Goal: Information Seeking & Learning: Learn about a topic

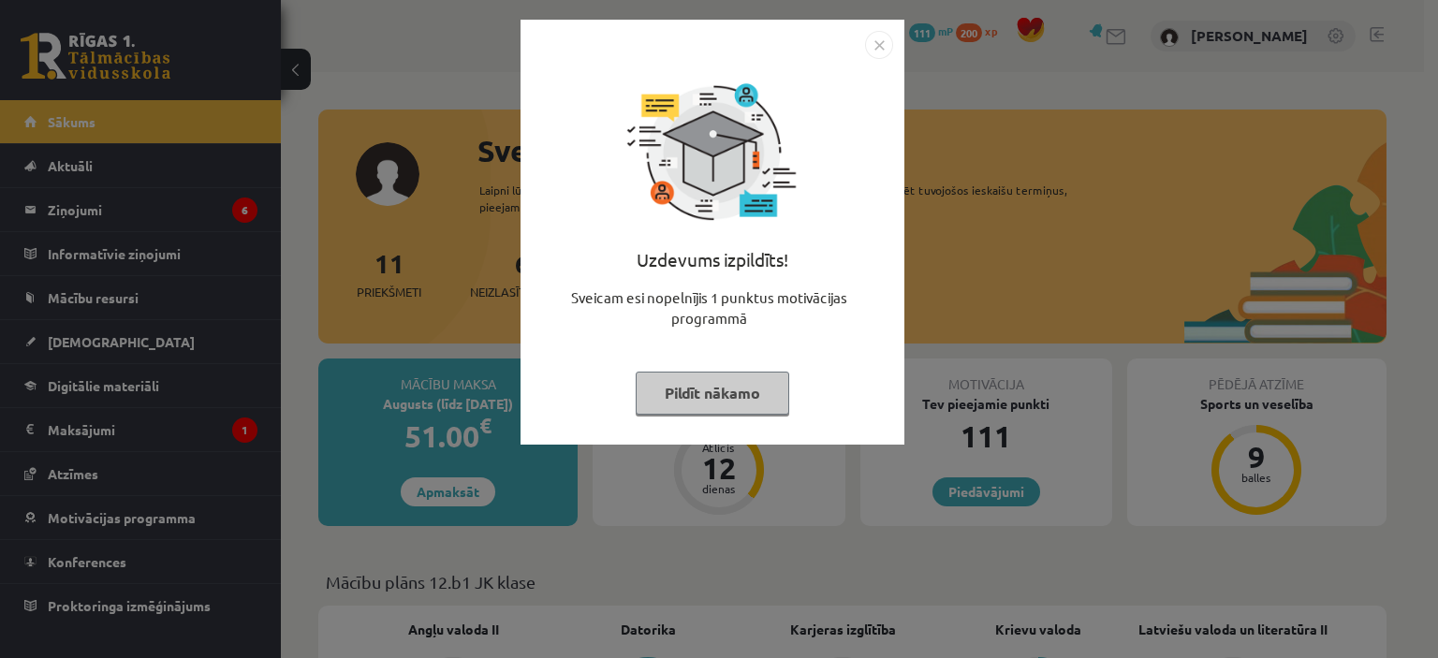
click at [722, 406] on button "Pildīt nākamo" at bounding box center [713, 393] width 154 height 43
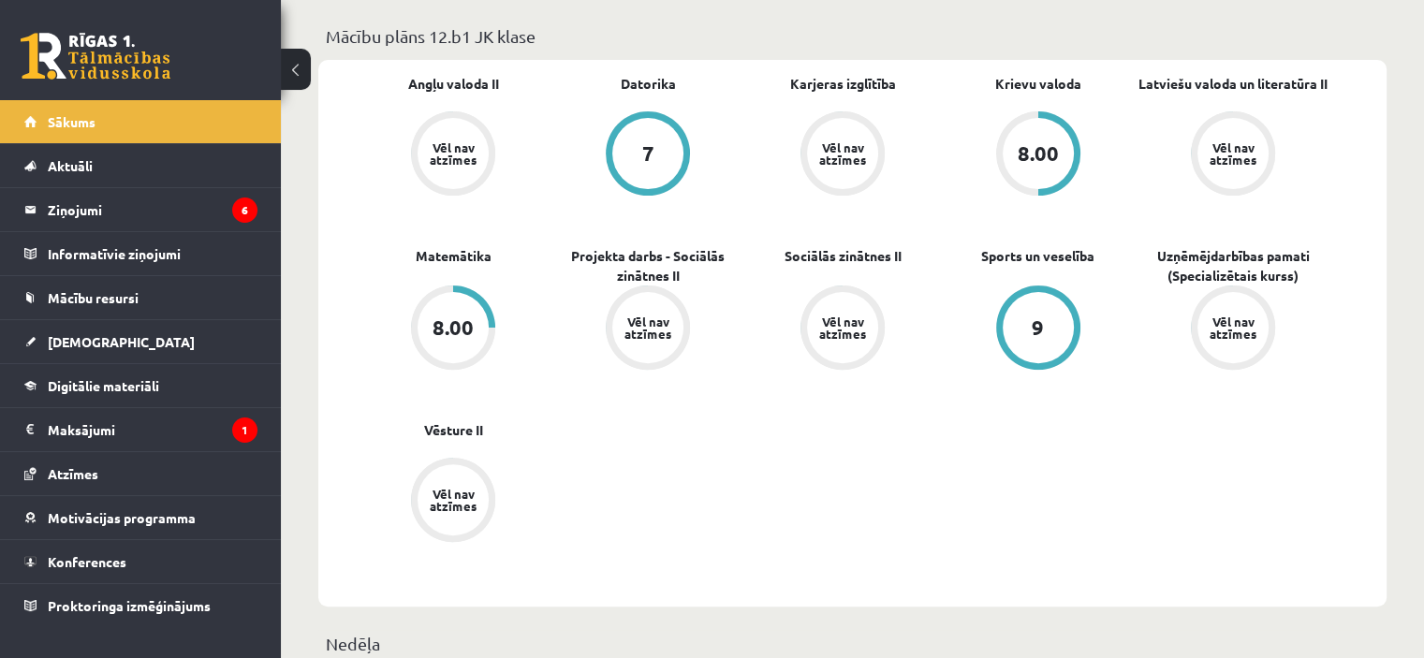
scroll to position [749, 0]
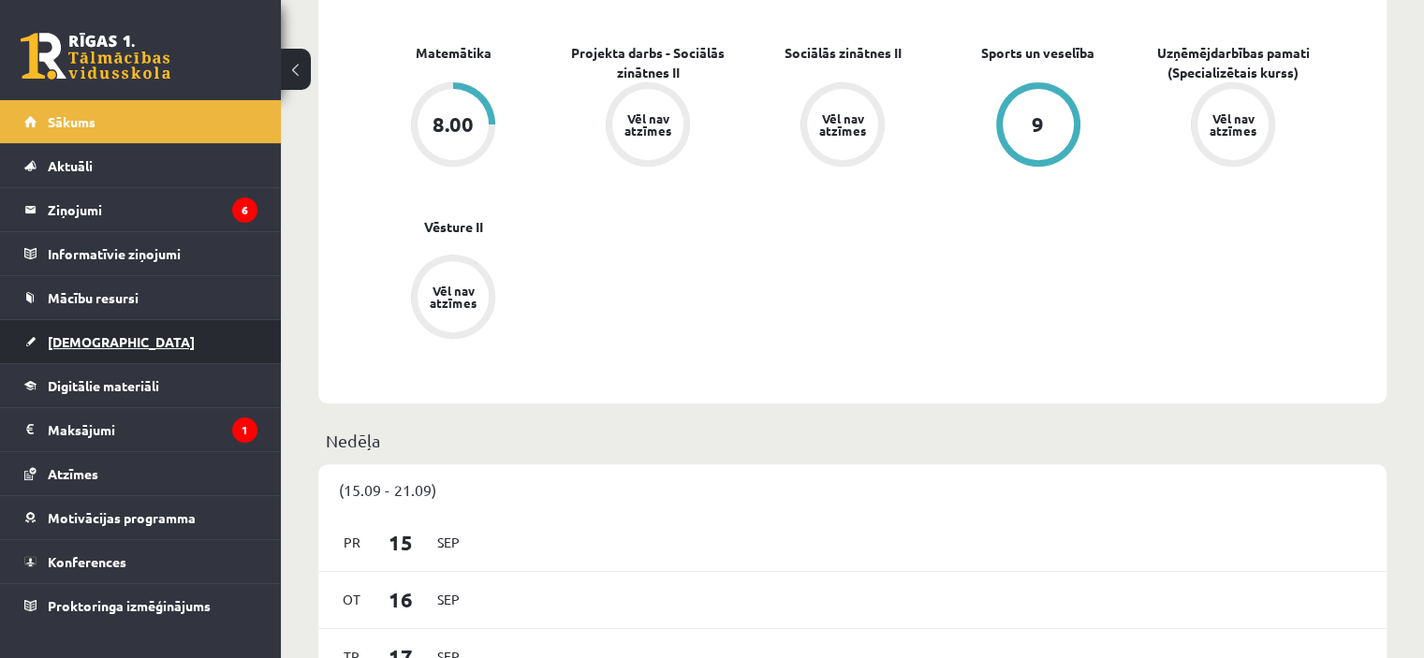
click at [78, 347] on span "[DEMOGRAPHIC_DATA]" at bounding box center [121, 341] width 147 height 17
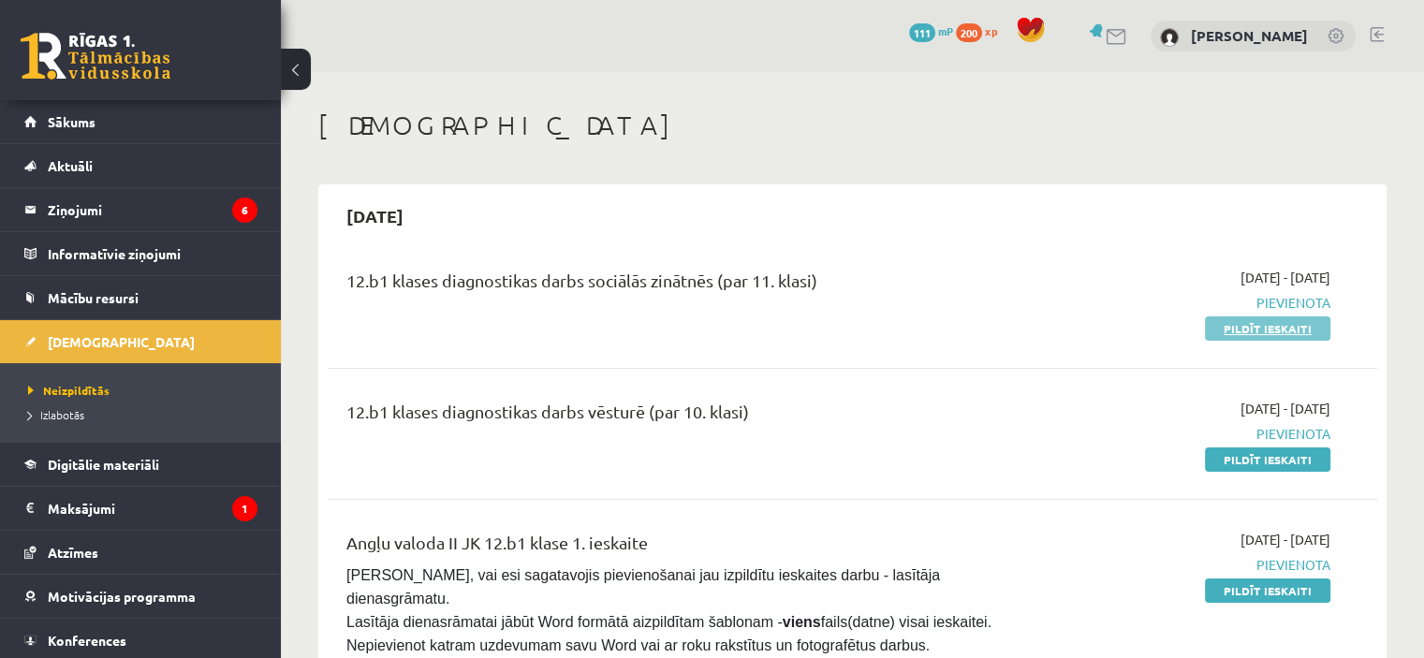
click at [1305, 334] on link "Pildīt ieskaiti" at bounding box center [1267, 328] width 125 height 24
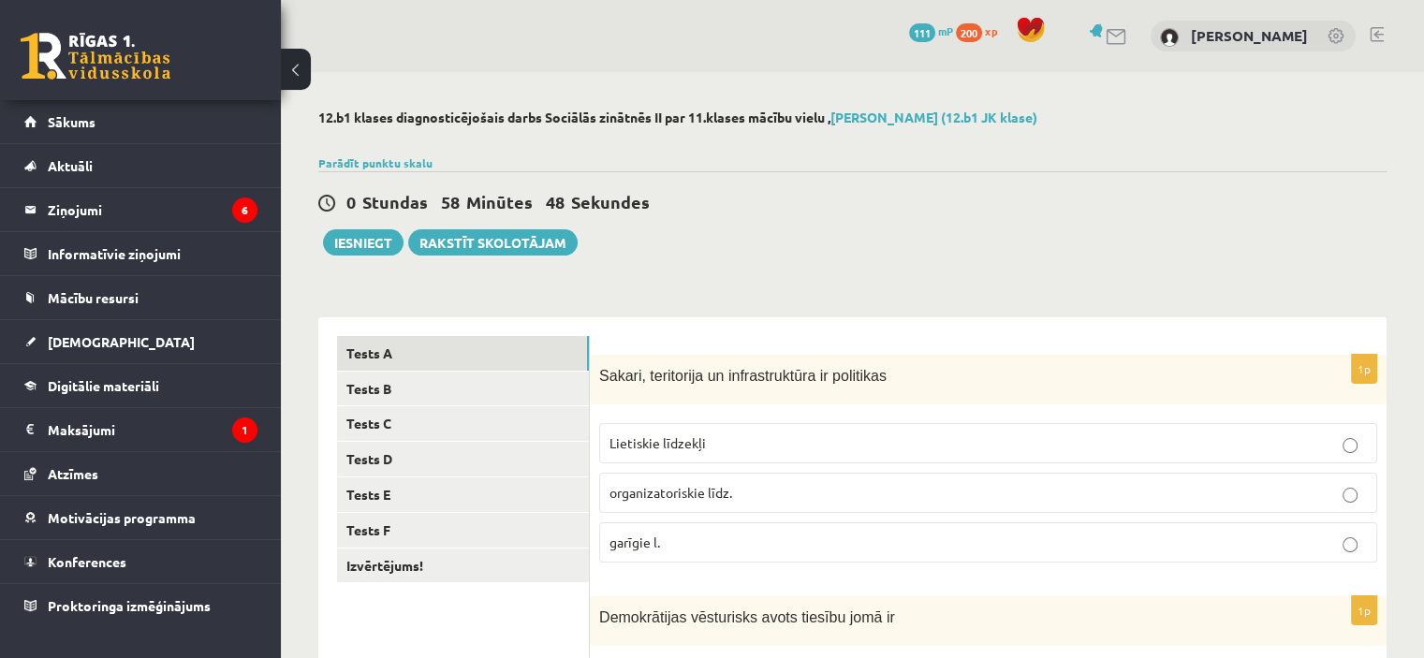
click at [676, 492] on span "organizatoriskie līdz." at bounding box center [670, 492] width 123 height 17
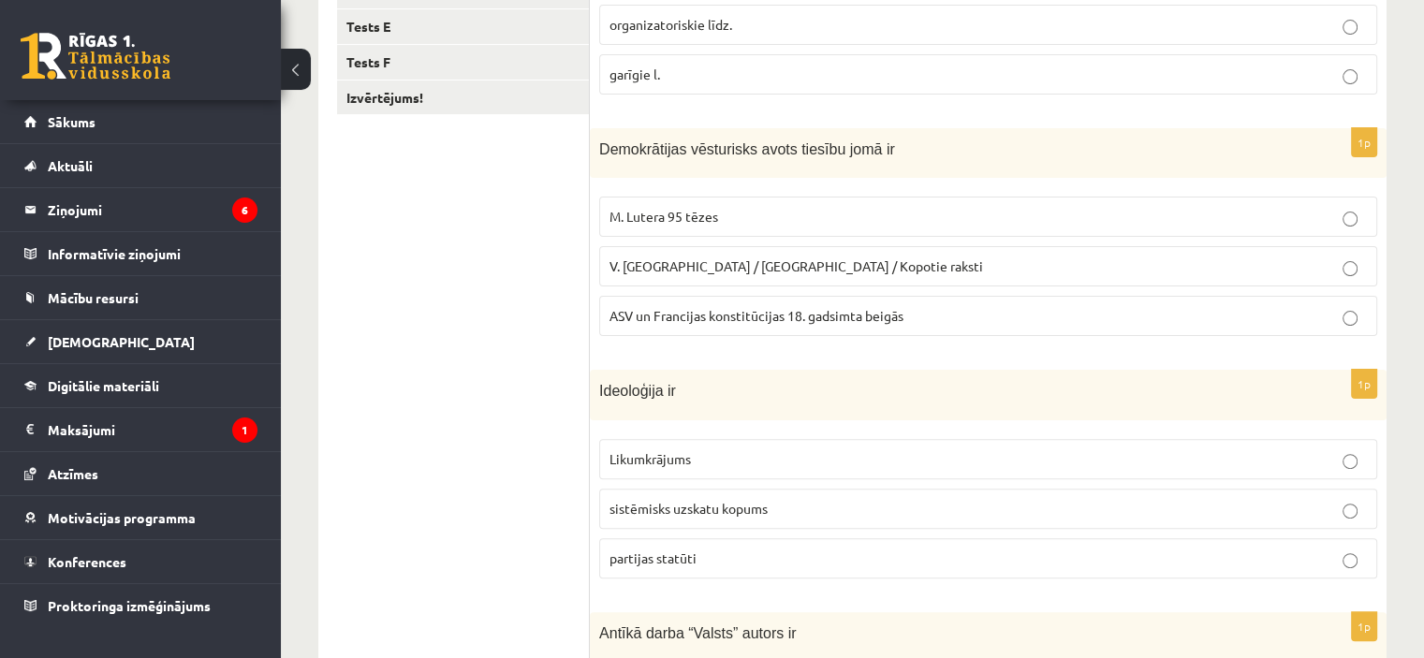
scroll to position [562, 0]
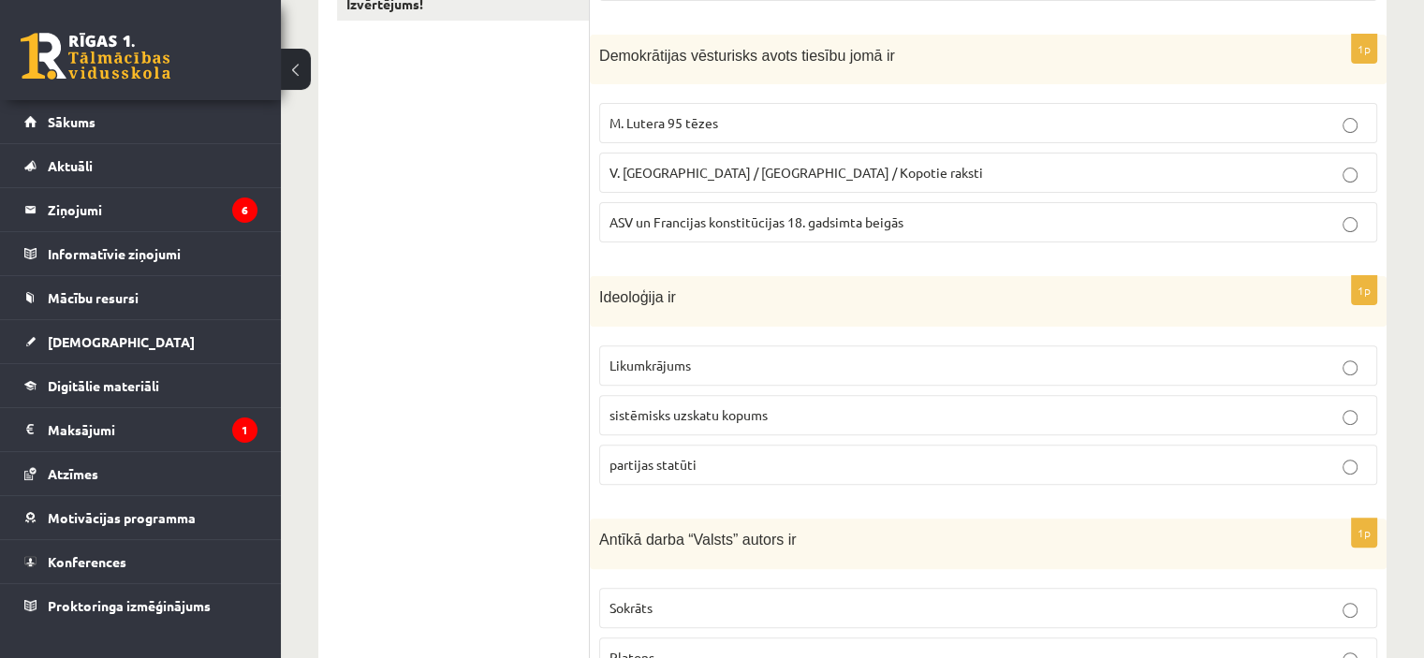
click at [667, 208] on label "ASV un Francijas konstitūcijas 18. gadsimta beigās" at bounding box center [988, 222] width 778 height 40
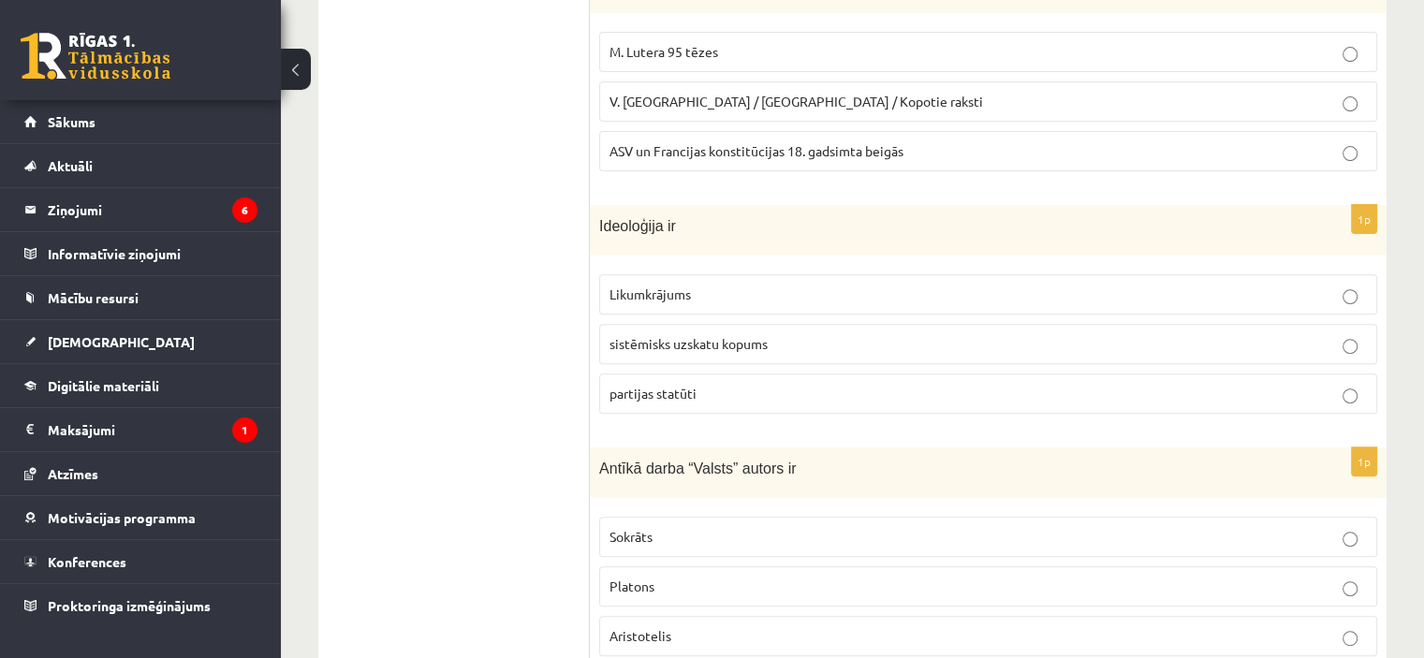
scroll to position [655, 0]
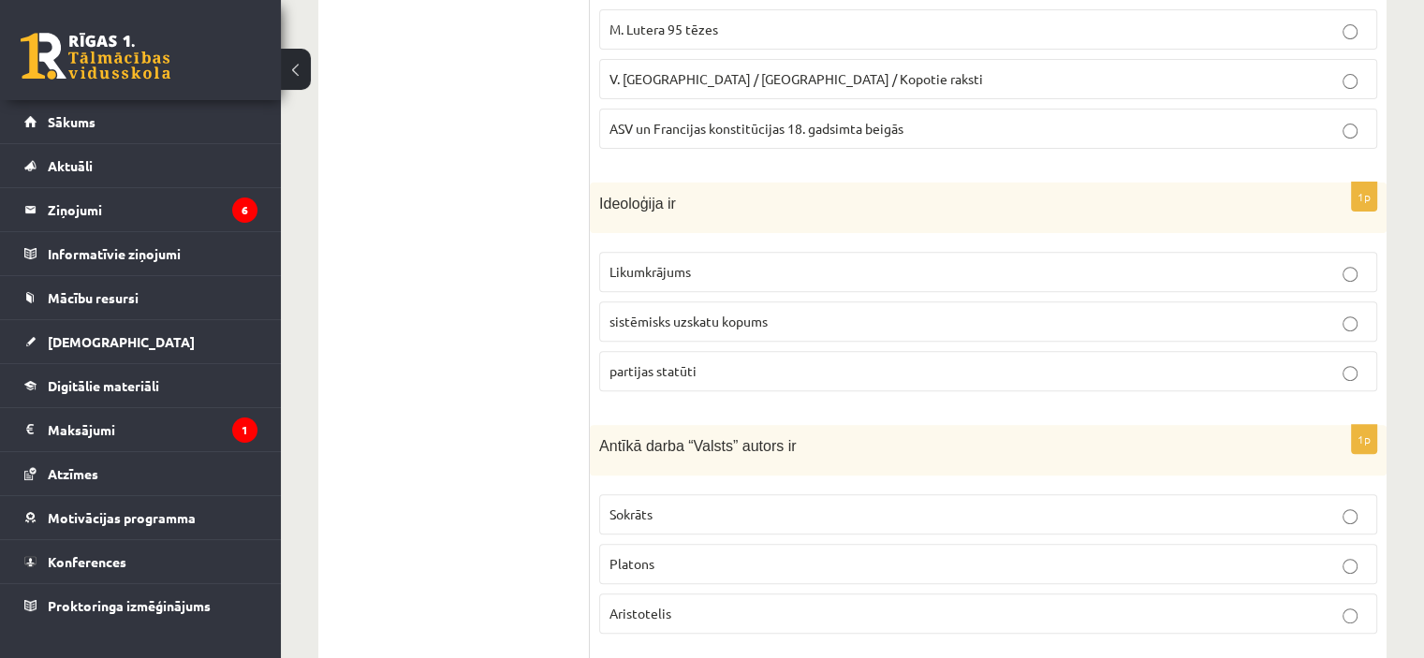
click at [700, 320] on span "sistēmisks uzskatu kopums" at bounding box center [688, 321] width 158 height 17
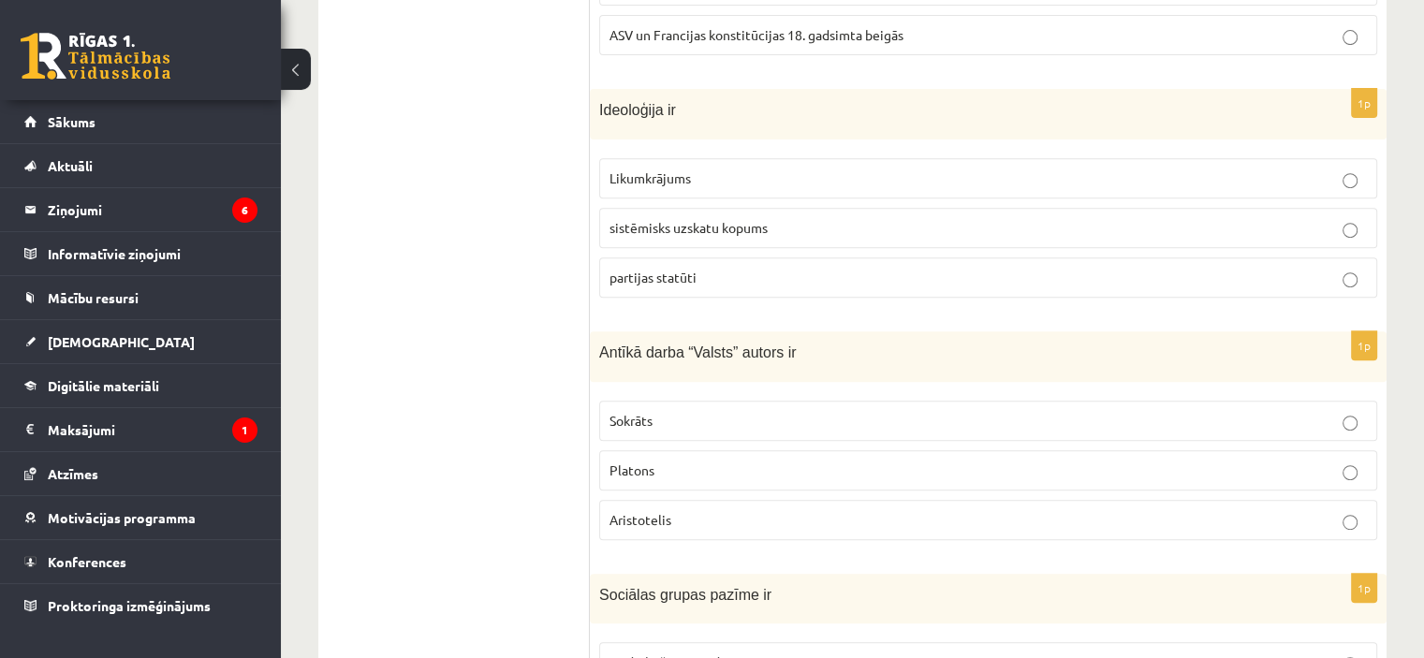
scroll to position [842, 0]
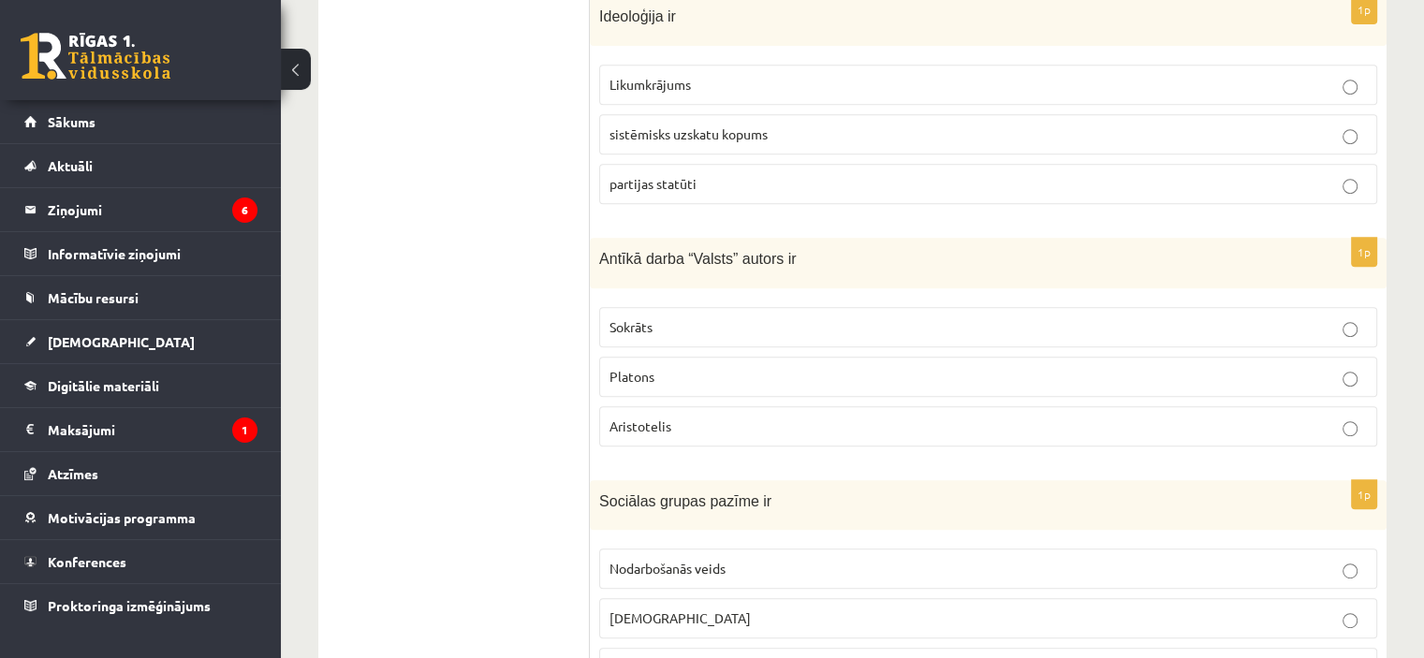
click at [679, 361] on label "Platons" at bounding box center [988, 377] width 778 height 40
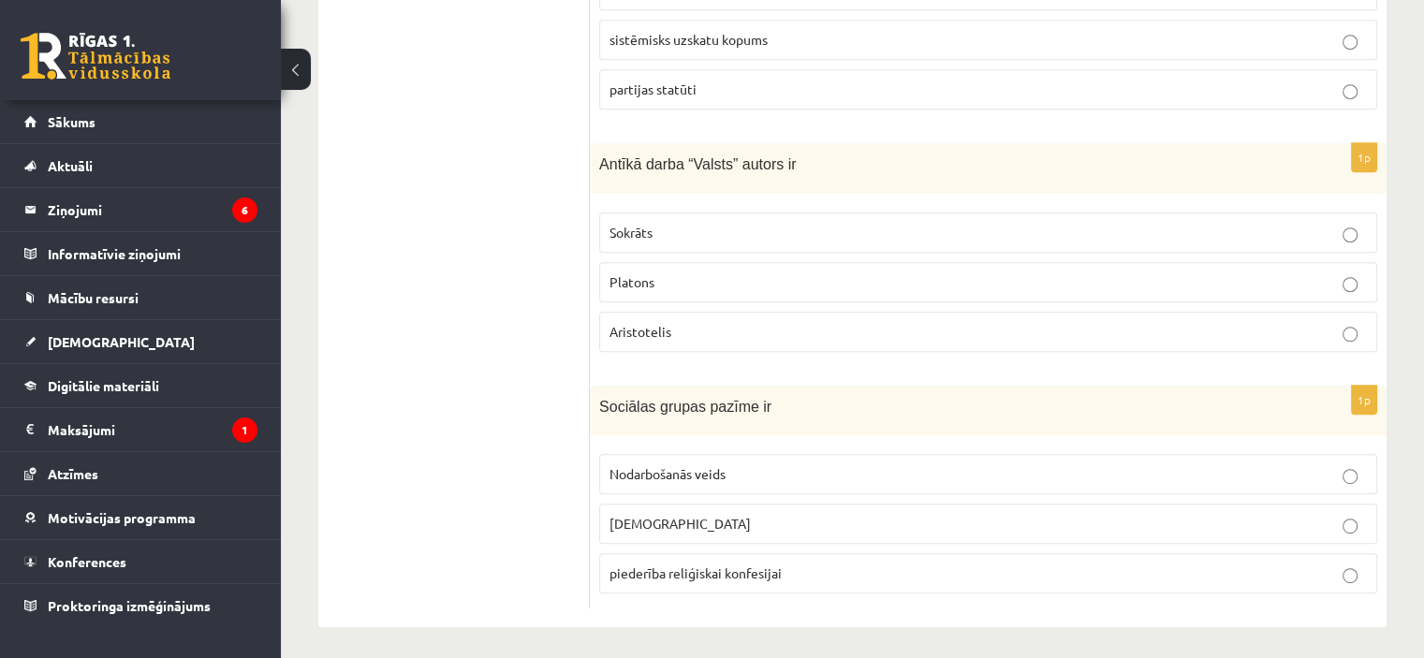
click at [784, 464] on p "Nodarbošanās veids" at bounding box center [987, 474] width 757 height 20
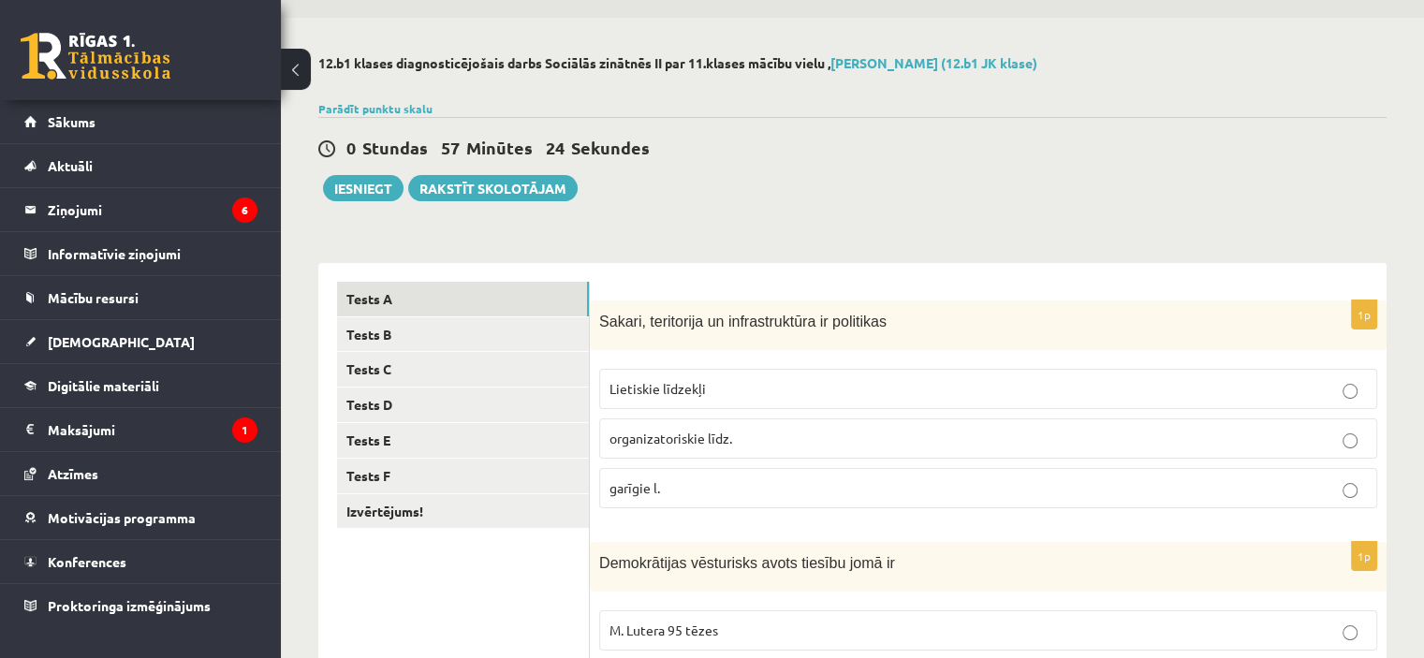
scroll to position [0, 0]
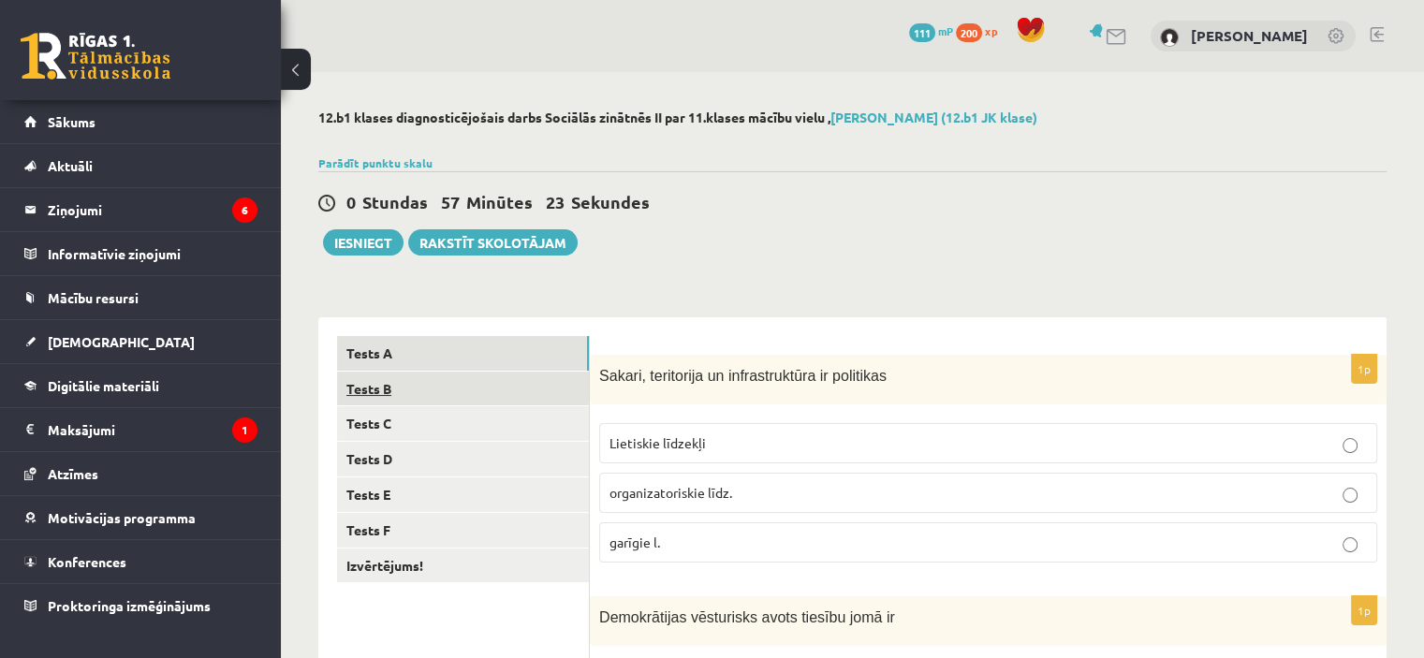
click at [423, 381] on link "Tests B" at bounding box center [463, 389] width 252 height 35
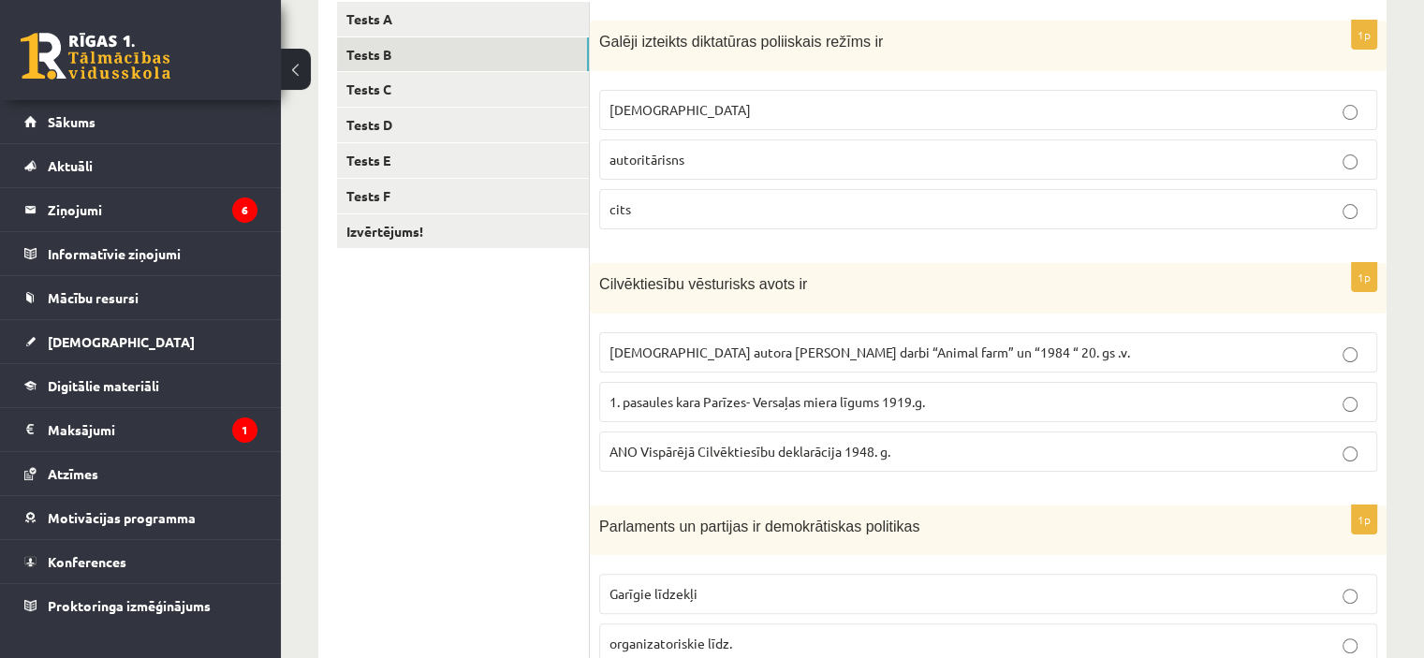
scroll to position [325, 0]
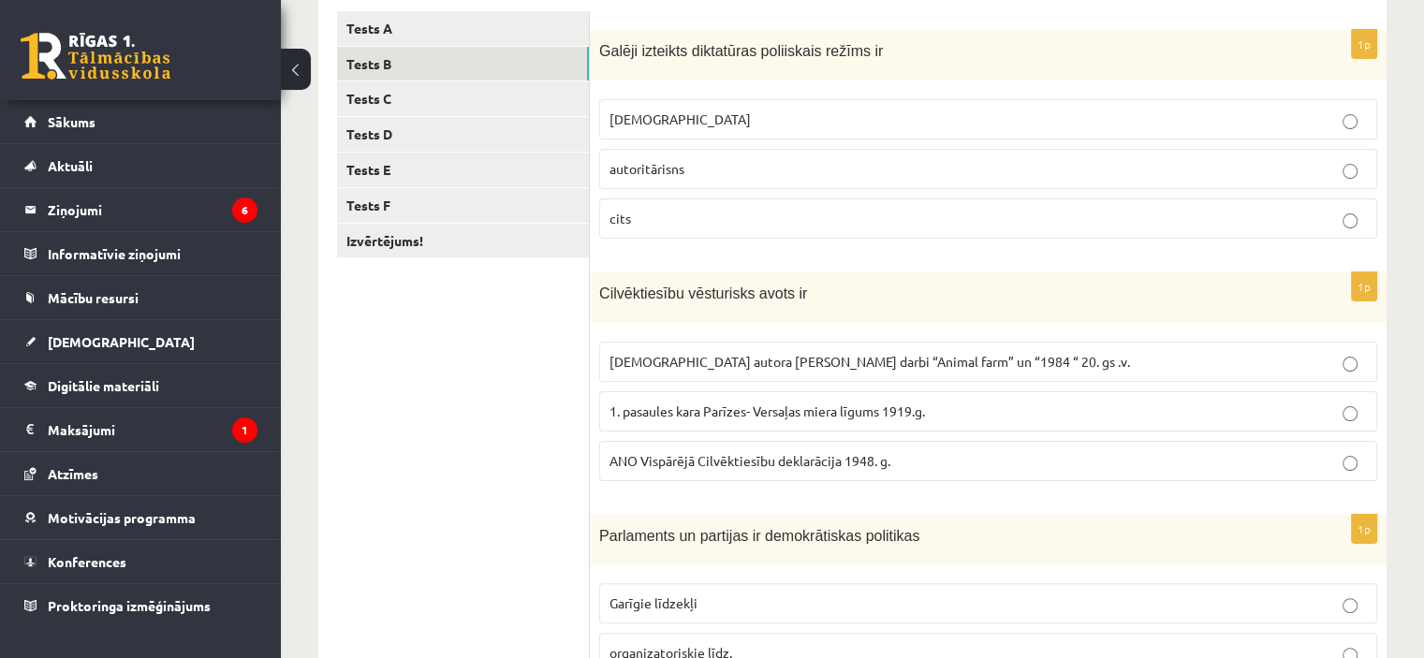
click at [686, 126] on p "totalitārisms" at bounding box center [987, 120] width 757 height 20
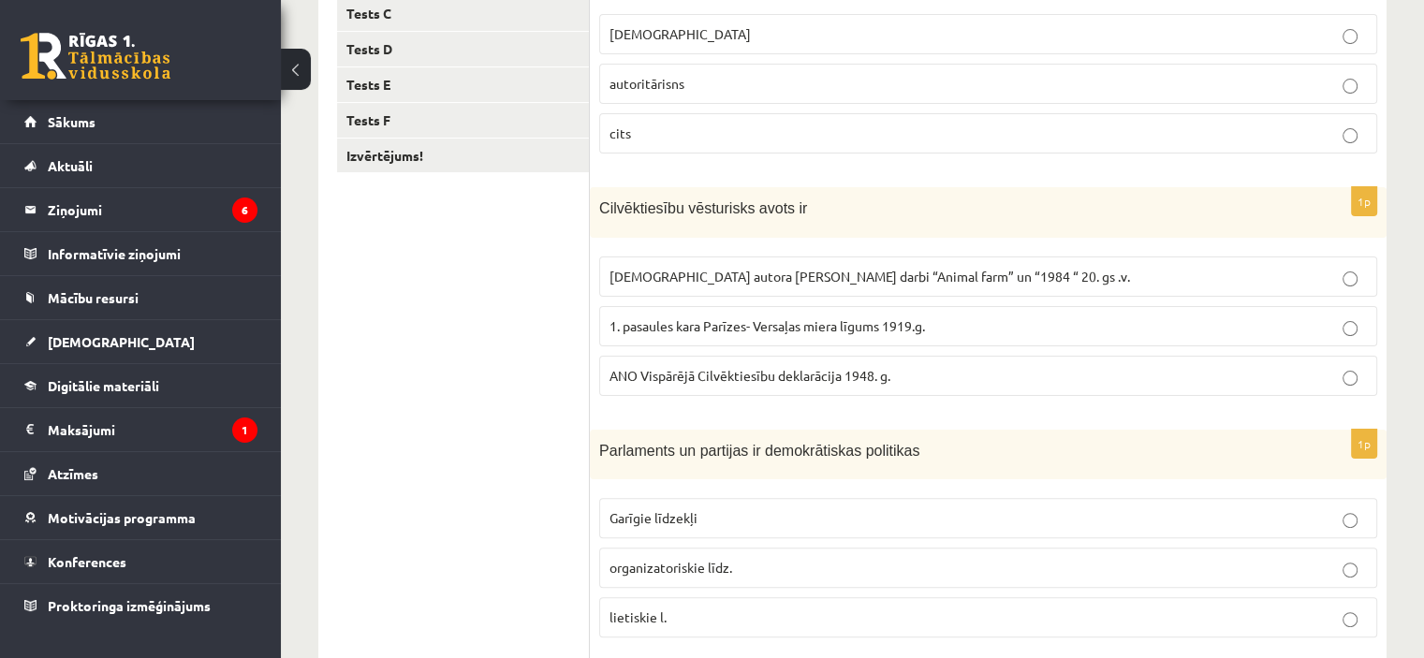
scroll to position [512, 0]
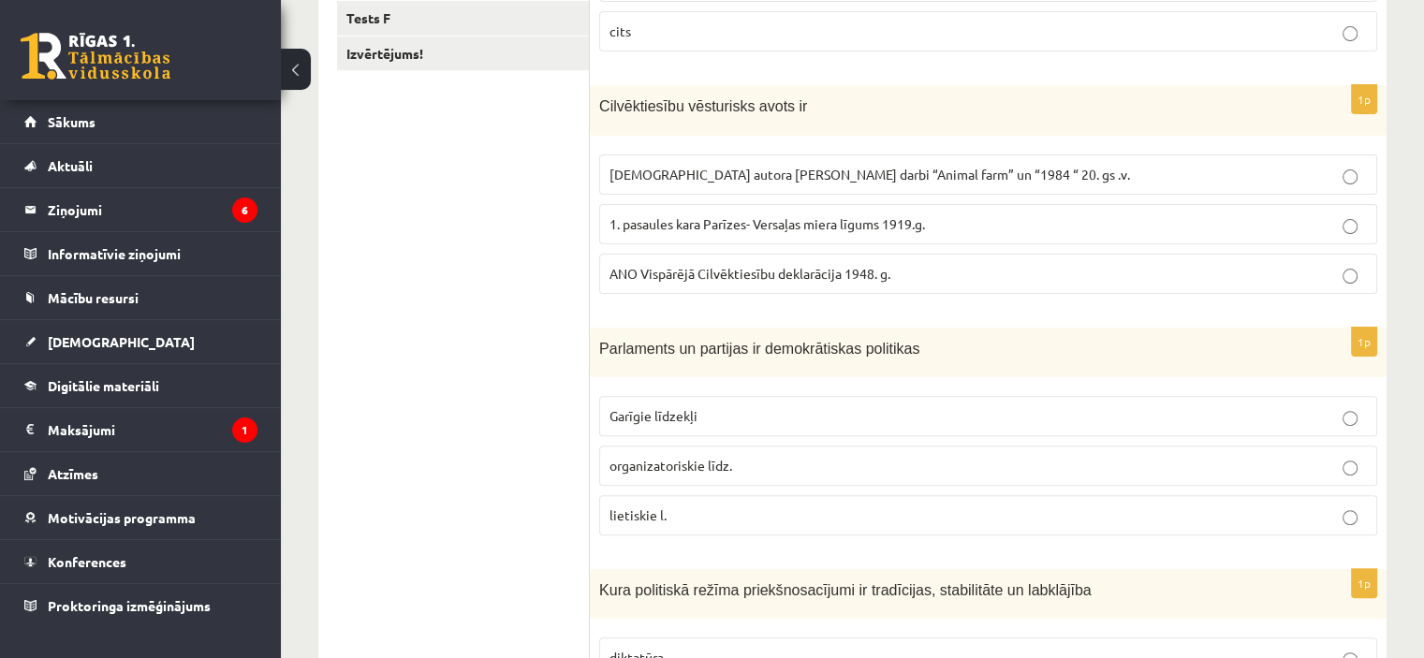
click at [701, 280] on p "ANO Vispārējā Cilvēktiesību deklarācija 1948. g." at bounding box center [987, 274] width 757 height 20
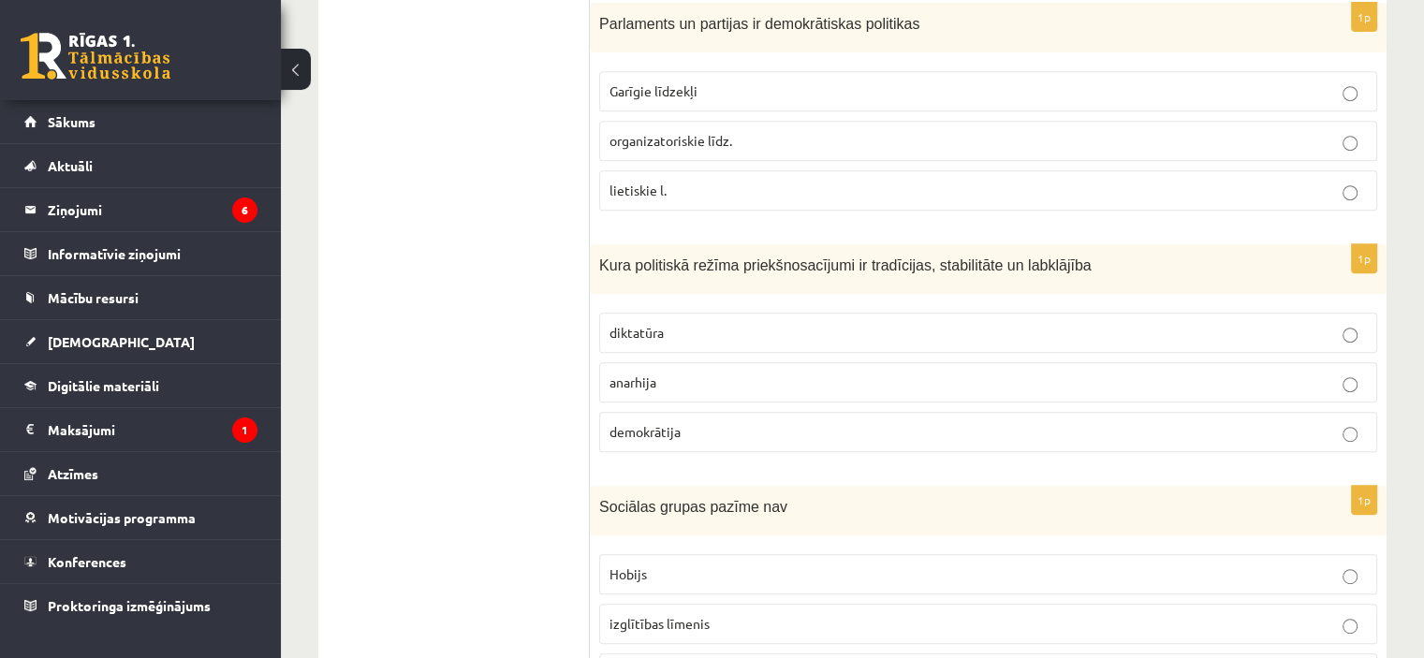
scroll to position [793, 0]
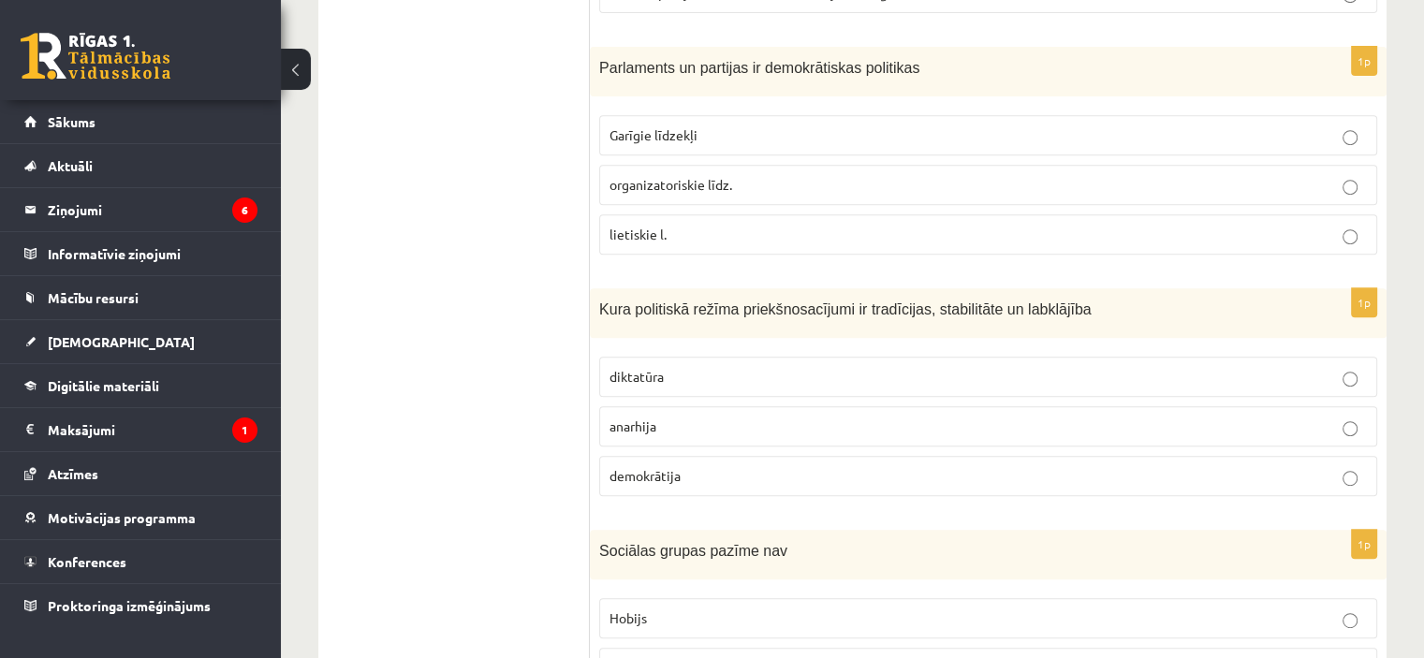
click at [700, 184] on span "organizatoriskie līdz." at bounding box center [670, 184] width 123 height 17
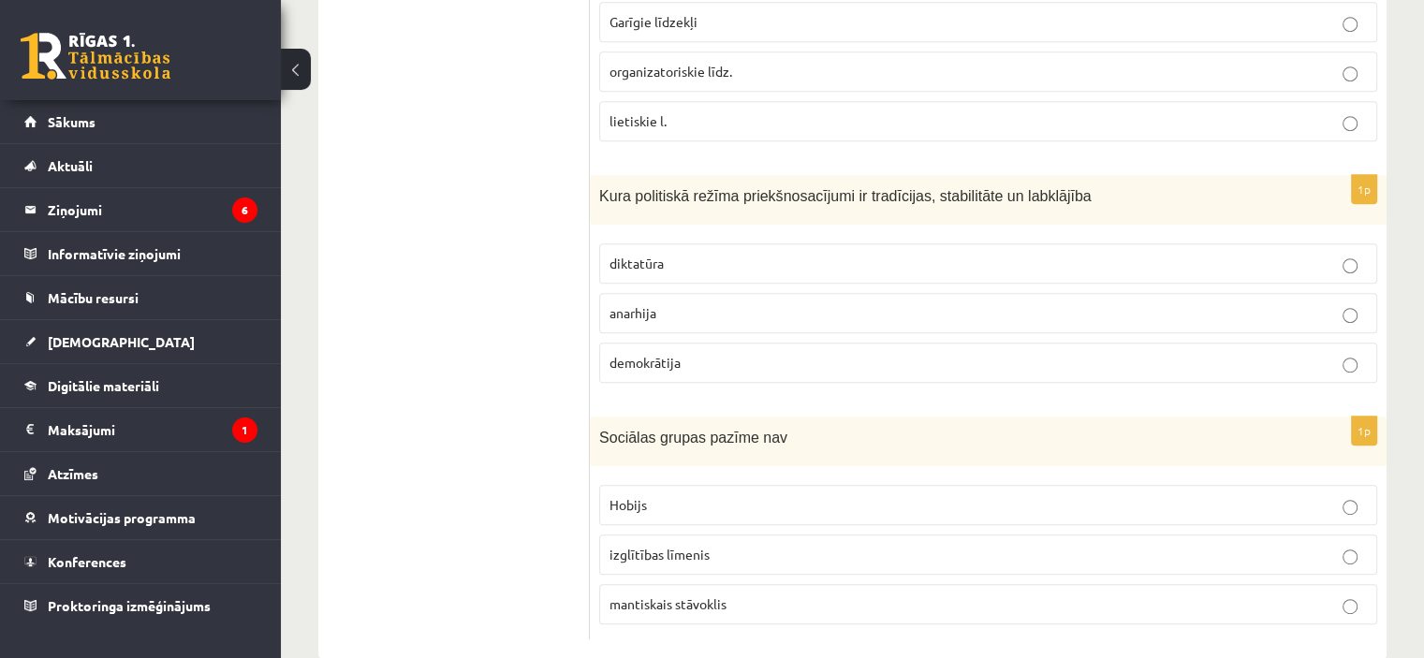
scroll to position [937, 0]
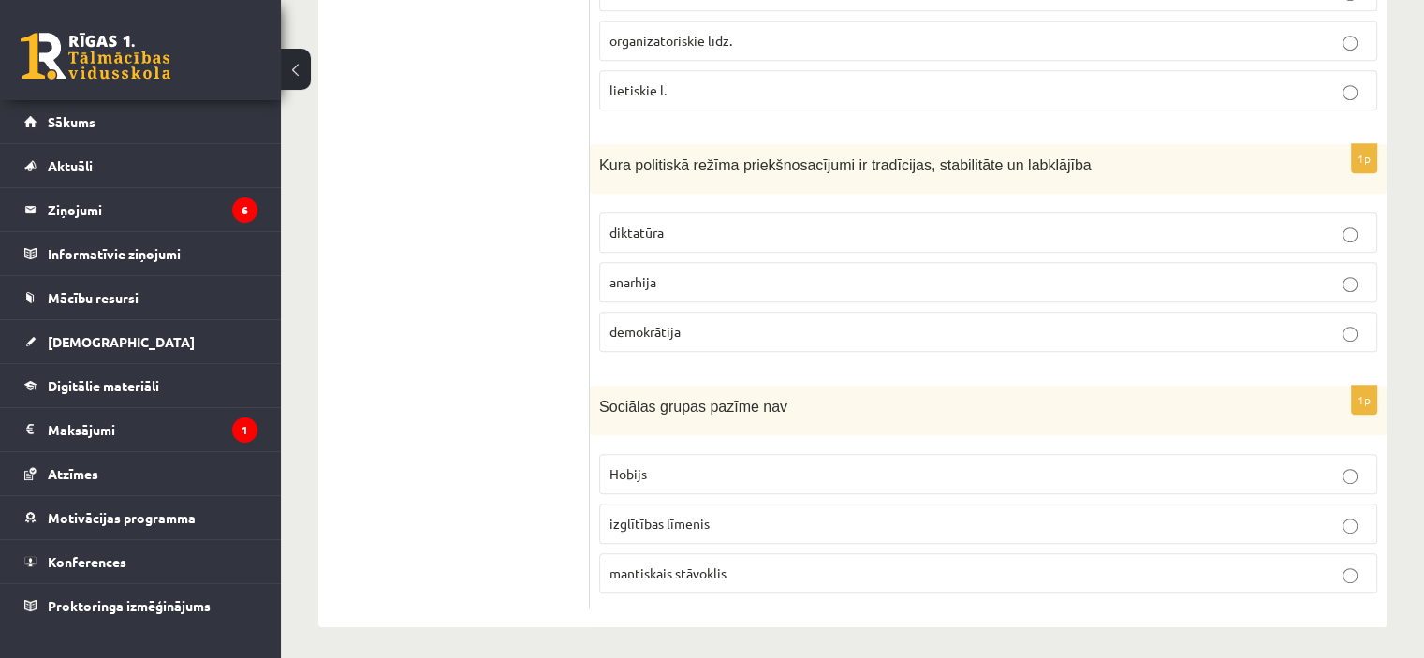
click at [696, 340] on label "demokrātija" at bounding box center [988, 332] width 778 height 40
click at [640, 467] on span "Hobijs" at bounding box center [627, 473] width 37 height 17
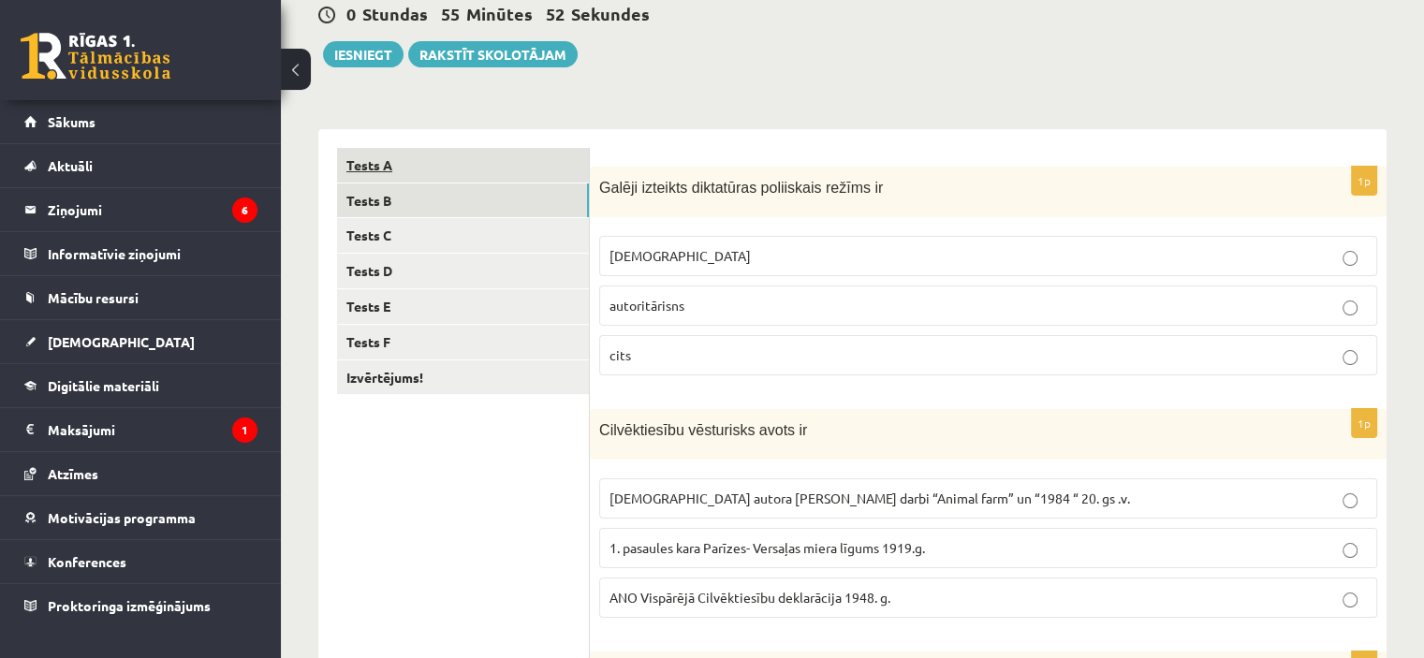
scroll to position [0, 0]
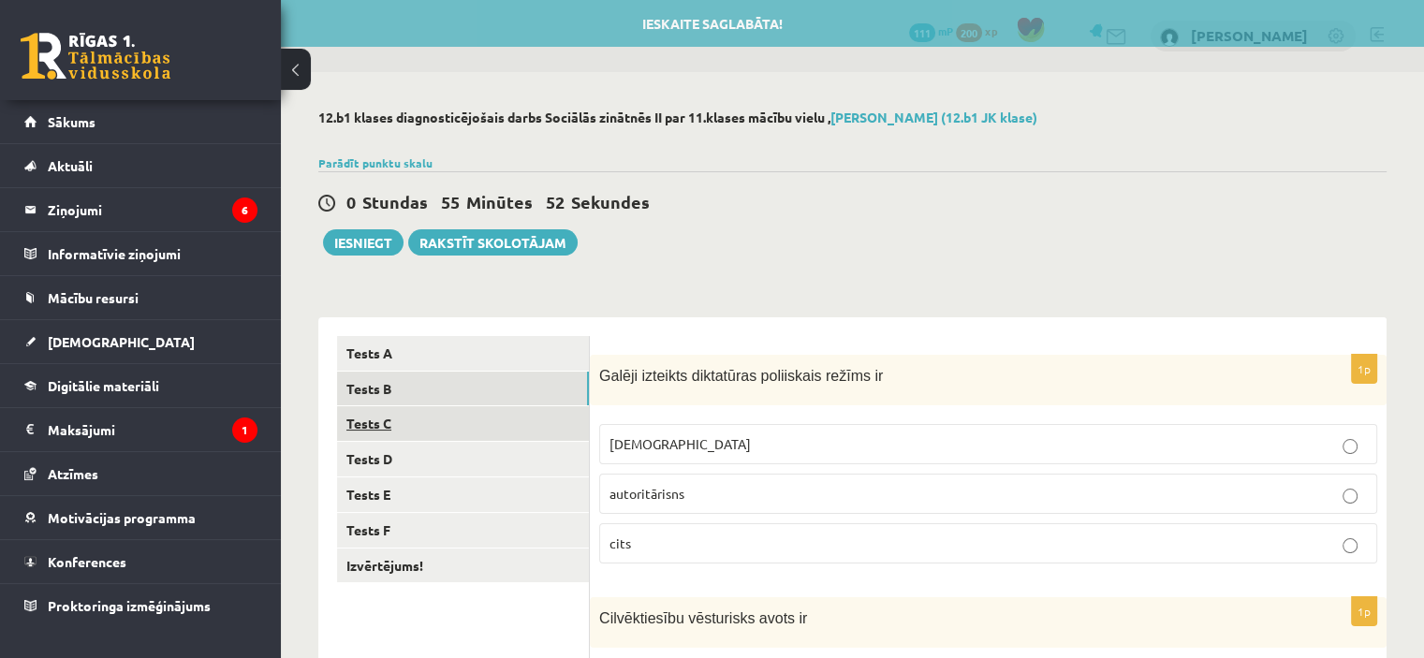
click at [513, 414] on link "Tests C" at bounding box center [463, 423] width 252 height 35
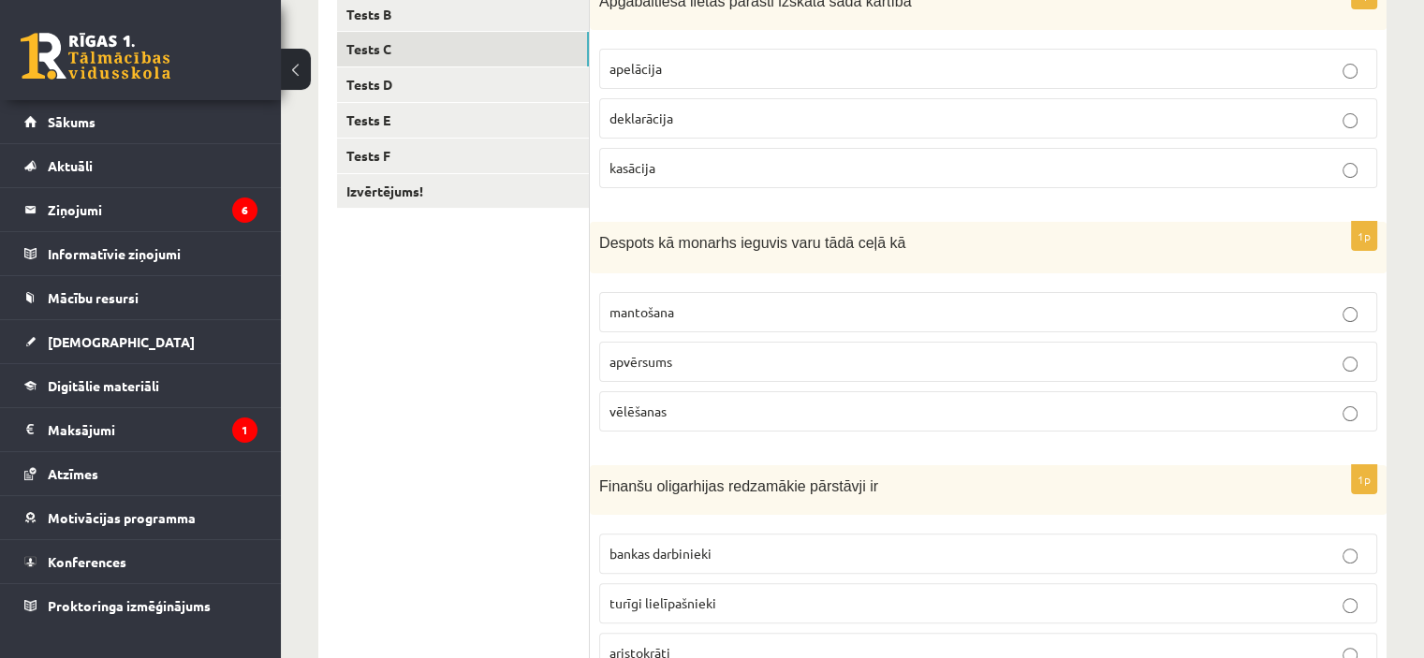
scroll to position [338, 0]
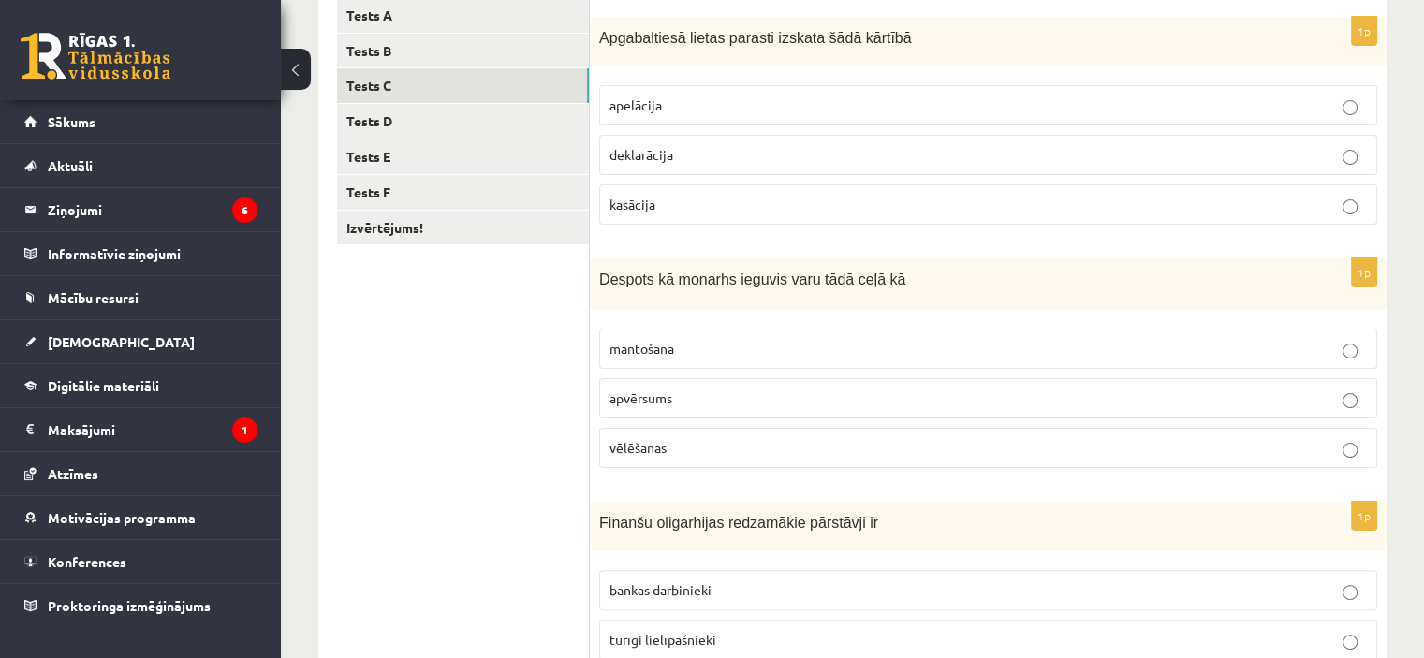
click at [678, 87] on label "apelācija" at bounding box center [988, 105] width 778 height 40
click at [678, 380] on label "apvērsums" at bounding box center [988, 398] width 778 height 40
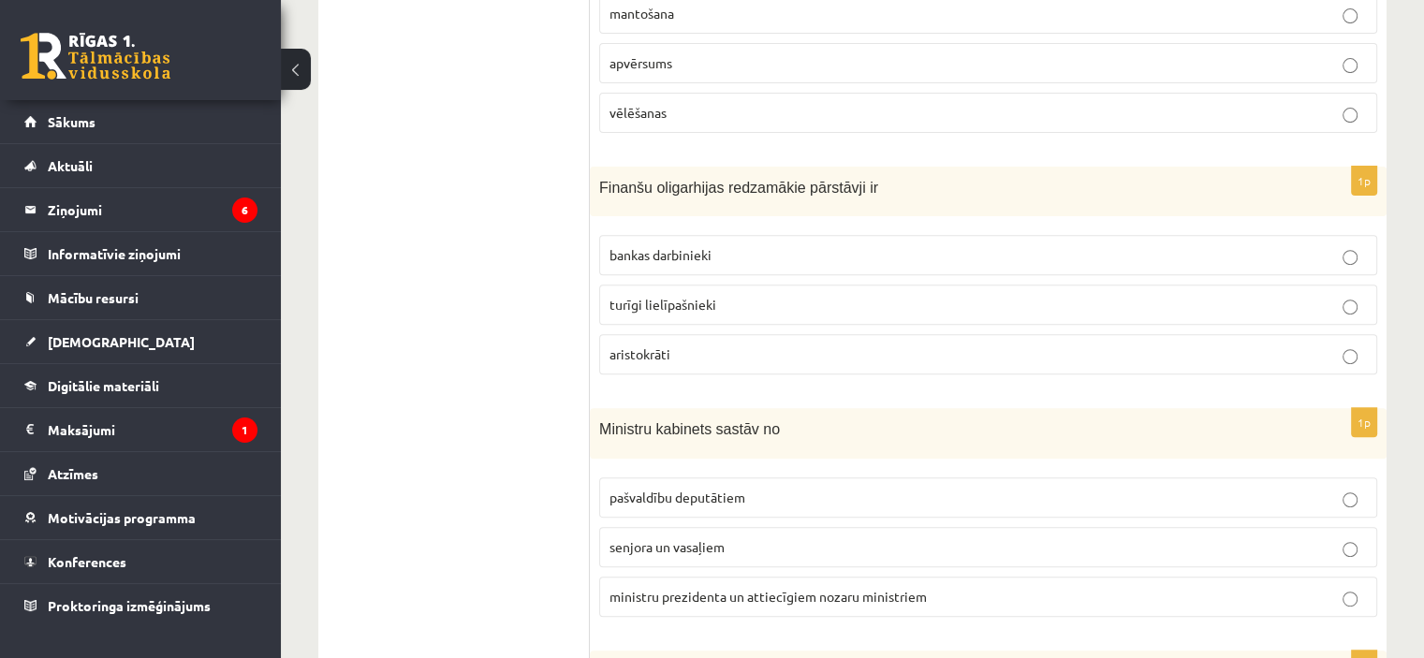
scroll to position [712, 0]
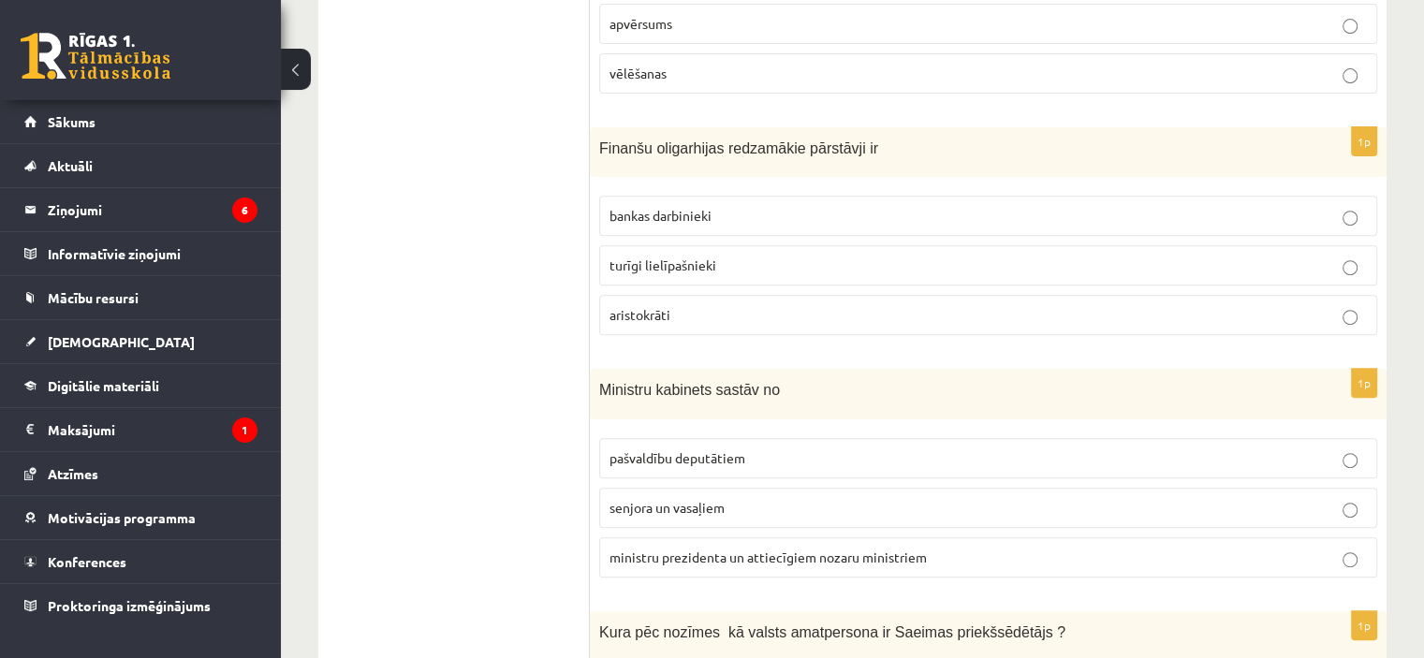
click at [694, 256] on span "turīgi lielīpašnieki" at bounding box center [662, 264] width 107 height 17
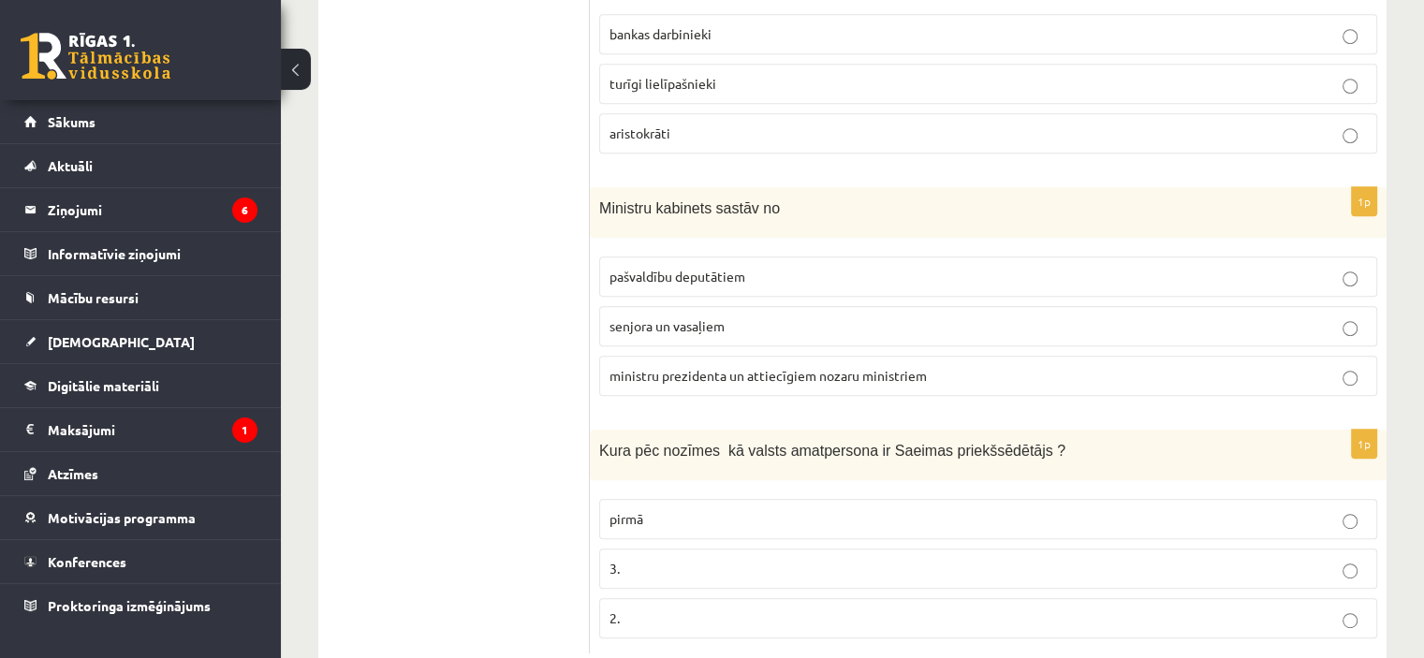
scroll to position [938, 0]
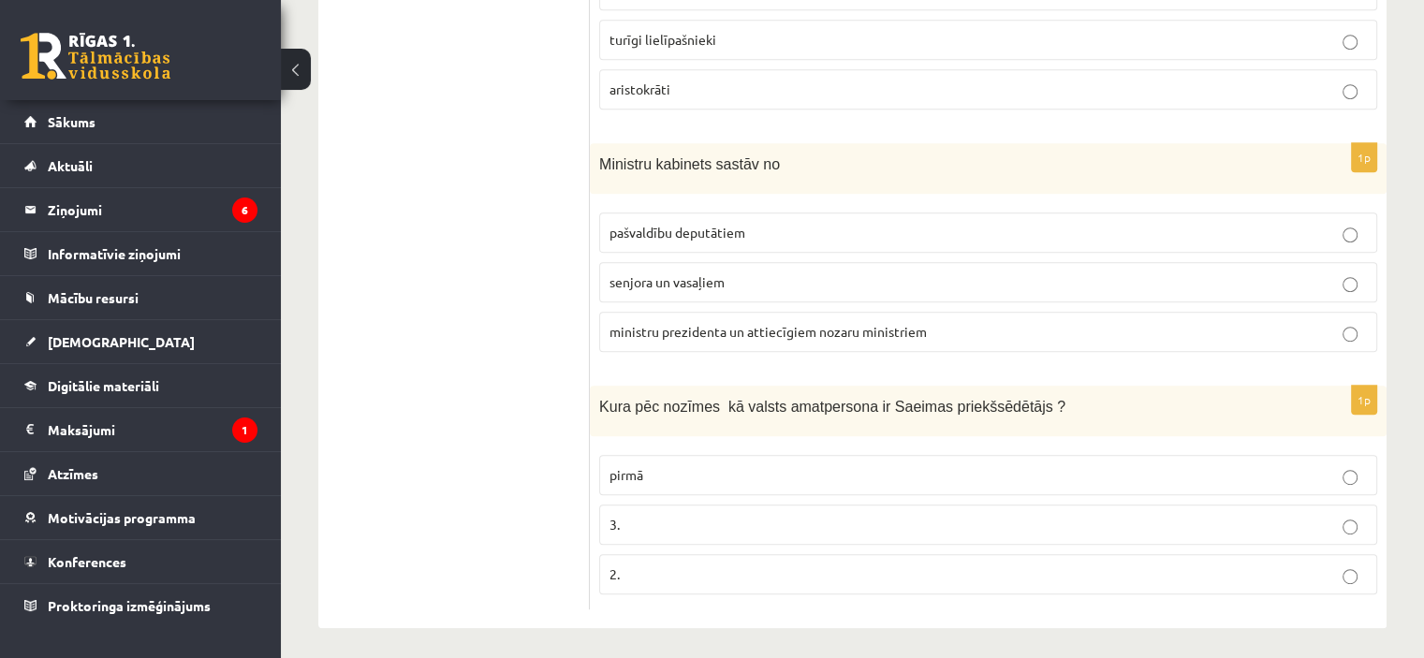
click at [849, 332] on span "ministru prezidenta un attiecīgiem nozaru ministriem" at bounding box center [767, 331] width 317 height 17
click at [640, 572] on p "2." at bounding box center [987, 574] width 757 height 20
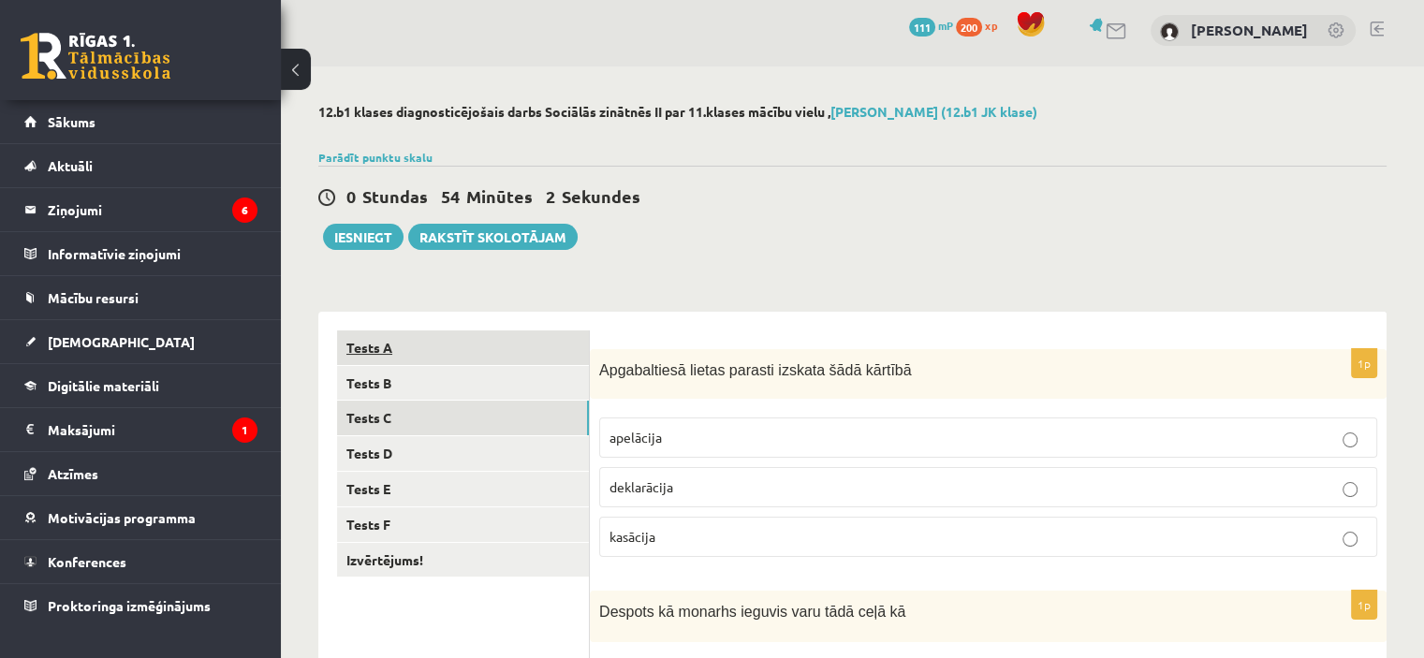
scroll to position [0, 0]
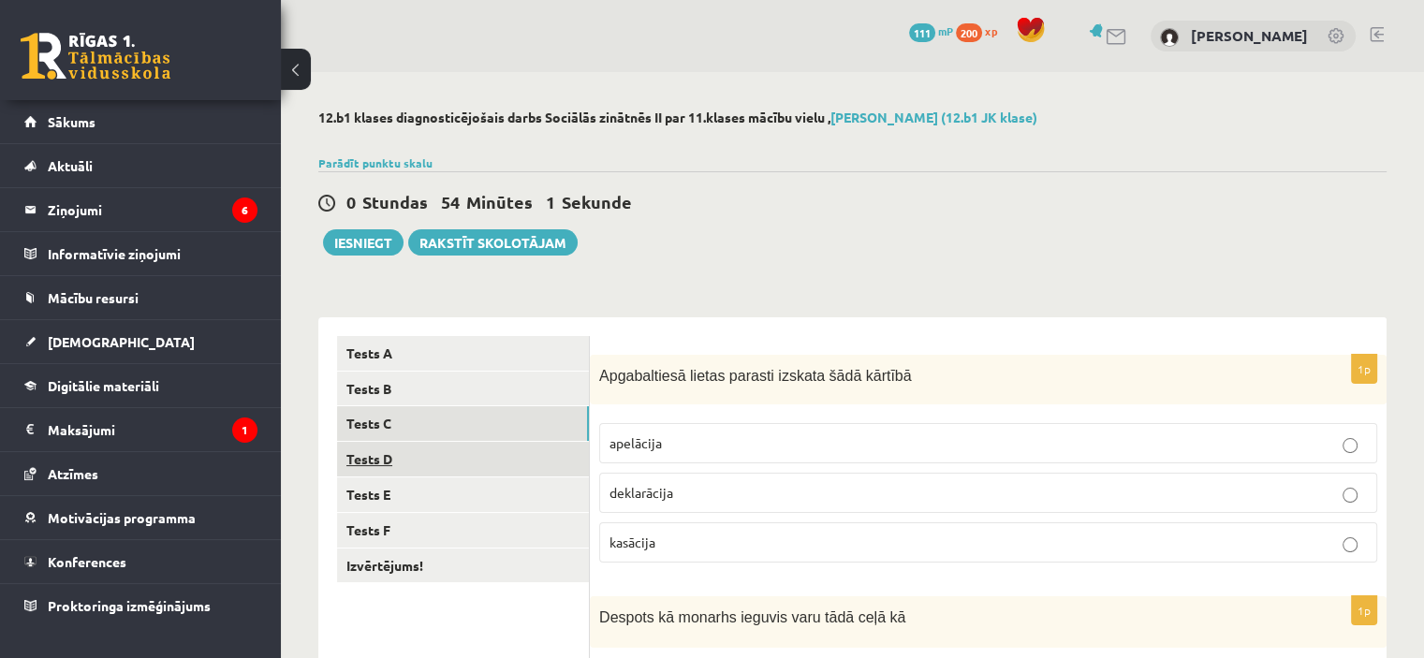
click at [442, 460] on link "Tests D" at bounding box center [463, 459] width 252 height 35
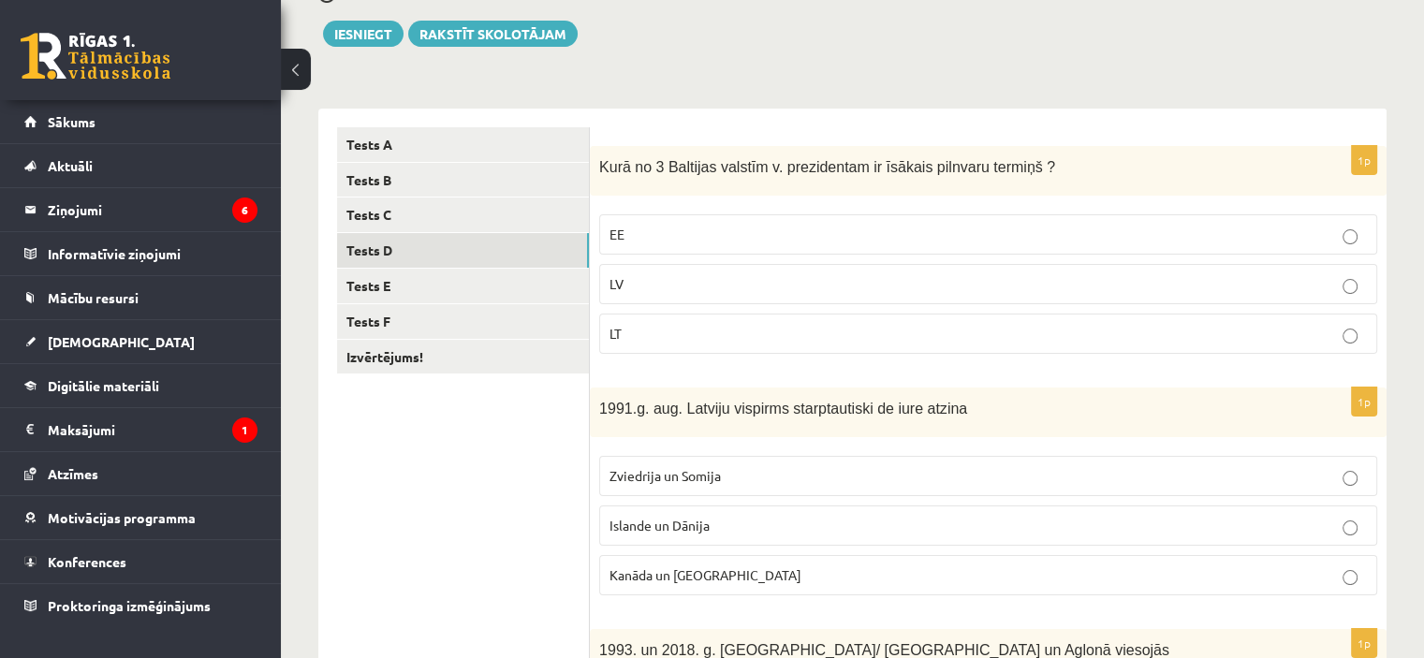
scroll to position [281, 0]
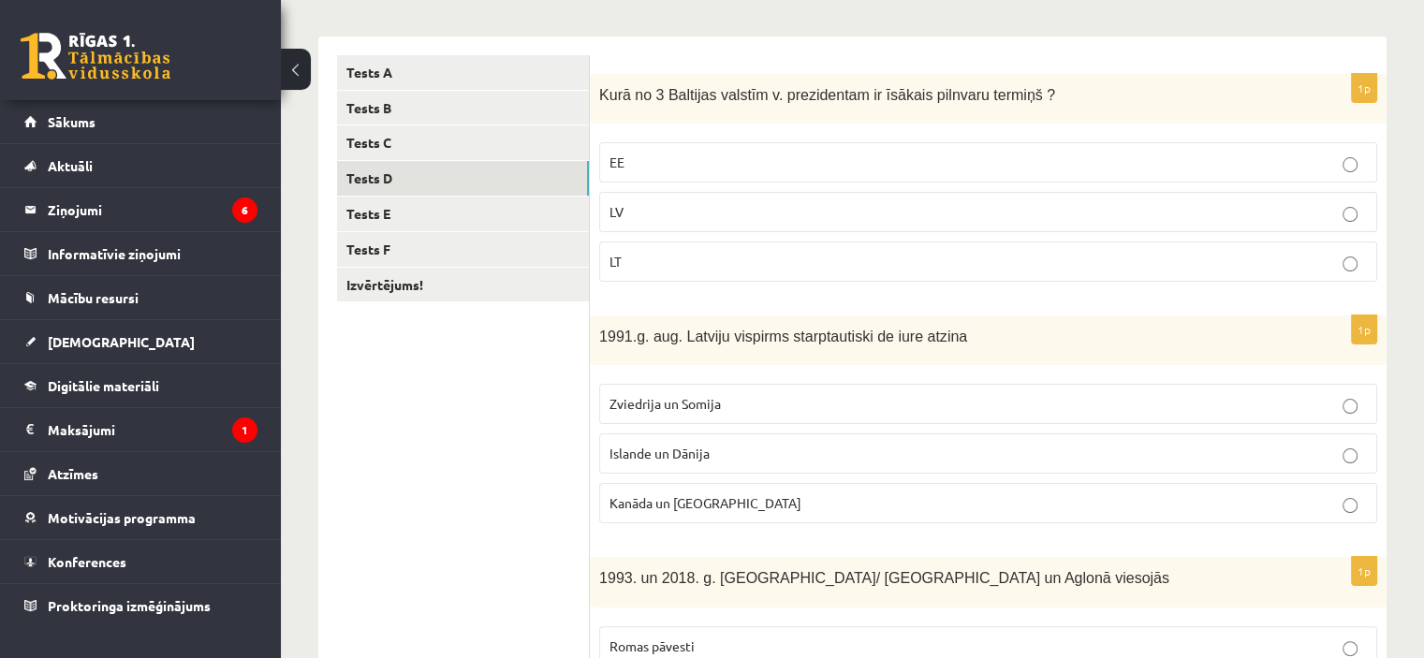
click at [661, 204] on p "LV" at bounding box center [987, 212] width 757 height 20
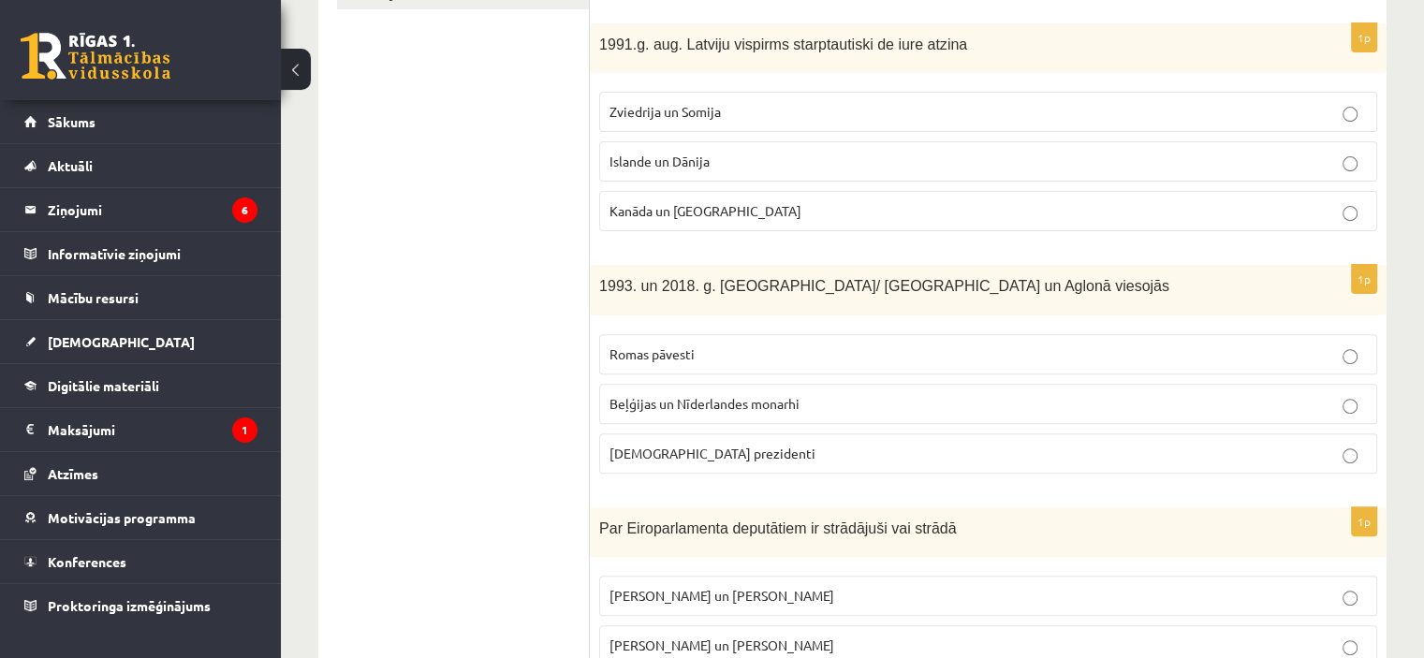
scroll to position [584, 0]
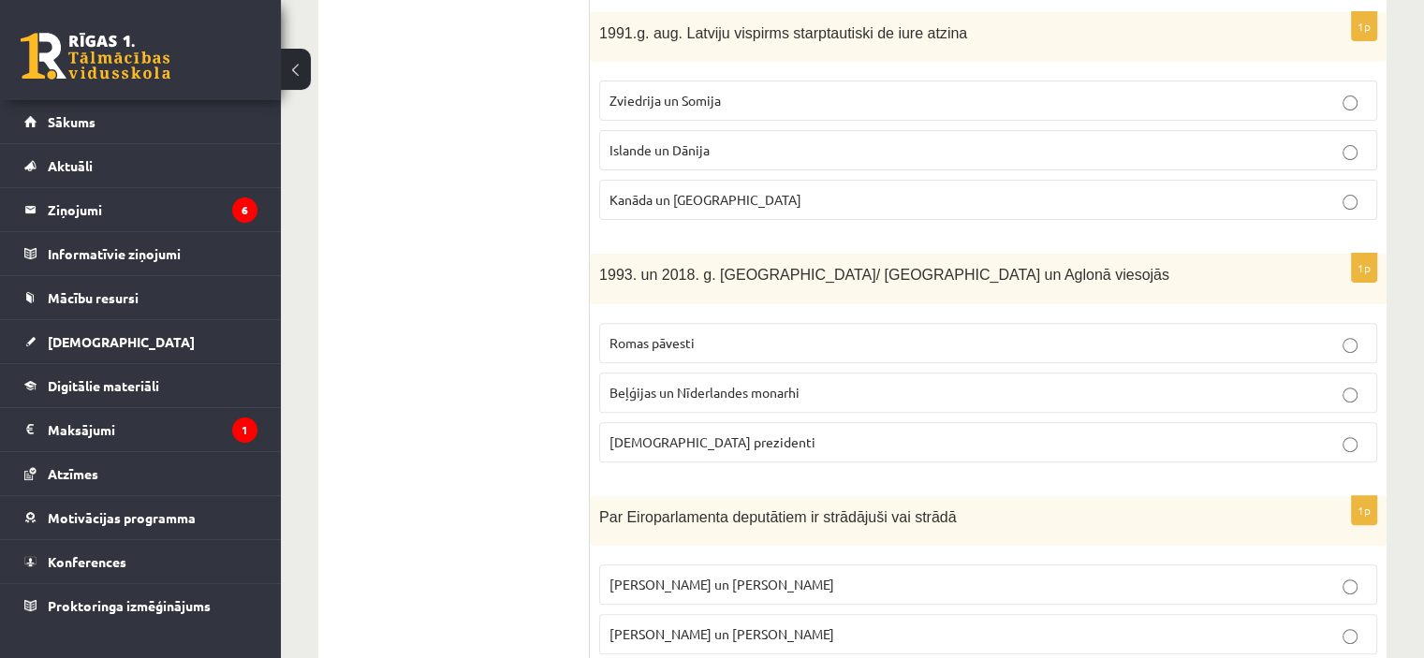
click at [652, 342] on span "Romas pāvesti" at bounding box center [651, 342] width 85 height 17
click at [680, 95] on span "Zviedrija un Somija" at bounding box center [664, 100] width 111 height 17
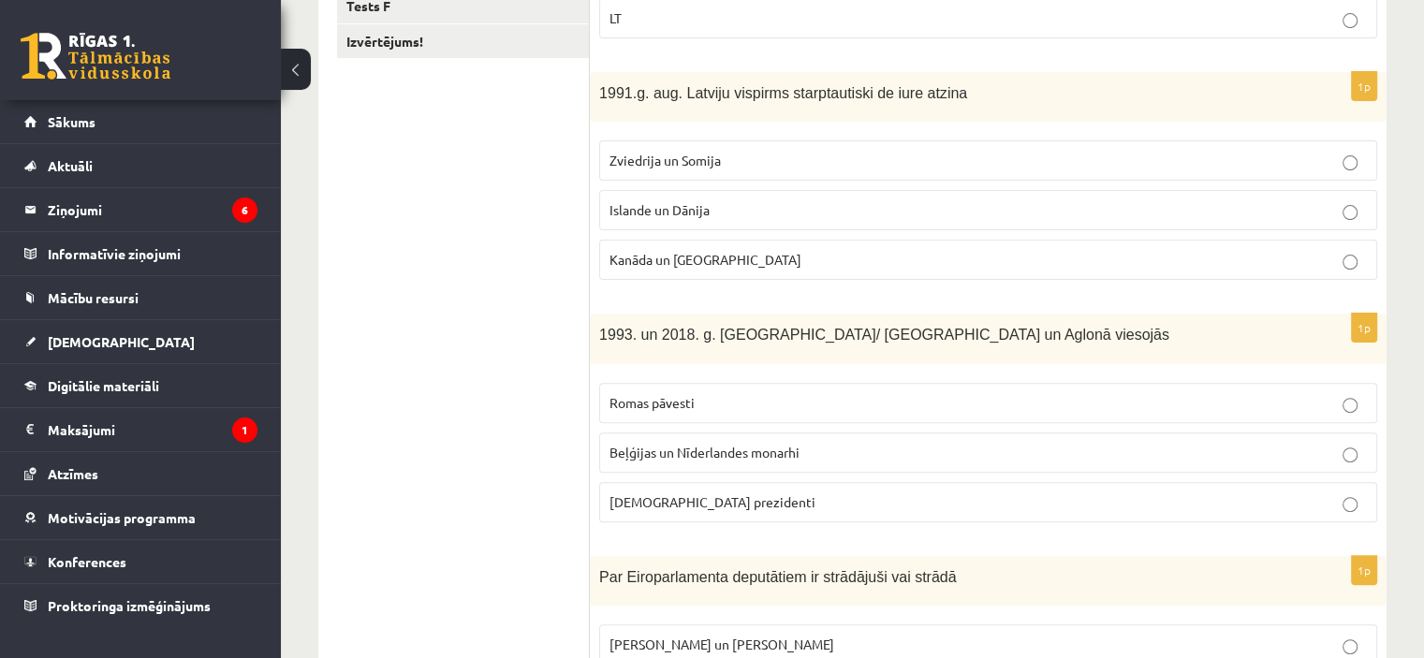
scroll to position [491, 0]
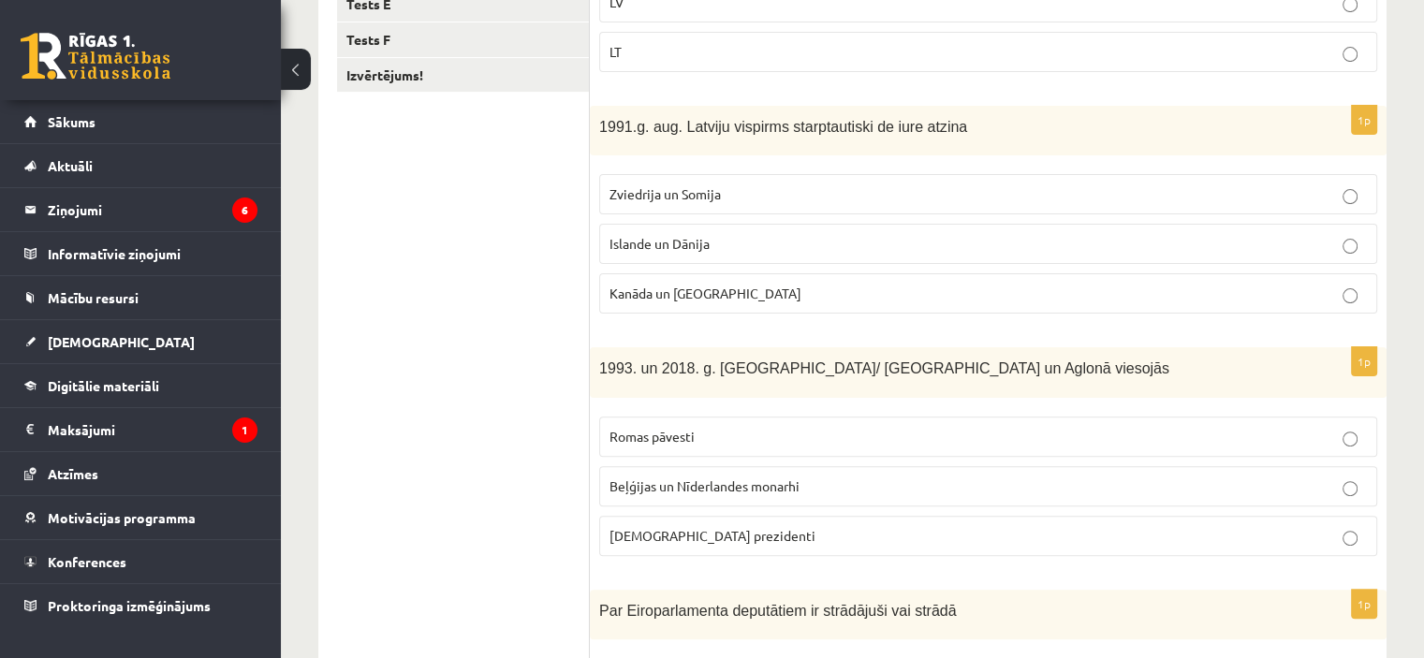
click at [696, 205] on label "Zviedrija un Somija" at bounding box center [988, 194] width 778 height 40
click at [690, 250] on p "Islande un Dānija" at bounding box center [987, 244] width 757 height 20
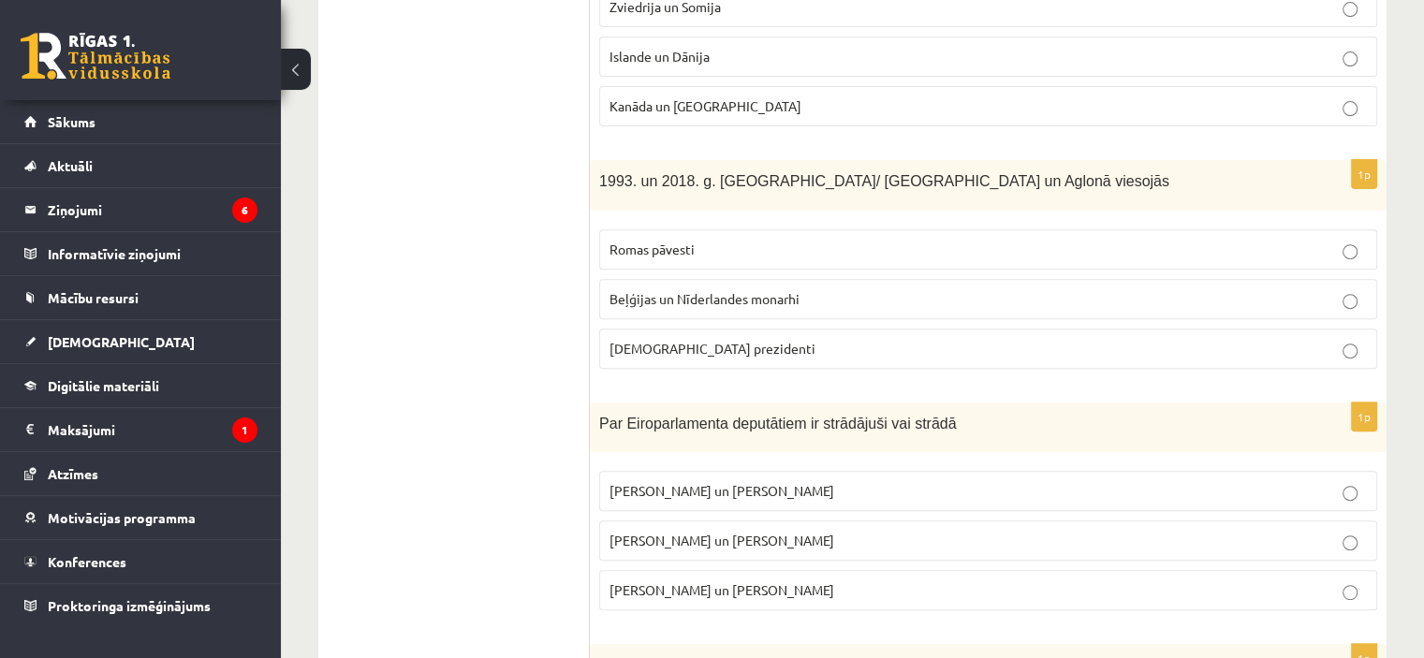
scroll to position [771, 0]
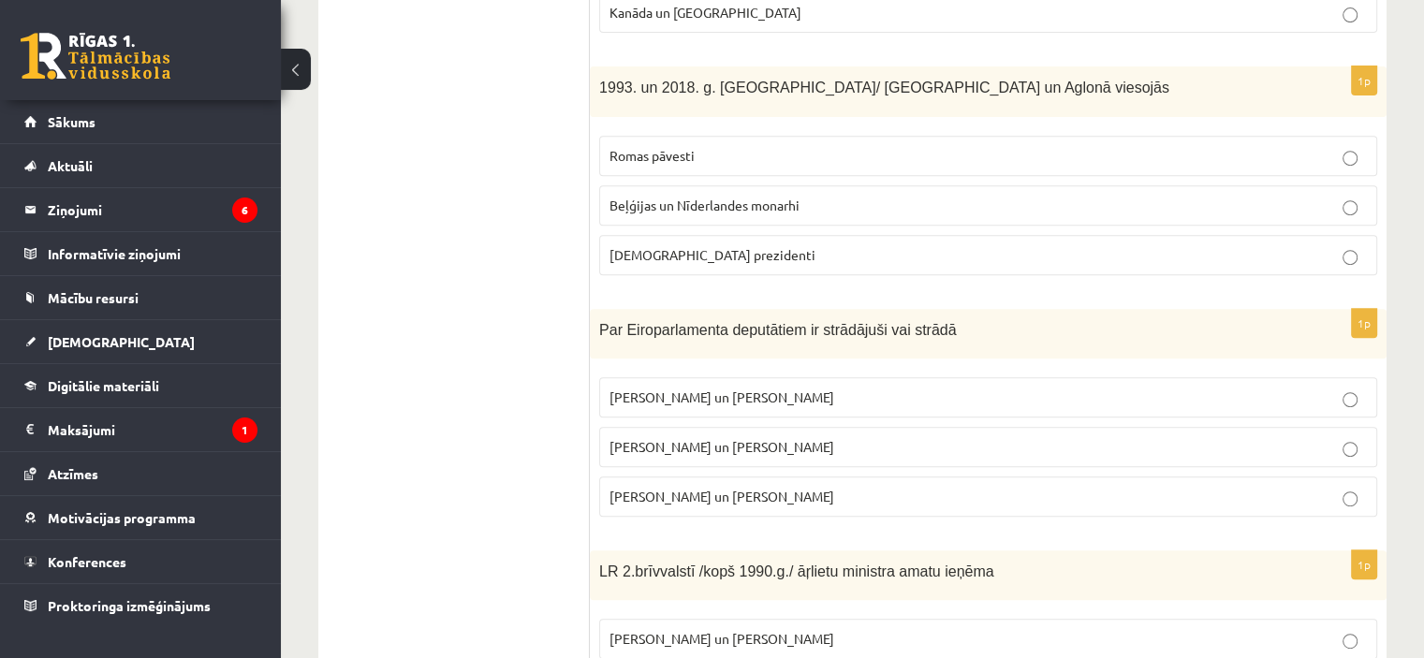
click at [739, 451] on p "I. Vaidere un N. Ušakovs" at bounding box center [987, 447] width 757 height 20
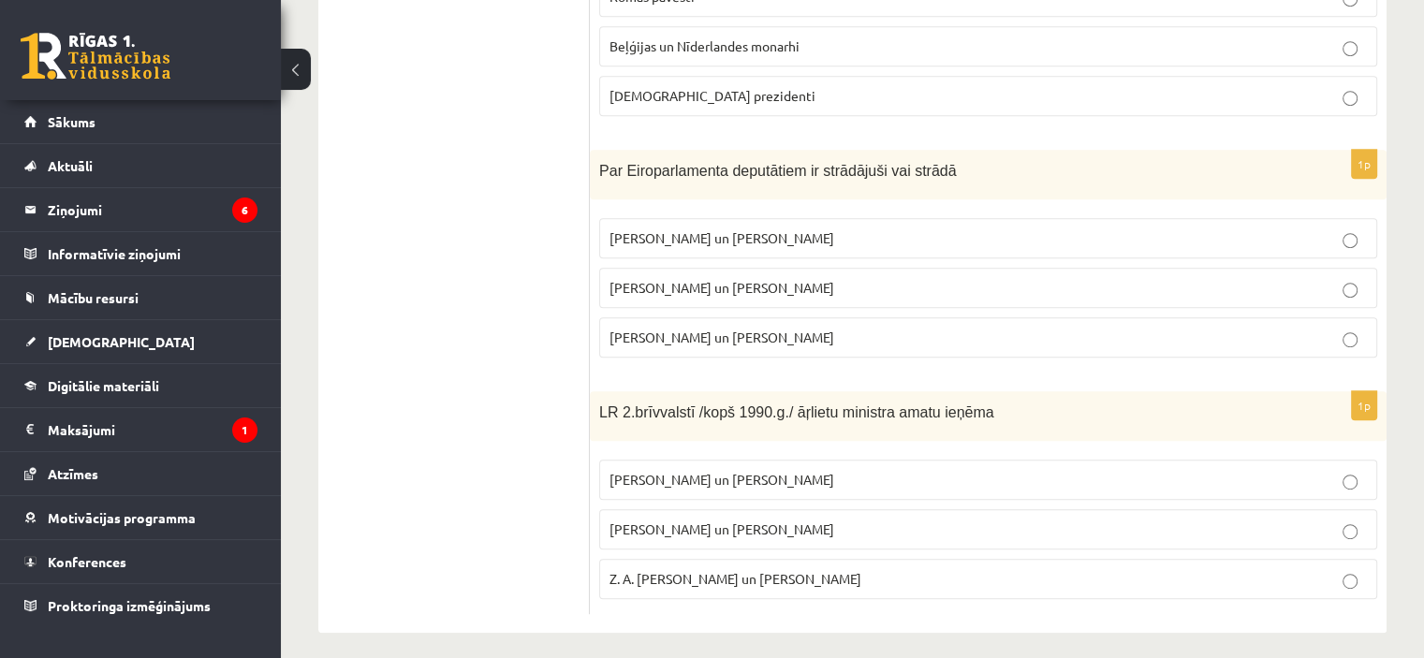
scroll to position [936, 0]
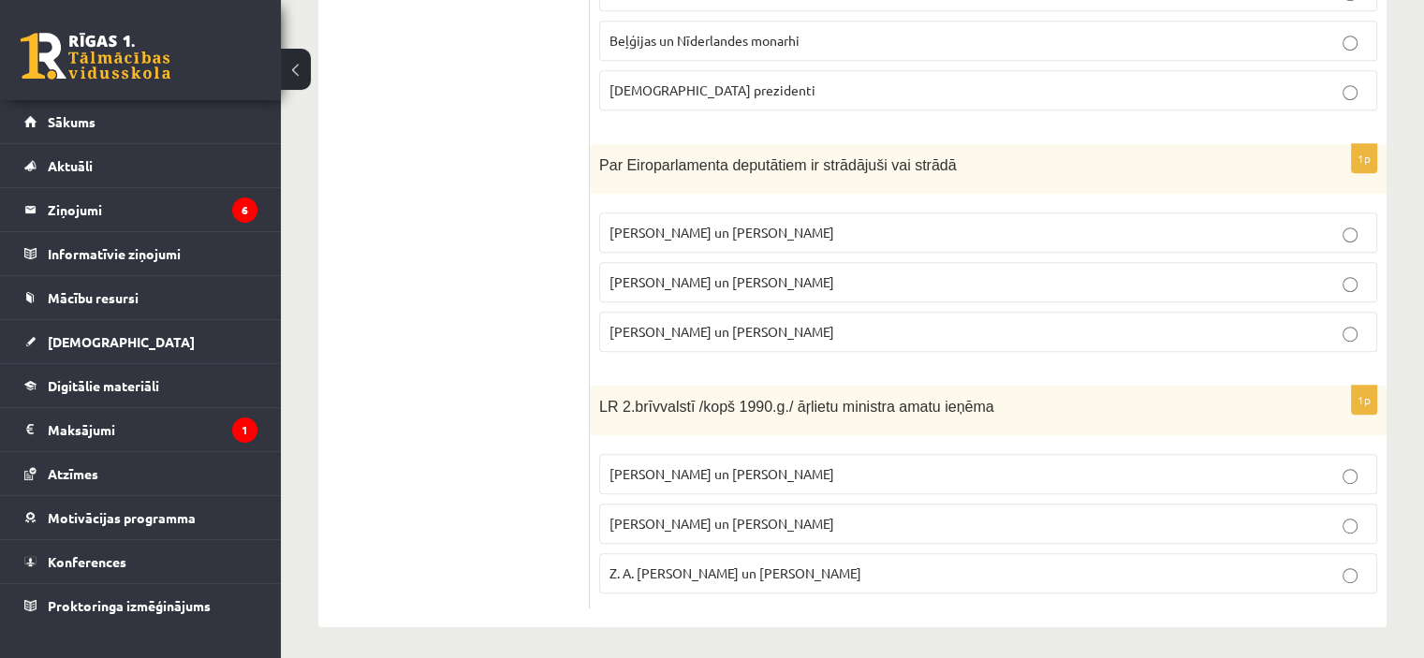
click at [728, 573] on span "Z. A. Meierovics un V. Munters" at bounding box center [735, 572] width 252 height 17
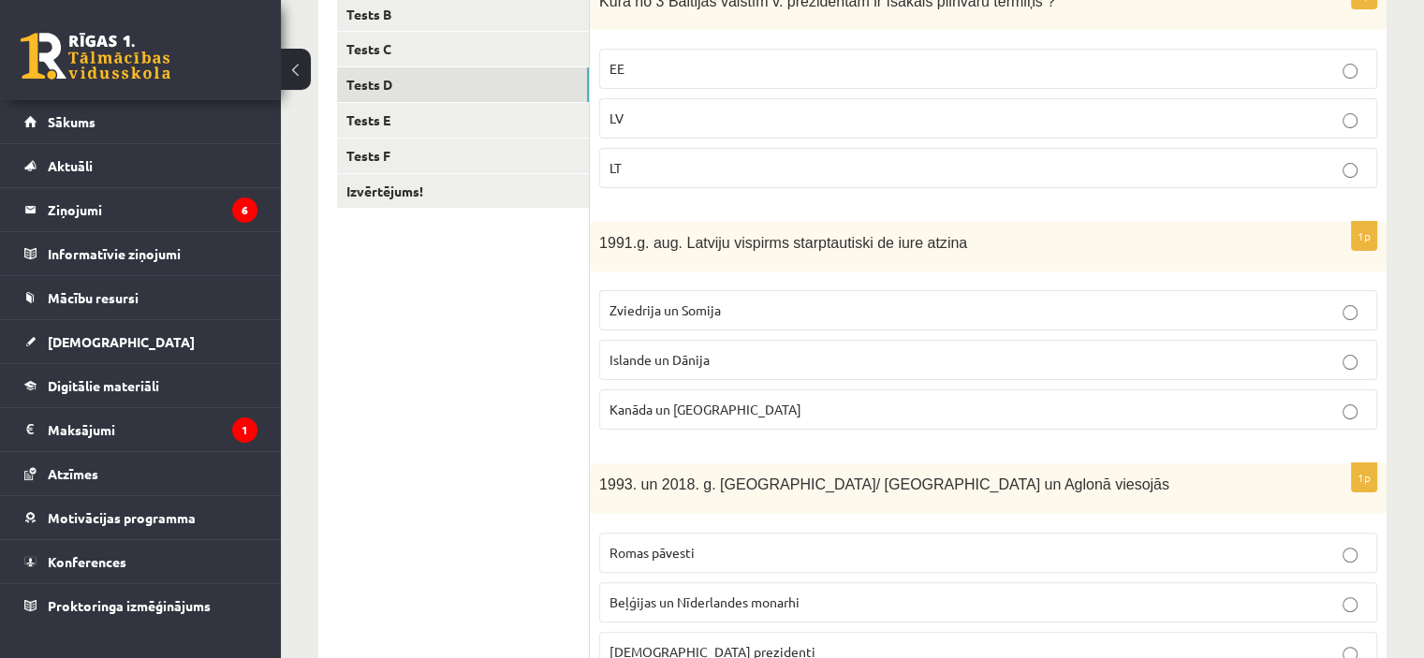
scroll to position [0, 0]
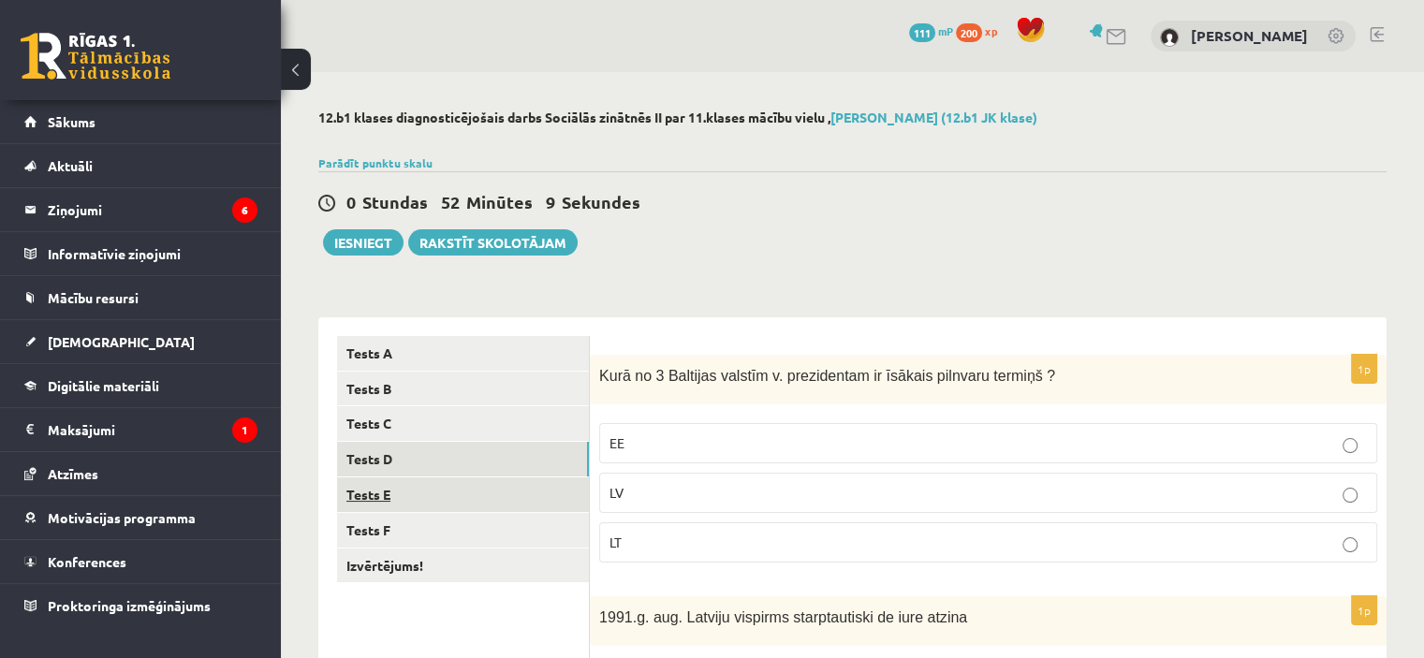
click at [518, 490] on link "Tests E" at bounding box center [463, 494] width 252 height 35
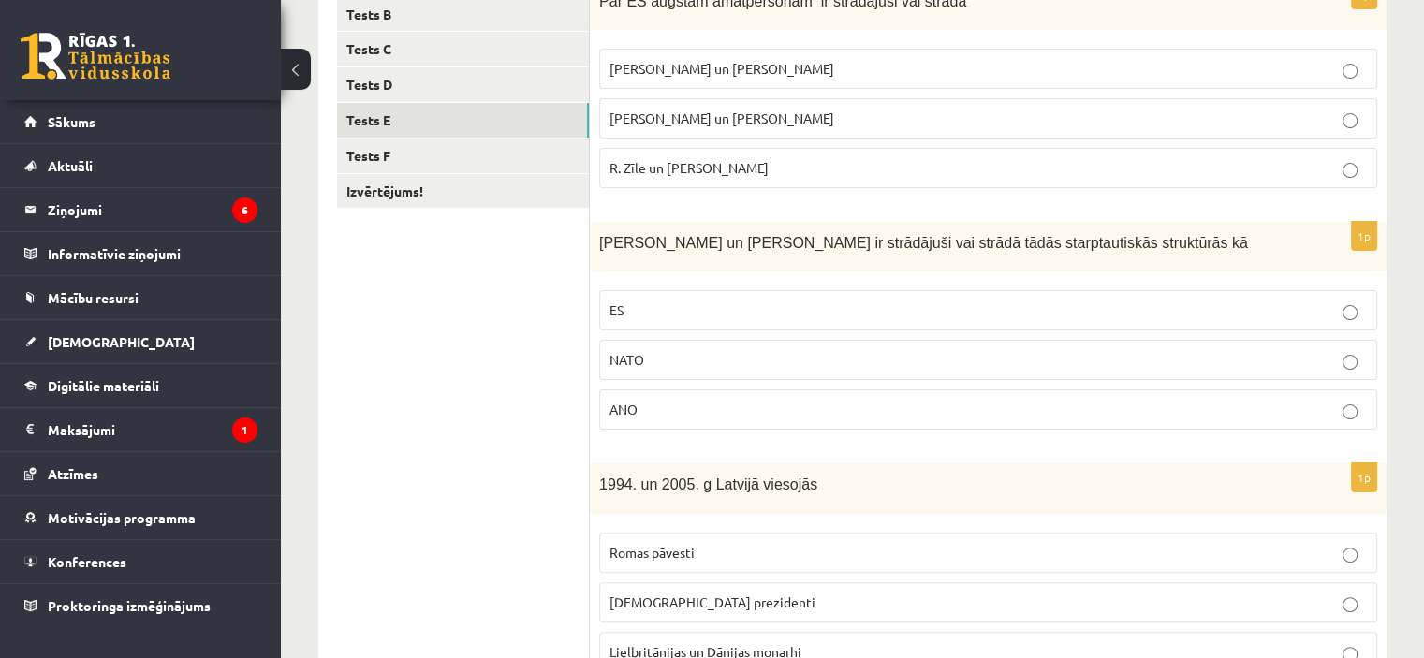
scroll to position [281, 0]
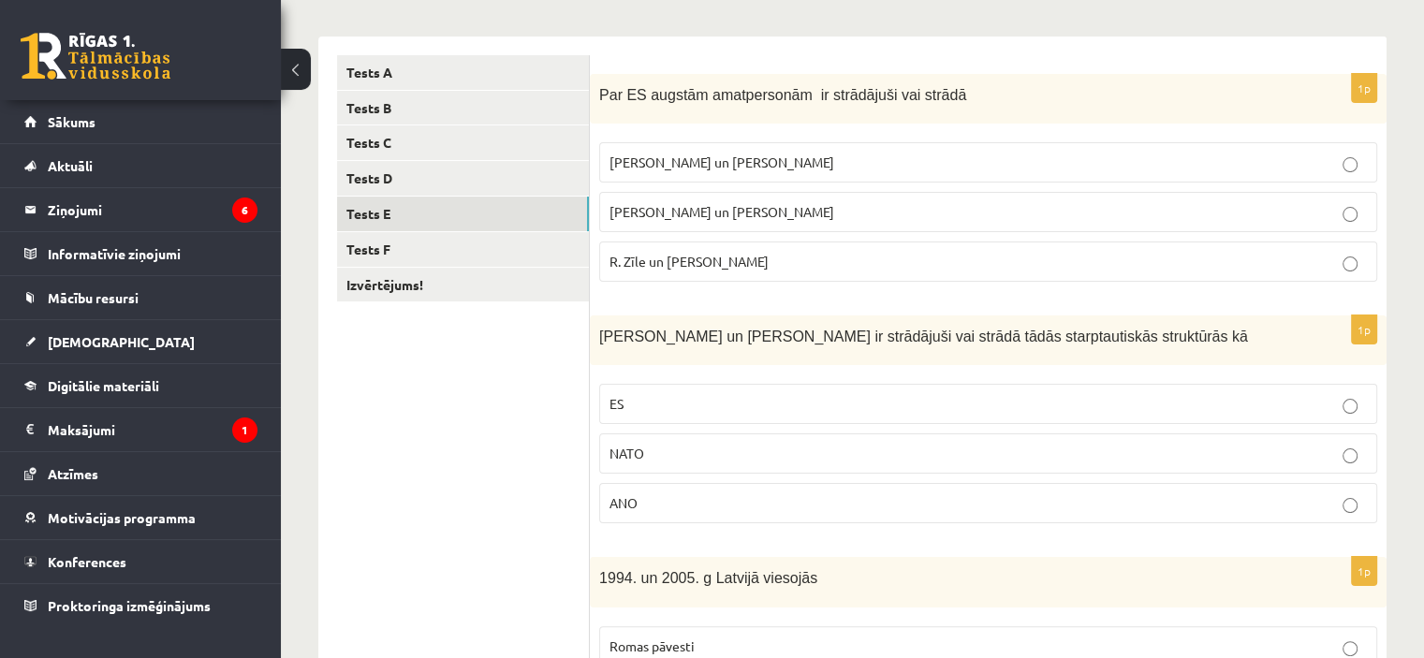
click at [783, 220] on p "Vaira Vīķe- Freiberga un N.Ušakovs" at bounding box center [987, 212] width 757 height 20
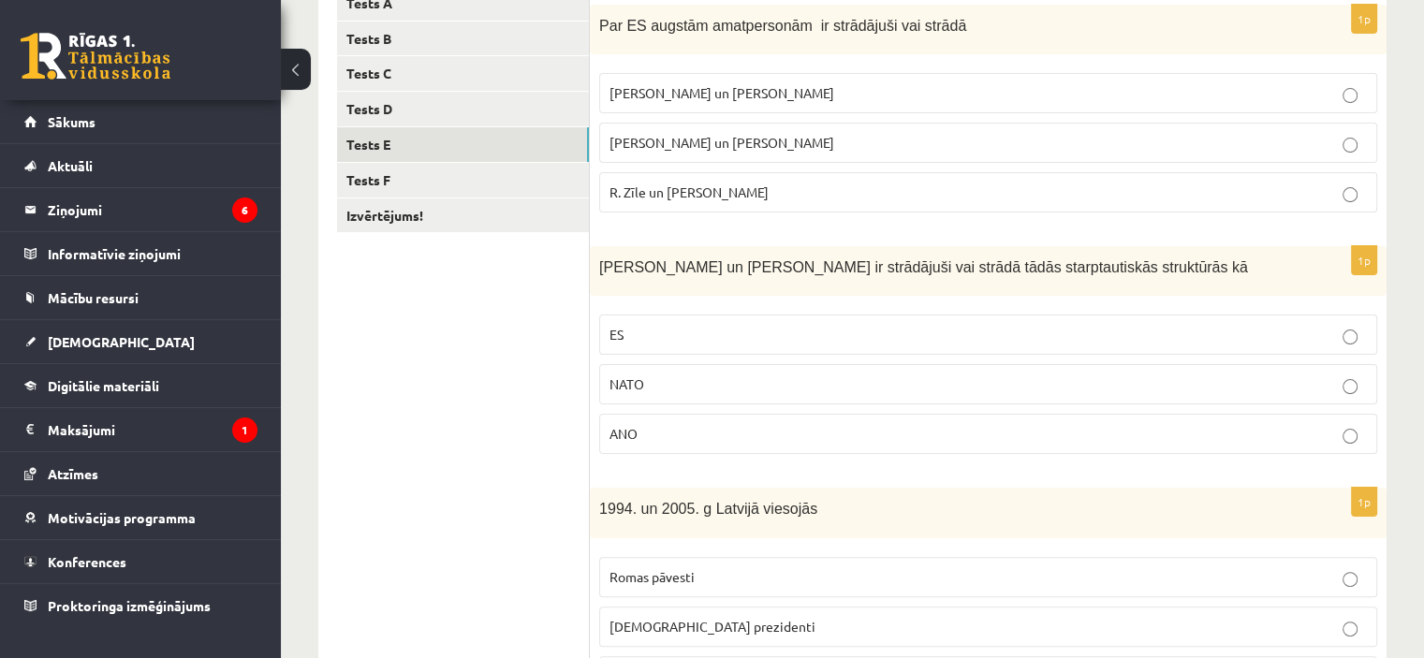
scroll to position [352, 0]
click at [837, 196] on p "R. Zīle un V.Dombrovskis" at bounding box center [987, 191] width 757 height 20
click at [720, 313] on label "ES" at bounding box center [988, 333] width 778 height 40
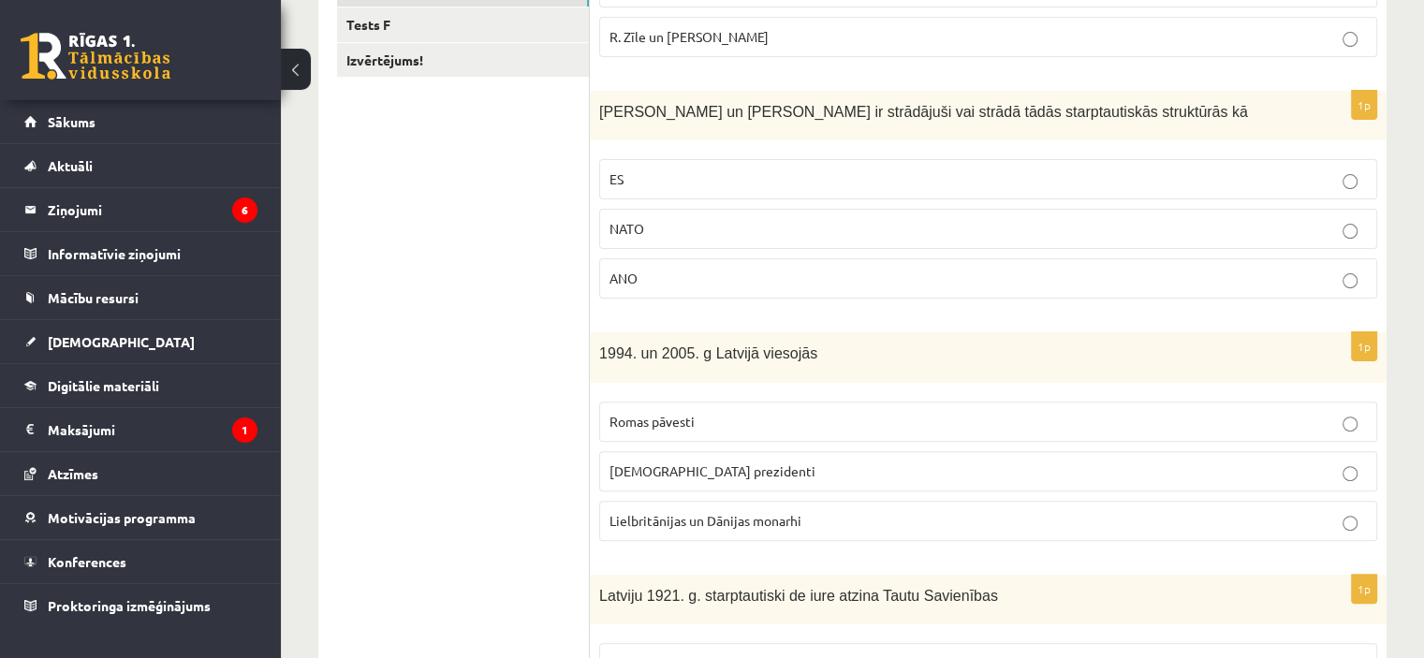
scroll to position [539, 0]
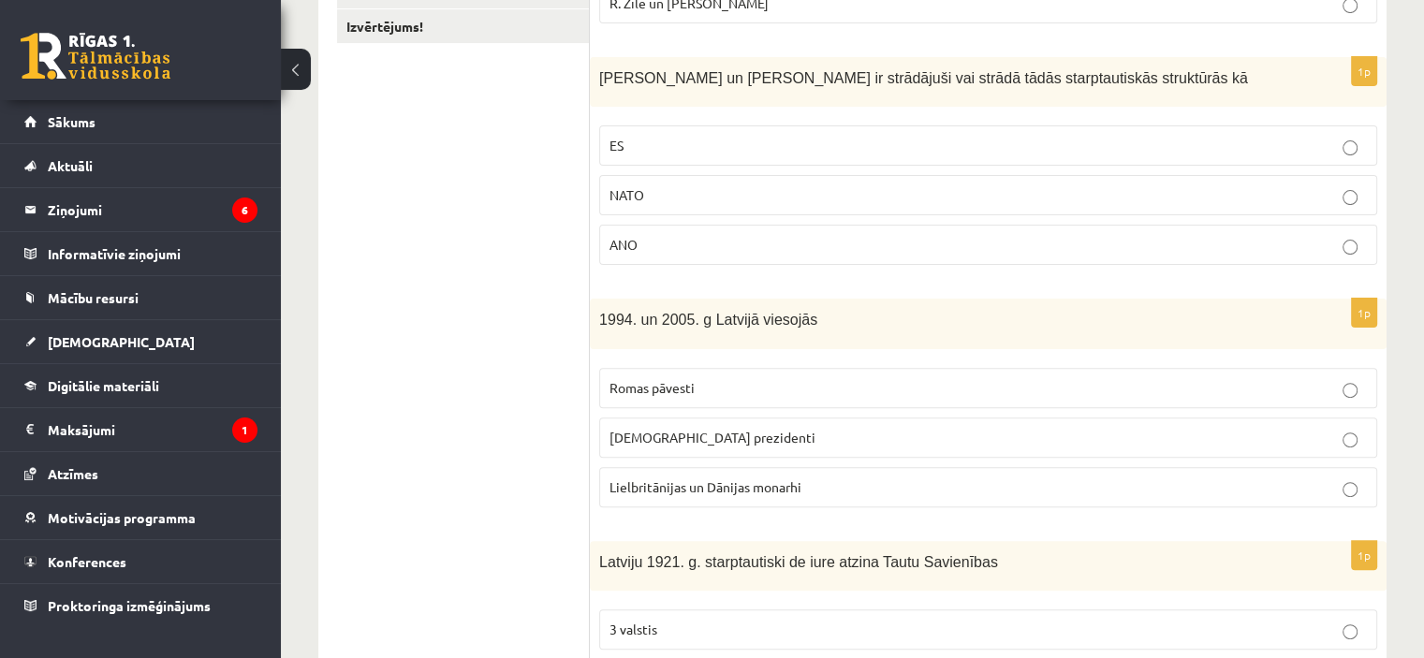
click at [658, 430] on span "ASV prezidenti" at bounding box center [712, 437] width 206 height 17
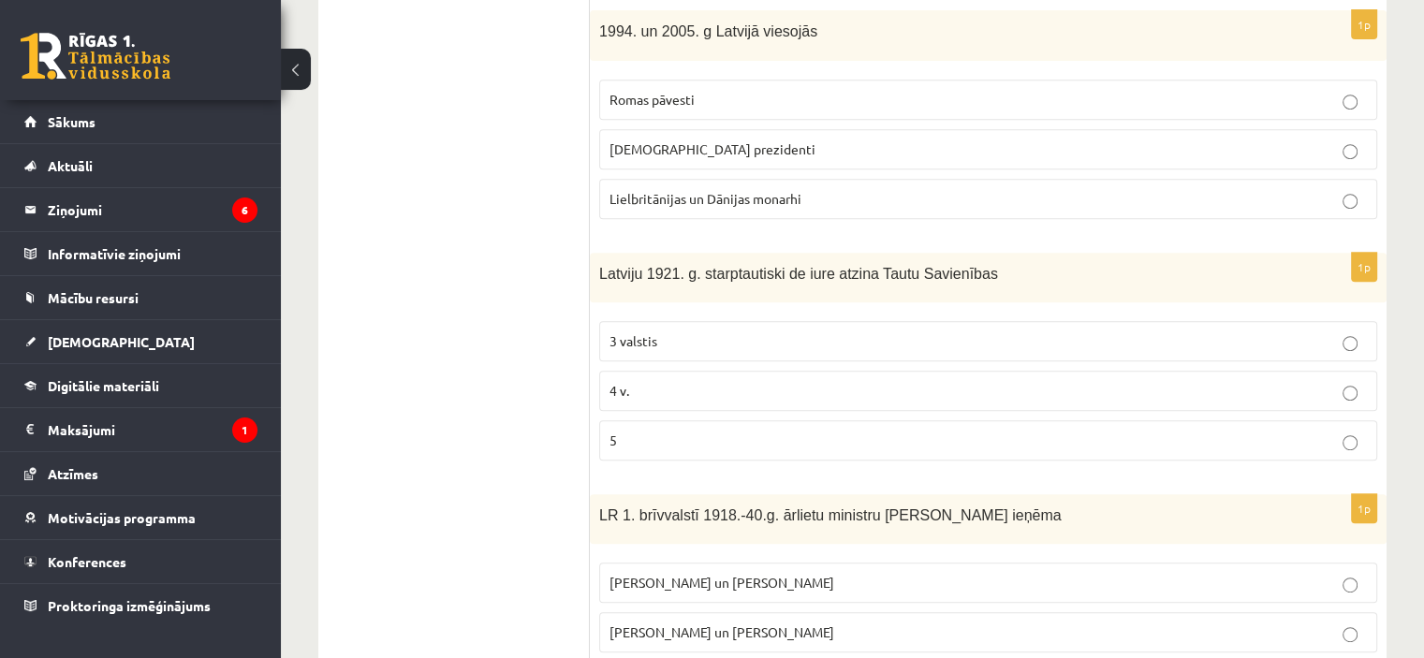
scroll to position [936, 0]
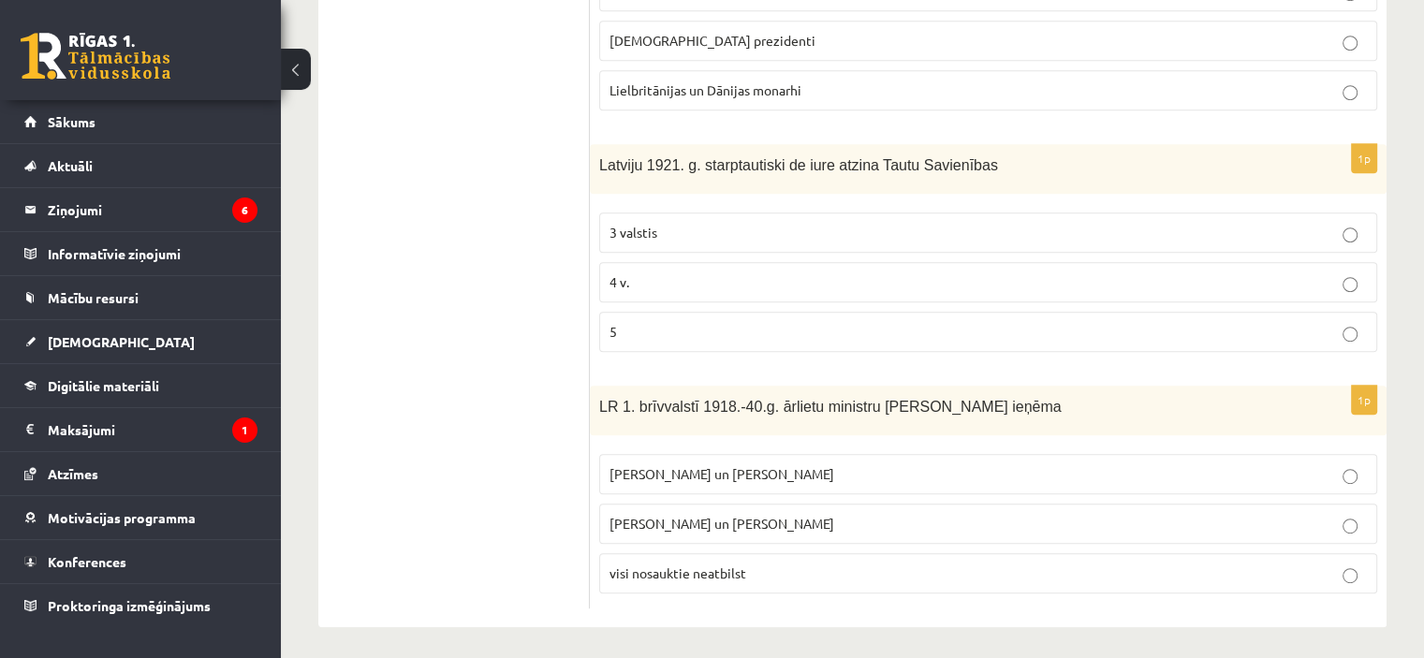
click at [759, 579] on label "visi nosauktie neatbilst" at bounding box center [988, 573] width 778 height 40
click at [715, 280] on p "4 v." at bounding box center [987, 282] width 757 height 20
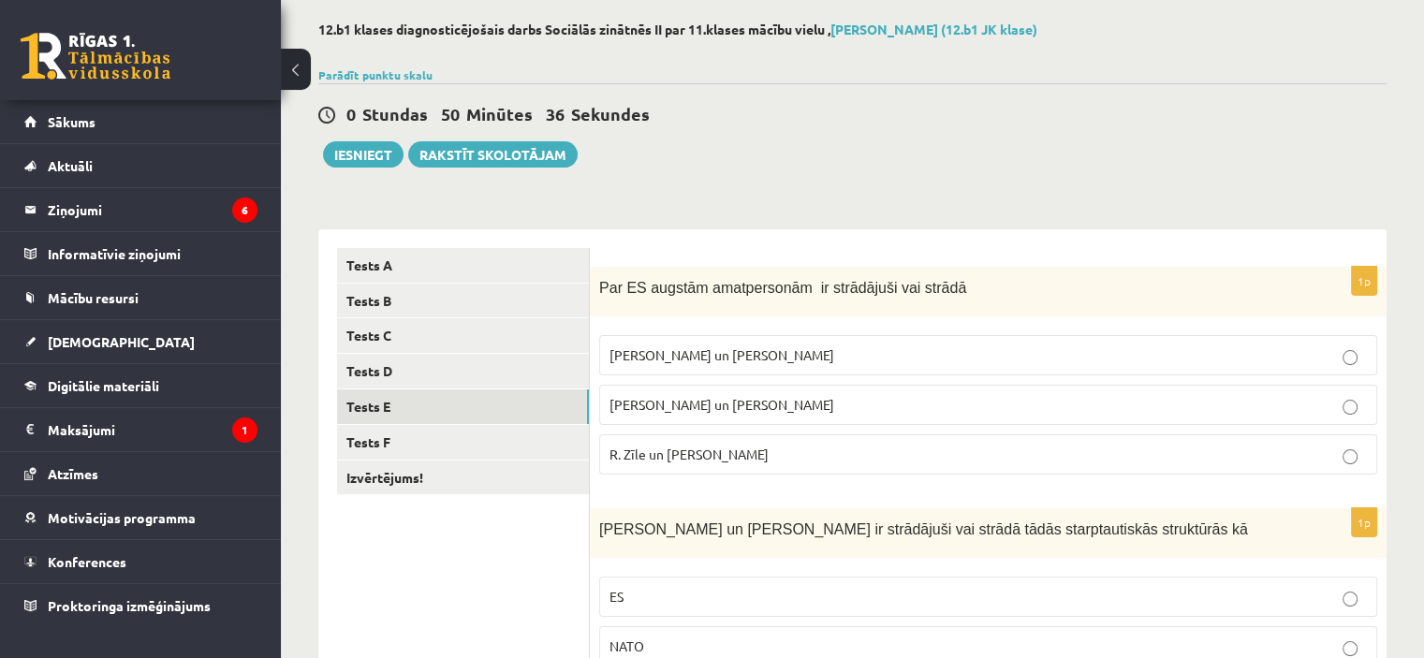
scroll to position [0, 0]
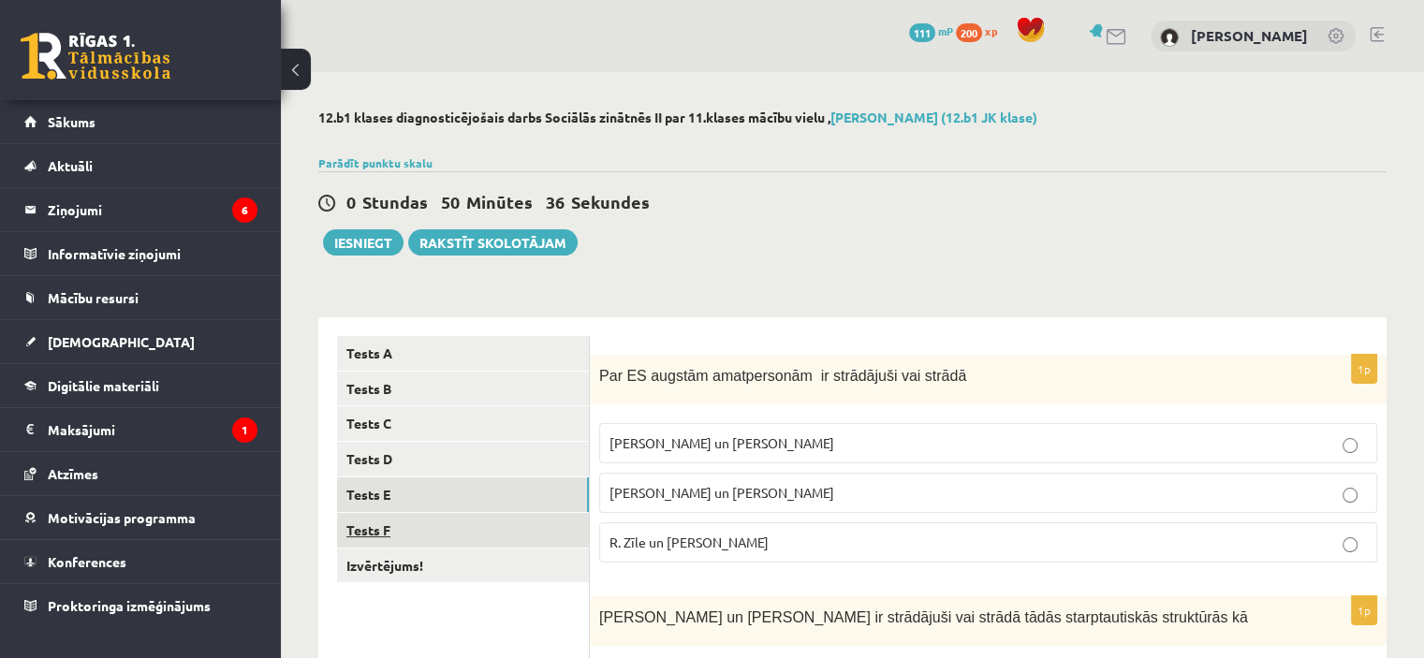
click at [408, 527] on link "Tests F" at bounding box center [463, 530] width 252 height 35
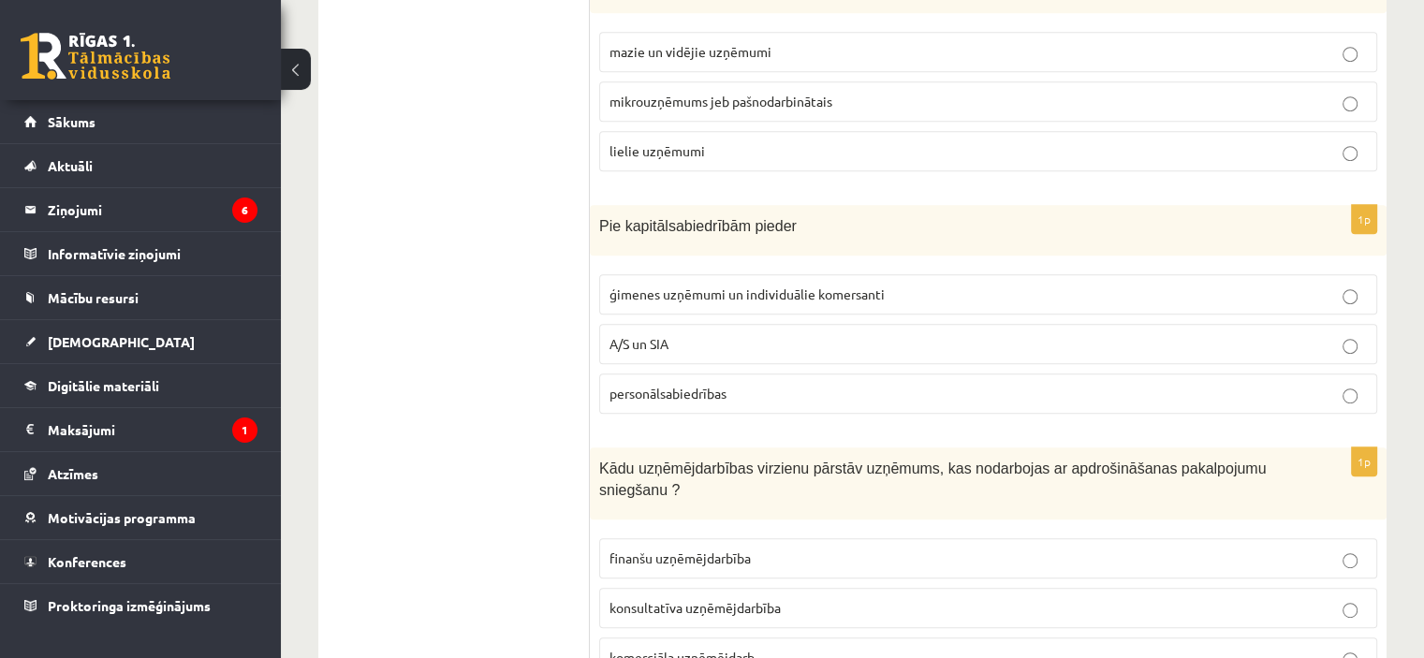
scroll to position [849, 0]
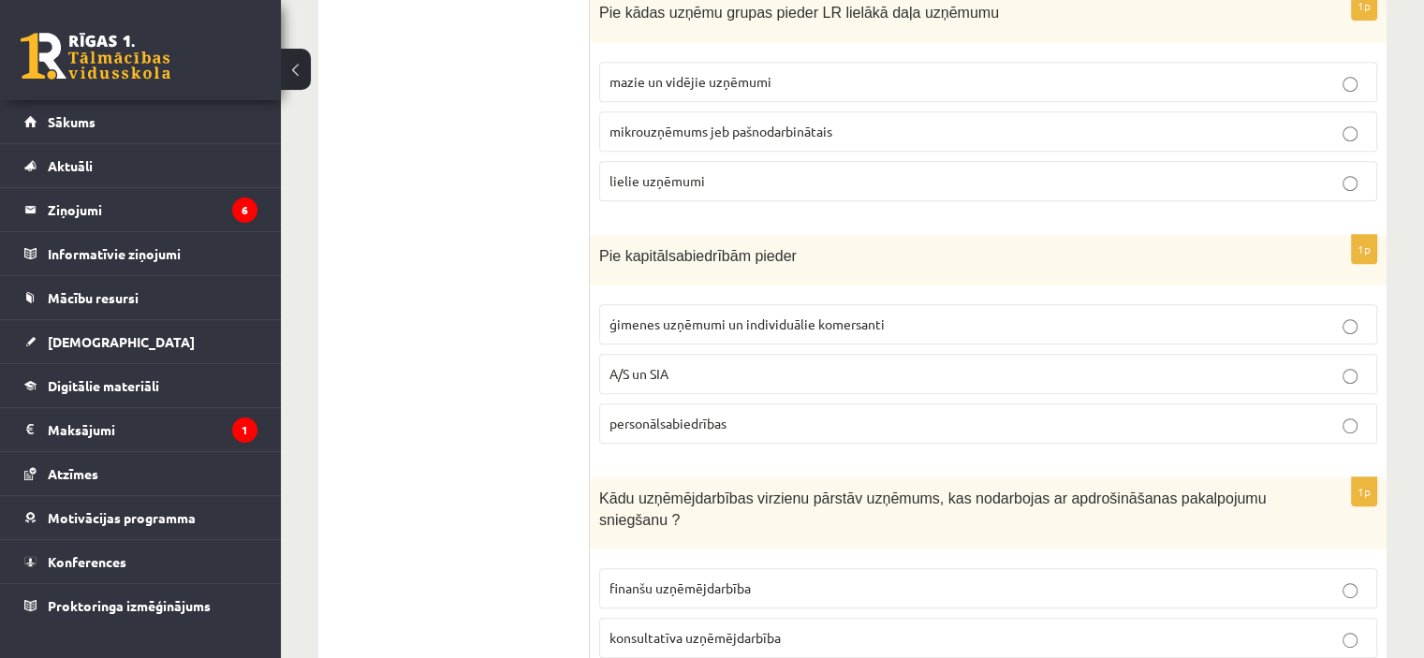
click at [1076, 137] on p "mikrouzņēmums jeb pašnodarbinātais" at bounding box center [987, 132] width 757 height 20
click at [633, 373] on span "A/S un SIA" at bounding box center [638, 373] width 59 height 17
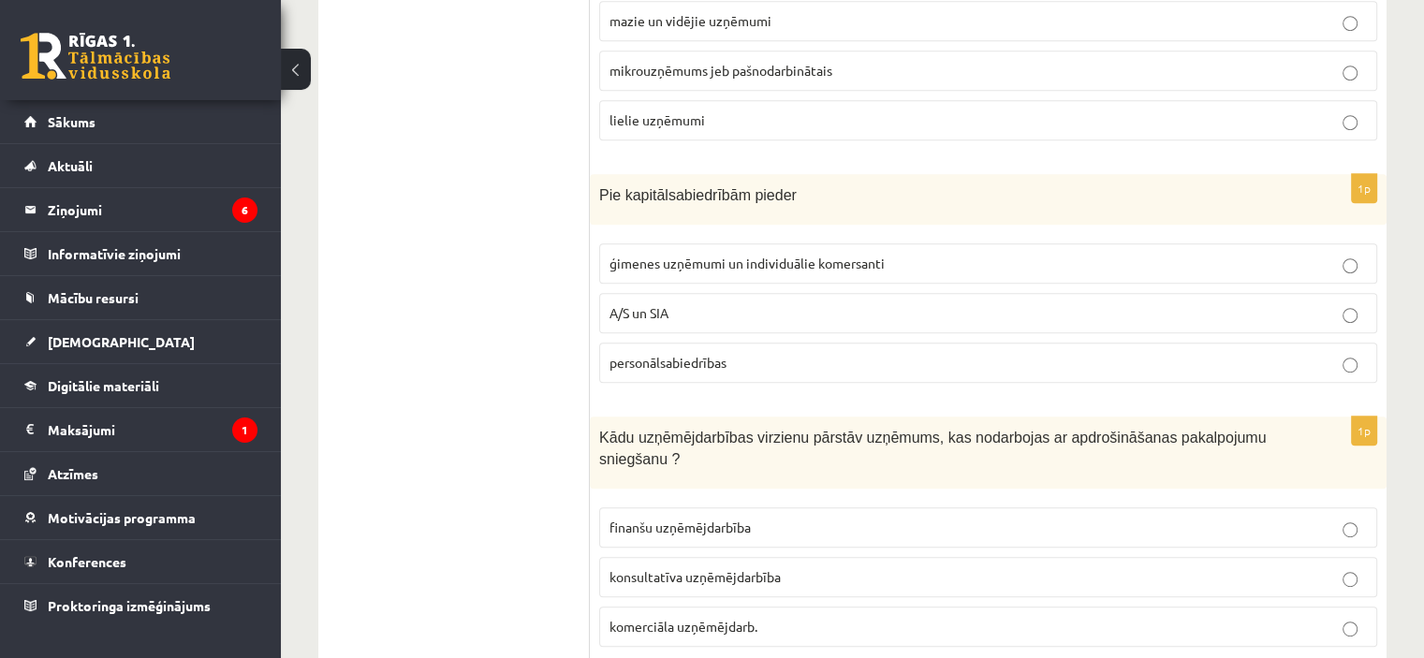
scroll to position [943, 0]
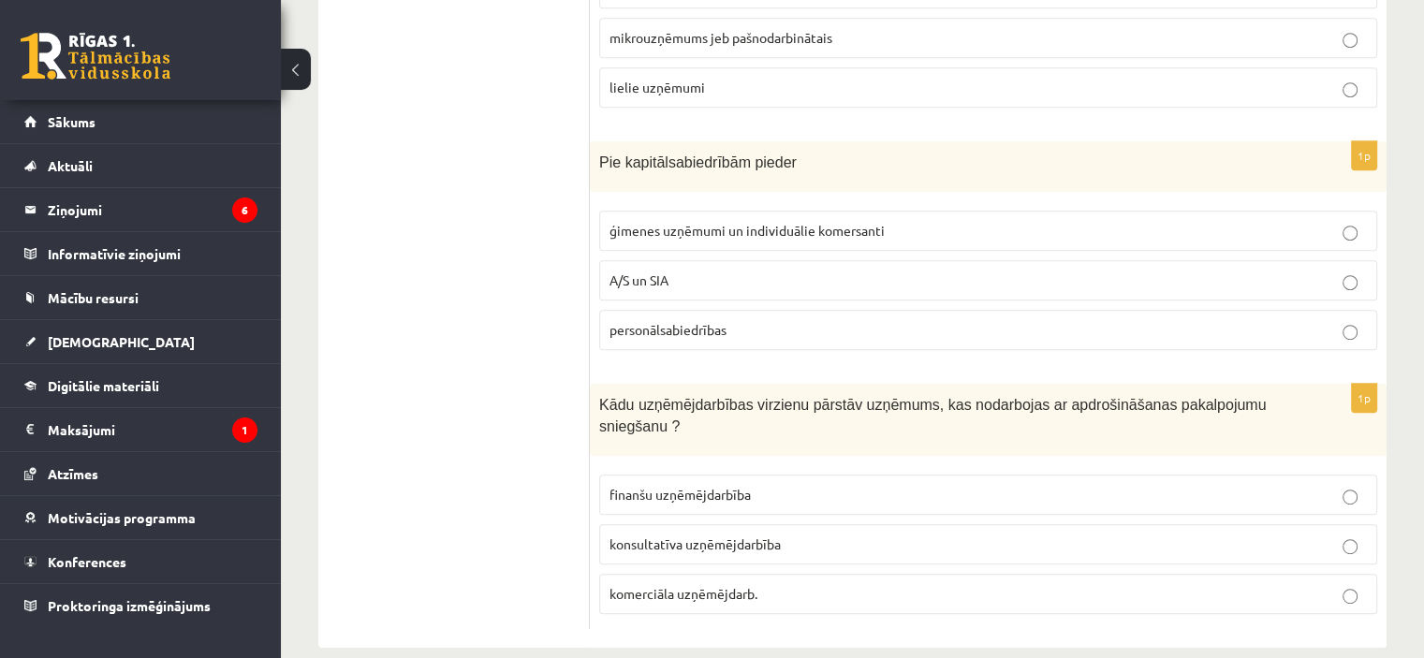
click at [769, 584] on p "komerciāla uzņēmējdarb." at bounding box center [987, 594] width 757 height 20
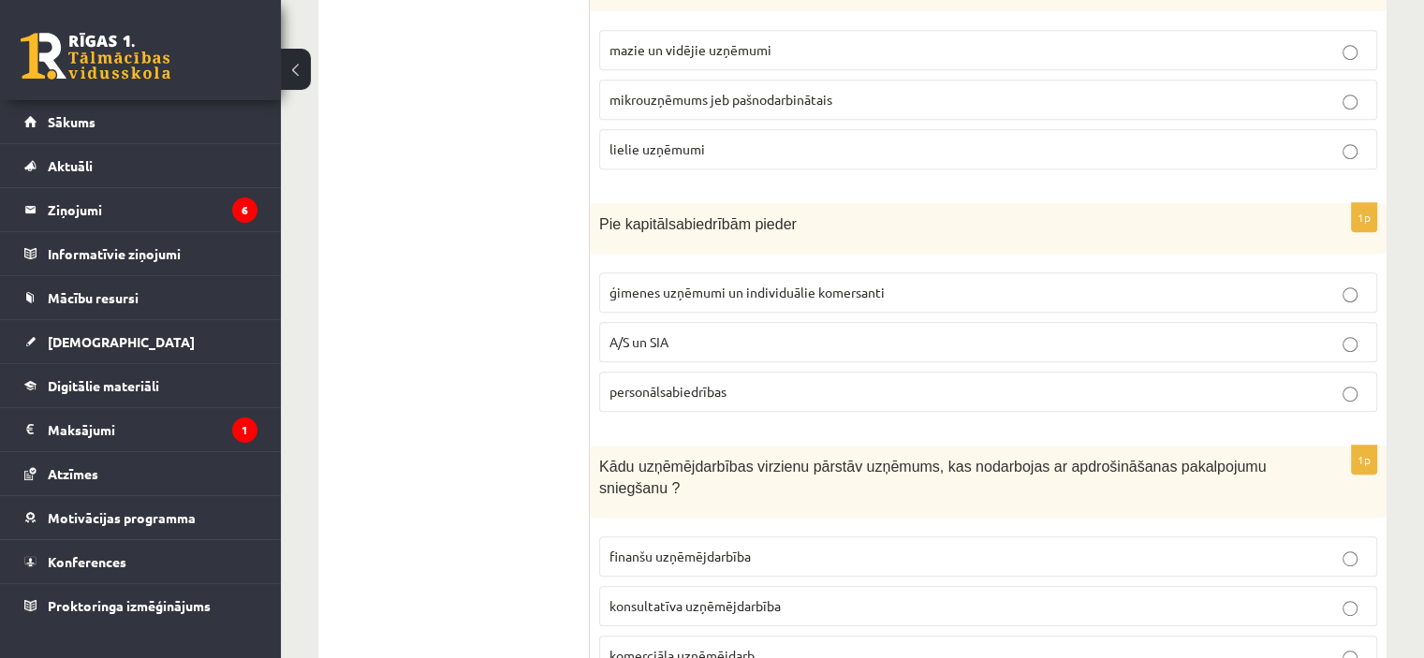
scroll to position [849, 0]
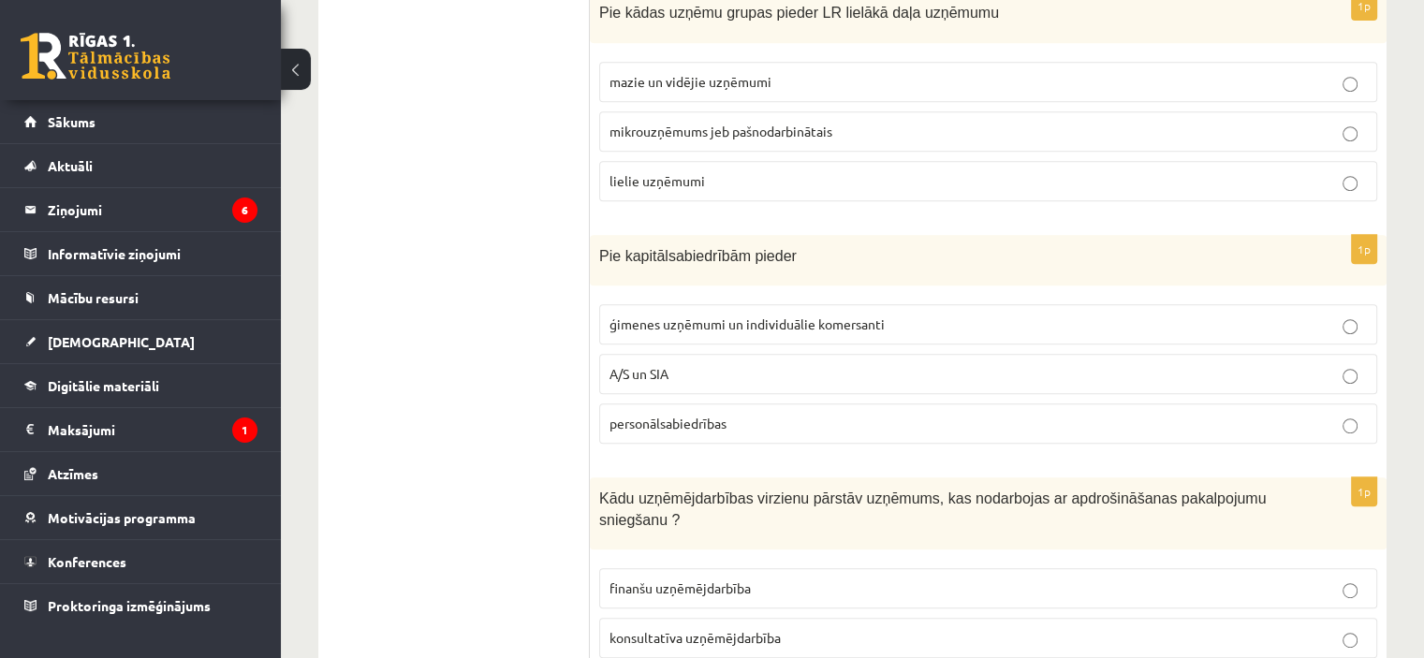
click at [698, 579] on span "finanšu uzņēmējdarbība" at bounding box center [679, 587] width 141 height 17
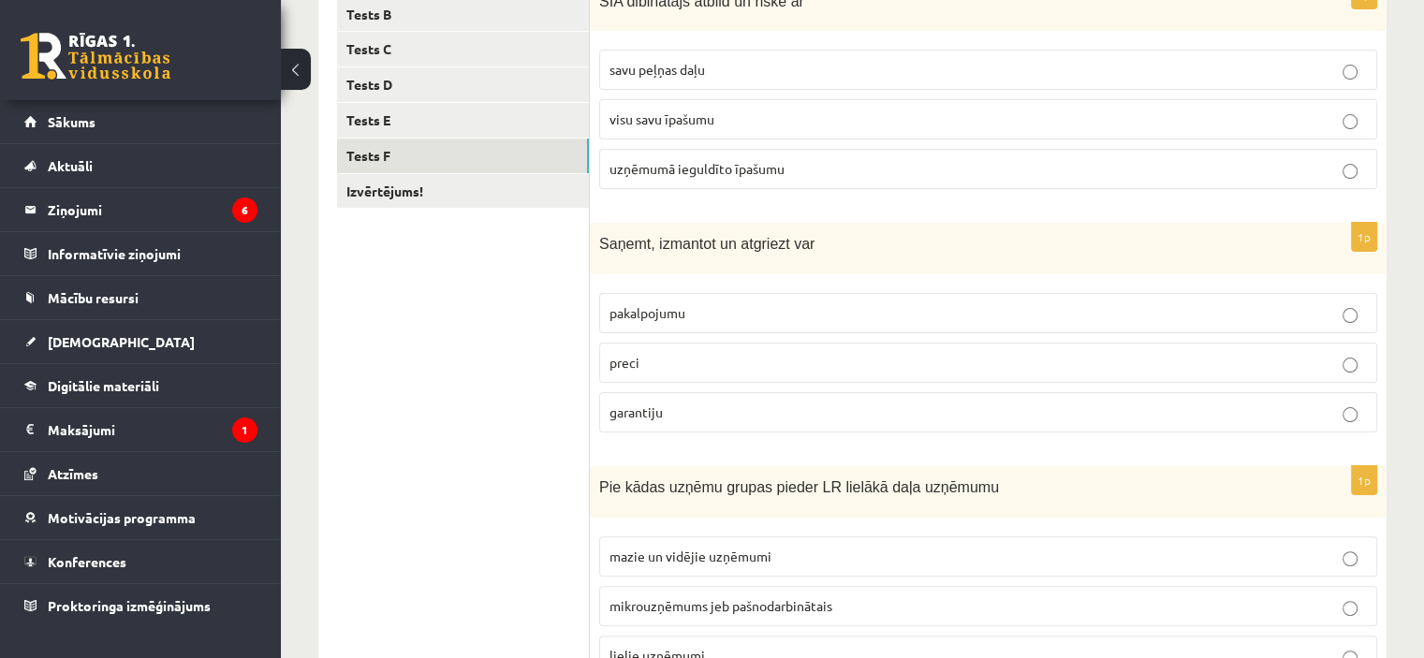
scroll to position [381, 0]
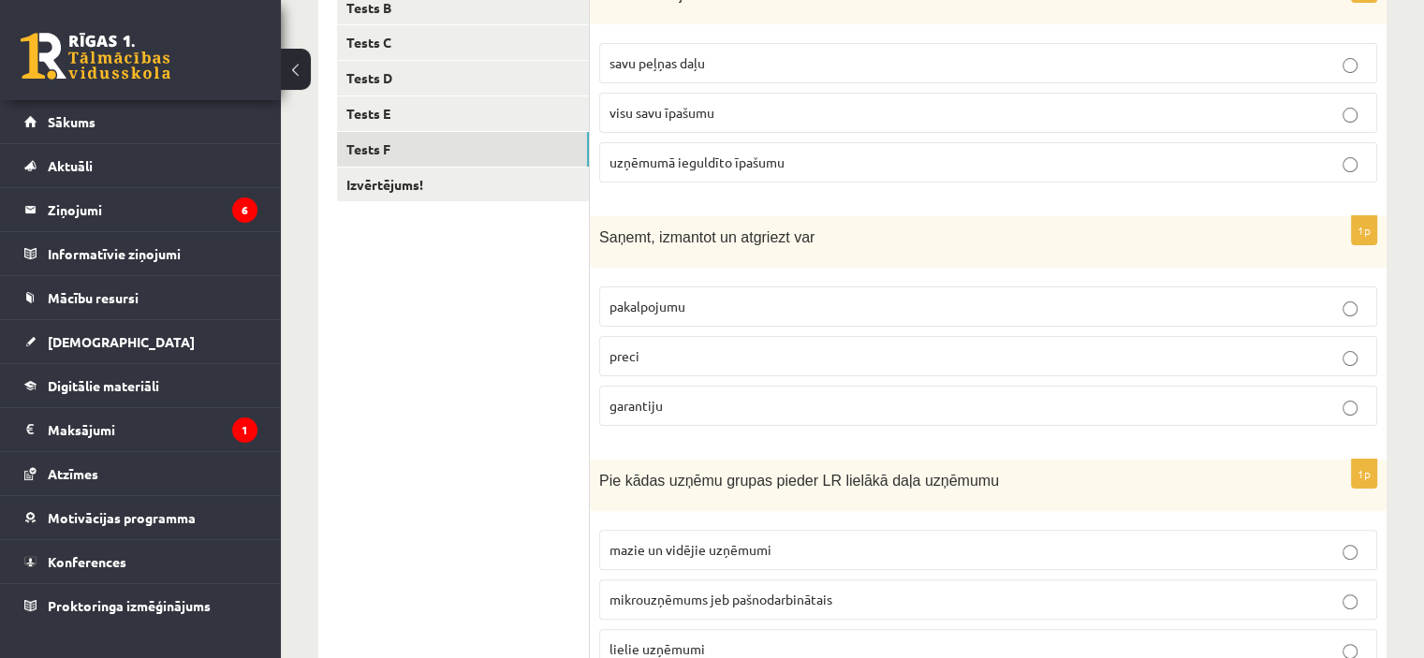
click at [678, 358] on p "preci" at bounding box center [987, 356] width 757 height 20
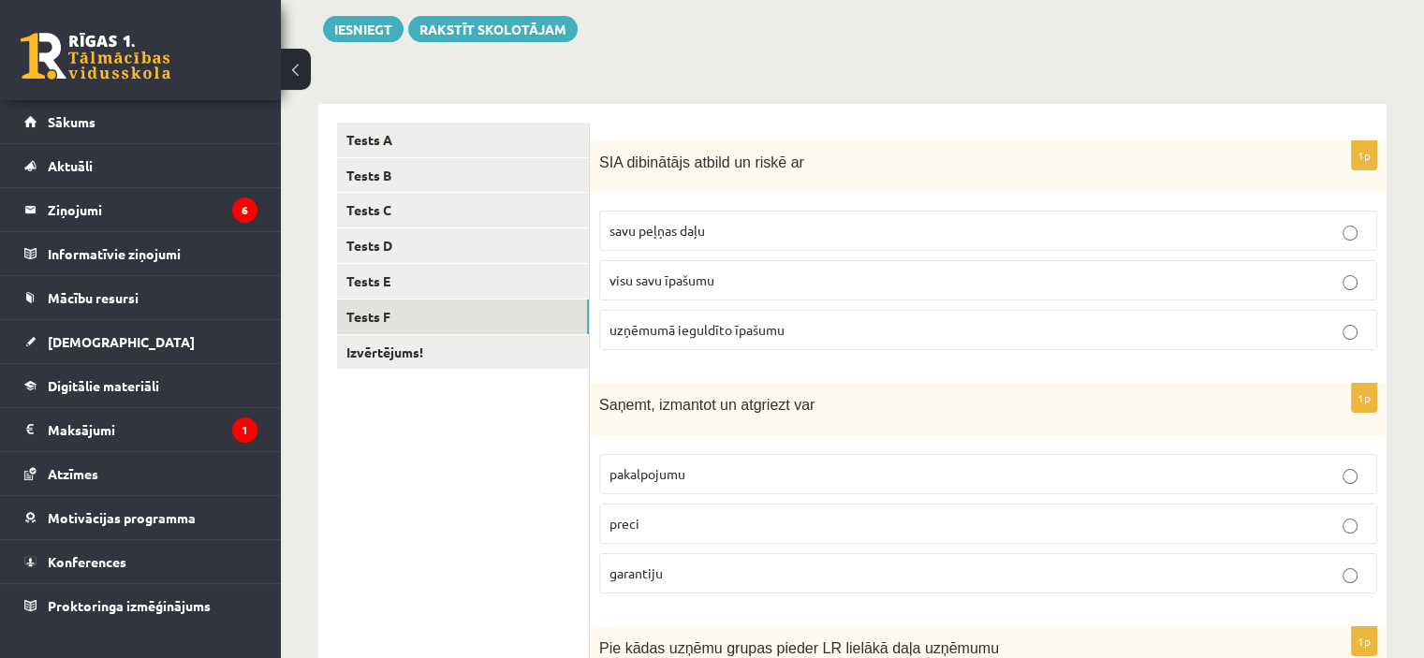
scroll to position [194, 0]
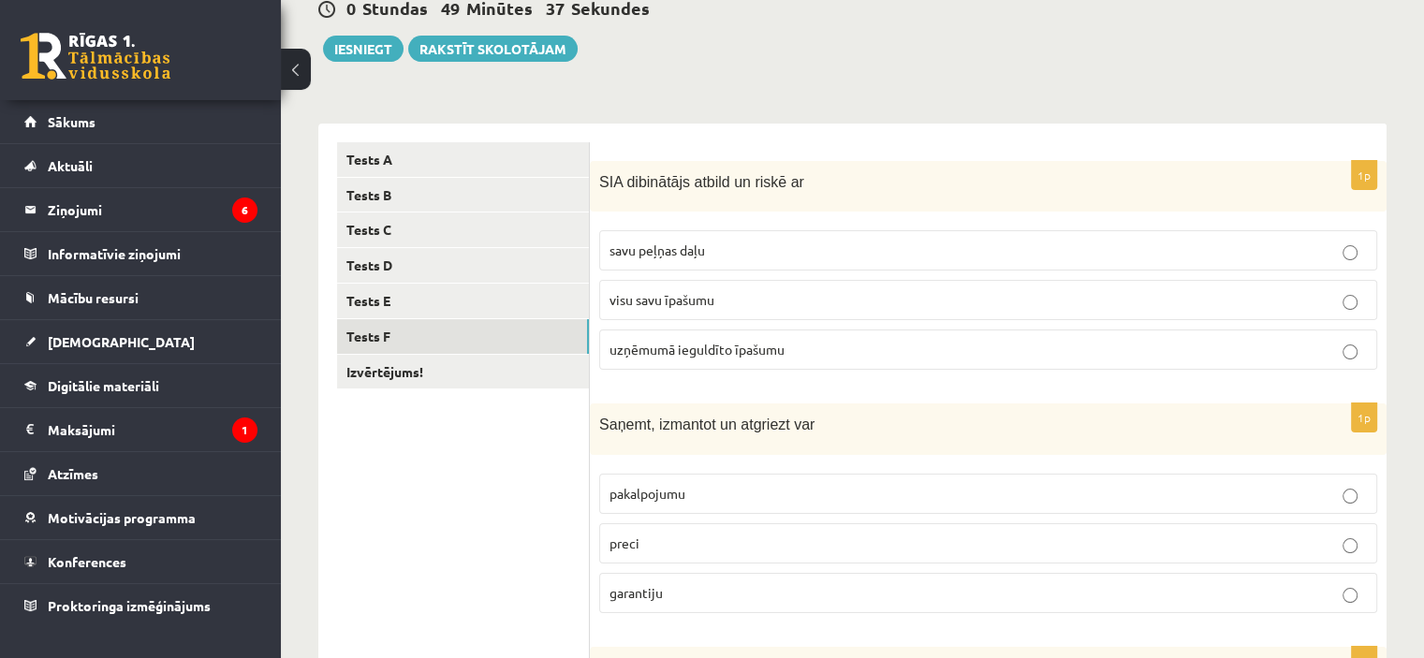
click at [739, 360] on label "uzņēmumā ieguldīto īpašumu" at bounding box center [988, 350] width 778 height 40
click at [450, 370] on link "Izvērtējums!" at bounding box center [463, 372] width 252 height 35
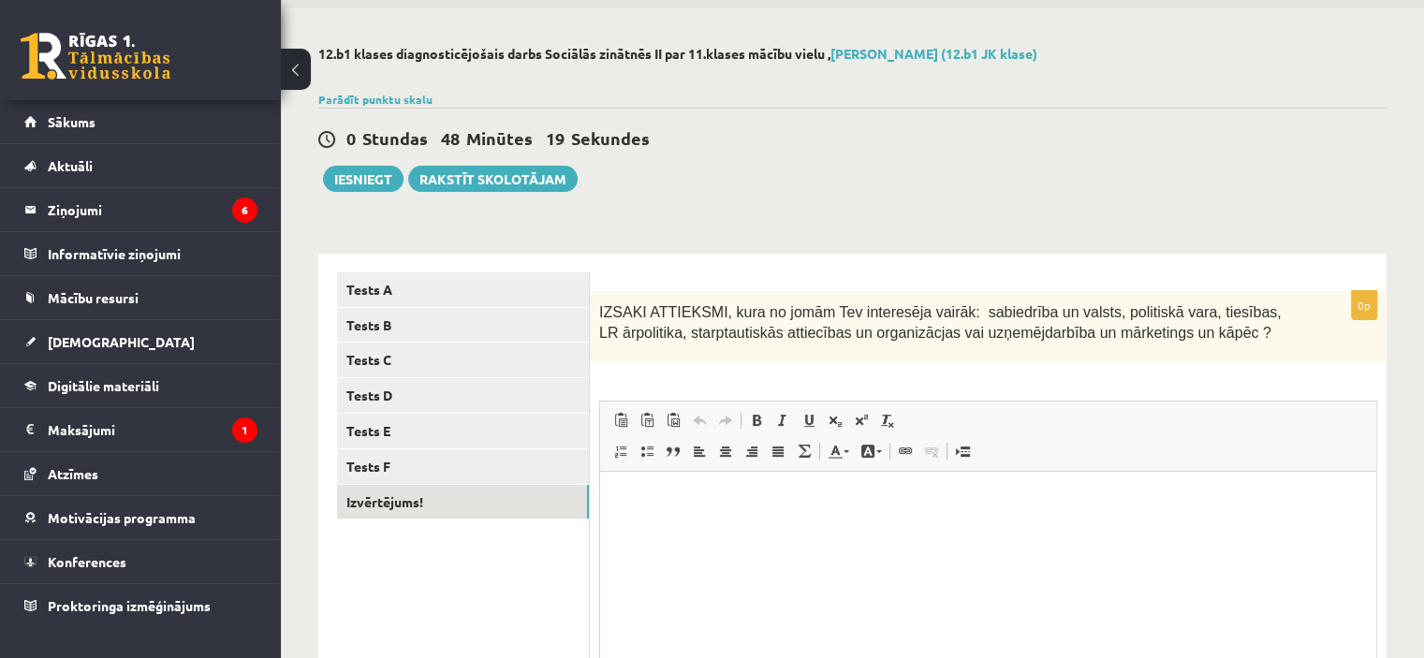
scroll to position [157, 0]
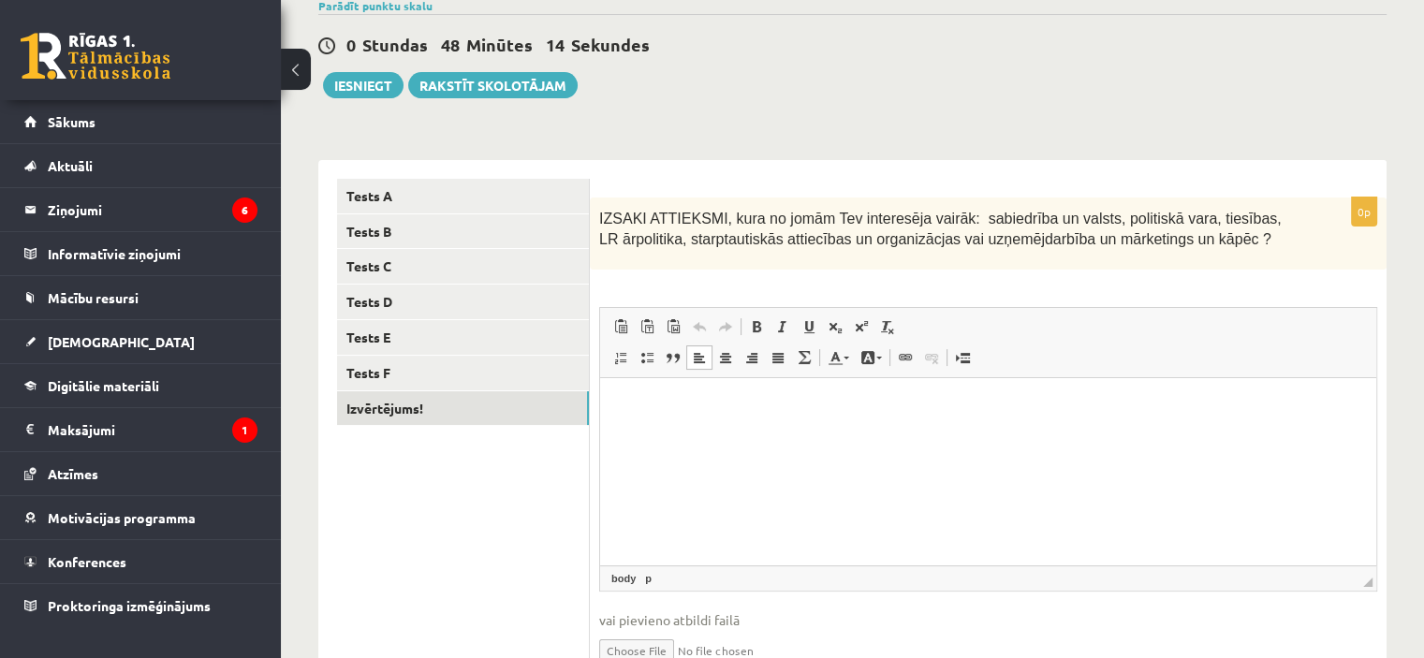
click at [778, 435] on html at bounding box center [988, 406] width 776 height 57
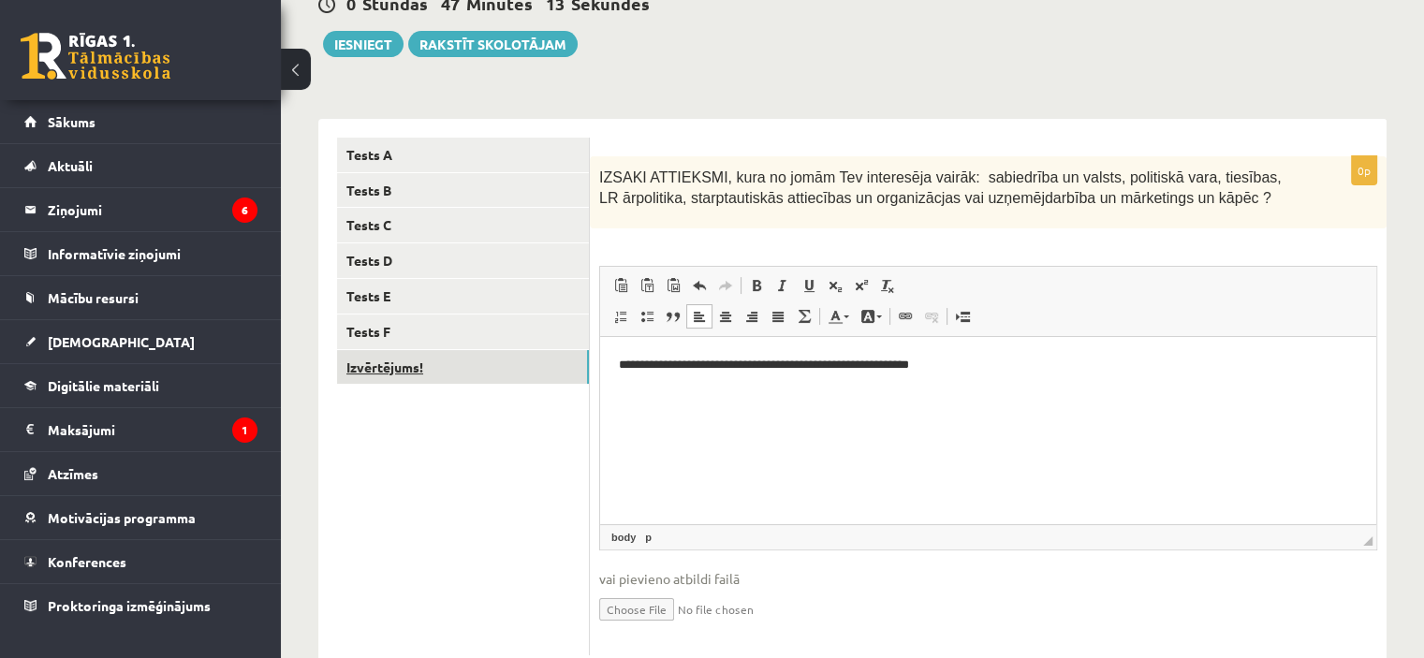
scroll to position [64, 0]
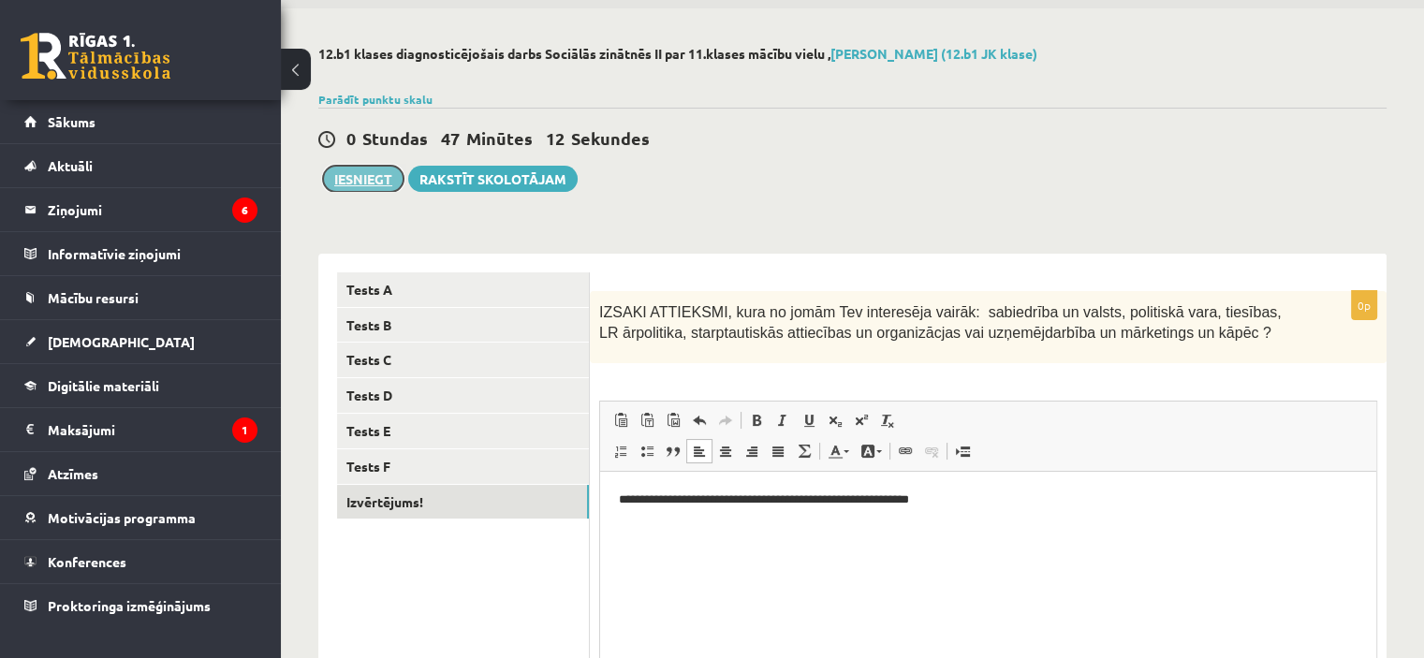
click at [372, 171] on button "Iesniegt" at bounding box center [363, 179] width 81 height 26
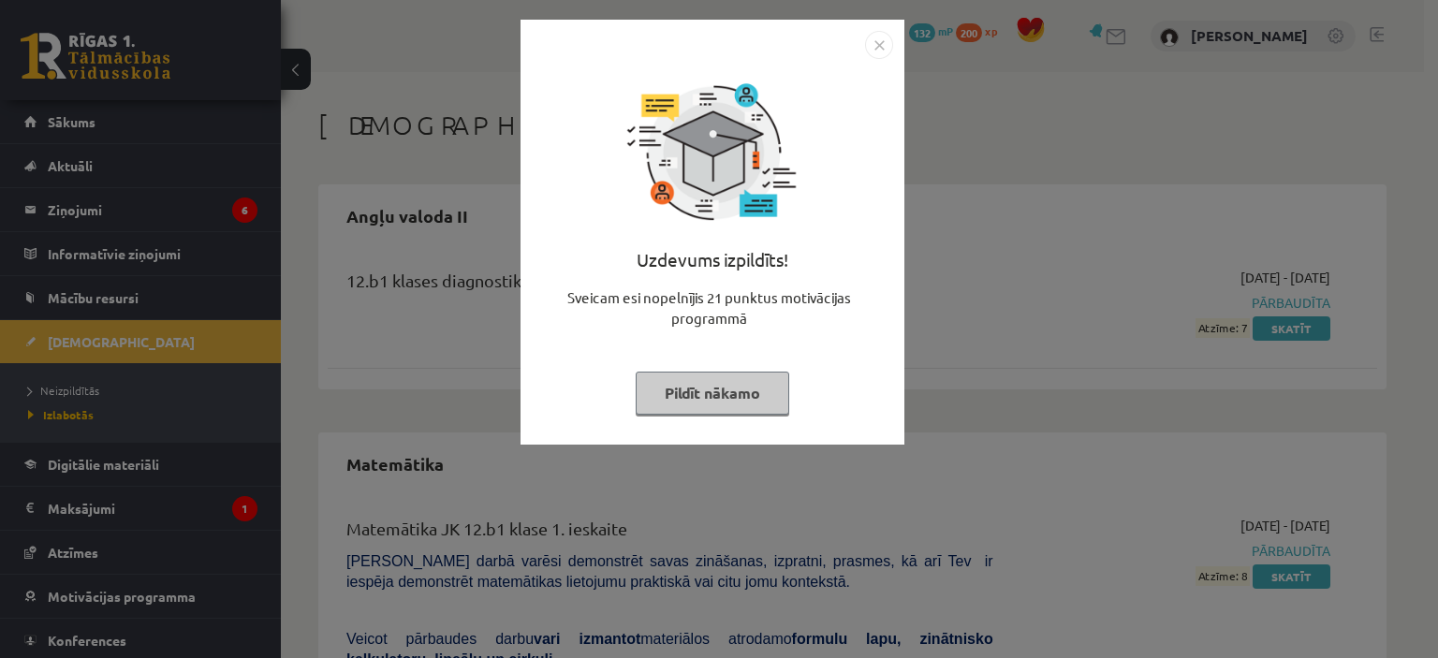
click at [762, 403] on button "Pildīt nākamo" at bounding box center [713, 393] width 154 height 43
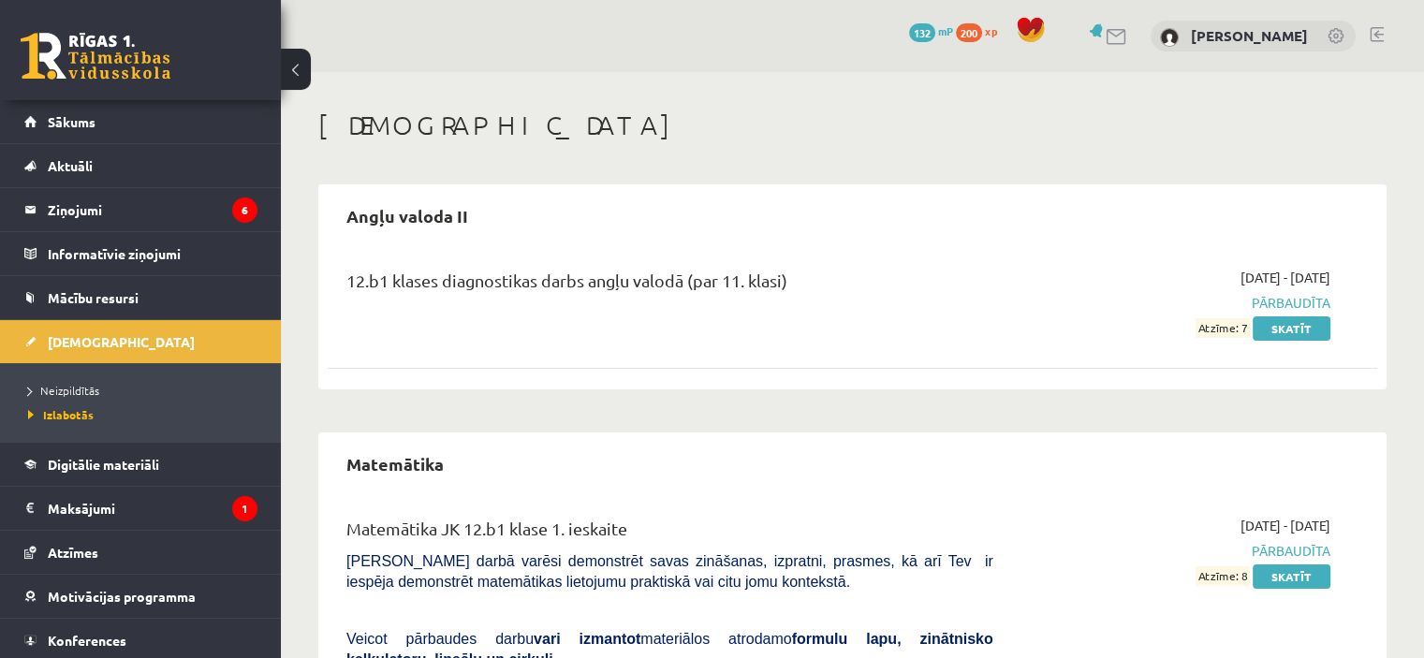
click at [80, 399] on li "Neizpildītās" at bounding box center [145, 390] width 234 height 24
click at [68, 415] on span "Izlabotās" at bounding box center [56, 414] width 56 height 15
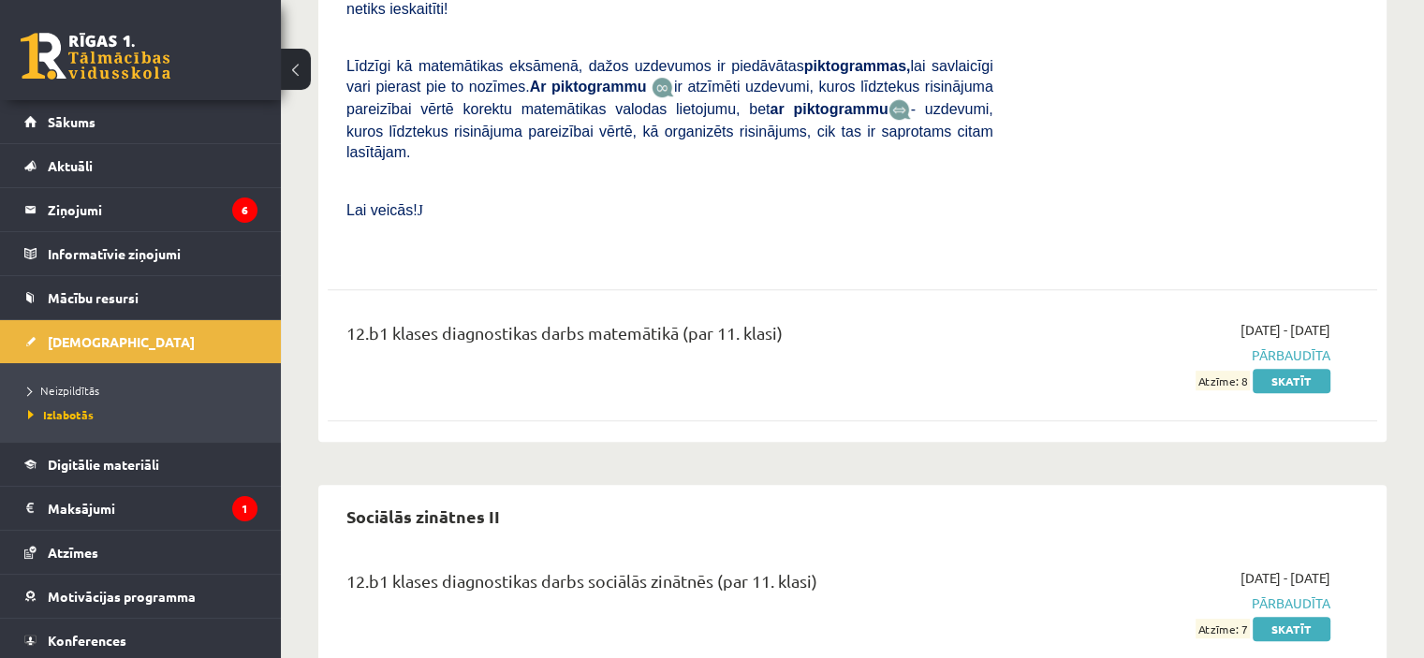
scroll to position [956, 0]
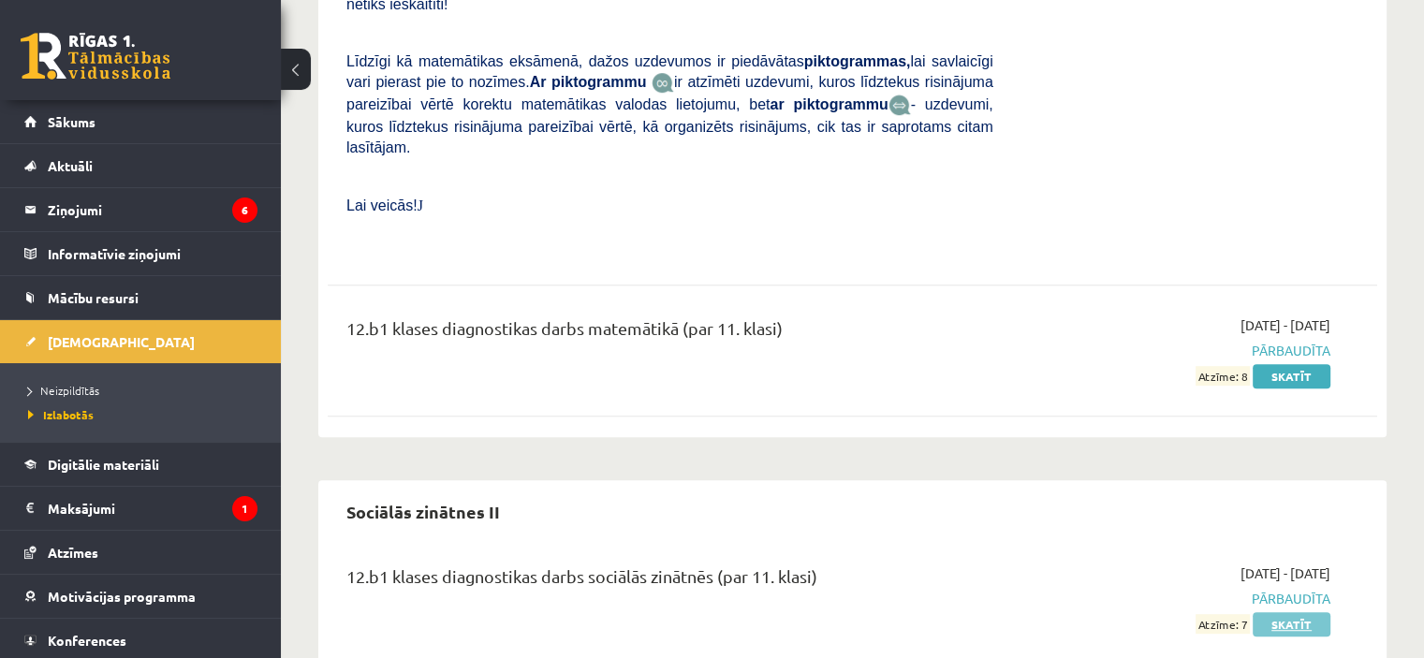
click at [1306, 612] on link "Skatīt" at bounding box center [1292, 624] width 78 height 24
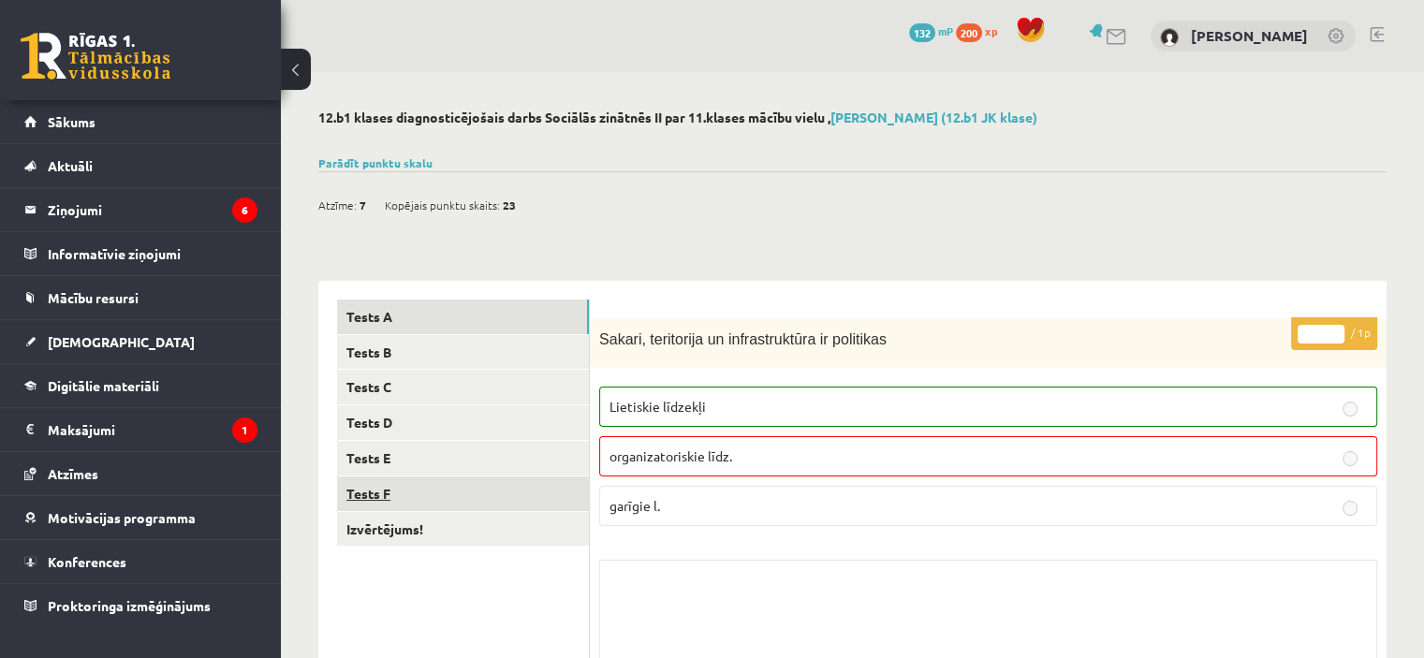
click at [524, 491] on link "Tests F" at bounding box center [463, 493] width 252 height 35
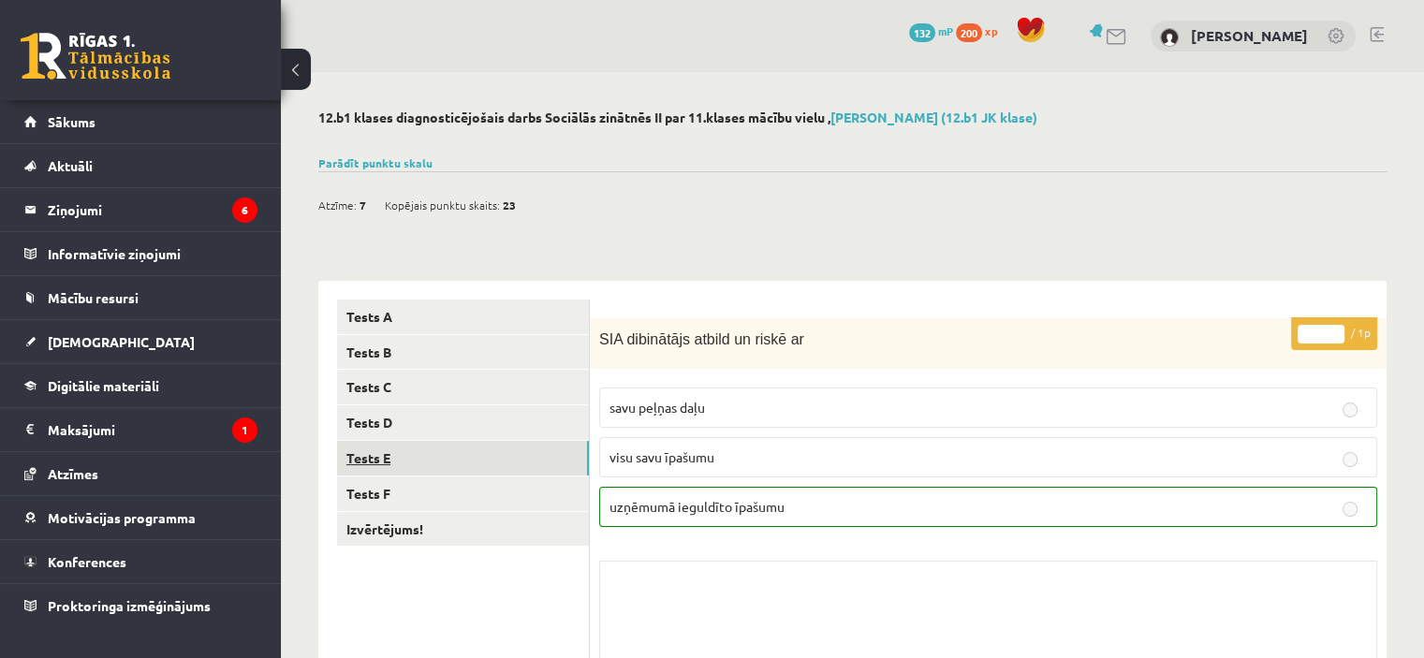
click at [408, 467] on link "Tests E" at bounding box center [463, 458] width 252 height 35
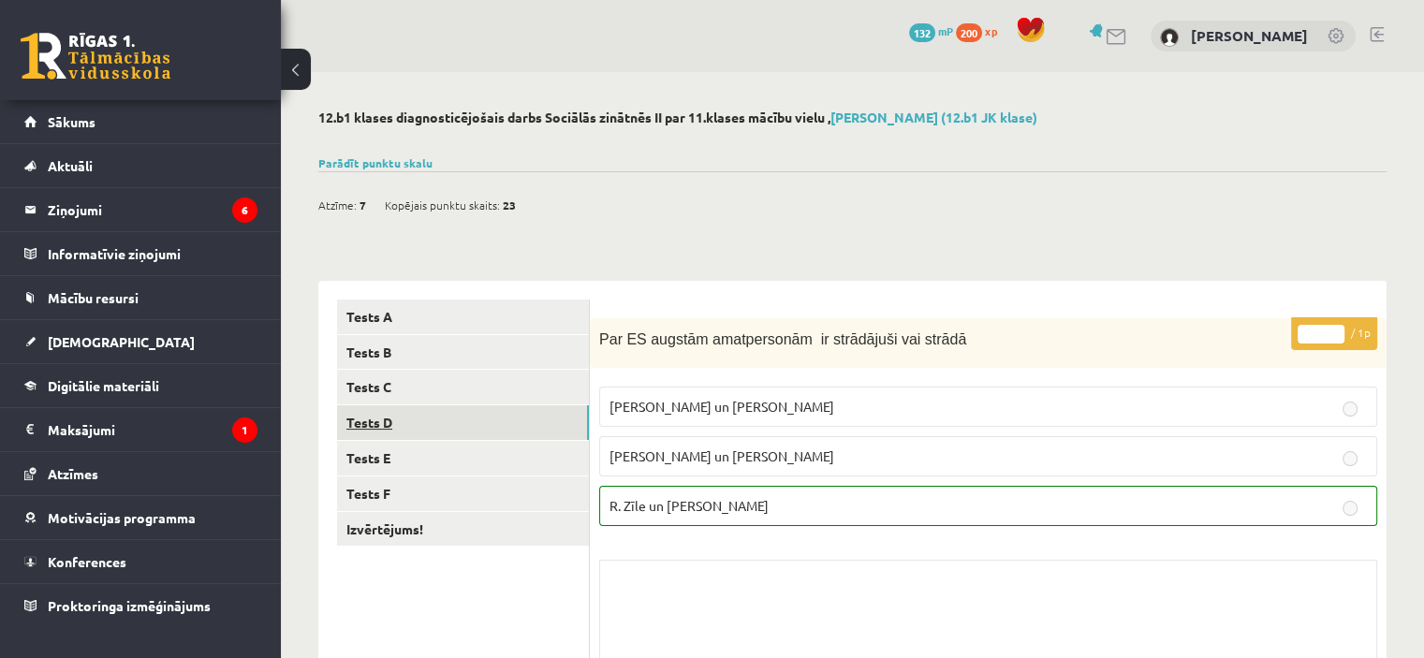
click at [416, 436] on link "Tests D" at bounding box center [463, 422] width 252 height 35
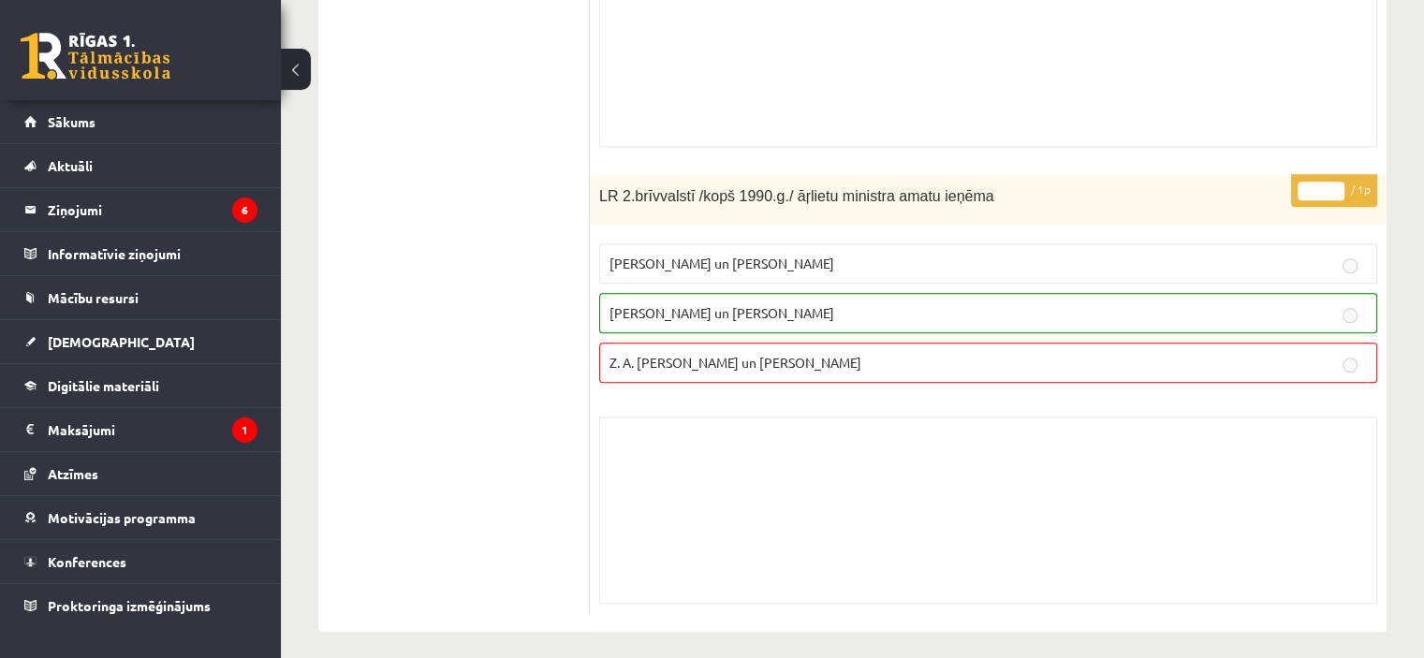
scroll to position [1975, 0]
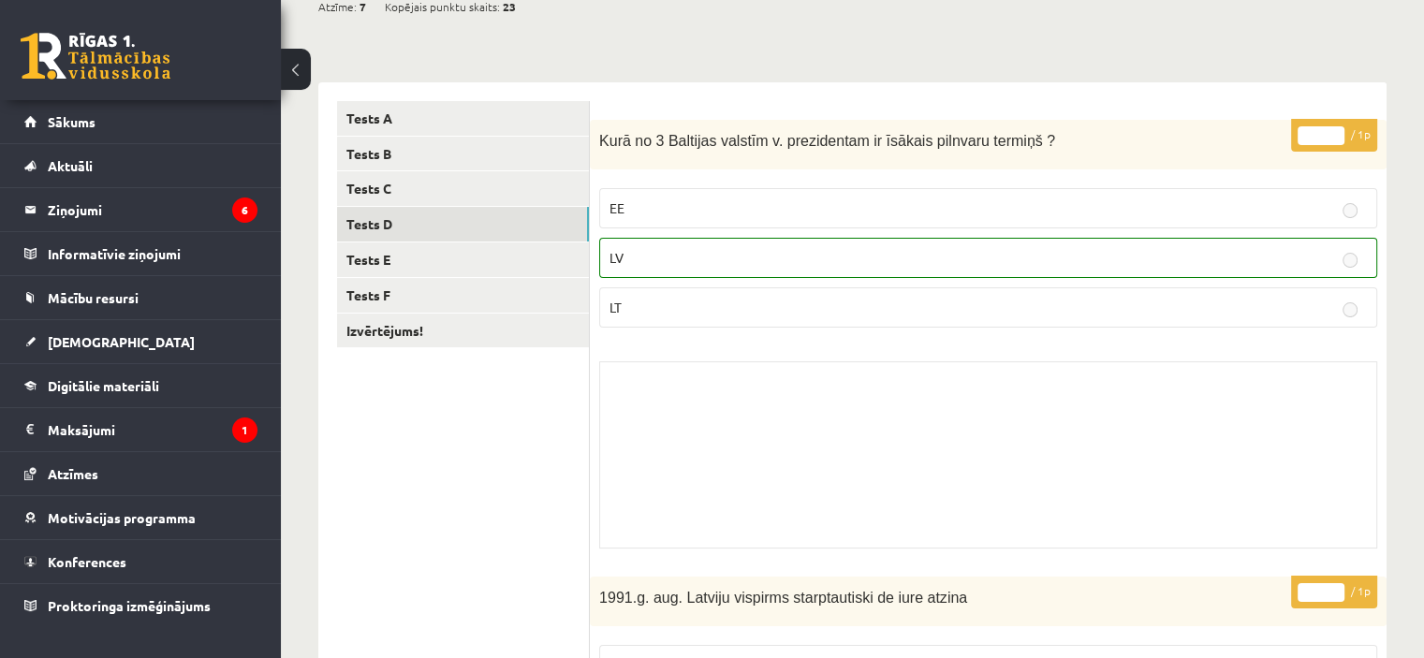
drag, startPoint x: 470, startPoint y: 409, endPoint x: 488, endPoint y: 272, distance: 137.8
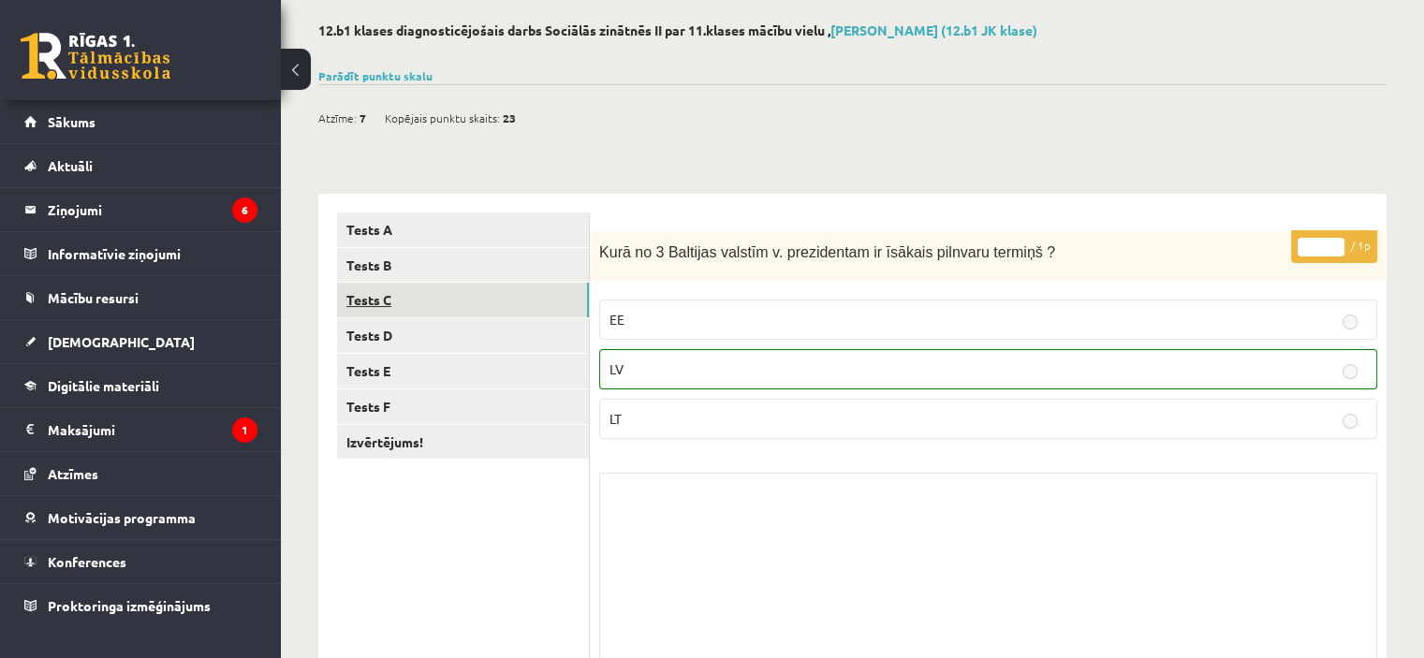
click at [448, 294] on link "Tests C" at bounding box center [463, 300] width 252 height 35
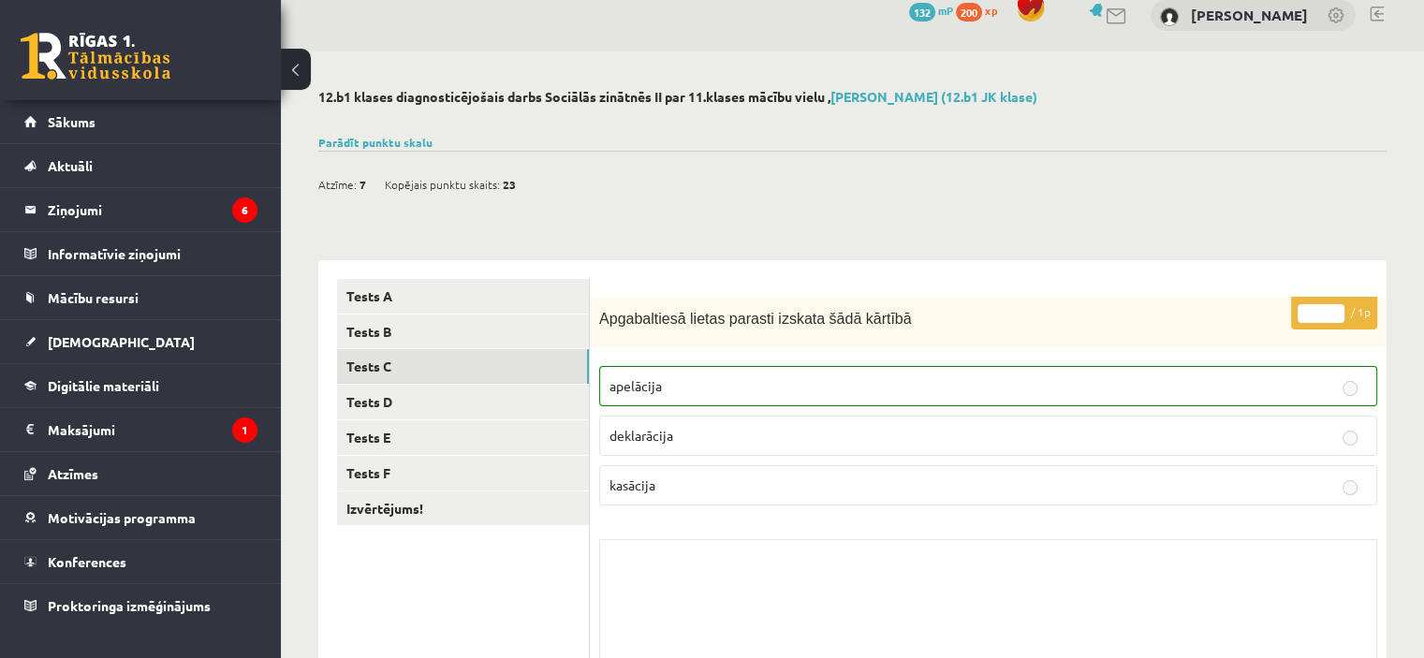
scroll to position [12, 0]
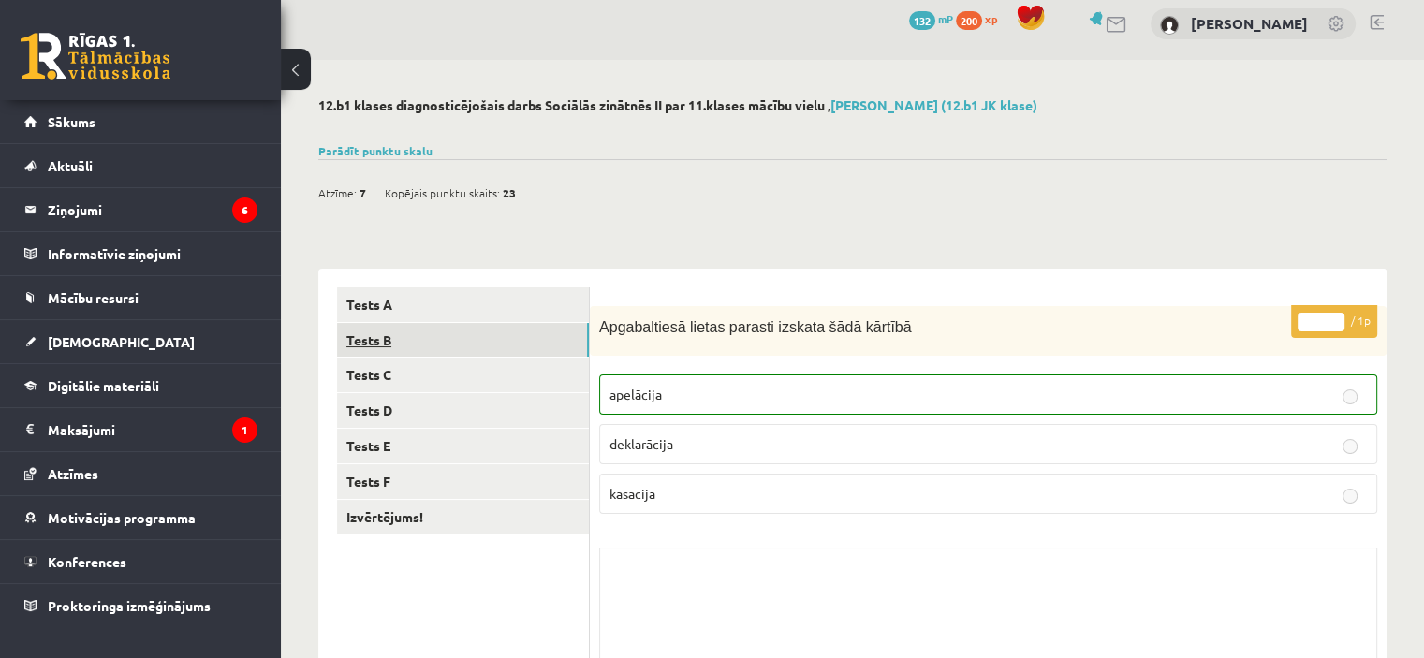
click at [463, 335] on link "Tests B" at bounding box center [463, 340] width 252 height 35
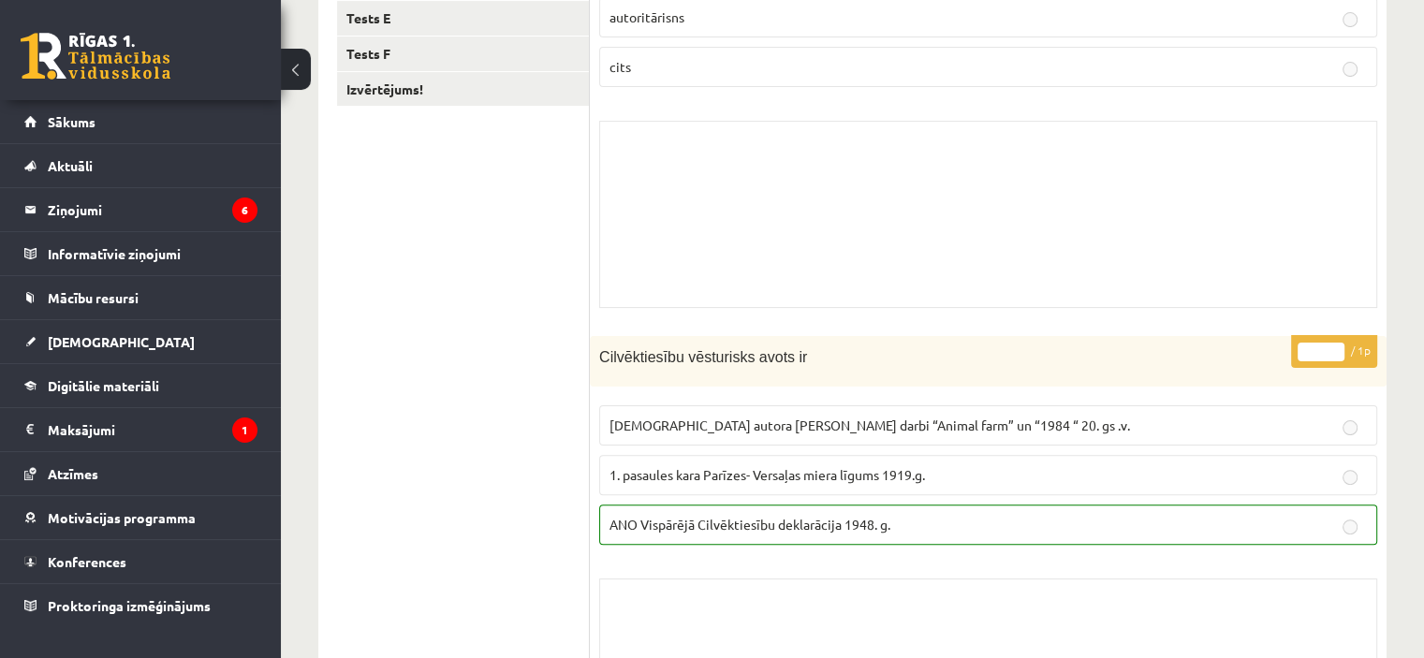
scroll to position [0, 0]
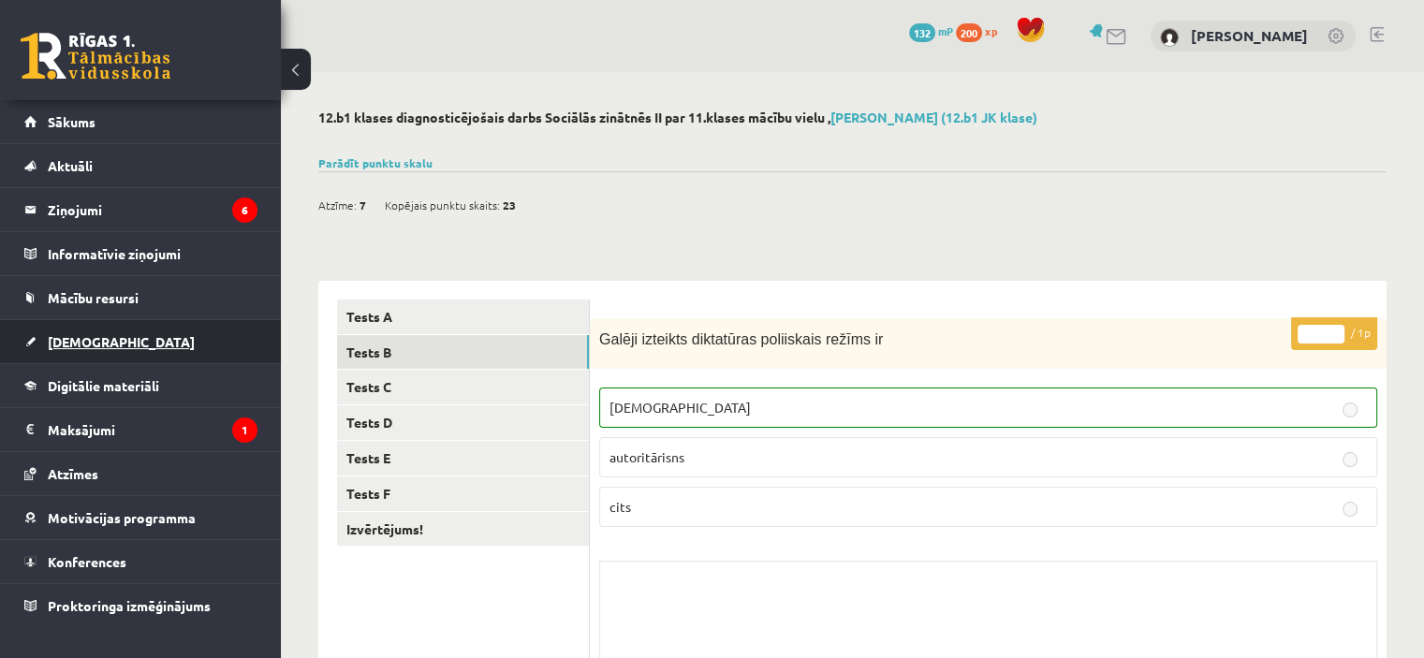
click at [66, 345] on span "[DEMOGRAPHIC_DATA]" at bounding box center [121, 341] width 147 height 17
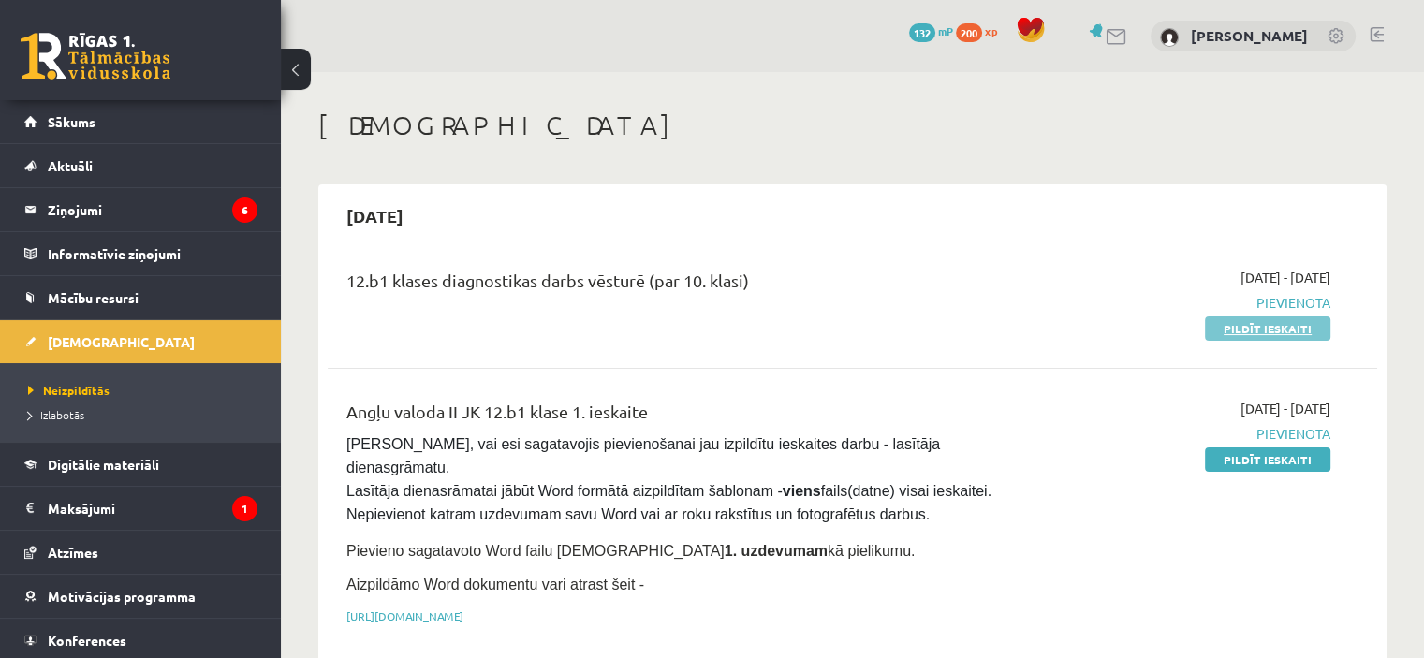
click at [1224, 326] on link "Pildīt ieskaiti" at bounding box center [1267, 328] width 125 height 24
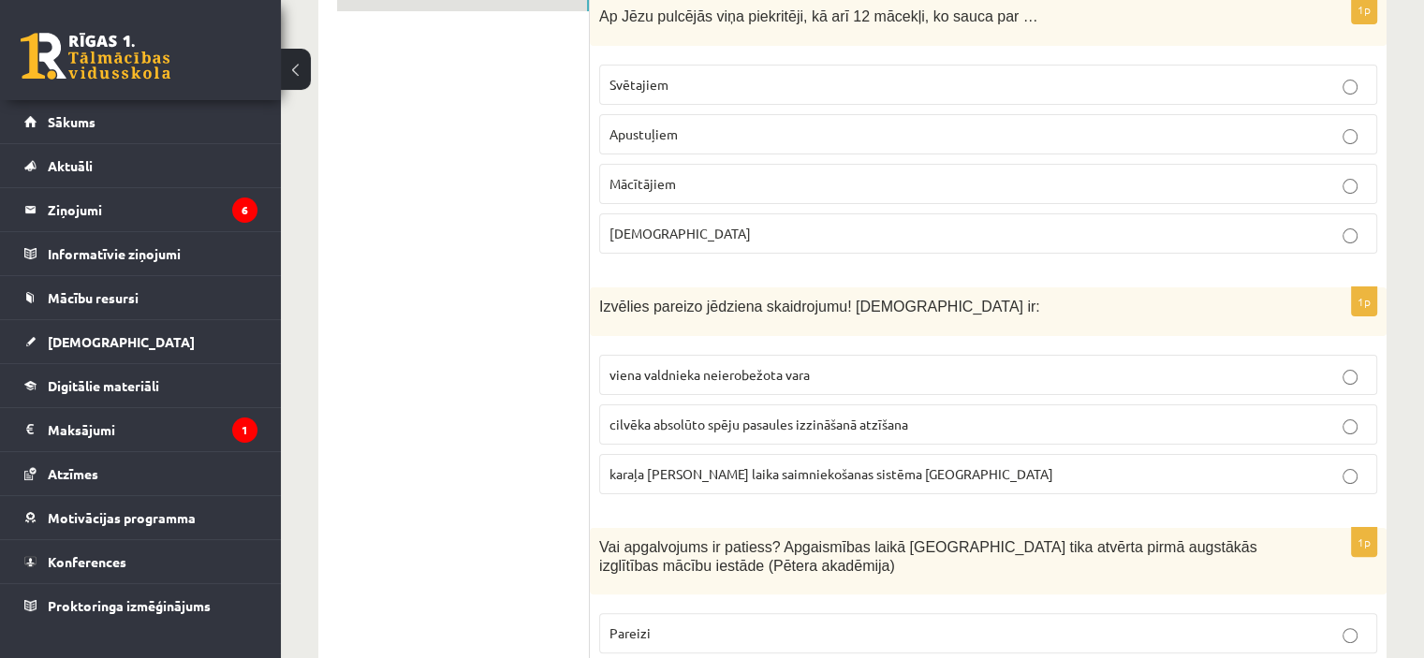
scroll to position [367, 0]
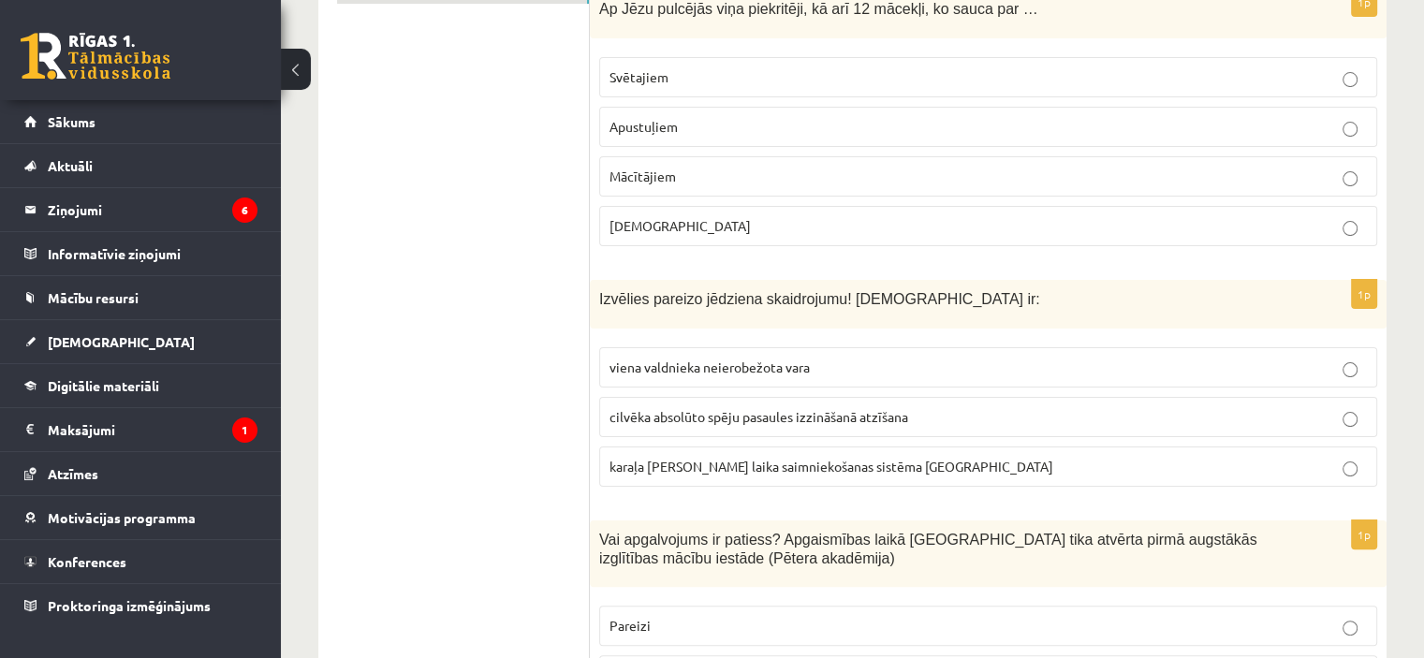
click at [731, 231] on p "Bīskapiem" at bounding box center [987, 226] width 757 height 20
click at [648, 117] on p "Apustuļiem" at bounding box center [987, 127] width 757 height 20
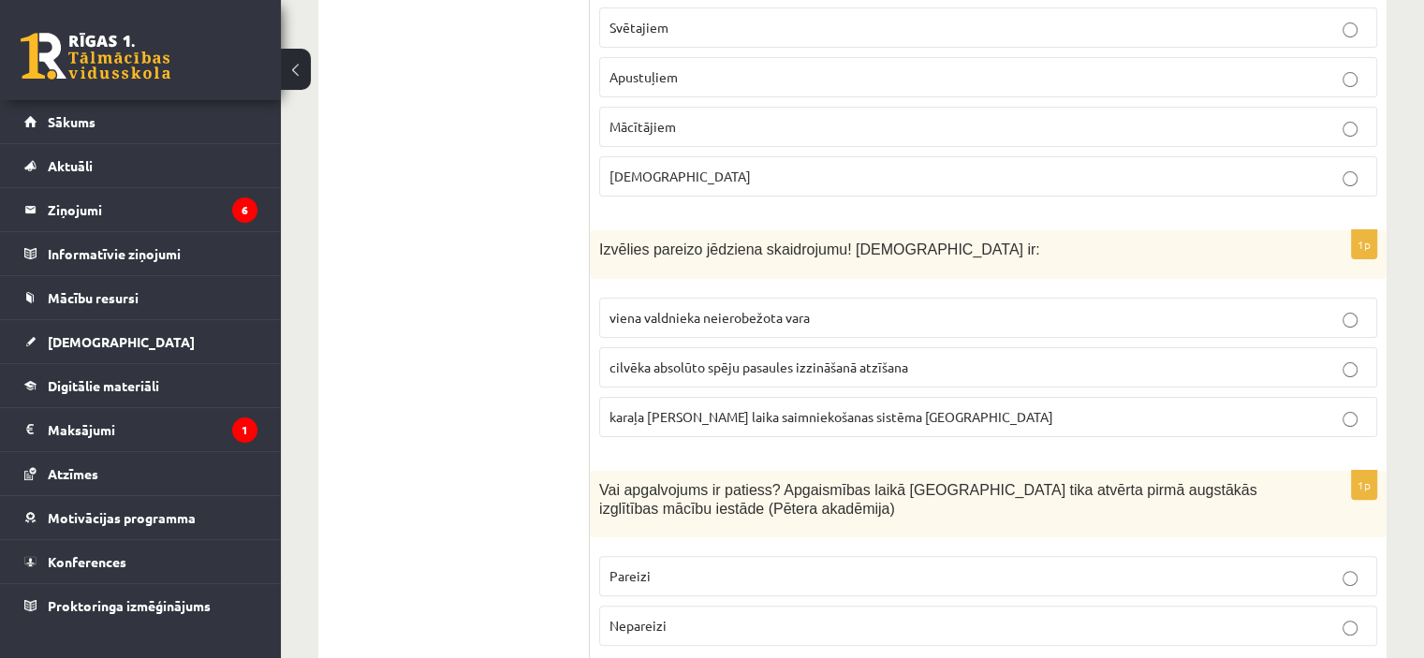
scroll to position [461, 0]
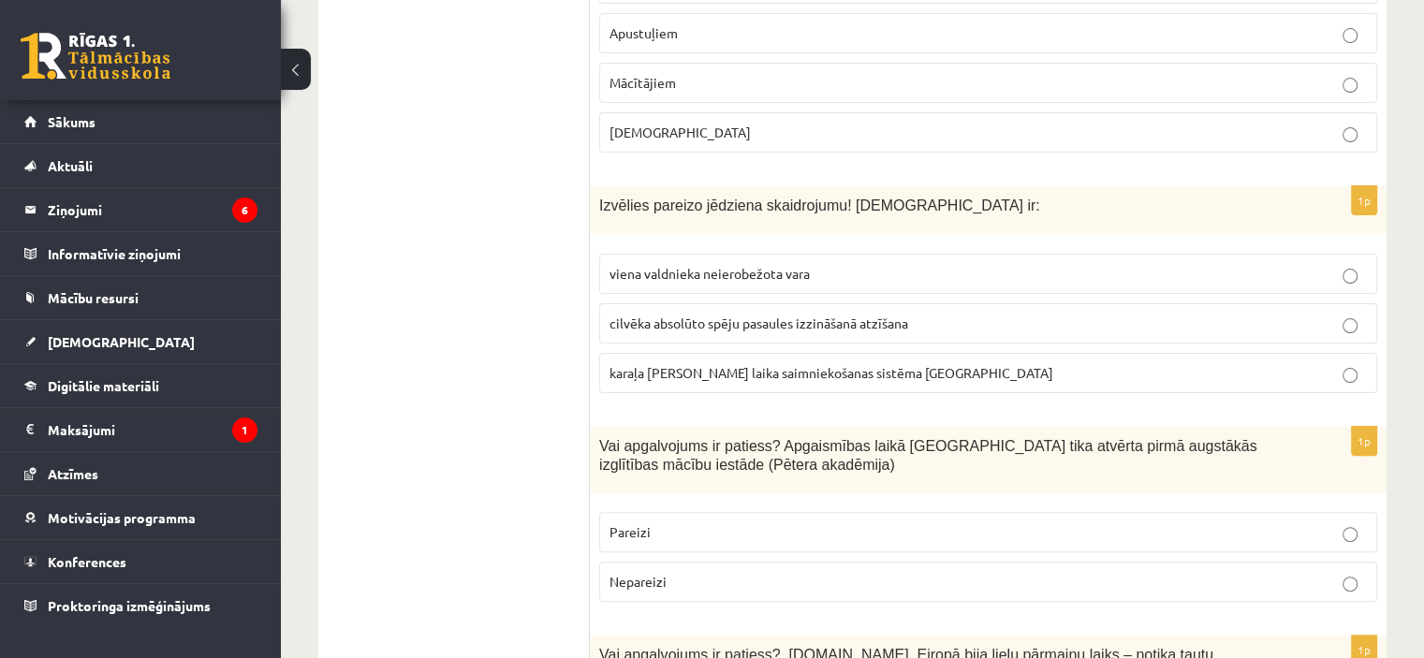
click at [720, 274] on span "viena valdnieka neierobežota vara" at bounding box center [709, 273] width 200 height 17
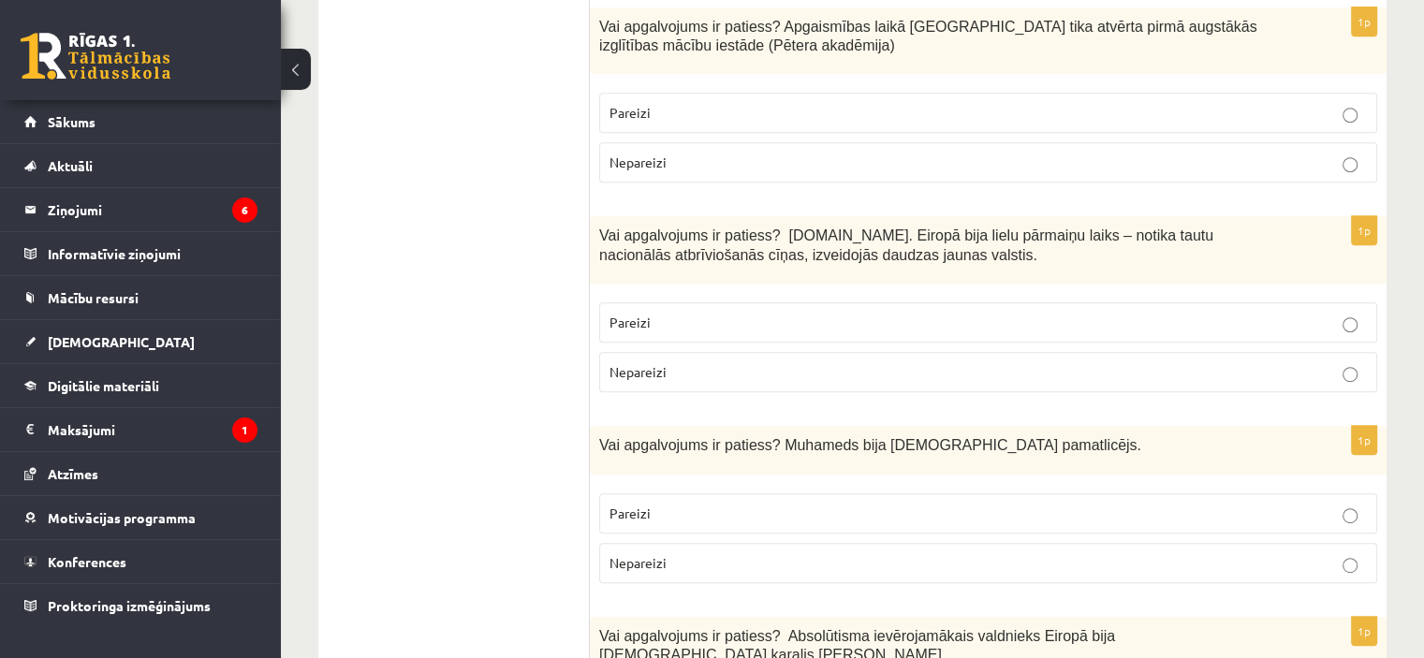
scroll to position [835, 0]
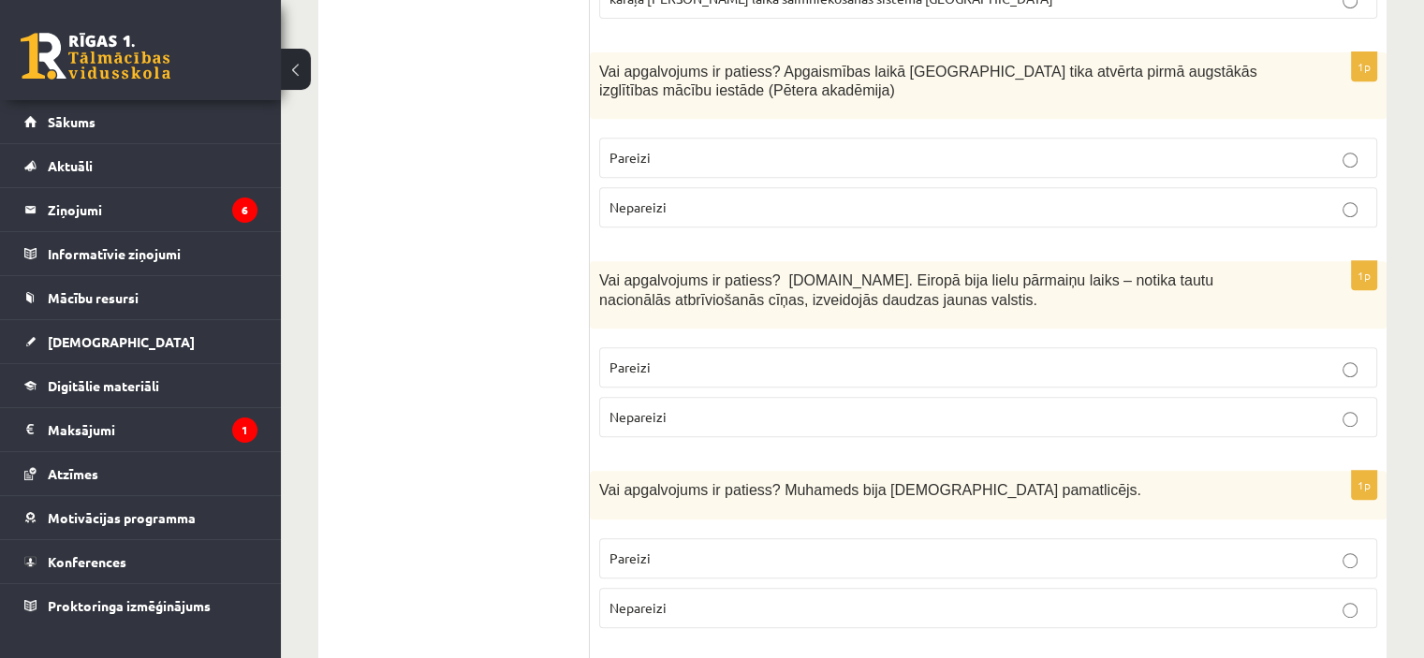
click at [637, 549] on span "Pareizi" at bounding box center [629, 557] width 41 height 17
click at [689, 367] on p "Pareizi" at bounding box center [987, 368] width 757 height 20
click at [700, 162] on p "Pareizi" at bounding box center [987, 158] width 757 height 20
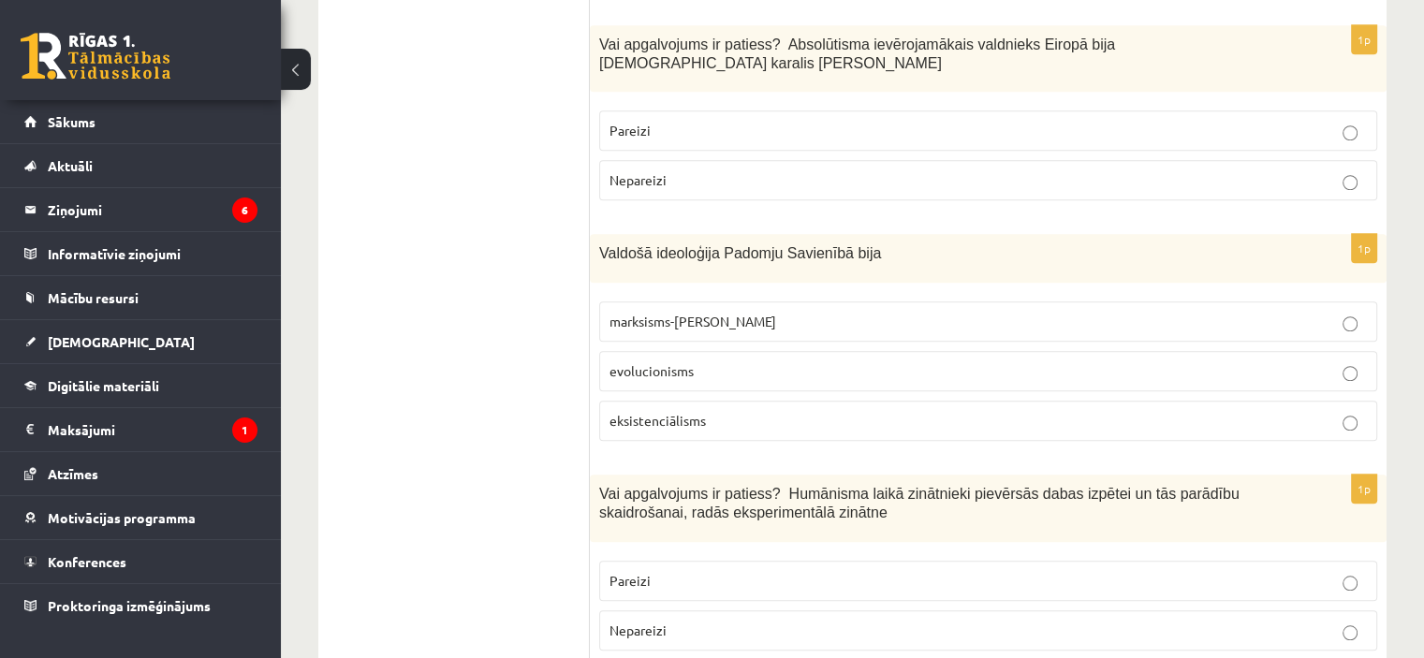
scroll to position [1490, 0]
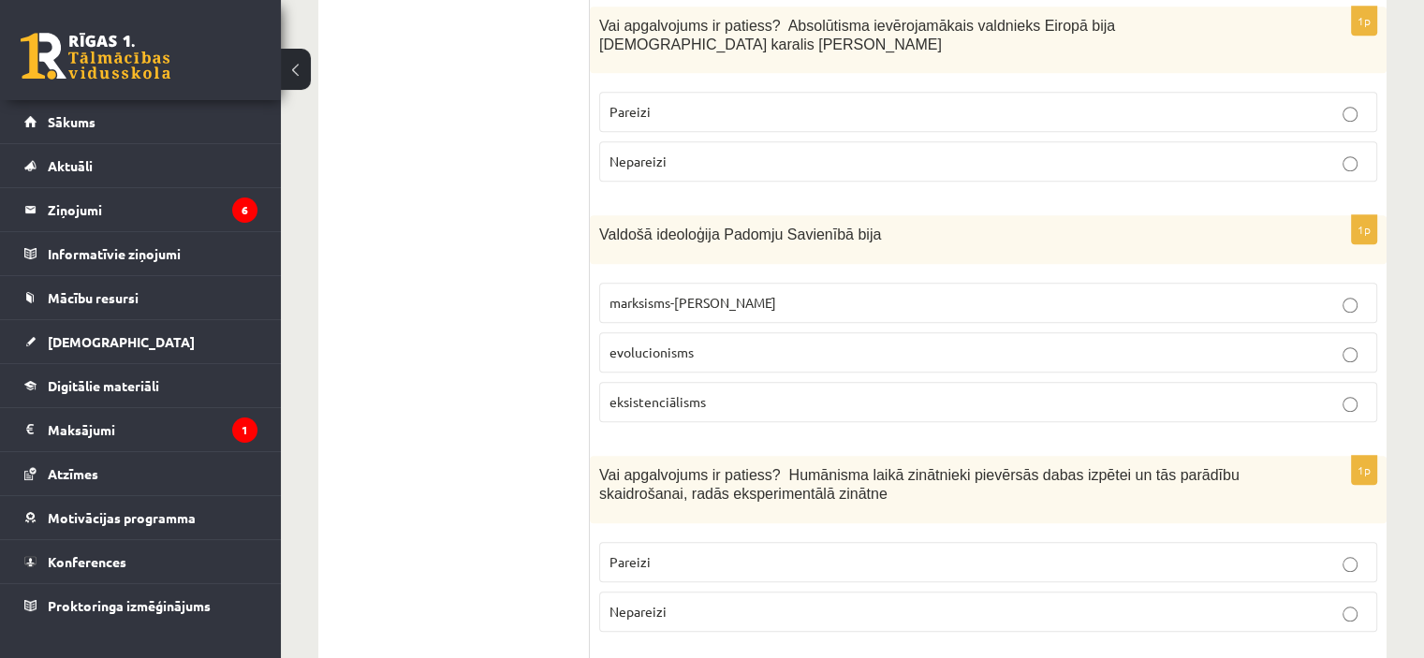
click at [915, 102] on p "Pareizi" at bounding box center [987, 112] width 757 height 20
click at [709, 294] on span "marksisms-ļeņinisms" at bounding box center [692, 302] width 167 height 17
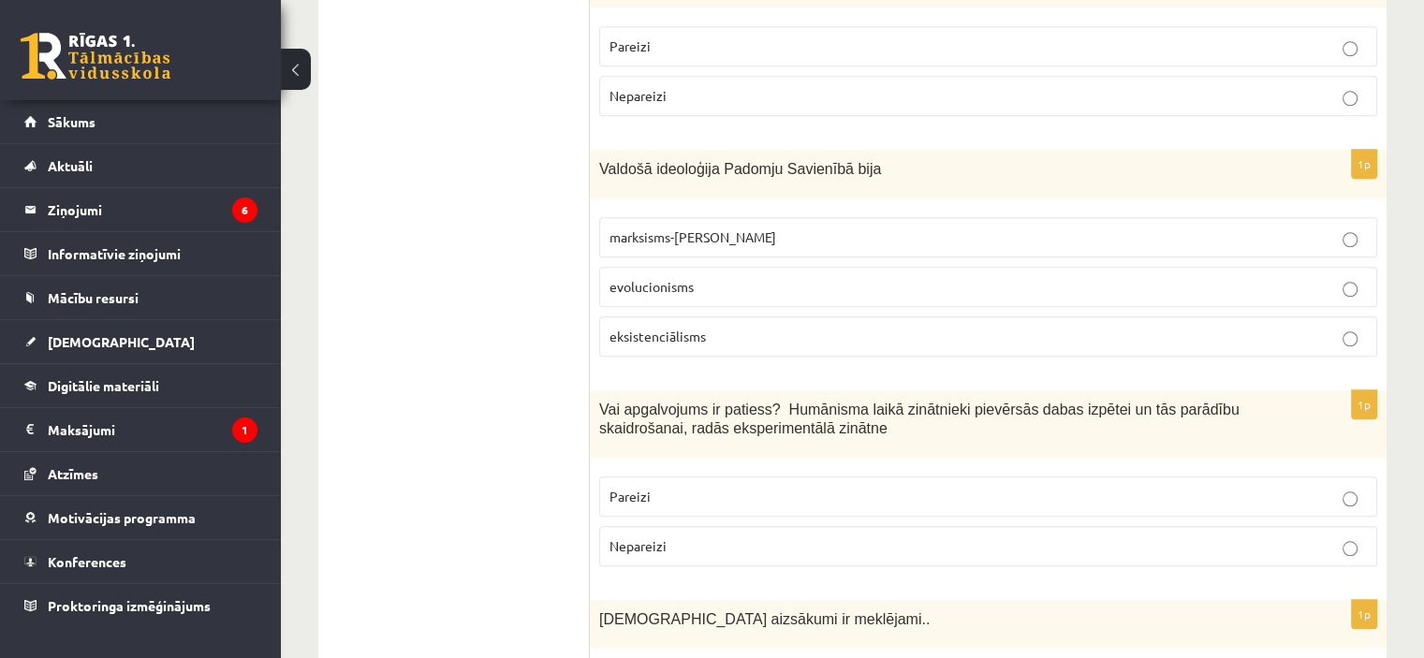
scroll to position [1584, 0]
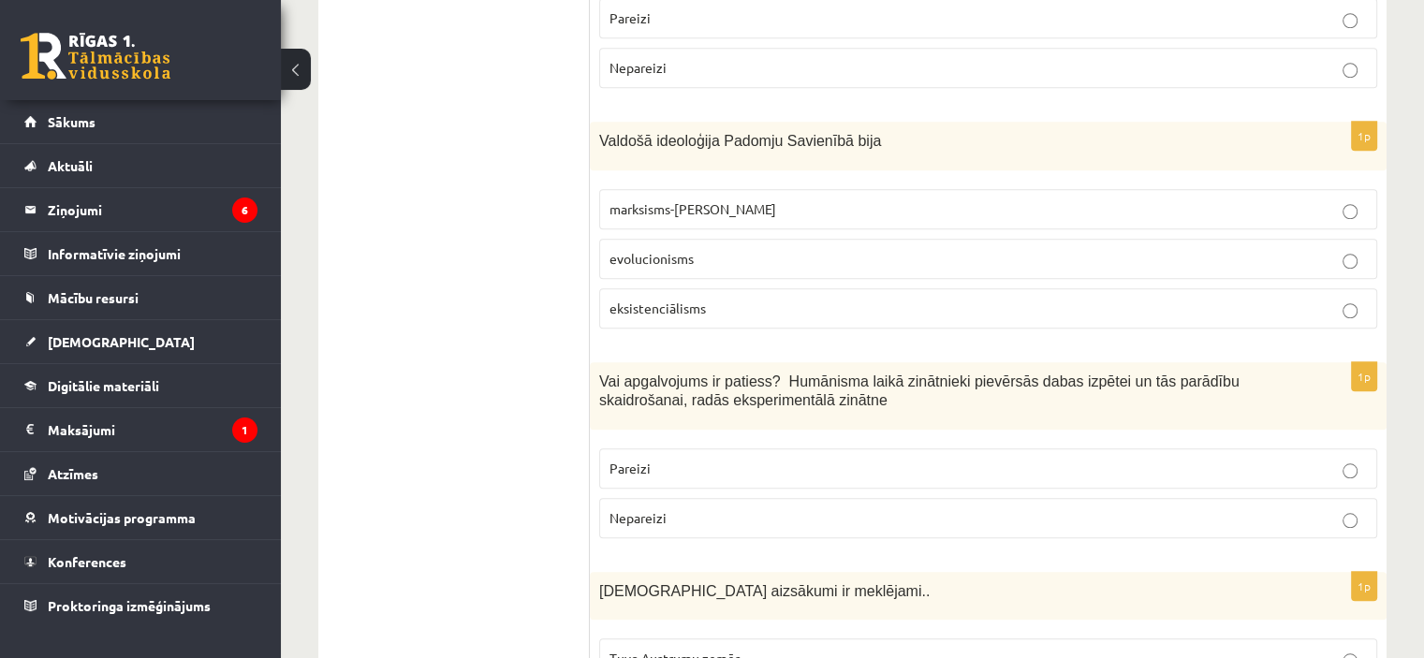
click at [849, 448] on label "Pareizi" at bounding box center [988, 468] width 778 height 40
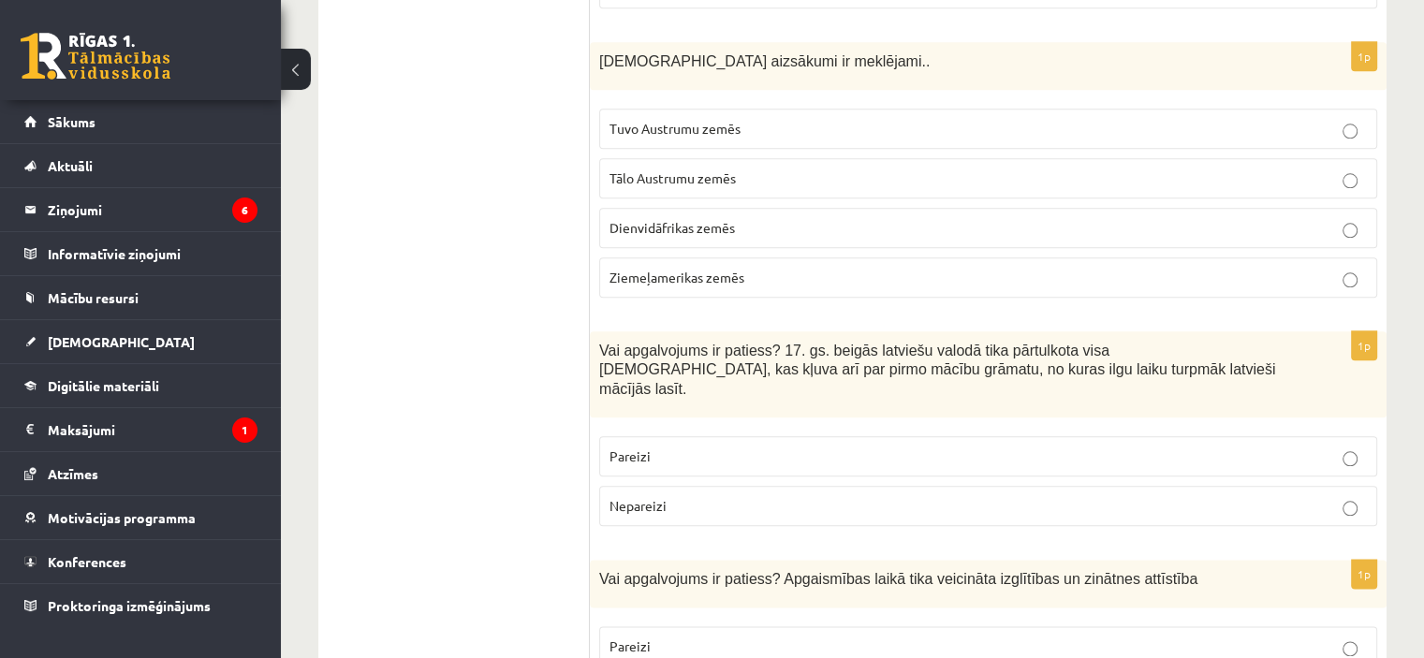
scroll to position [2123, 0]
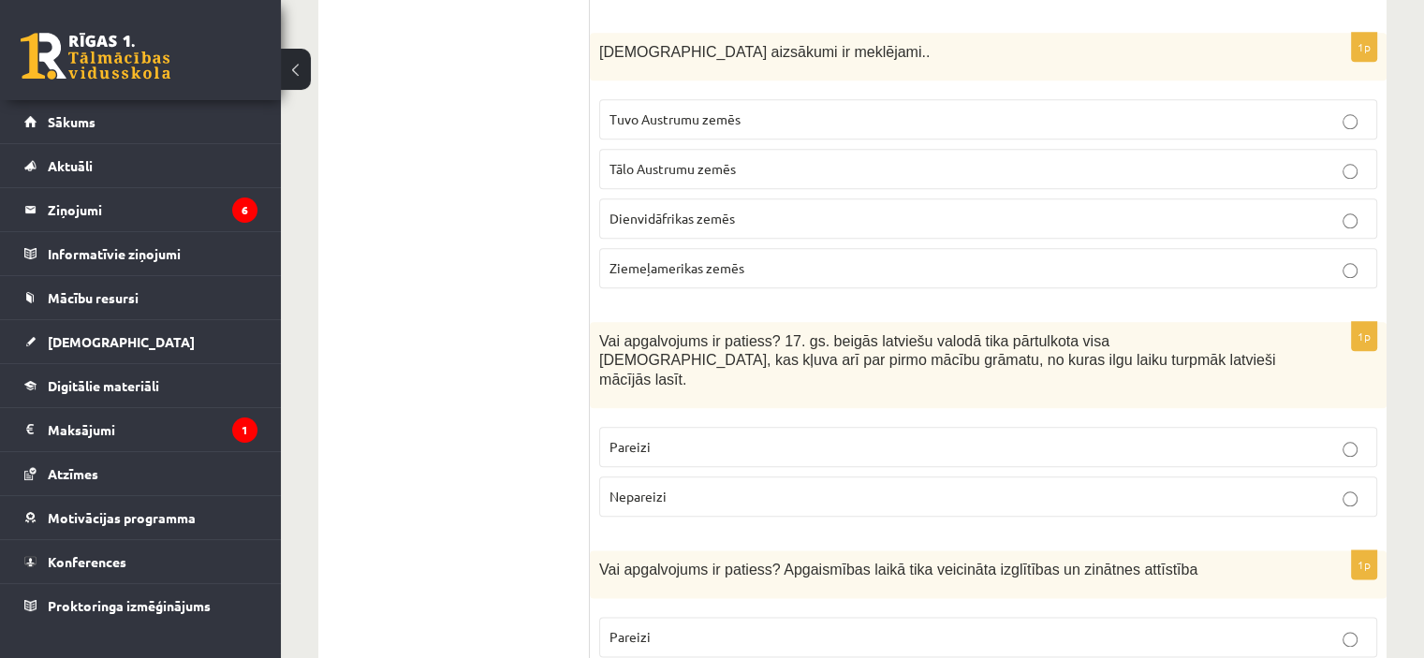
click at [753, 99] on label "Tuvo Austrumu zemēs" at bounding box center [988, 119] width 778 height 40
click at [644, 437] on p "Pareizi" at bounding box center [987, 447] width 757 height 20
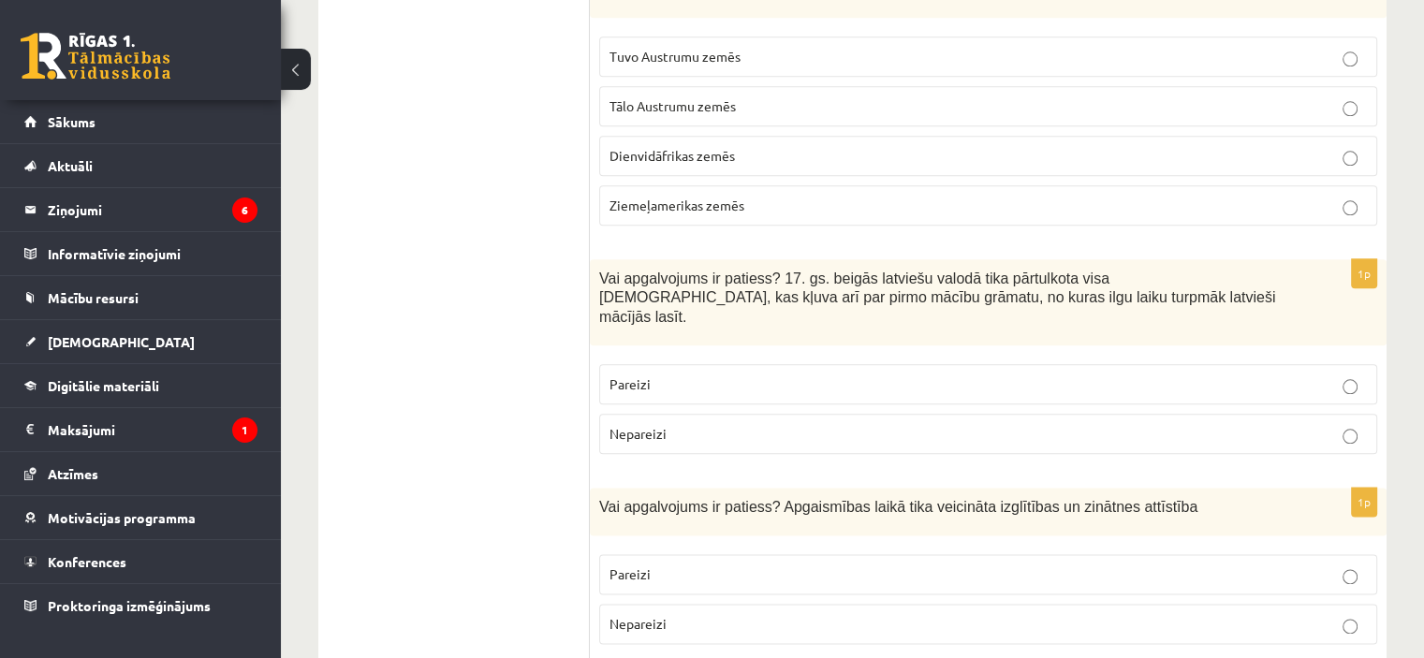
scroll to position [2217, 0]
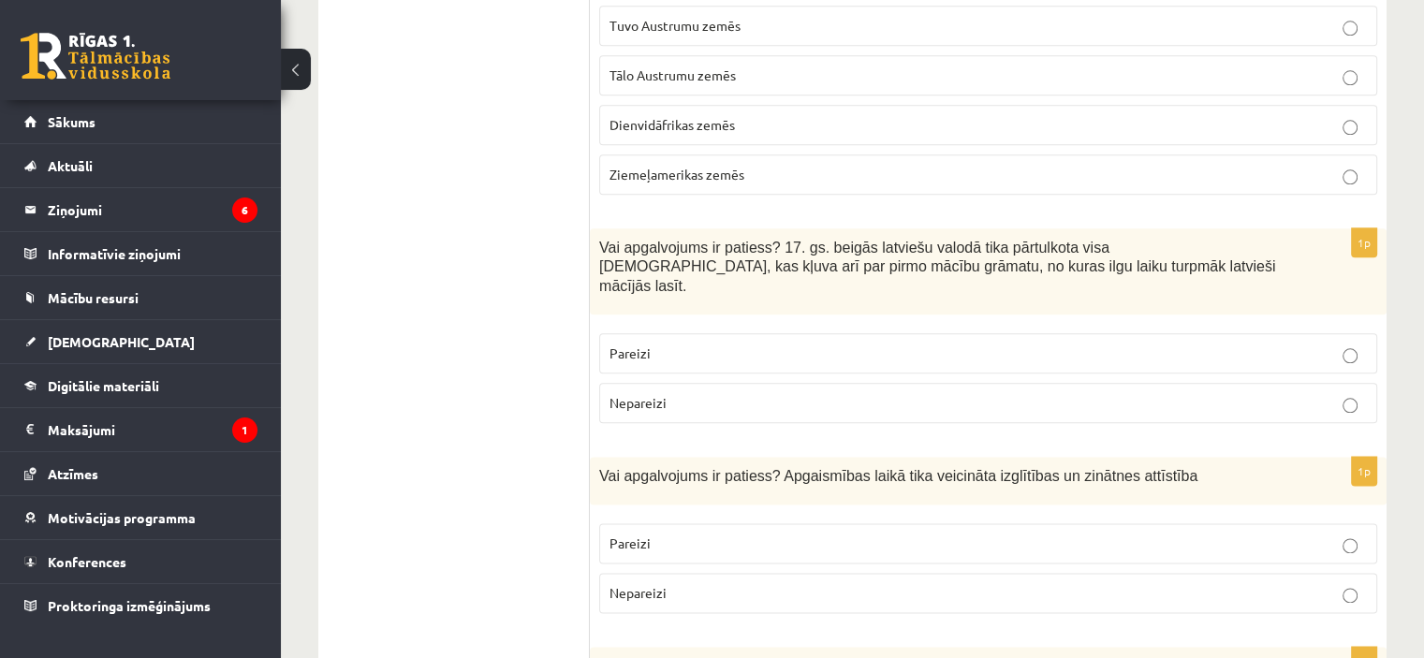
click at [655, 534] on p "Pareizi" at bounding box center [987, 544] width 757 height 20
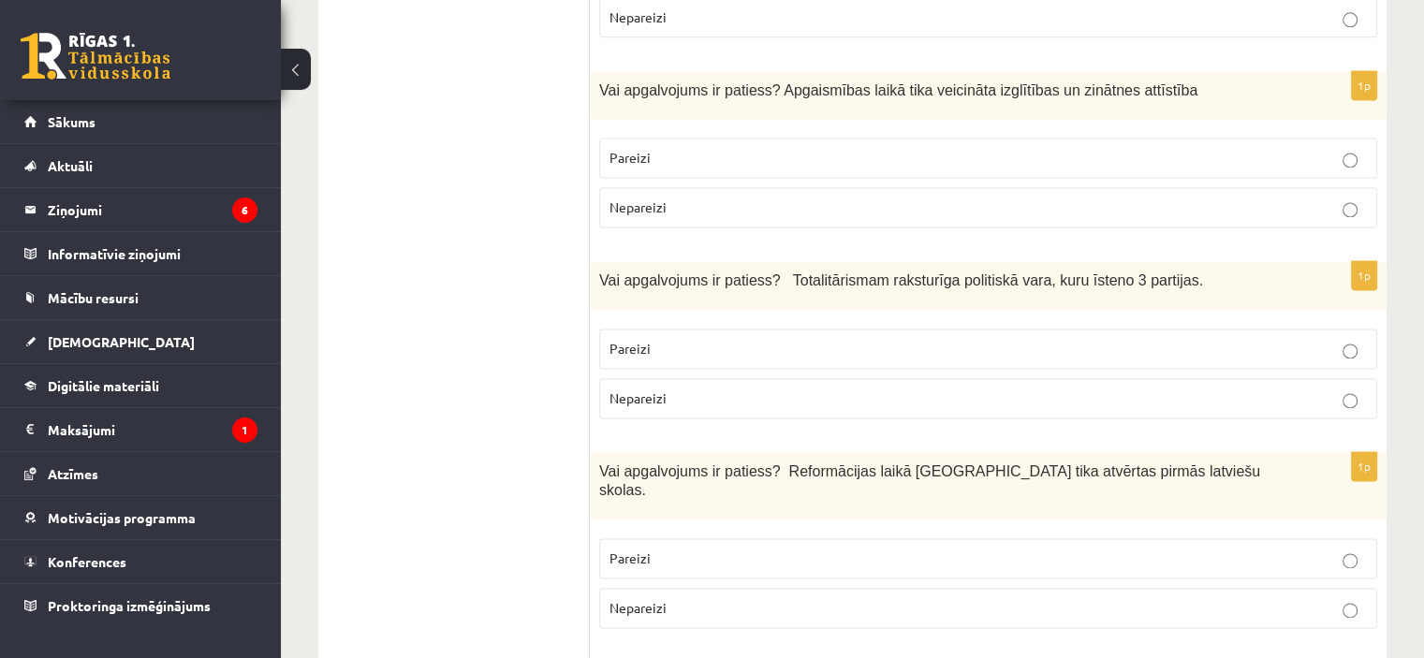
scroll to position [2591, 0]
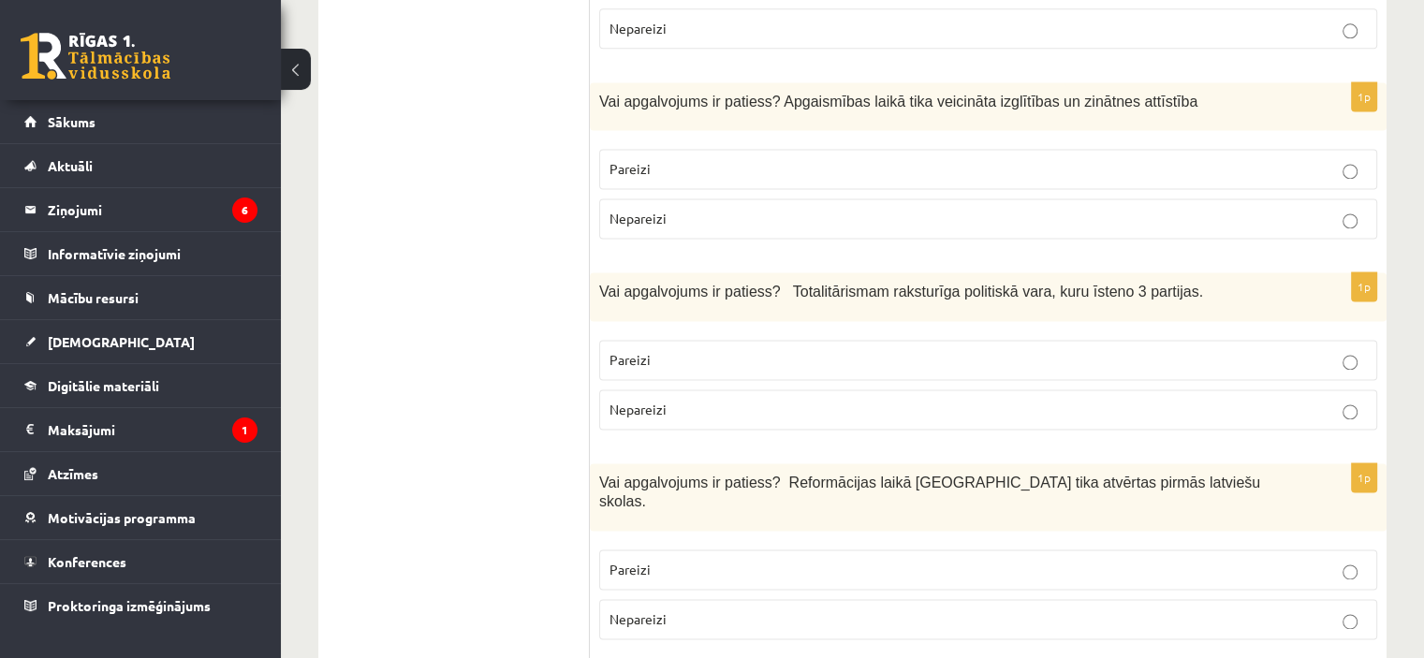
click at [685, 400] on p "Nepareizi" at bounding box center [987, 410] width 757 height 20
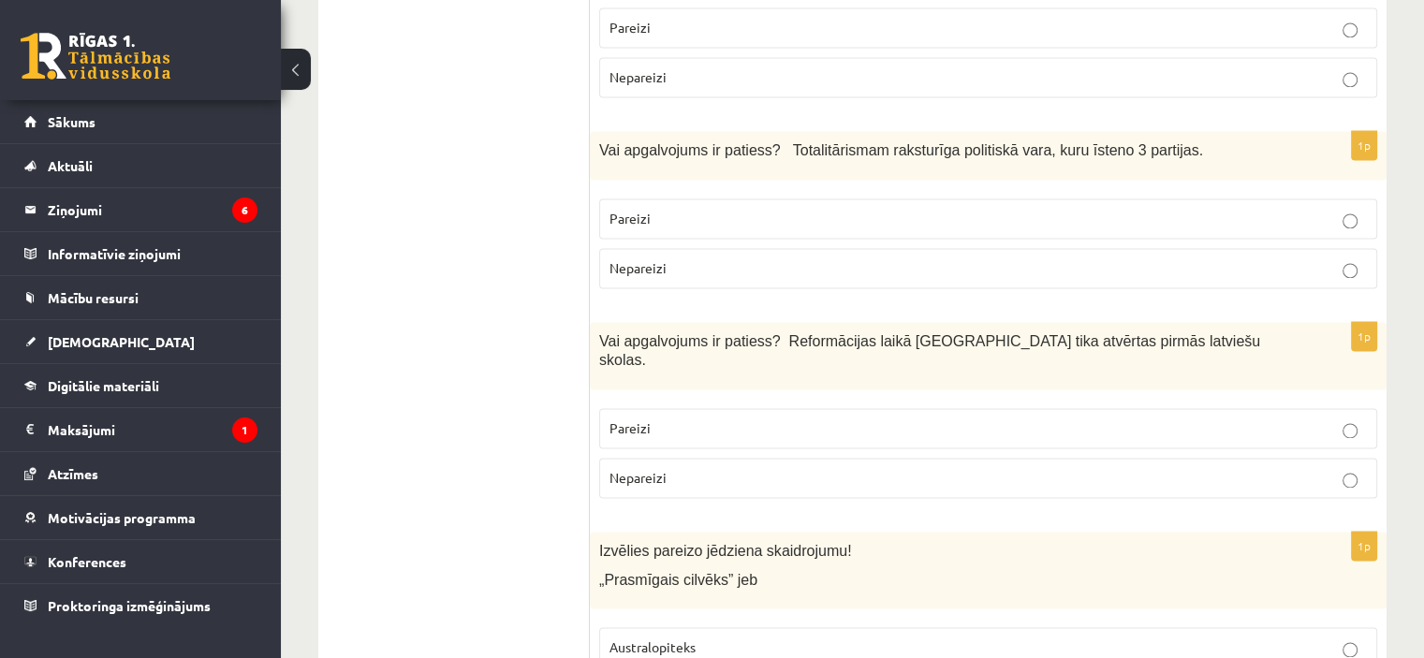
scroll to position [2778, 0]
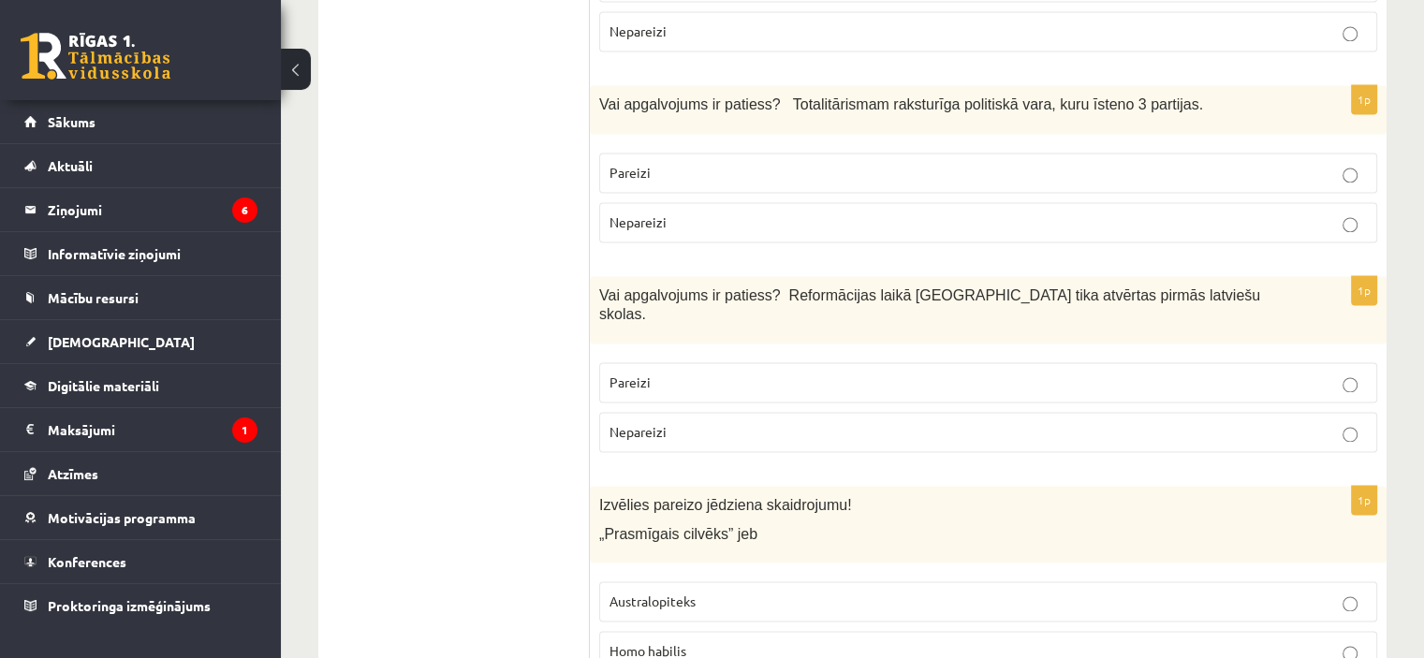
click at [787, 362] on label "Pareizi" at bounding box center [988, 382] width 778 height 40
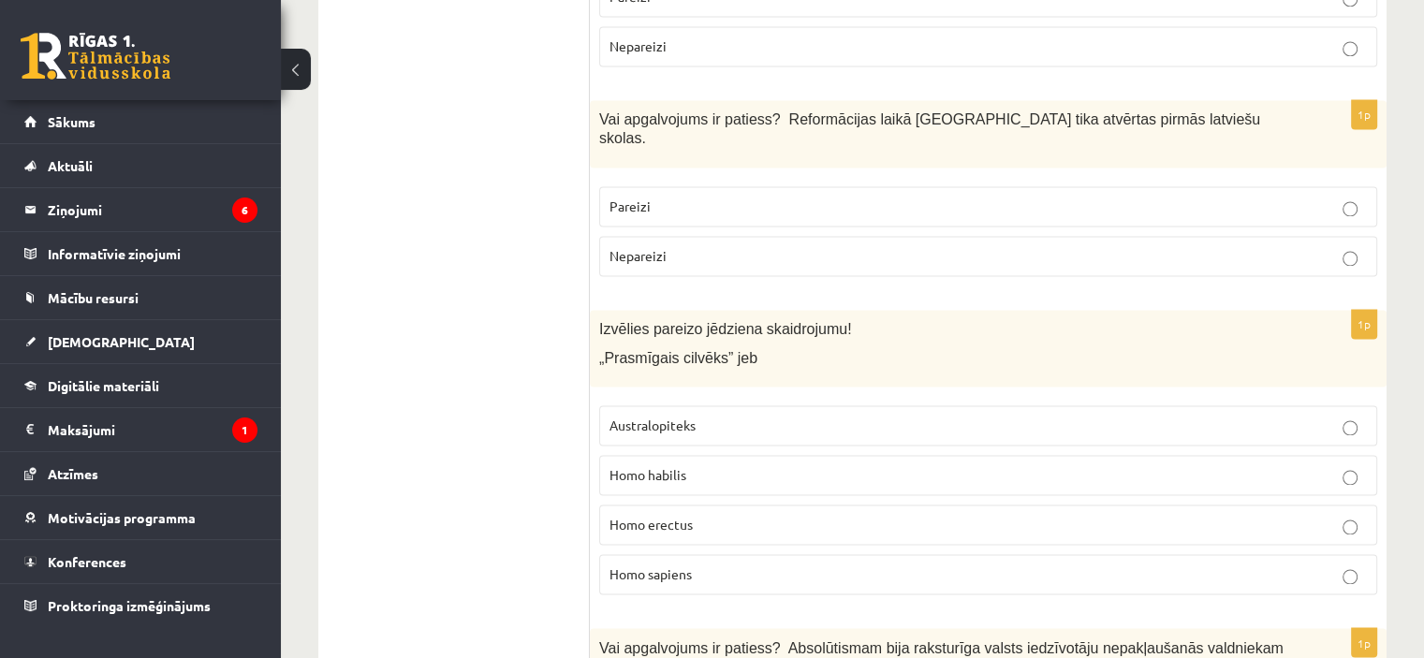
scroll to position [2966, 0]
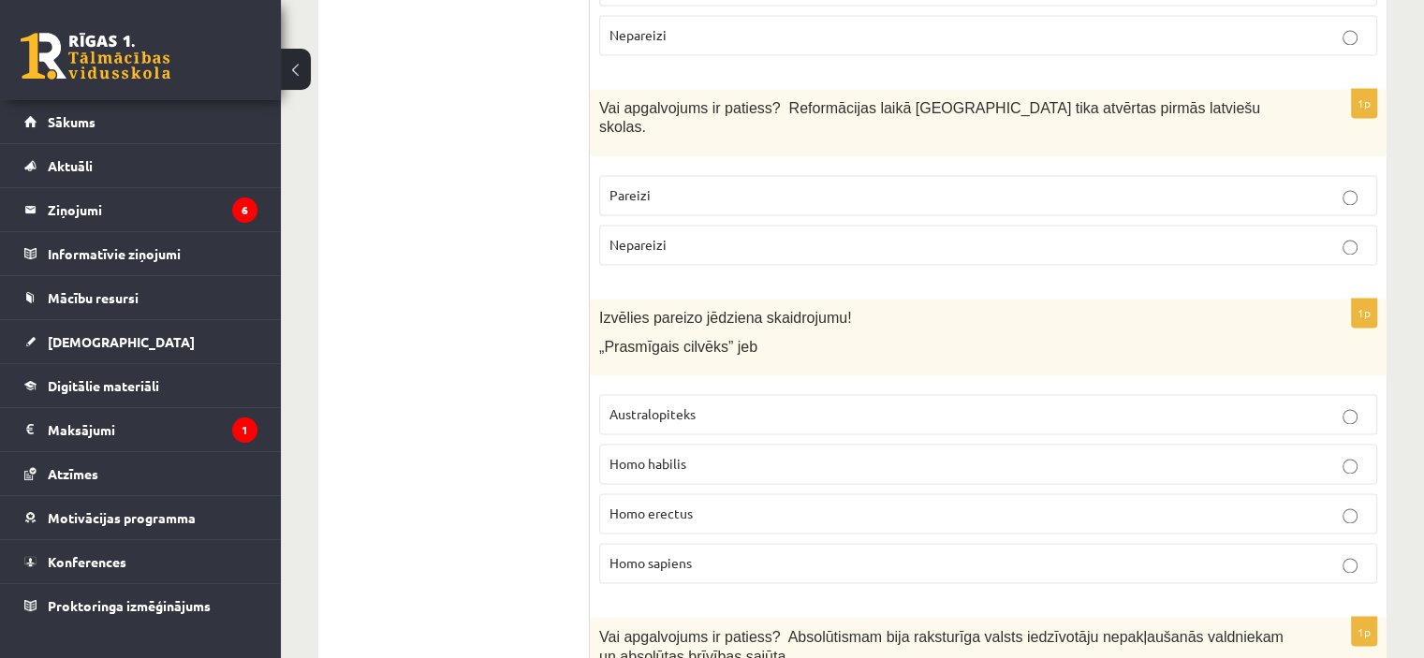
click at [709, 454] on p "Homo habilis" at bounding box center [987, 464] width 757 height 20
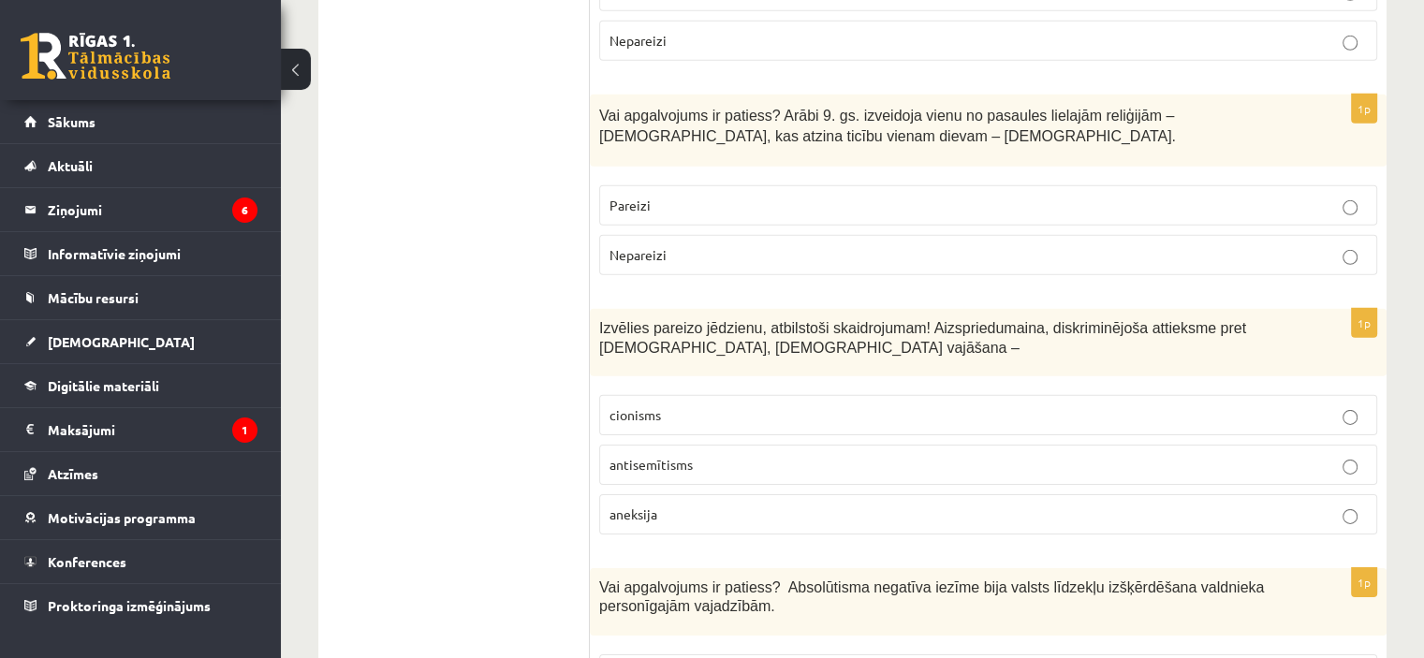
scroll to position [6425, 0]
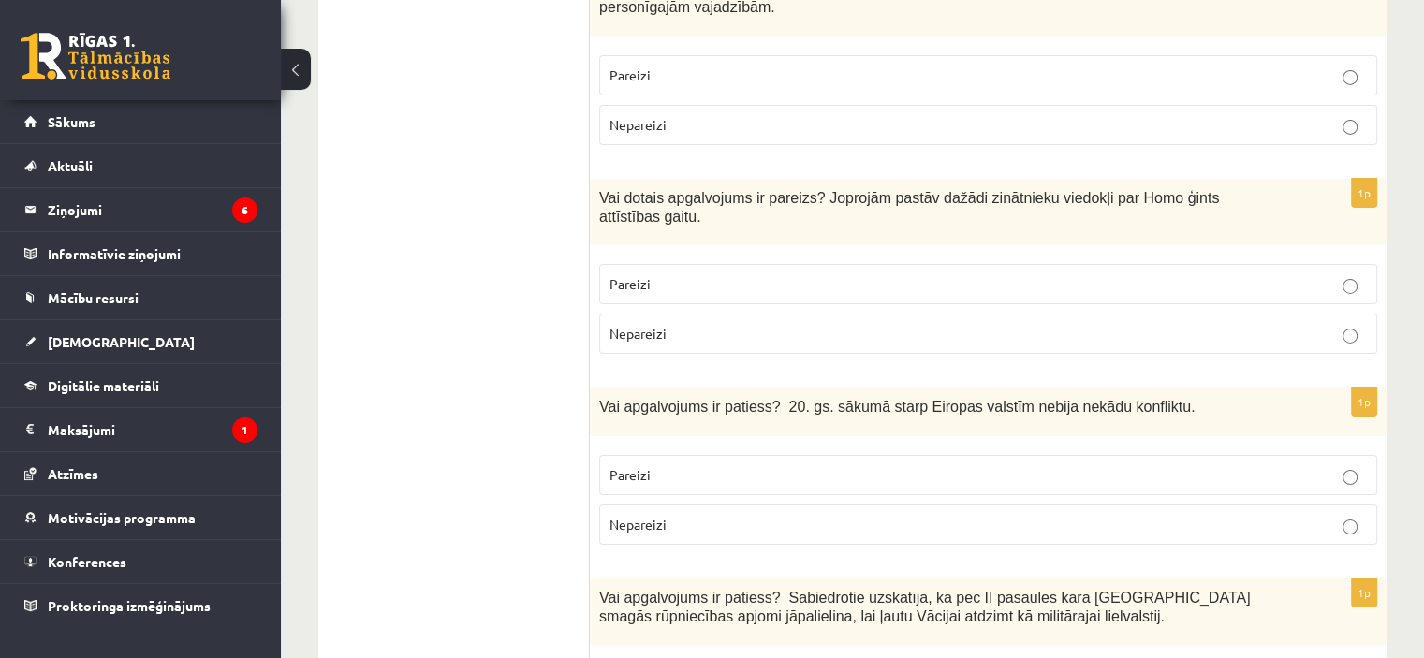
click at [678, 515] on p "Nepareizi" at bounding box center [987, 525] width 757 height 20
click at [672, 465] on p "Pareizi" at bounding box center [987, 475] width 757 height 20
click at [999, 264] on label "Pareizi" at bounding box center [988, 284] width 778 height 40
click at [1086, 515] on p "Nepareizi" at bounding box center [987, 525] width 757 height 20
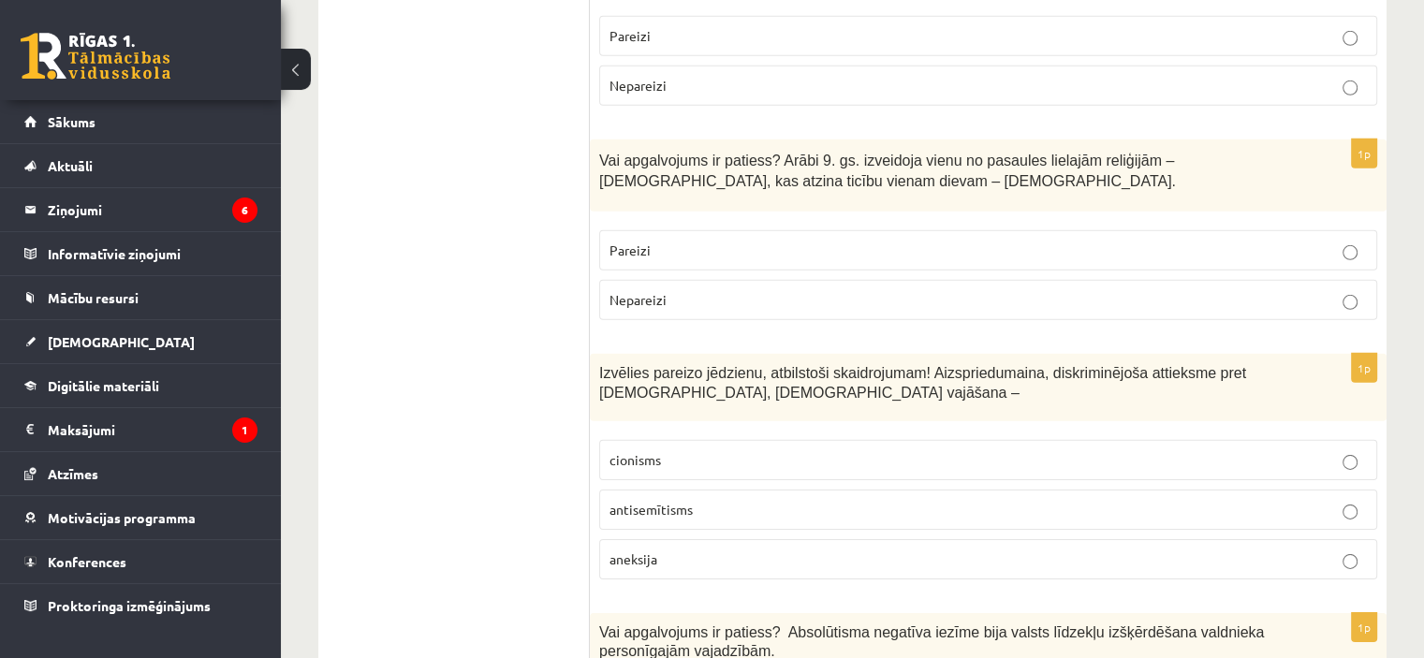
scroll to position [5770, 0]
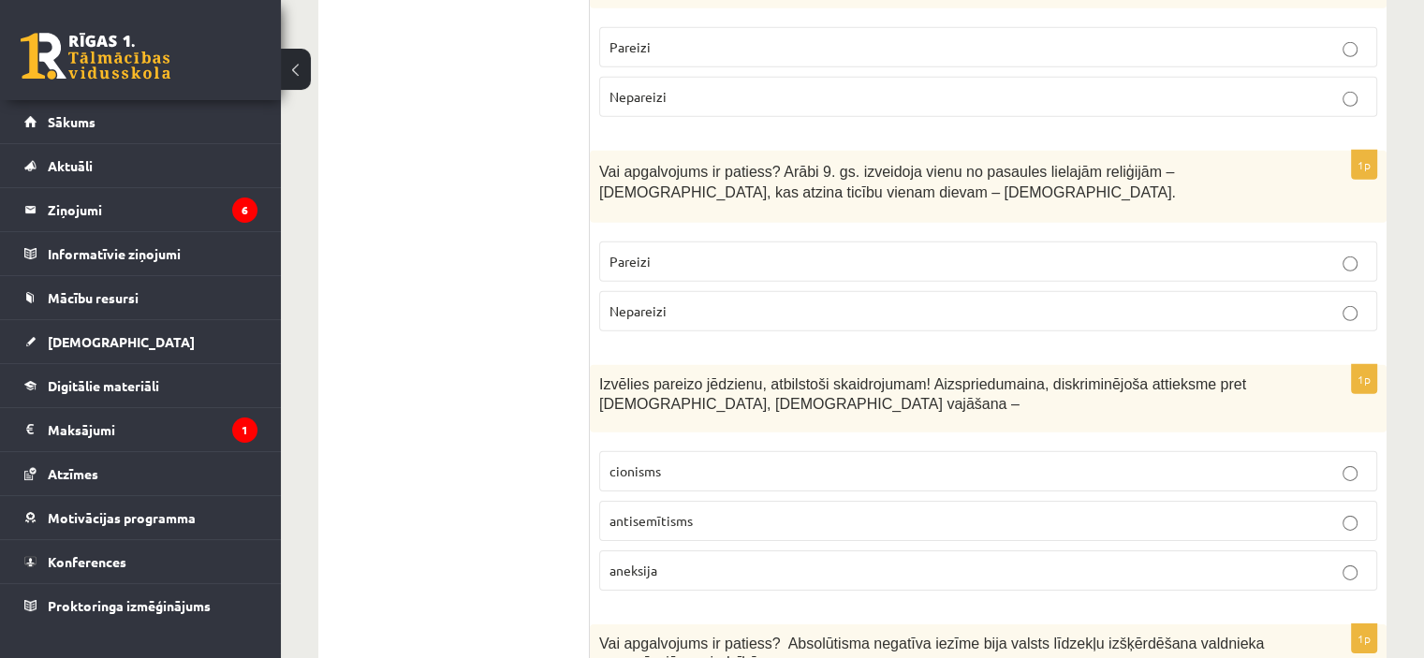
click at [655, 301] on p "Nepareizi" at bounding box center [987, 311] width 757 height 20
click at [821, 501] on label "antisemītisms" at bounding box center [988, 521] width 778 height 40
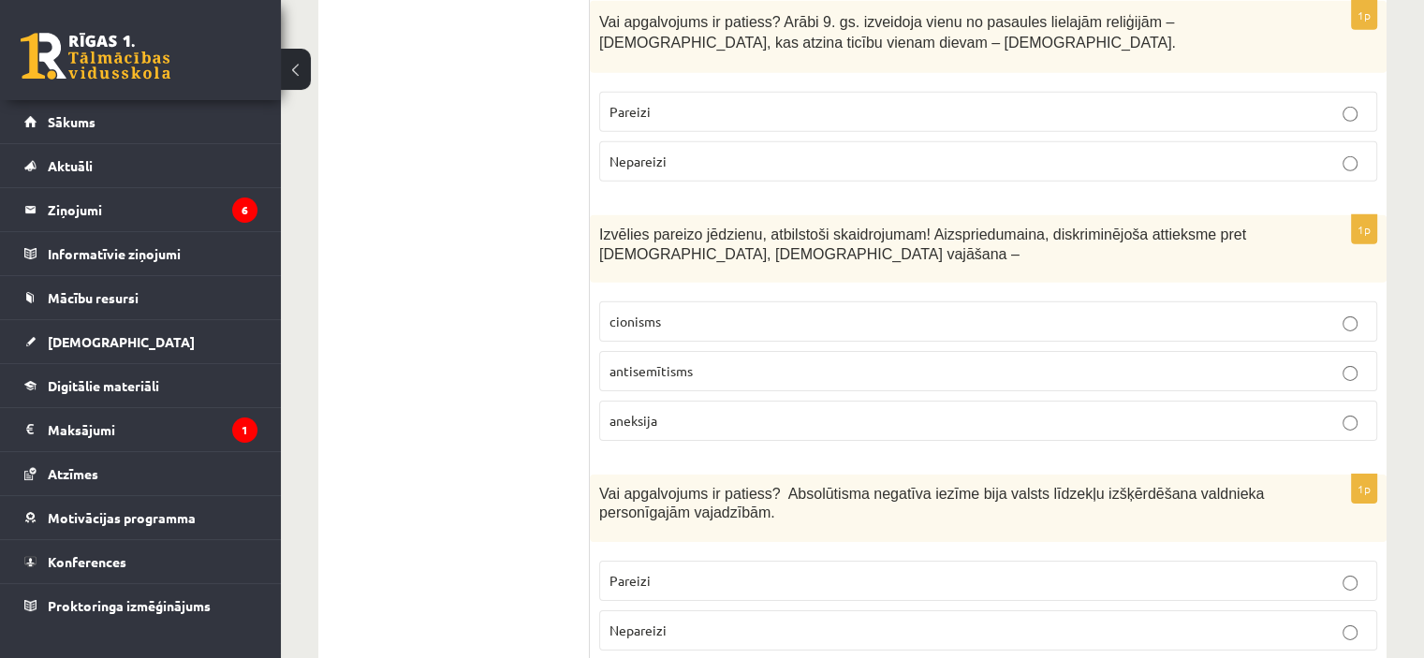
scroll to position [5957, 0]
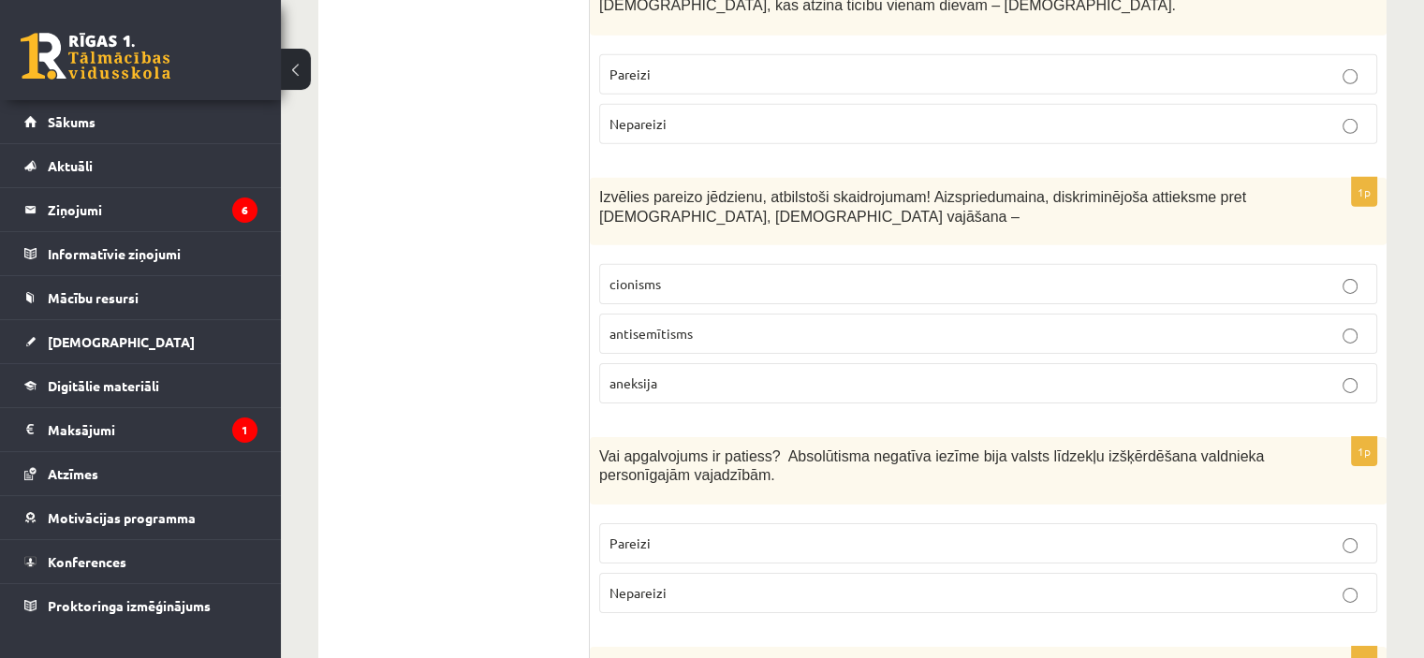
click at [663, 523] on label "Pareizi" at bounding box center [988, 543] width 778 height 40
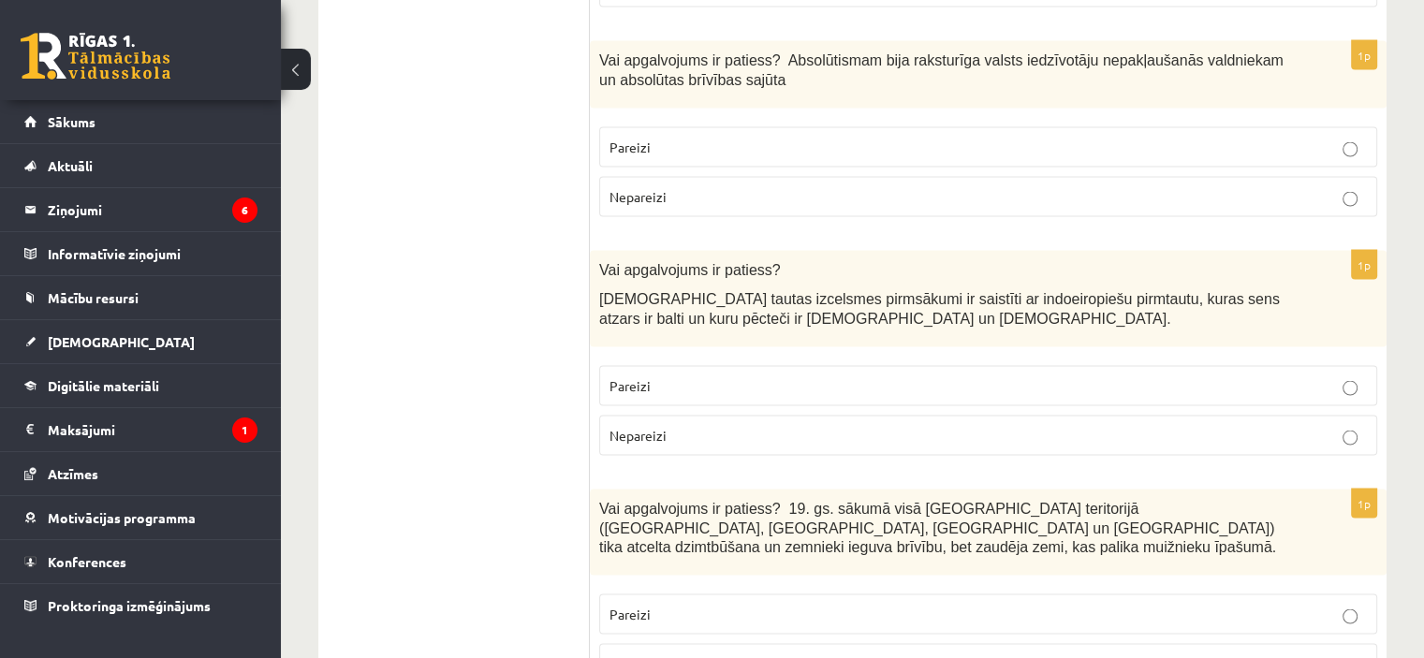
scroll to position [3500, 0]
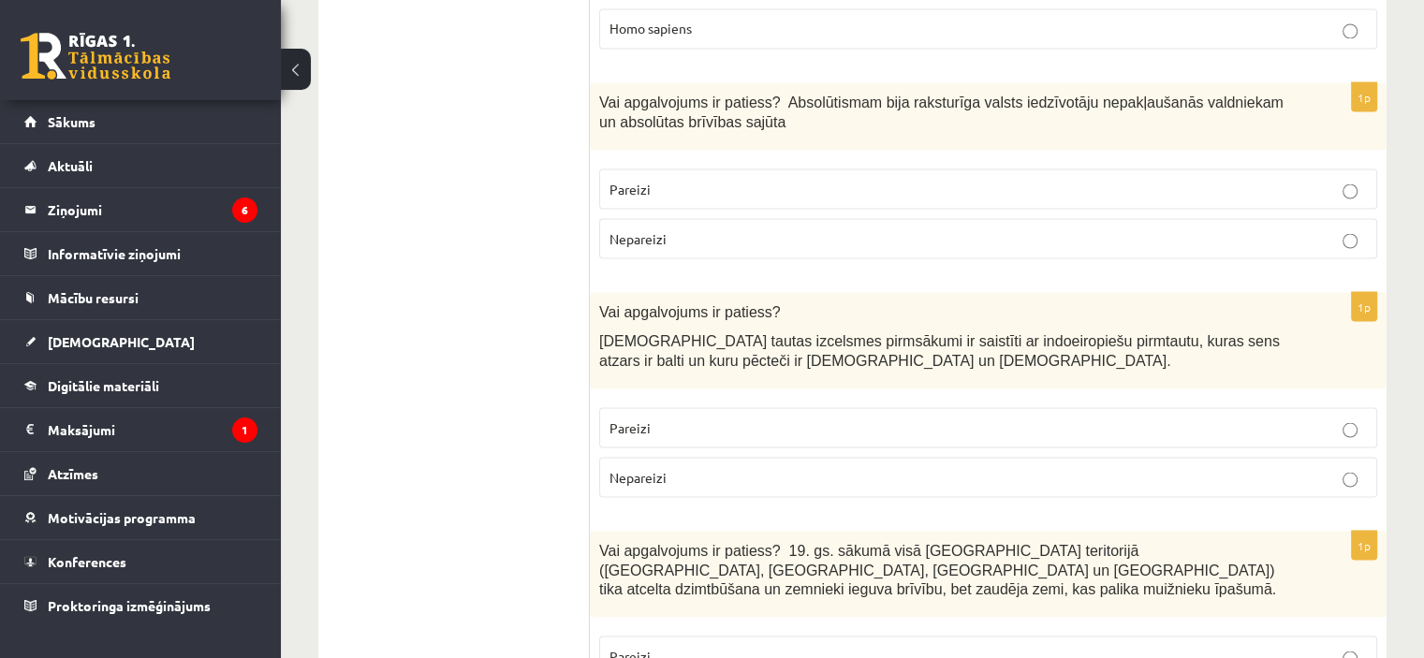
click at [692, 228] on p "Nepareizi" at bounding box center [987, 238] width 757 height 20
click at [707, 418] on p "Pareizi" at bounding box center [987, 428] width 757 height 20
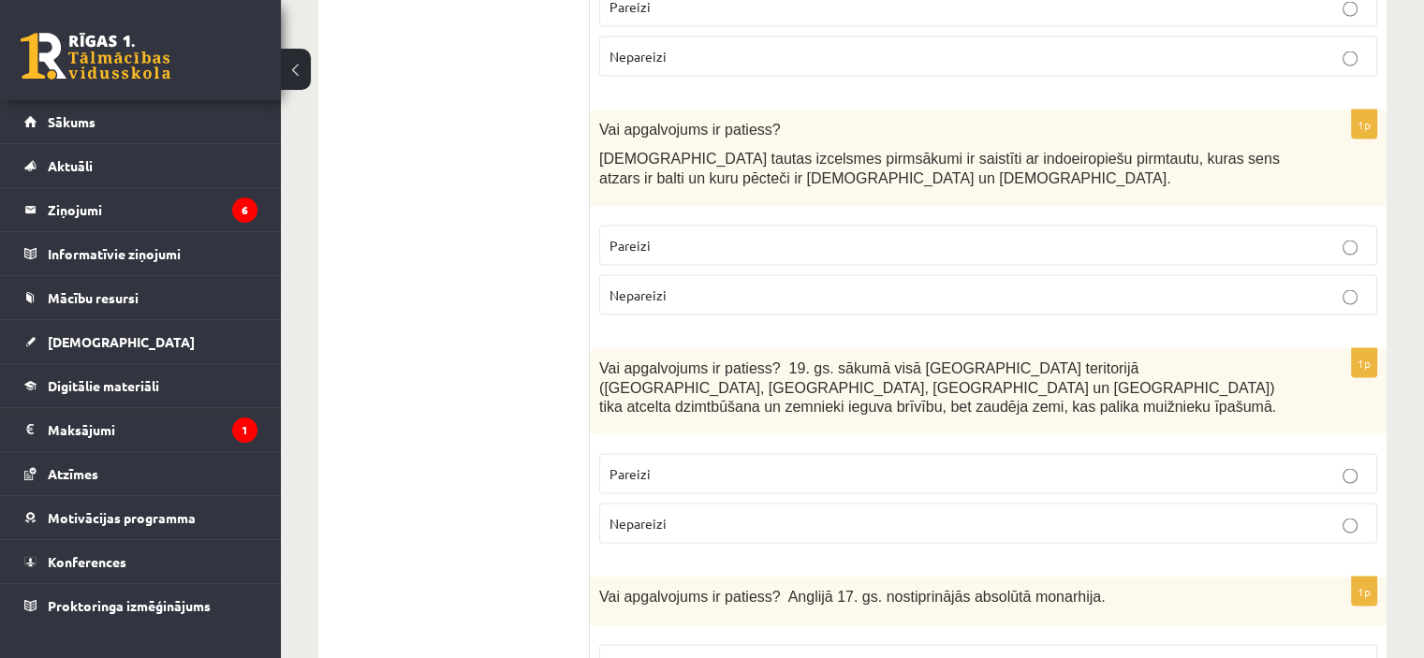
scroll to position [3781, 0]
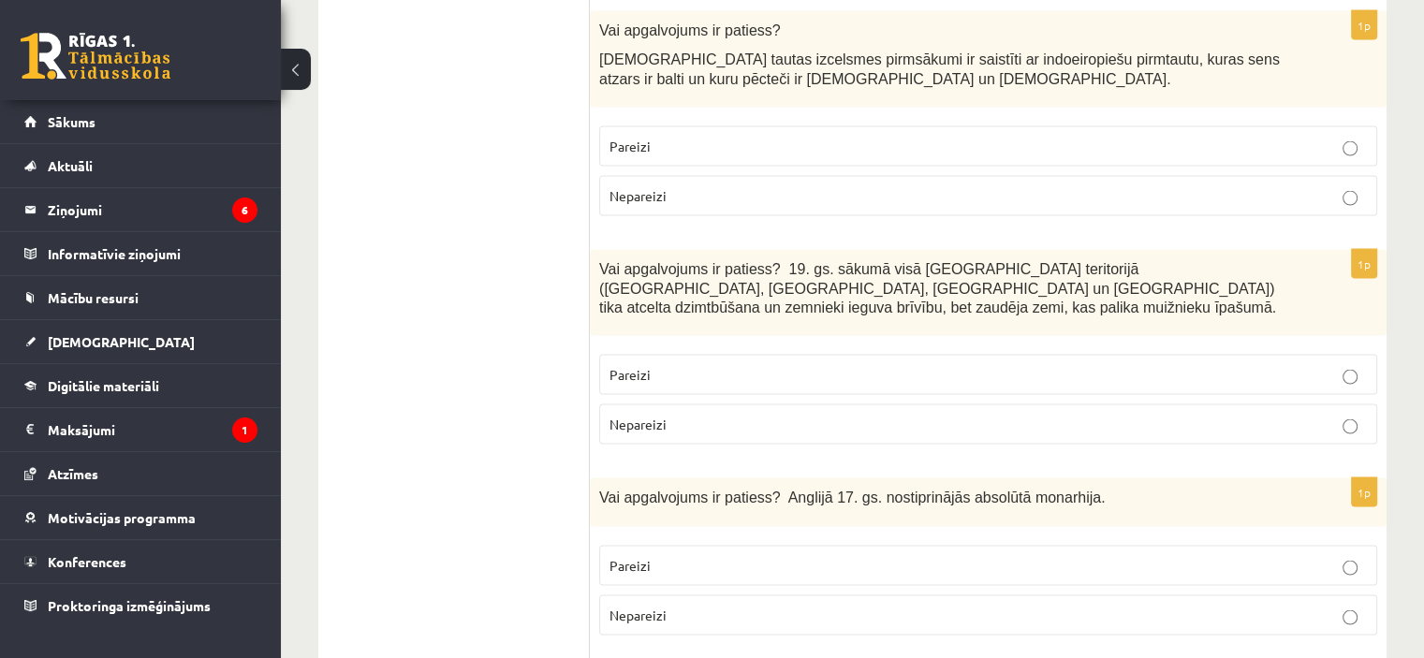
click at [670, 415] on p "Nepareizi" at bounding box center [987, 425] width 757 height 20
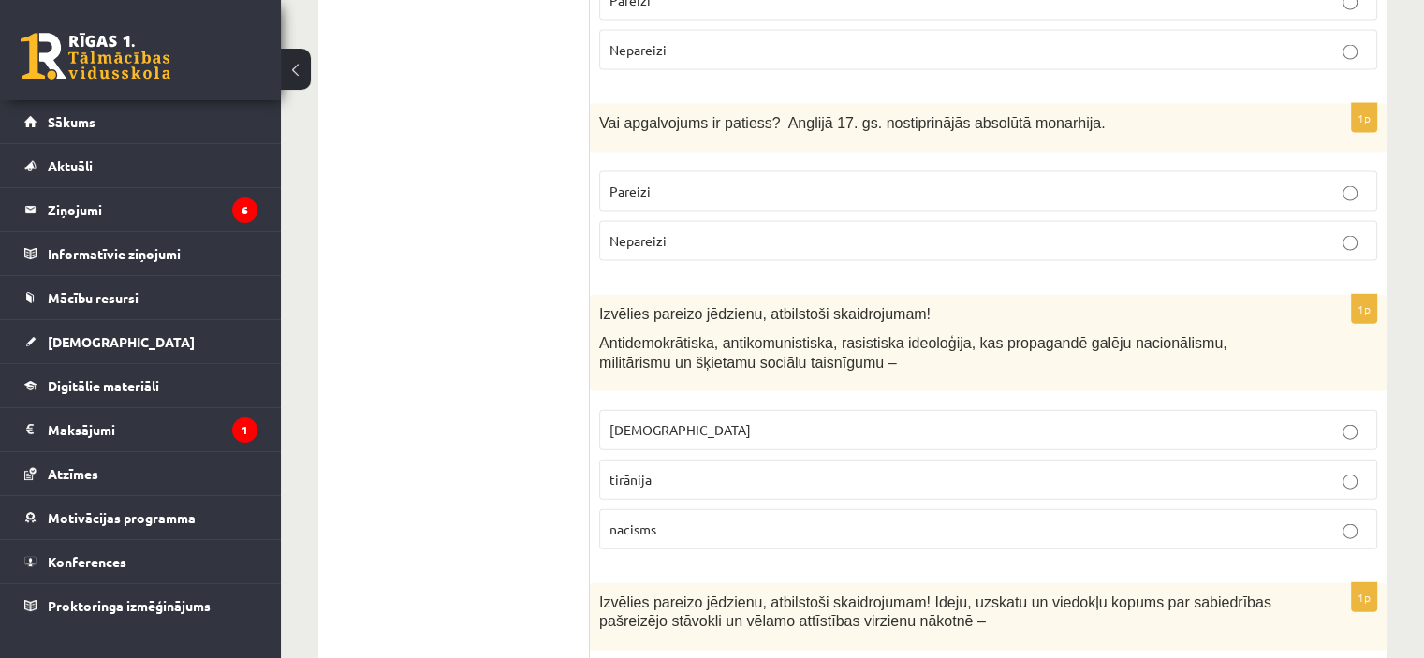
click at [796, 182] on p "Pareizi" at bounding box center [987, 192] width 757 height 20
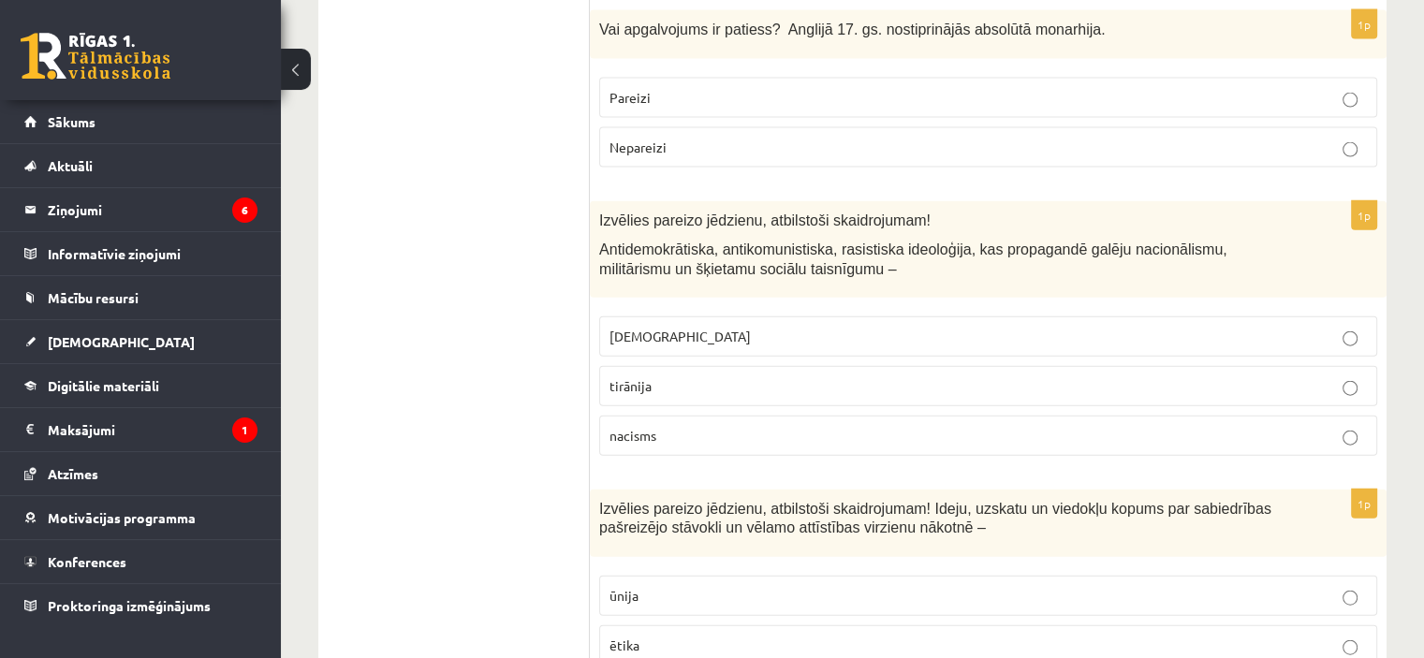
scroll to position [4343, 0]
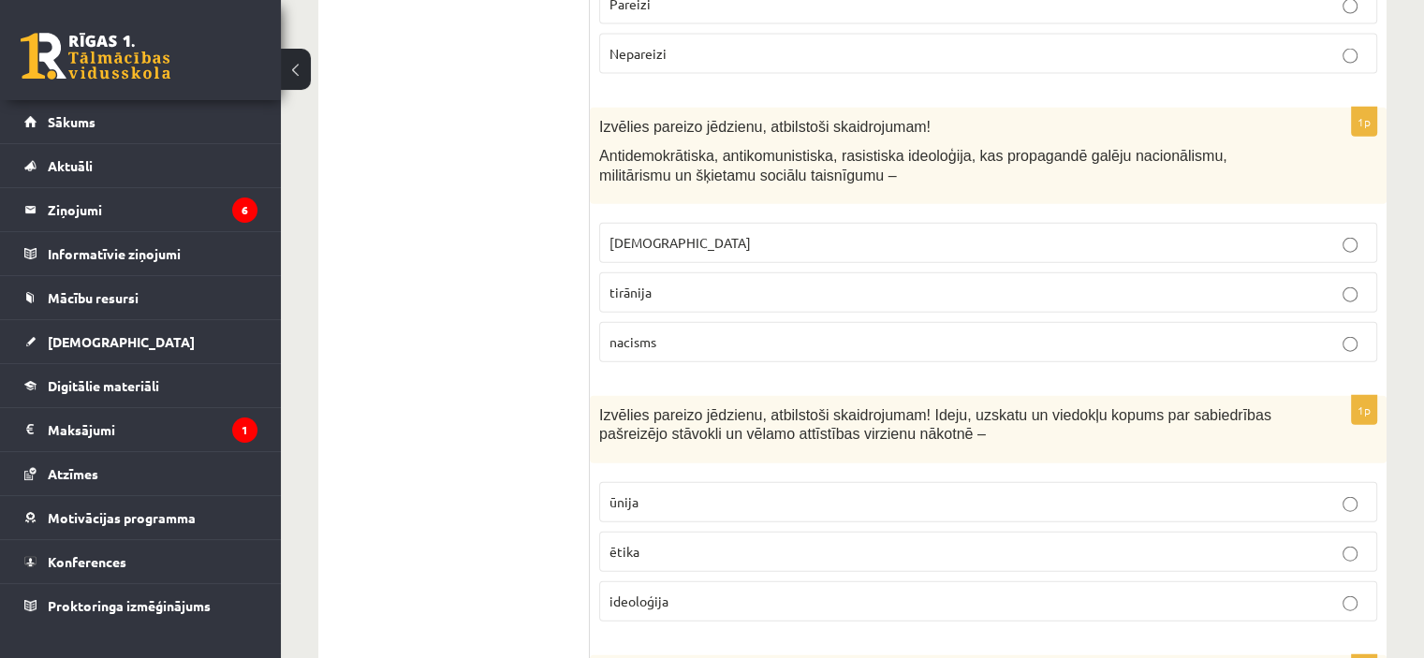
click at [718, 223] on label "fašisms" at bounding box center [988, 243] width 778 height 40
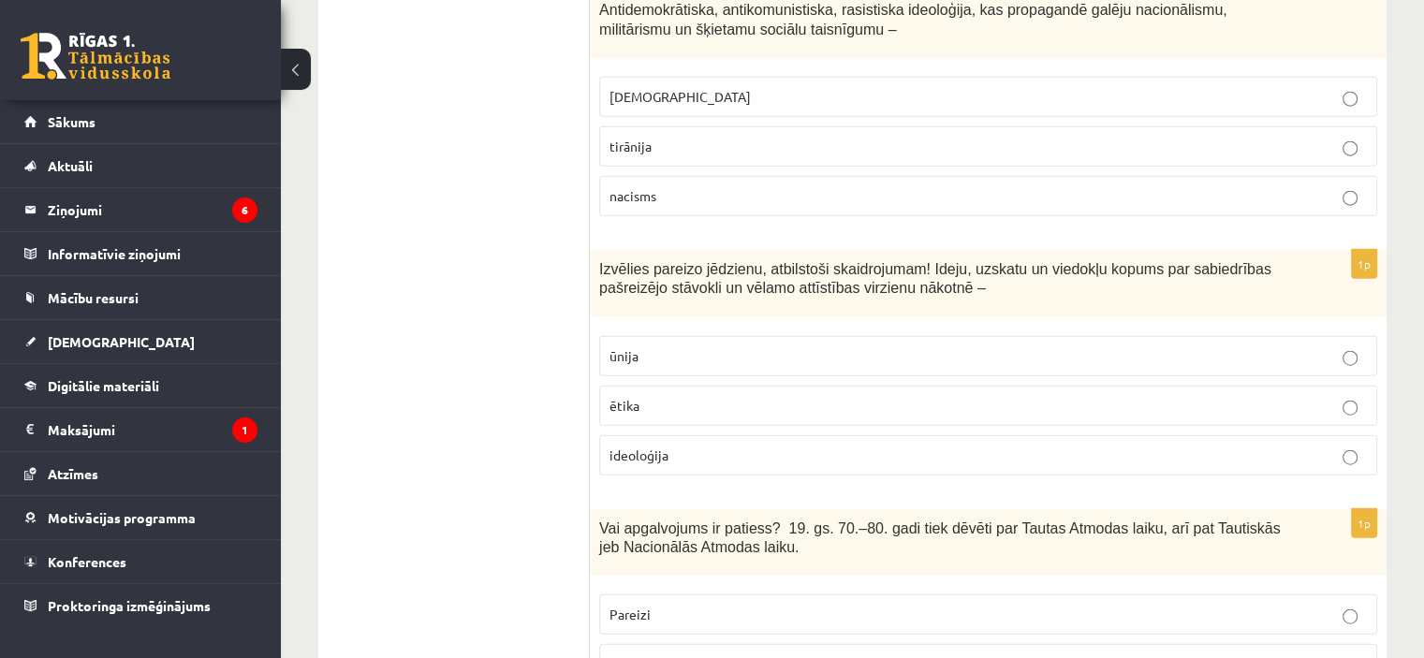
scroll to position [4530, 0]
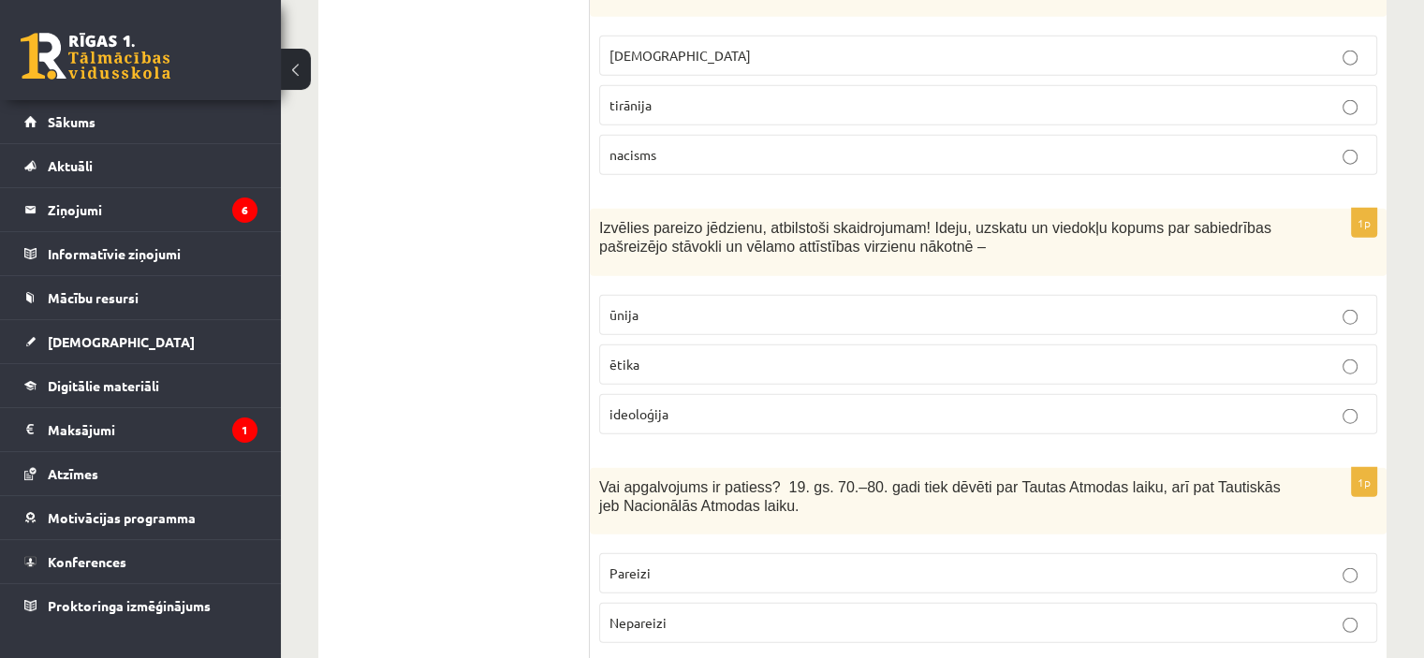
click at [674, 404] on p "ideoloģija" at bounding box center [987, 414] width 757 height 20
click at [835, 553] on label "Pareizi" at bounding box center [988, 573] width 778 height 40
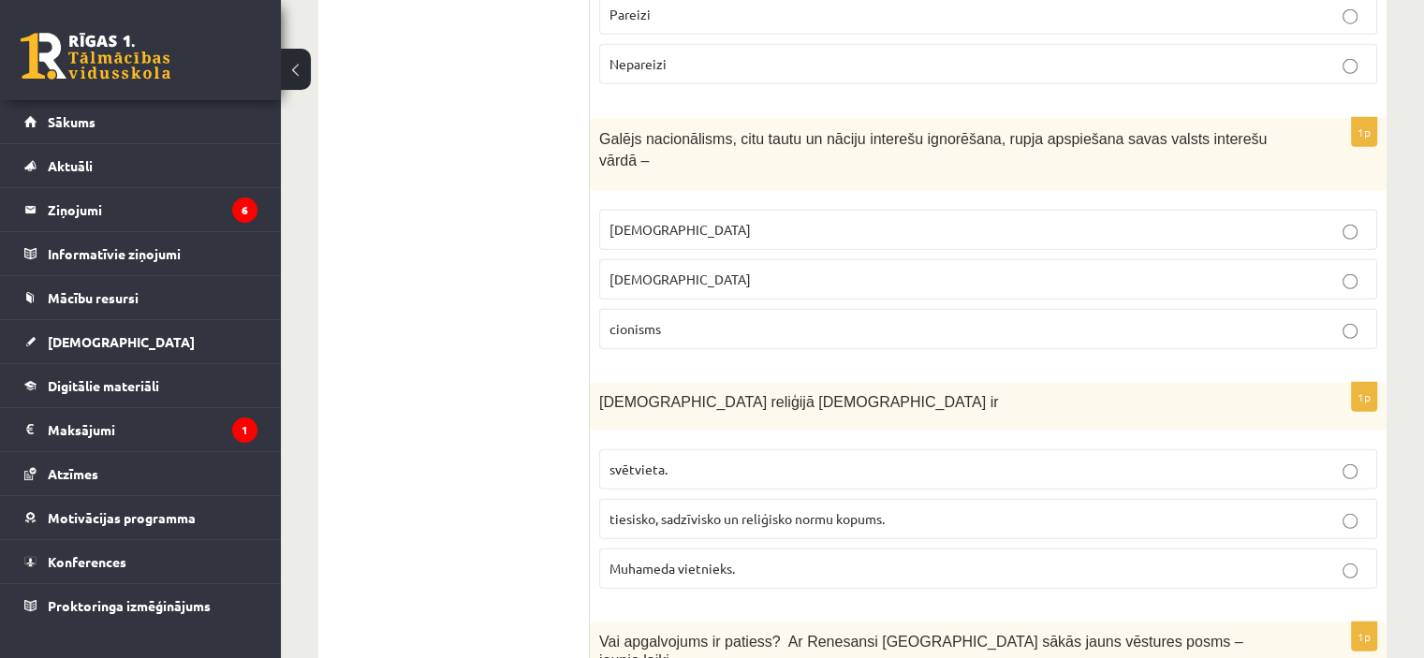
scroll to position [5091, 0]
click at [678, 316] on p "cionisms" at bounding box center [987, 326] width 757 height 20
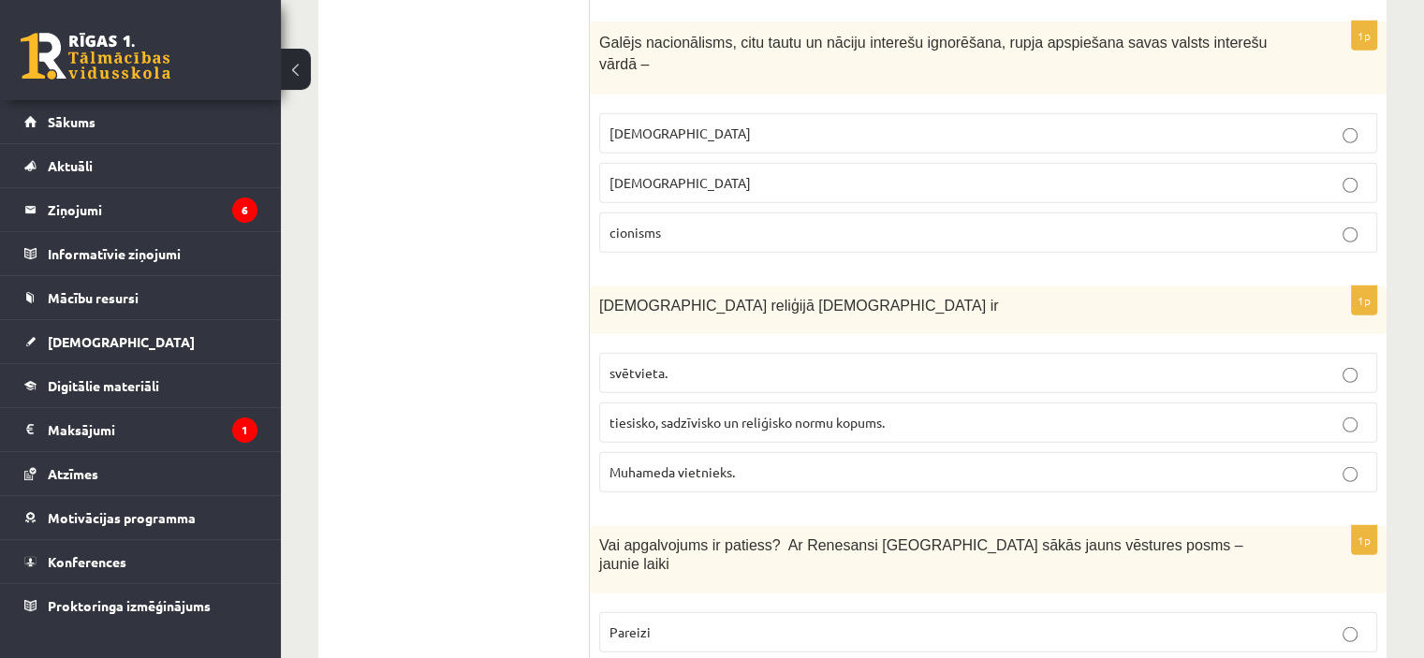
scroll to position [5279, 0]
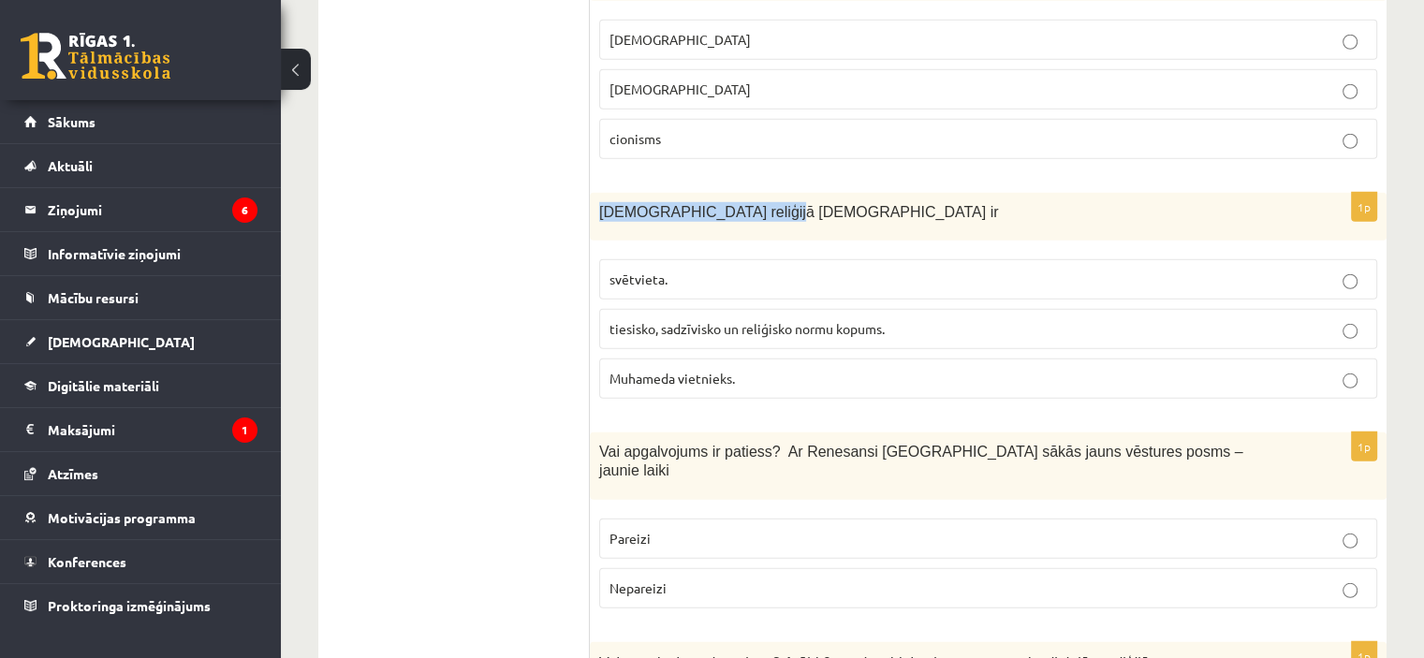
drag, startPoint x: 599, startPoint y: 85, endPoint x: 768, endPoint y: 97, distance: 168.9
click at [768, 202] on p "Islāma reliģijā Šariata ir" at bounding box center [941, 212] width 684 height 20
copy span "Islāma reliģijā Šariata ir"
click at [745, 320] on span "tiesisko, sadzīvisko un reliģisko normu kopums." at bounding box center [746, 328] width 275 height 17
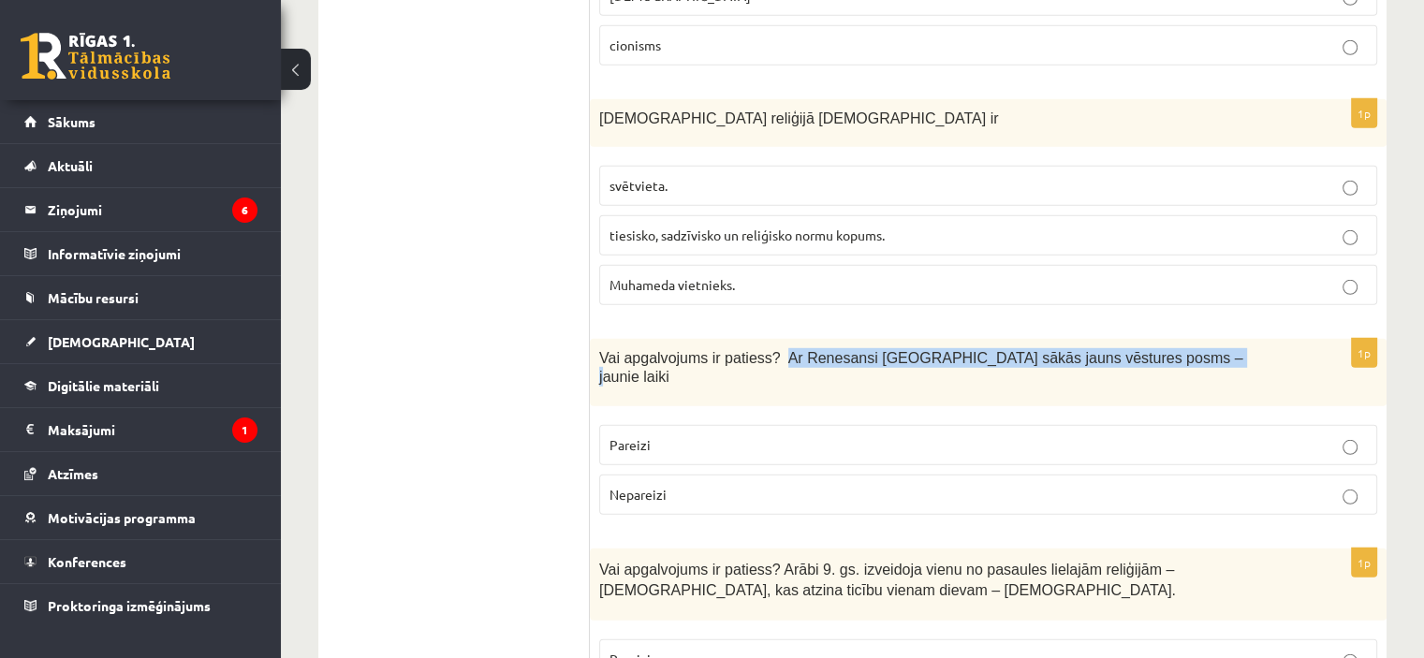
drag, startPoint x: 769, startPoint y: 229, endPoint x: 1185, endPoint y: 254, distance: 416.3
click at [1185, 339] on div "Vai apgalvojums ir patiess? Ar Renesansi Eiropā sākās jauns vēstures posms – ja…" at bounding box center [988, 372] width 797 height 67
copy span "Ar Renesansi Eiropā sākās jauns vēstures posms – jaunie laiki"
click at [755, 435] on p "Pareizi" at bounding box center [987, 445] width 757 height 20
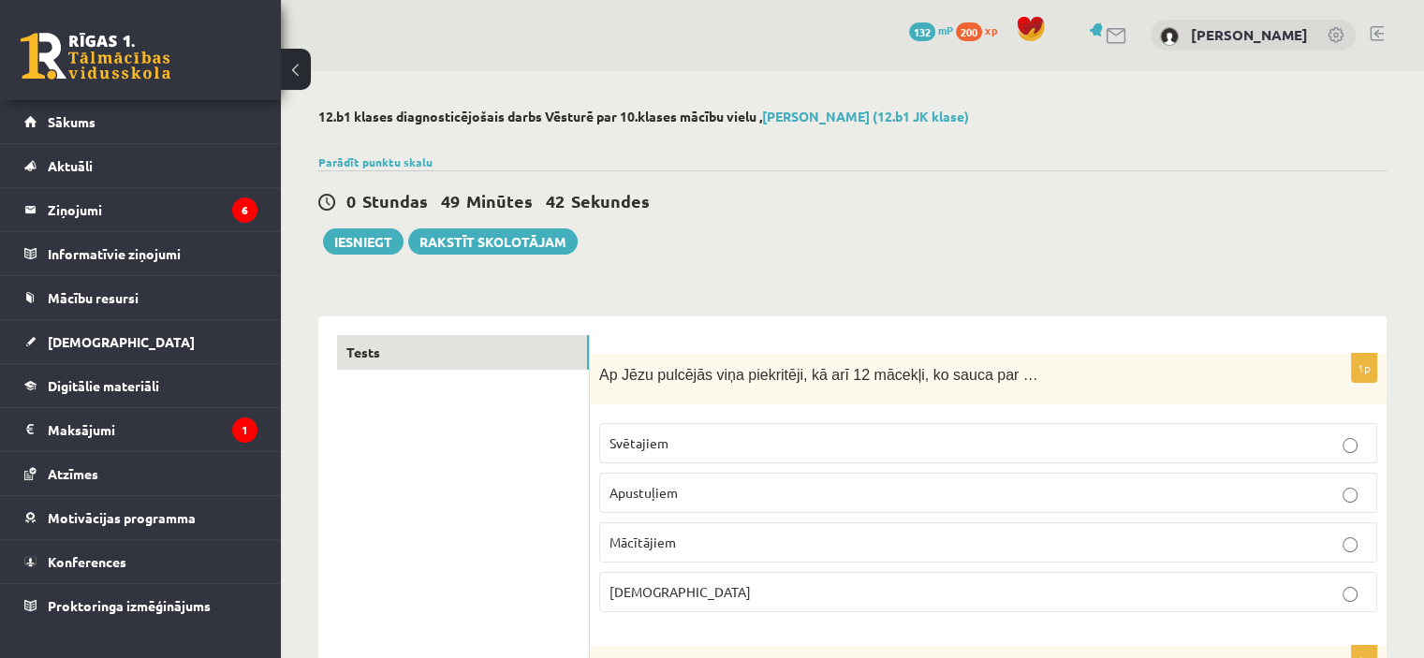
scroll to position [0, 0]
click at [379, 242] on button "Iesniegt" at bounding box center [363, 242] width 81 height 26
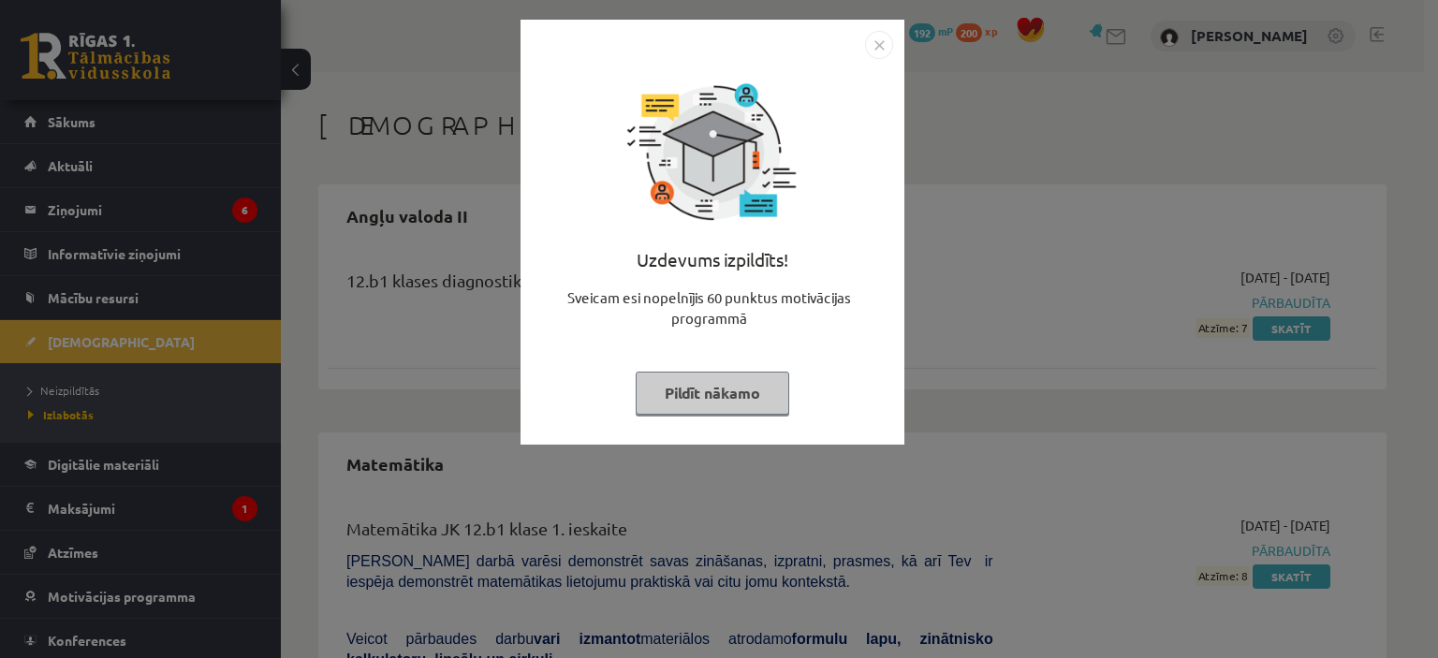
click at [714, 398] on button "Pildīt nākamo" at bounding box center [713, 393] width 154 height 43
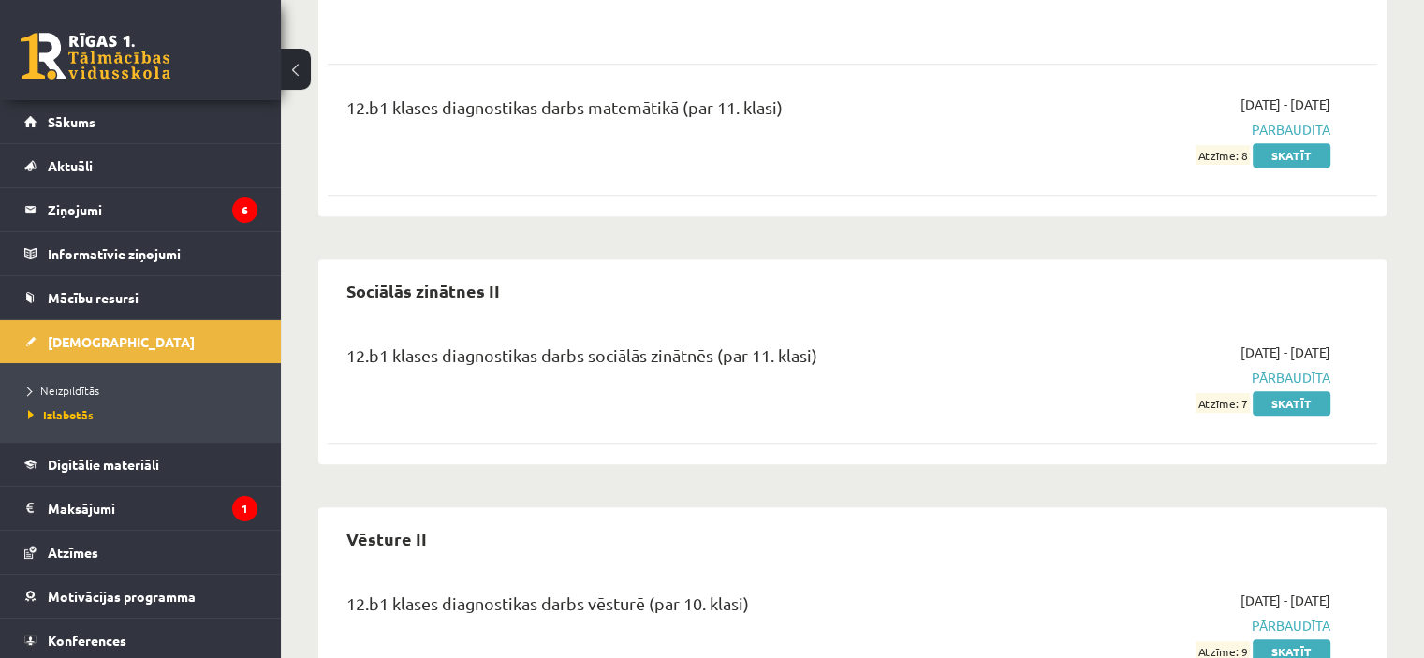
scroll to position [1204, 0]
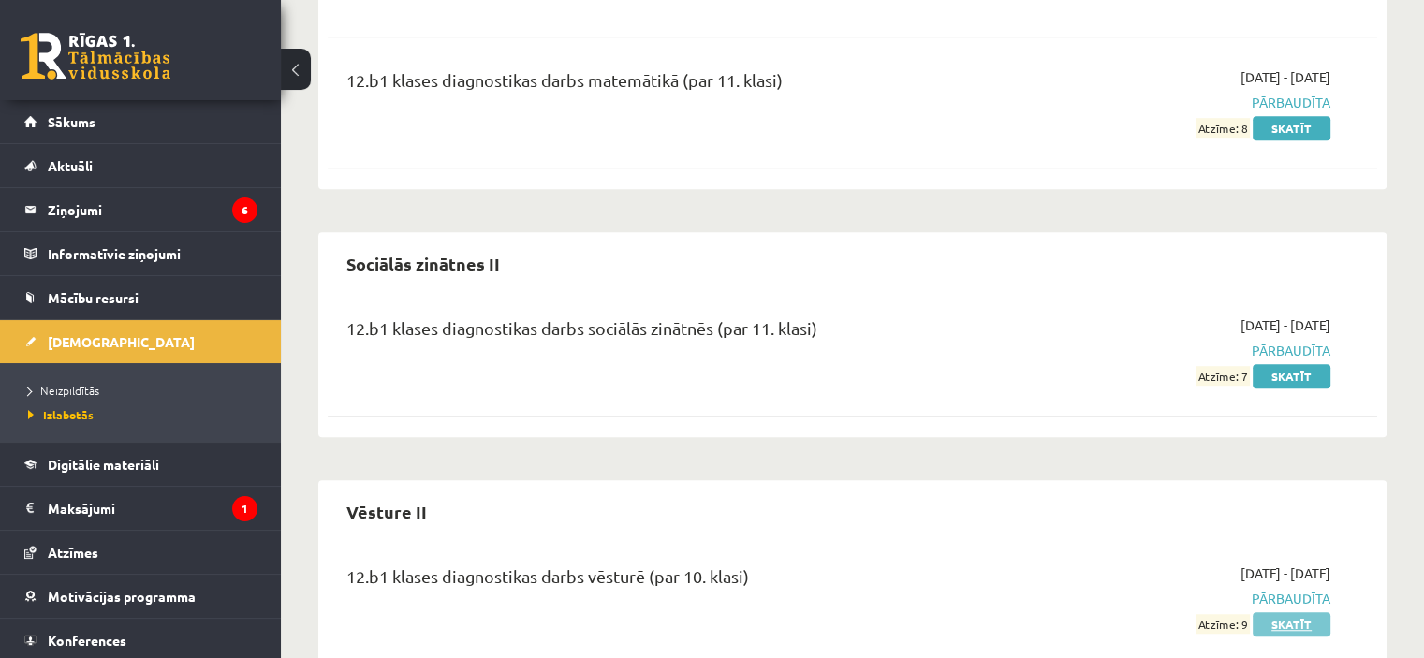
click at [1326, 612] on link "Skatīt" at bounding box center [1292, 624] width 78 height 24
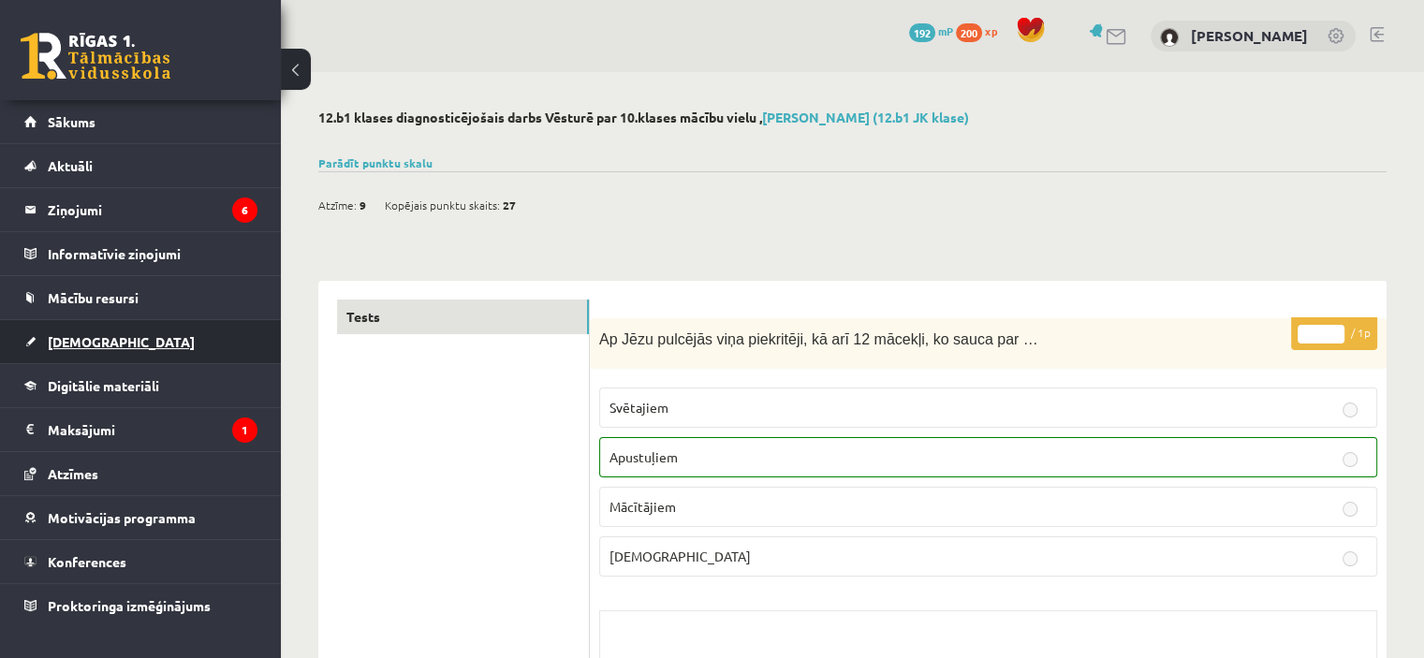
click at [98, 354] on link "[DEMOGRAPHIC_DATA]" at bounding box center [140, 341] width 233 height 43
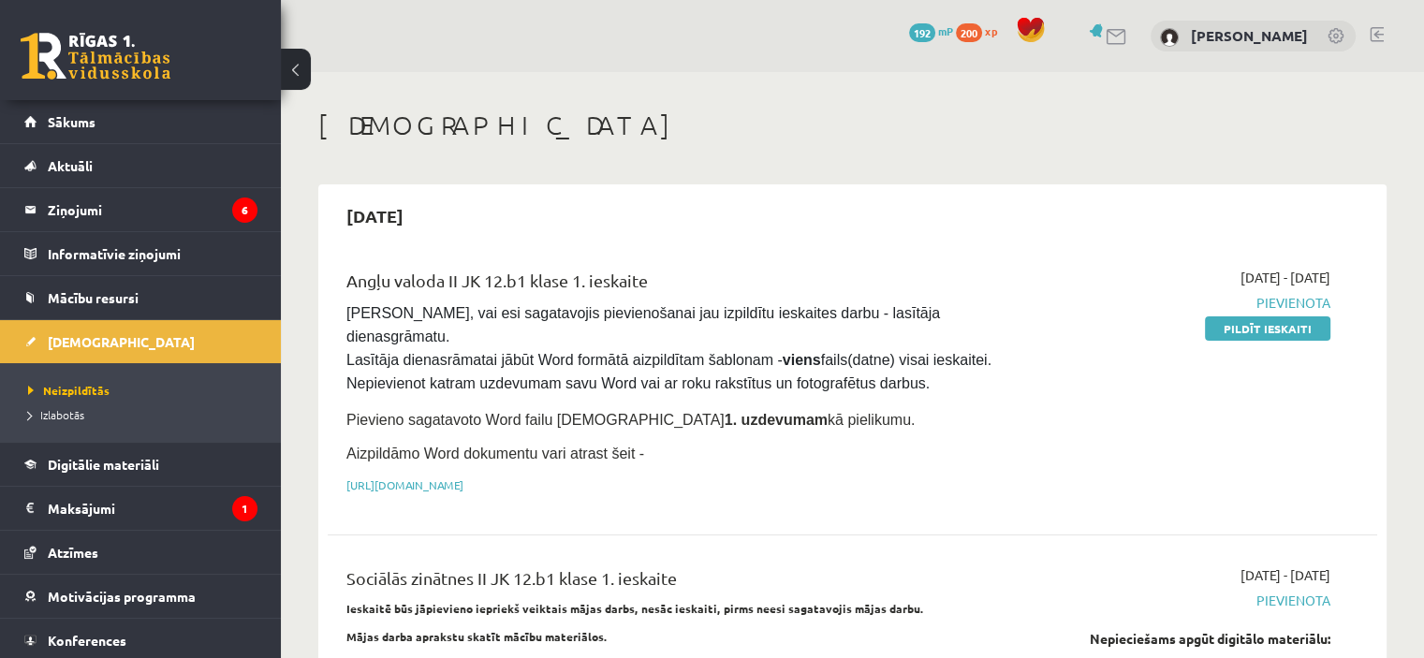
click at [98, 42] on link at bounding box center [96, 56] width 150 height 47
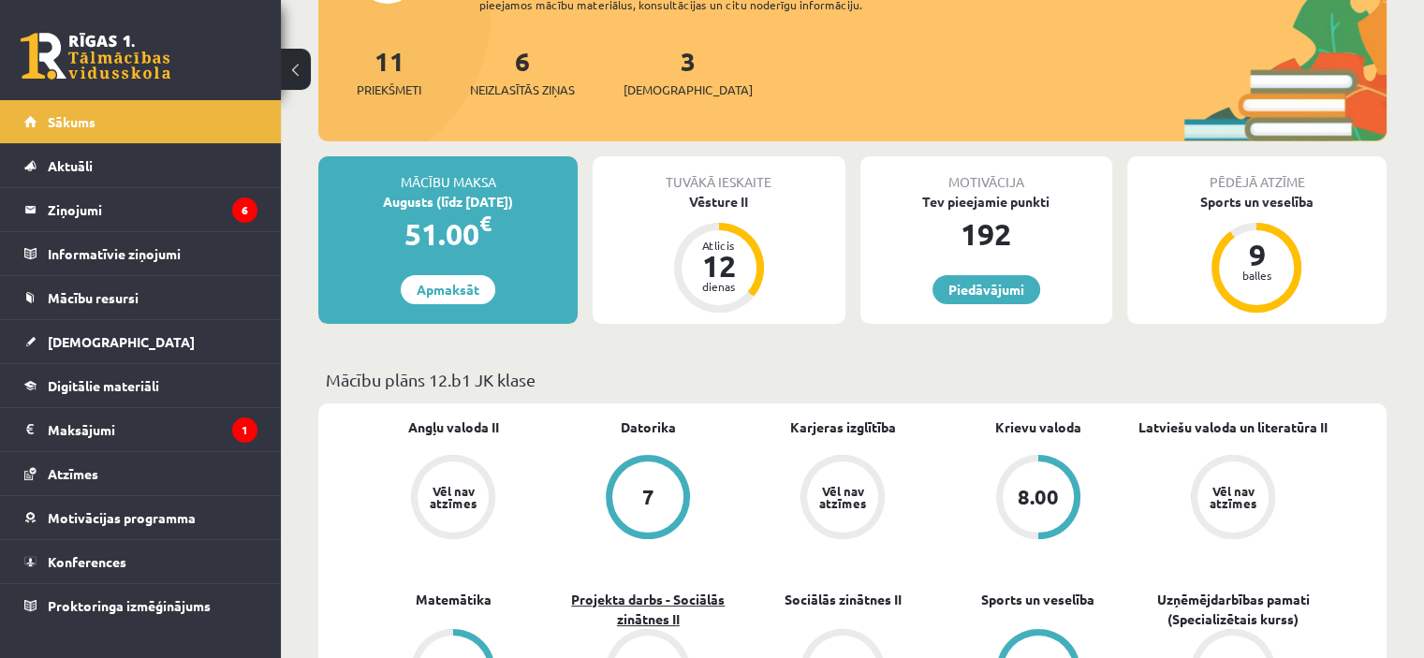
scroll to position [281, 0]
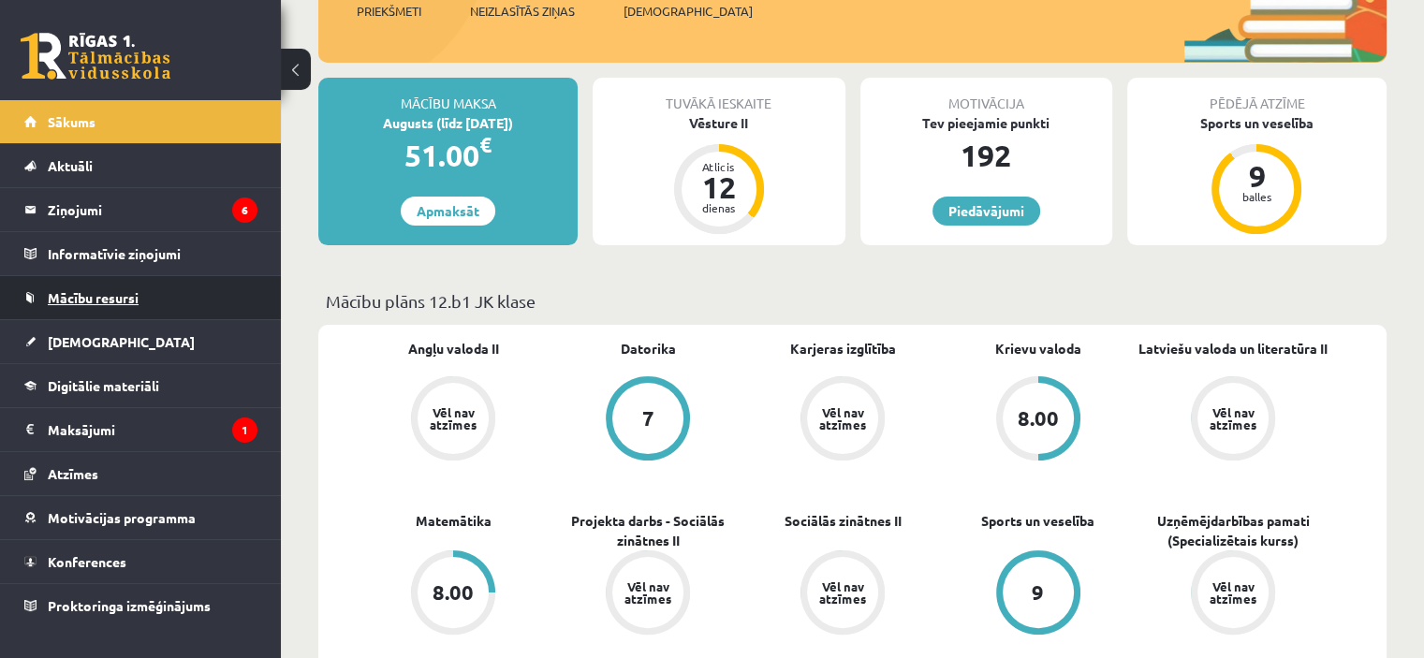
click at [103, 299] on span "Mācību resursi" at bounding box center [93, 297] width 91 height 17
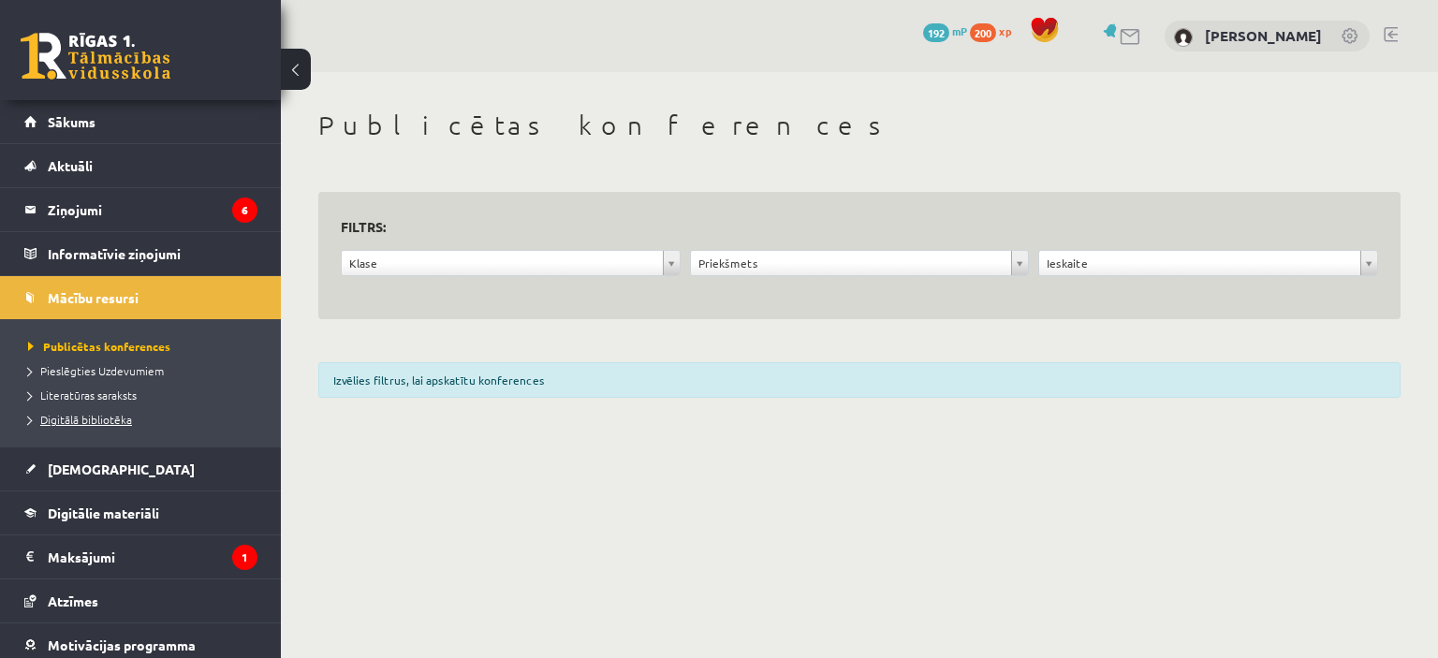
click at [97, 413] on span "Digitālā bibliotēka" at bounding box center [80, 419] width 104 height 15
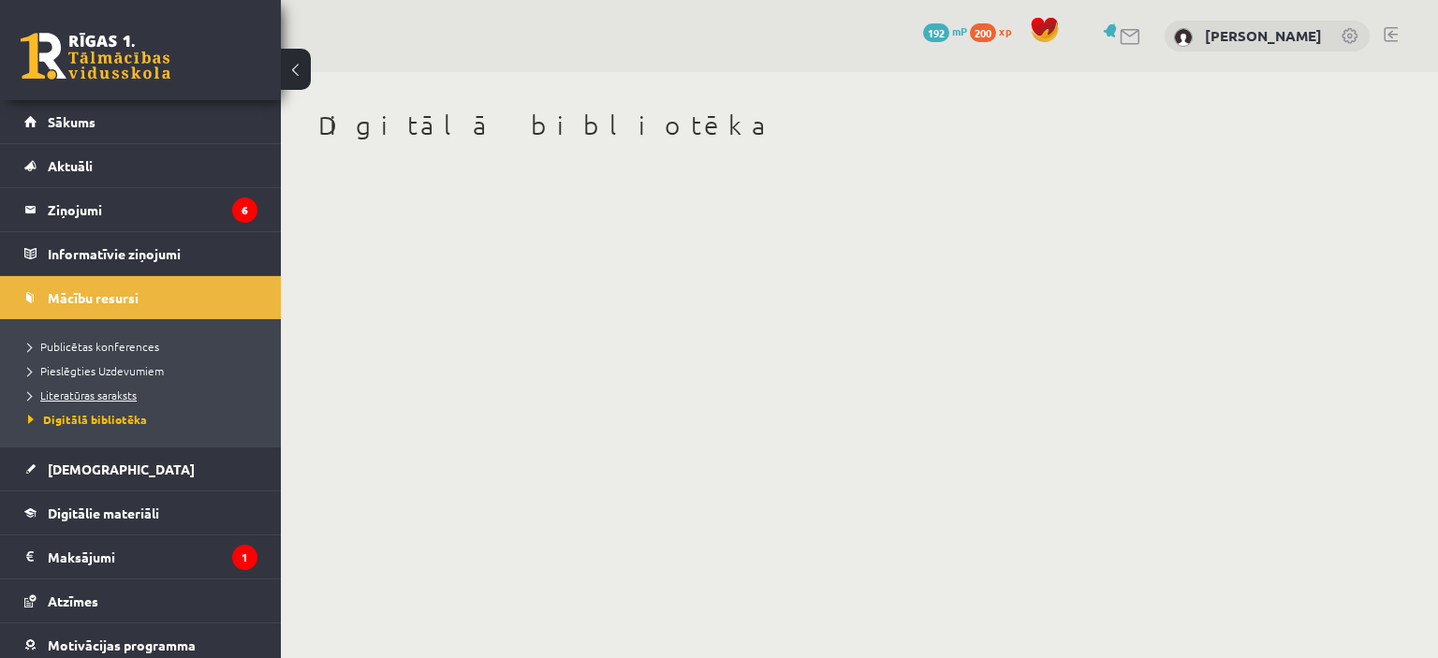
click at [101, 391] on span "Literatūras saraksts" at bounding box center [82, 395] width 109 height 15
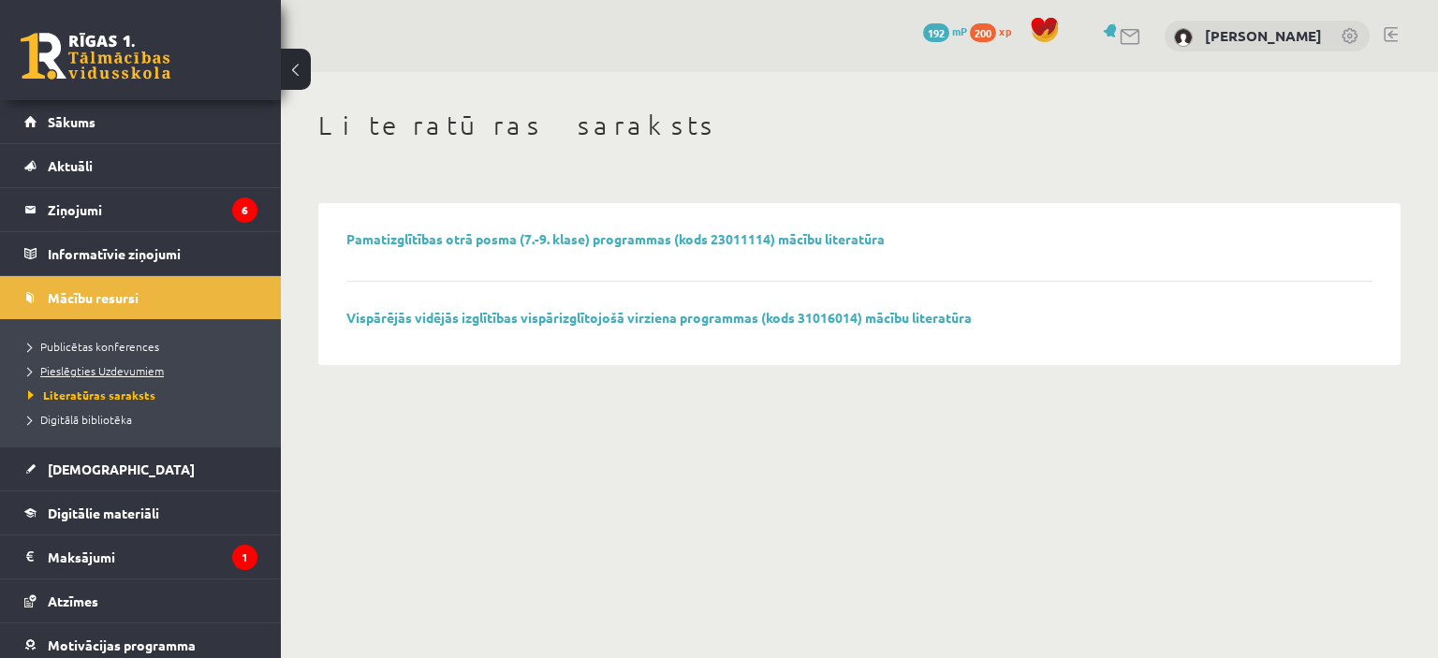
click at [113, 364] on span "Pieslēgties Uzdevumiem" at bounding box center [96, 370] width 136 height 15
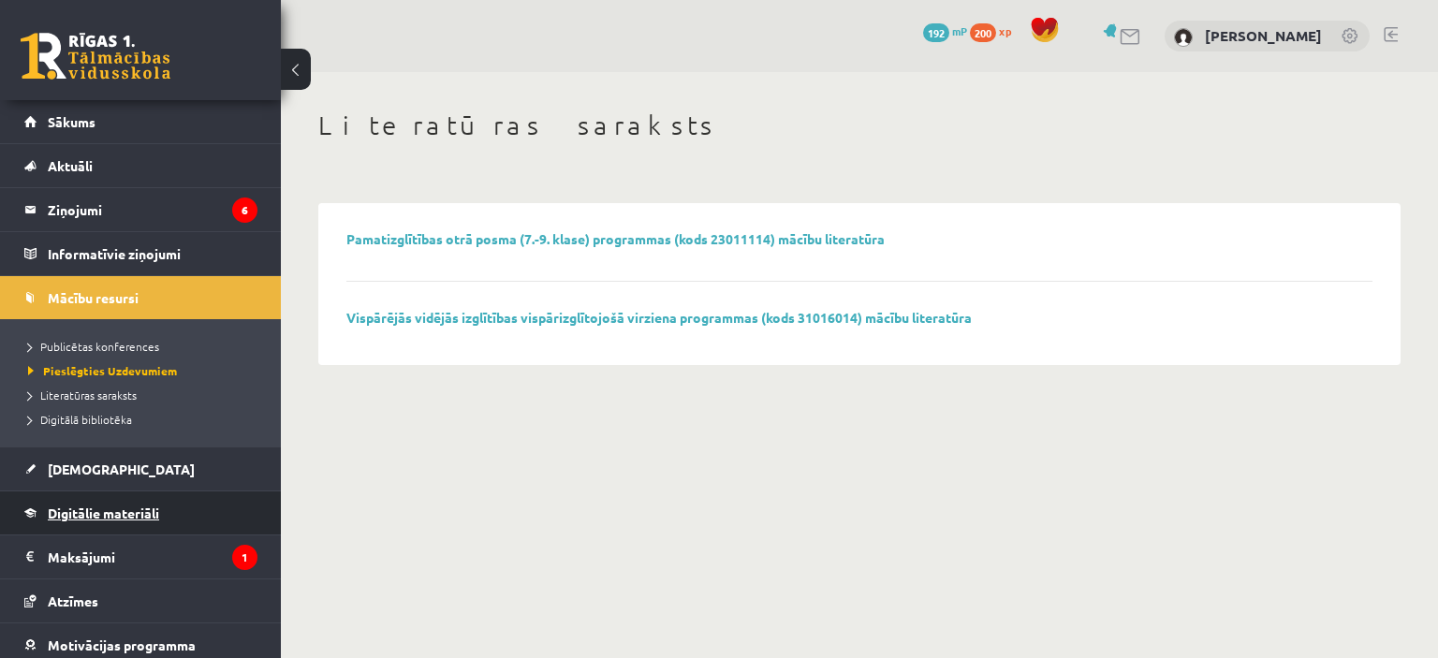
click at [95, 492] on link "Digitālie materiāli" at bounding box center [140, 512] width 233 height 43
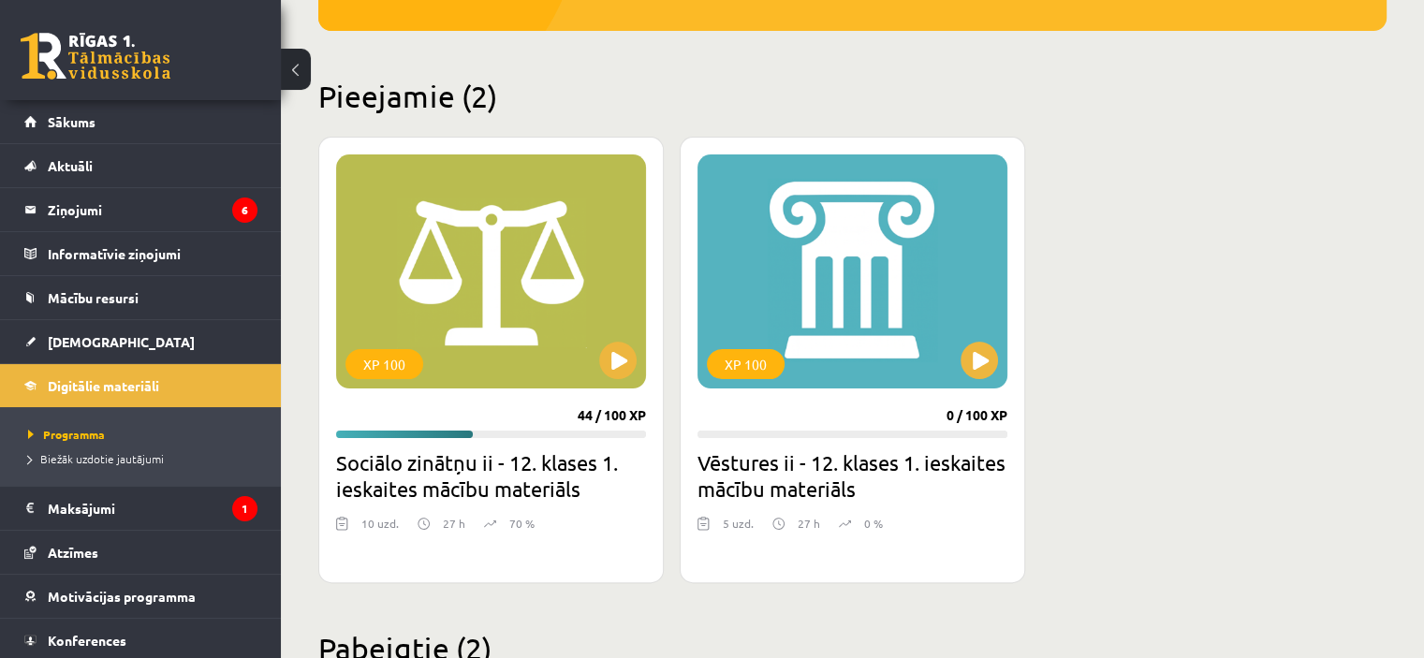
scroll to position [655, 0]
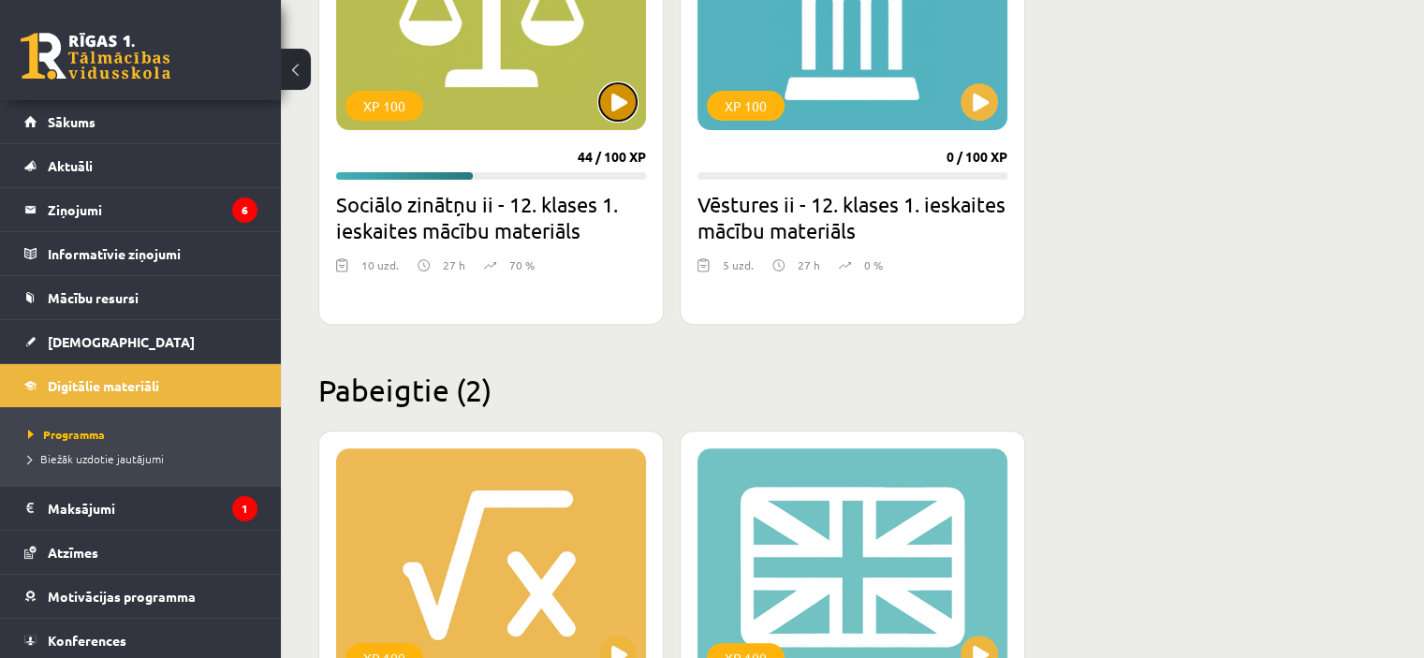
click at [623, 100] on button at bounding box center [617, 101] width 37 height 37
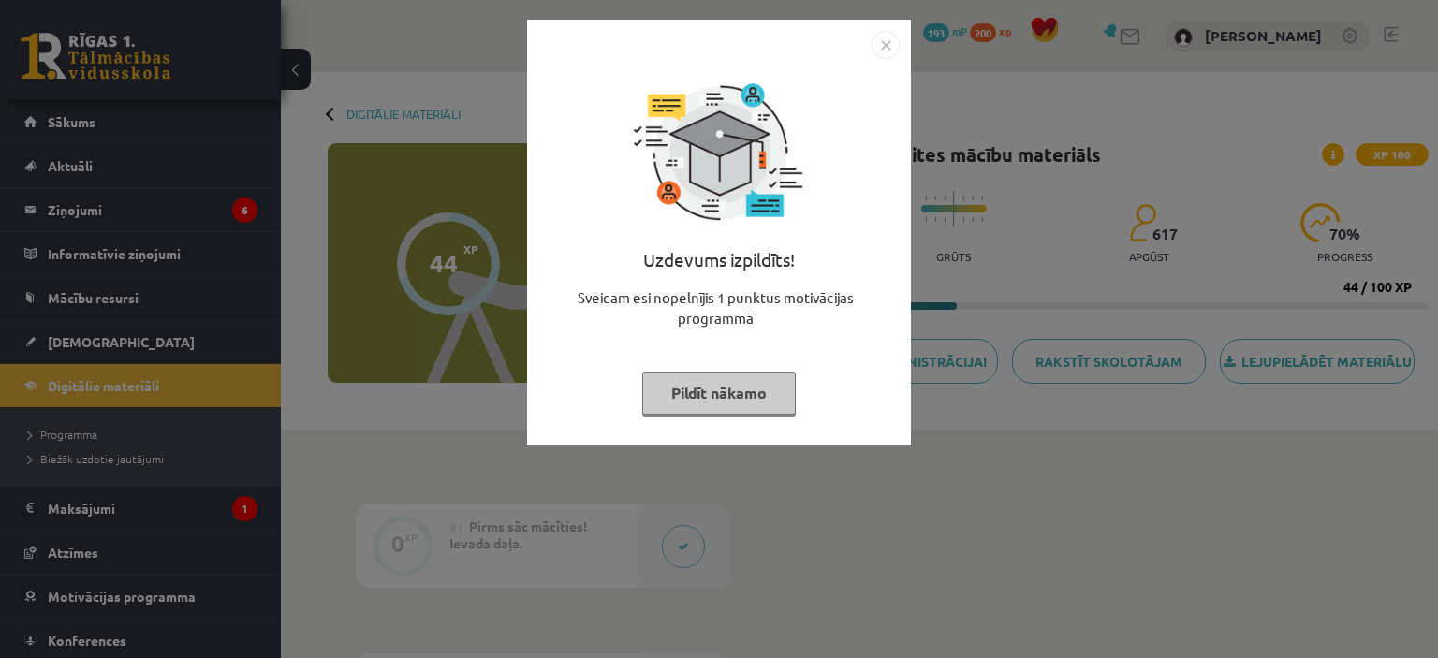
click at [754, 386] on button "Pildīt nākamo" at bounding box center [719, 393] width 154 height 43
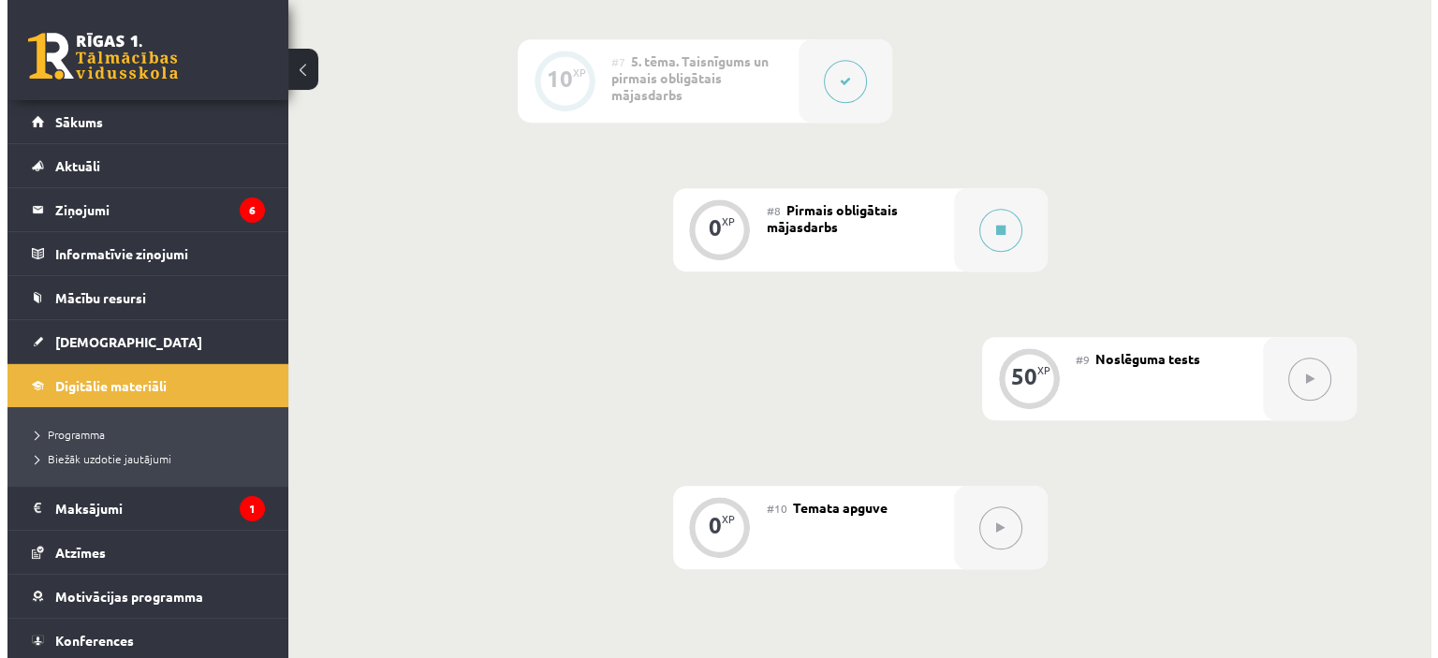
scroll to position [1404, 0]
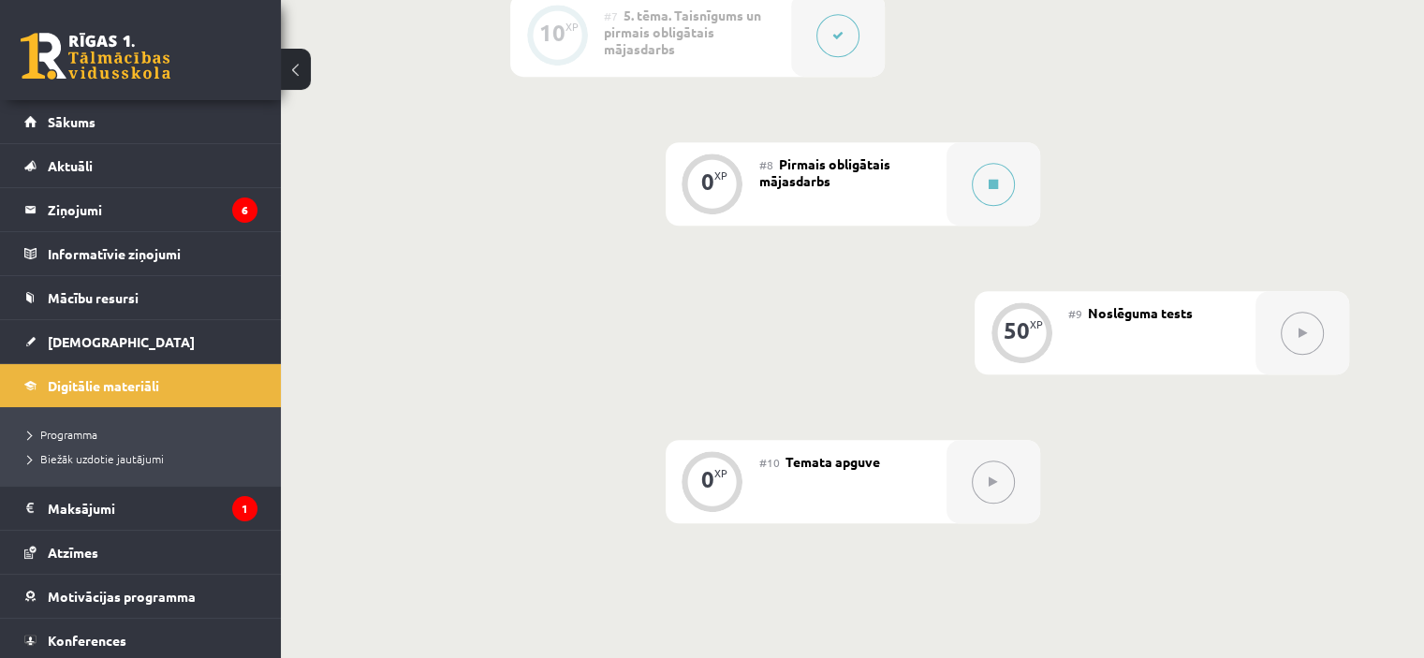
click at [854, 183] on span "Pirmais obligātais mājasdarbs" at bounding box center [824, 172] width 131 height 34
click at [993, 190] on icon at bounding box center [993, 184] width 9 height 11
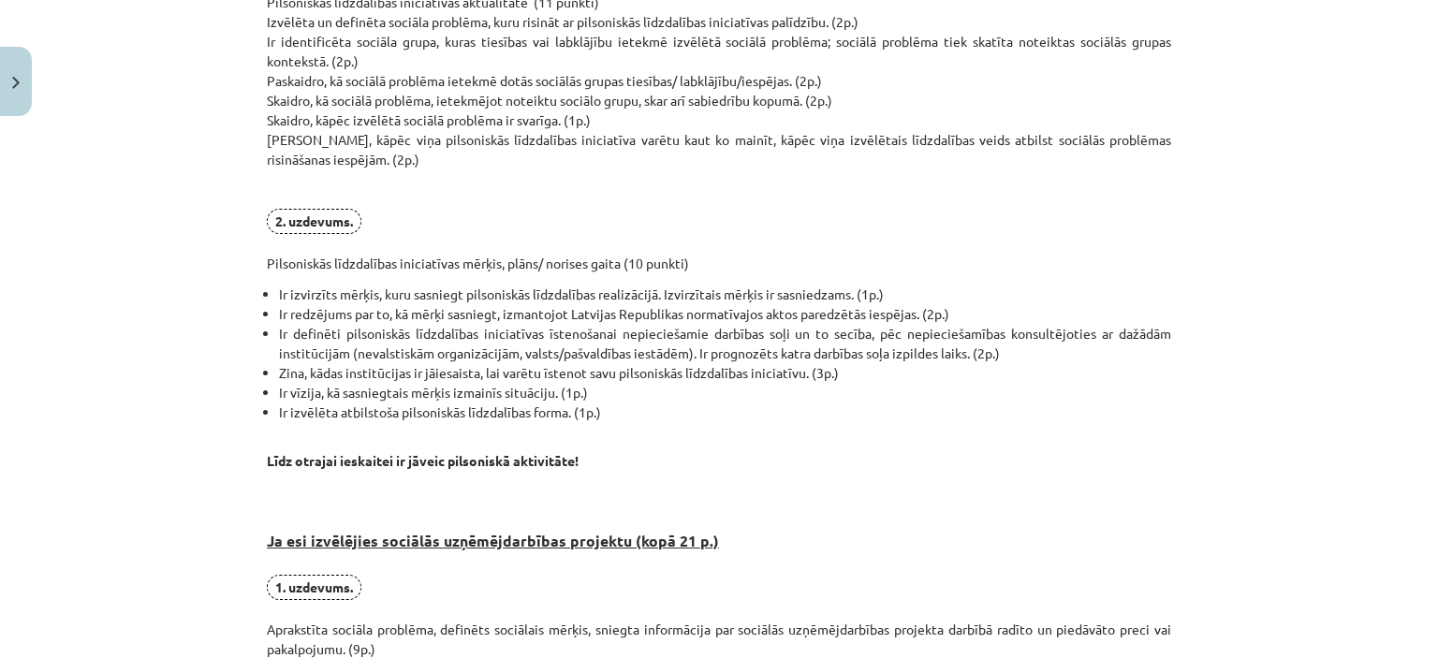
scroll to position [0, 0]
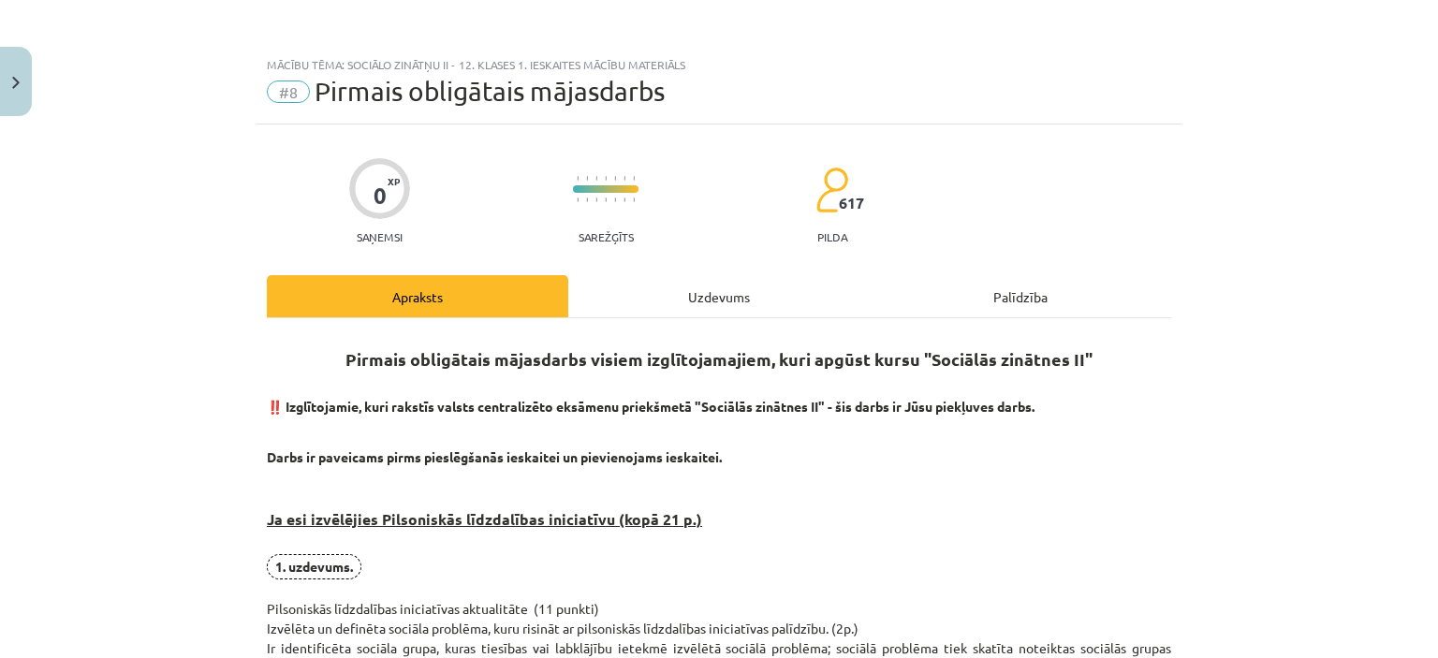
drag, startPoint x: 136, startPoint y: 421, endPoint x: 146, endPoint y: 225, distance: 196.9
click at [733, 300] on div "Uzdevums" at bounding box center [718, 296] width 301 height 42
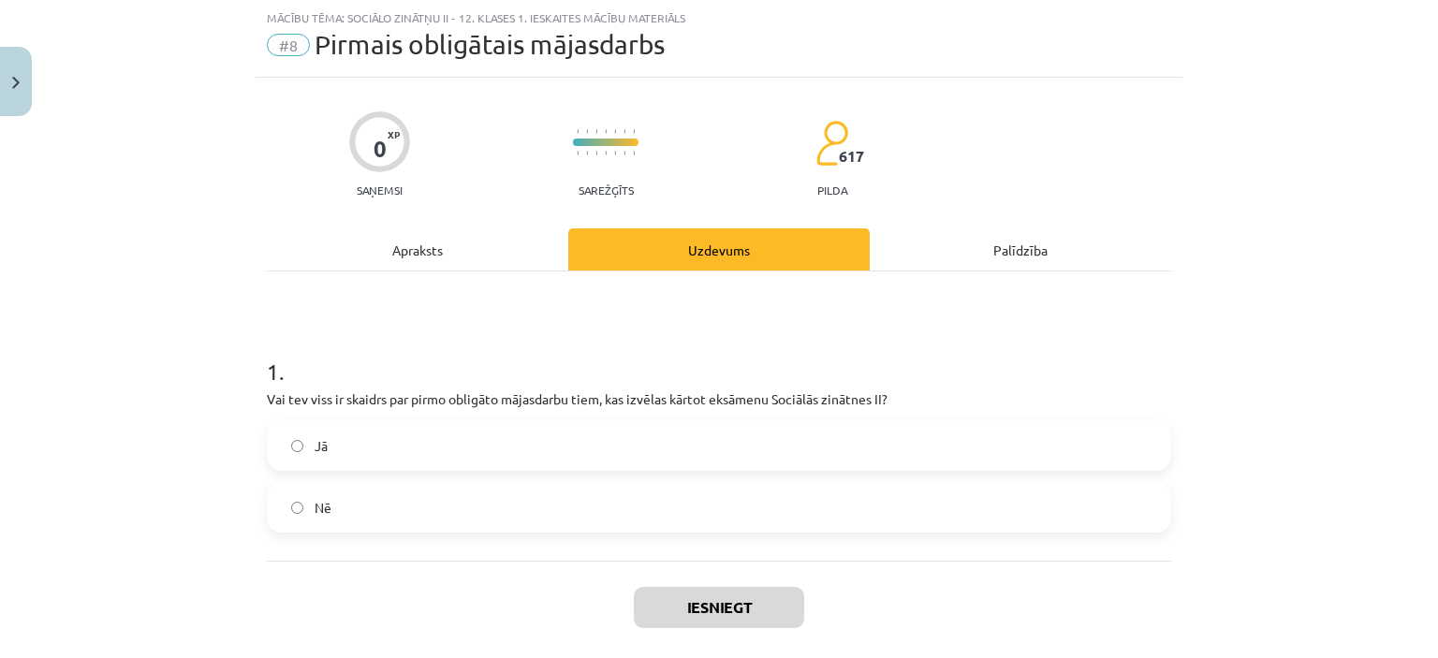
scroll to position [138, 0]
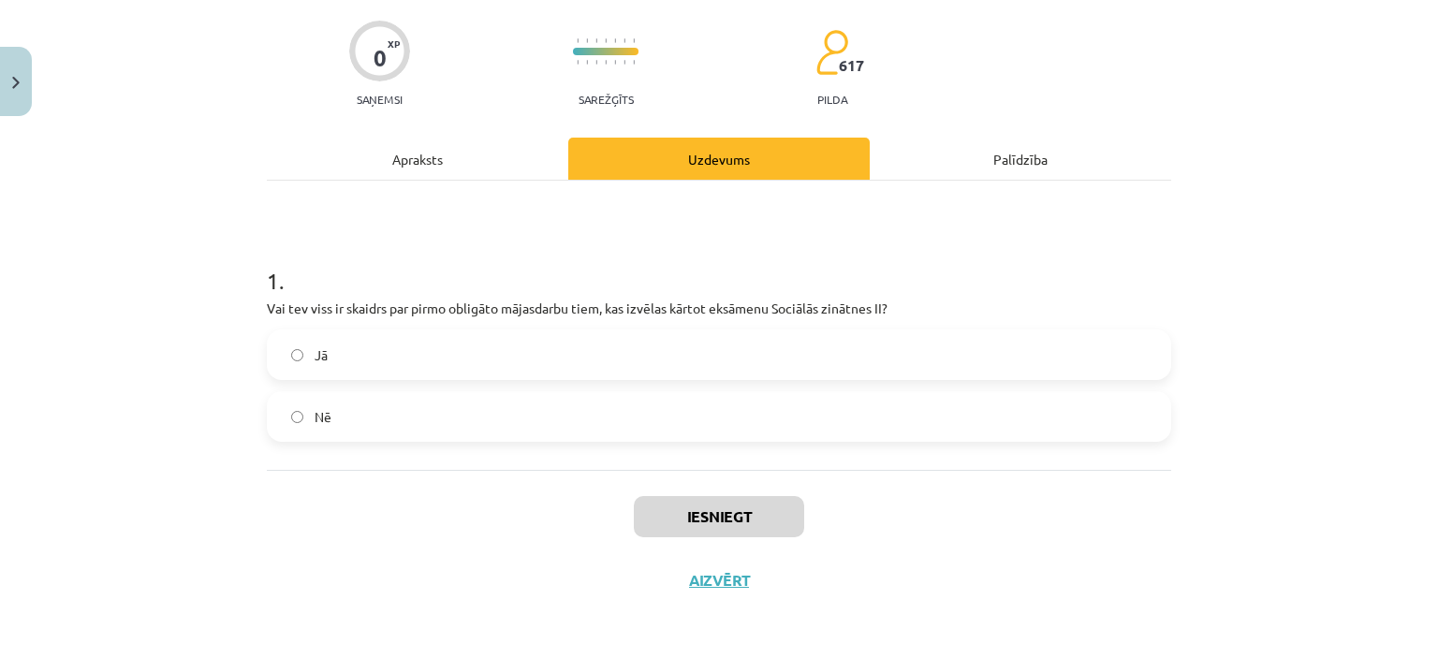
click at [518, 344] on label "Jā" at bounding box center [719, 354] width 901 height 47
click at [723, 510] on button "Iesniegt" at bounding box center [719, 516] width 170 height 41
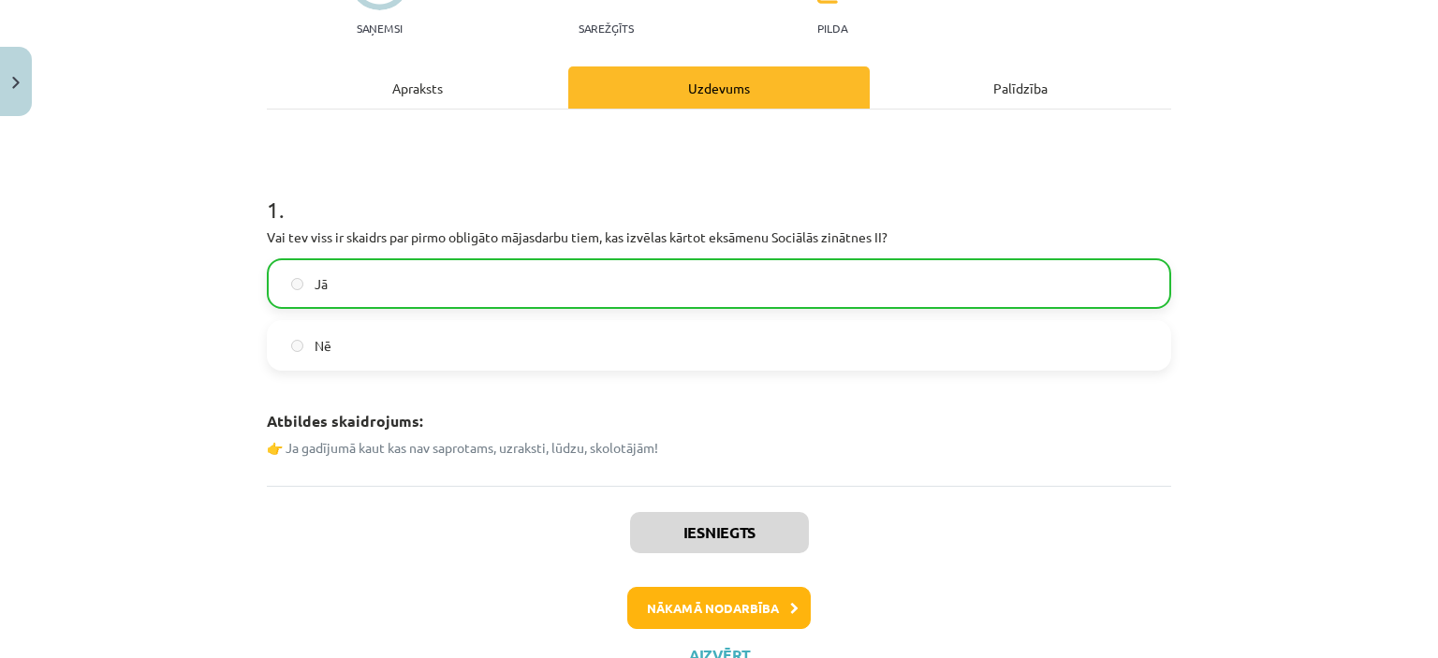
scroll to position [284, 0]
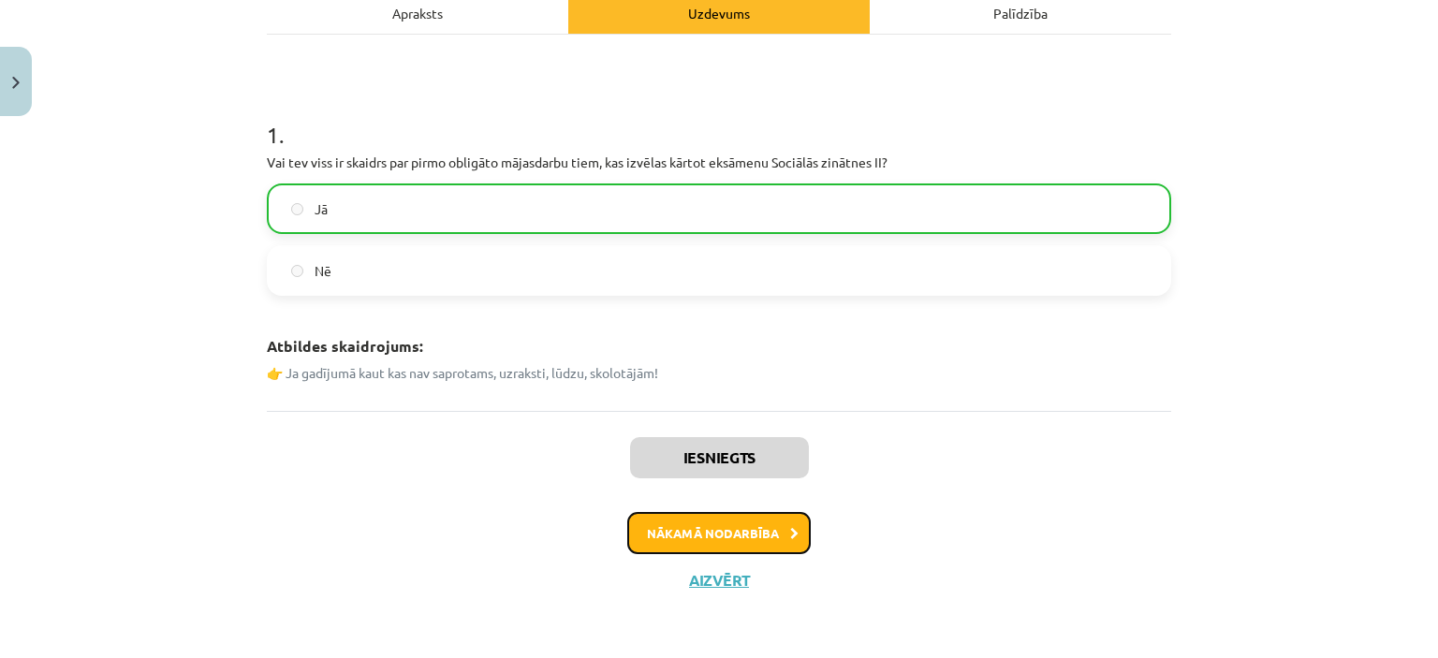
click at [753, 522] on button "Nākamā nodarbība" at bounding box center [718, 533] width 183 height 43
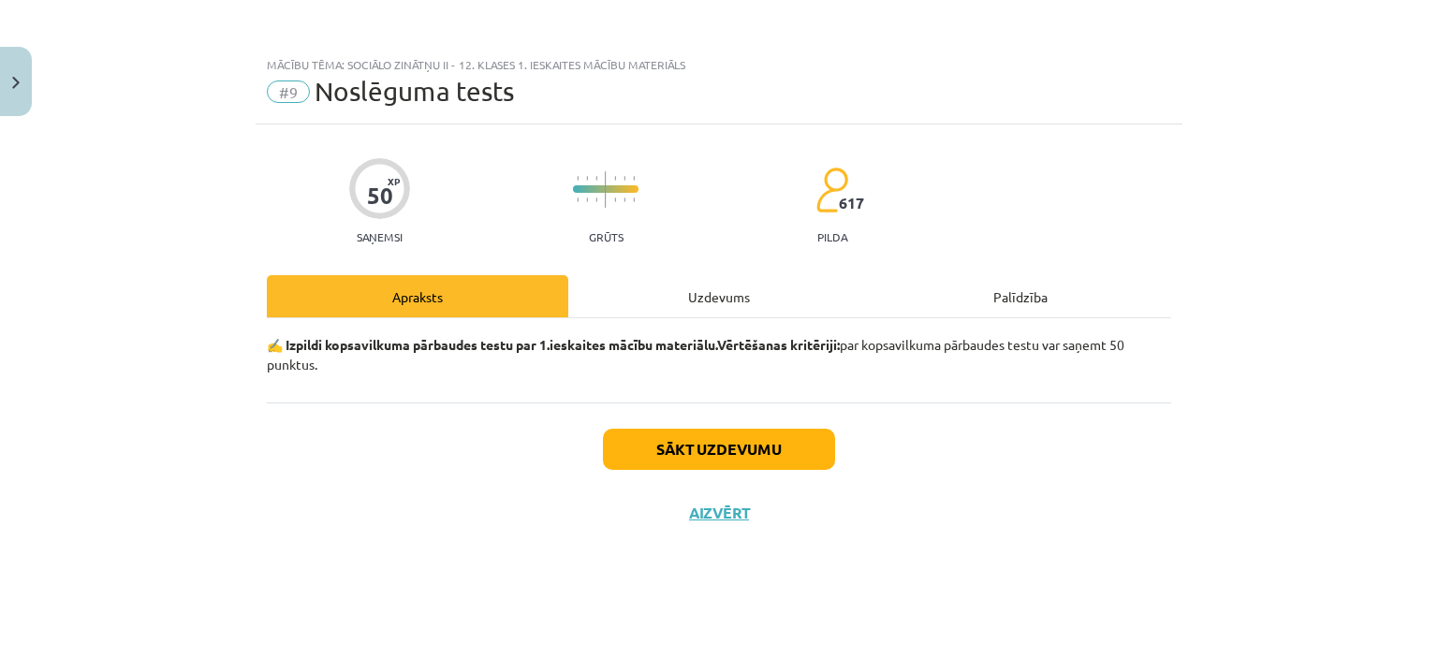
scroll to position [0, 0]
click at [708, 438] on button "Sākt uzdevumu" at bounding box center [719, 449] width 232 height 41
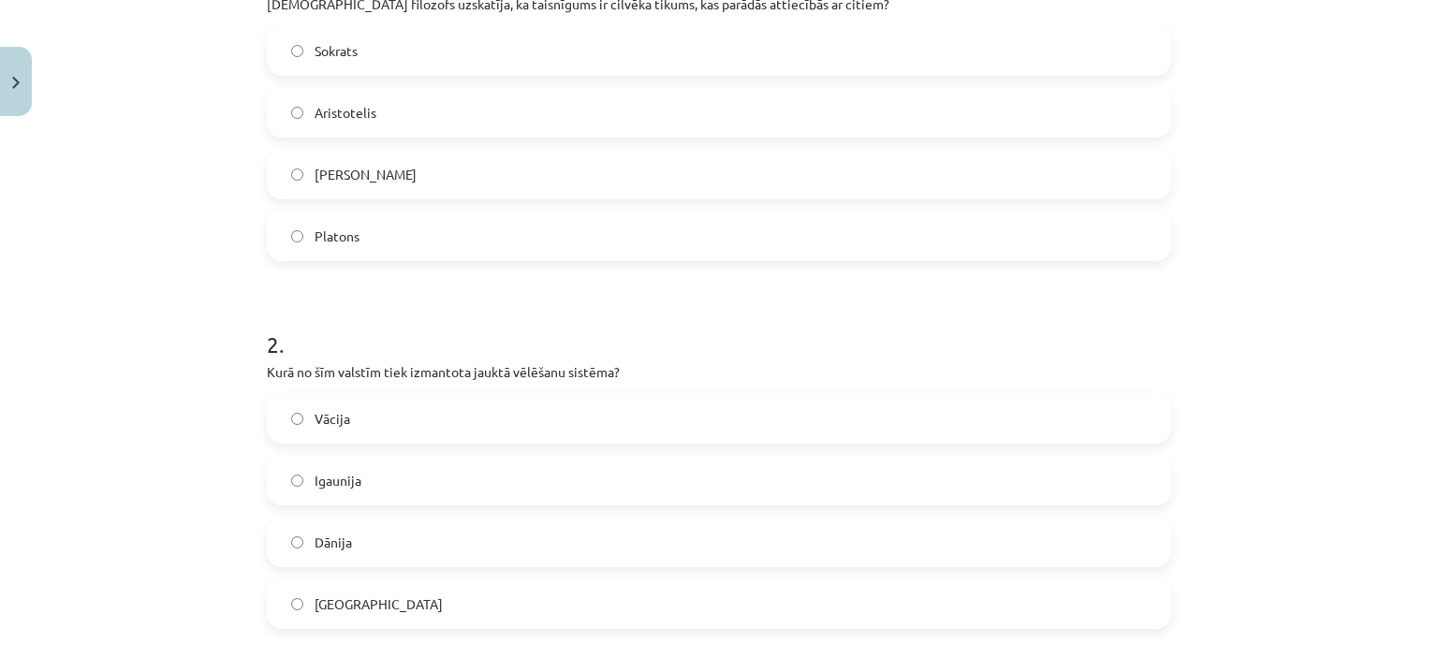
scroll to position [431, 0]
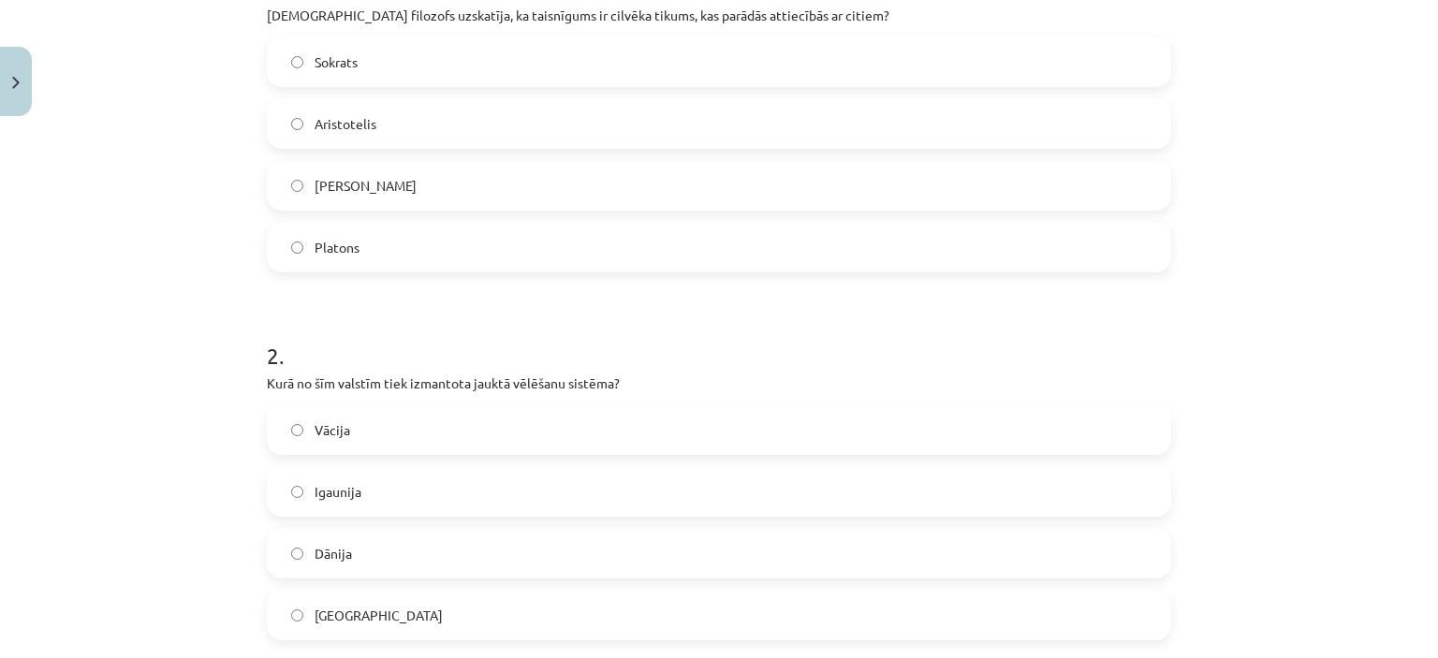
click at [389, 237] on label "Platons" at bounding box center [719, 247] width 901 height 47
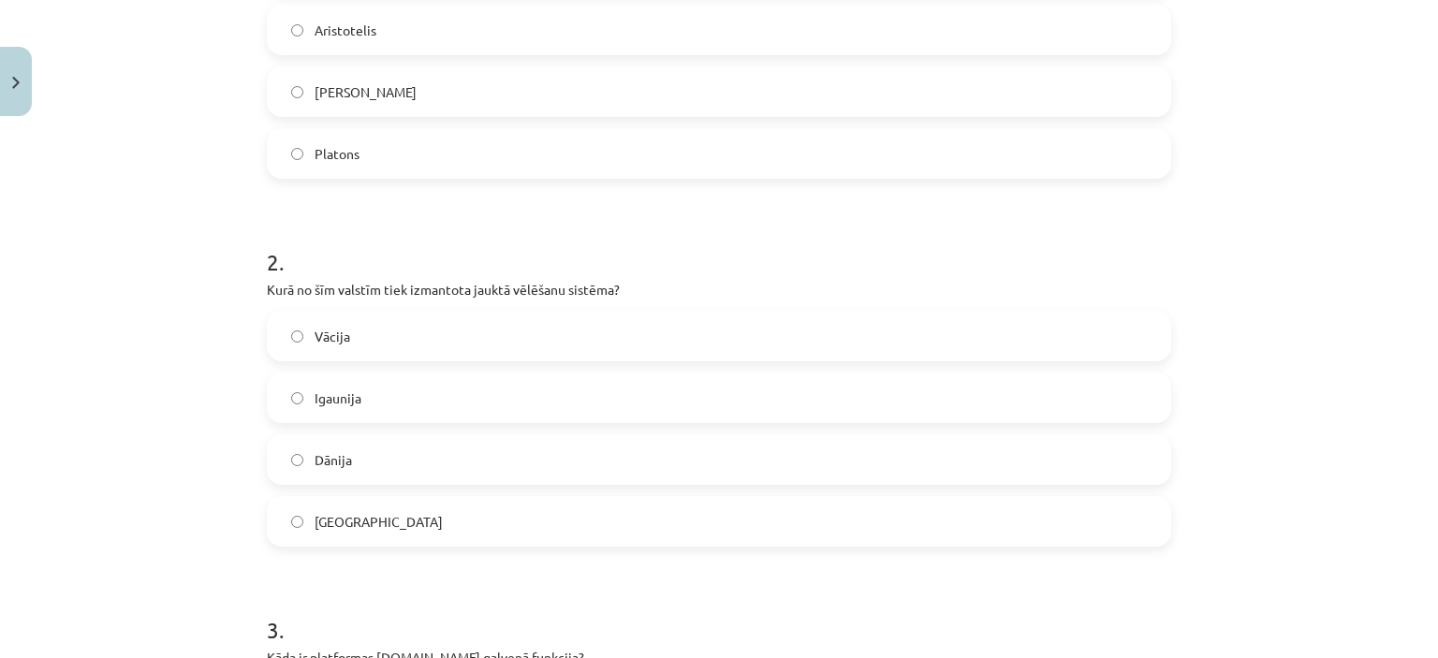
click at [344, 450] on span "Dānija" at bounding box center [333, 460] width 37 height 20
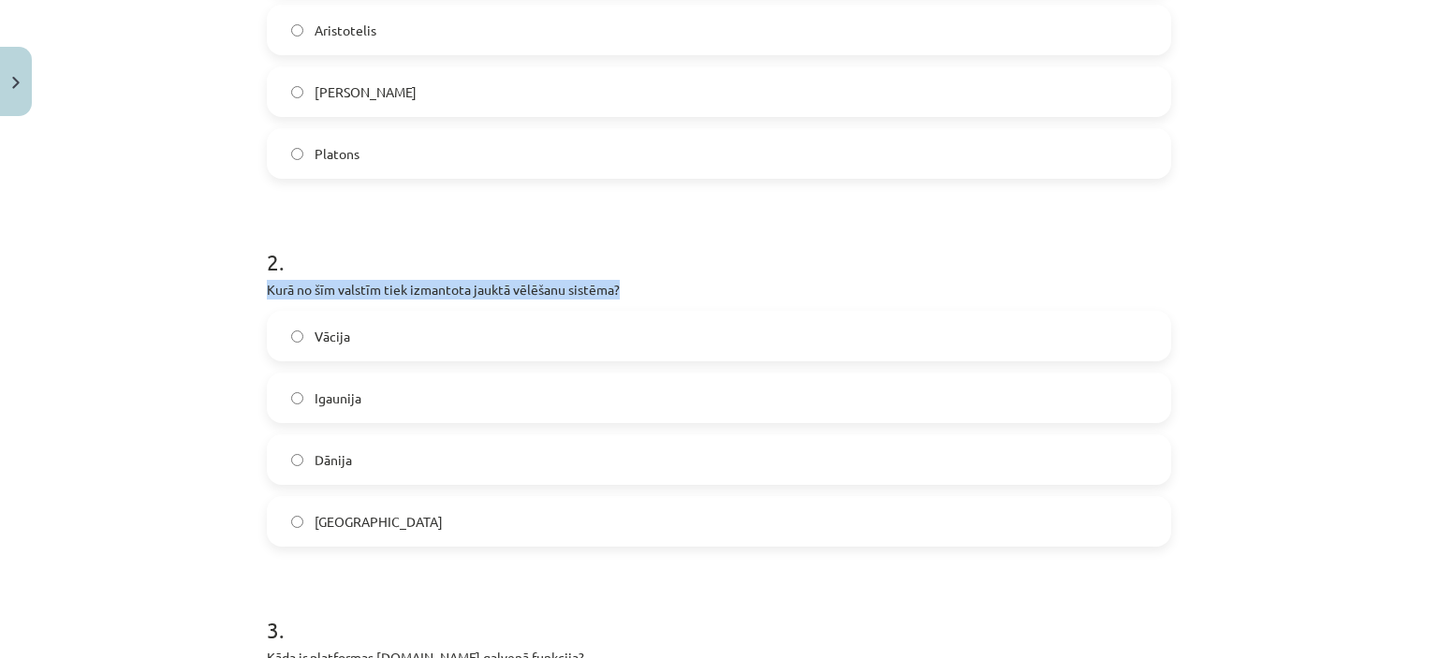
drag, startPoint x: 259, startPoint y: 282, endPoint x: 623, endPoint y: 274, distance: 363.3
click at [623, 274] on div "2 . Kurā no šīm valstīm tiek izmantota jauktā vēlēšanu sistēma? Vācija Igaunija…" at bounding box center [719, 381] width 904 height 330
click at [625, 275] on div "2 . Kurā no šīm valstīm tiek izmantota jauktā vēlēšanu sistēma? Vācija Igaunija…" at bounding box center [719, 381] width 904 height 330
click at [614, 295] on p "Kurā no šīm valstīm tiek izmantota jauktā vēlēšanu sistēma?" at bounding box center [719, 290] width 904 height 20
drag, startPoint x: 263, startPoint y: 284, endPoint x: 629, endPoint y: 292, distance: 366.1
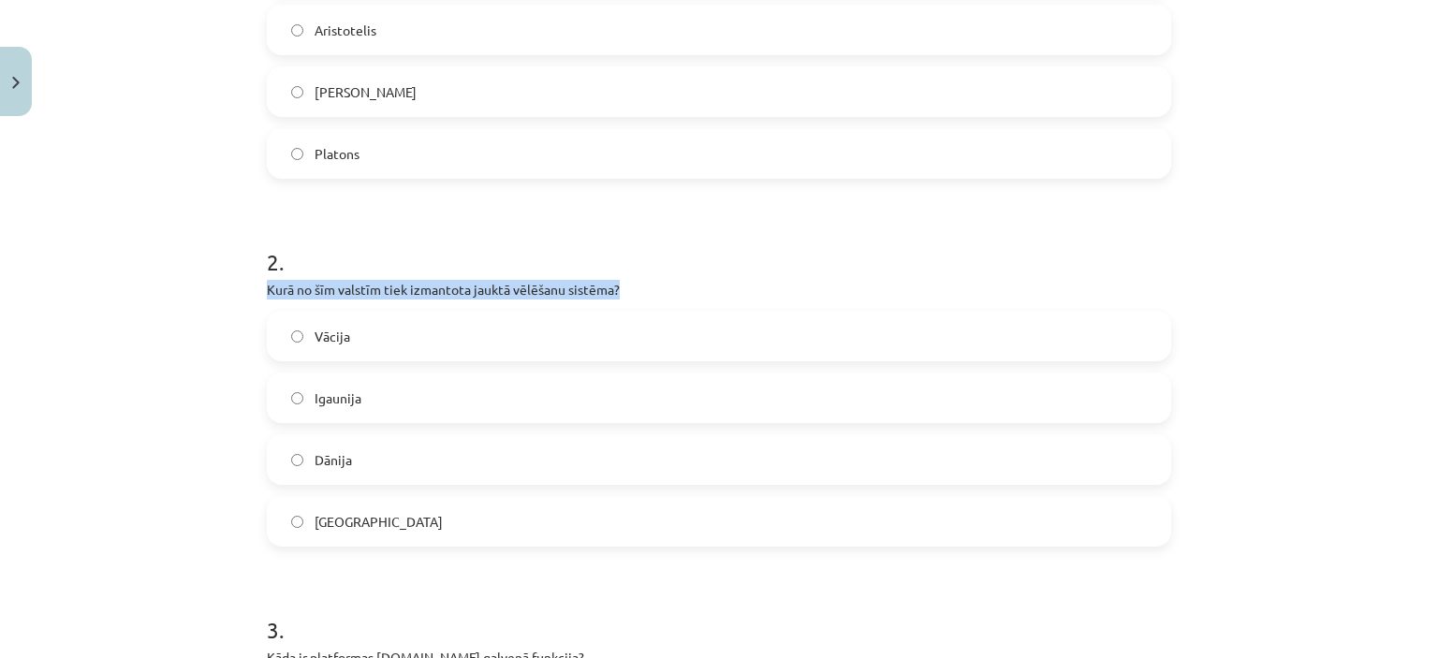
click at [629, 292] on p "Kurā no šīm valstīm tiek izmantota jauktā vēlēšanu sistēma?" at bounding box center [719, 290] width 904 height 20
copy p "Kurā no šīm valstīm tiek izmantota jauktā vēlēšanu sistēma?"
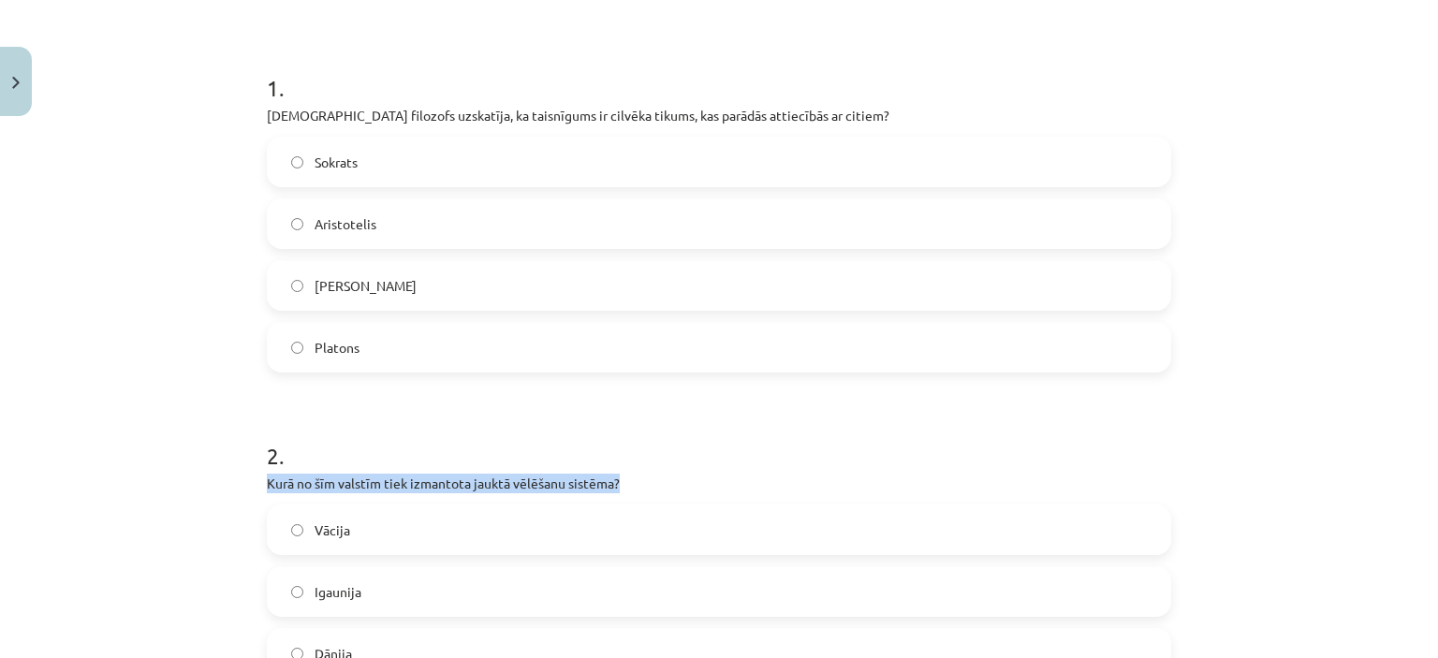
scroll to position [150, 0]
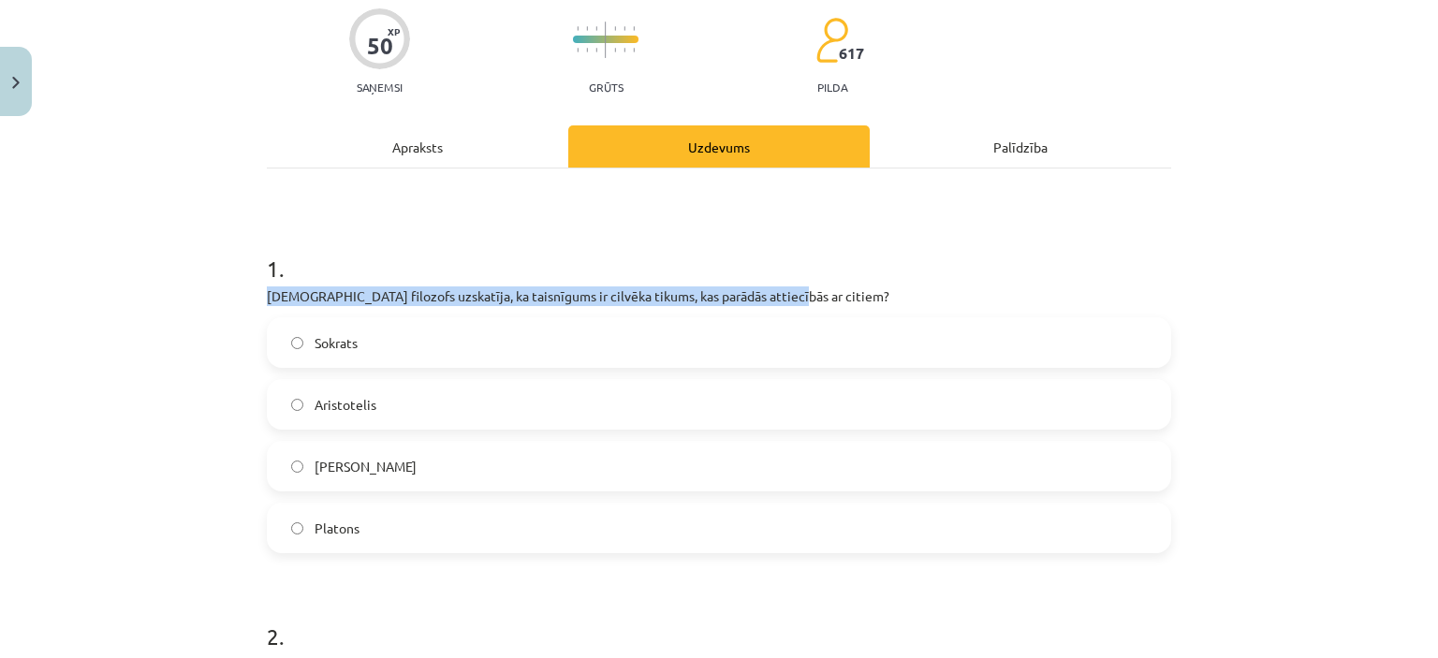
drag, startPoint x: 258, startPoint y: 291, endPoint x: 797, endPoint y: 299, distance: 538.3
click at [797, 299] on p "Kurš filozofs uzskatīja, ka taisnīgums ir cilvēka tikums, kas parādās attiecībā…" at bounding box center [719, 296] width 904 height 20
copy p "Kurš filozofs uzskatīja, ka taisnīgums ir cilvēka tikums, kas parādās attiecībā…"
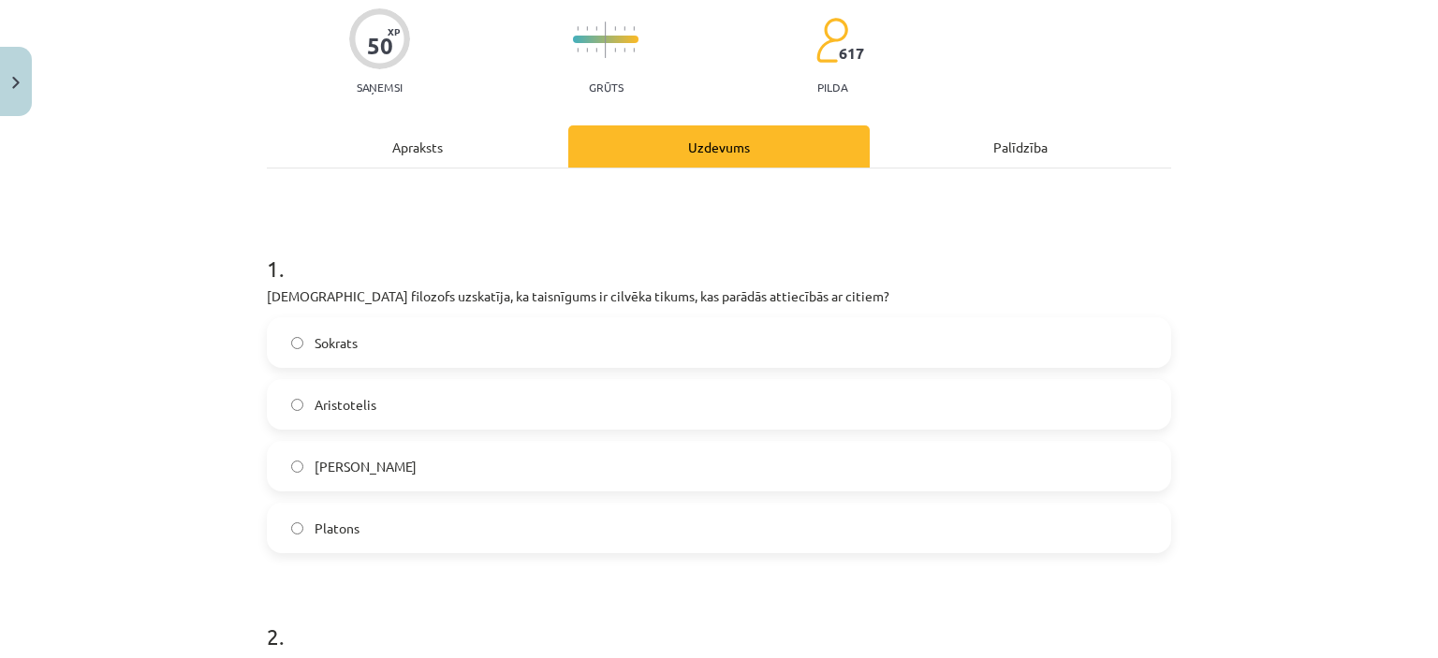
click at [358, 392] on label "Aristotelis" at bounding box center [719, 404] width 901 height 47
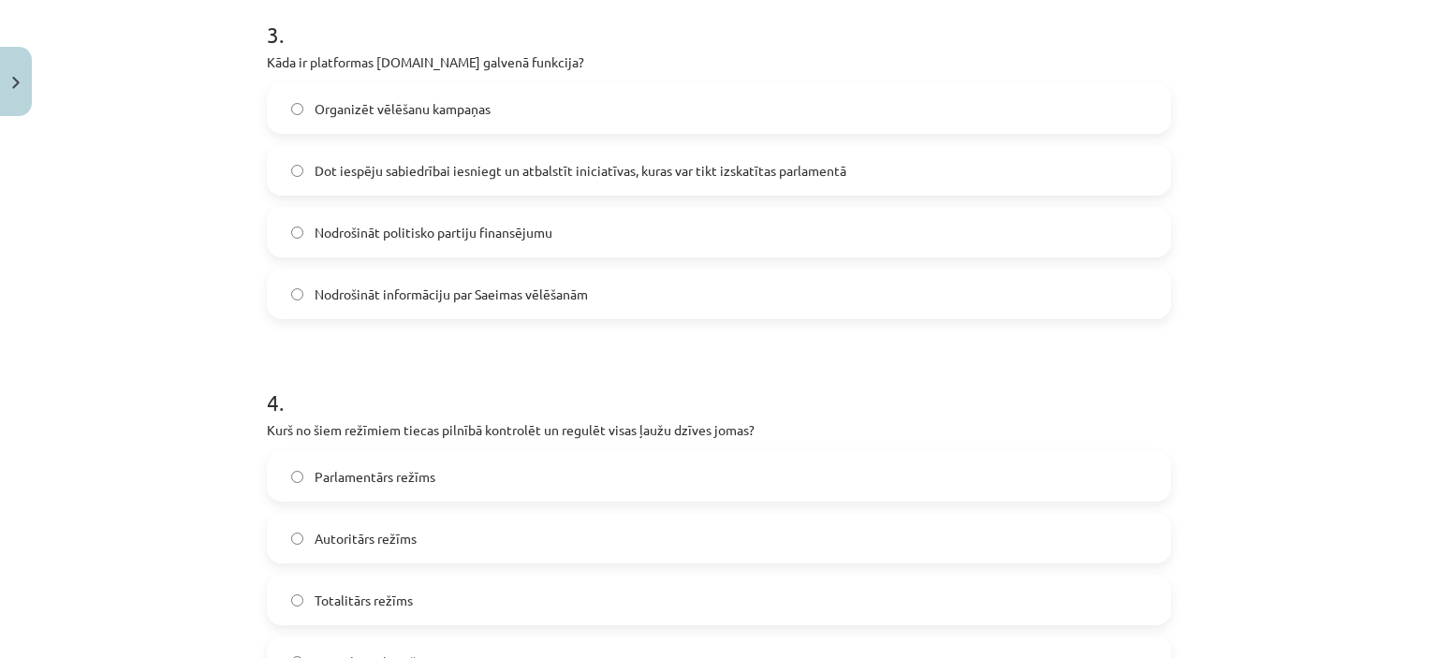
scroll to position [1086, 0]
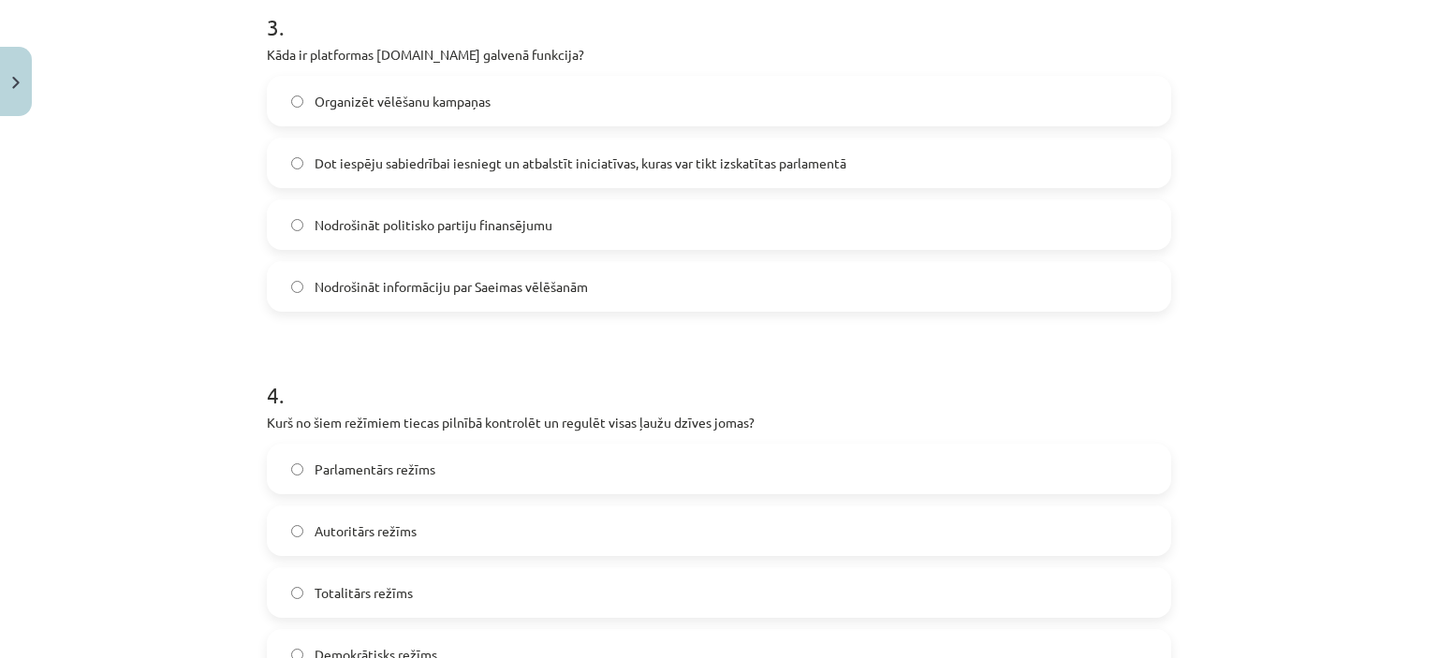
drag, startPoint x: 187, startPoint y: 227, endPoint x: 178, endPoint y: 256, distance: 30.5
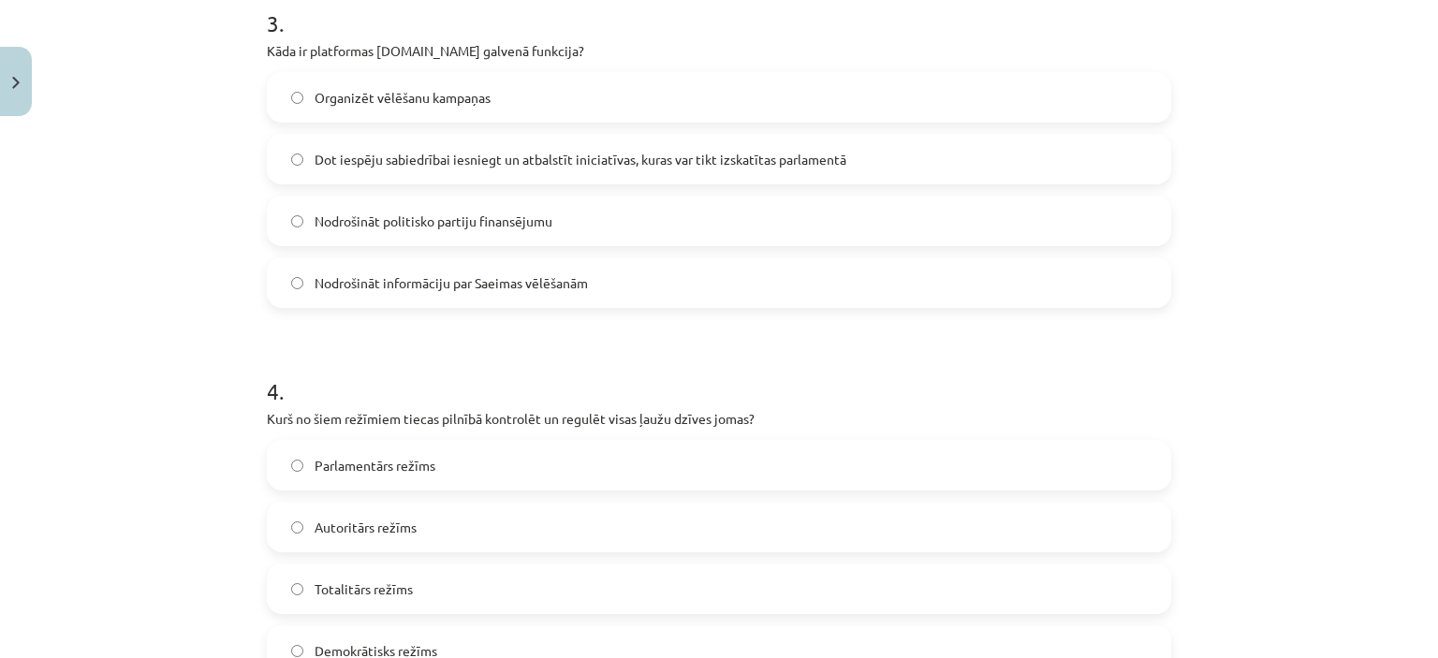
click at [775, 160] on span "Dot iespēju sabiedrībai iesniegt un atbalstīt iniciatīvas, kuras var tikt izska…" at bounding box center [581, 160] width 532 height 20
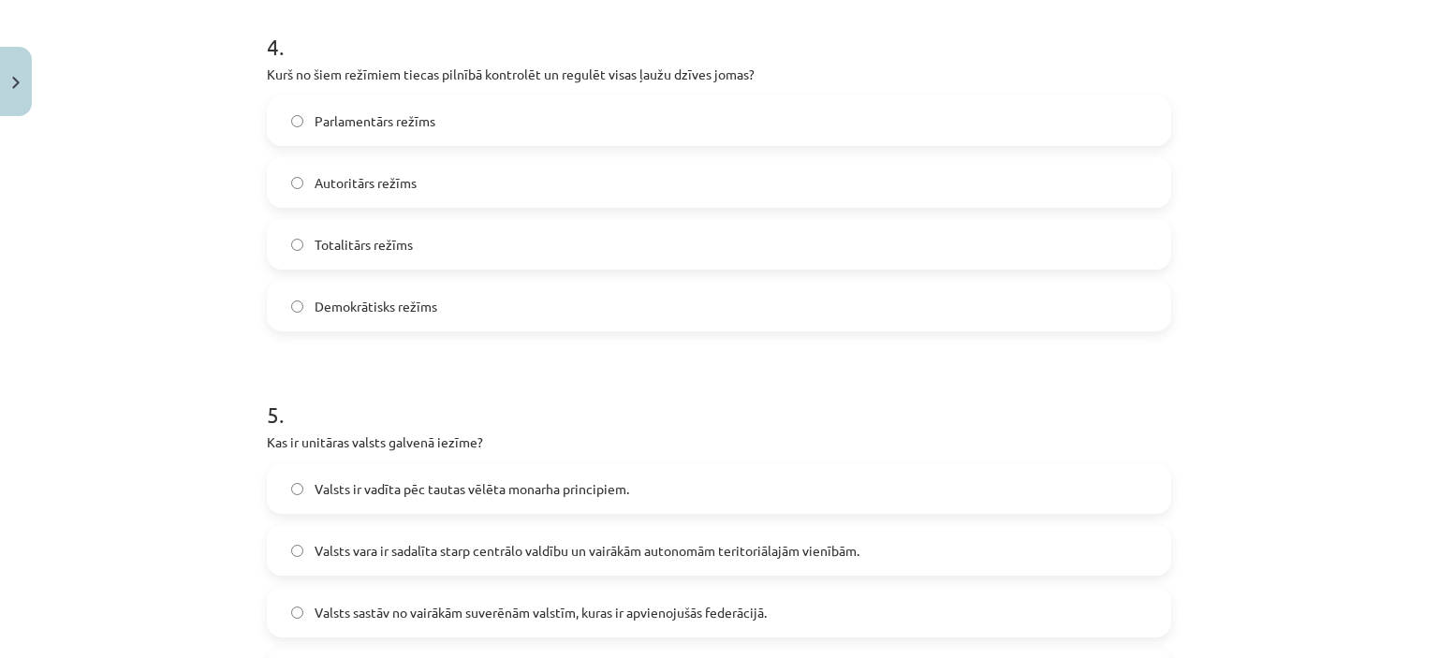
scroll to position [1505, 0]
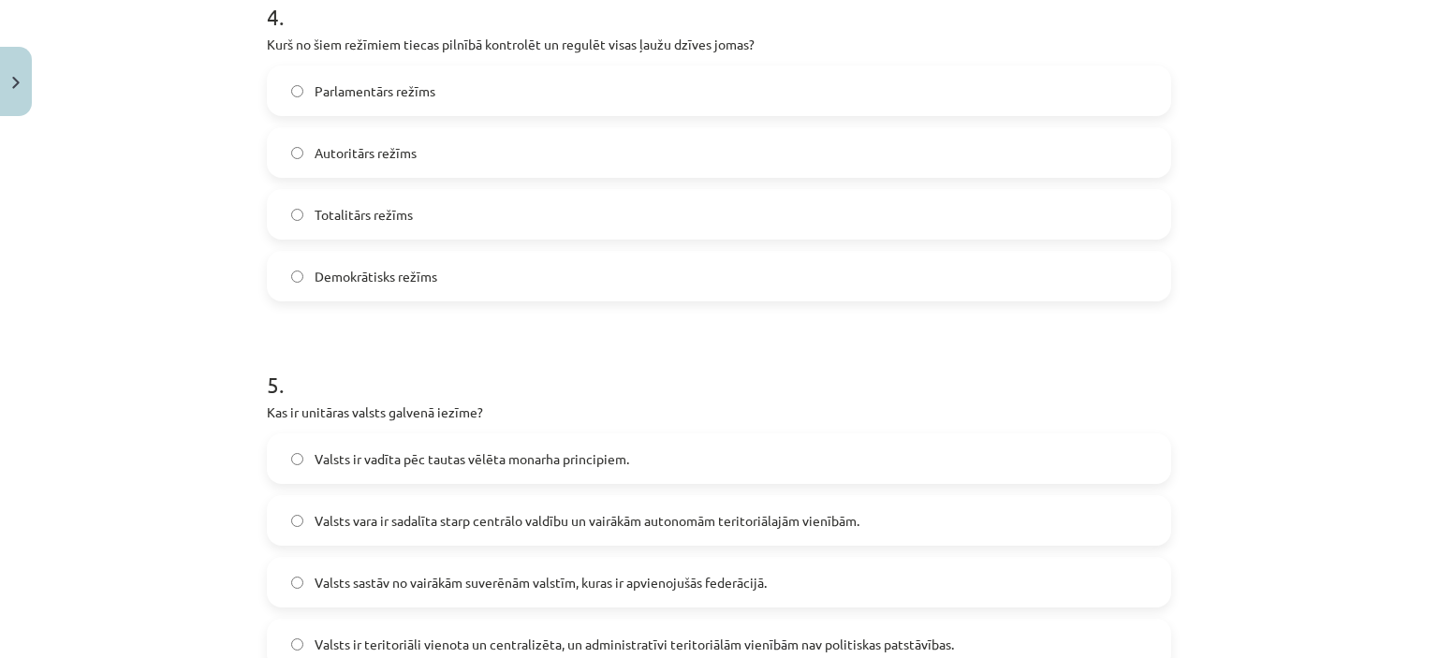
click at [419, 161] on label "Autoritārs režīms" at bounding box center [719, 152] width 901 height 47
click at [356, 209] on span "Totalitārs režīms" at bounding box center [364, 215] width 98 height 20
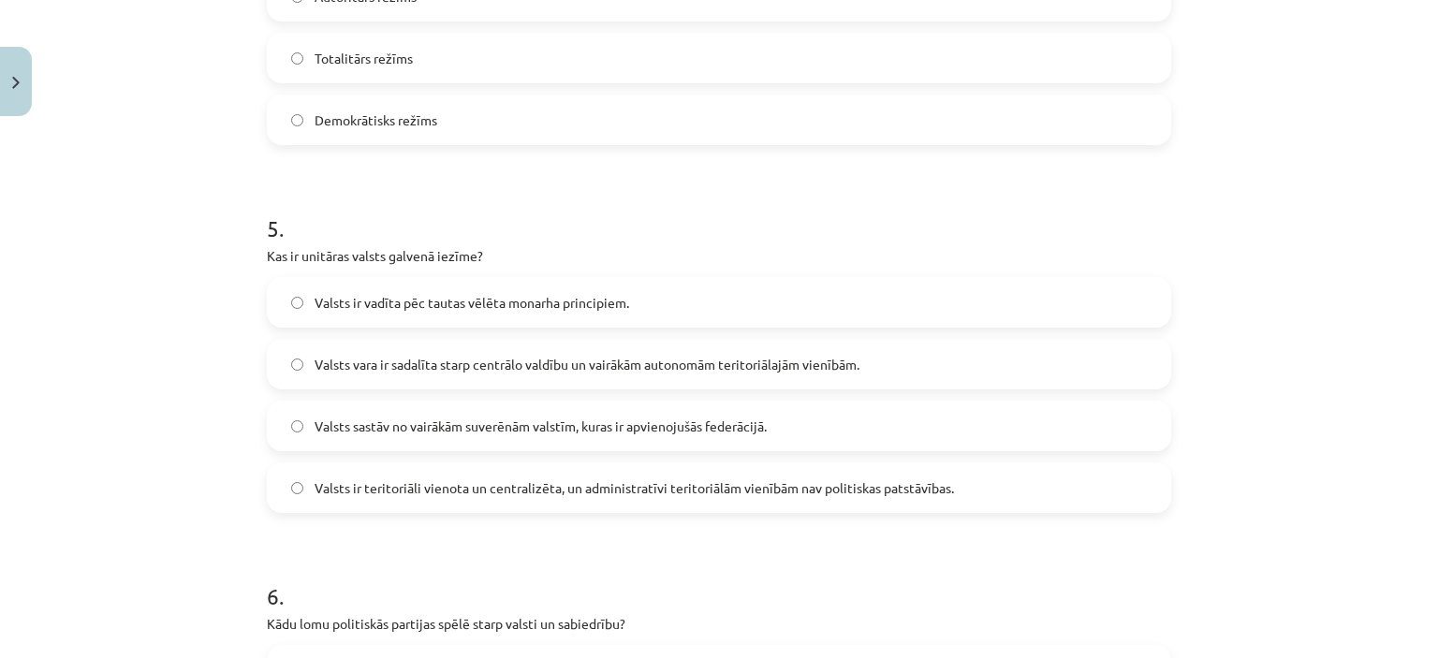
scroll to position [1692, 0]
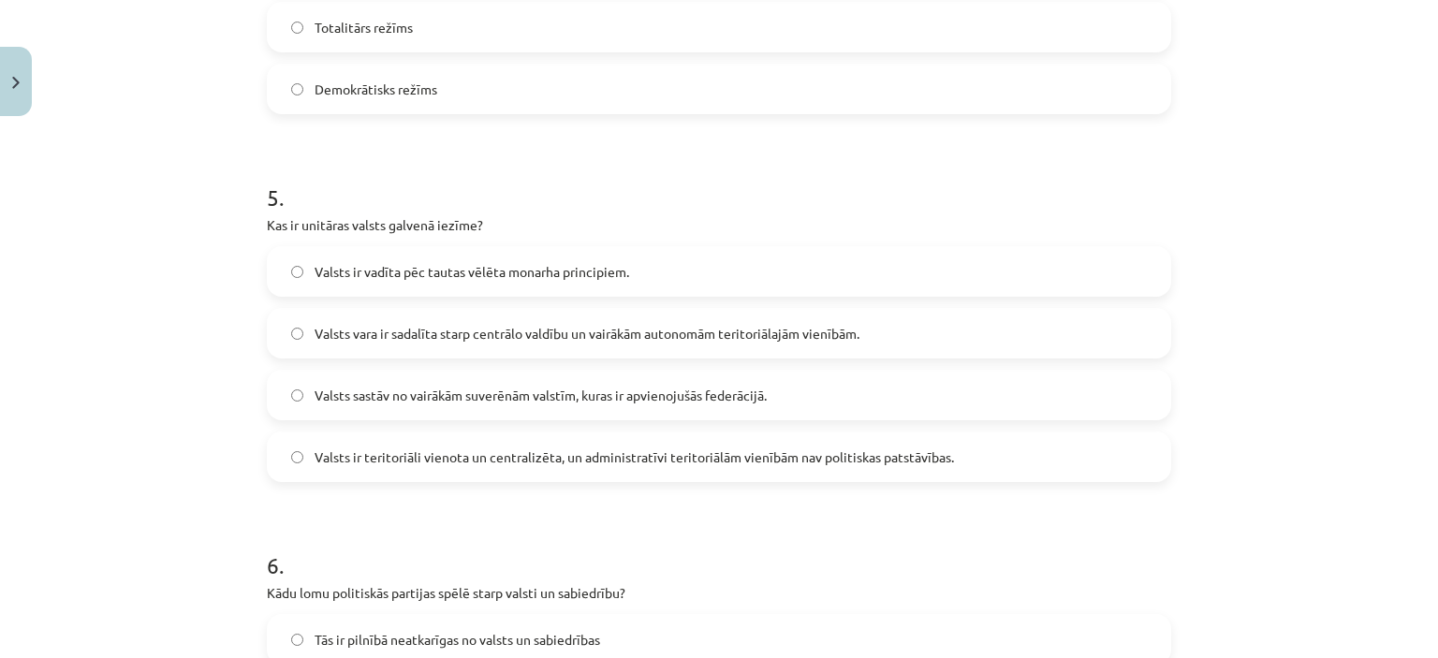
click at [552, 470] on label "Valsts ir teritoriāli vienota un centralizēta, un administratīvi teritoriālām v…" at bounding box center [719, 456] width 901 height 47
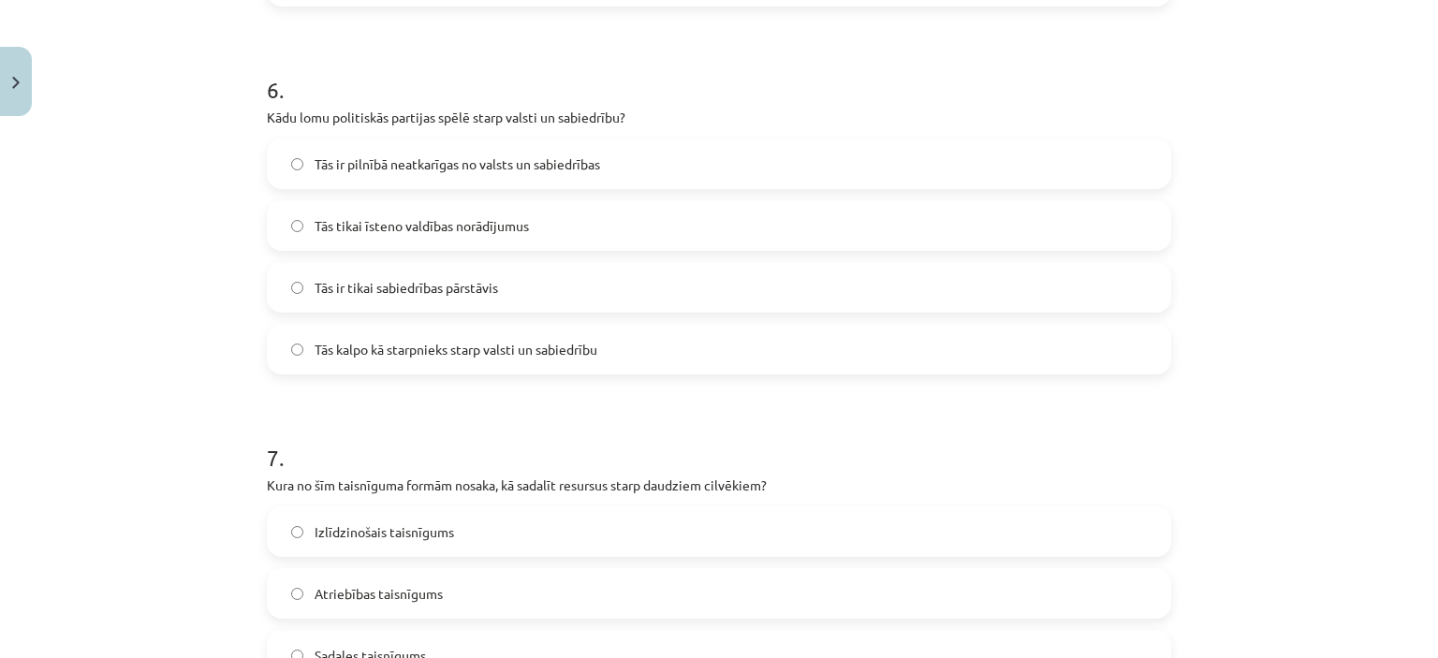
scroll to position [2262, 0]
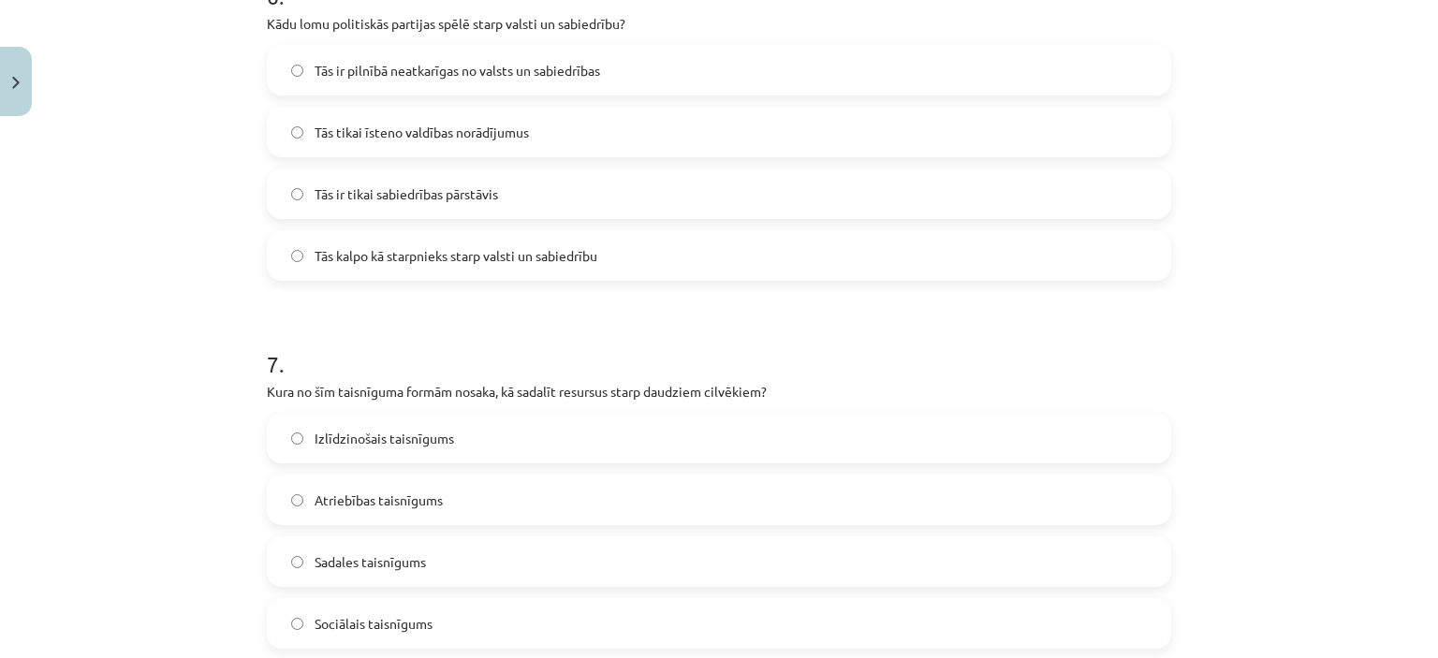
click at [415, 258] on span "Tās kalpo kā starpnieks starp valsti un sabiedrību" at bounding box center [456, 256] width 283 height 20
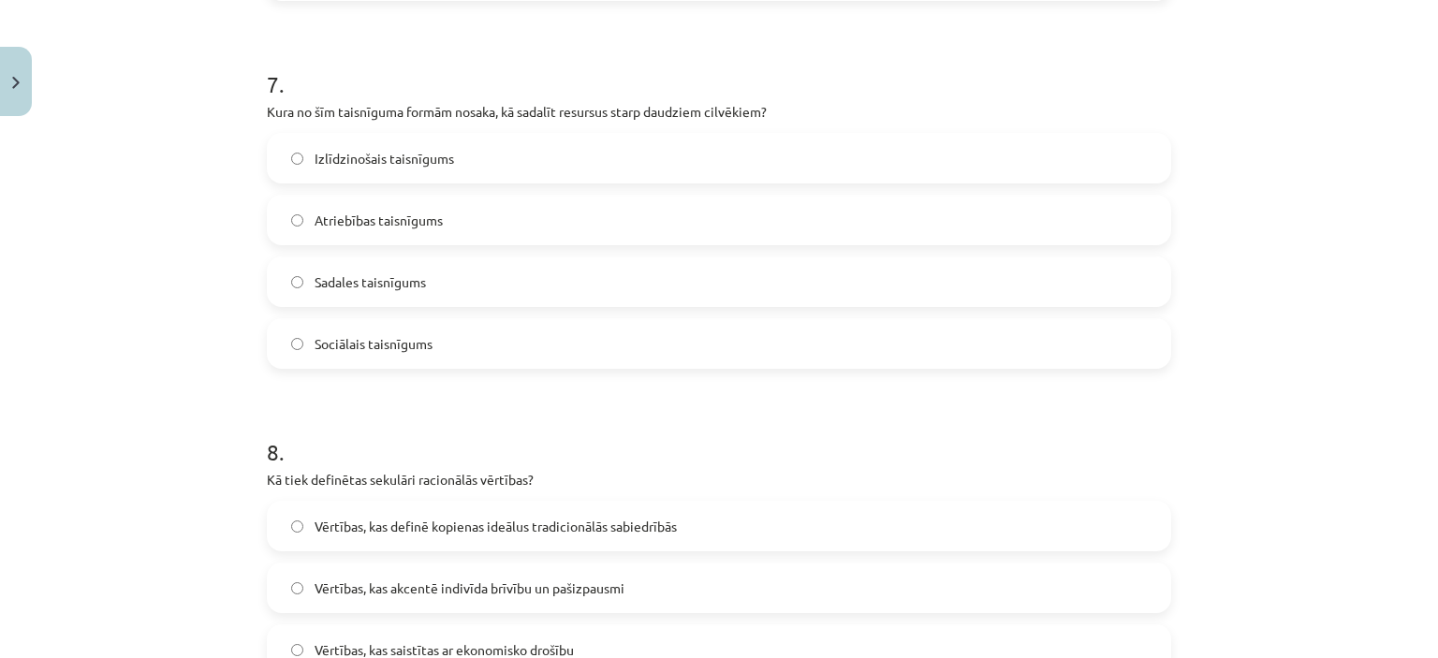
scroll to position [2542, 0]
click at [360, 283] on span "Sadales taisnīgums" at bounding box center [370, 281] width 111 height 20
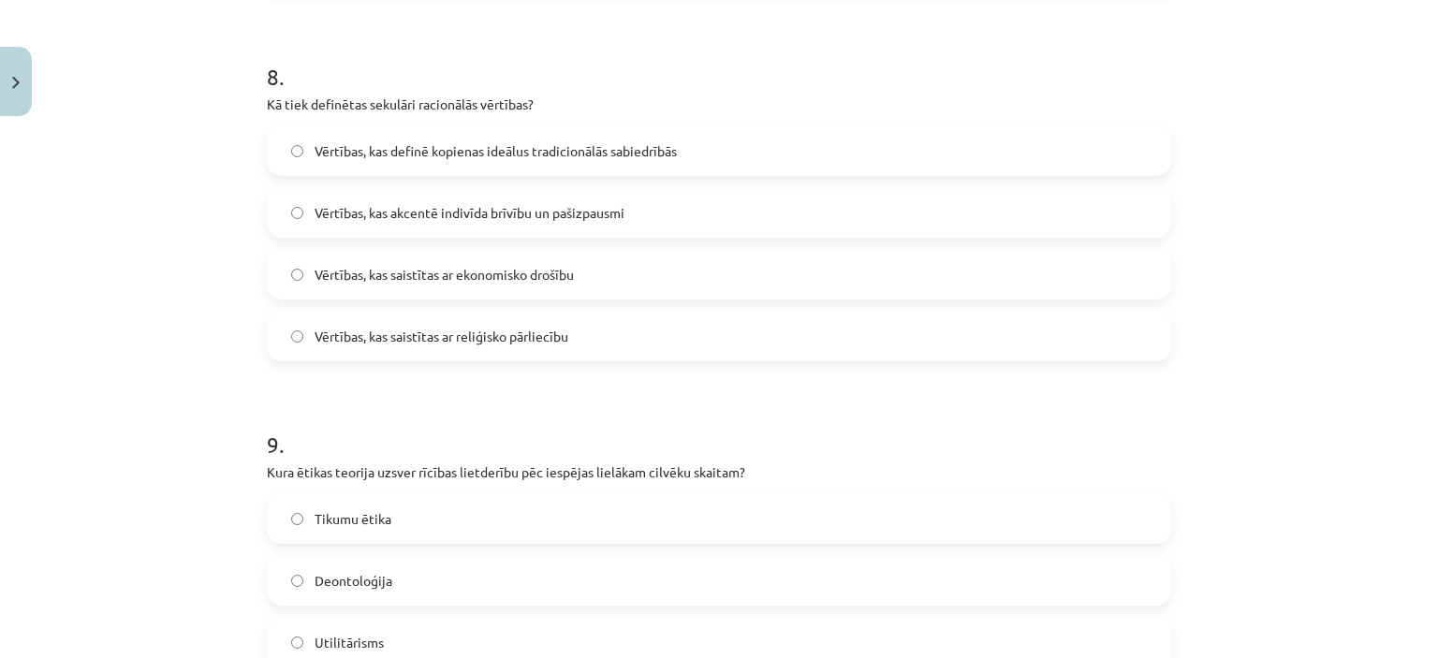
scroll to position [3011, 0]
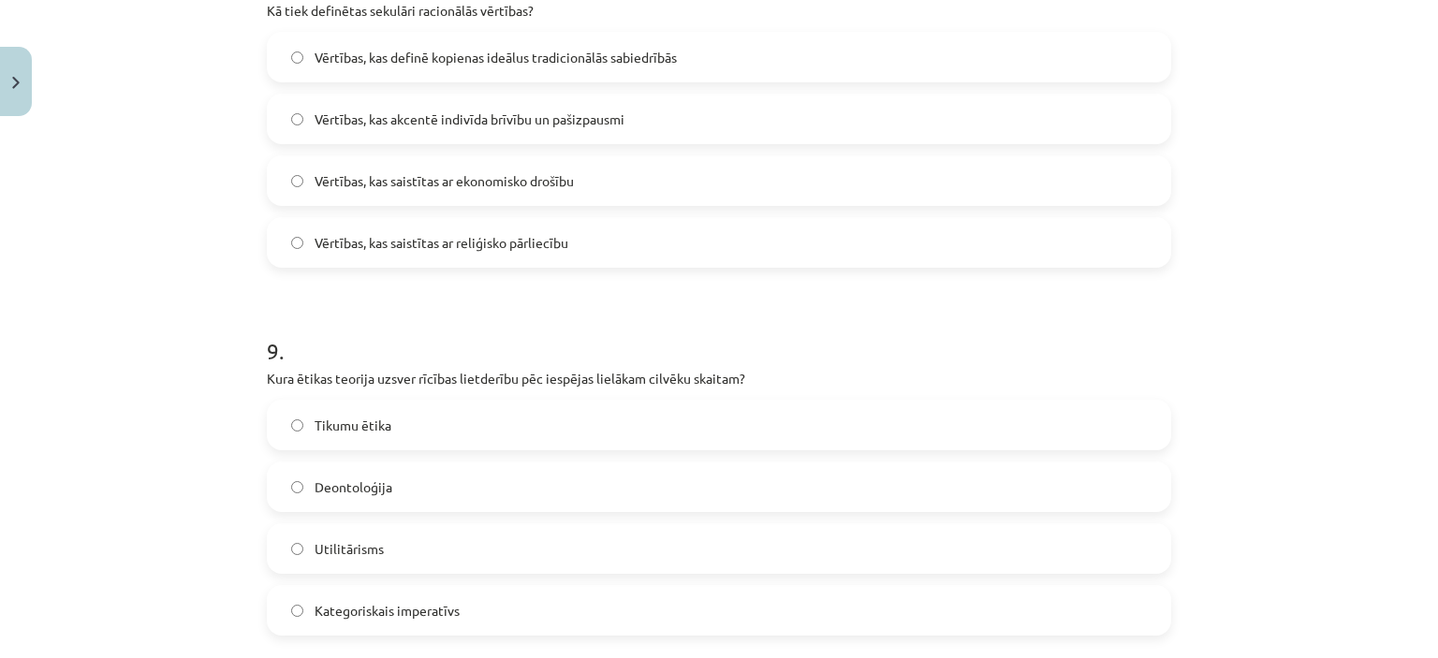
click at [369, 418] on span "Tikumu ētika" at bounding box center [353, 426] width 77 height 20
click at [479, 118] on span "Vērtības, kas akcentē indivīda brīvību un pašizpausmi" at bounding box center [470, 120] width 310 height 20
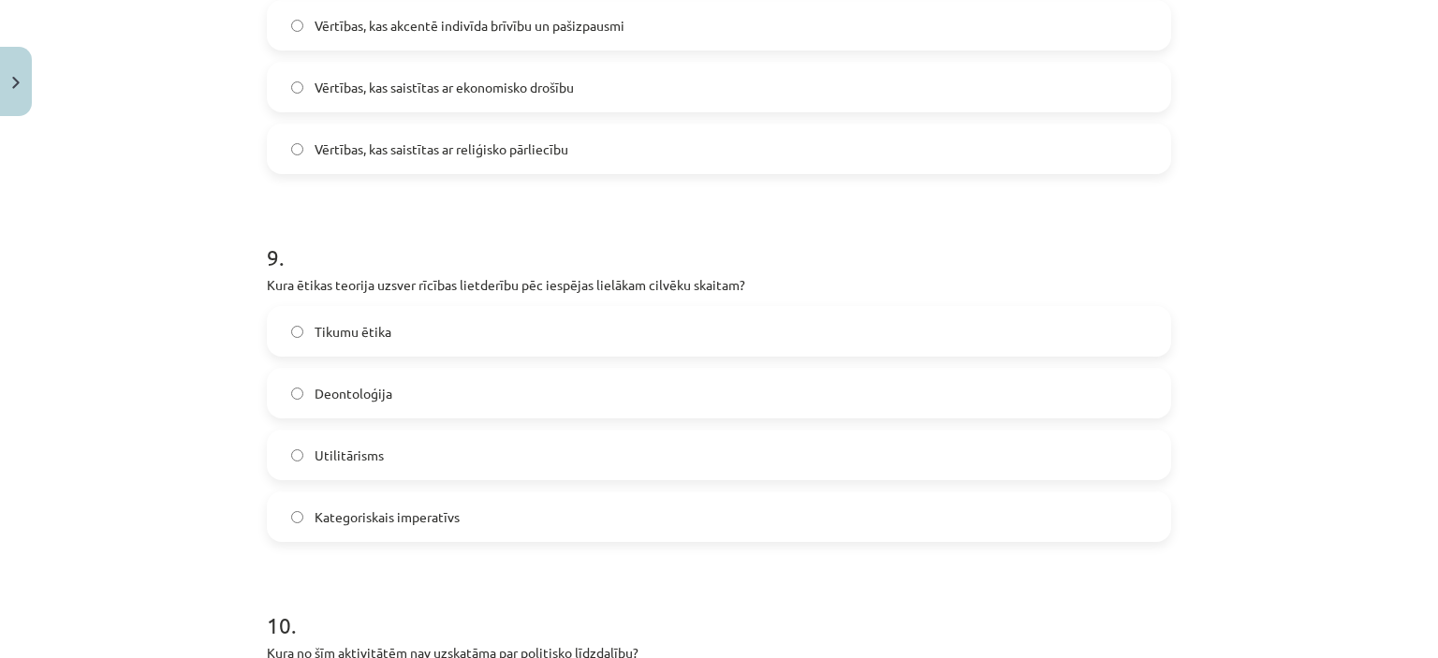
click at [330, 456] on span "Utilitārisms" at bounding box center [349, 456] width 69 height 20
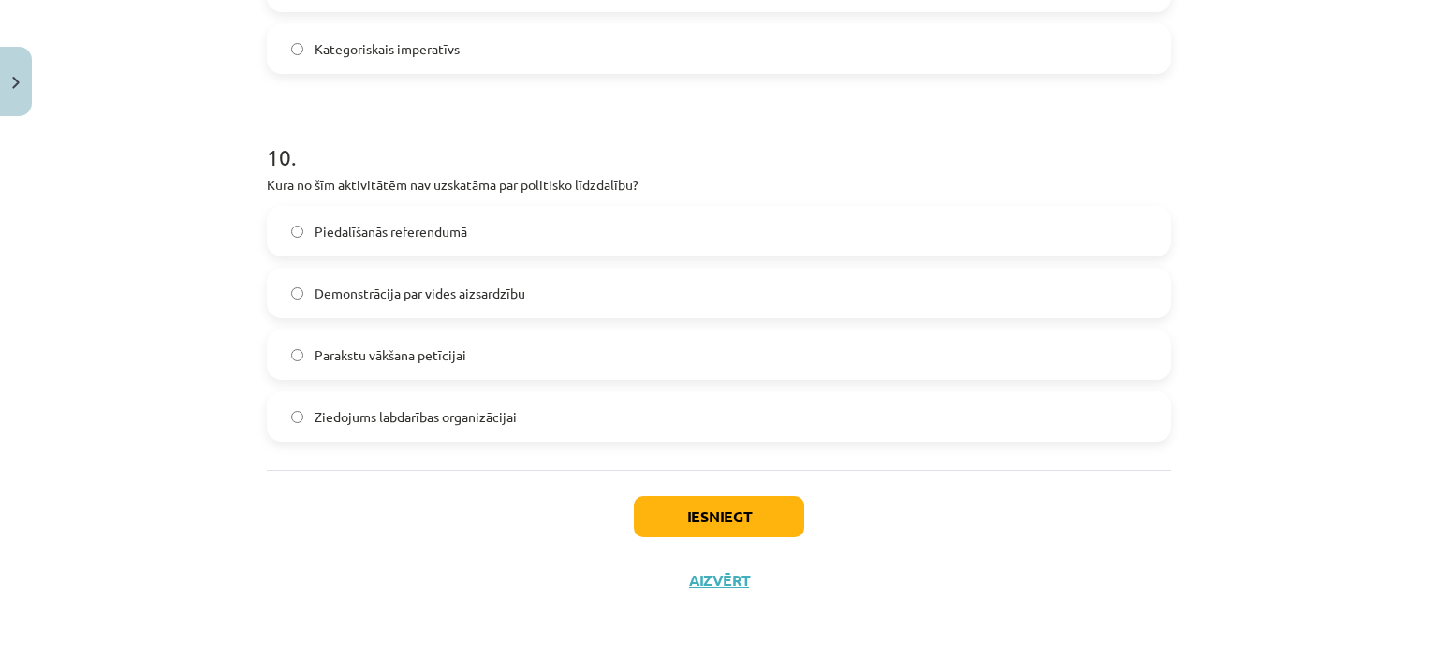
click at [451, 306] on label "Demonstrācija par vides aizsardzību" at bounding box center [719, 293] width 901 height 47
click at [499, 433] on label "Ziedojums labdarības organizācijai" at bounding box center [719, 416] width 901 height 47
click at [645, 515] on button "Iesniegt" at bounding box center [719, 516] width 170 height 41
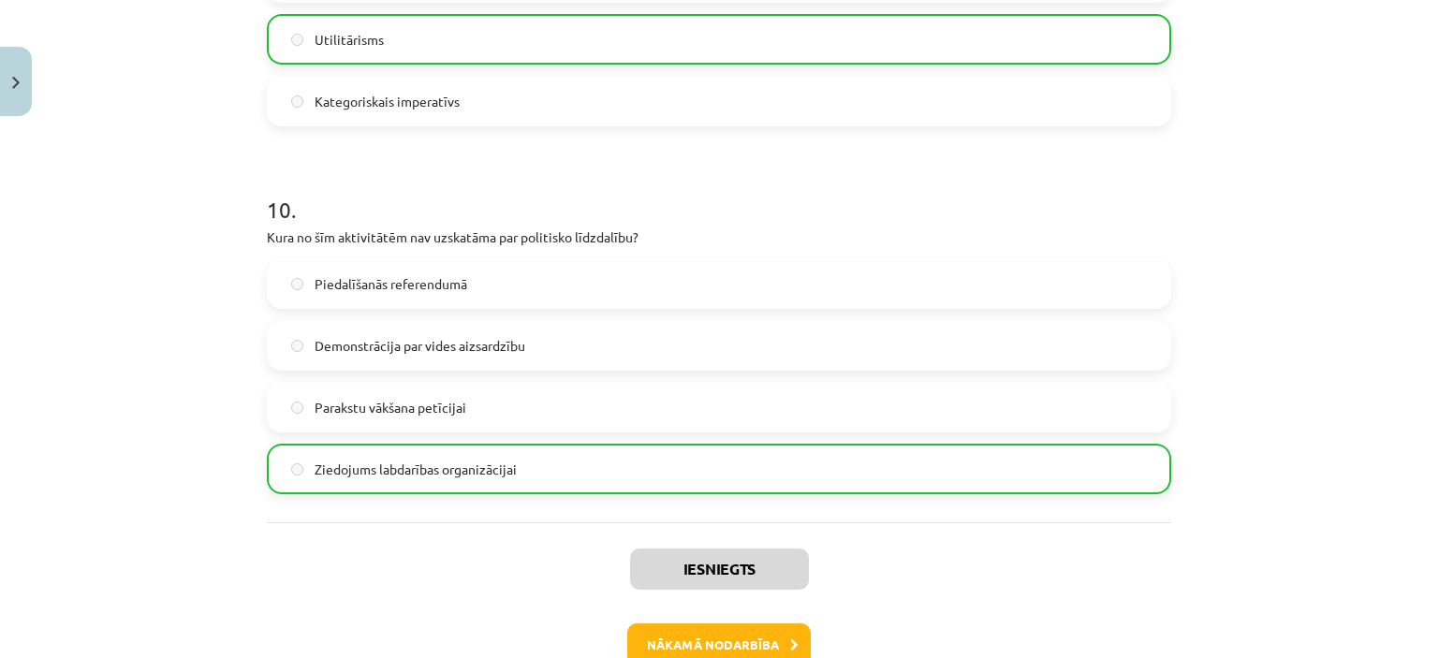
scroll to position [3631, 0]
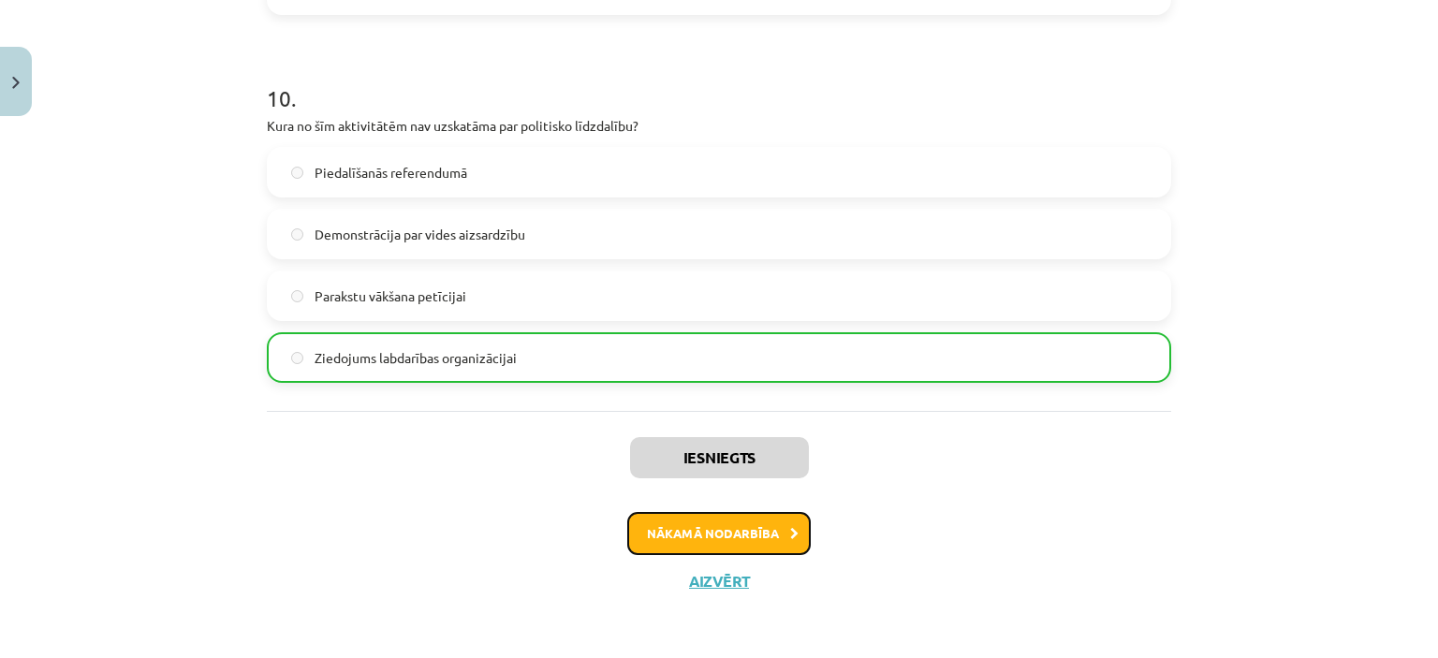
click at [745, 531] on button "Nākamā nodarbība" at bounding box center [718, 533] width 183 height 43
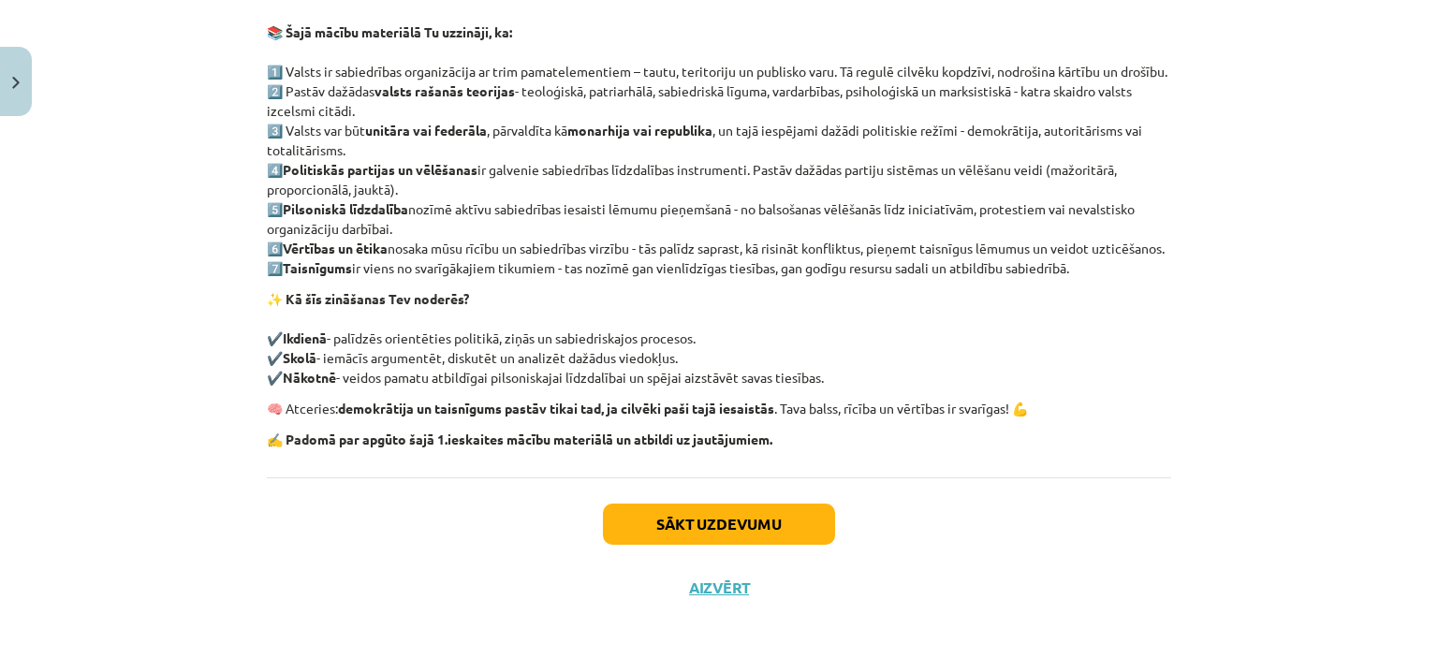
scroll to position [410, 0]
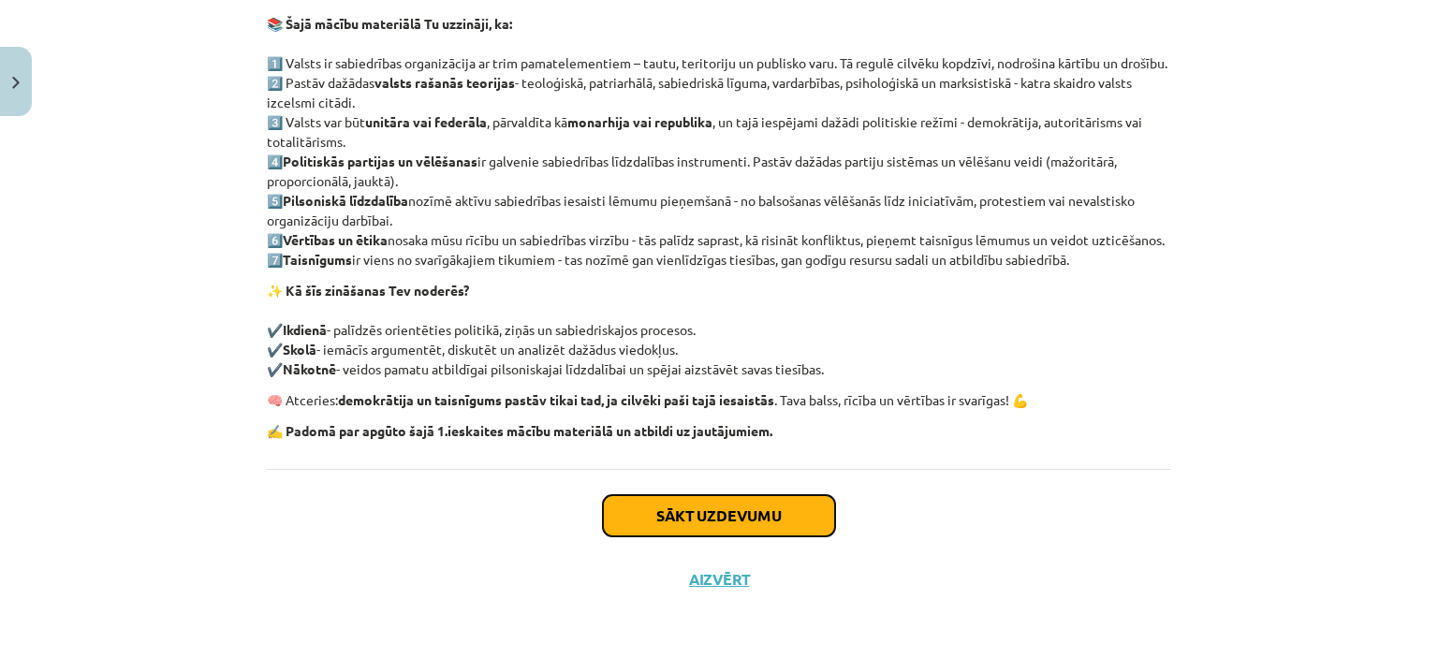
click at [671, 529] on button "Sākt uzdevumu" at bounding box center [719, 515] width 232 height 41
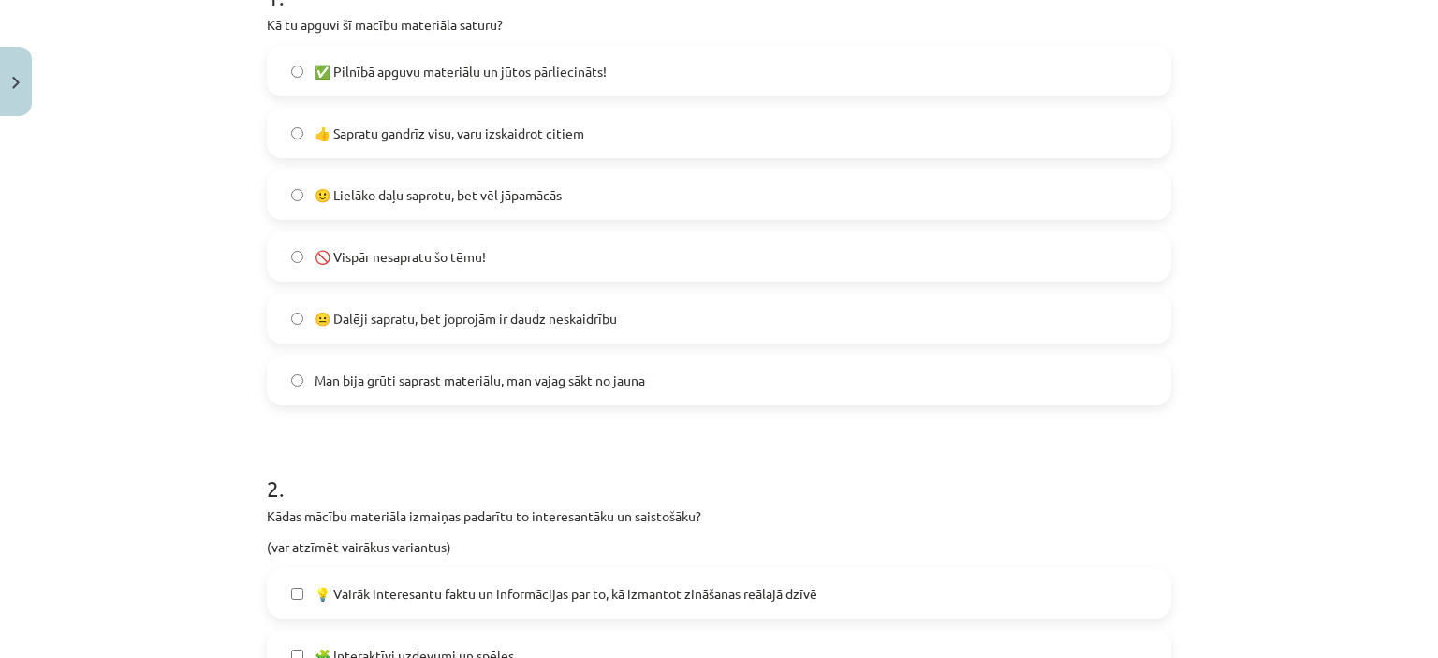
scroll to position [328, 0]
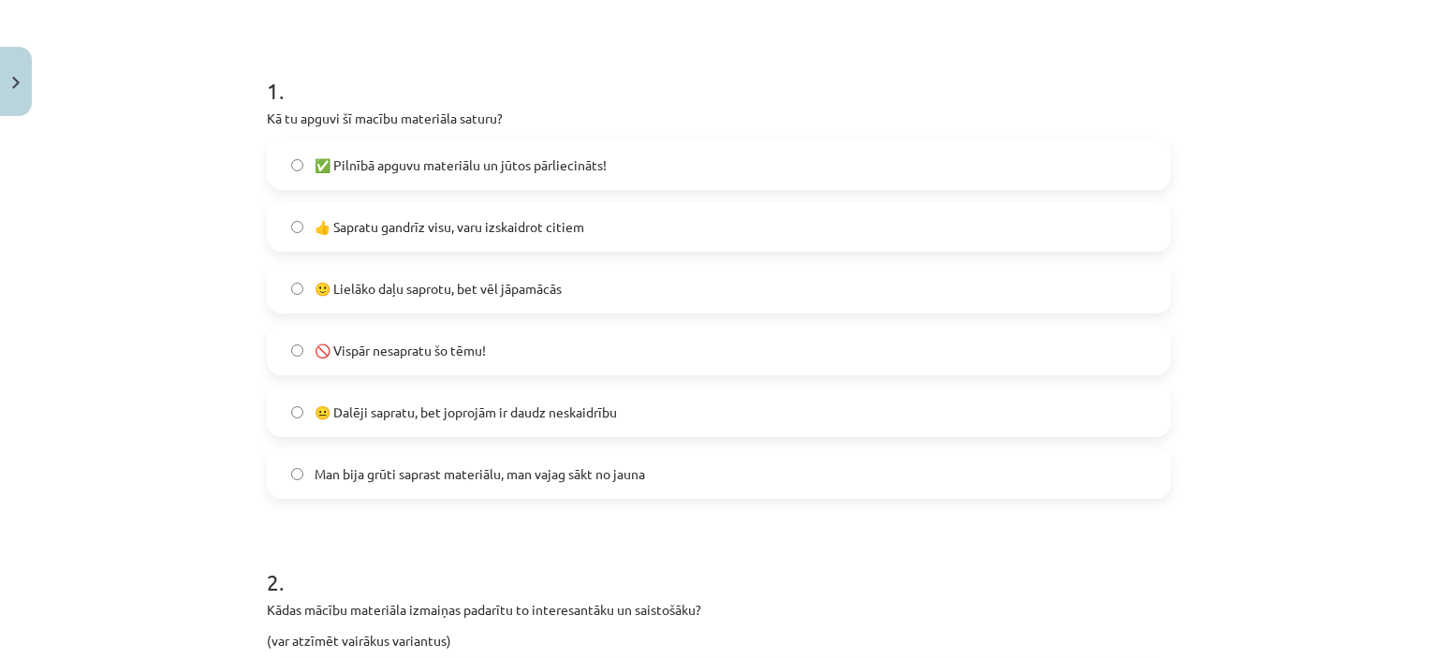
click at [408, 287] on span "🙂 Lielāko daļu saprotu, bet vēl jāpamācās" at bounding box center [438, 289] width 247 height 20
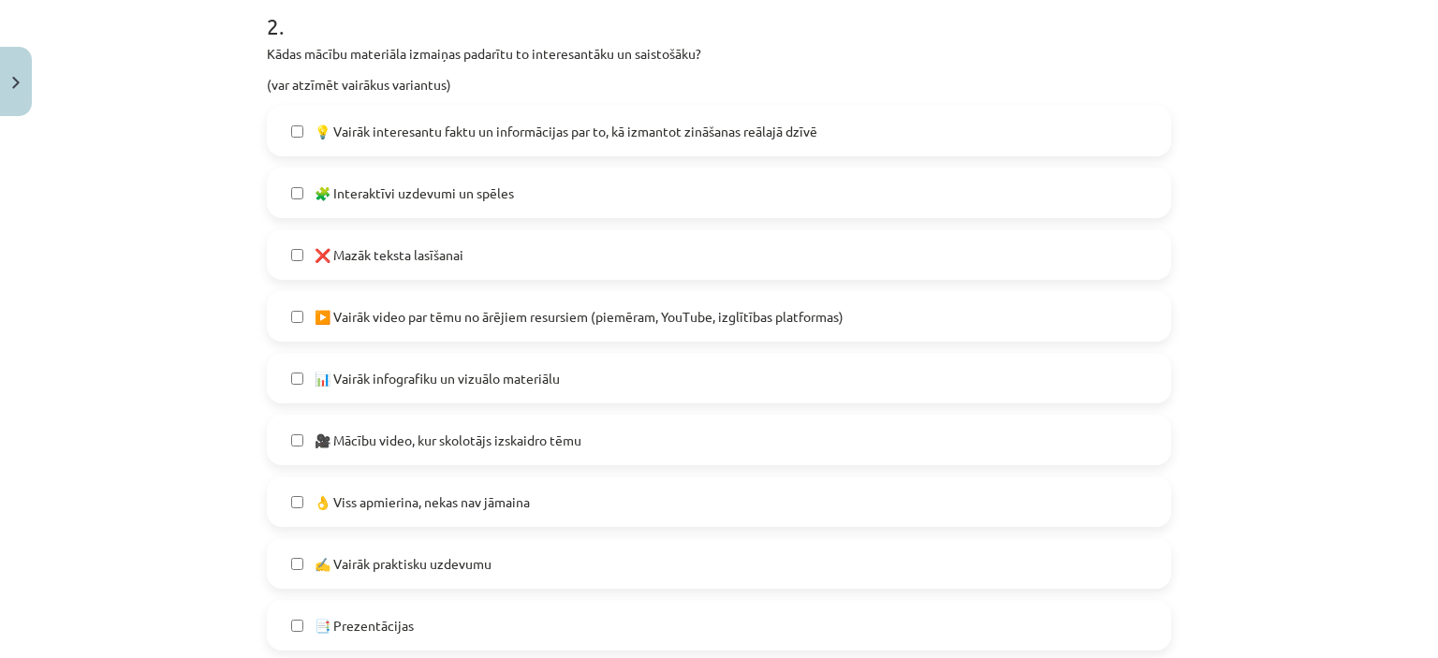
scroll to position [889, 0]
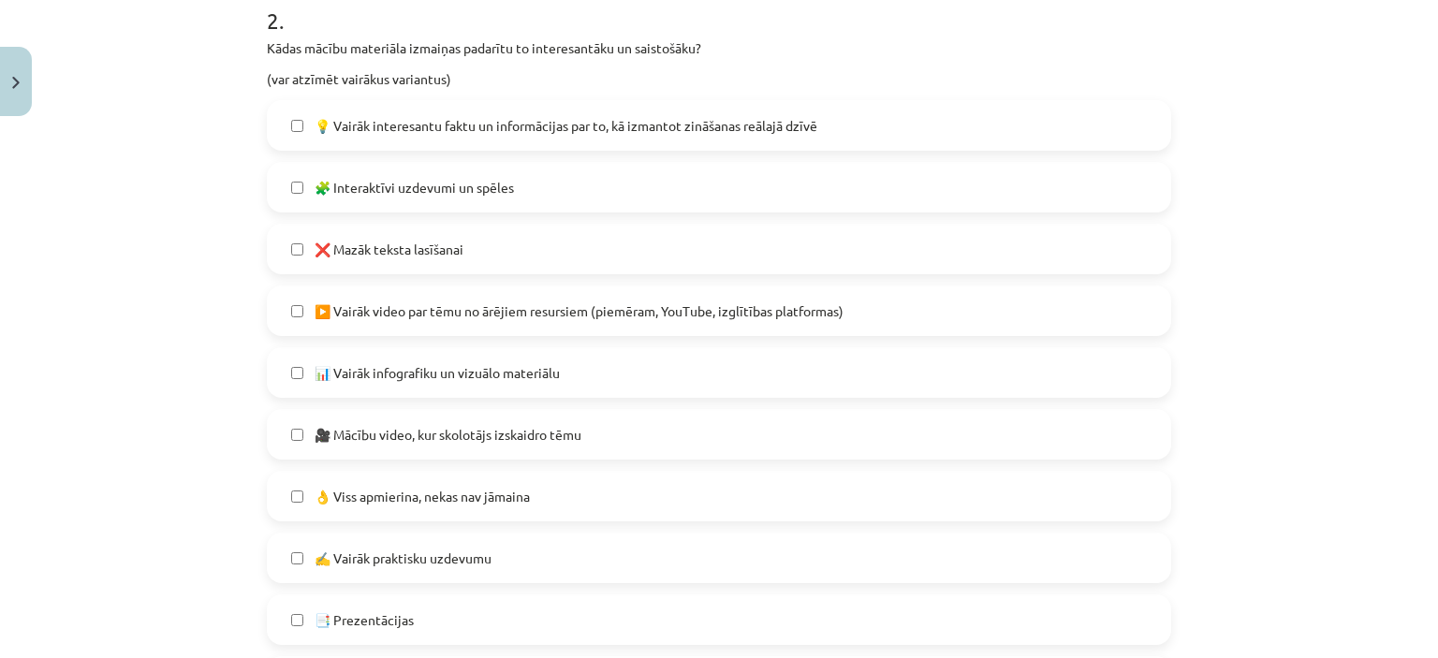
click at [412, 246] on span "❌ Mazāk teksta lasīšanai" at bounding box center [389, 250] width 149 height 20
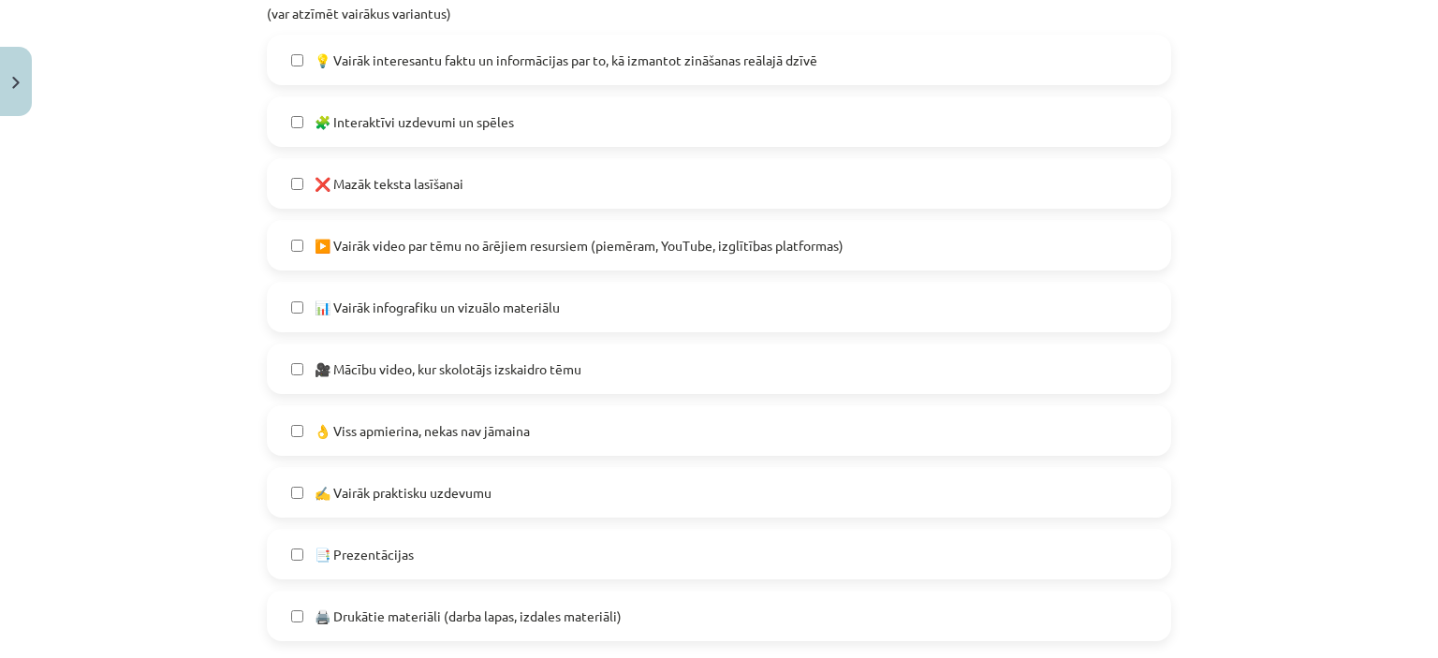
scroll to position [983, 0]
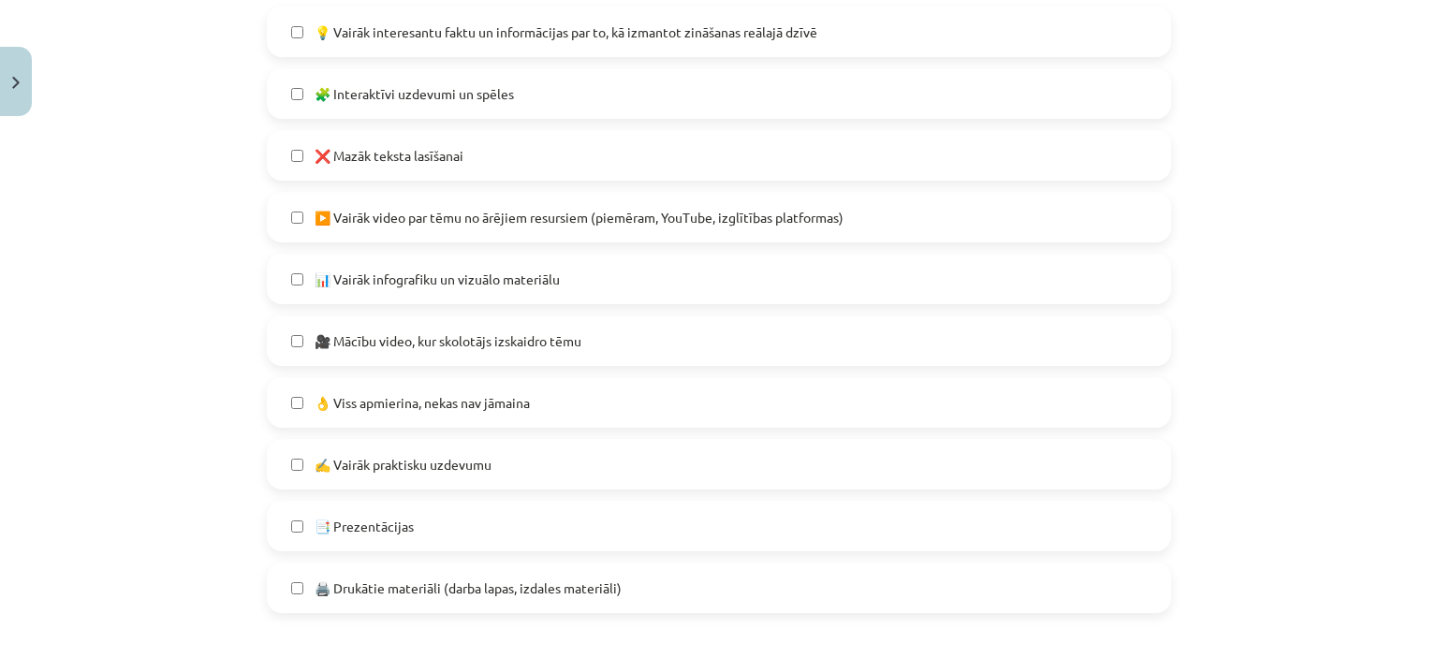
click at [403, 343] on span "🎥 Mācību video, kur skolotājs izskaidro tēmu" at bounding box center [448, 341] width 267 height 20
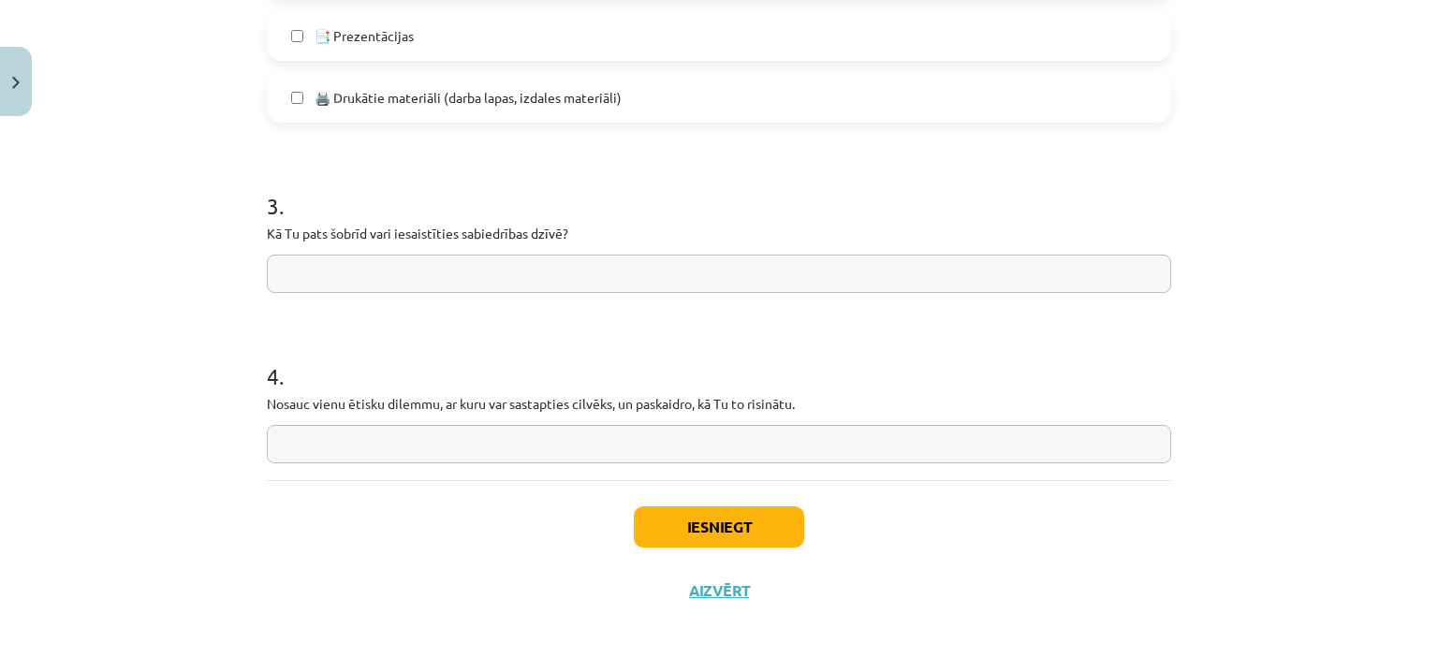
scroll to position [1484, 0]
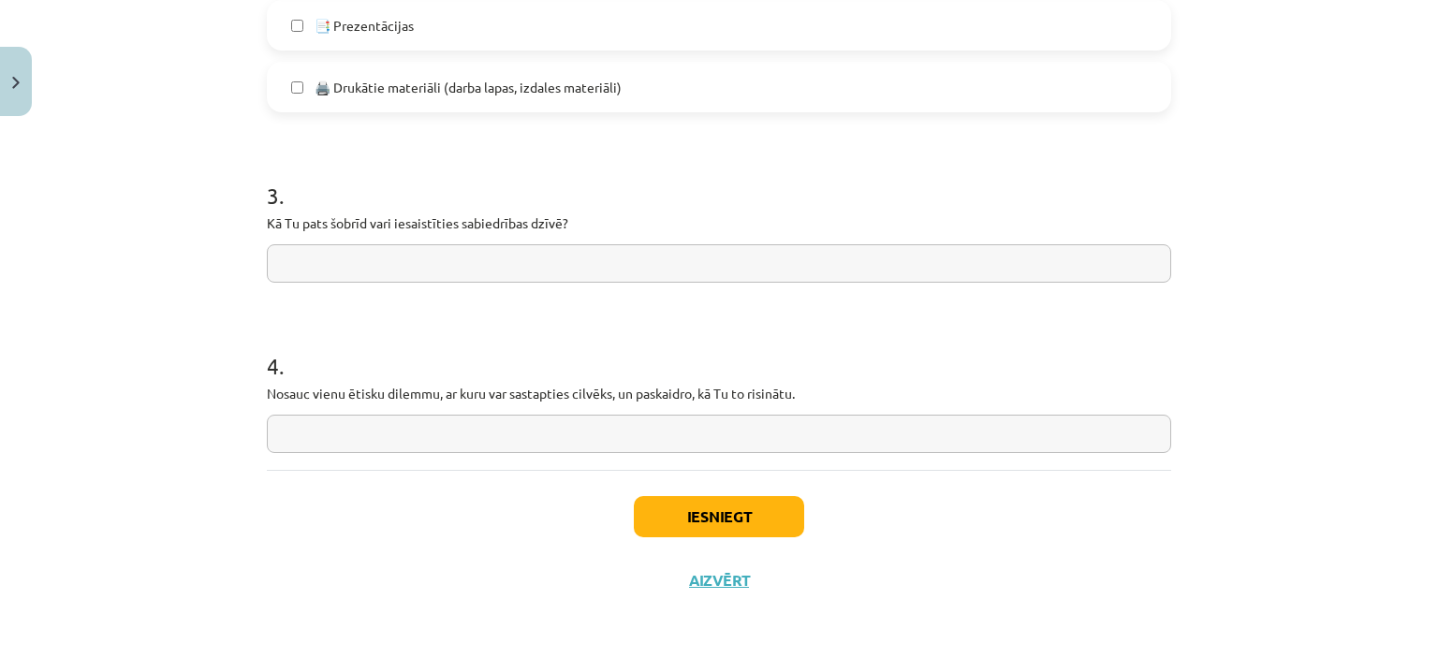
click at [469, 258] on input "text" at bounding box center [719, 263] width 904 height 38
type input "**********"
click at [556, 422] on input "text" at bounding box center [719, 434] width 904 height 38
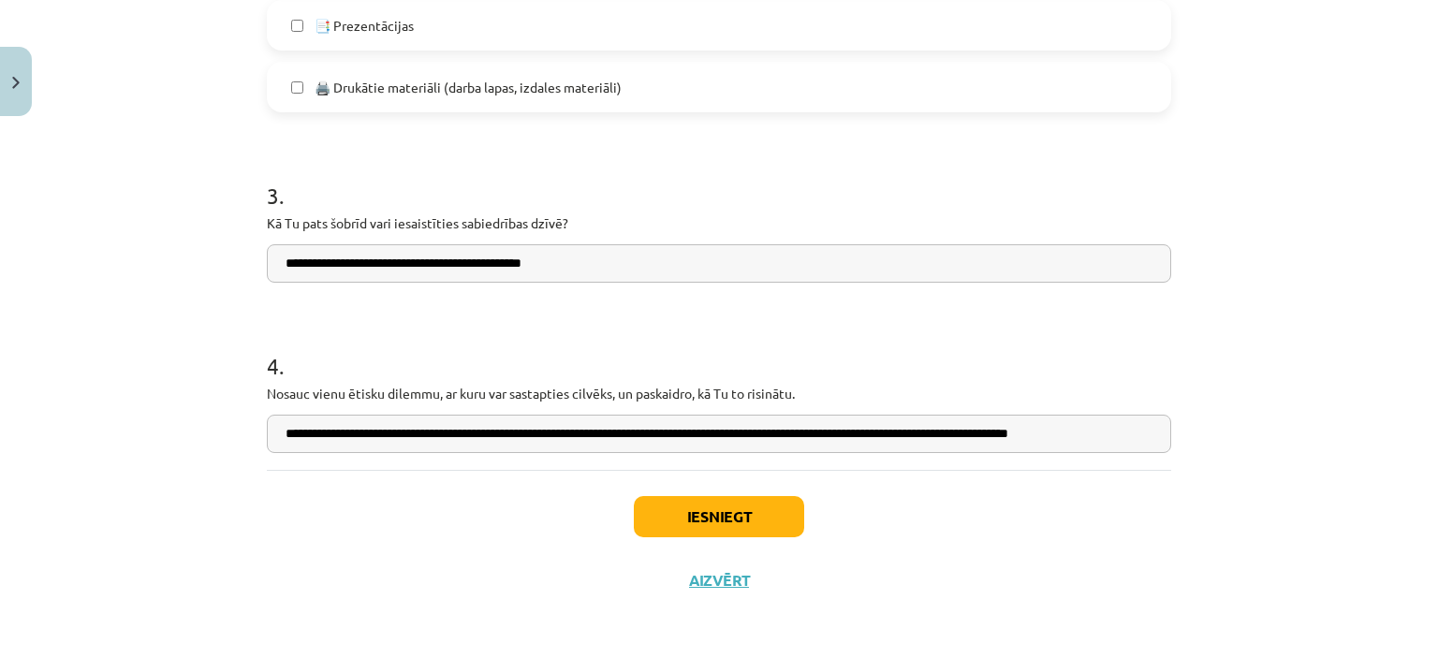
type input "**********"
click at [726, 510] on button "Iesniegt" at bounding box center [719, 516] width 170 height 41
click at [701, 514] on button "Iesniegt" at bounding box center [719, 516] width 170 height 41
click at [738, 506] on button "Iesniegt" at bounding box center [719, 516] width 170 height 41
click at [694, 508] on button "Iesniegt" at bounding box center [719, 516] width 170 height 41
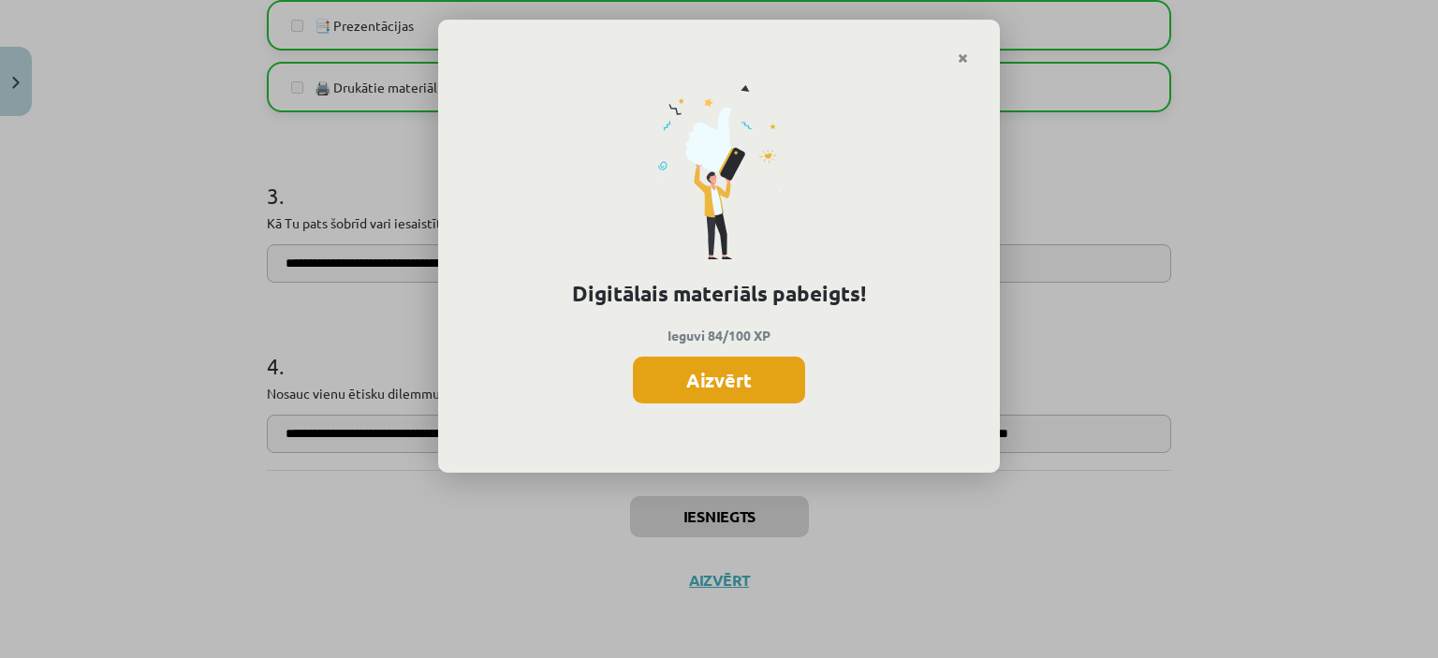
click at [781, 400] on button "Aizvērt" at bounding box center [719, 380] width 172 height 47
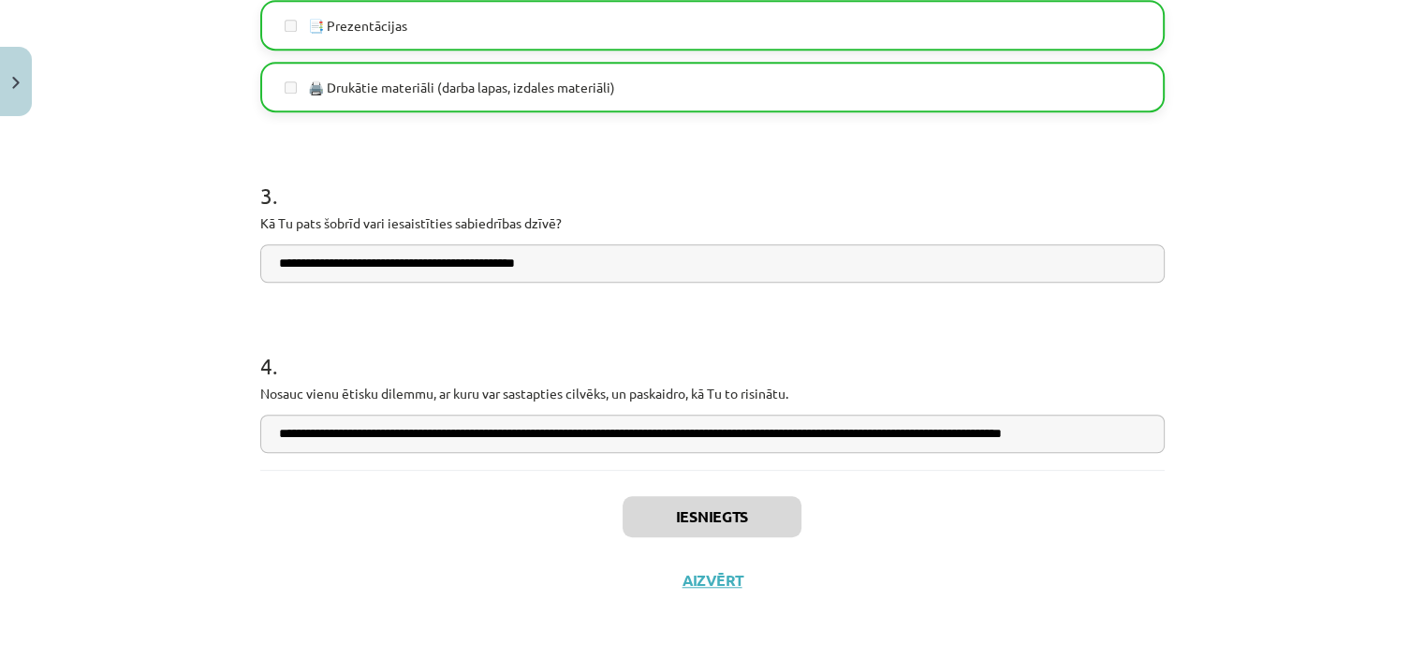
scroll to position [1596, 0]
click at [722, 572] on button "Aizvērt" at bounding box center [712, 580] width 71 height 19
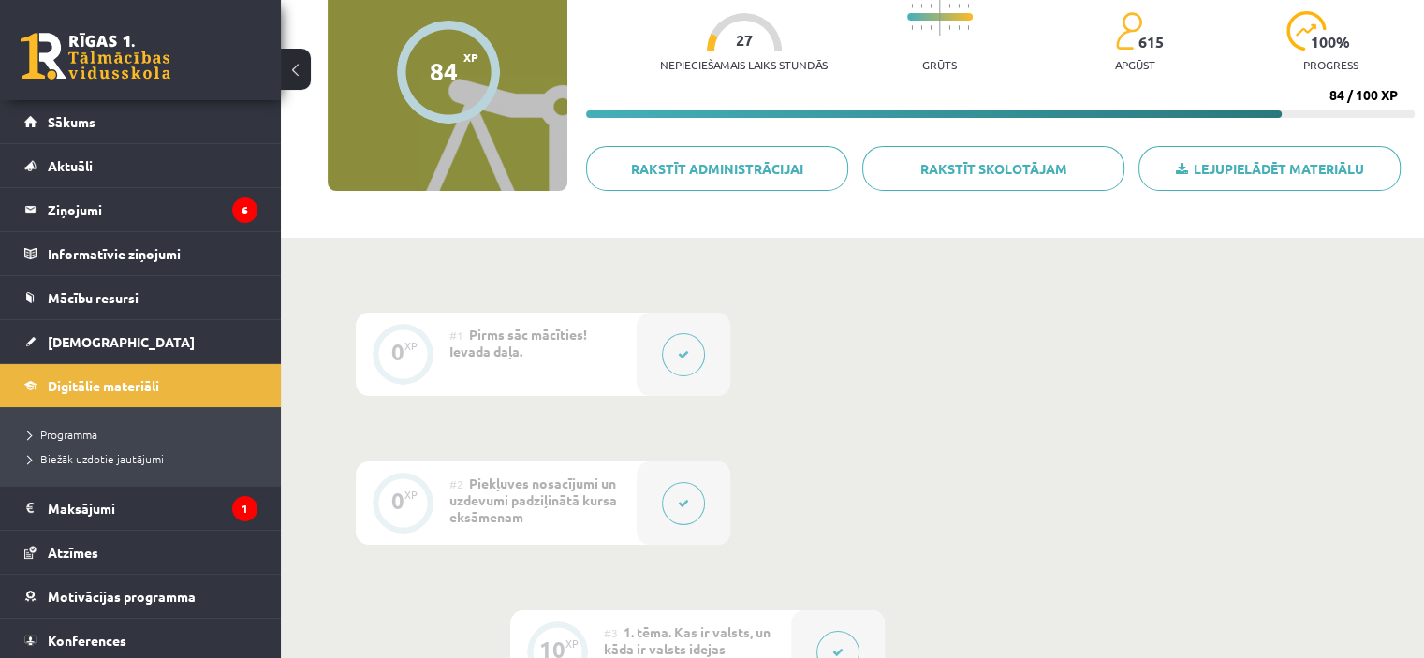
scroll to position [0, 0]
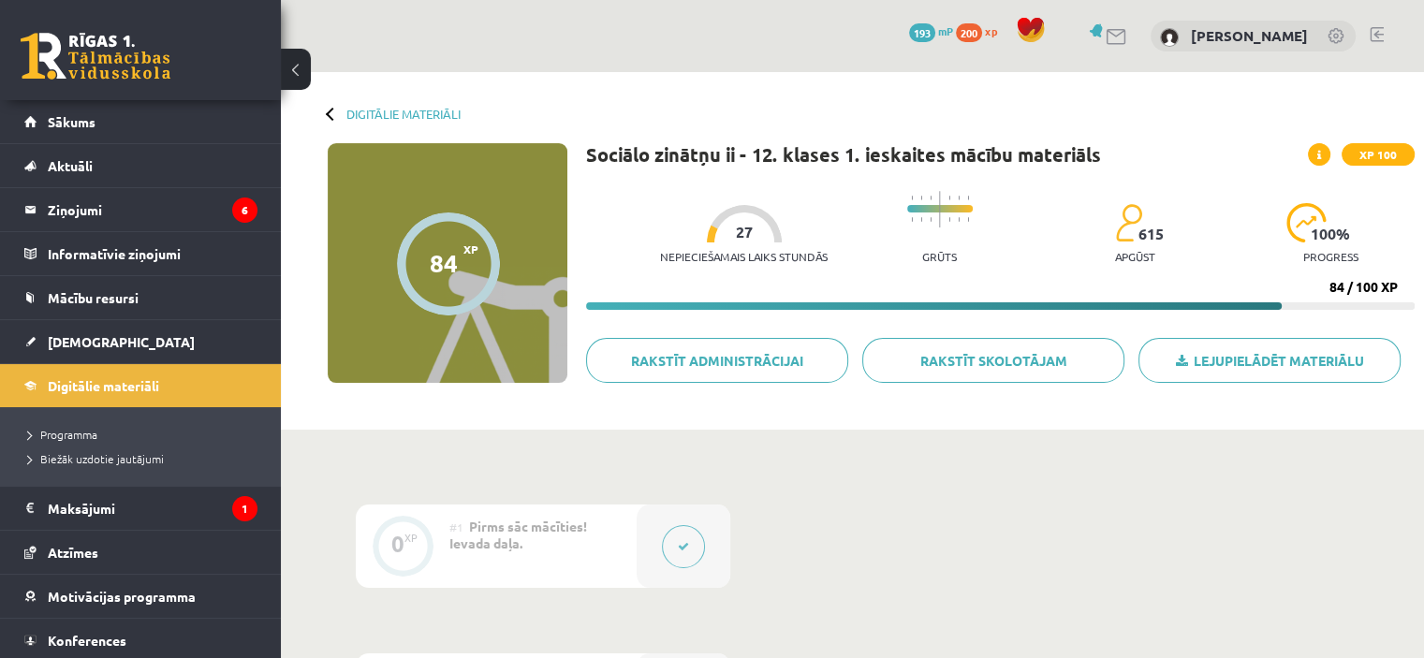
click at [358, 103] on div "Digitālie materiāli 84 XP XP 100 84 / 100 XP Sociālo zinātņu ii - 12. klases 1.…" at bounding box center [852, 251] width 1143 height 358
click at [344, 116] on div "Digitālie materiāli" at bounding box center [394, 114] width 133 height 14
click at [385, 116] on link "Digitālie materiāli" at bounding box center [403, 114] width 114 height 14
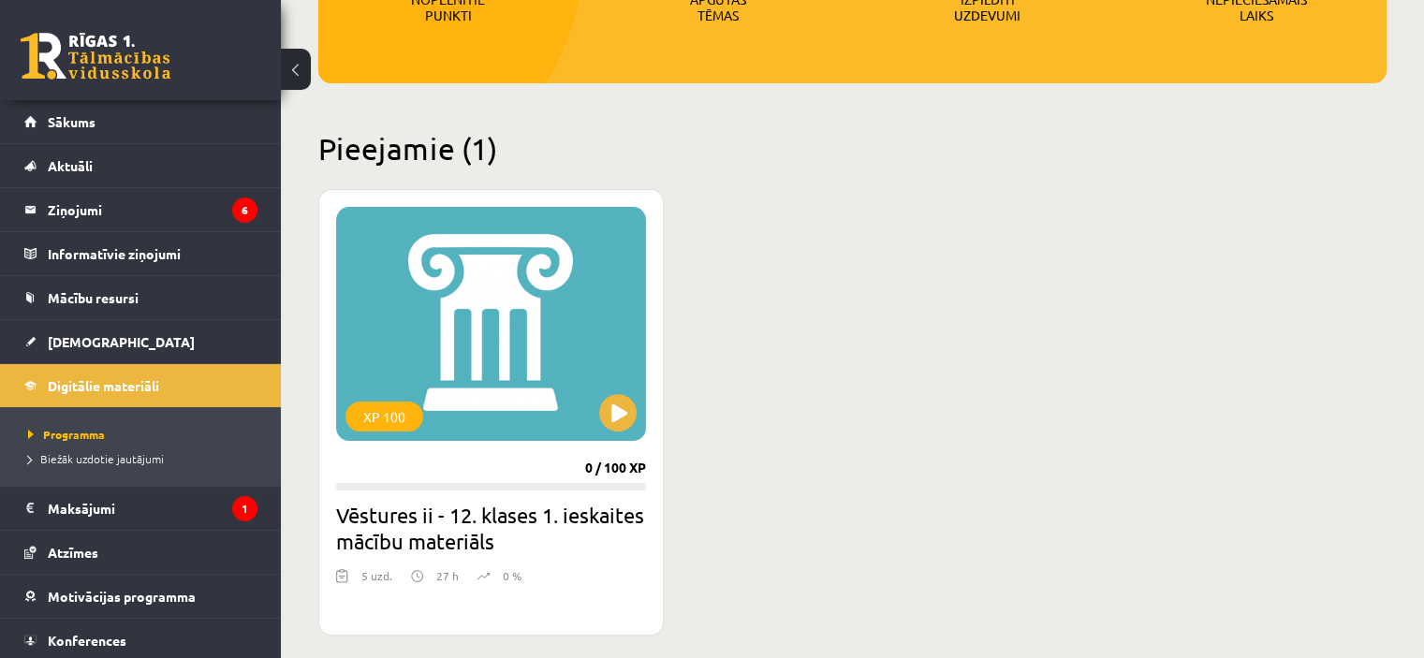
scroll to position [198, 0]
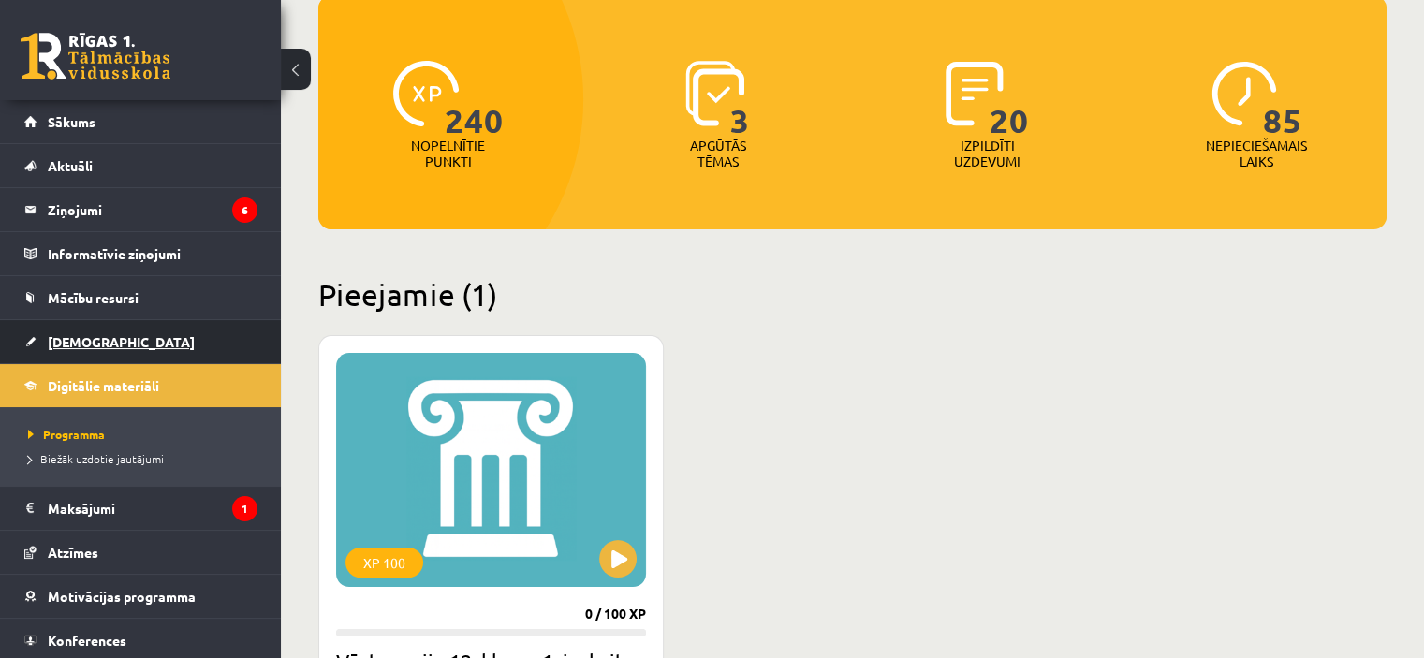
click at [66, 344] on span "[DEMOGRAPHIC_DATA]" at bounding box center [121, 341] width 147 height 17
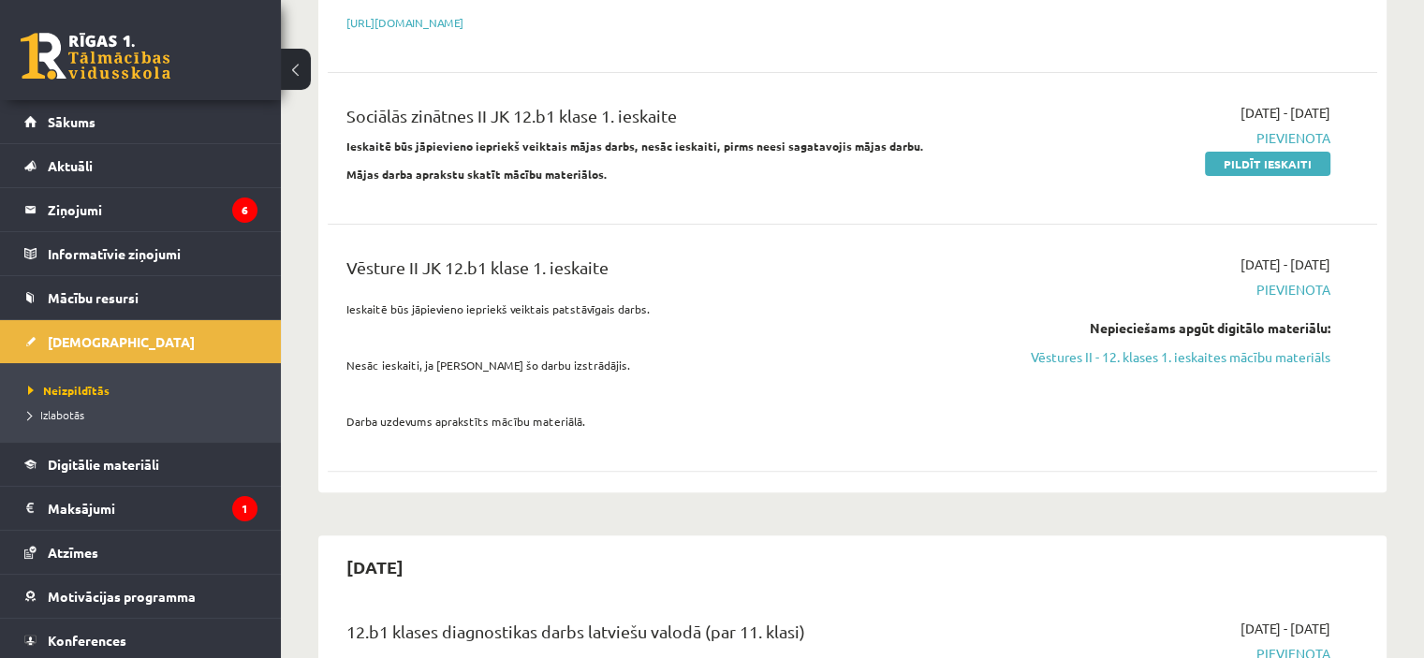
scroll to position [468, 0]
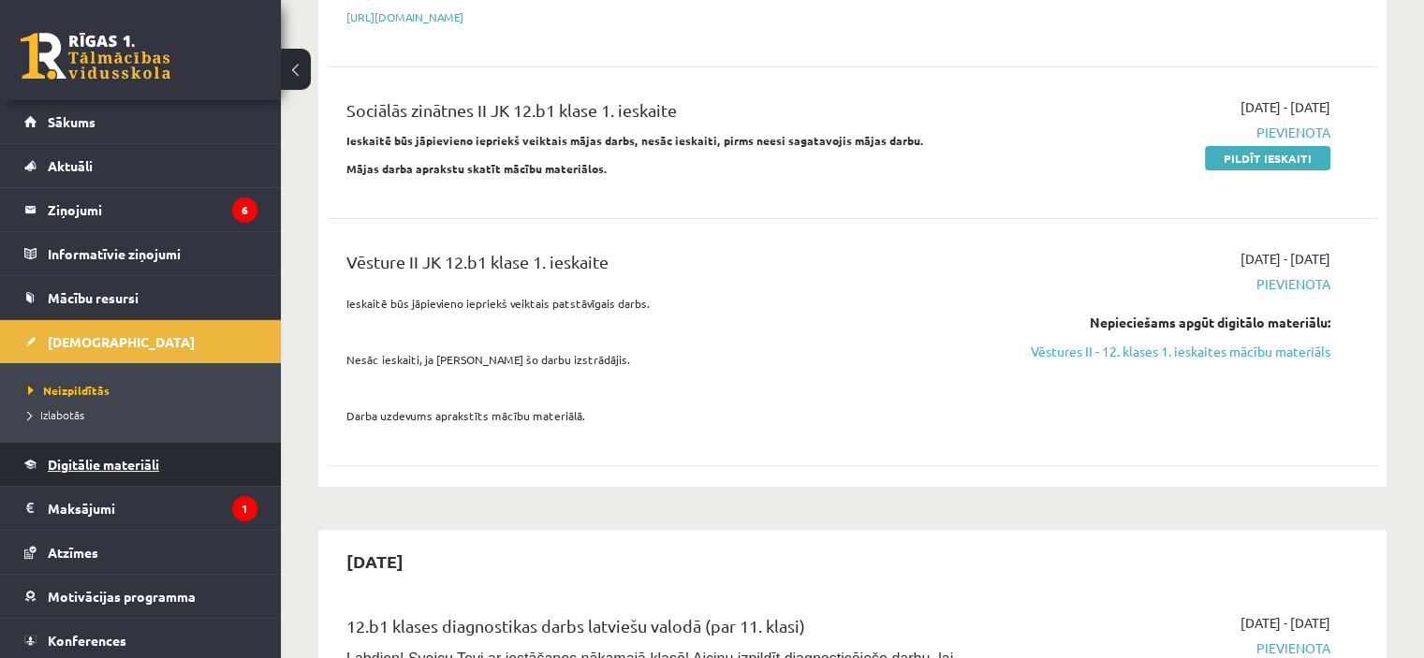
click at [108, 468] on span "Digitālie materiāli" at bounding box center [103, 464] width 111 height 17
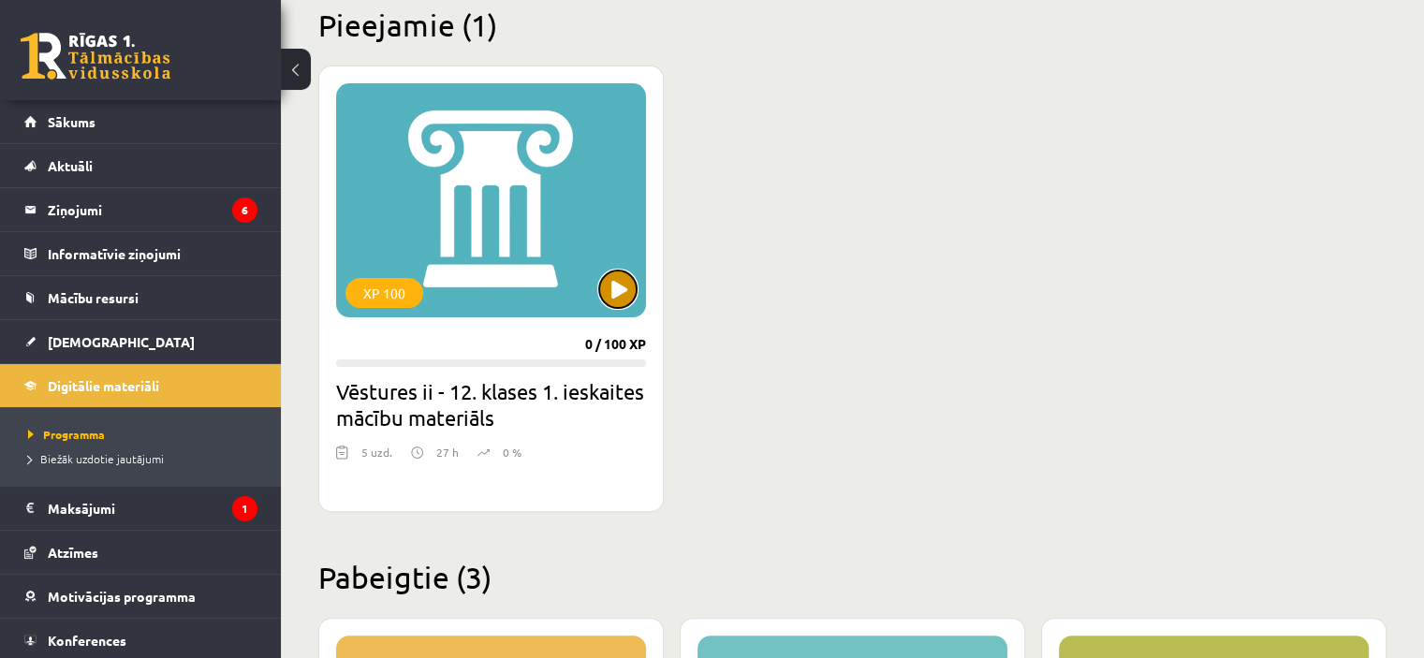
click at [628, 286] on button at bounding box center [617, 289] width 37 height 37
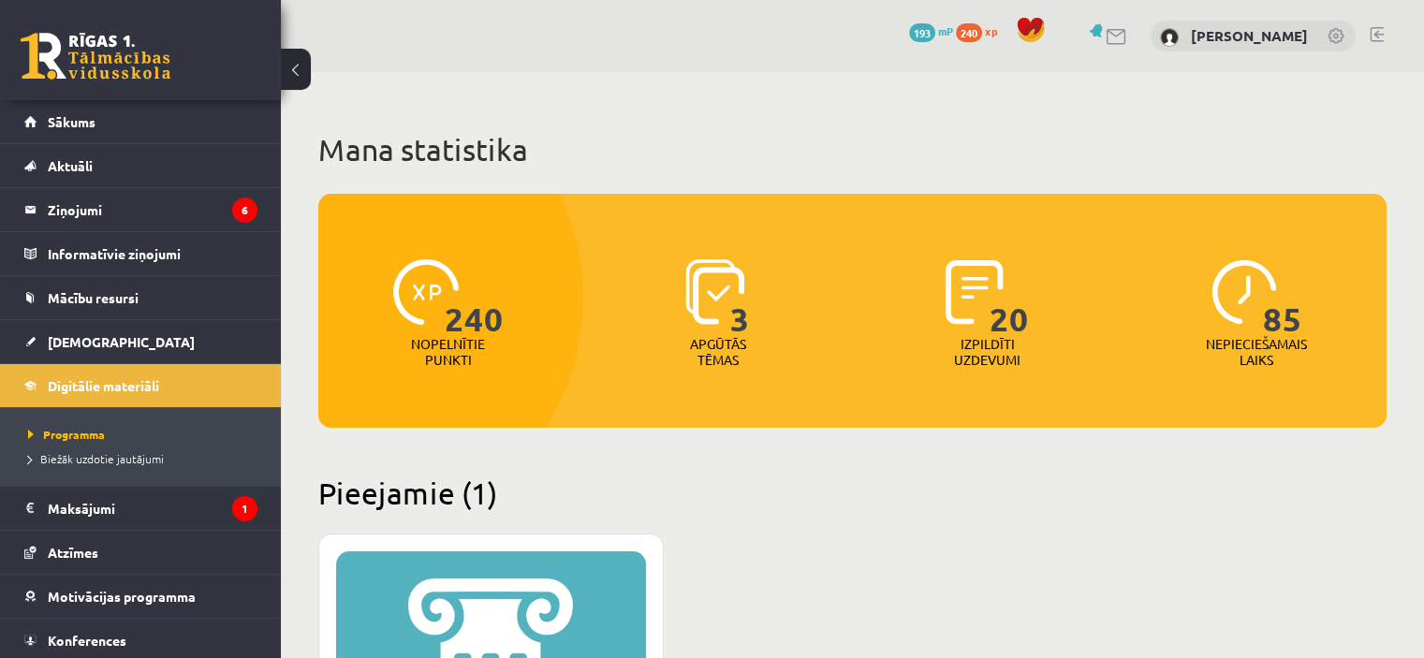
click at [459, 327] on span "240" at bounding box center [474, 297] width 59 height 77
click at [982, 35] on span "240" at bounding box center [969, 32] width 26 height 19
click at [982, 28] on span "240" at bounding box center [969, 32] width 26 height 19
click at [953, 25] on span "mP" at bounding box center [945, 30] width 15 height 15
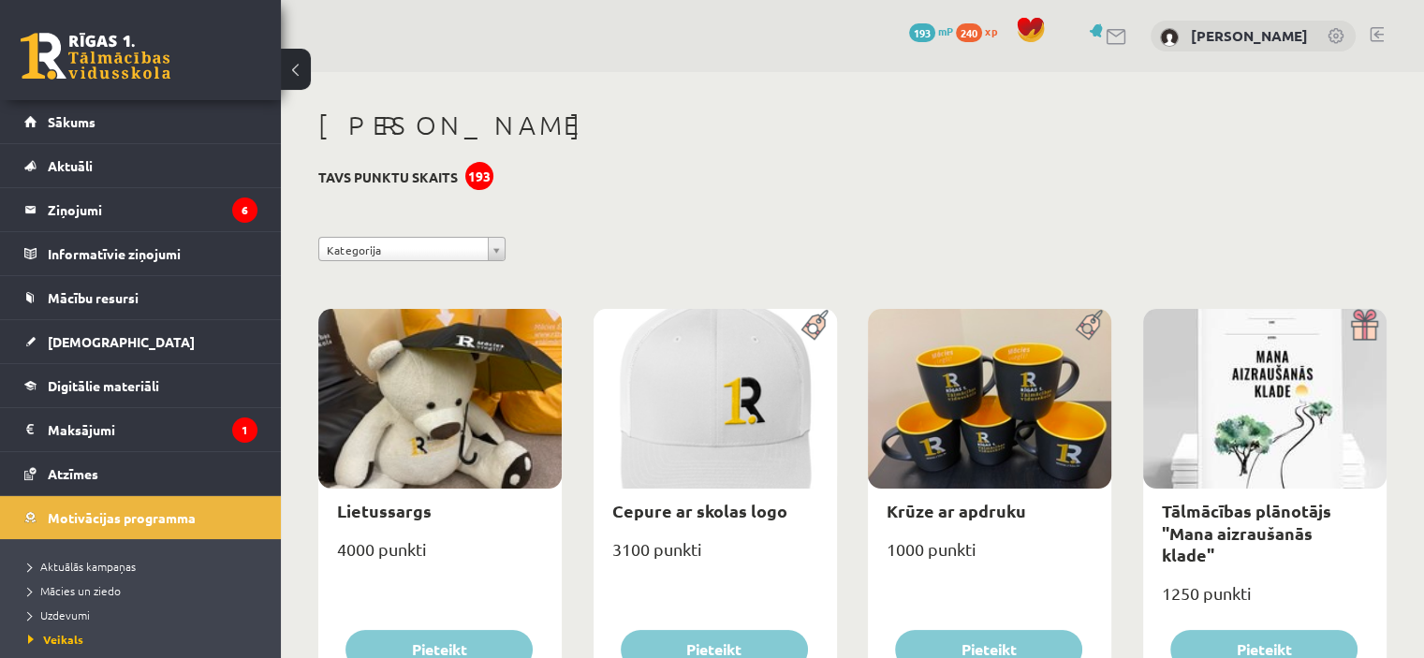
click at [483, 178] on div "193" at bounding box center [479, 176] width 28 height 28
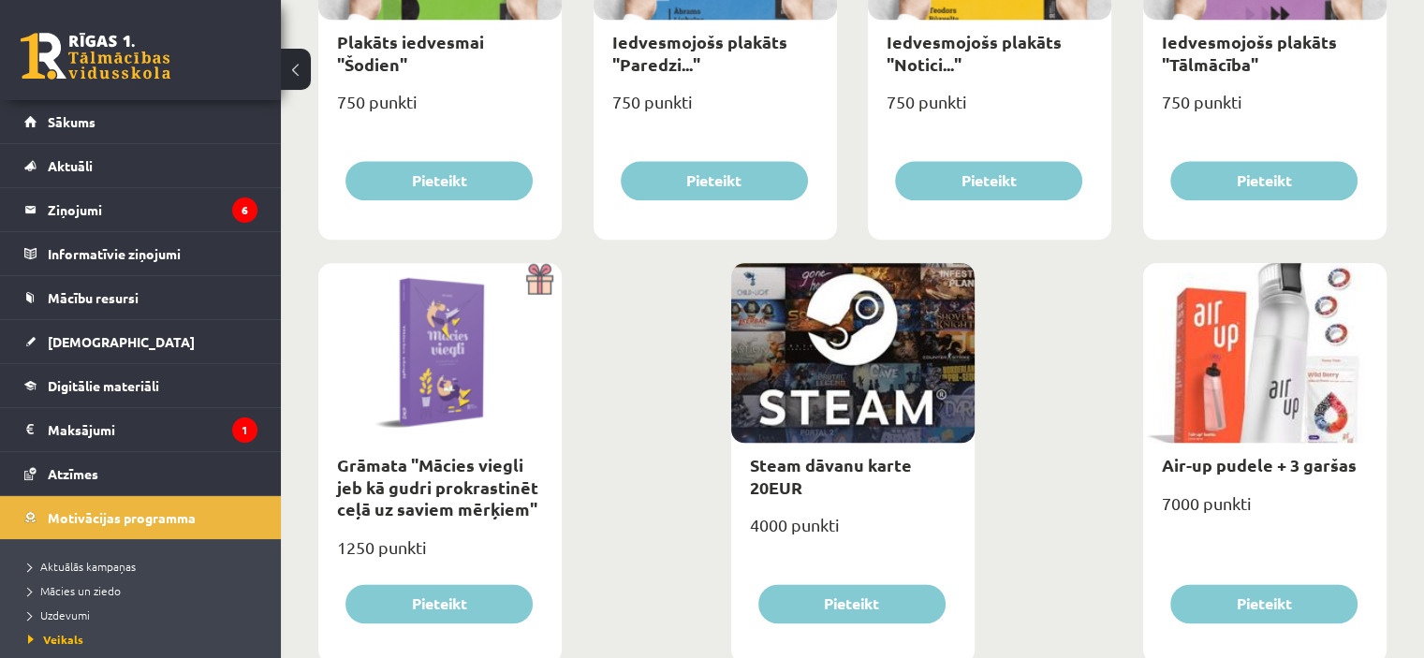
scroll to position [2218, 0]
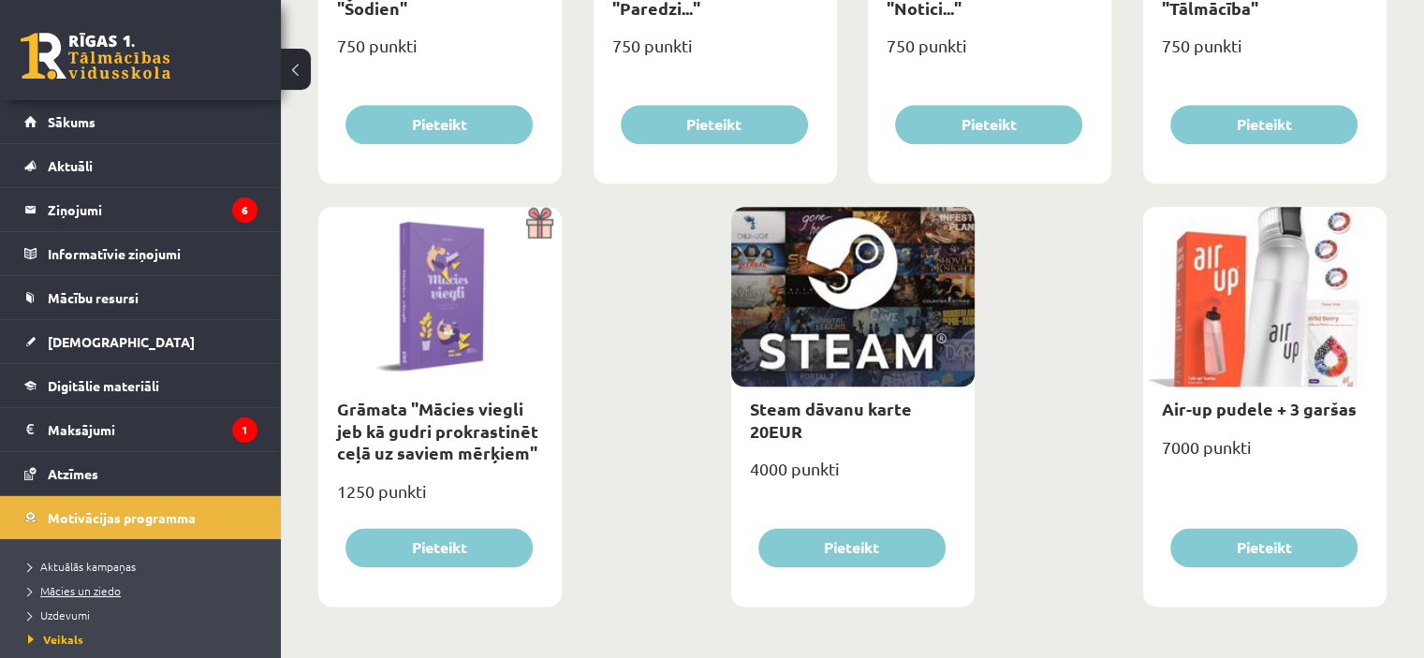
click at [82, 585] on span "Mācies un ziedo" at bounding box center [74, 590] width 93 height 15
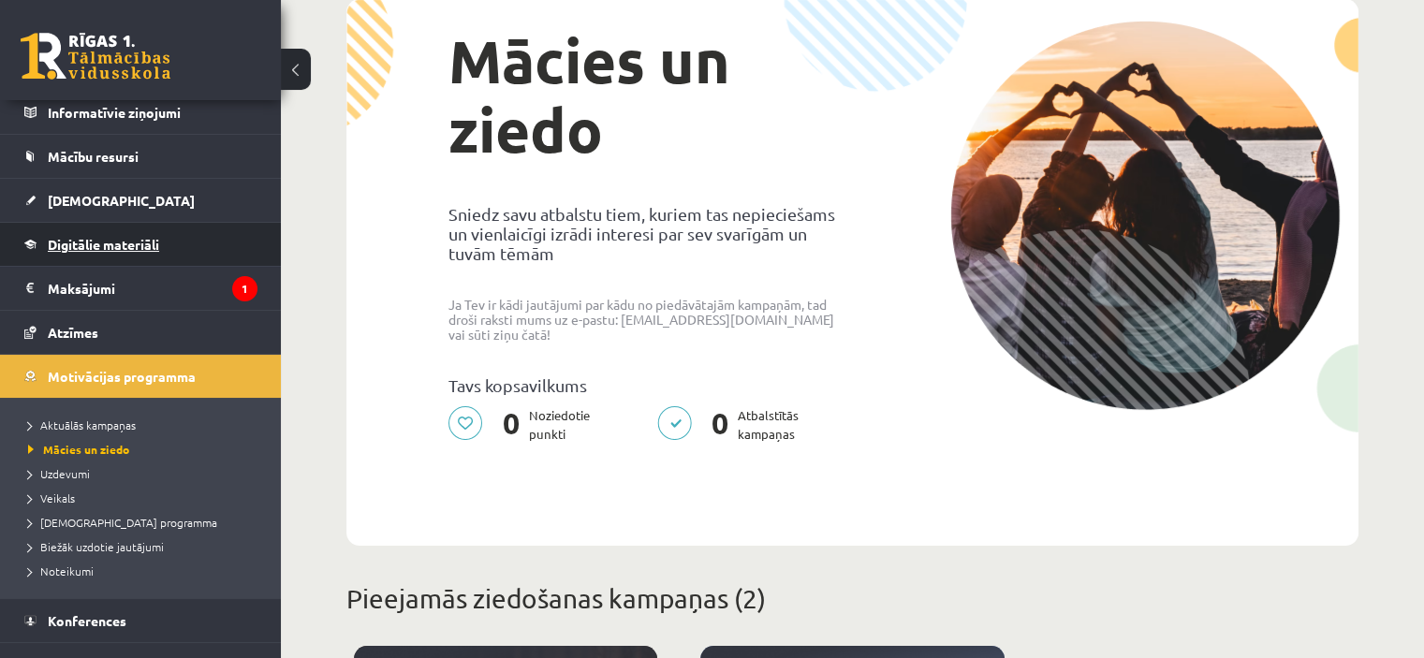
scroll to position [167, 0]
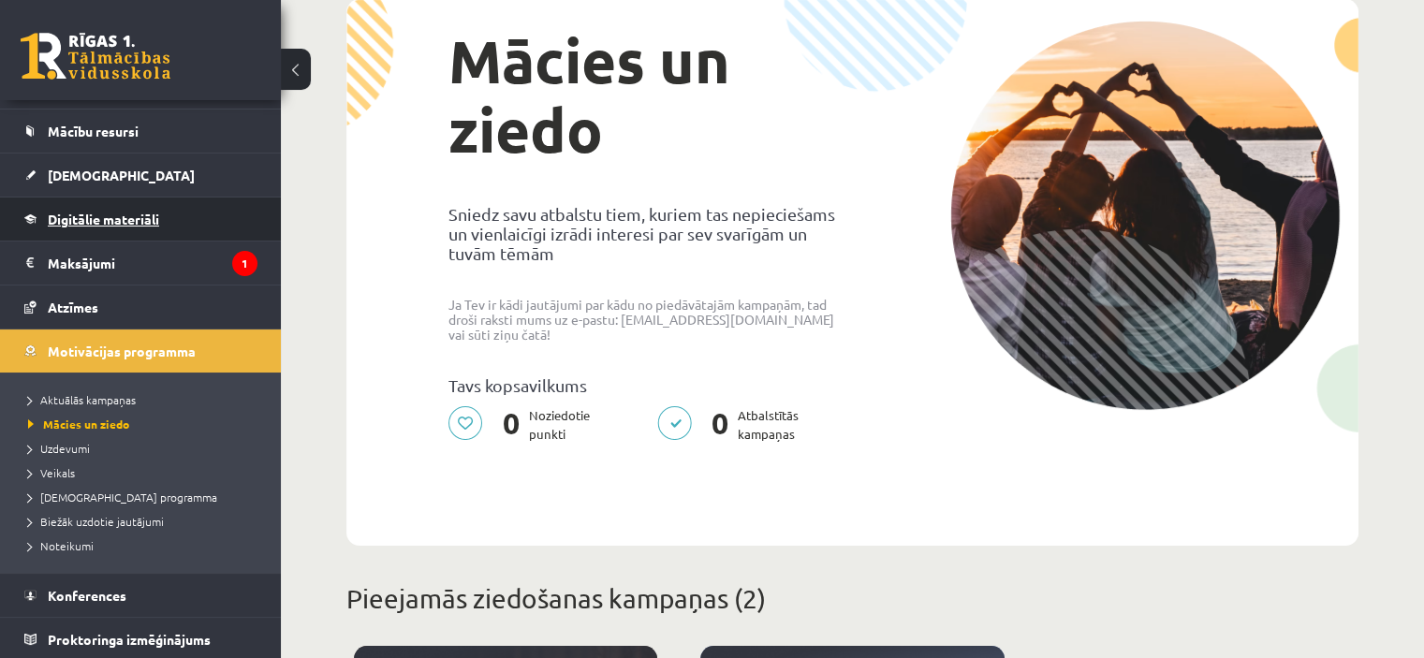
click at [124, 213] on span "Digitālie materiāli" at bounding box center [103, 219] width 111 height 17
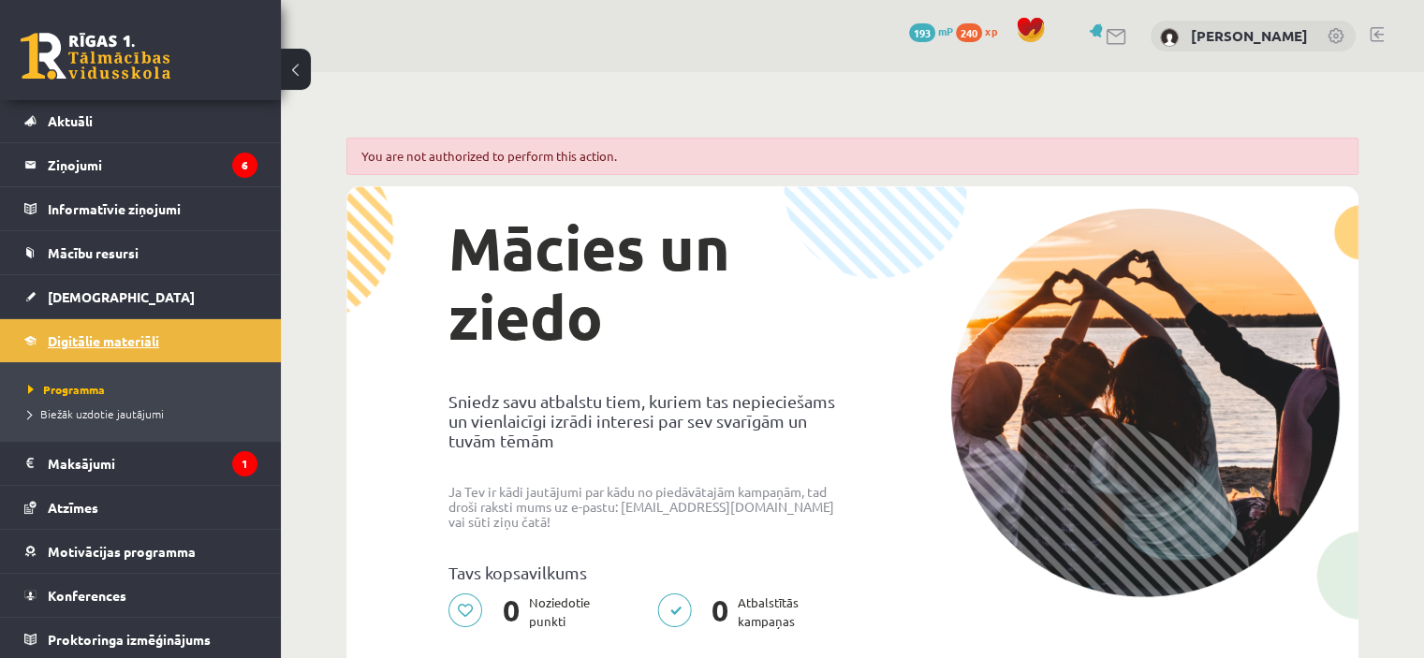
click at [108, 344] on span "Digitālie materiāli" at bounding box center [103, 340] width 111 height 17
click at [85, 393] on link "Programma" at bounding box center [145, 389] width 234 height 17
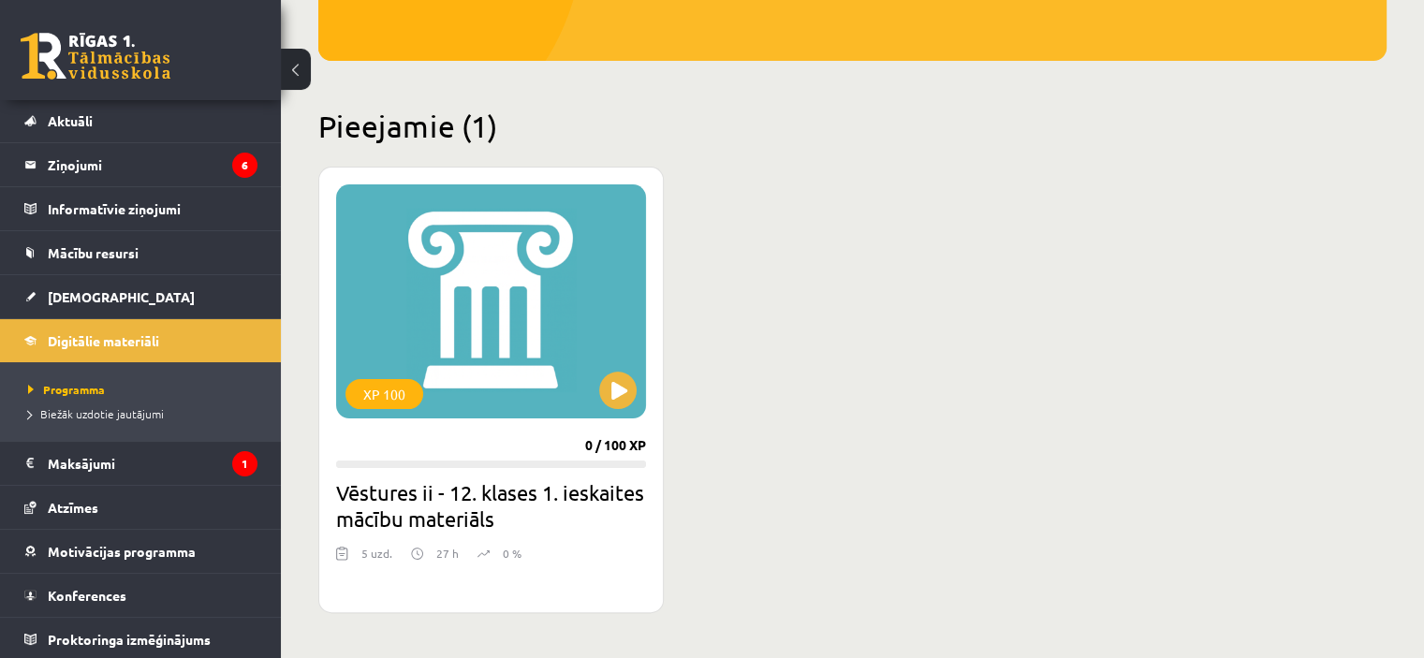
scroll to position [468, 0]
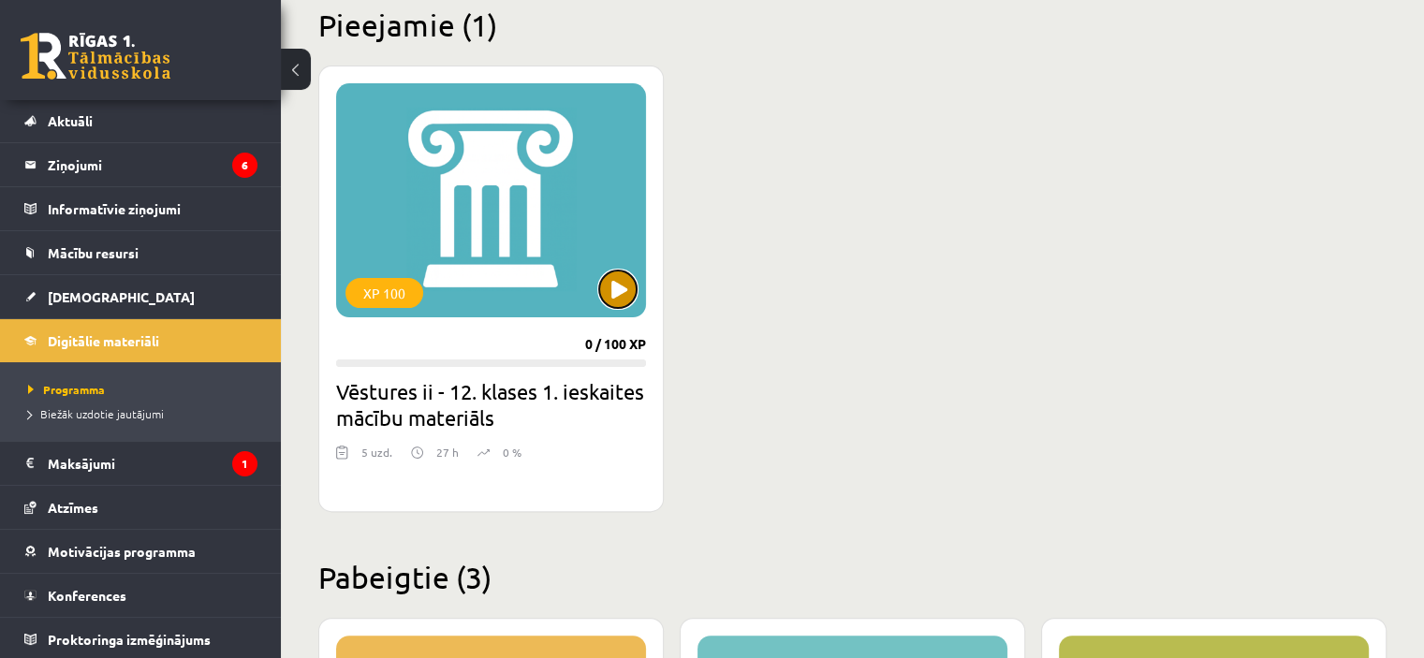
click at [627, 295] on button at bounding box center [617, 289] width 37 height 37
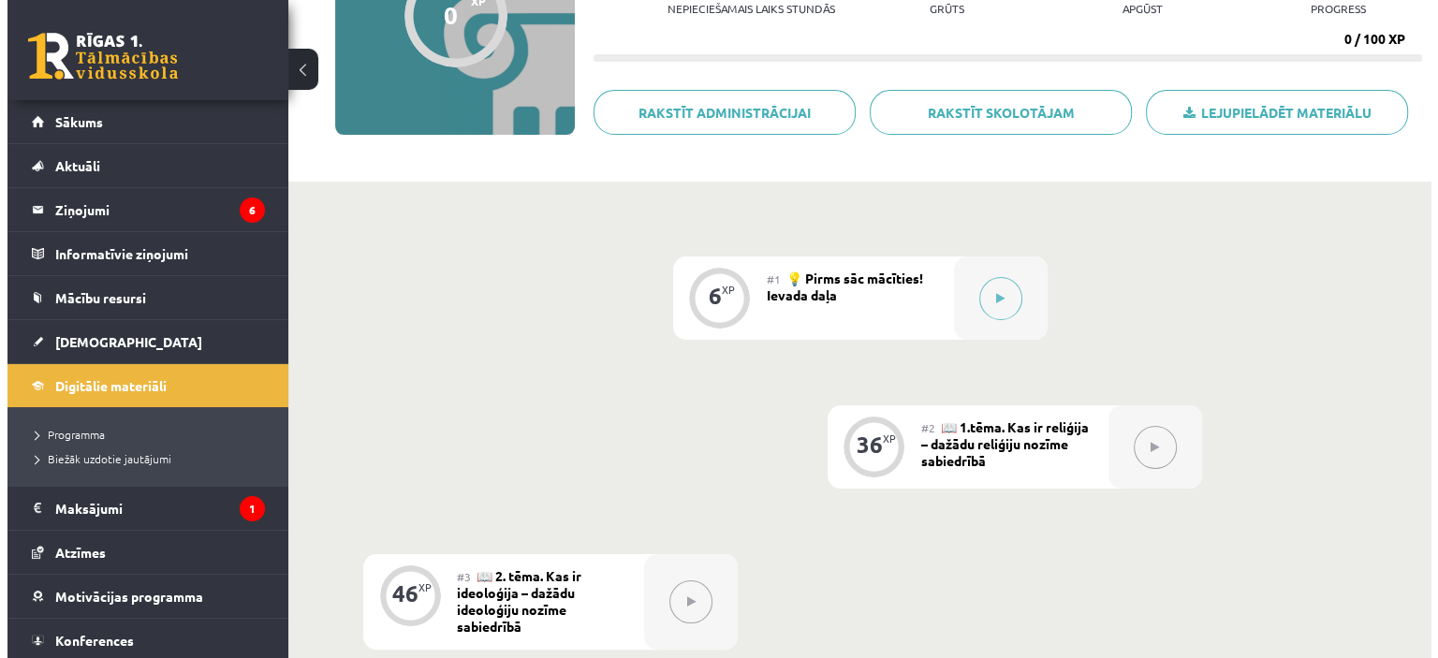
scroll to position [468, 0]
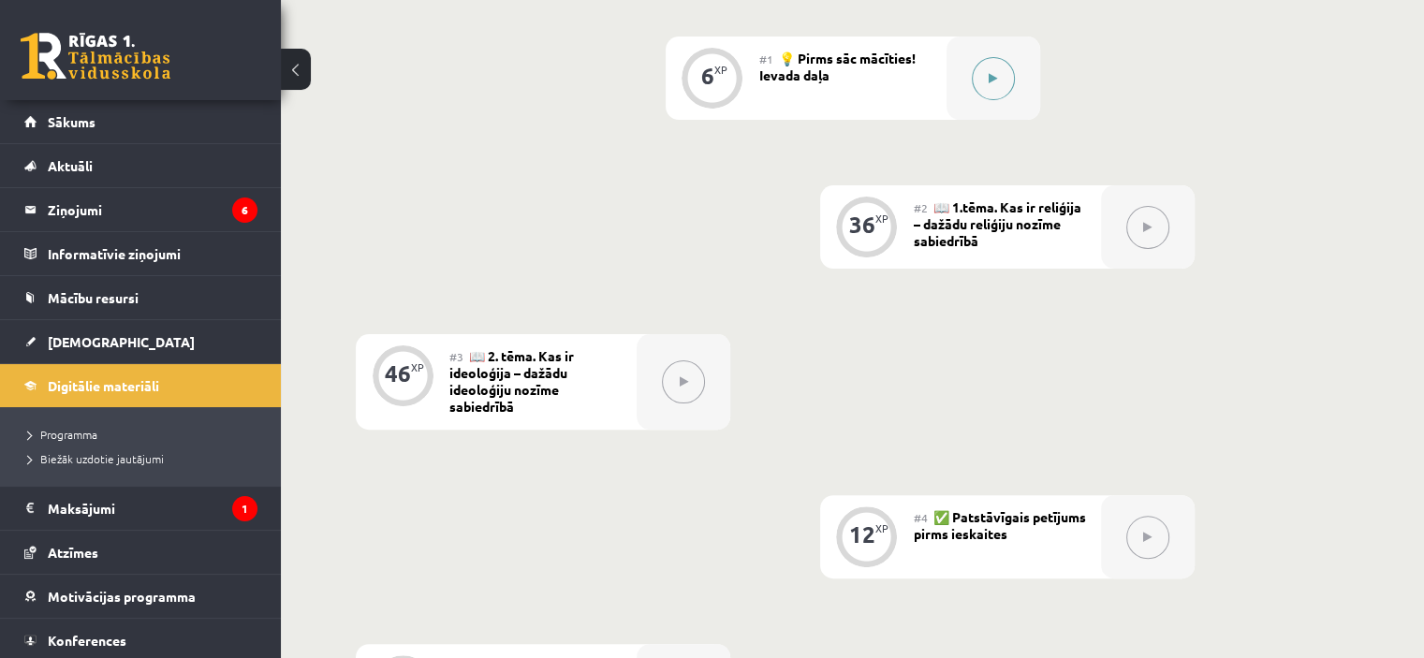
click at [999, 74] on button at bounding box center [993, 78] width 43 height 43
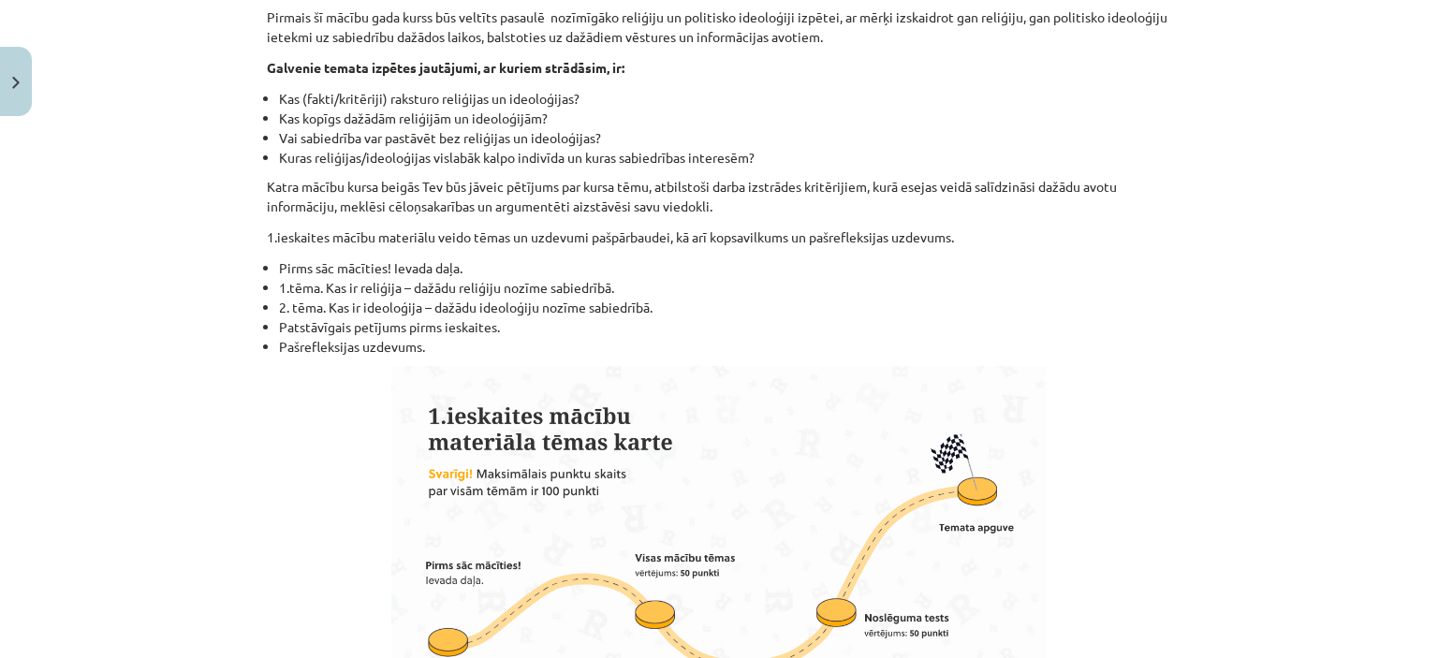
scroll to position [1030, 0]
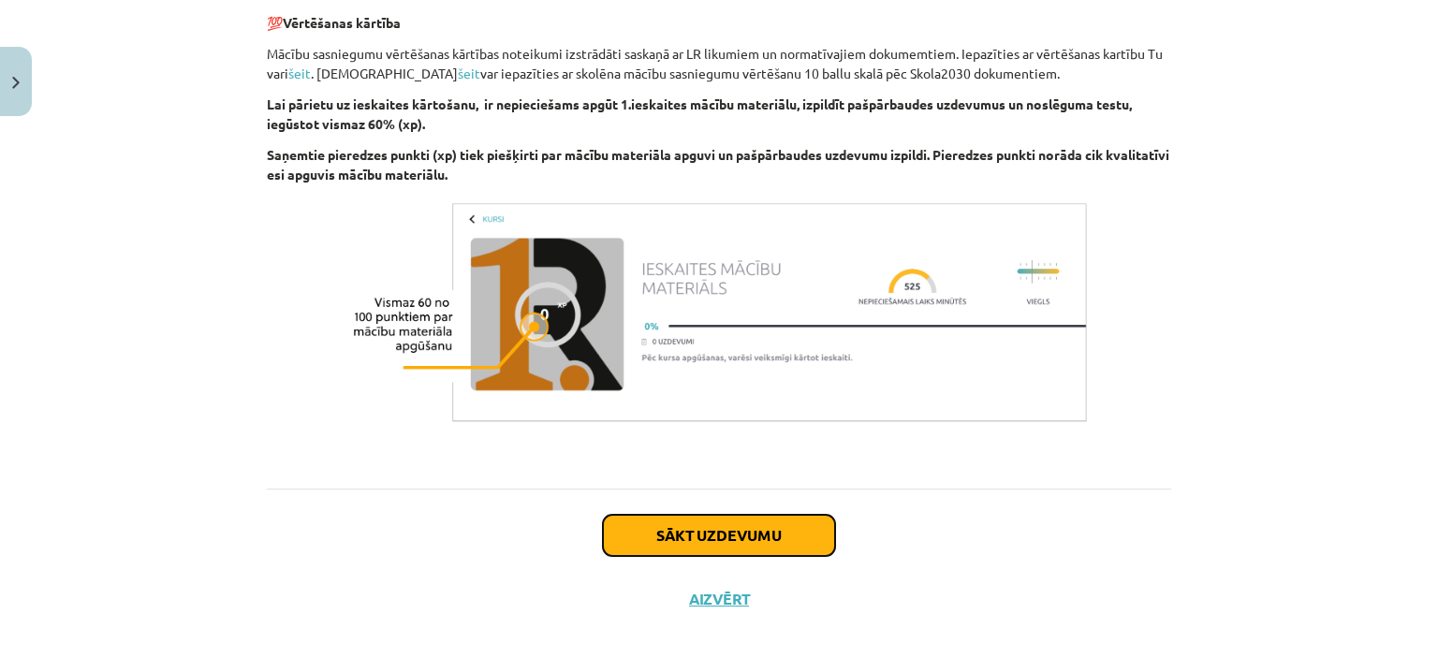
click at [682, 515] on button "Sākt uzdevumu" at bounding box center [719, 535] width 232 height 41
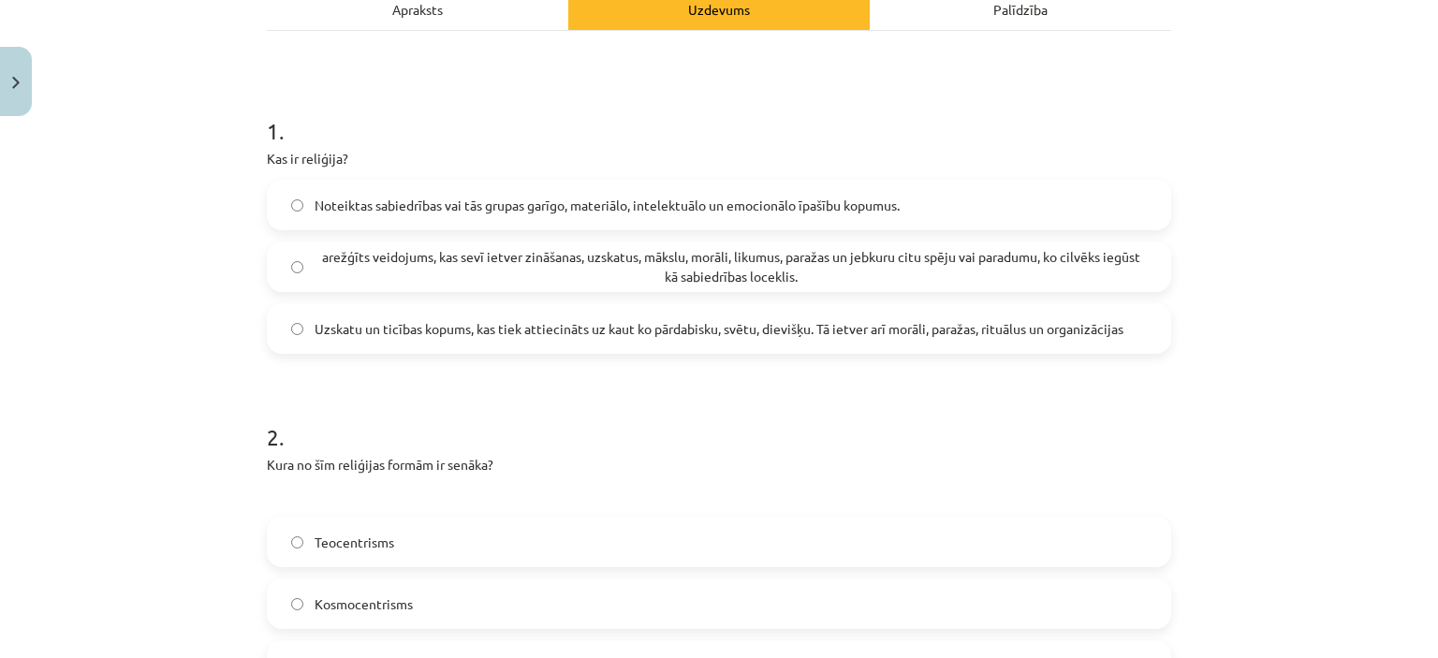
scroll to position [328, 0]
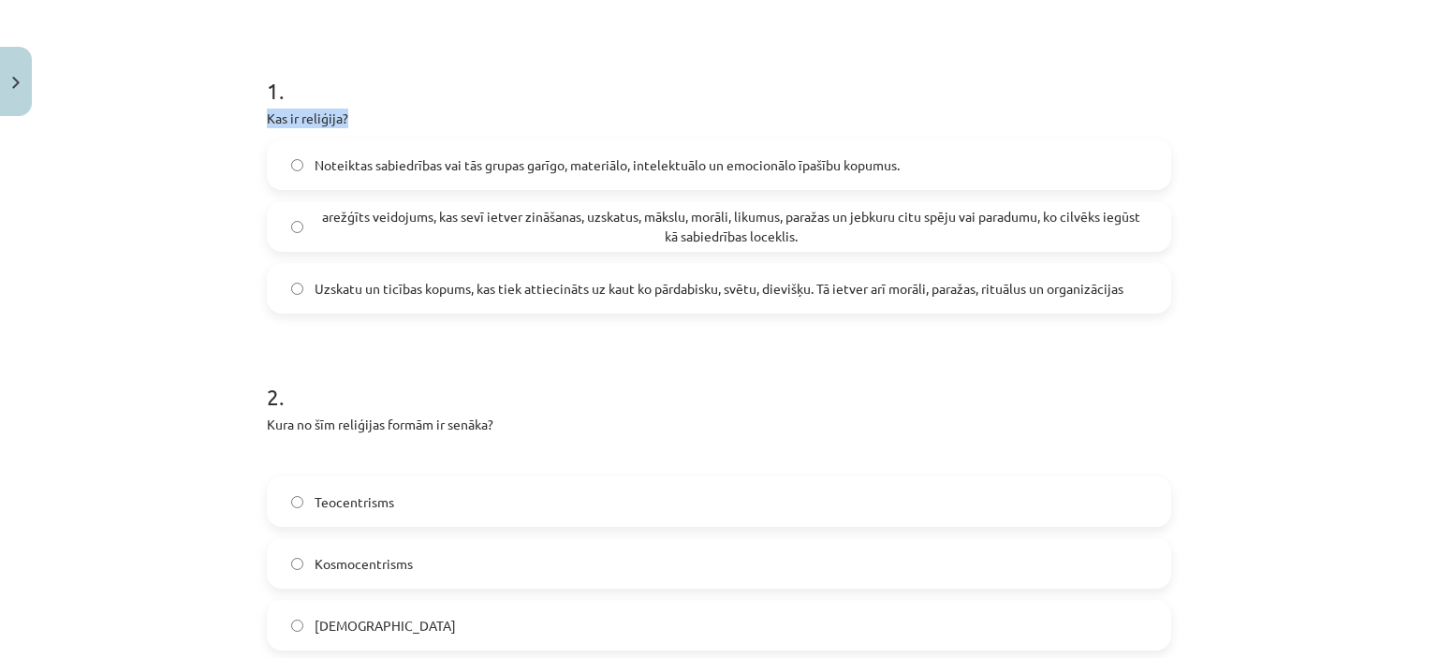
drag, startPoint x: 260, startPoint y: 112, endPoint x: 363, endPoint y: 113, distance: 103.0
click at [363, 113] on div "6 XP Saņemsi Viegls 749 pilda Apraksts Uzdevums Palīdzība 1 . Kas ir reliģija? …" at bounding box center [719, 555] width 927 height 1516
copy p "Kas ir reliģija?"
click at [401, 279] on span "Uzskatu un ticības kopums, kas tiek attiecināts uz kaut ko pārdabisku, svētu, d…" at bounding box center [719, 289] width 809 height 20
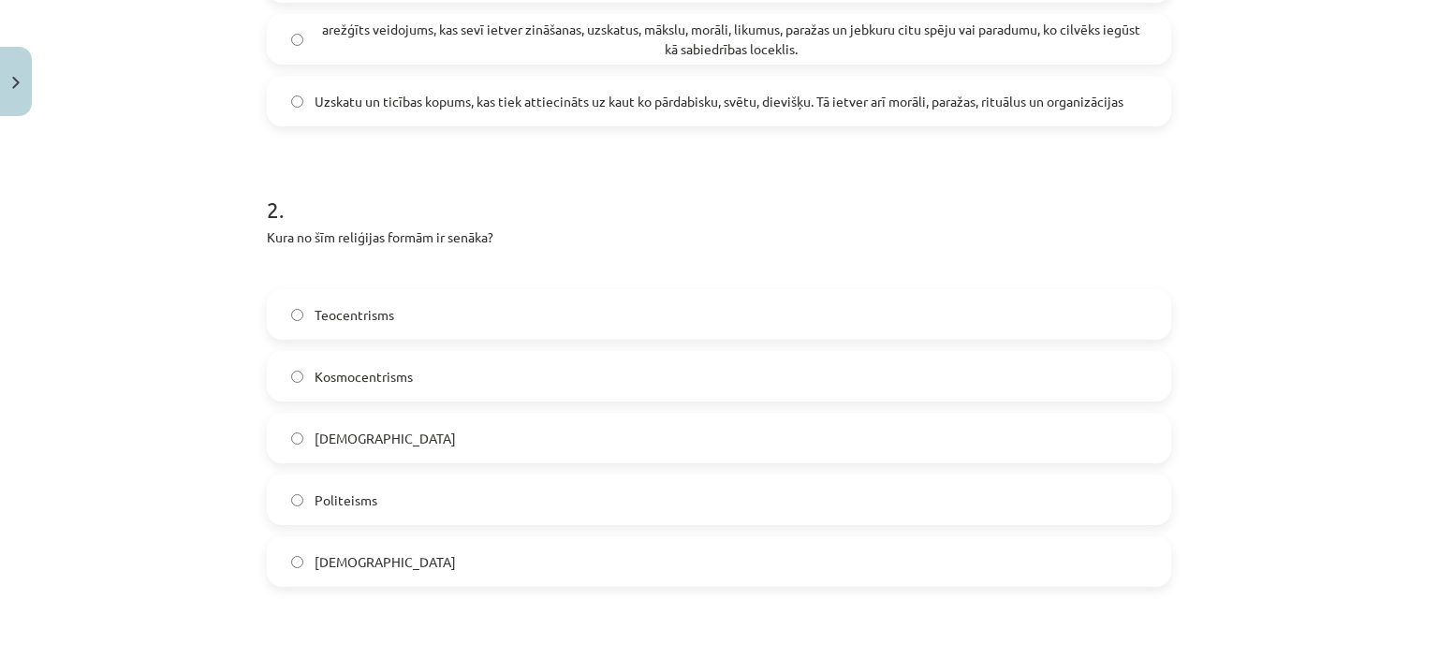
scroll to position [608, 0]
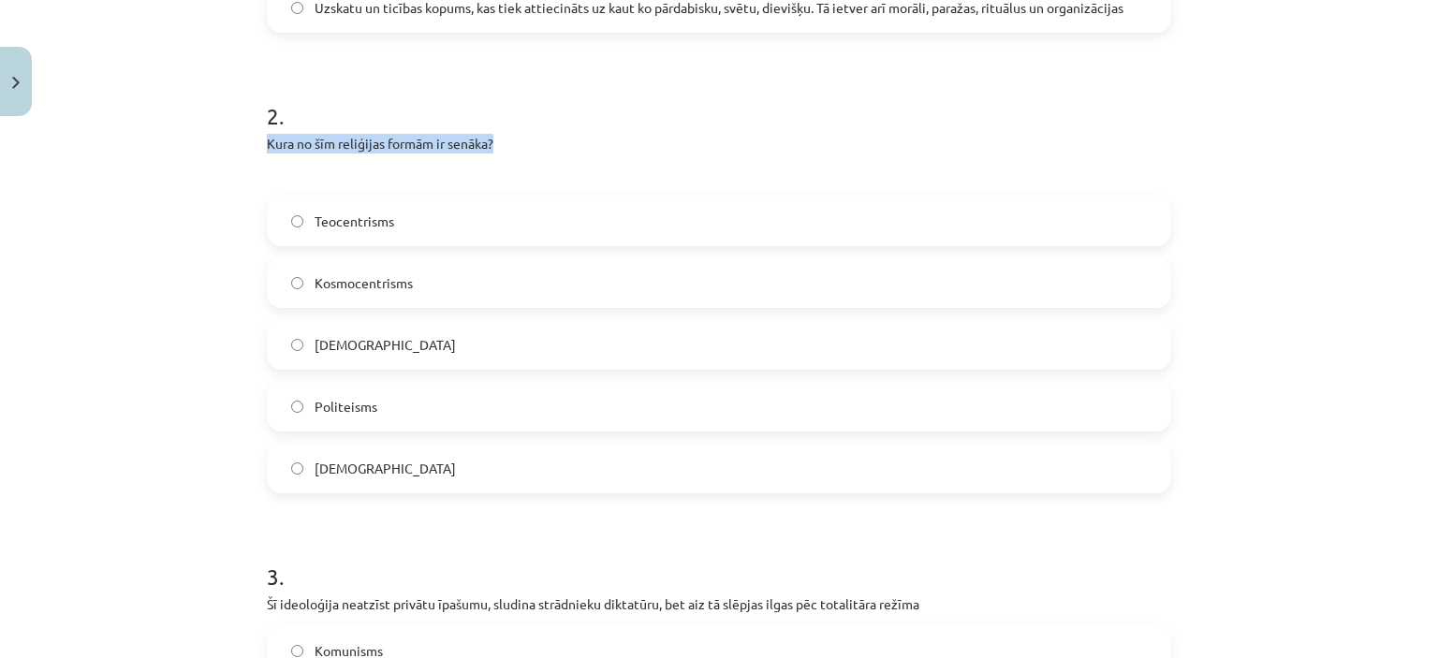
drag, startPoint x: 258, startPoint y: 134, endPoint x: 551, endPoint y: 143, distance: 293.1
click at [551, 143] on p "Kura no šīm reliģijas formām ir senāka?" at bounding box center [719, 144] width 904 height 20
copy p "Kura no šīm reliģijas formām ir senāka?"
click at [217, 310] on div "Mācību tēma: Vēstures ii - 12. klases 1. ieskaites mācību materiāls #1 💡 Pirms …" at bounding box center [719, 329] width 1438 height 658
click at [333, 474] on span "Panteisms" at bounding box center [385, 469] width 141 height 20
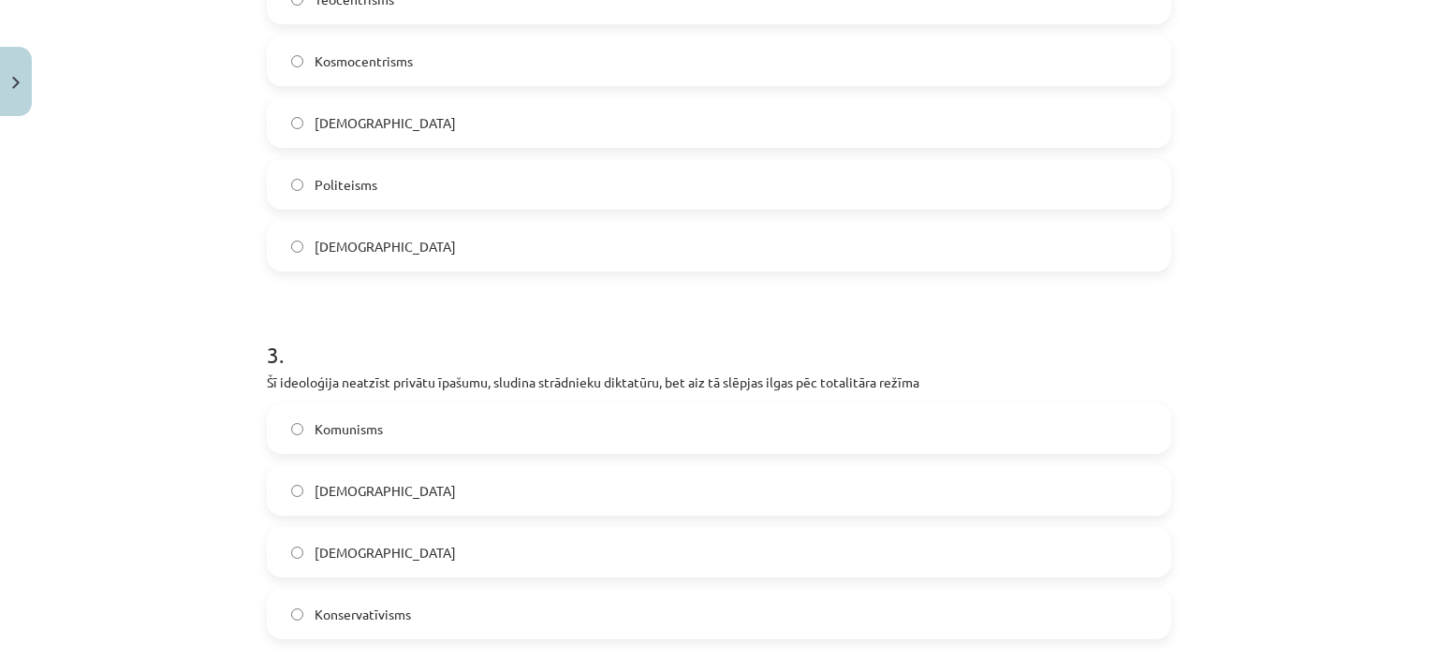
scroll to position [1028, 0]
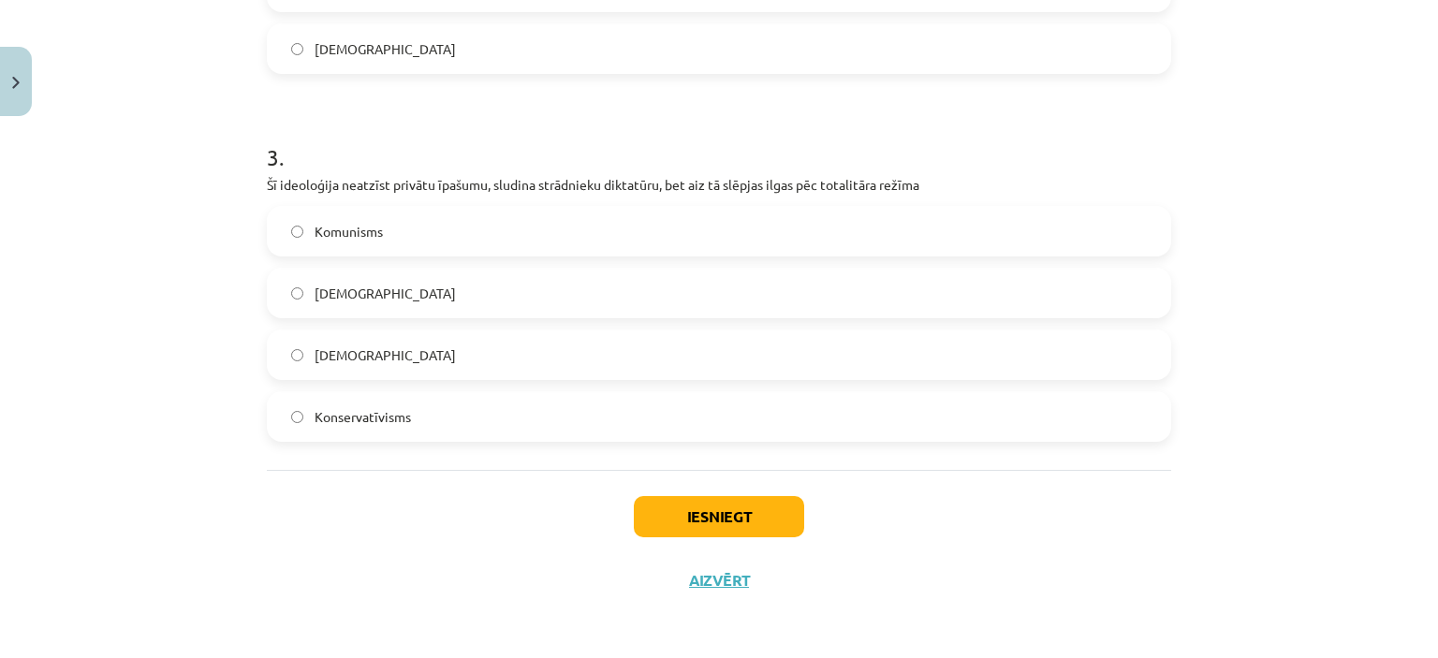
click at [423, 239] on label "Komunisms" at bounding box center [719, 231] width 901 height 47
click at [765, 504] on button "Iesniegt" at bounding box center [719, 516] width 170 height 41
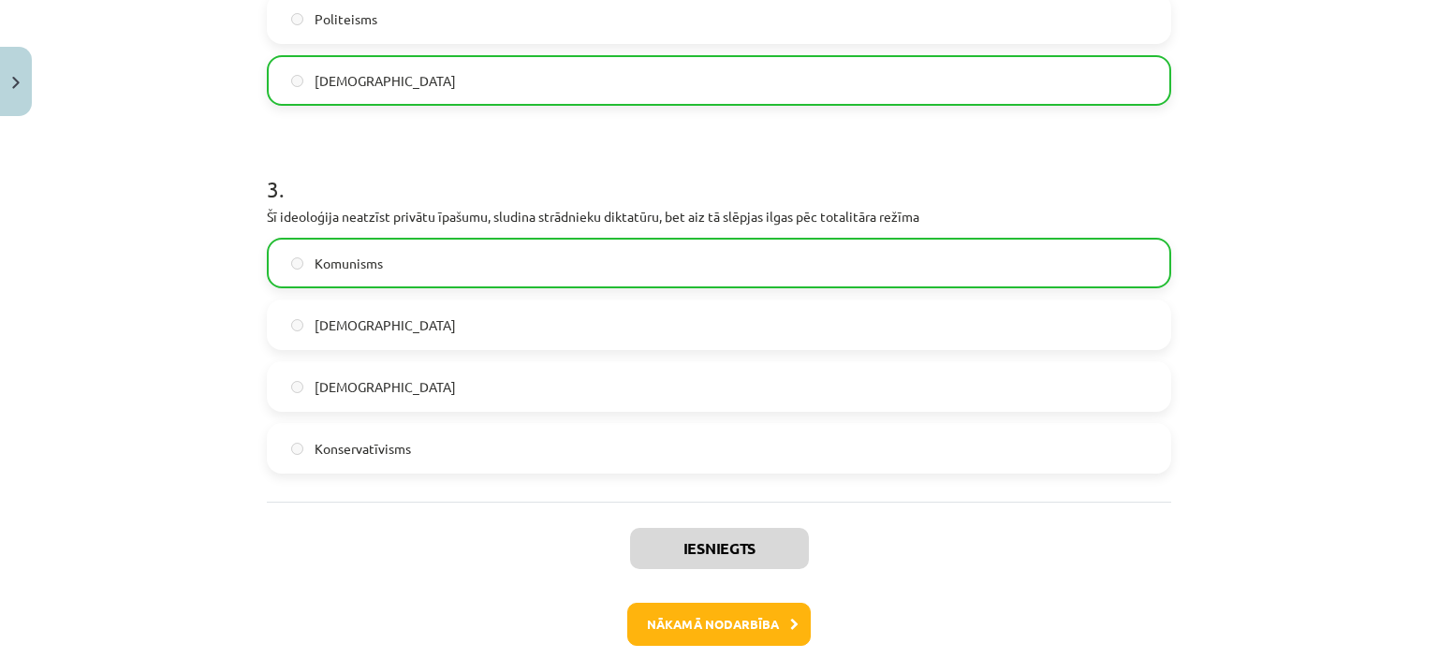
scroll to position [1087, 0]
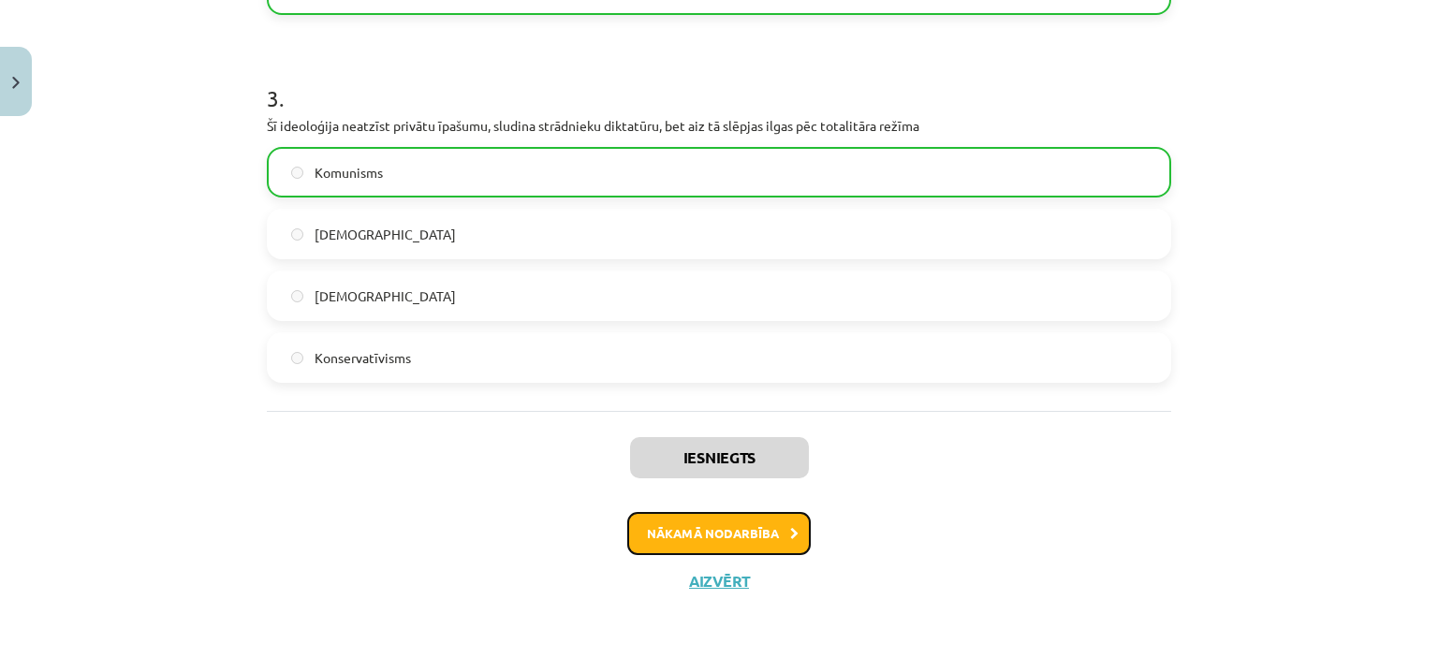
click at [777, 533] on button "Nākamā nodarbība" at bounding box center [718, 533] width 183 height 43
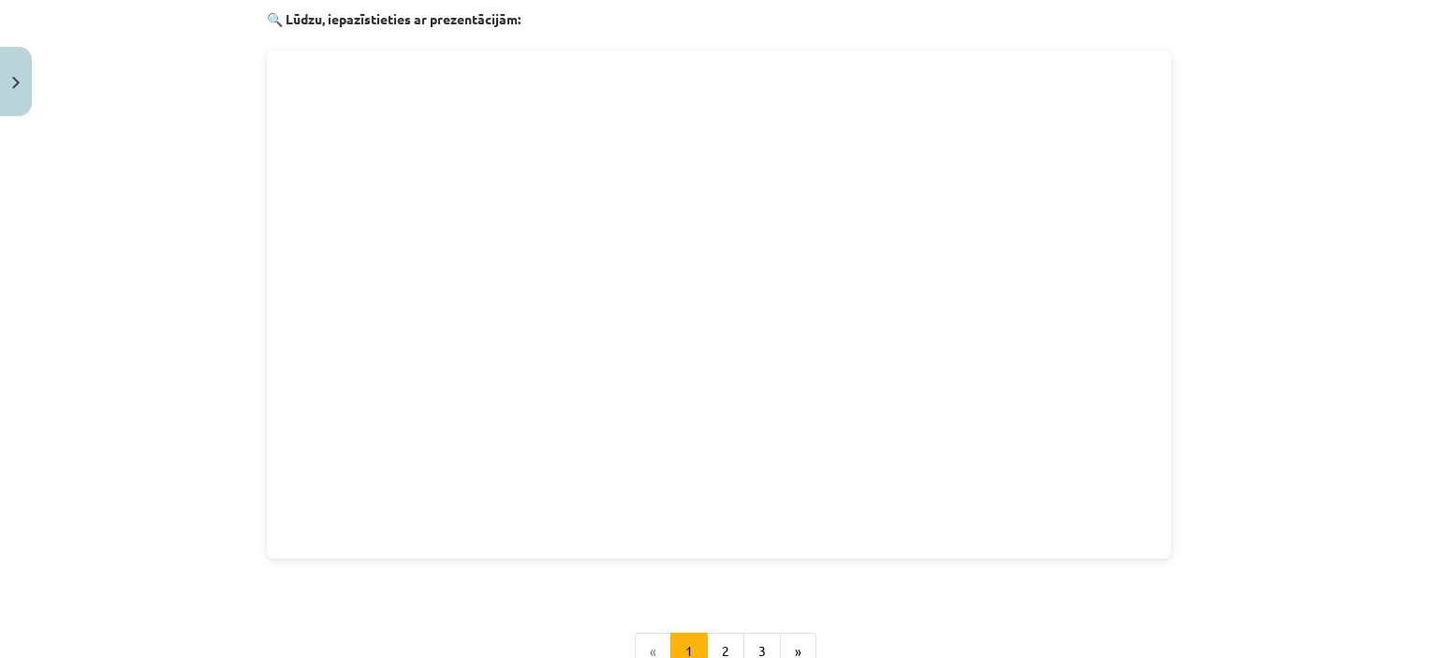
scroll to position [2106, 0]
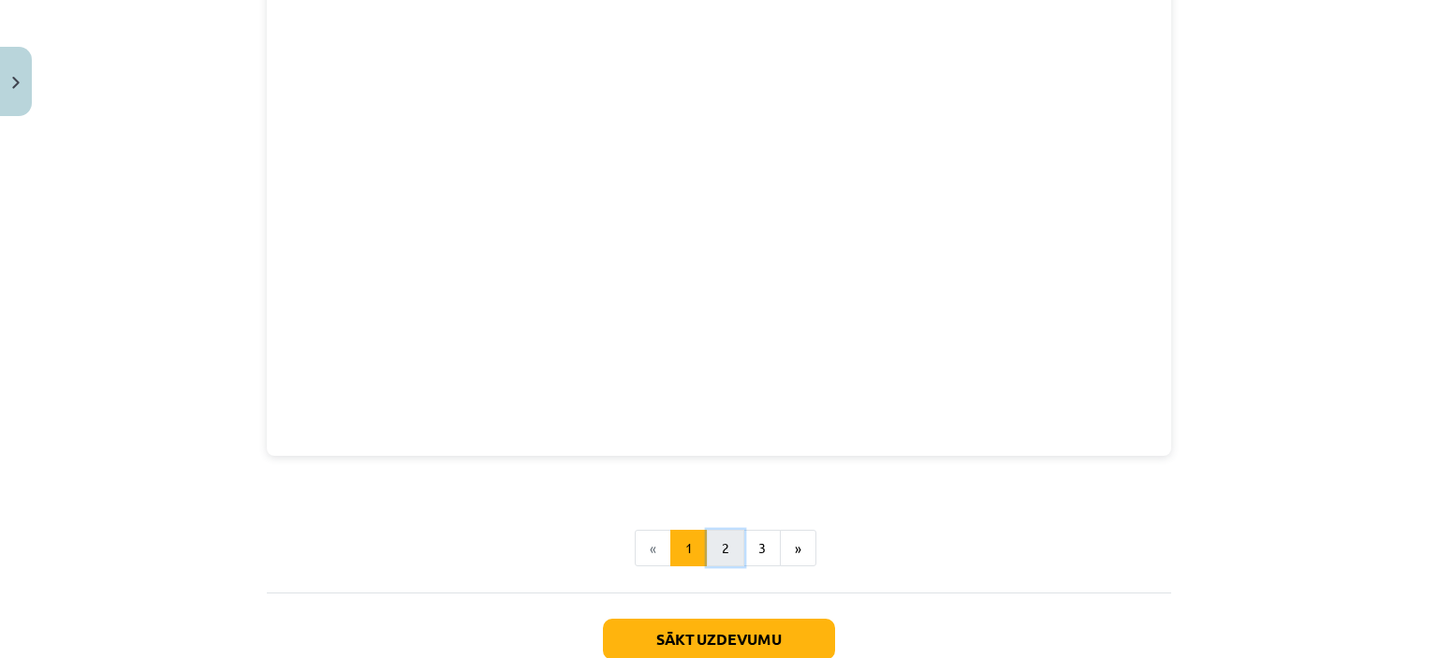
click at [722, 530] on button "2" at bounding box center [725, 548] width 37 height 37
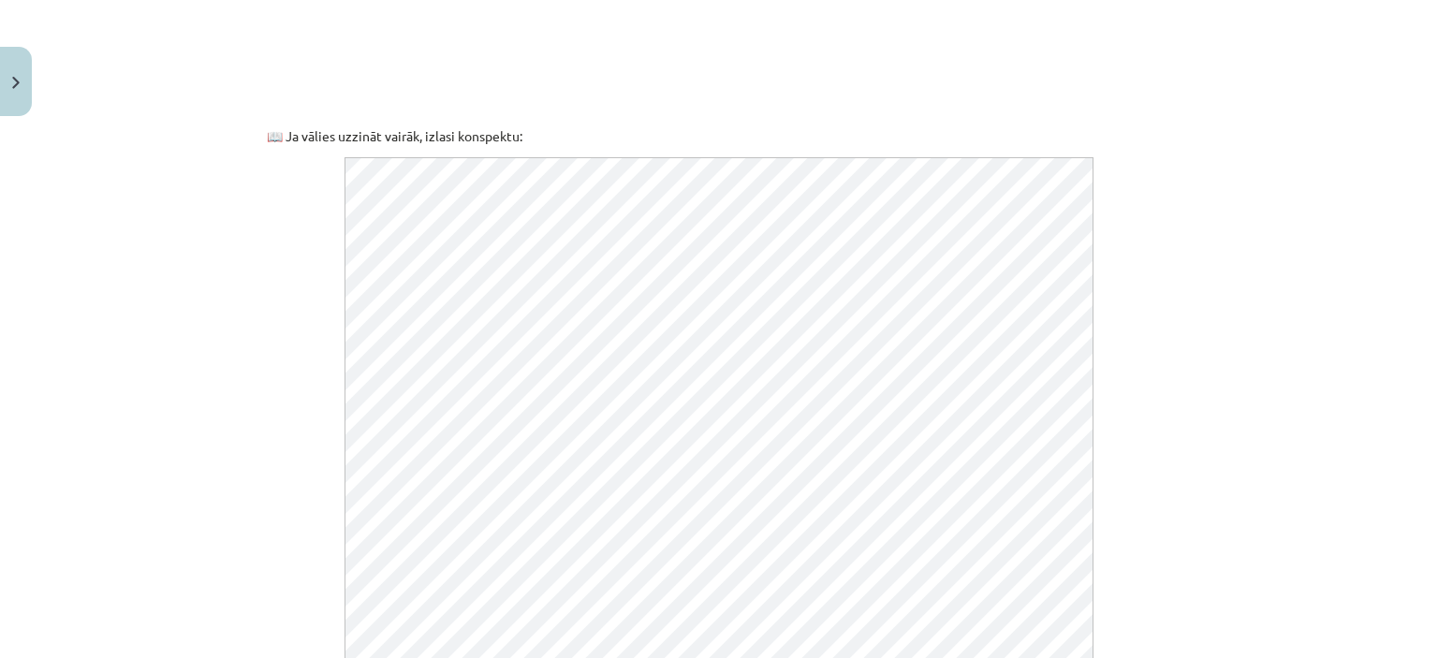
scroll to position [709, 0]
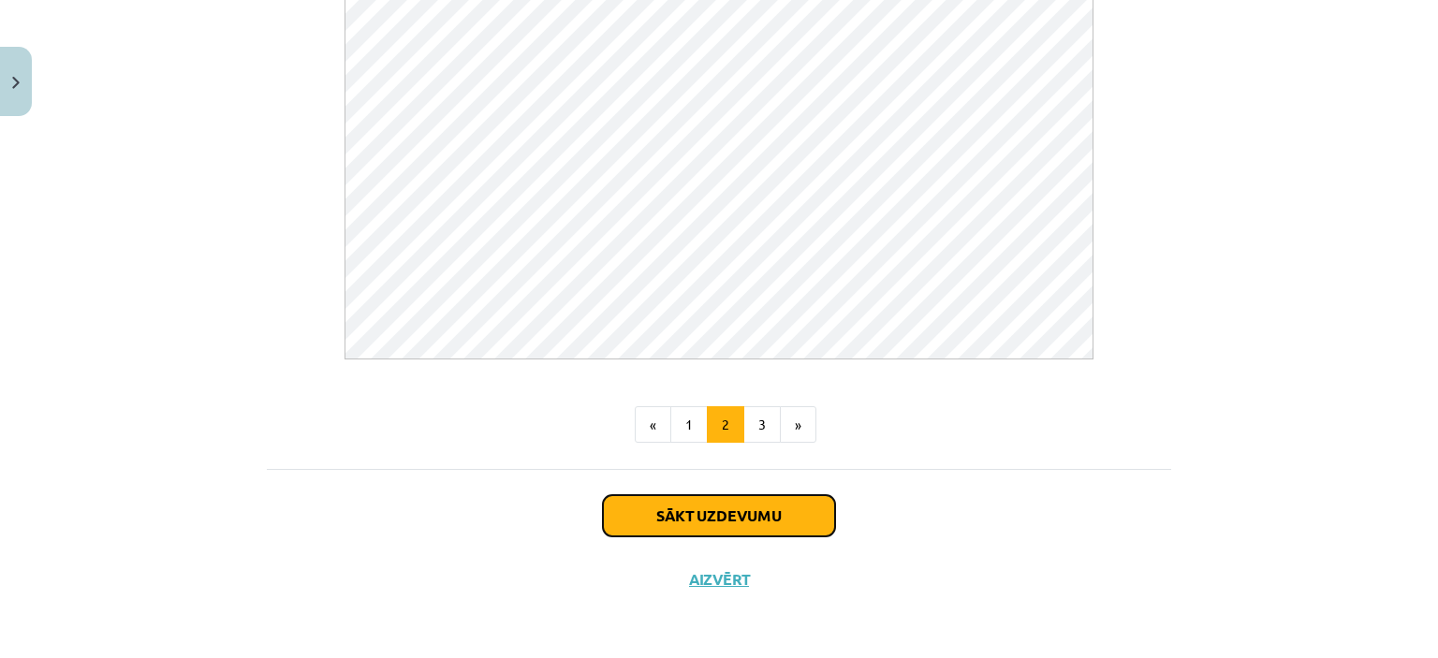
click at [723, 527] on button "Sākt uzdevumu" at bounding box center [719, 515] width 232 height 41
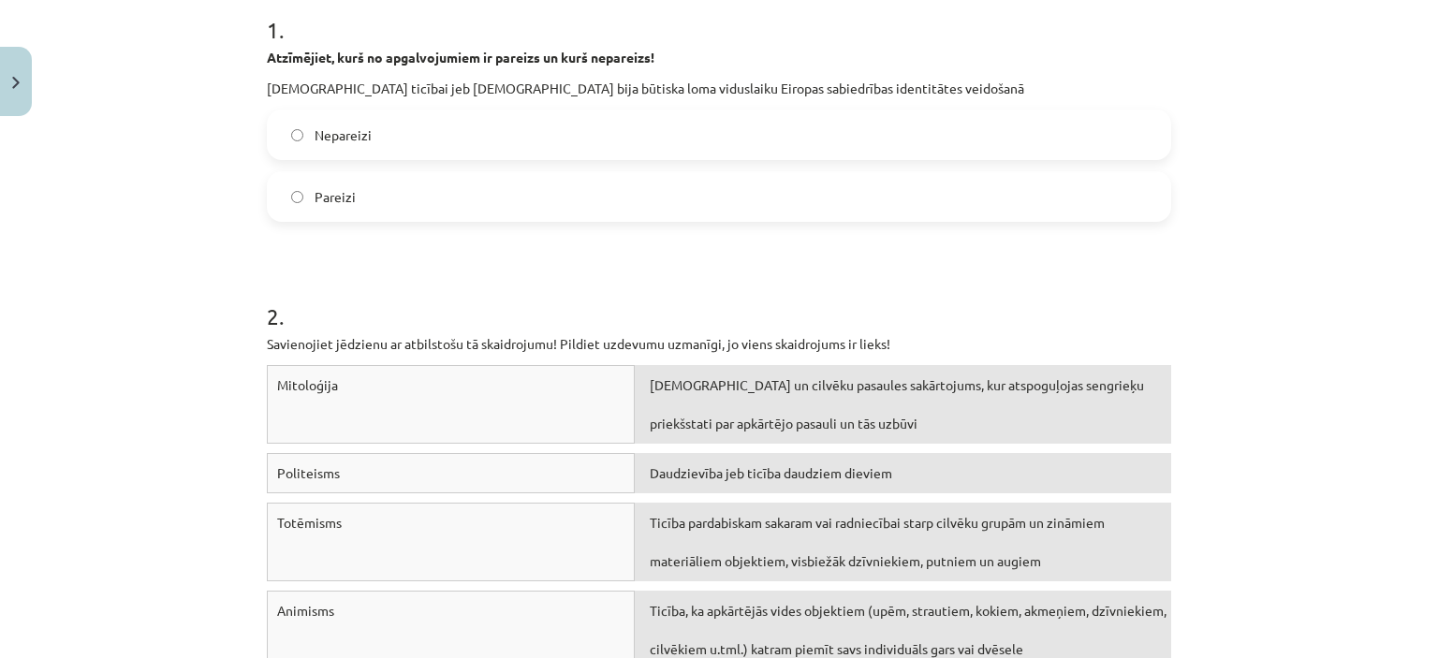
scroll to position [421, 0]
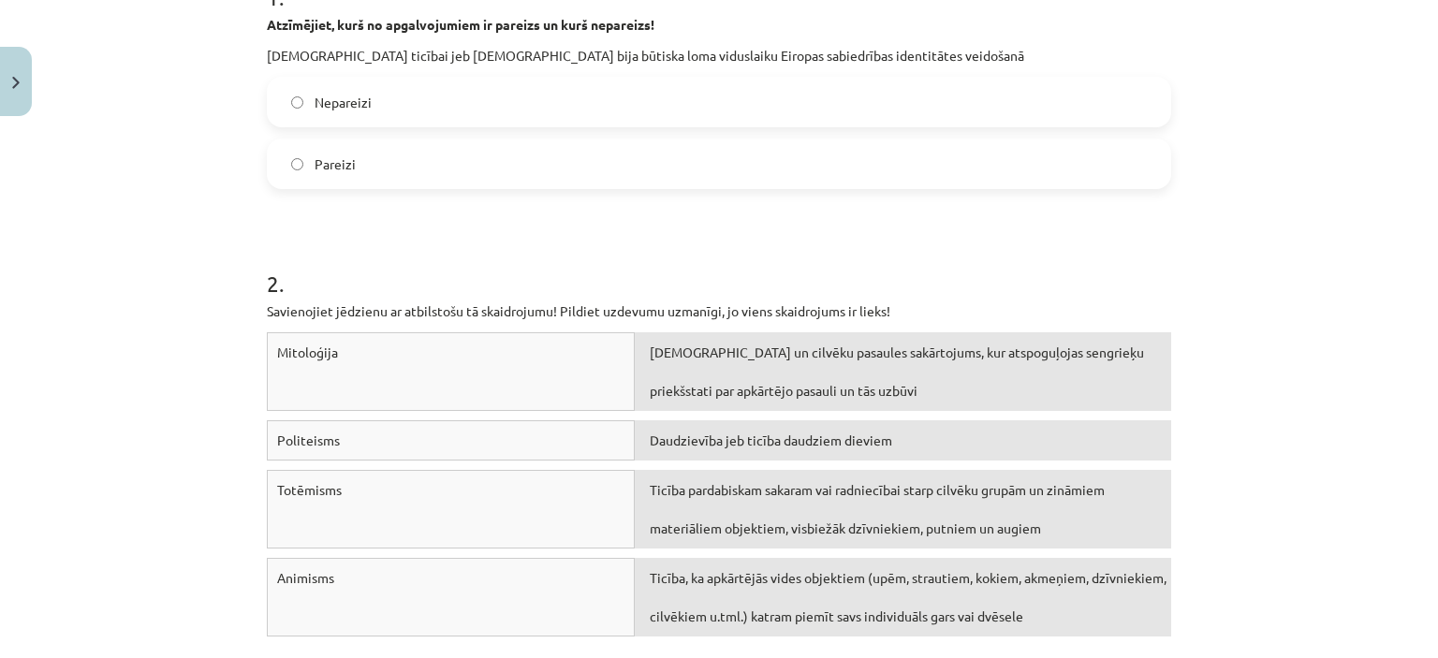
click at [376, 167] on label "Pareizi" at bounding box center [719, 163] width 901 height 47
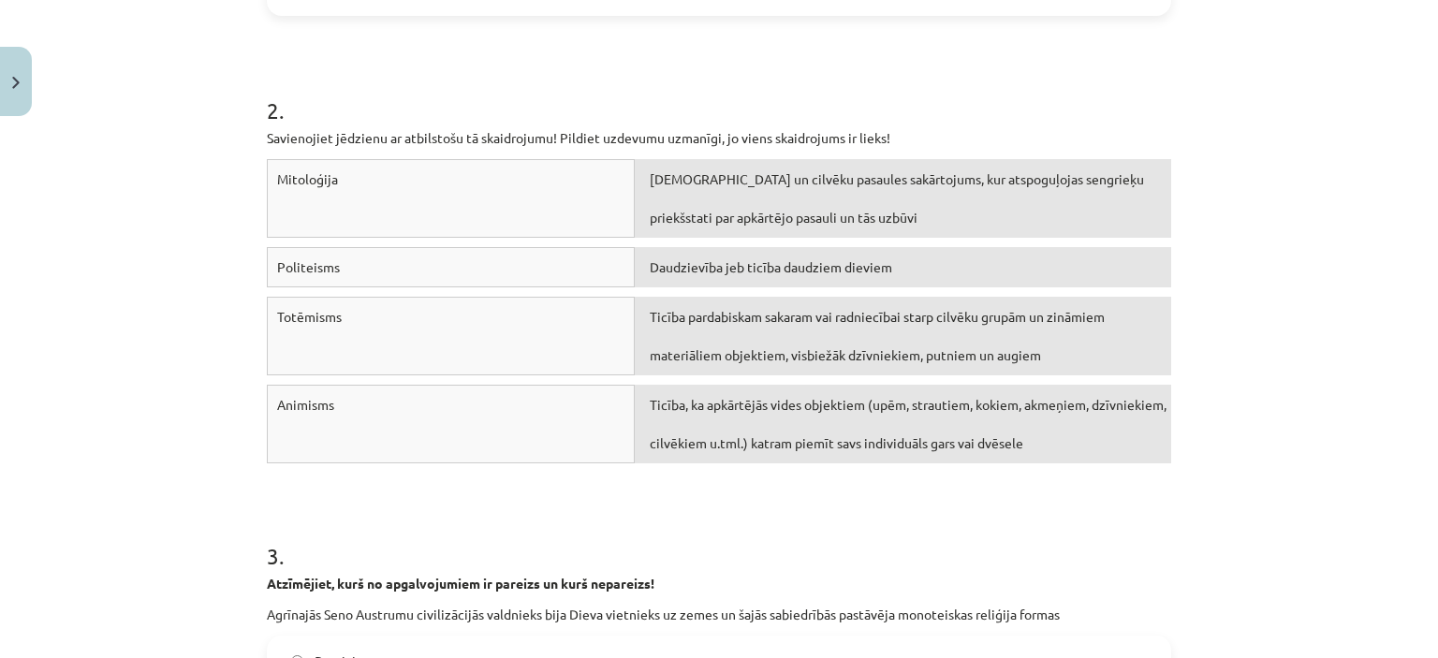
scroll to position [608, 0]
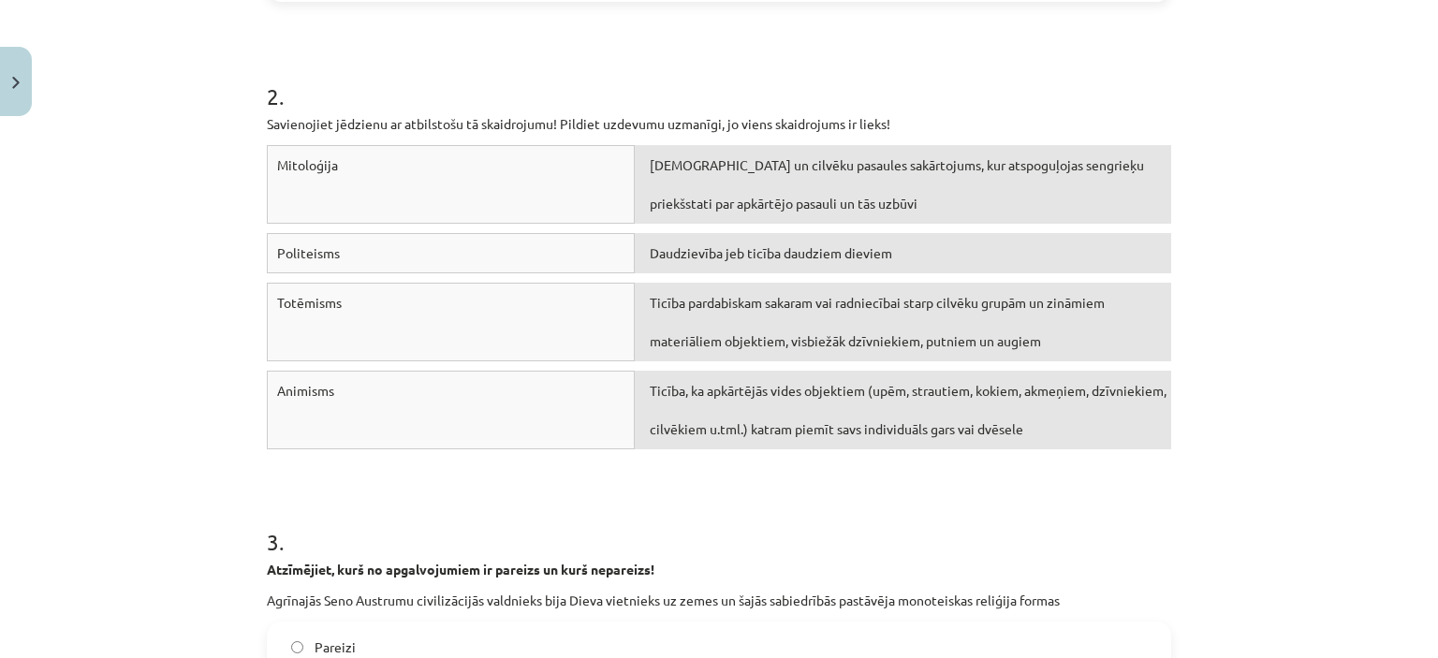
drag, startPoint x: 464, startPoint y: 175, endPoint x: 730, endPoint y: 211, distance: 268.2
click at [730, 211] on div "Mitoloģija Dievu un cilvēku pasaules sakārtojums, kur atspoguļojas sengrieķu pr…" at bounding box center [719, 189] width 904 height 88
click at [554, 264] on div "Politeisms" at bounding box center [451, 253] width 368 height 40
click at [553, 249] on div "Politeisms" at bounding box center [451, 253] width 368 height 40
click at [685, 186] on div "Dievu un cilvēku pasaules sakārtojums, kur atspoguļojas sengrieķu priekšstati p…" at bounding box center [903, 184] width 536 height 79
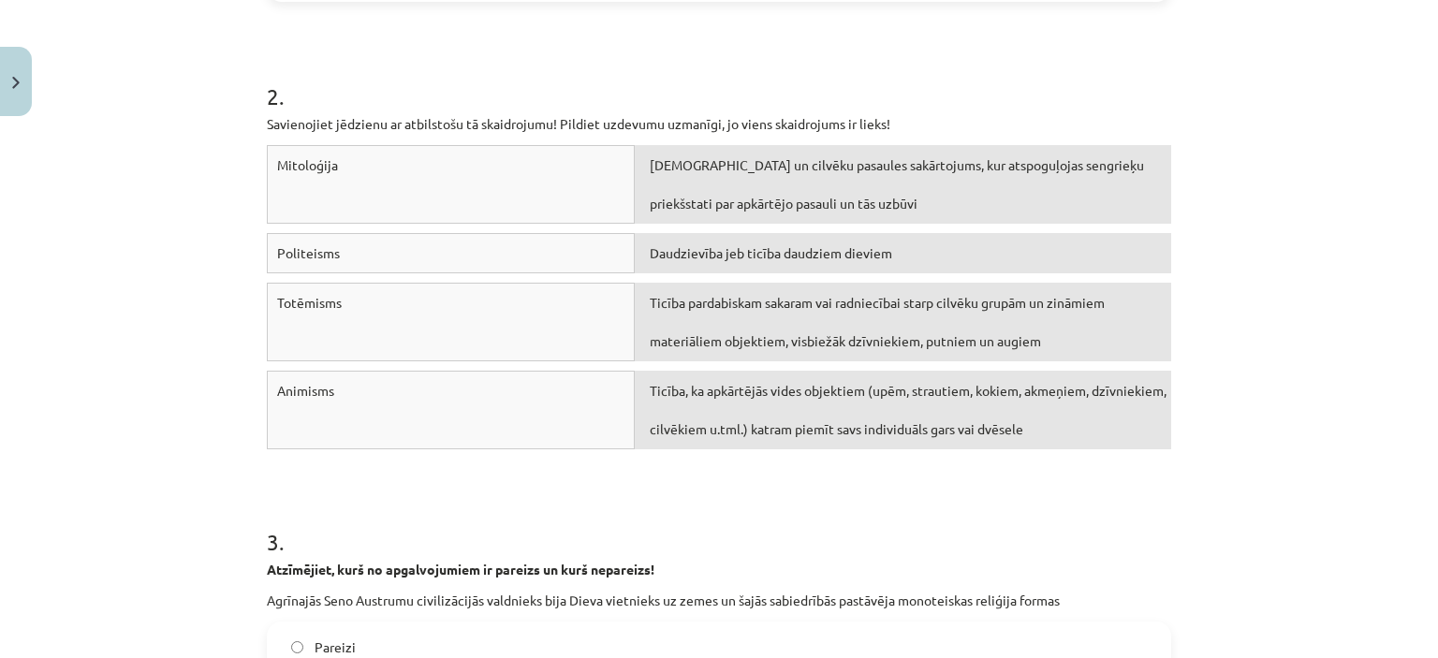
click at [560, 167] on div "Mitoloģija" at bounding box center [451, 184] width 368 height 79
click at [703, 265] on div "Daudzievība jeb ticība daudziem dieviem" at bounding box center [903, 253] width 536 height 40
drag, startPoint x: 703, startPoint y: 265, endPoint x: 551, endPoint y: 196, distance: 166.7
click at [551, 196] on div "Mitoloģija Dievu un cilvēku pasaules sakārtojums, kur atspoguļojas sengrieķu pr…" at bounding box center [719, 302] width 904 height 314
drag, startPoint x: 548, startPoint y: 183, endPoint x: 670, endPoint y: 260, distance: 144.7
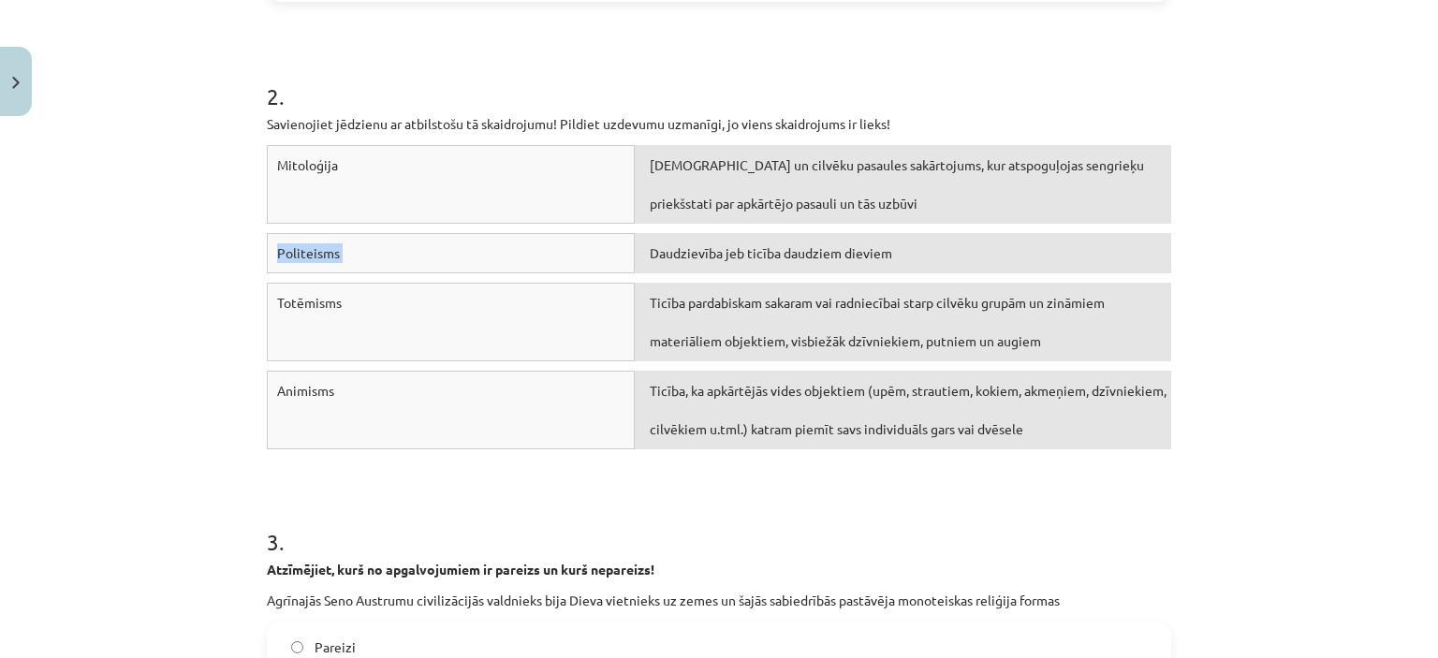
click at [675, 272] on div "Mitoloģija Dievu un cilvēku pasaules sakārtojums, kur atspoguļojas sengrieķu pr…" at bounding box center [719, 302] width 904 height 314
click at [322, 151] on div "Mitoloģija" at bounding box center [451, 184] width 368 height 79
drag, startPoint x: 389, startPoint y: 399, endPoint x: 726, endPoint y: 414, distance: 337.3
click at [725, 418] on div "Animisms Ticība, ka apkārtējās vides objektiem (upēm, strautiem, kokiem, akmeņi…" at bounding box center [719, 415] width 904 height 88
click at [714, 406] on div "Ticība, ka apkārtējās vides objektiem (upēm, strautiem, kokiem, akmeņiem, dzīvn…" at bounding box center [903, 410] width 536 height 79
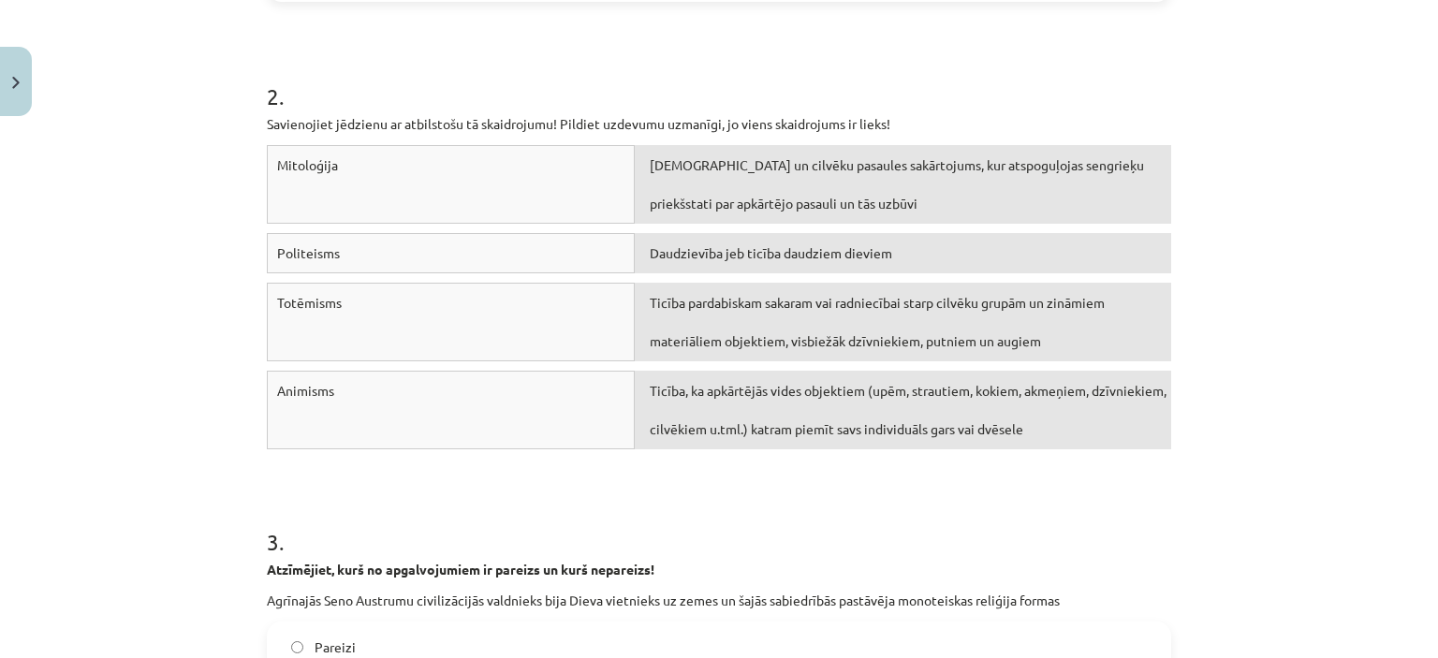
click at [707, 185] on div "Dievu un cilvēku pasaules sakārtojums, kur atspoguļojas sengrieķu priekšstati p…" at bounding box center [903, 184] width 536 height 79
click at [860, 168] on span "Dievu un cilvēku pasaules sakārtojums, kur atspoguļojas sengrieķu priekšstati p…" at bounding box center [897, 183] width 494 height 55
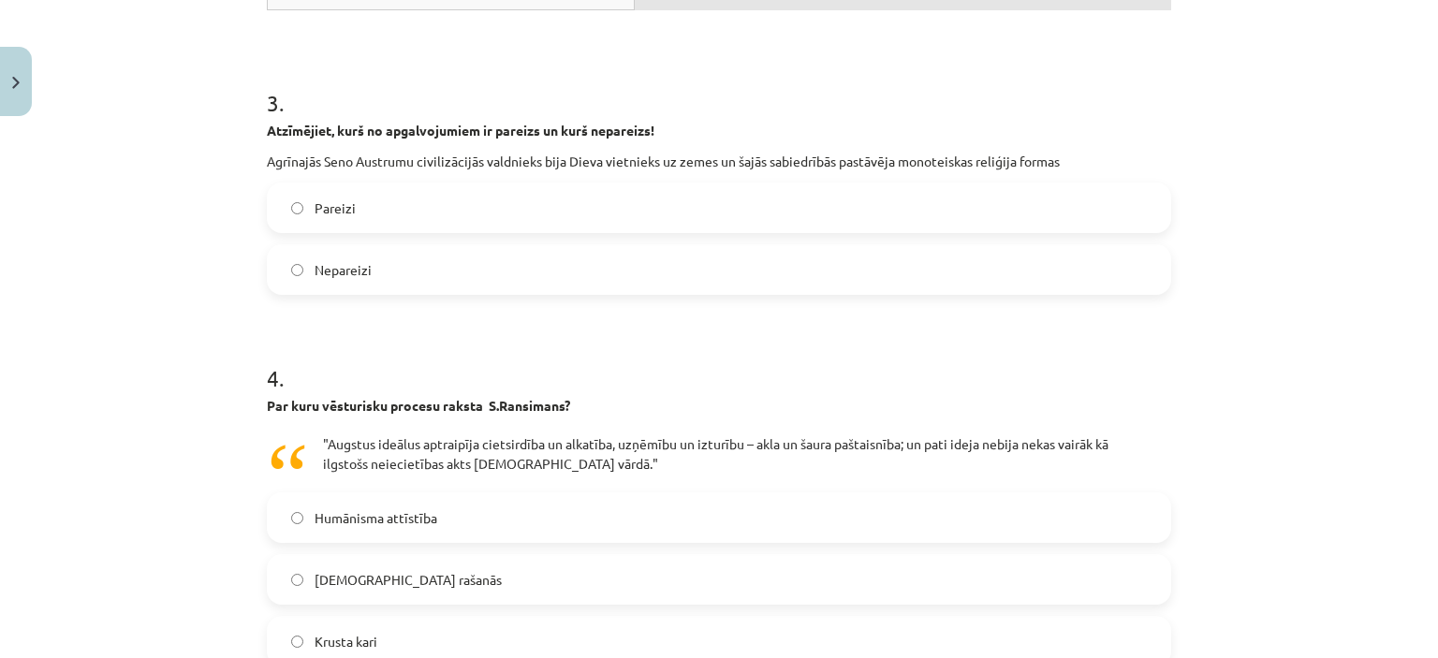
scroll to position [1077, 0]
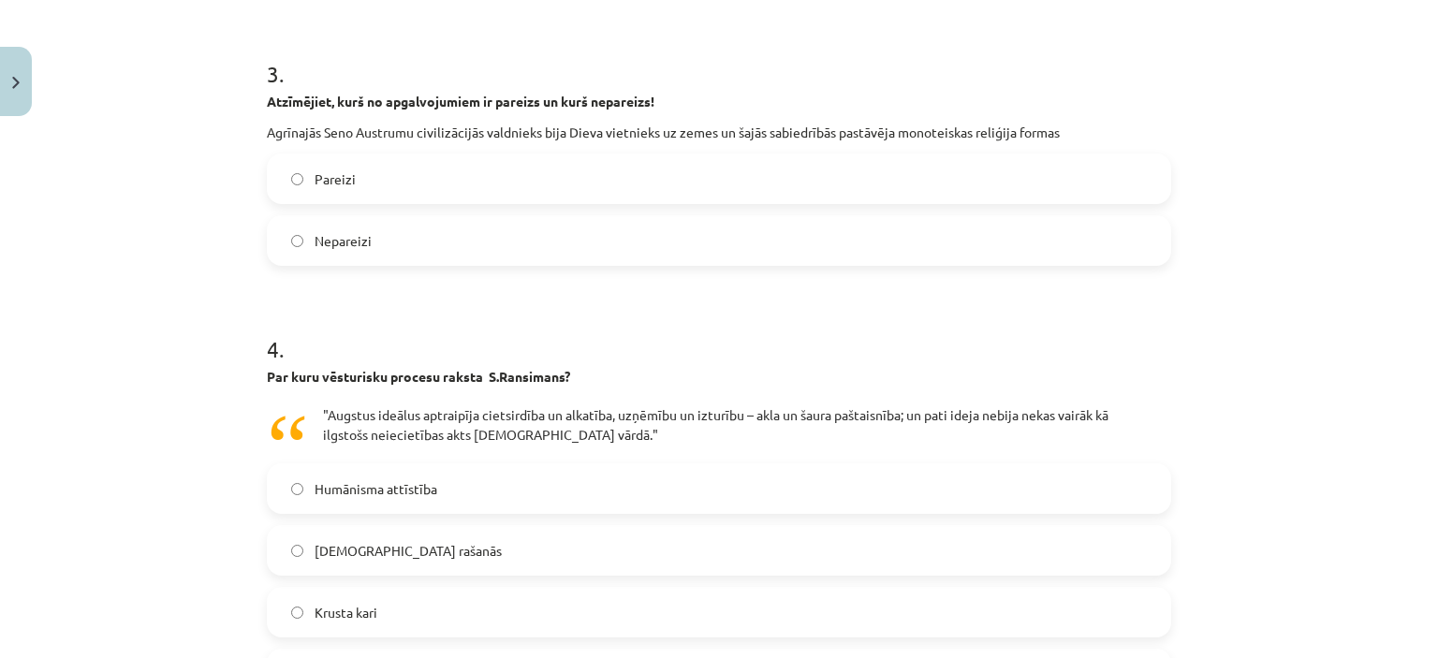
click at [287, 222] on label "Nepareizi" at bounding box center [719, 240] width 901 height 47
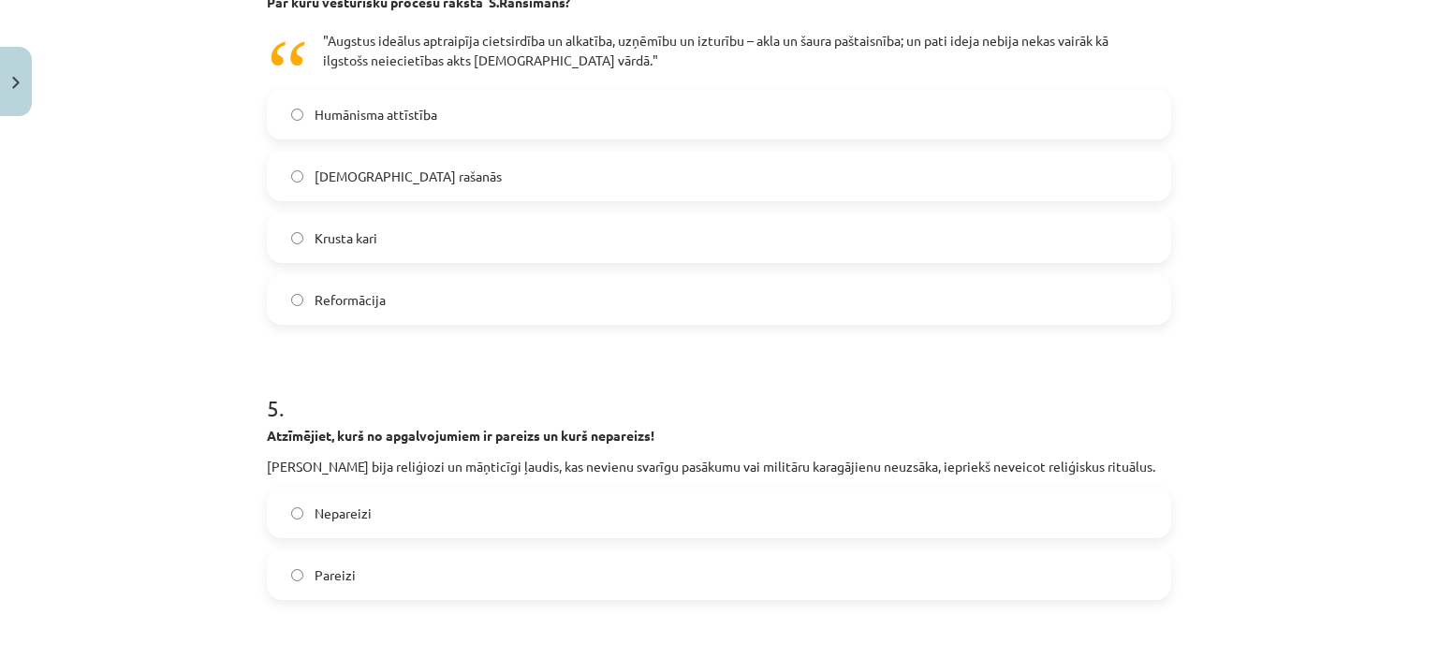
scroll to position [1357, 0]
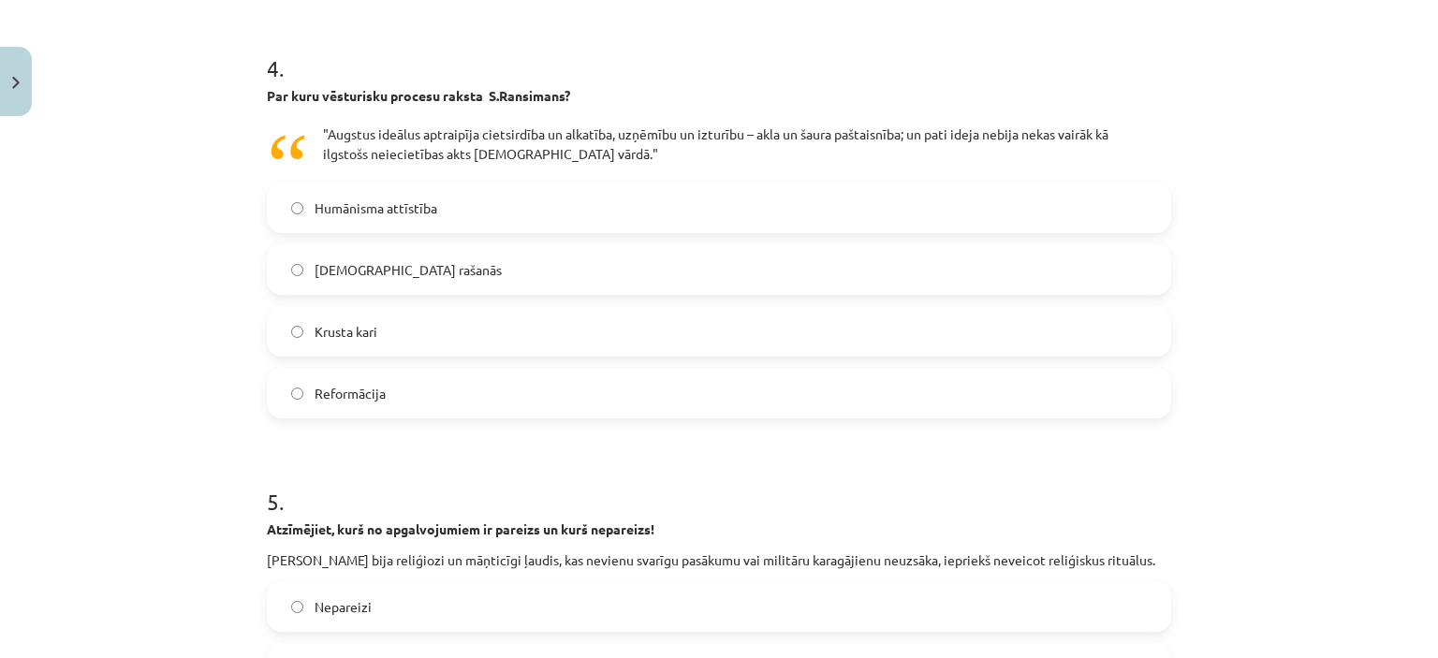
click at [476, 319] on label "Krusta kari" at bounding box center [719, 331] width 901 height 47
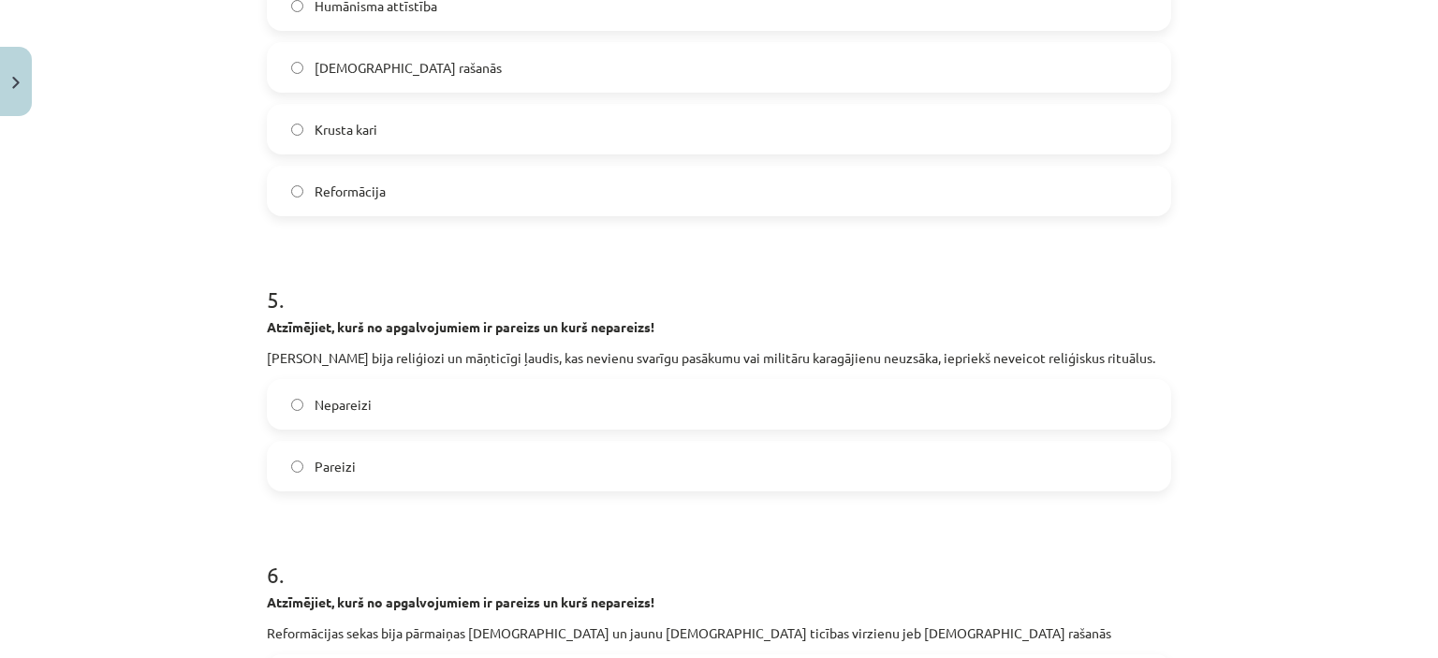
scroll to position [1825, 0]
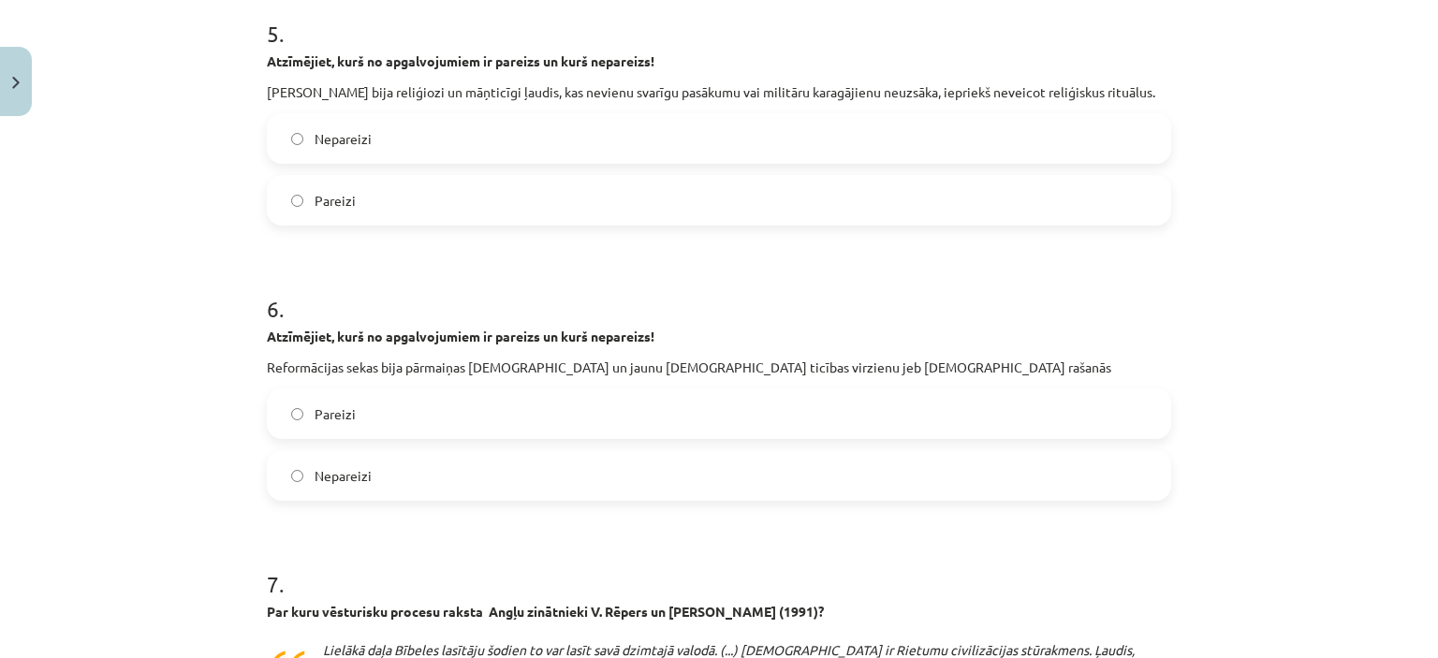
click at [352, 190] on label "Pareizi" at bounding box center [719, 200] width 901 height 47
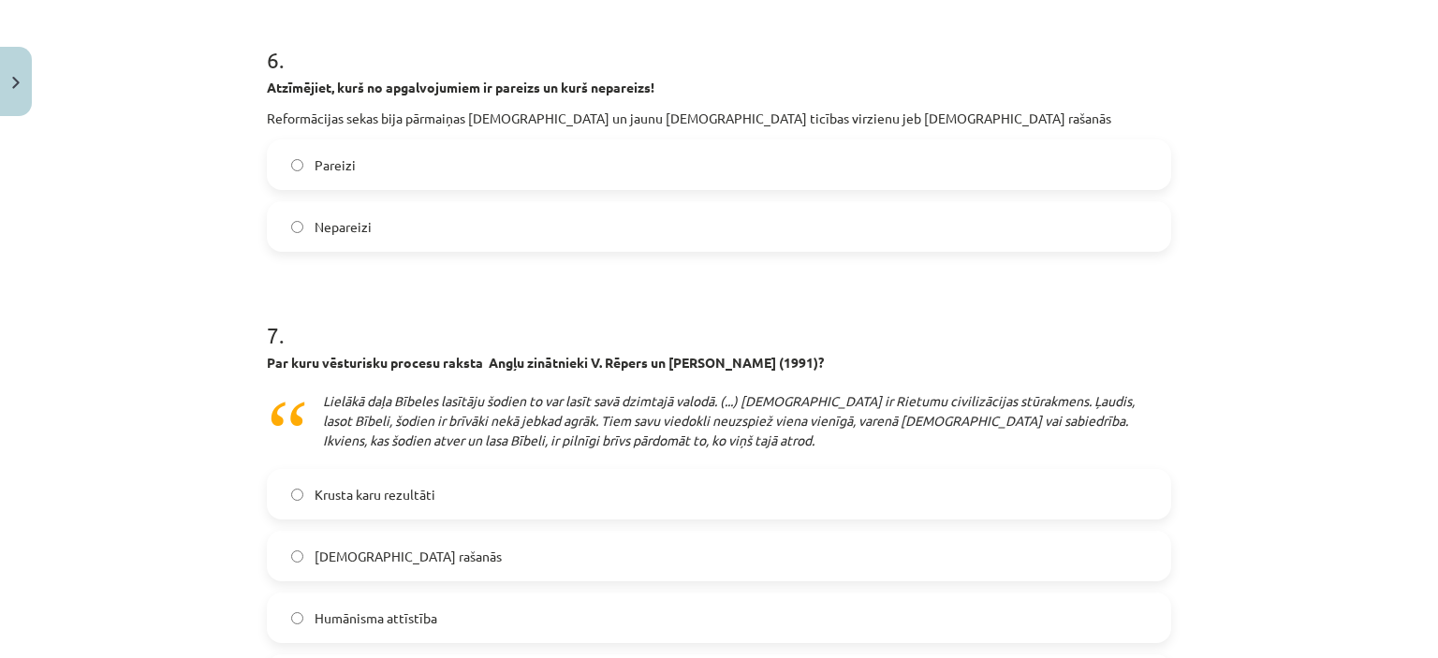
scroll to position [2106, 0]
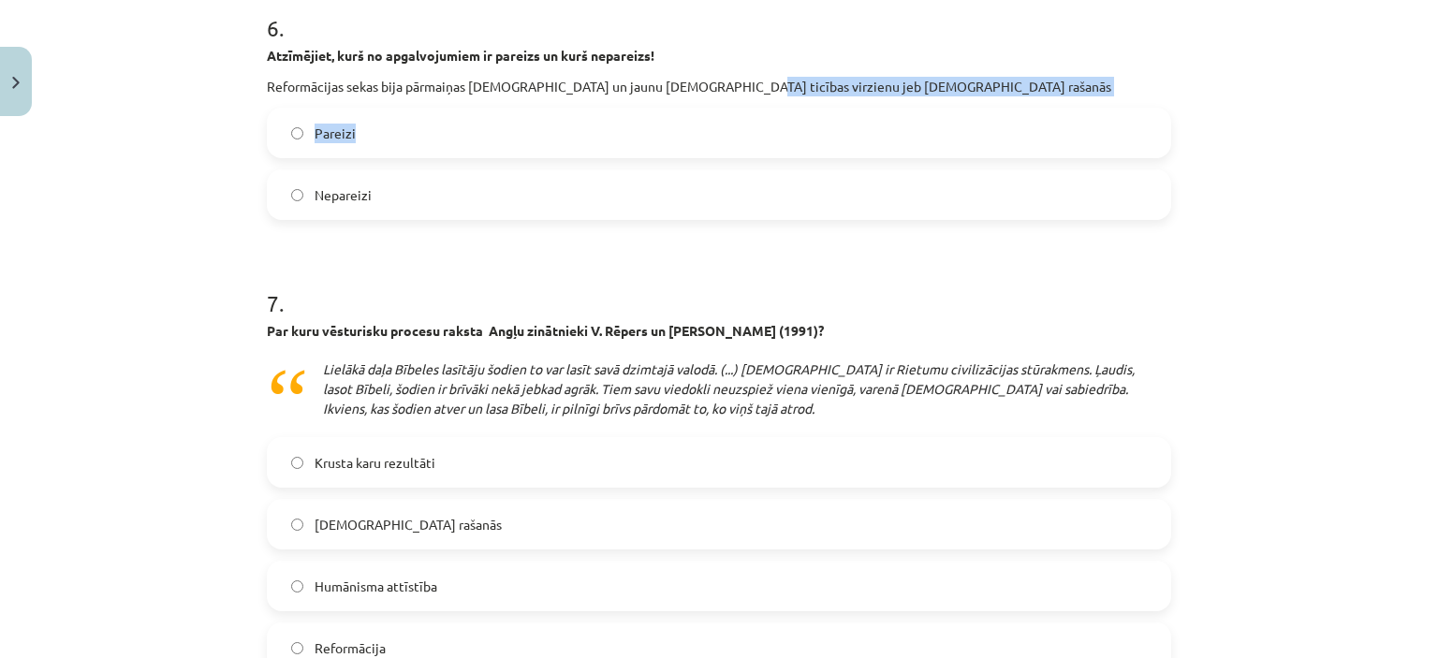
drag, startPoint x: 716, startPoint y: 81, endPoint x: 693, endPoint y: 122, distance: 47.4
click at [693, 122] on div "6 . Atzīmējiet, kurš no apgalvojumiem ir pareizs un kurš nepareizs! Reformācija…" at bounding box center [719, 101] width 904 height 238
click at [183, 216] on div "Mācību tēma: Vēstures ii - 12. klases 1. ieskaites mācību materiāls #2 📖 1.tēma…" at bounding box center [719, 329] width 1438 height 658
click at [589, 110] on label "Pareizi" at bounding box center [719, 133] width 901 height 47
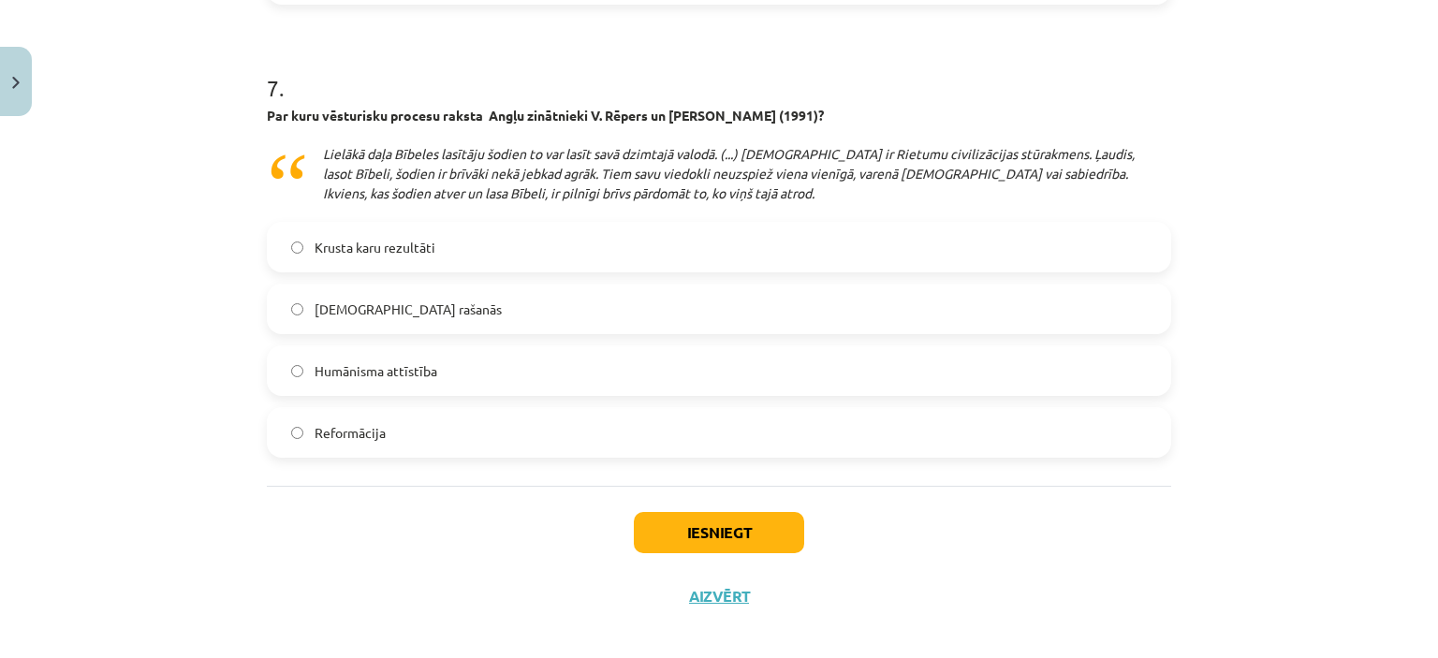
scroll to position [2337, 0]
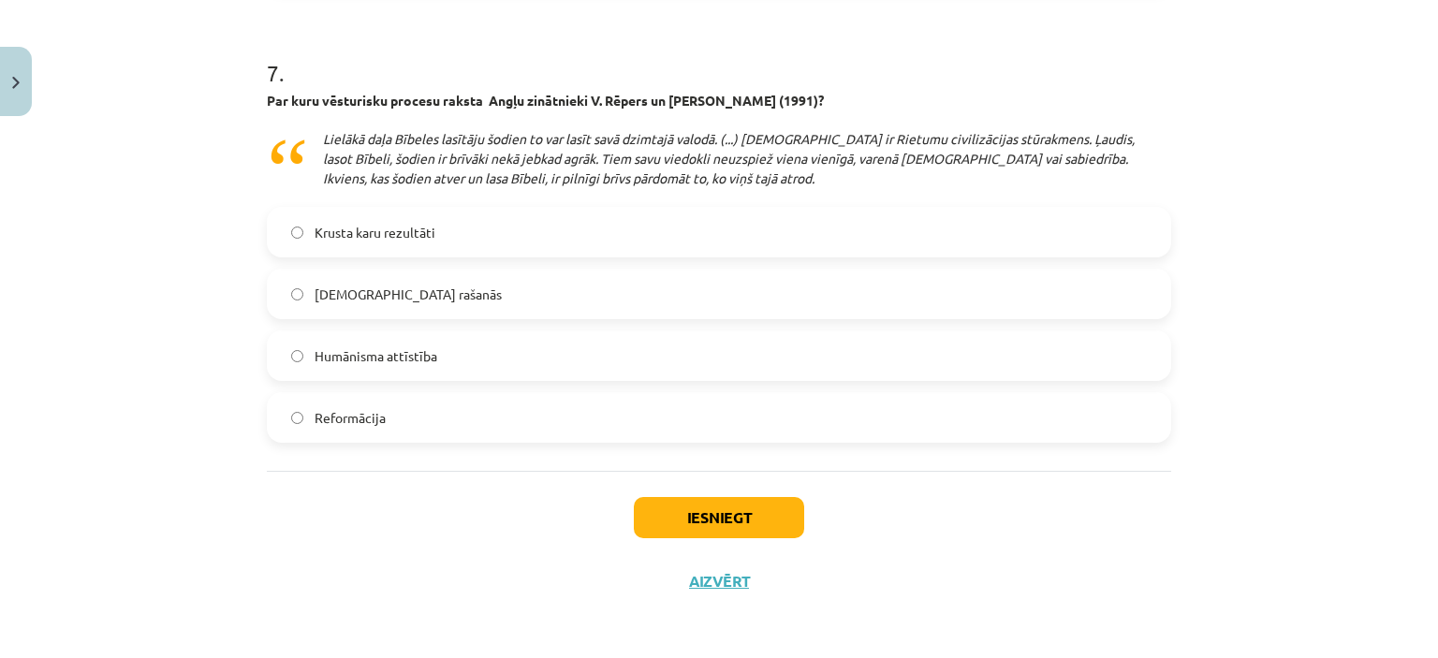
click at [374, 403] on label "Reformācija" at bounding box center [719, 417] width 901 height 47
click at [756, 501] on button "Iesniegt" at bounding box center [719, 517] width 170 height 41
click at [634, 524] on button "Iesniegt" at bounding box center [719, 517] width 170 height 41
click at [683, 512] on button "Iesniegt" at bounding box center [719, 517] width 170 height 41
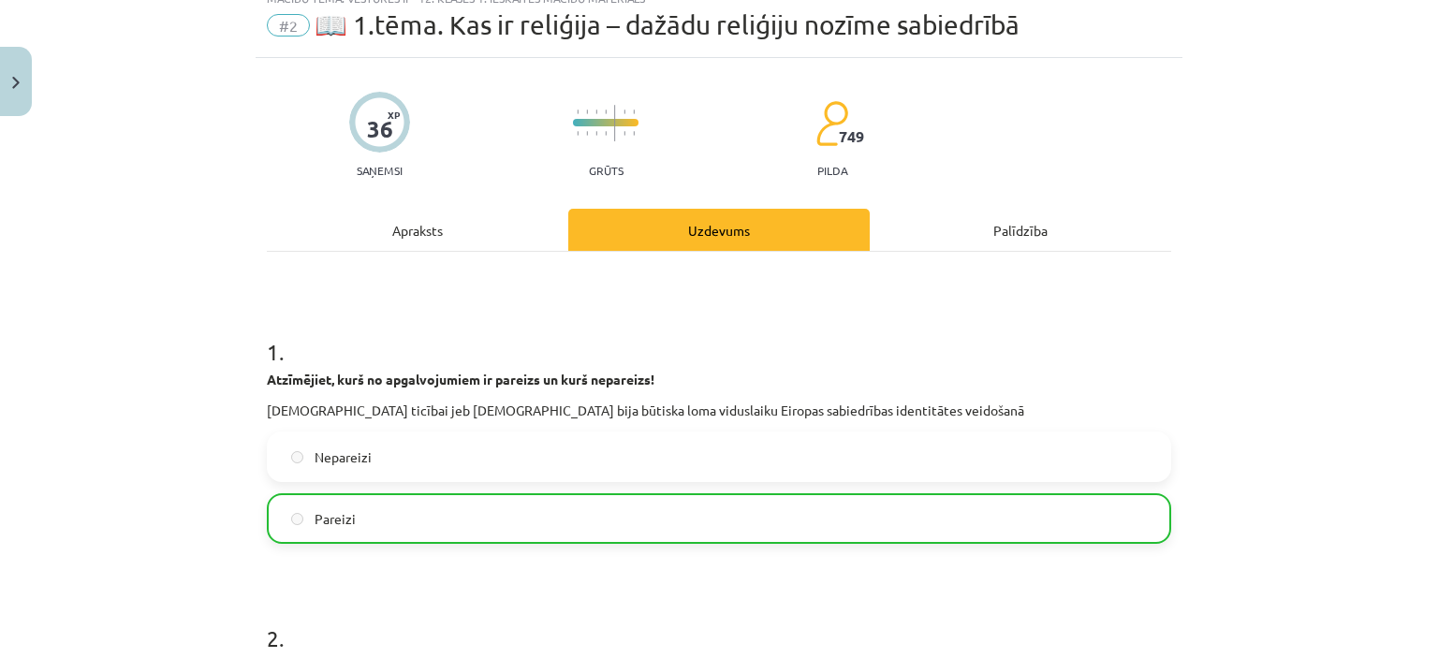
scroll to position [0, 0]
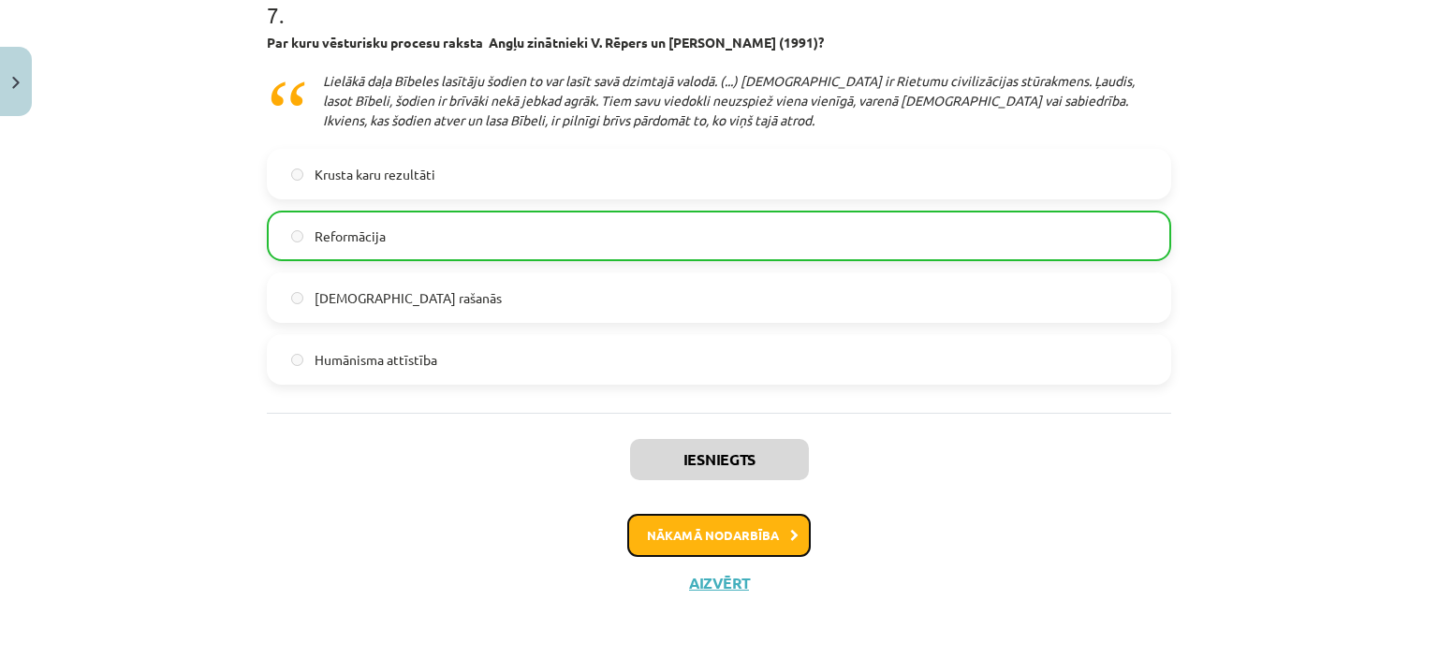
click at [673, 529] on button "Nākamā nodarbība" at bounding box center [718, 535] width 183 height 43
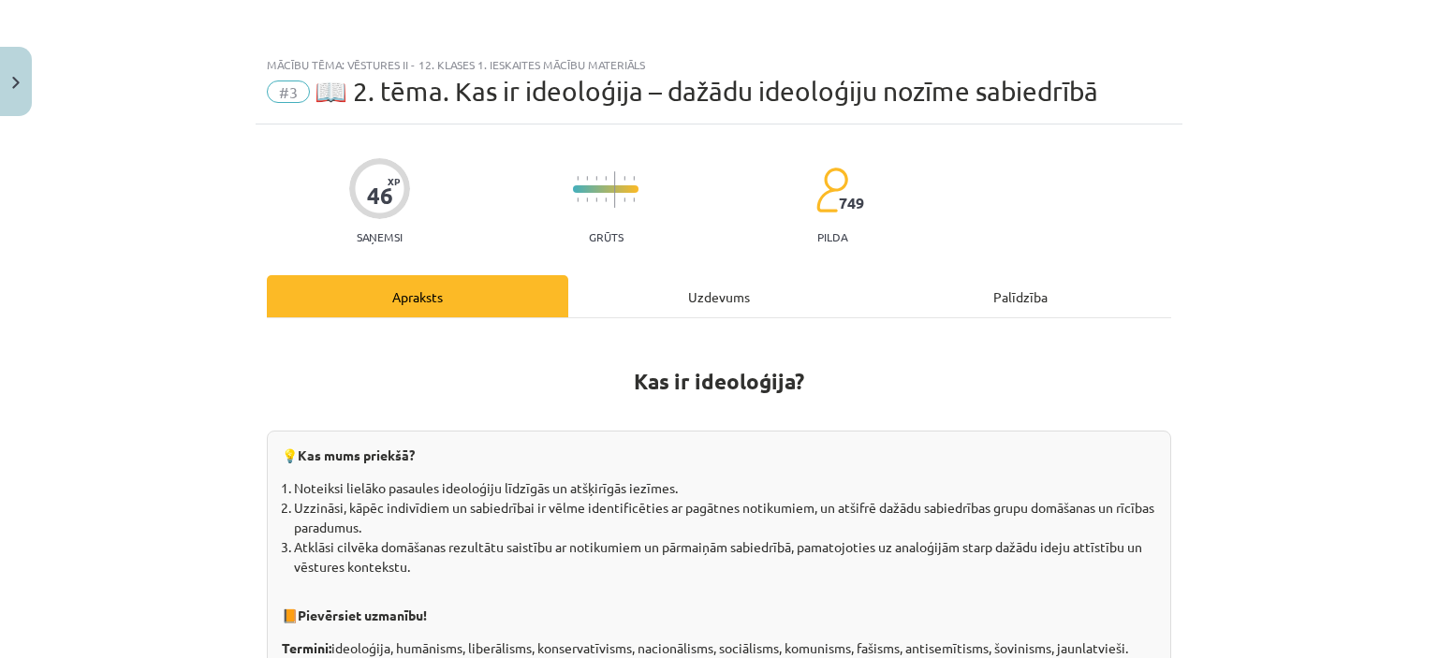
click at [703, 302] on div "Uzdevums" at bounding box center [718, 296] width 301 height 42
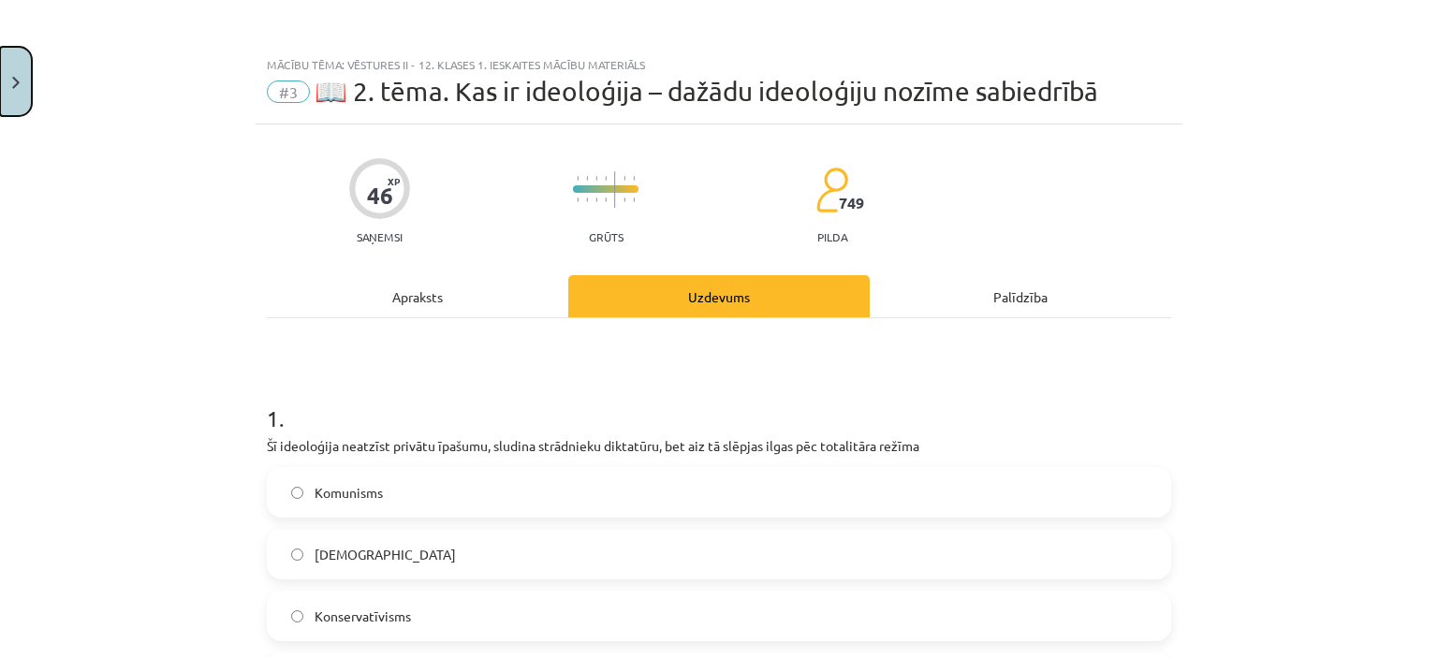
click at [5, 74] on button "Close" at bounding box center [16, 81] width 32 height 69
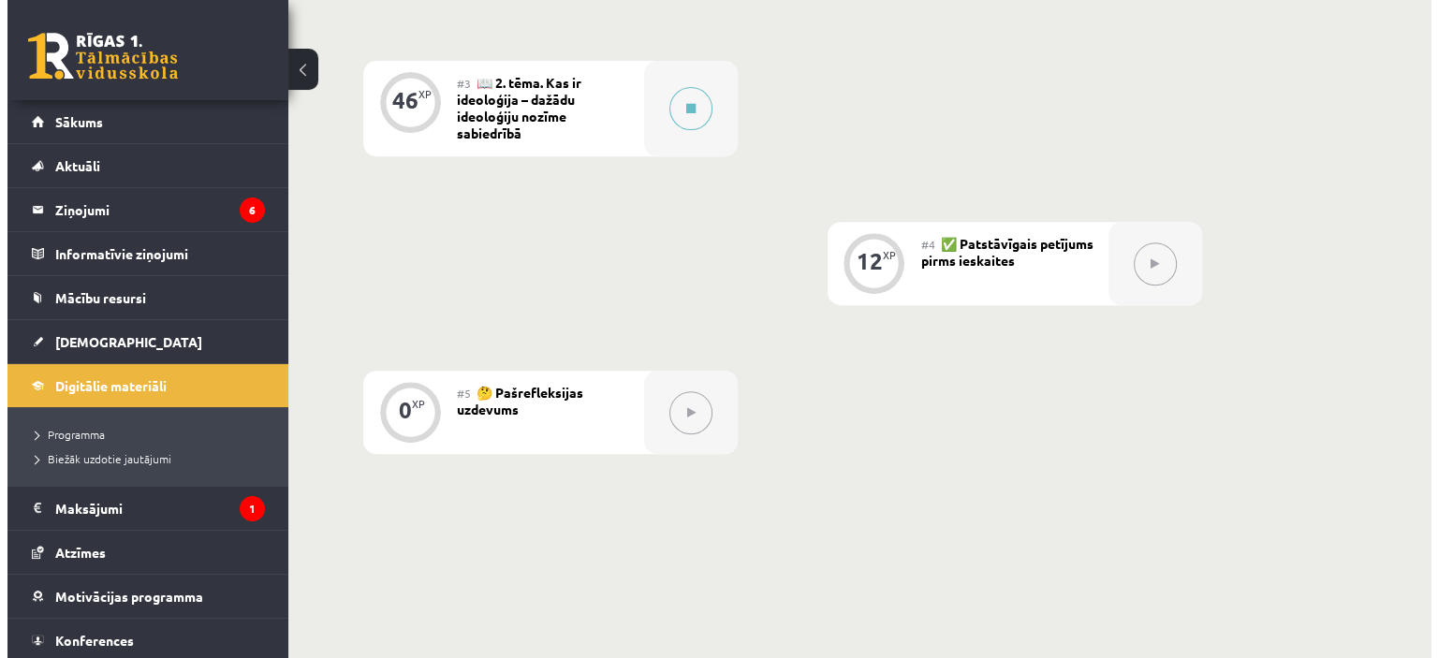
scroll to position [603, 0]
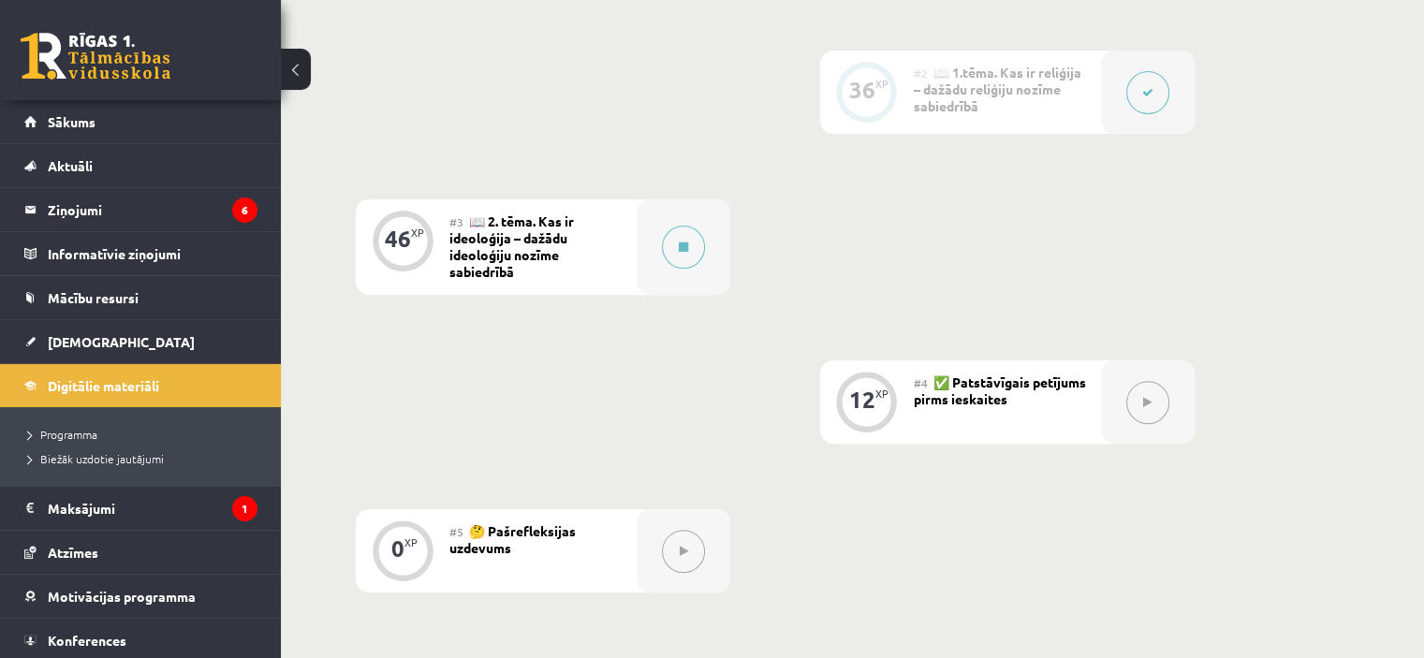
click at [1148, 410] on button at bounding box center [1147, 402] width 43 height 43
click at [877, 428] on div "12 XP" at bounding box center [867, 400] width 56 height 56
click at [678, 256] on button at bounding box center [683, 247] width 43 height 43
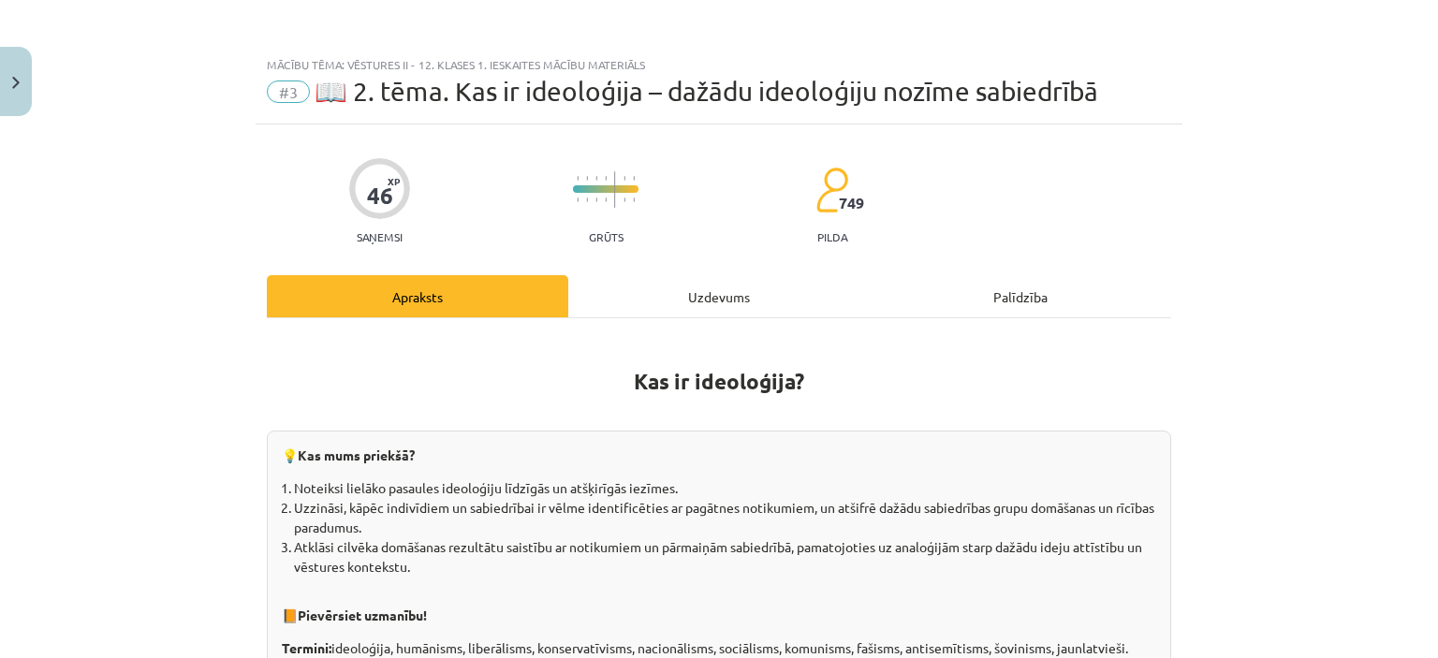
click at [665, 301] on div "Uzdevums" at bounding box center [718, 296] width 301 height 42
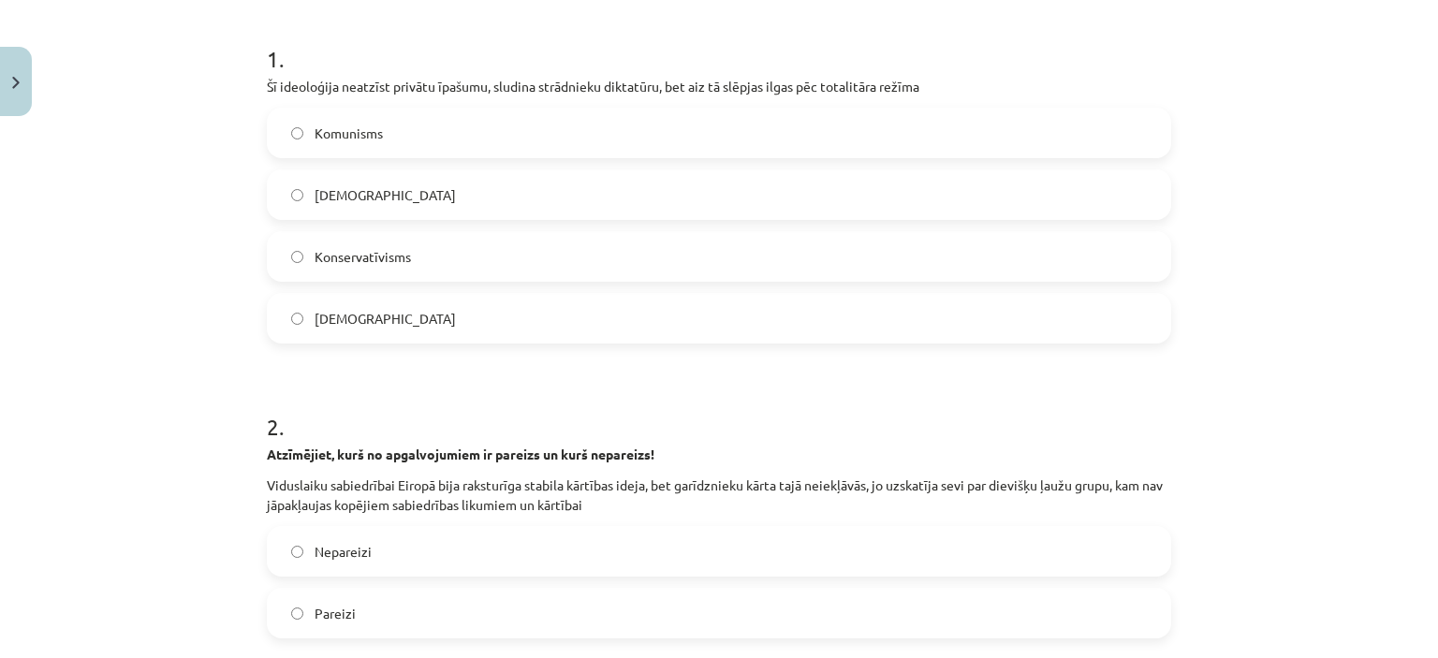
scroll to position [328, 0]
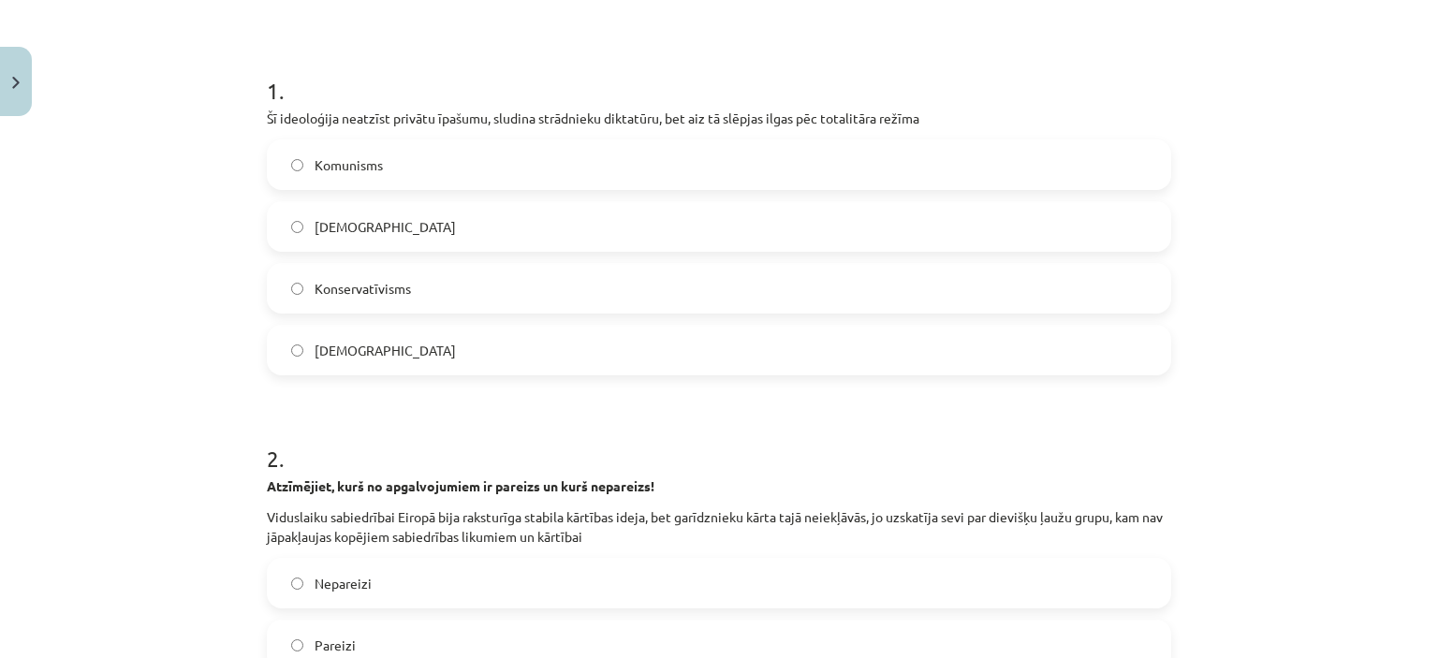
click at [350, 168] on span "Komunisms" at bounding box center [349, 165] width 68 height 20
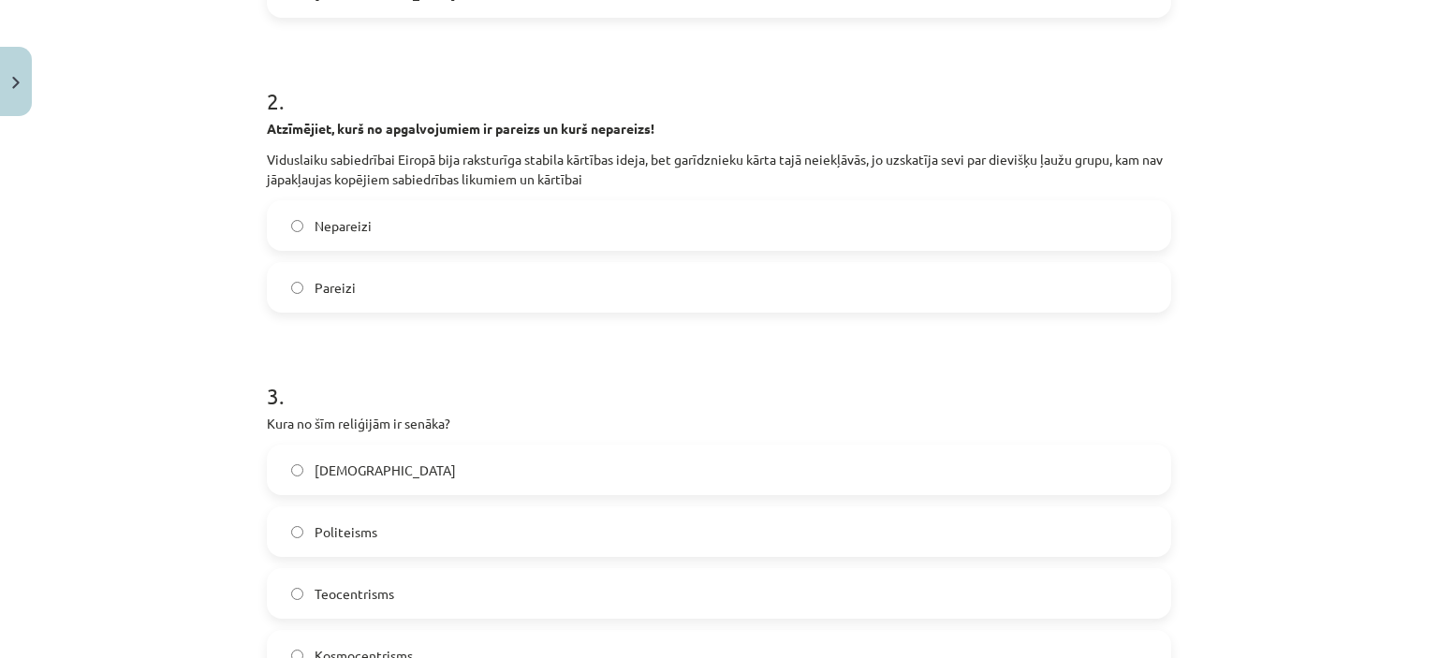
scroll to position [702, 0]
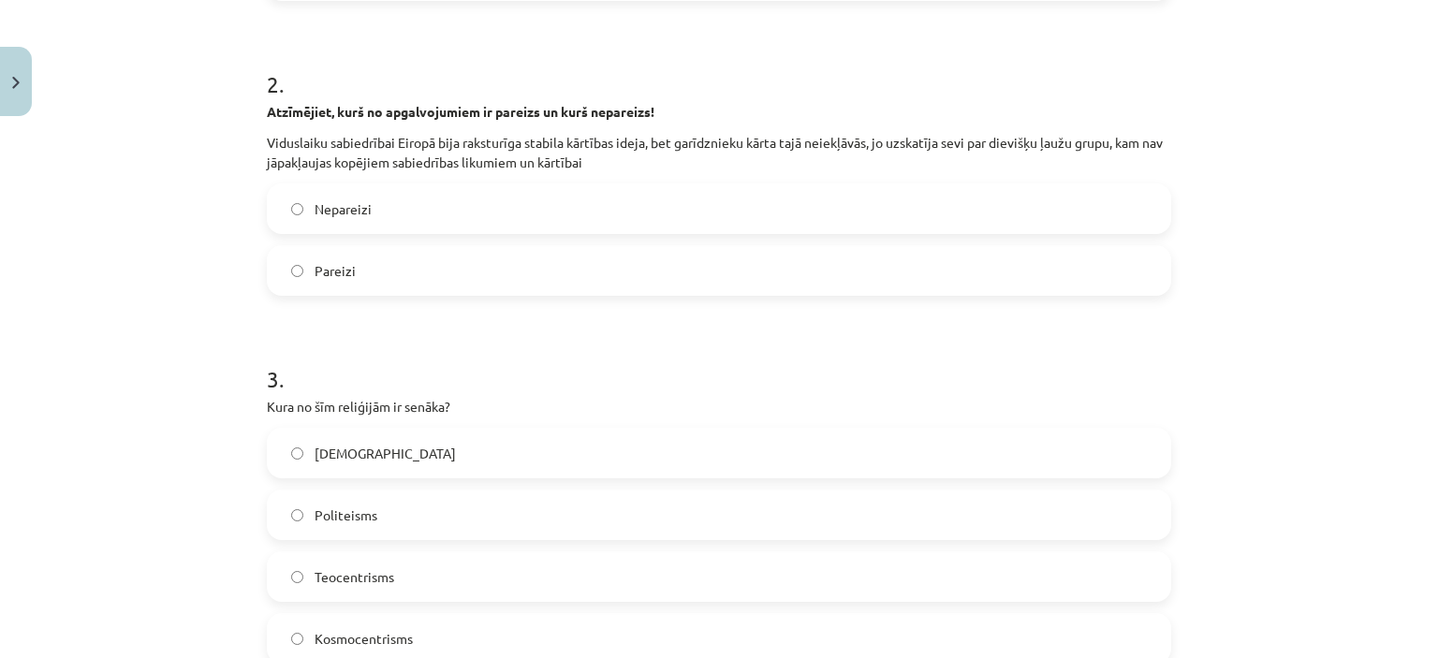
click at [352, 217] on span "Nepareizi" at bounding box center [343, 209] width 57 height 20
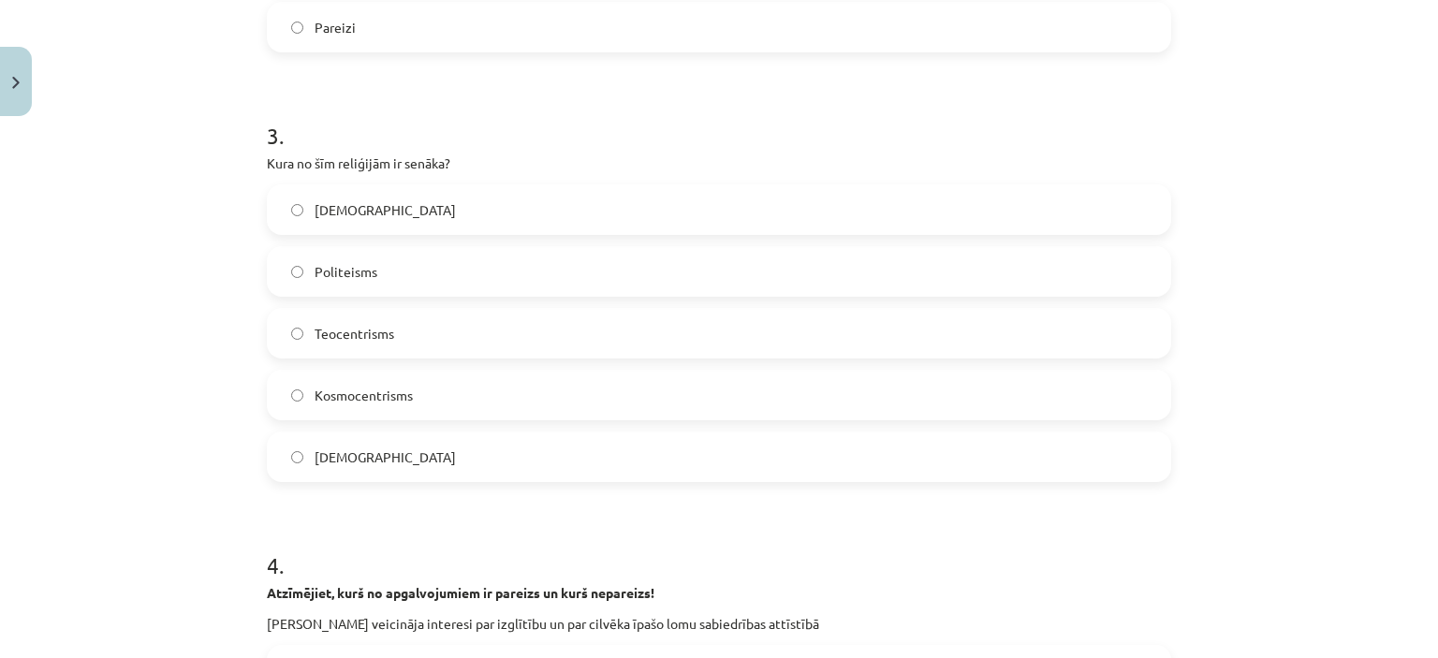
scroll to position [983, 0]
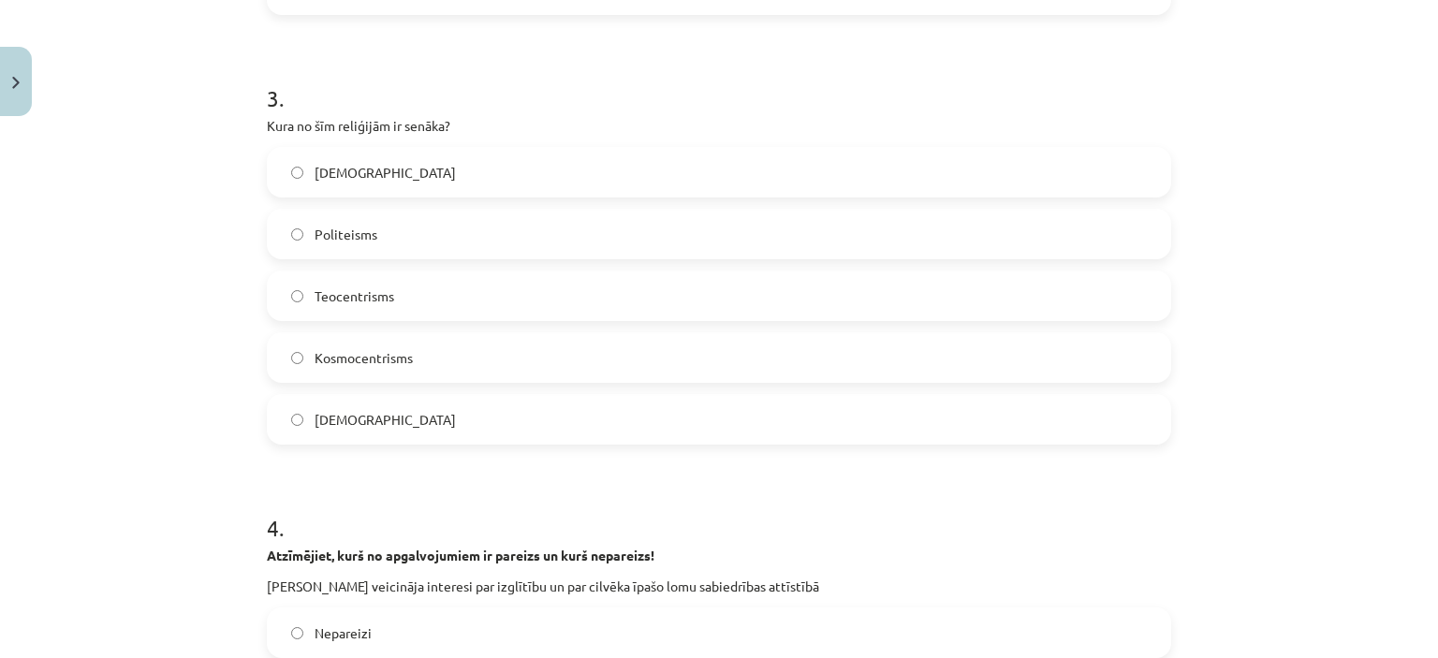
click at [387, 151] on label "Panteisms" at bounding box center [719, 172] width 901 height 47
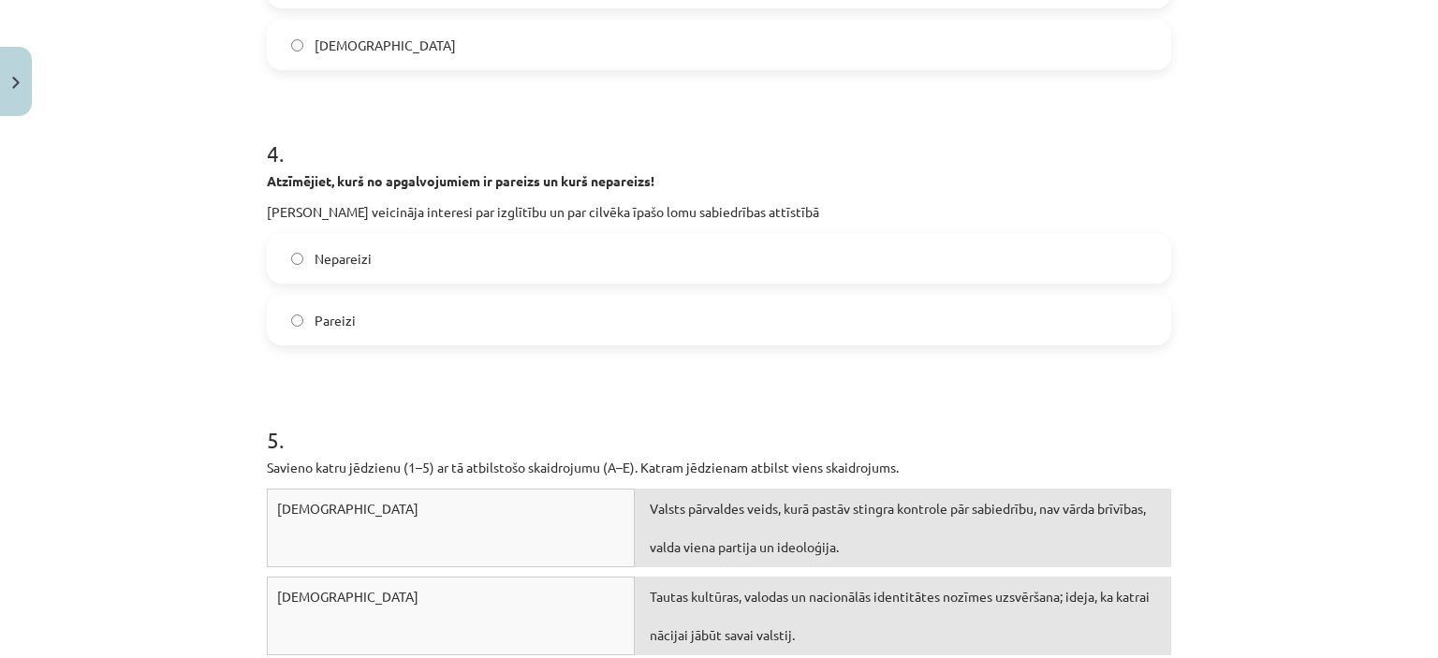
scroll to position [1451, 0]
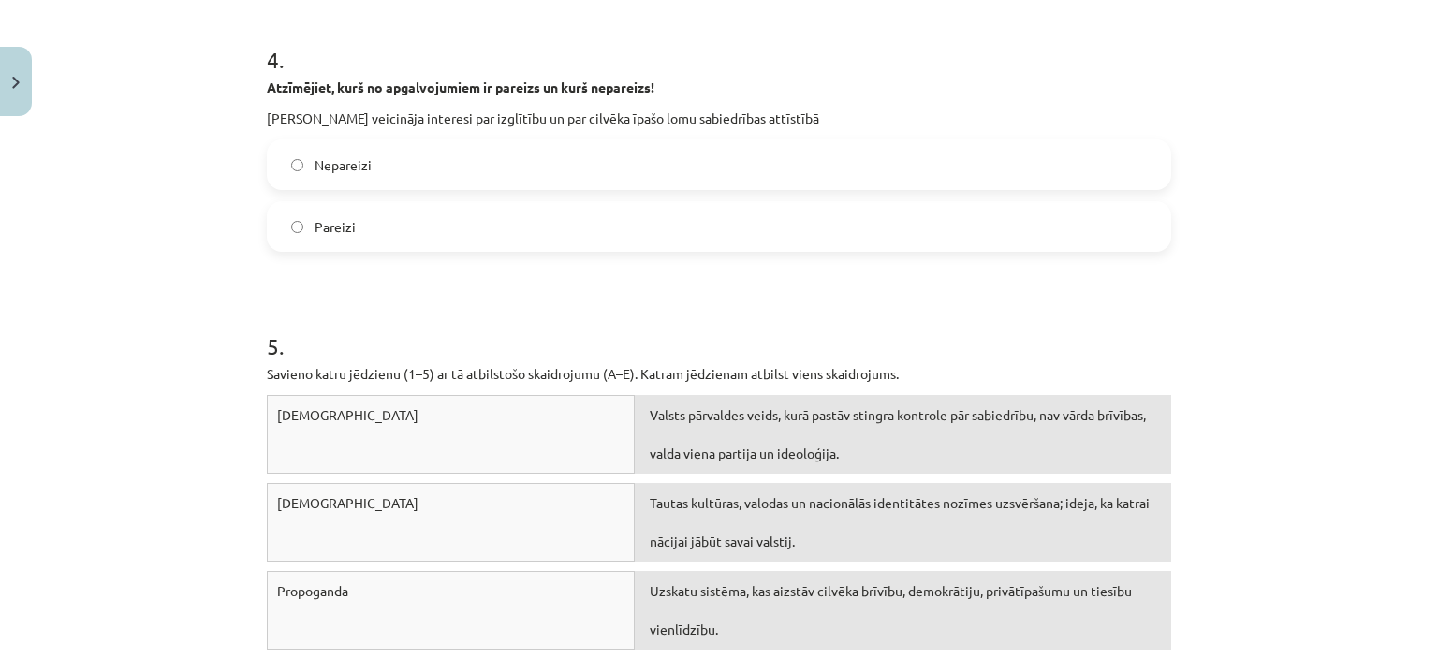
click at [308, 212] on label "Pareizi" at bounding box center [719, 226] width 901 height 47
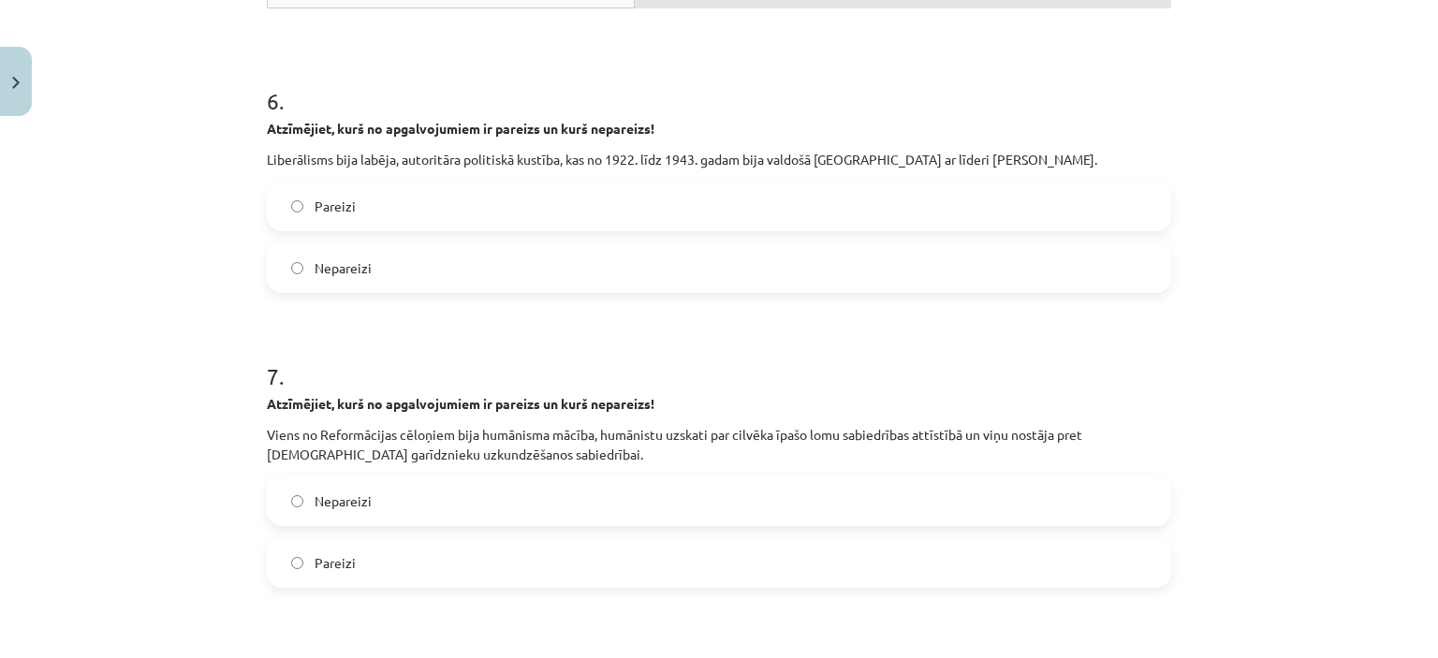
scroll to position [2200, 0]
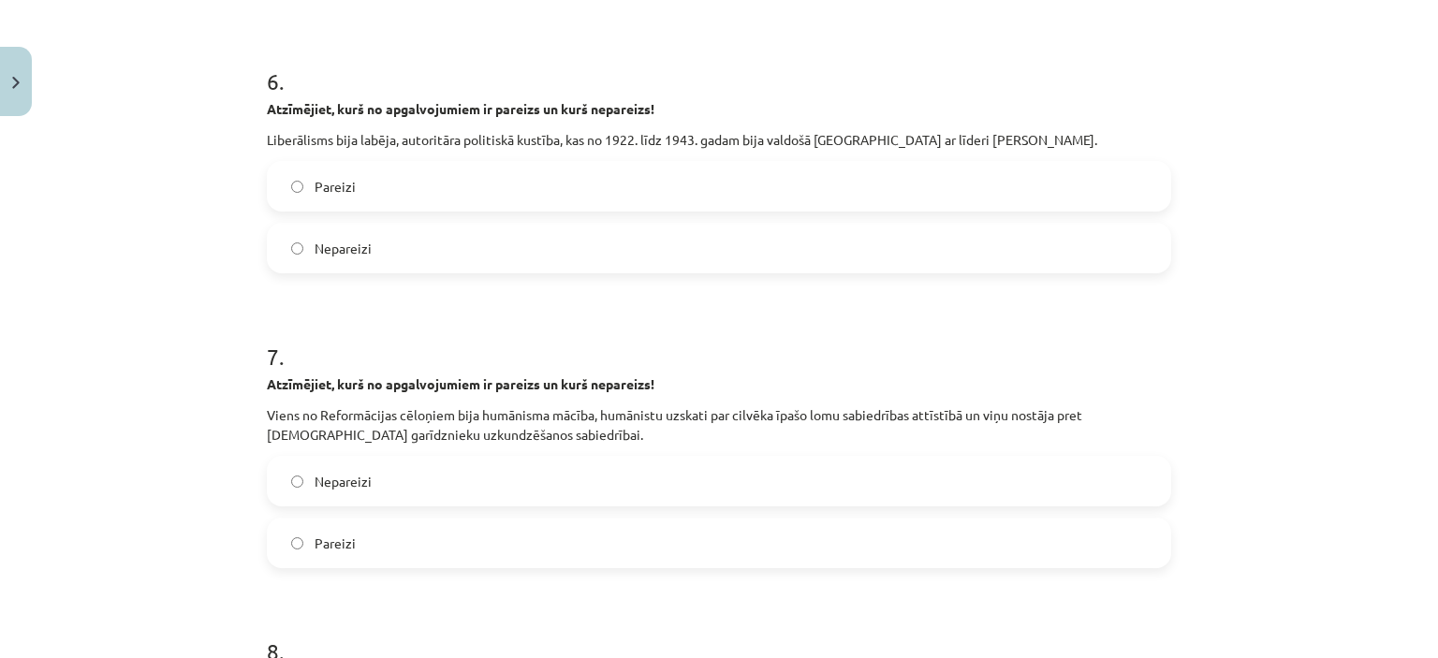
click at [315, 187] on span "Pareizi" at bounding box center [335, 187] width 41 height 20
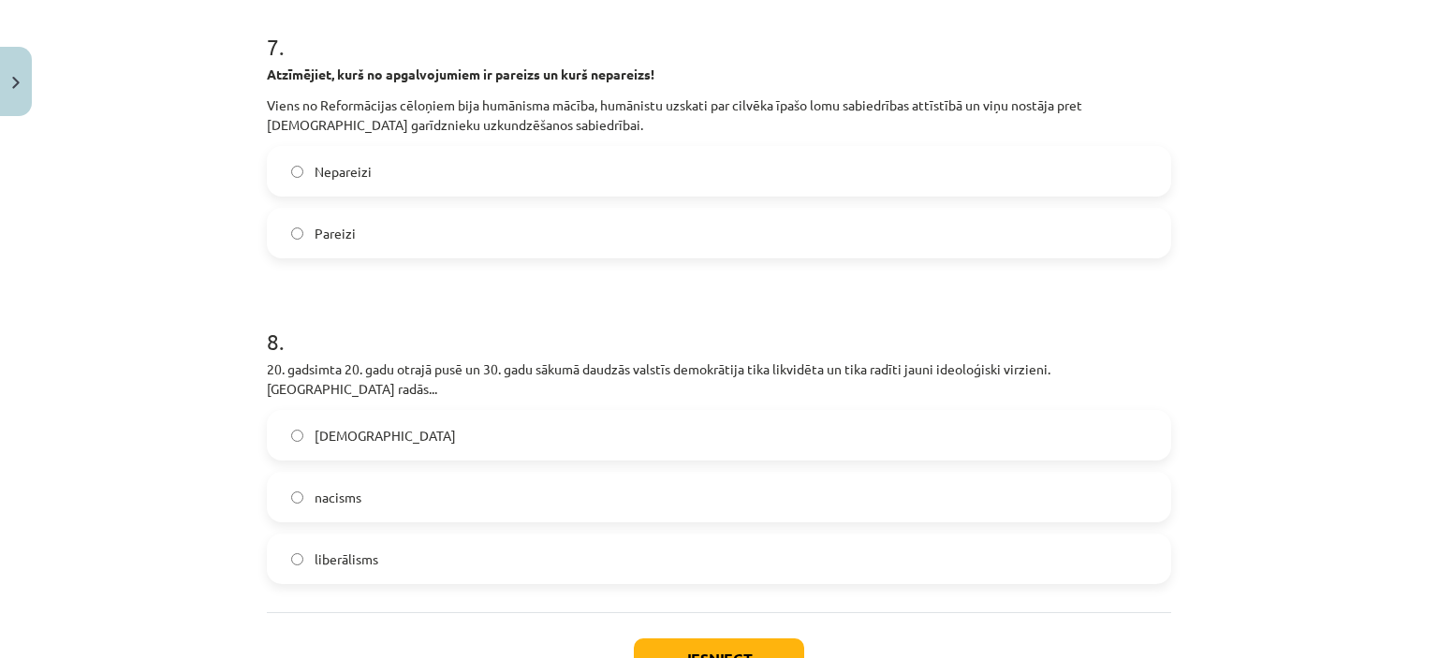
scroll to position [2481, 0]
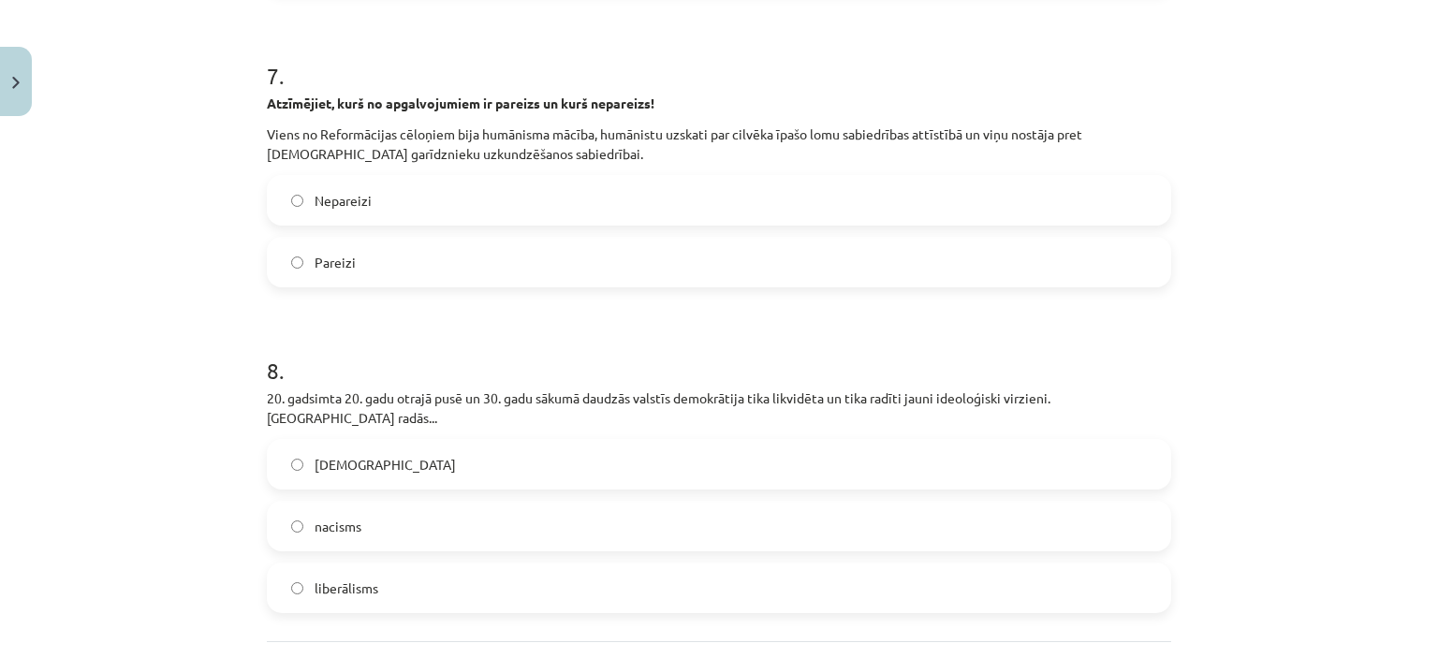
click at [323, 264] on span "Pareizi" at bounding box center [335, 263] width 41 height 20
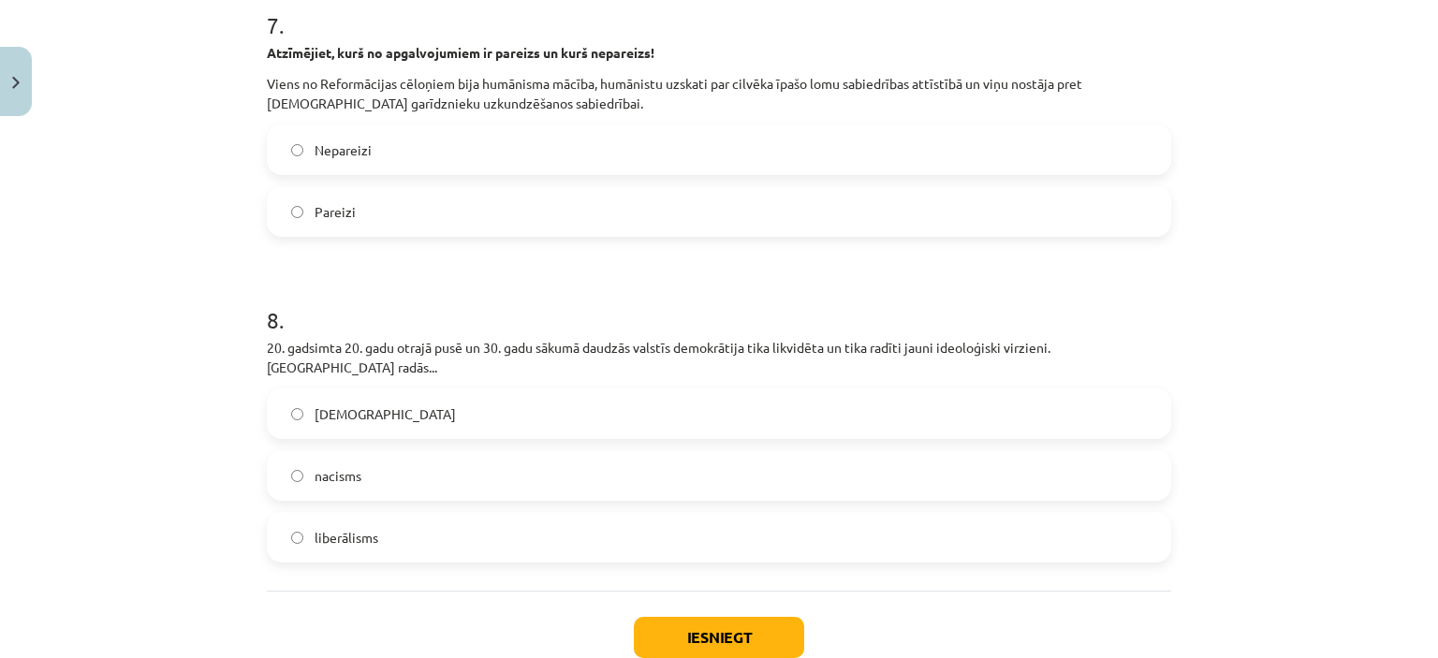
scroll to position [2574, 0]
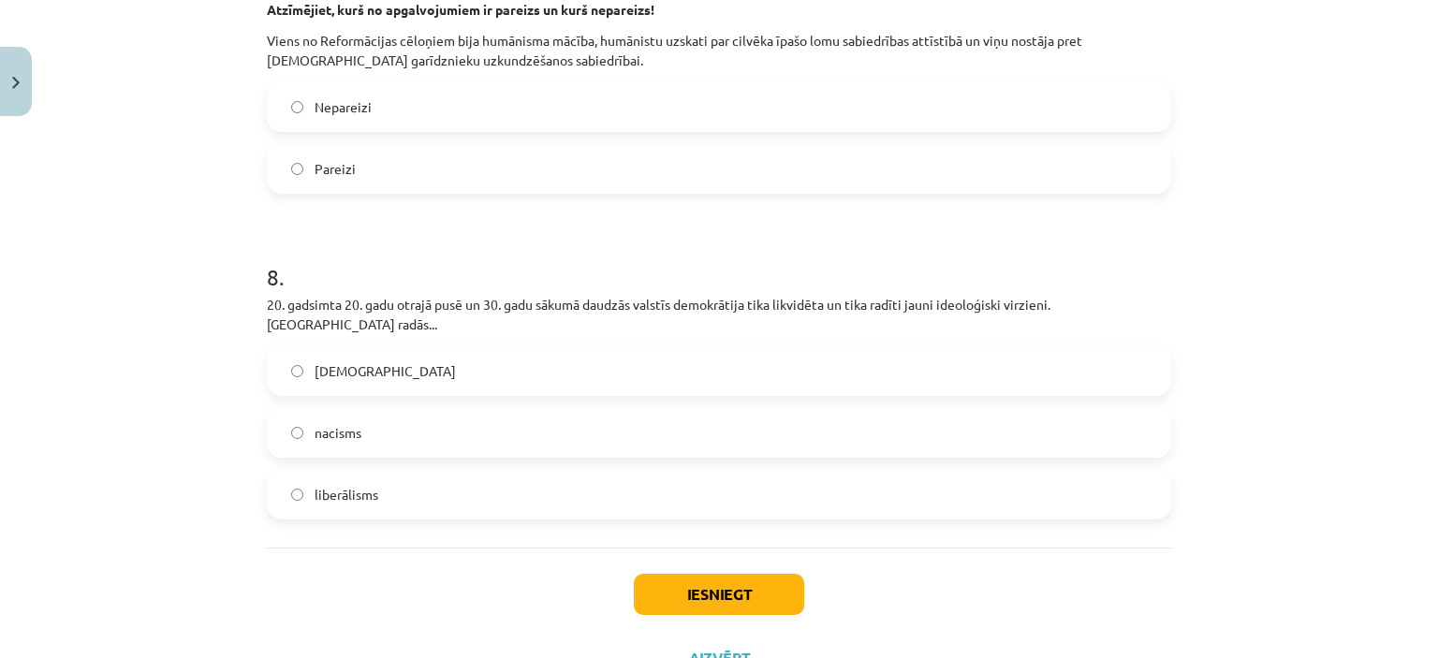
click at [397, 477] on label "liberālisms" at bounding box center [719, 494] width 901 height 47
click at [737, 585] on button "Iesniegt" at bounding box center [719, 594] width 170 height 41
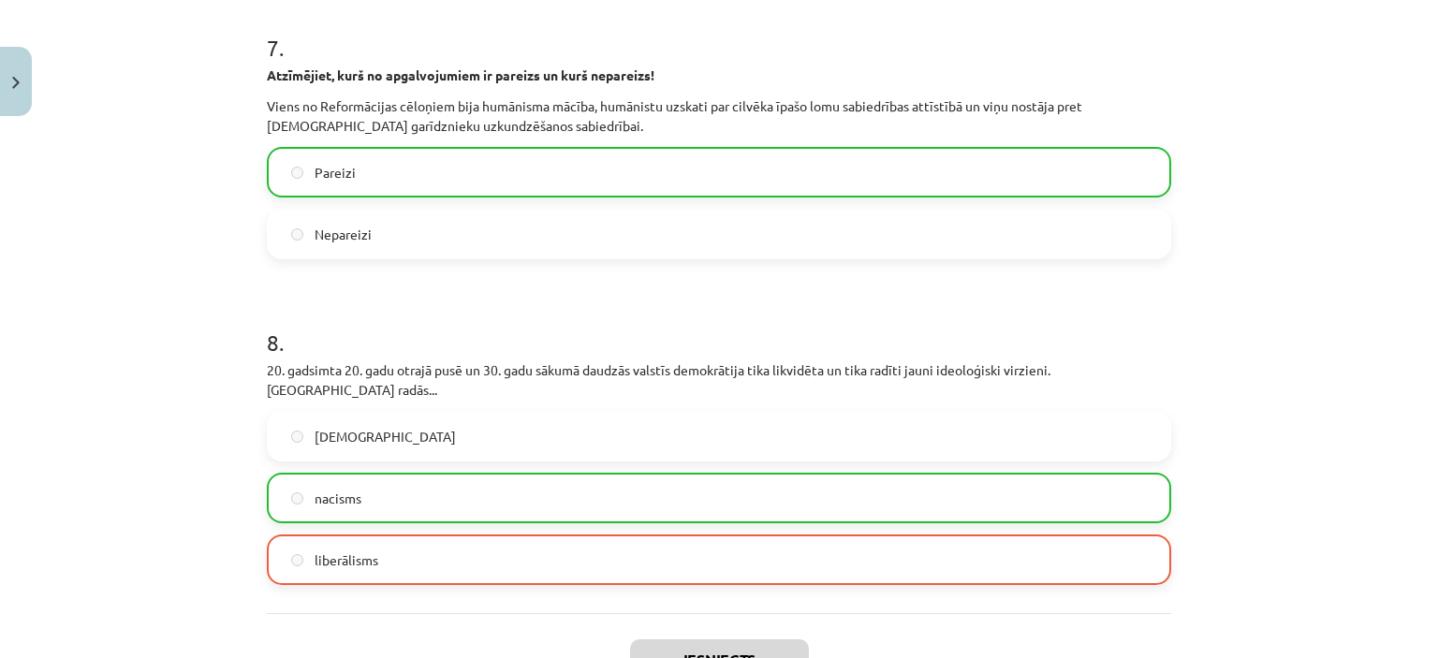
scroll to position [2689, 0]
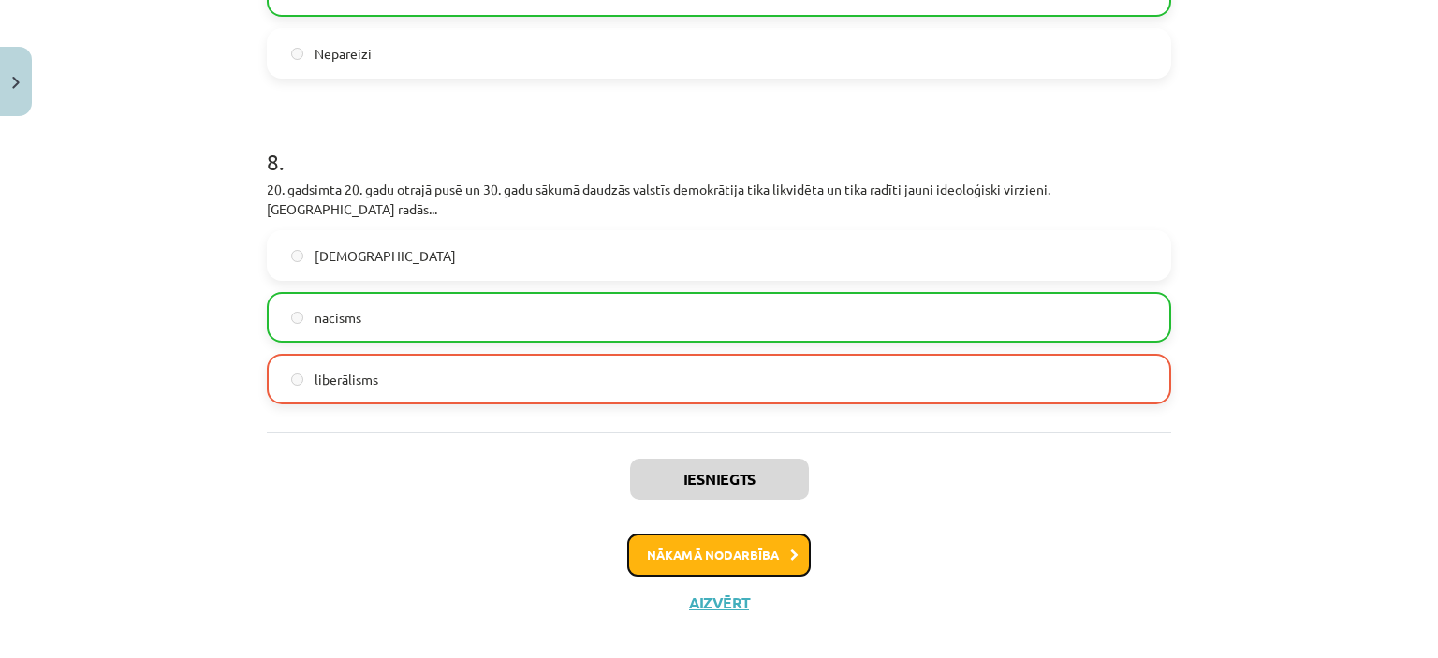
click at [696, 534] on button "Nākamā nodarbība" at bounding box center [718, 555] width 183 height 43
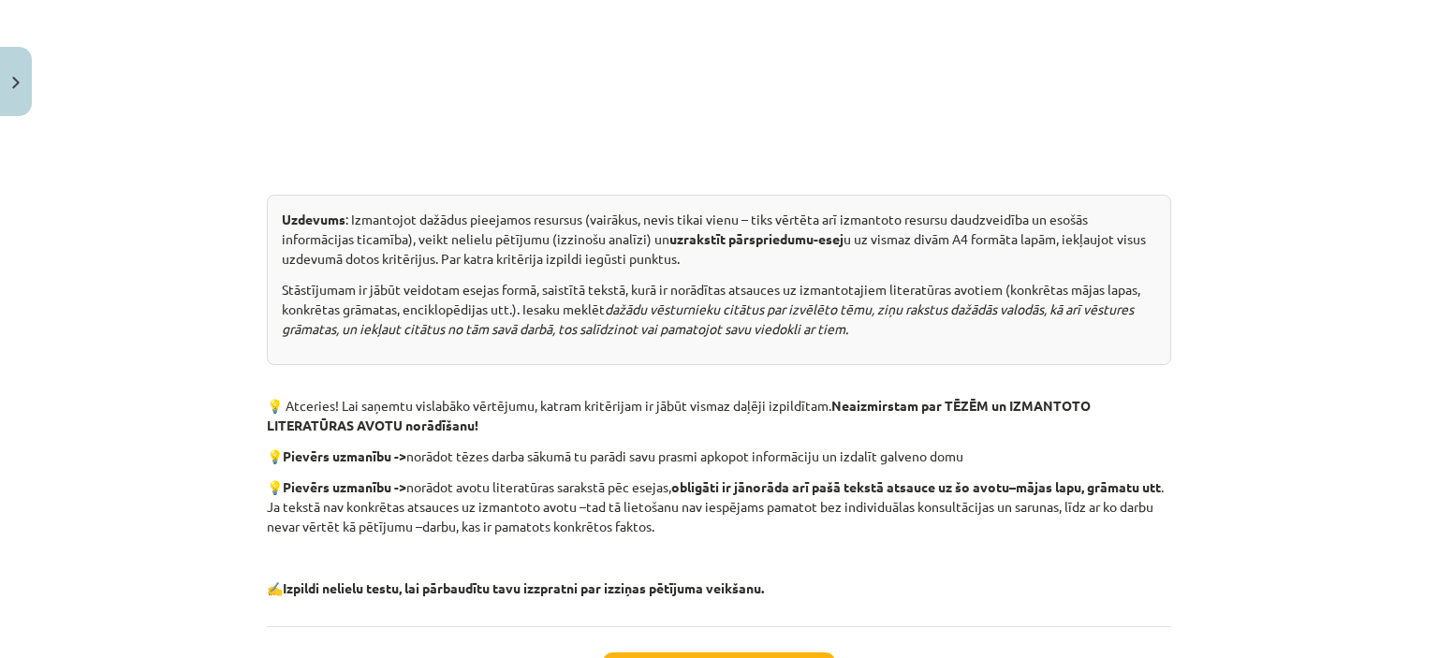
scroll to position [889, 0]
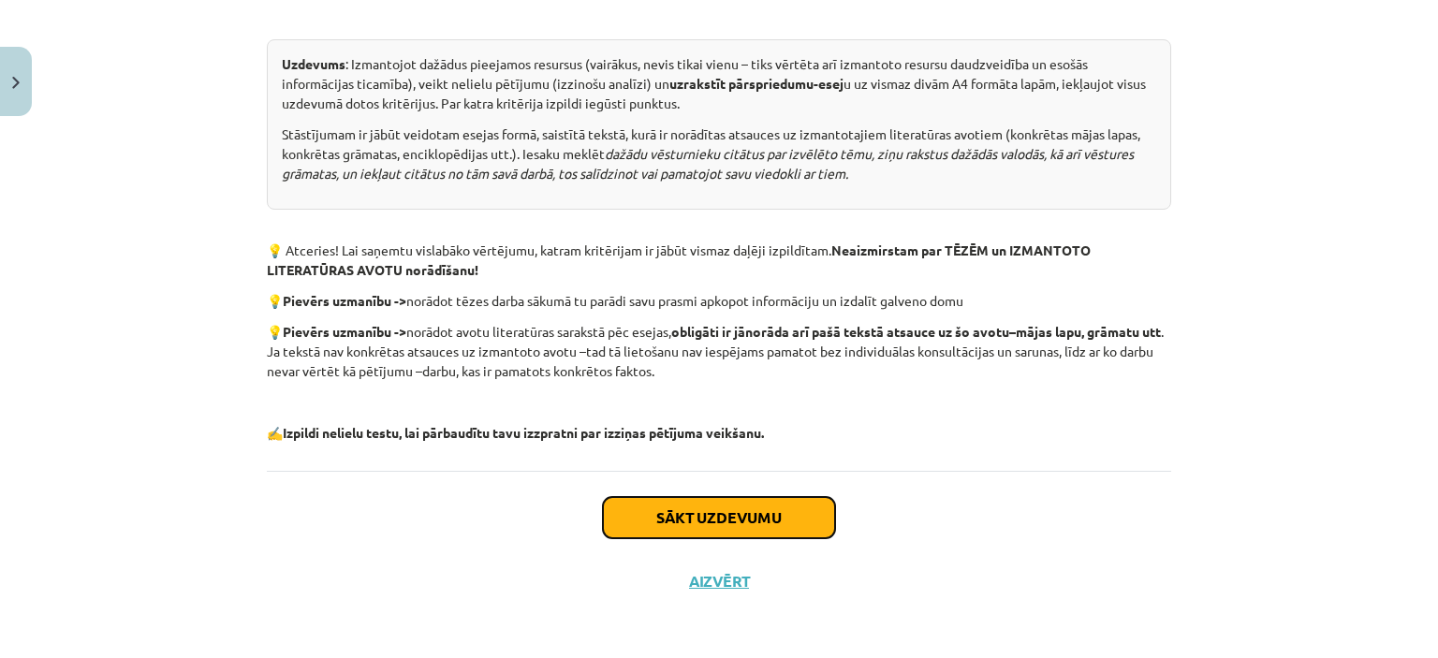
click at [753, 508] on button "Sākt uzdevumu" at bounding box center [719, 517] width 232 height 41
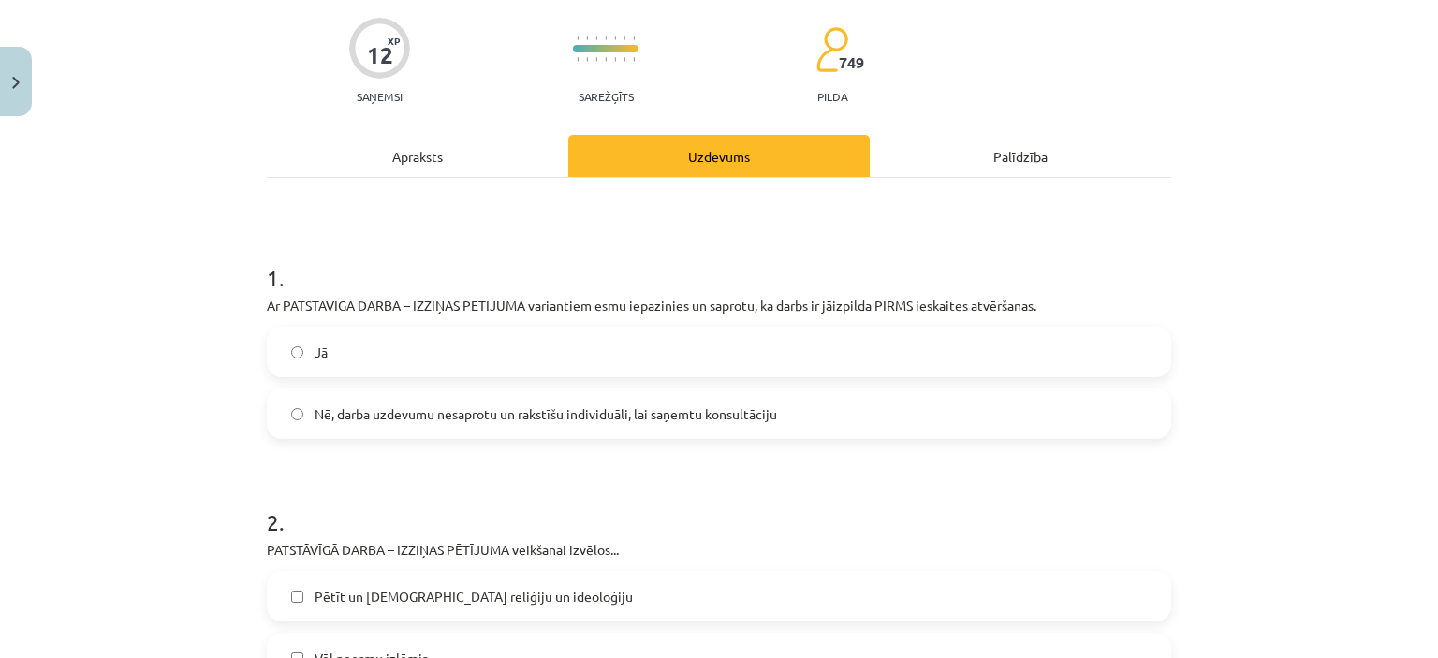
scroll to position [234, 0]
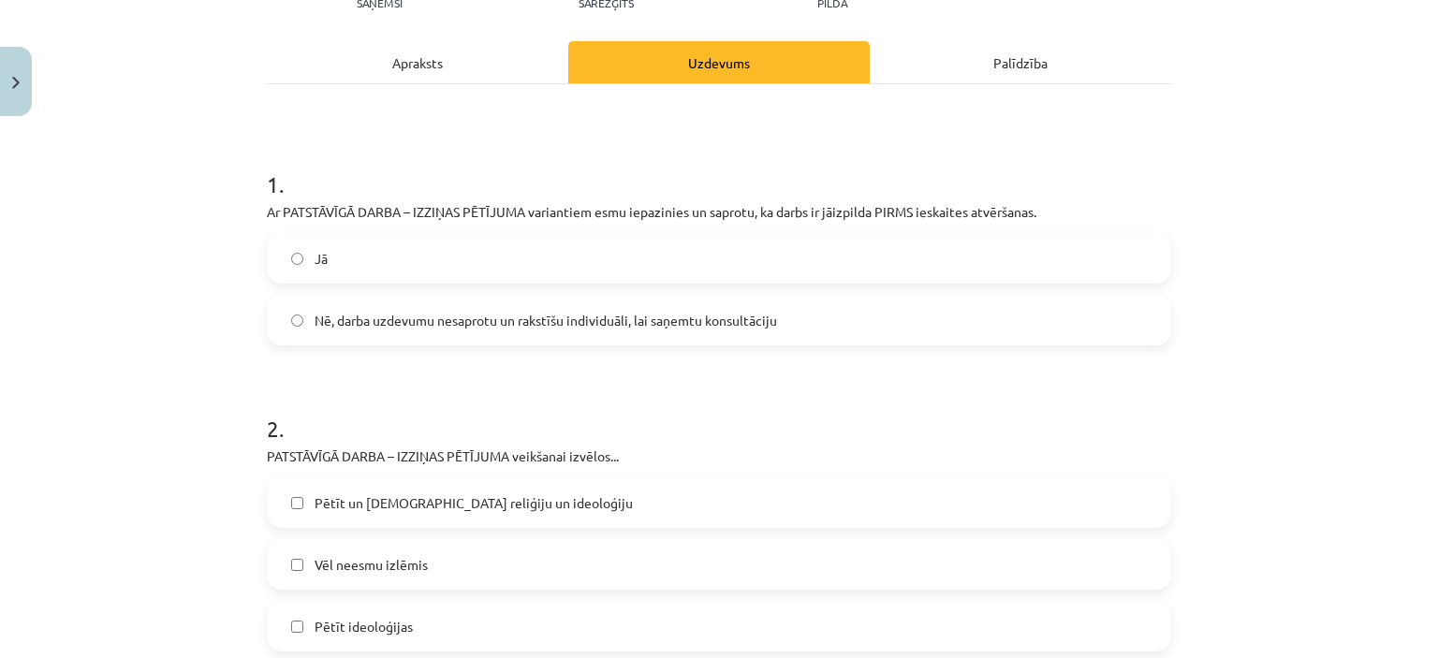
click at [374, 274] on label "Jā" at bounding box center [719, 258] width 901 height 47
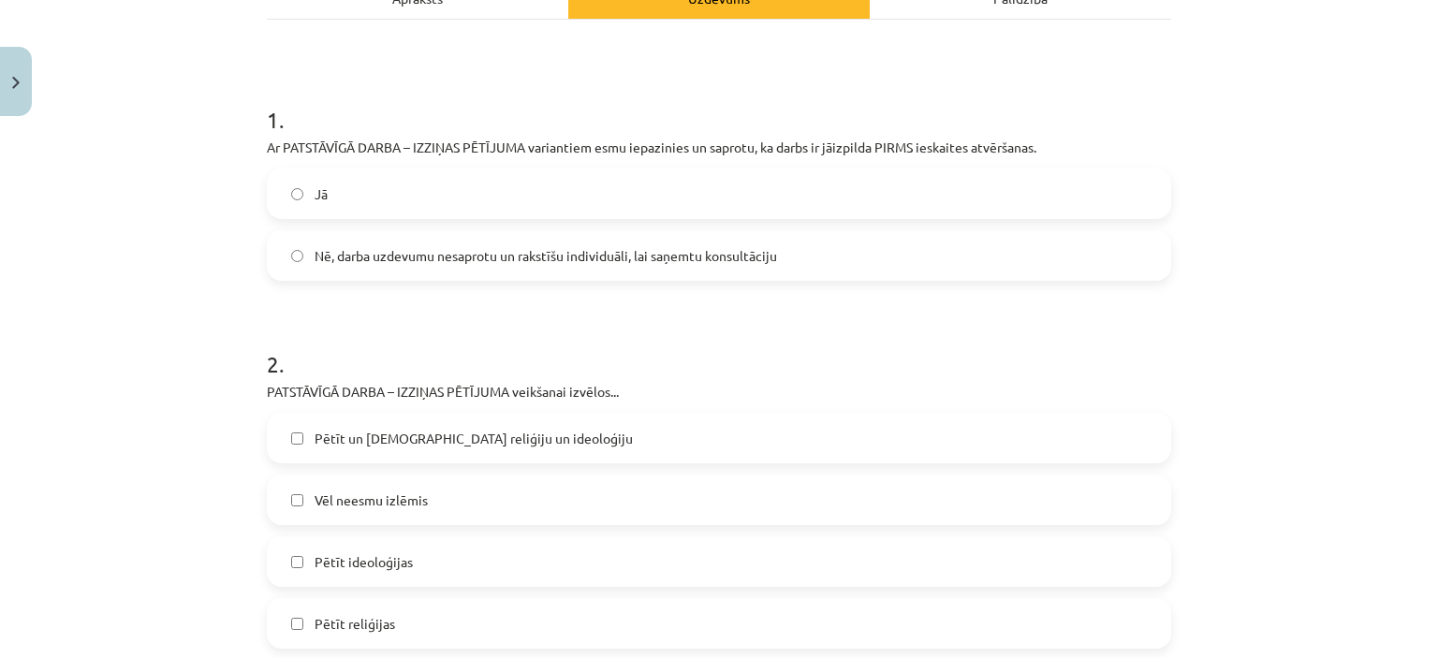
scroll to position [515, 0]
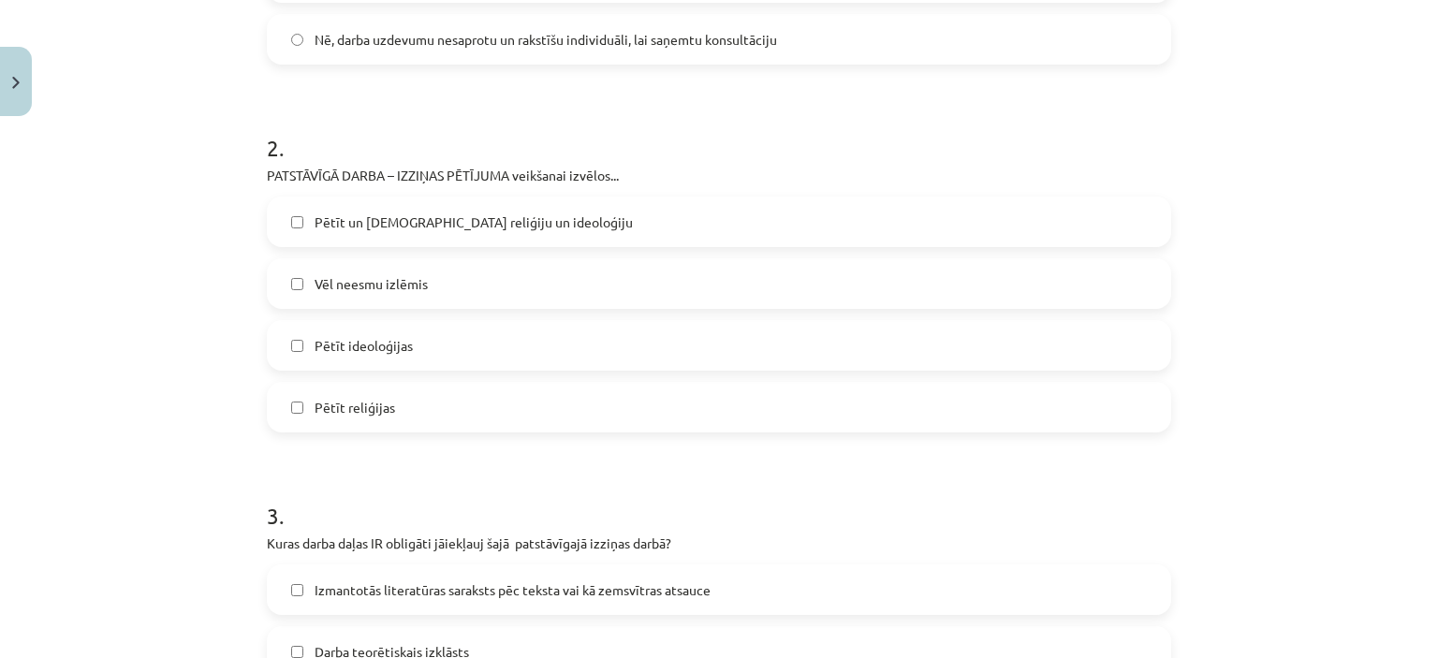
click at [422, 271] on label "Vēl neesmu izlēmis" at bounding box center [719, 283] width 901 height 47
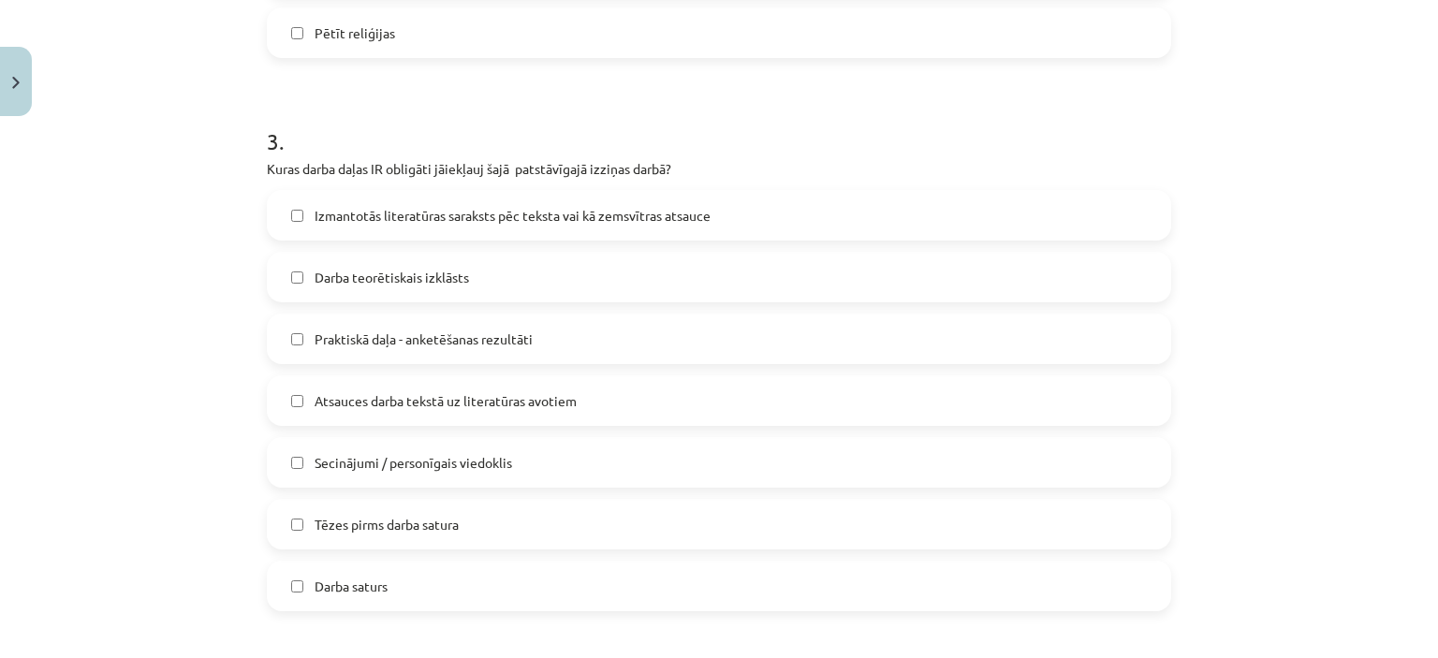
scroll to position [983, 0]
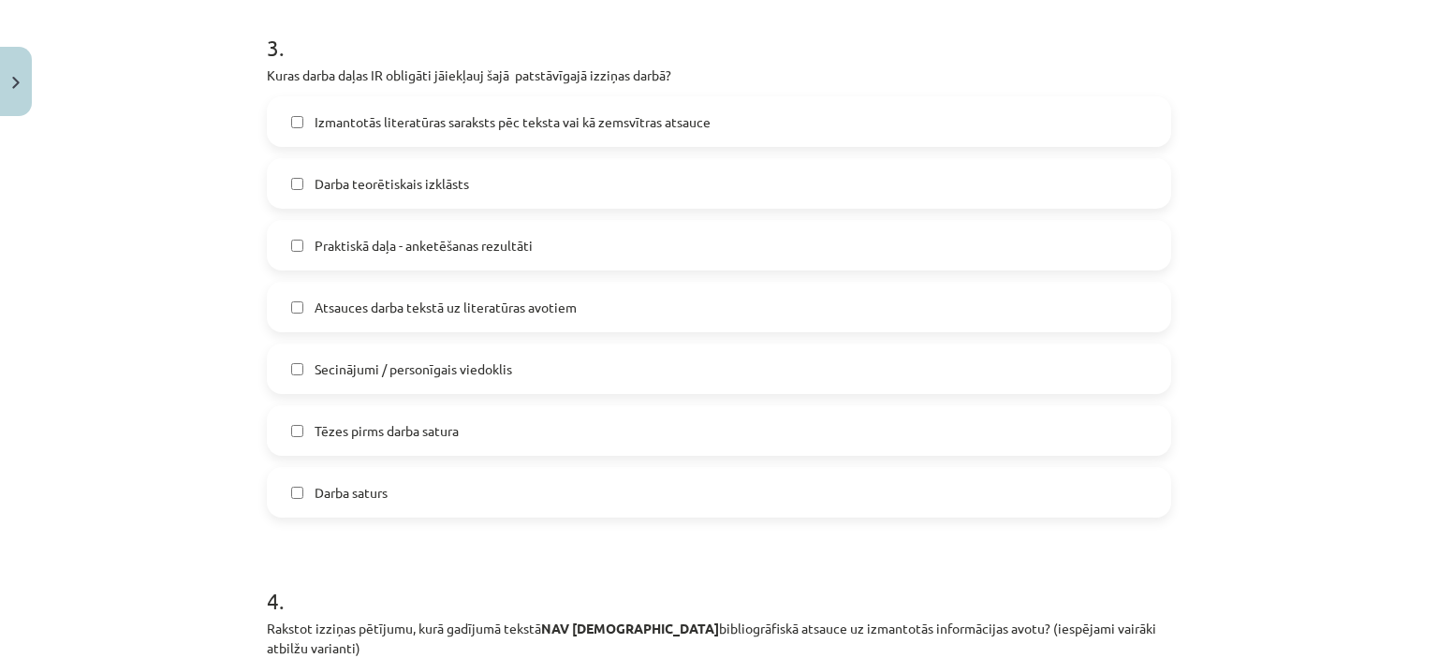
click at [318, 165] on label "Darba teorētiskais izklāsts" at bounding box center [719, 183] width 901 height 47
click at [335, 310] on span "Atsauces darba tekstā uz literatūras avotiem" at bounding box center [446, 308] width 262 height 20
click at [494, 373] on span "Secinājumi / personīgais viedoklis" at bounding box center [414, 369] width 198 height 20
click at [355, 314] on span "Atsauces darba tekstā uz literatūras avotiem" at bounding box center [446, 308] width 262 height 20
click at [400, 437] on span "Tēzes pirms darba satura" at bounding box center [387, 431] width 144 height 20
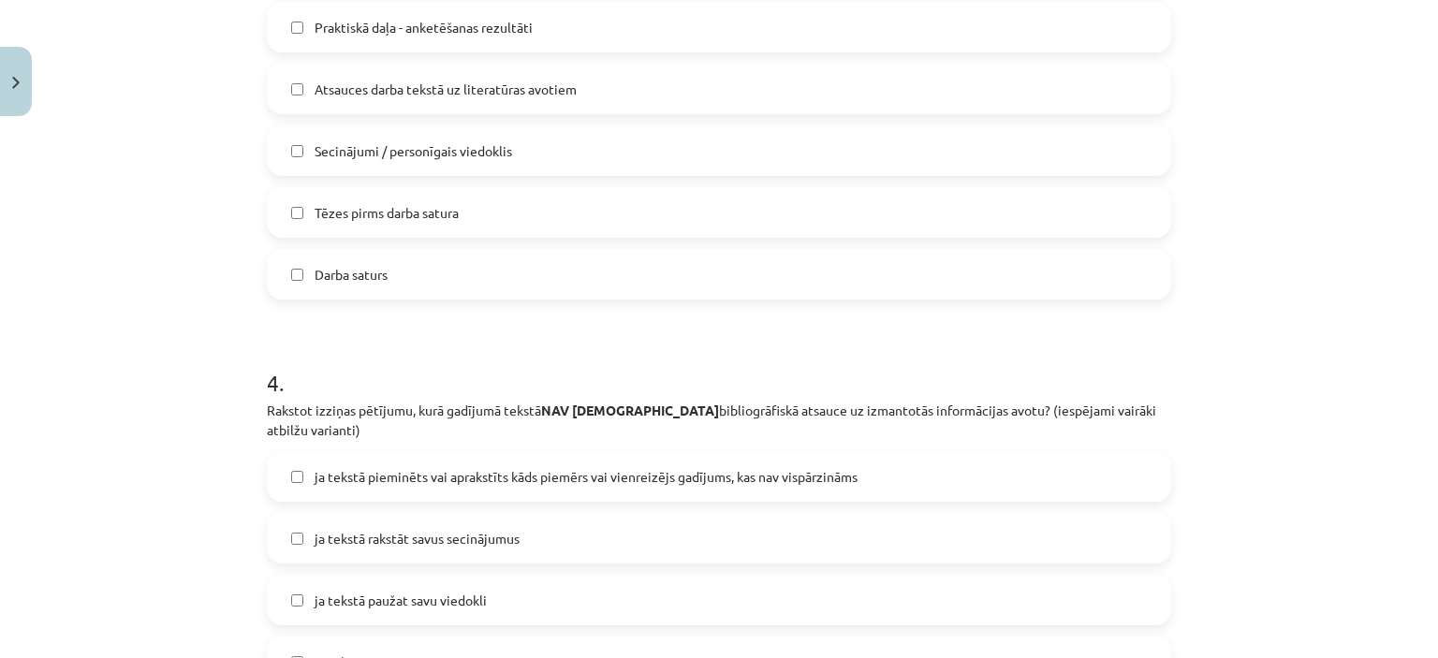
scroll to position [1357, 0]
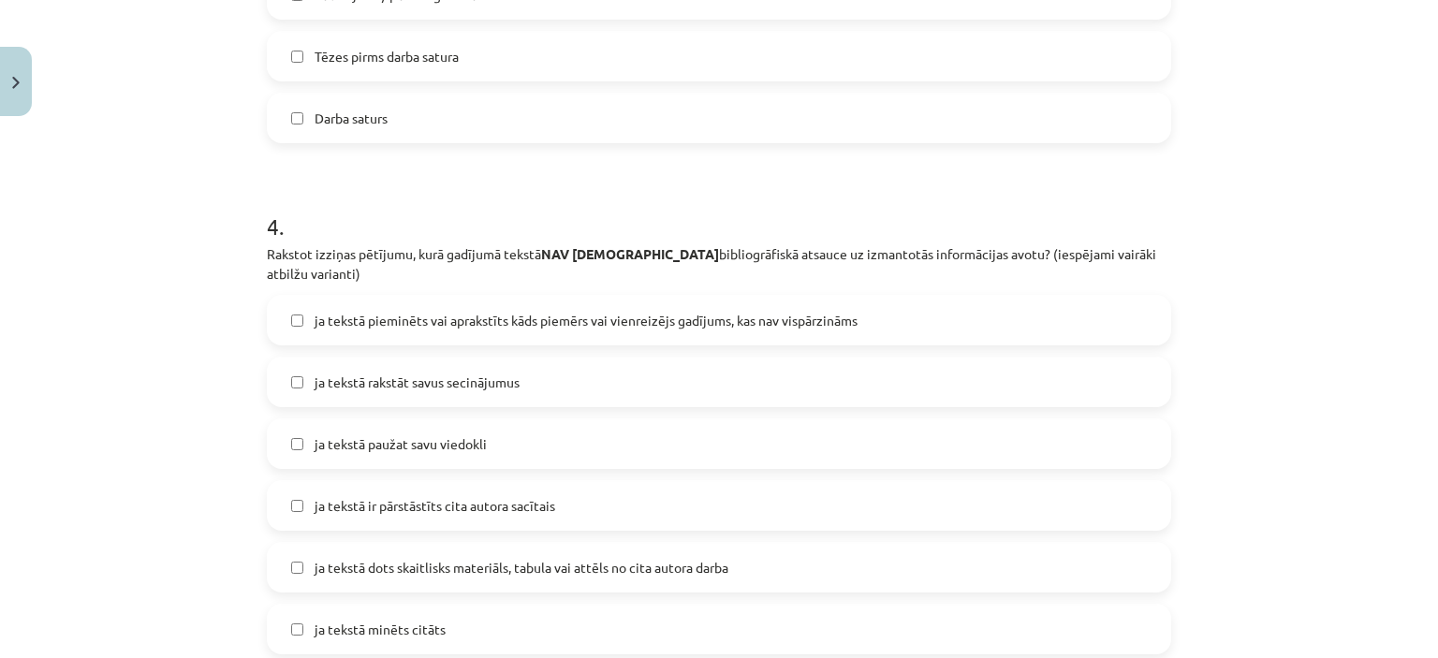
click at [344, 139] on label "Darba saturs" at bounding box center [719, 118] width 901 height 47
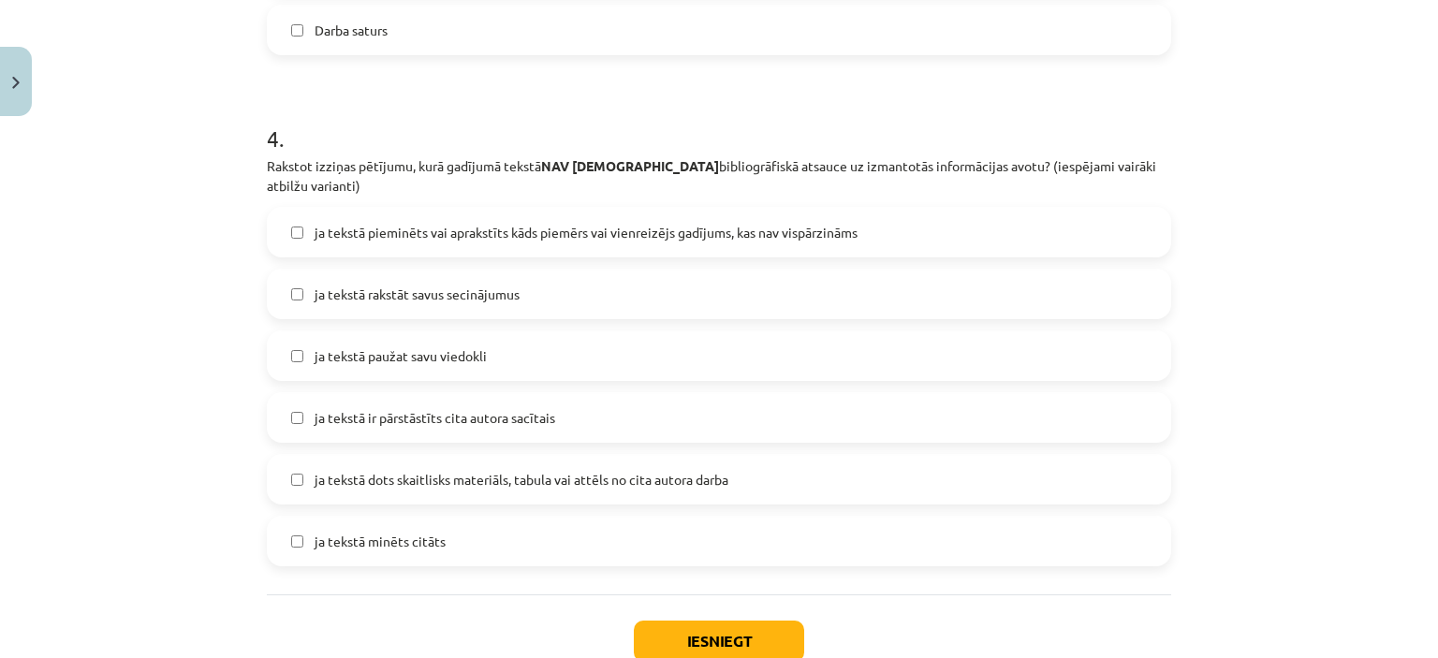
scroll to position [1545, 0]
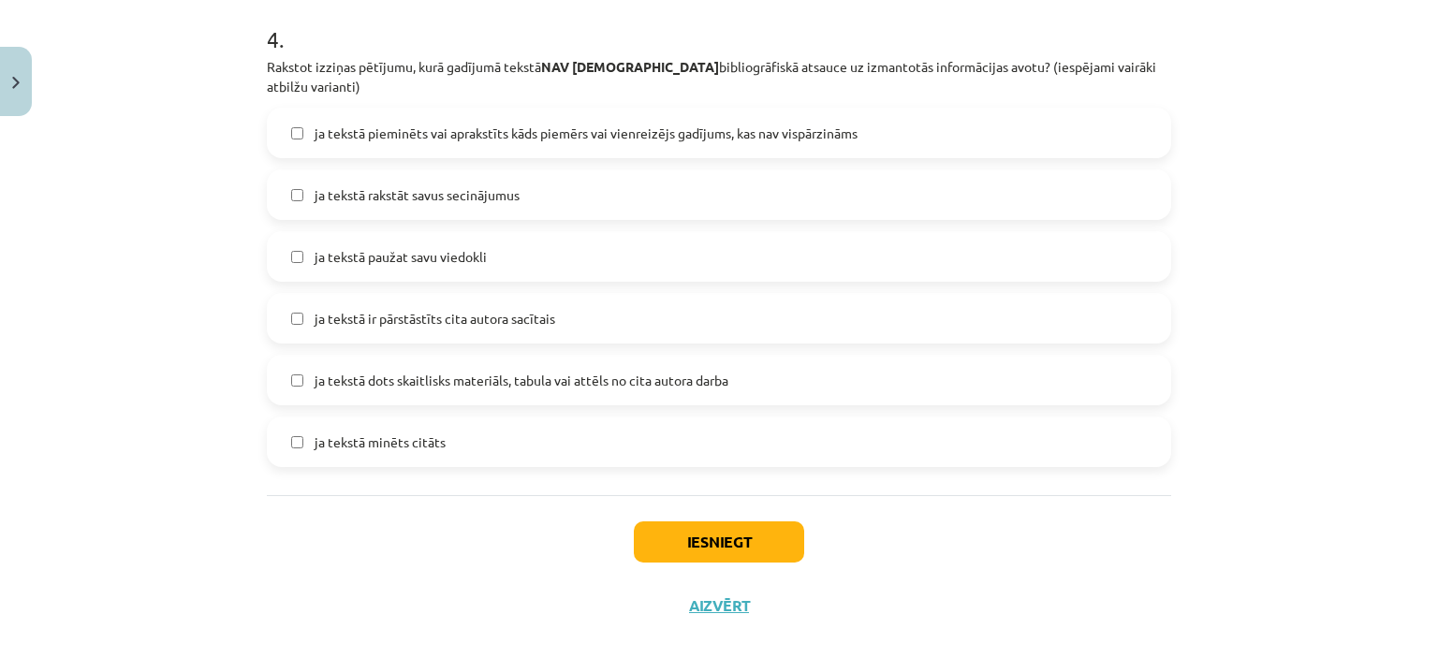
click at [678, 171] on label "ja tekstā rakstāt savus secinājumus" at bounding box center [719, 194] width 901 height 47
click at [500, 249] on label "ja tekstā paužat savu viedokli" at bounding box center [719, 256] width 901 height 47
click at [760, 523] on button "Iesniegt" at bounding box center [719, 541] width 170 height 41
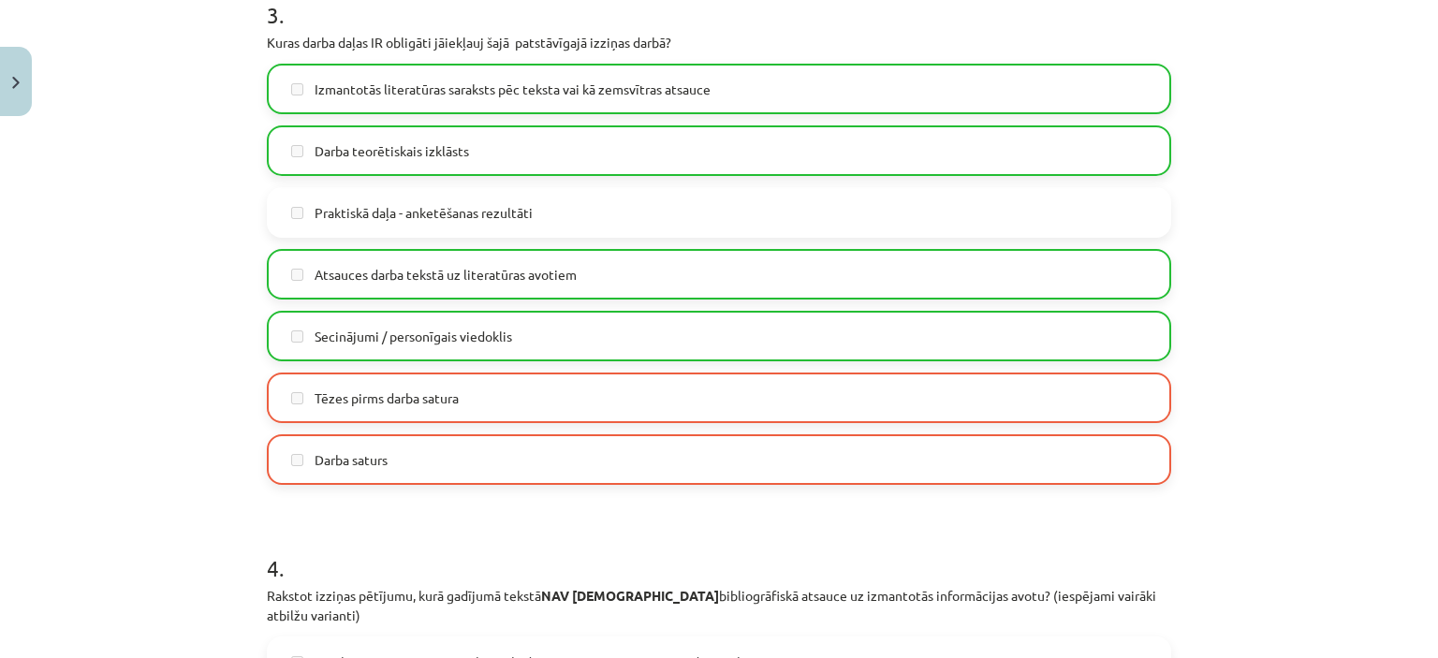
scroll to position [983, 0]
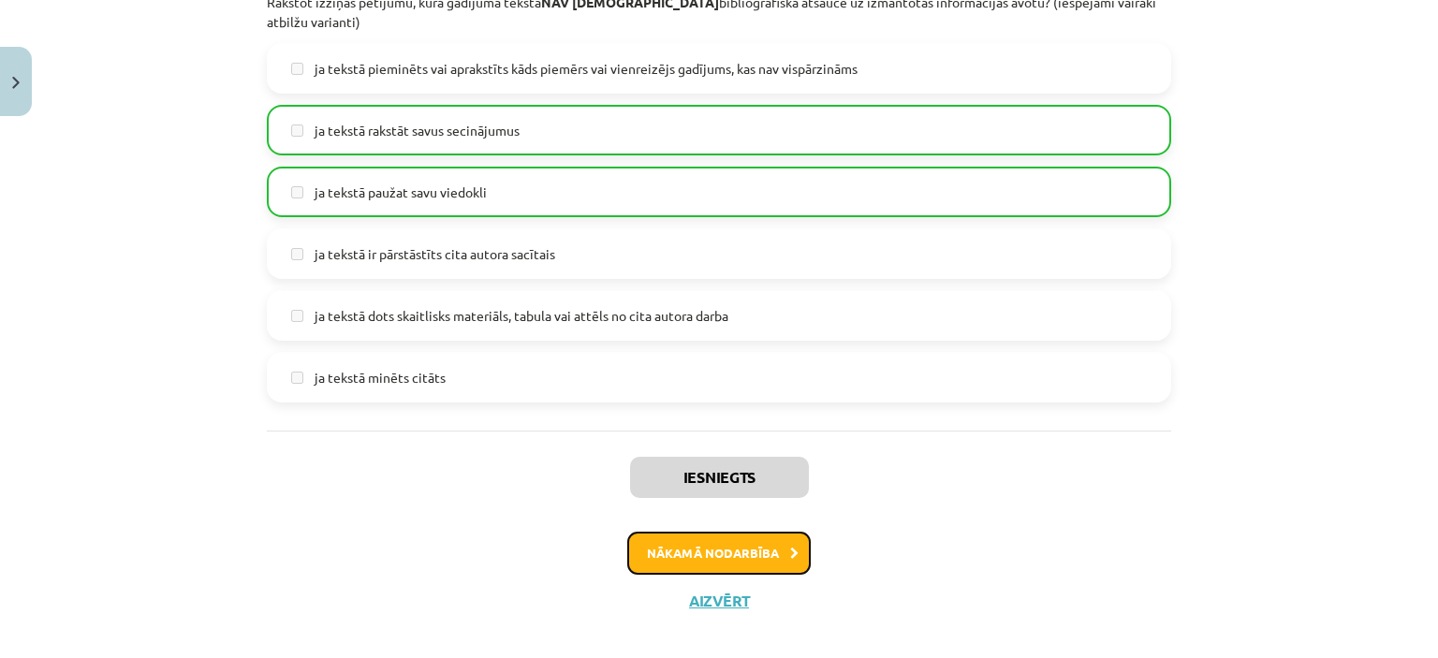
click at [693, 535] on button "Nākamā nodarbība" at bounding box center [718, 553] width 183 height 43
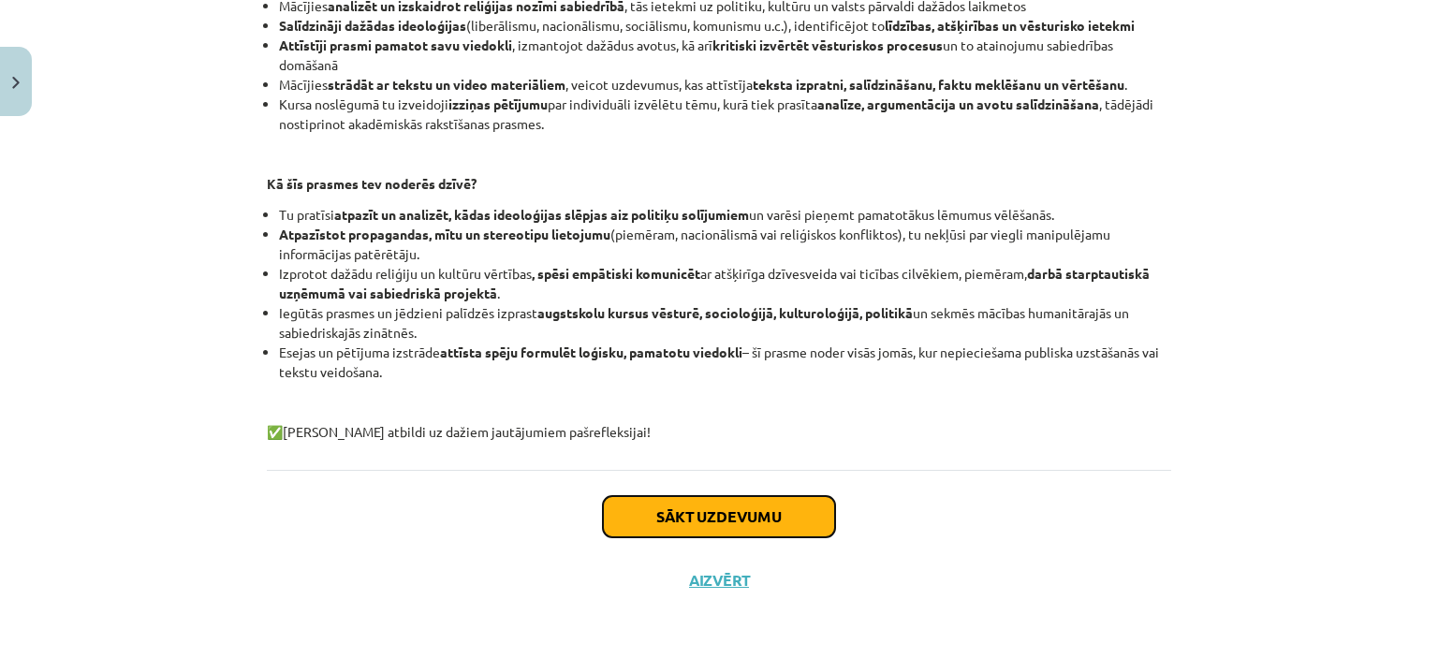
click at [678, 515] on button "Sākt uzdevumu" at bounding box center [719, 516] width 232 height 41
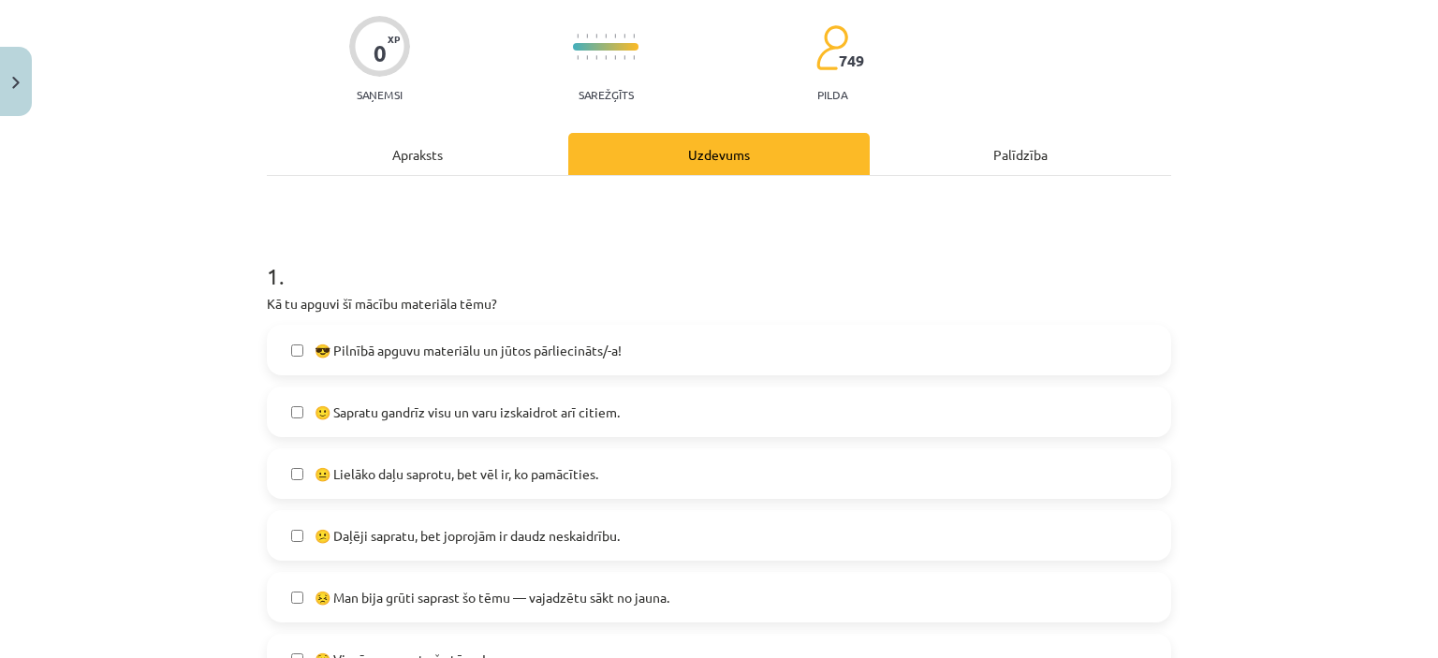
scroll to position [328, 0]
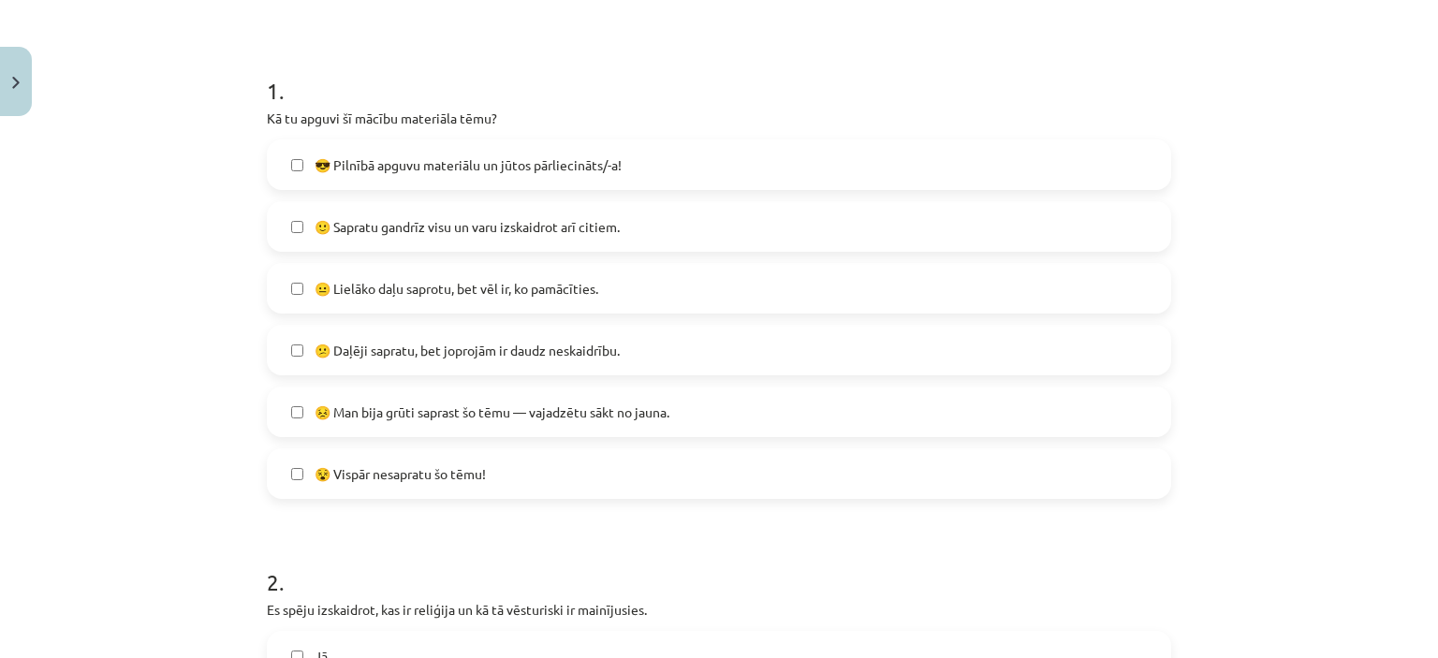
click at [500, 283] on span "😐 Lielāko daļu saprotu, bet vēl ir, ko pamācīties." at bounding box center [457, 289] width 284 height 20
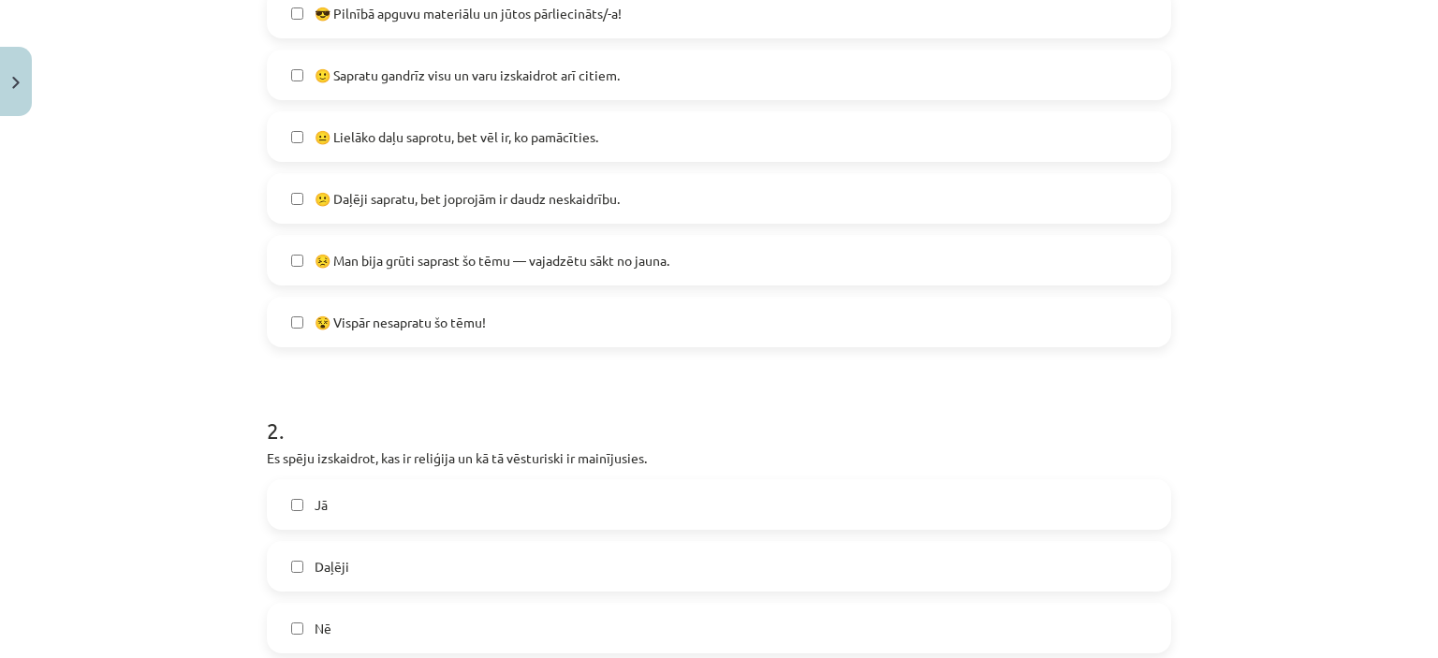
scroll to position [702, 0]
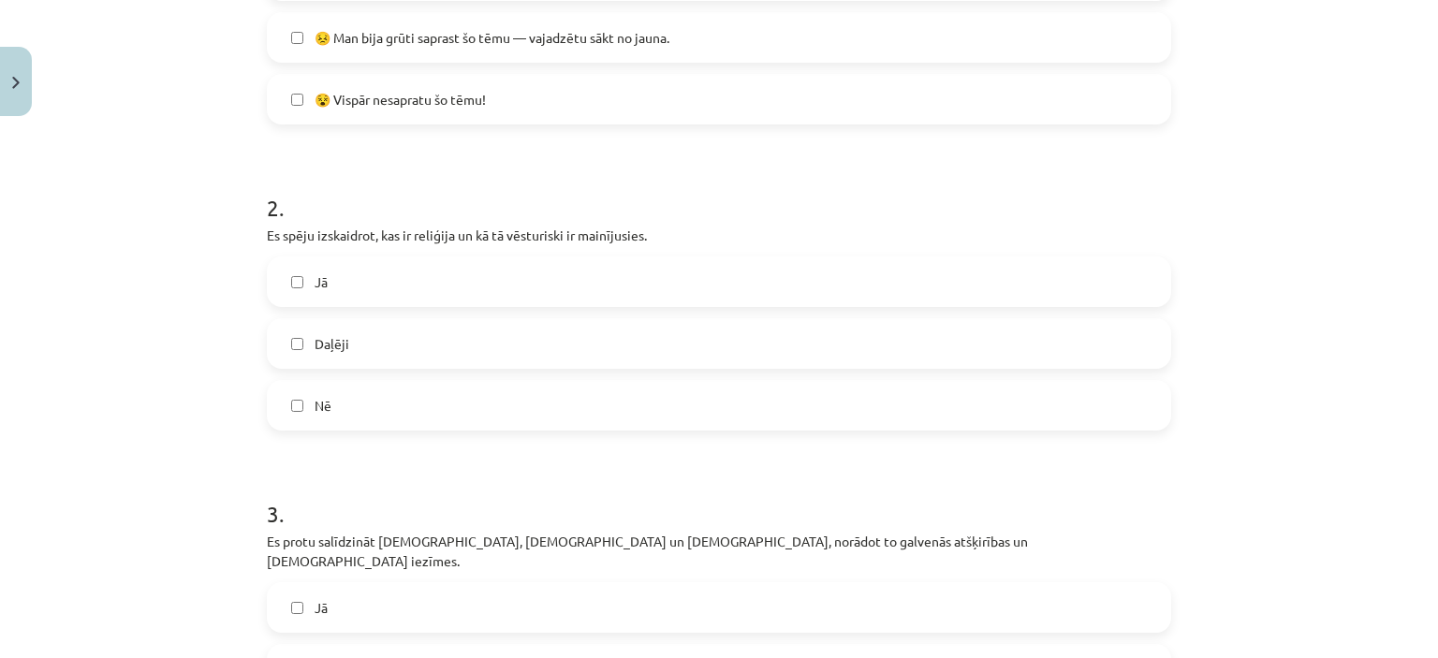
click at [378, 344] on label "Daļēji" at bounding box center [719, 343] width 901 height 47
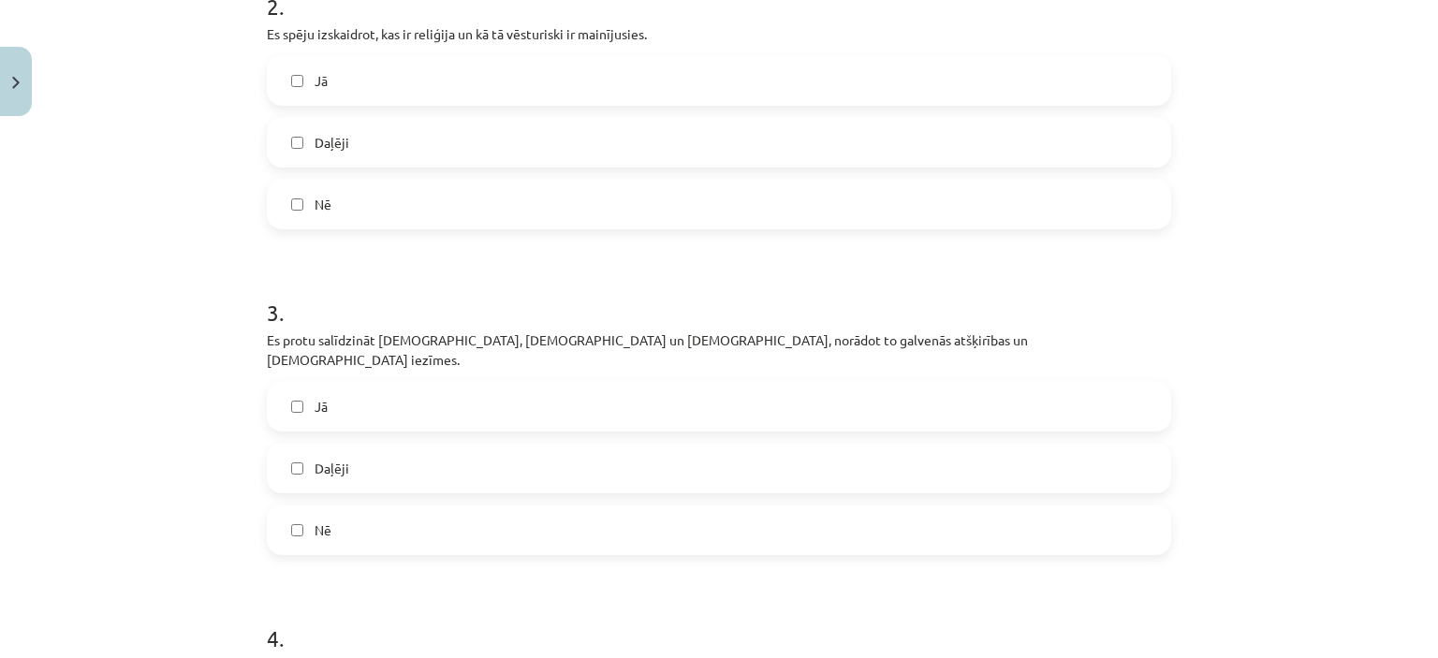
scroll to position [796, 0]
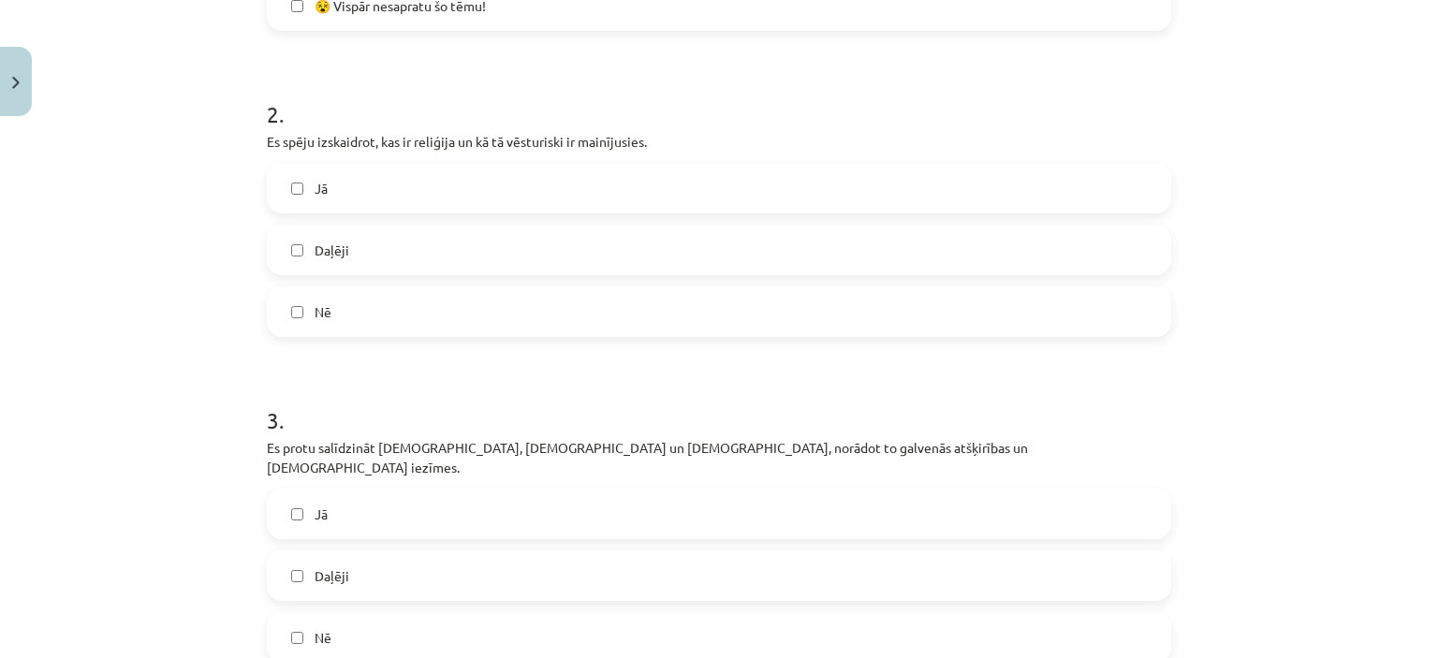
click at [362, 207] on label "Jā" at bounding box center [719, 188] width 901 height 47
click at [315, 242] on span "Daļēji" at bounding box center [332, 251] width 35 height 20
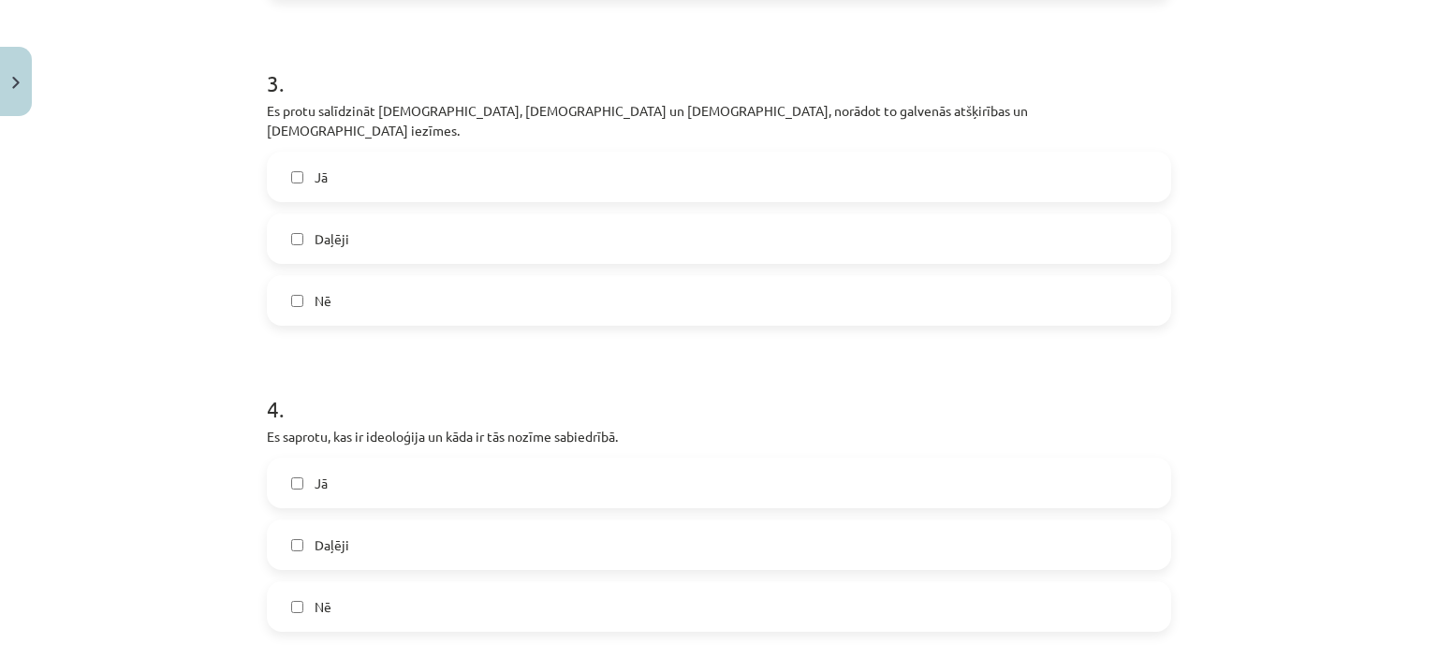
scroll to position [1170, 0]
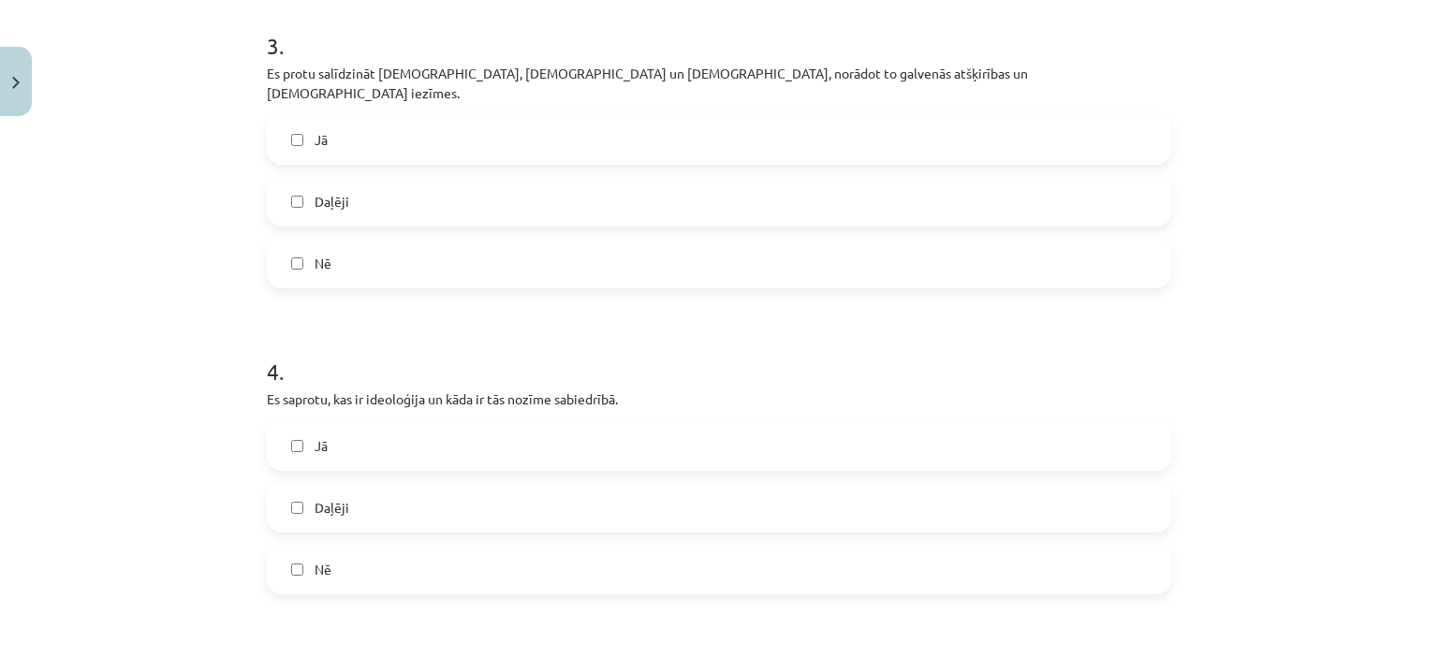
click at [317, 130] on span "Jā" at bounding box center [321, 140] width 13 height 20
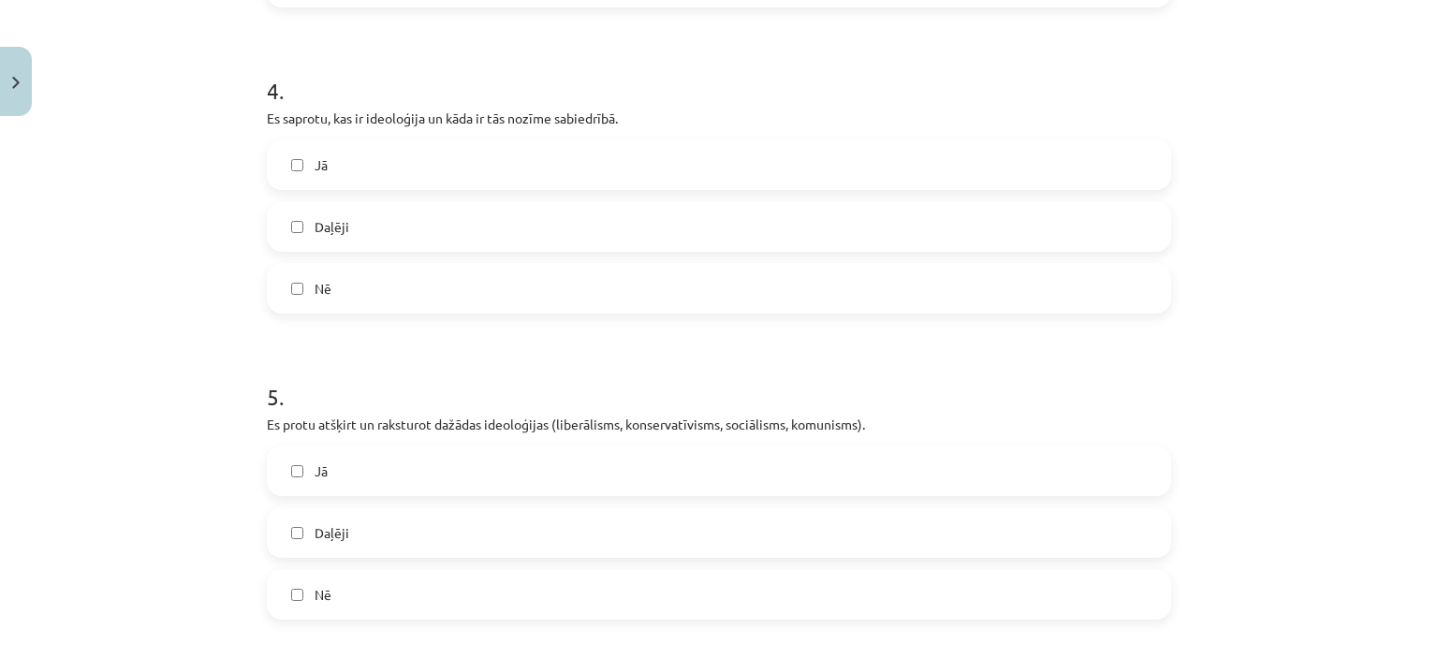
click at [390, 212] on label "Daļēji" at bounding box center [719, 226] width 901 height 47
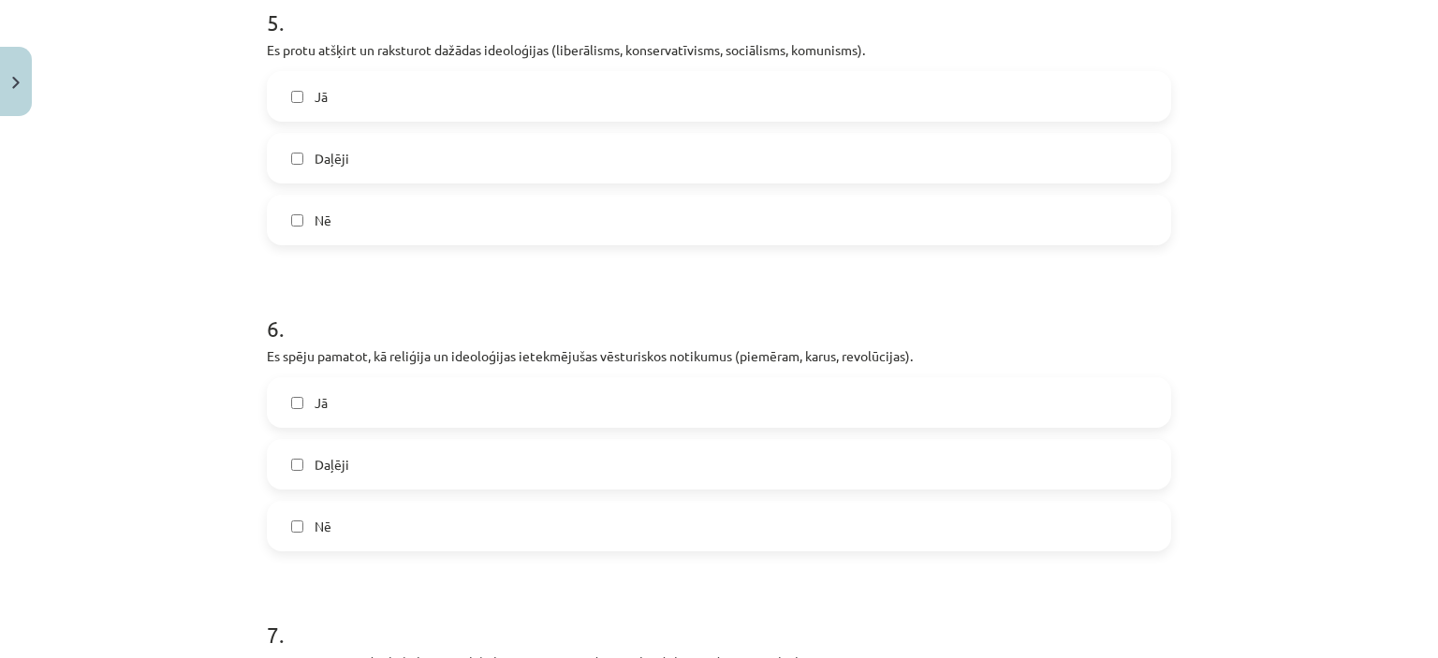
scroll to position [1732, 0]
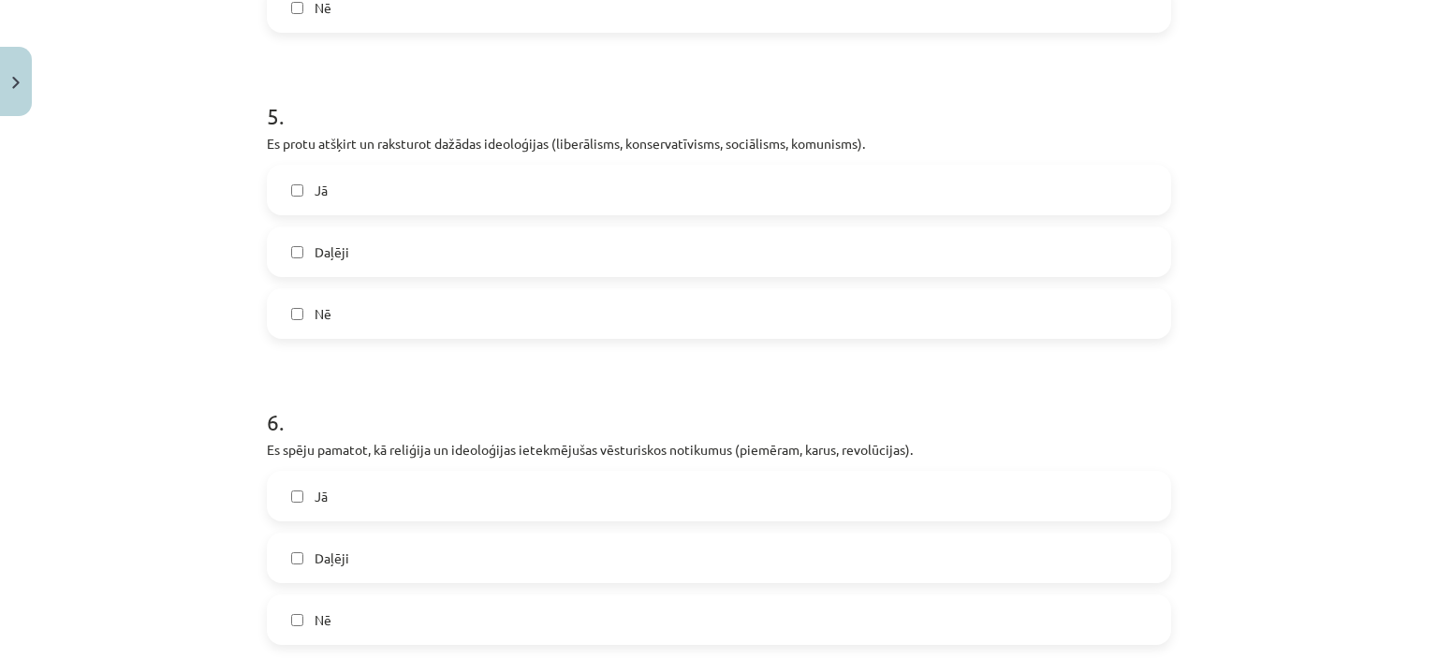
click at [524, 169] on label "Jā" at bounding box center [719, 190] width 901 height 47
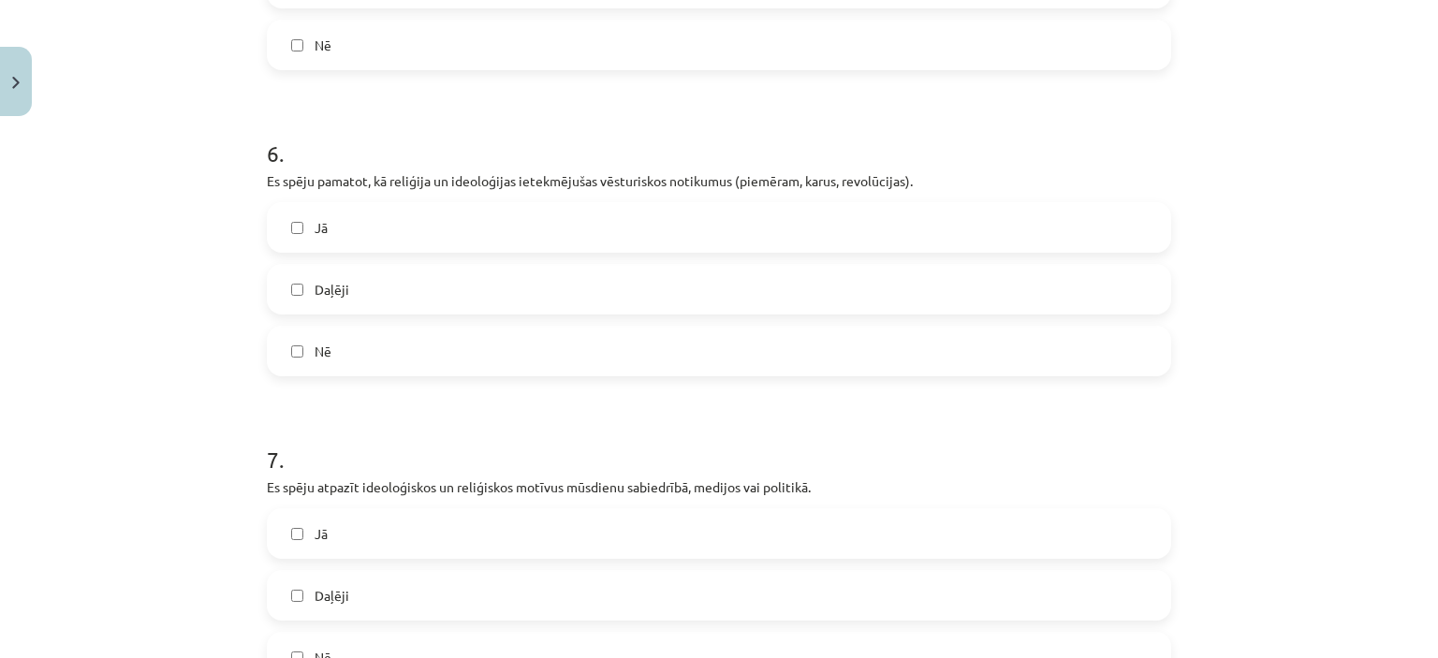
scroll to position [2013, 0]
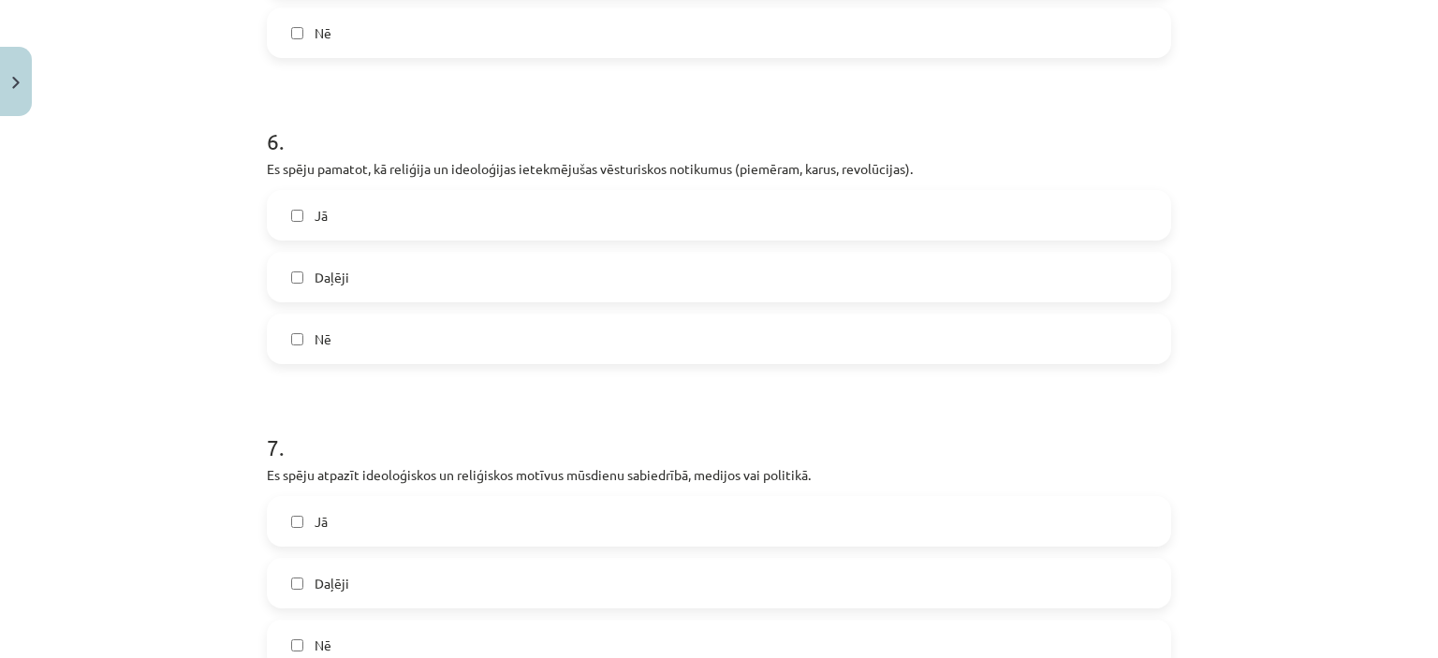
click at [540, 227] on div "Jā Daļēji Nē" at bounding box center [719, 277] width 904 height 174
click at [535, 198] on label "Jā" at bounding box center [719, 215] width 901 height 47
click at [486, 203] on label "Jā" at bounding box center [719, 215] width 901 height 47
click at [425, 263] on label "Daļēji" at bounding box center [719, 277] width 901 height 47
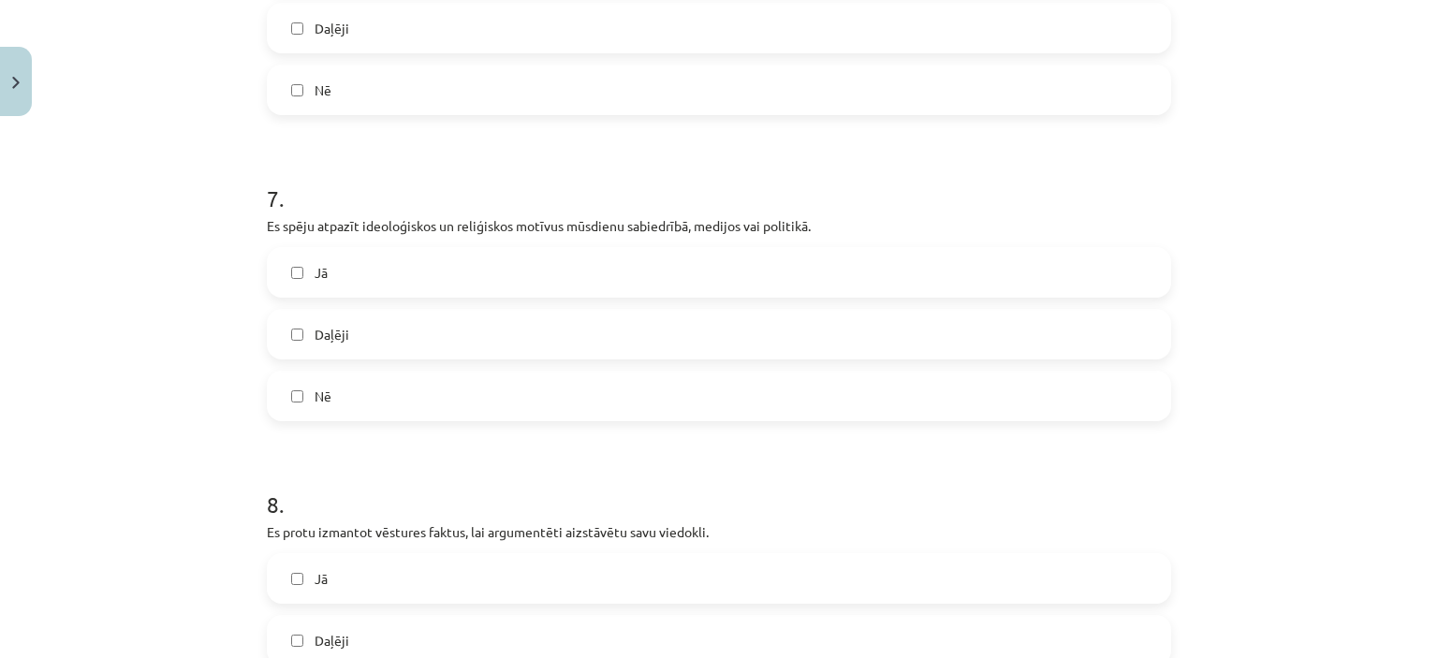
scroll to position [2293, 0]
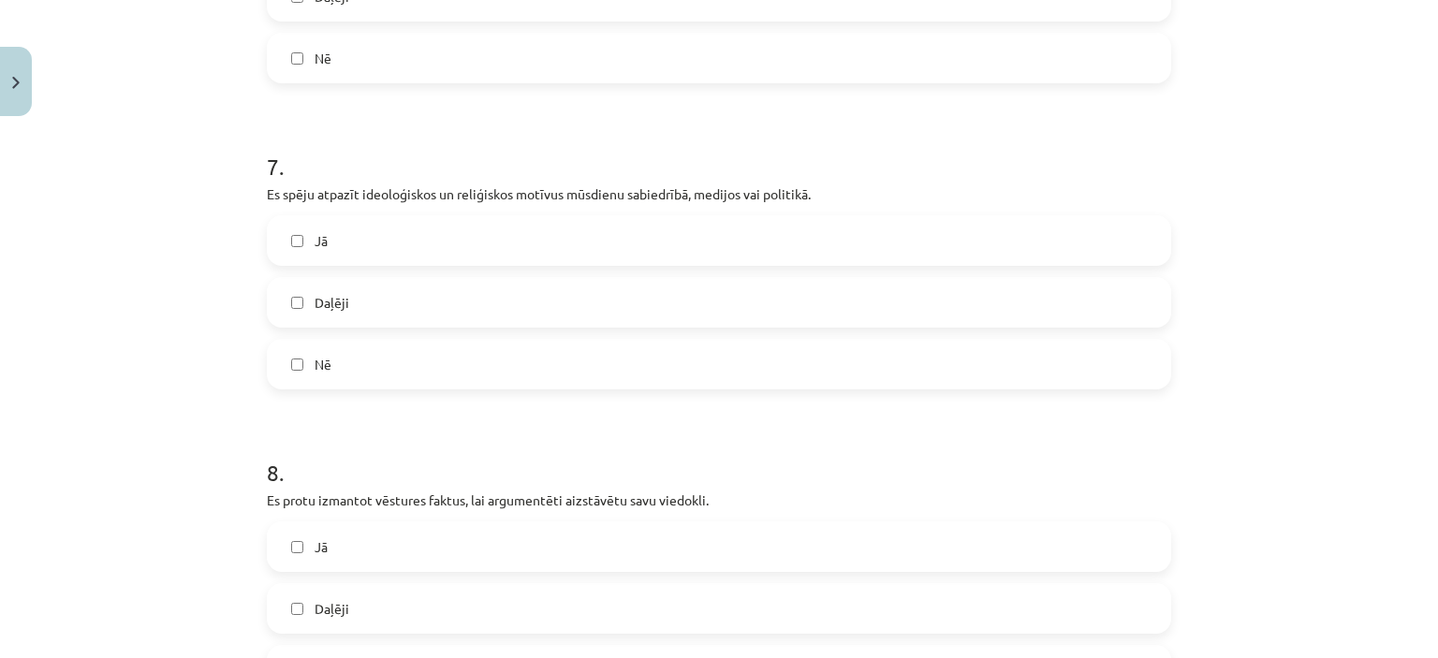
click at [697, 225] on label "Jā" at bounding box center [719, 240] width 901 height 47
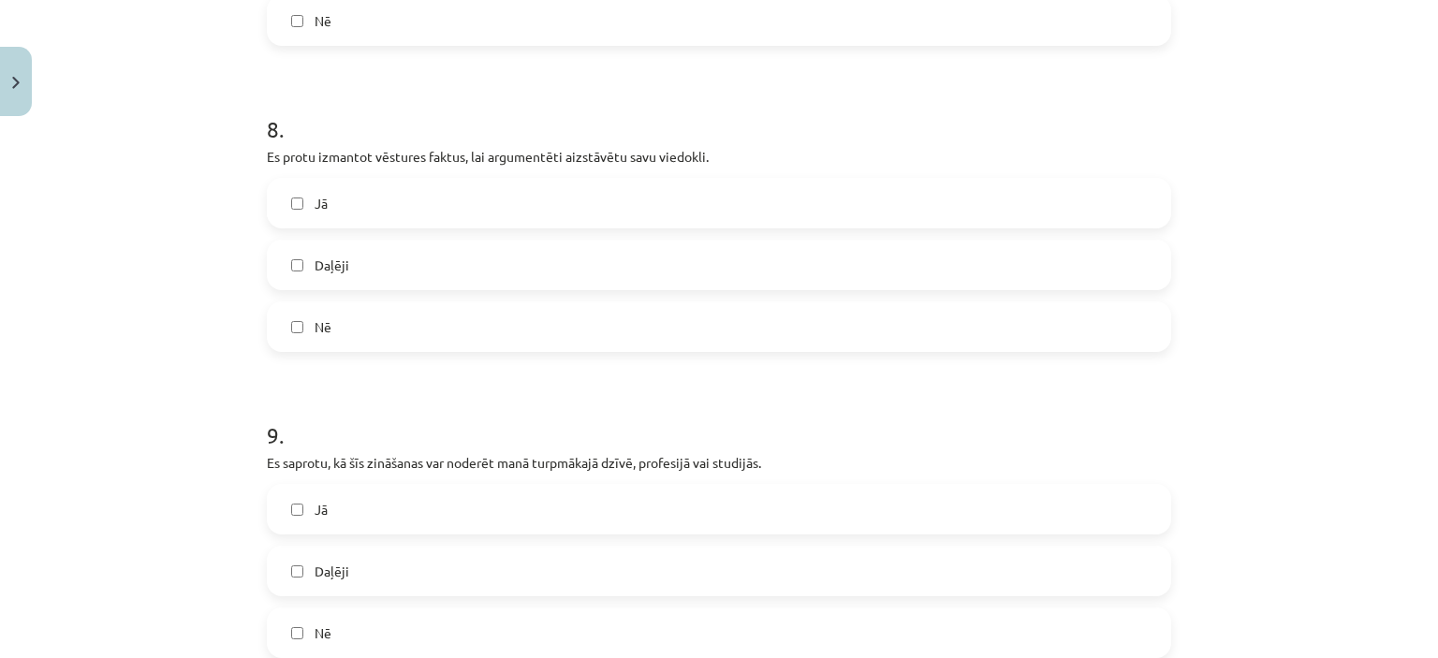
scroll to position [2668, 0]
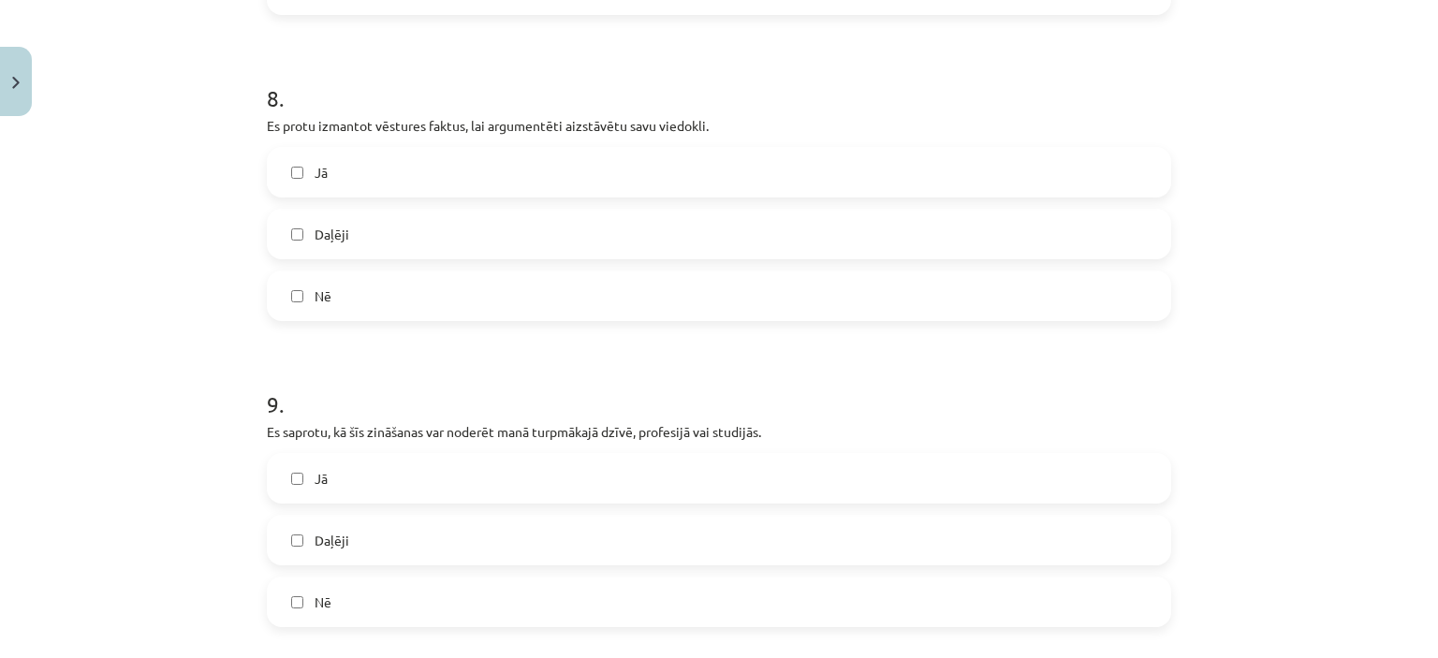
drag, startPoint x: 526, startPoint y: 223, endPoint x: 401, endPoint y: 228, distance: 125.6
click at [521, 222] on label "Daļēji" at bounding box center [719, 234] width 901 height 47
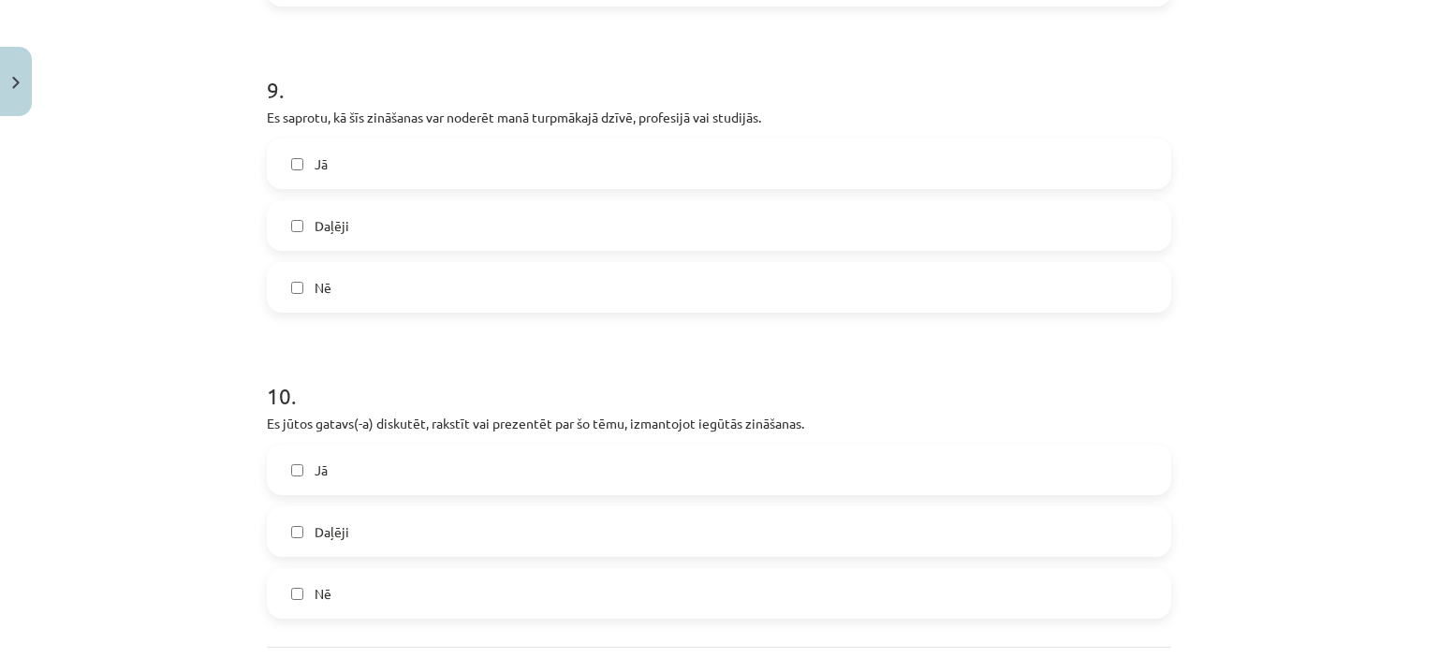
scroll to position [3042, 0]
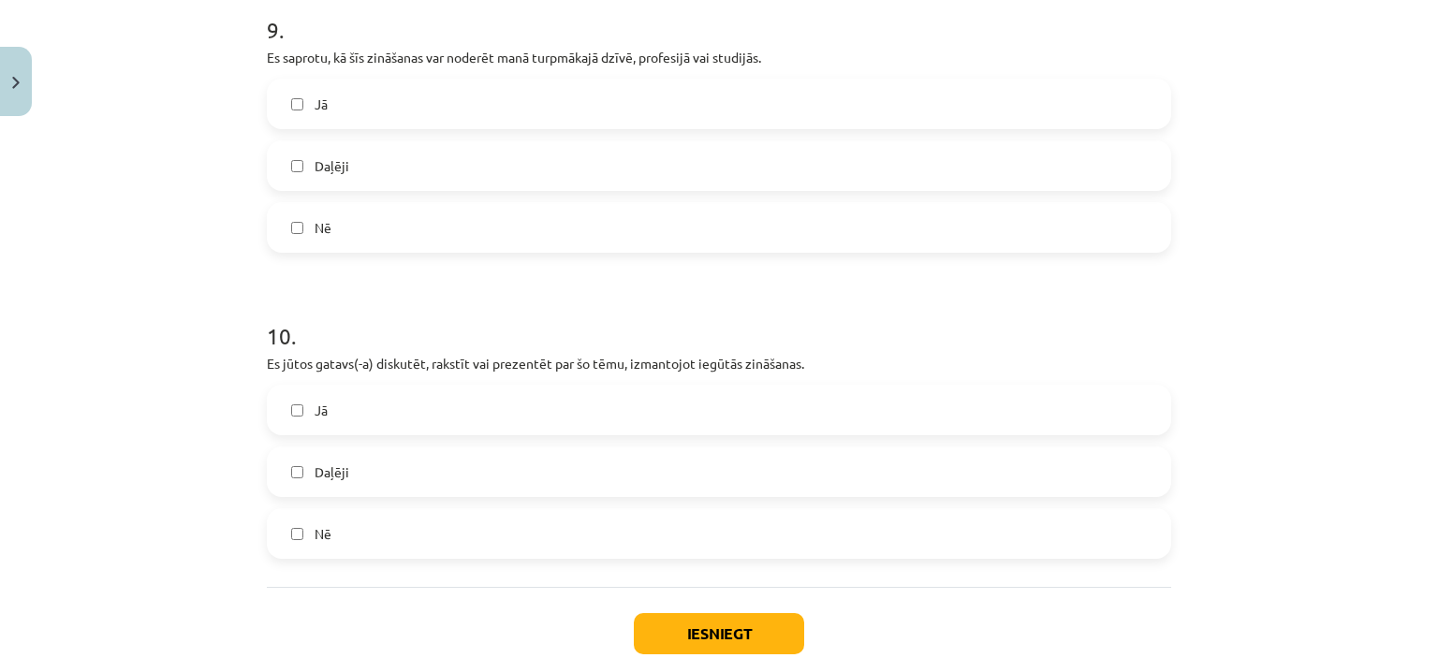
click at [513, 82] on label "Jā" at bounding box center [719, 104] width 901 height 47
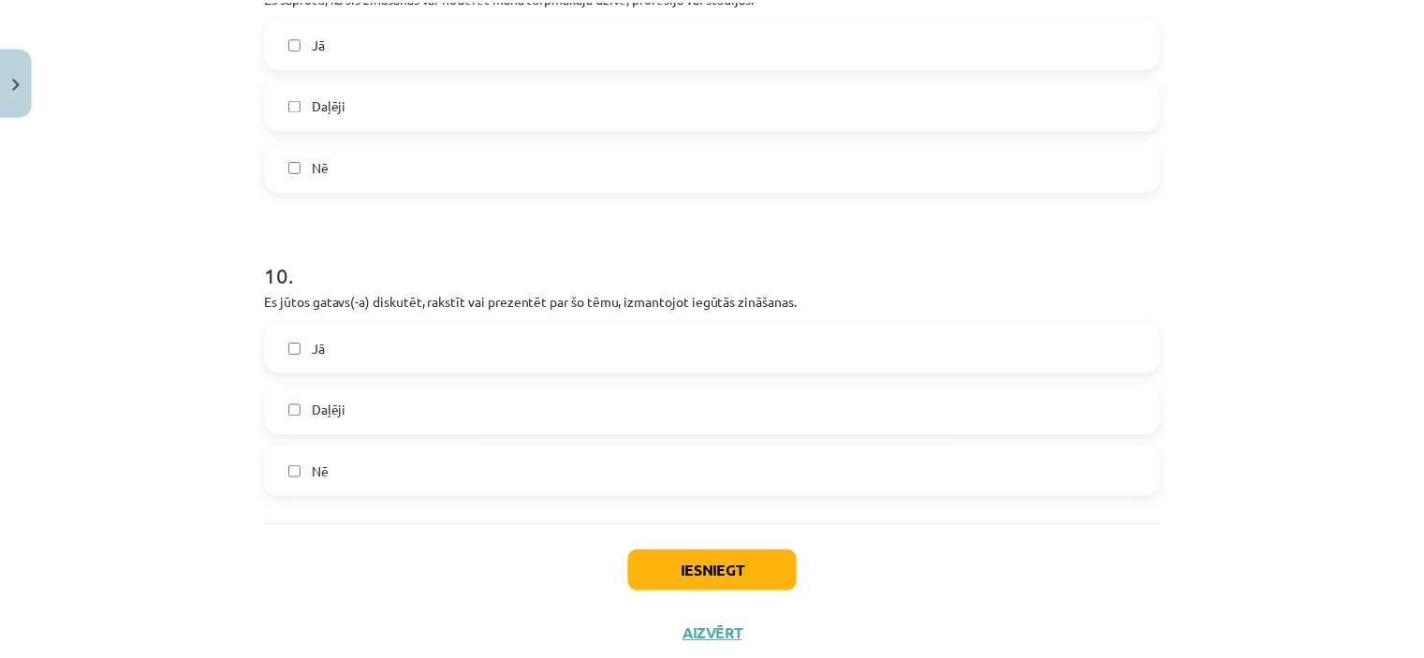
scroll to position [3140, 0]
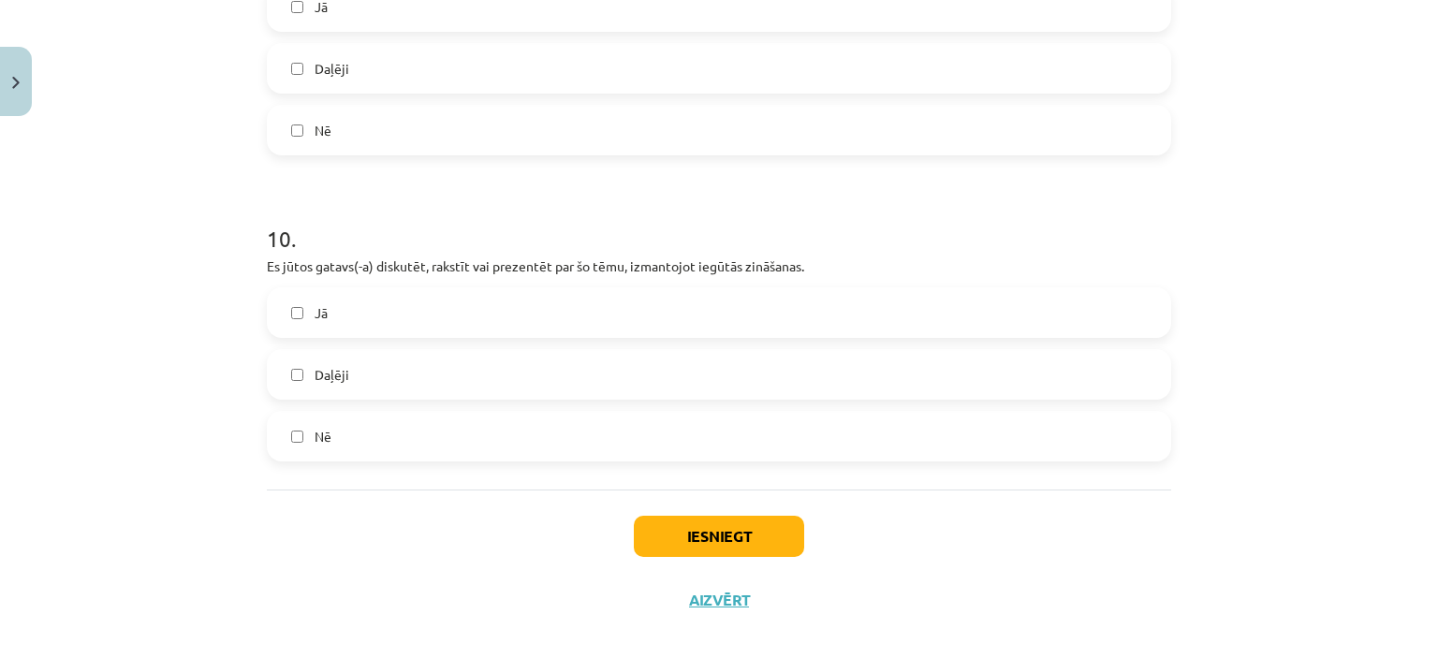
click at [497, 361] on label "Daļēji" at bounding box center [719, 374] width 901 height 47
click at [740, 536] on div "Iesniegt Aizvērt" at bounding box center [719, 555] width 904 height 131
click at [738, 516] on button "Iesniegt" at bounding box center [719, 536] width 170 height 41
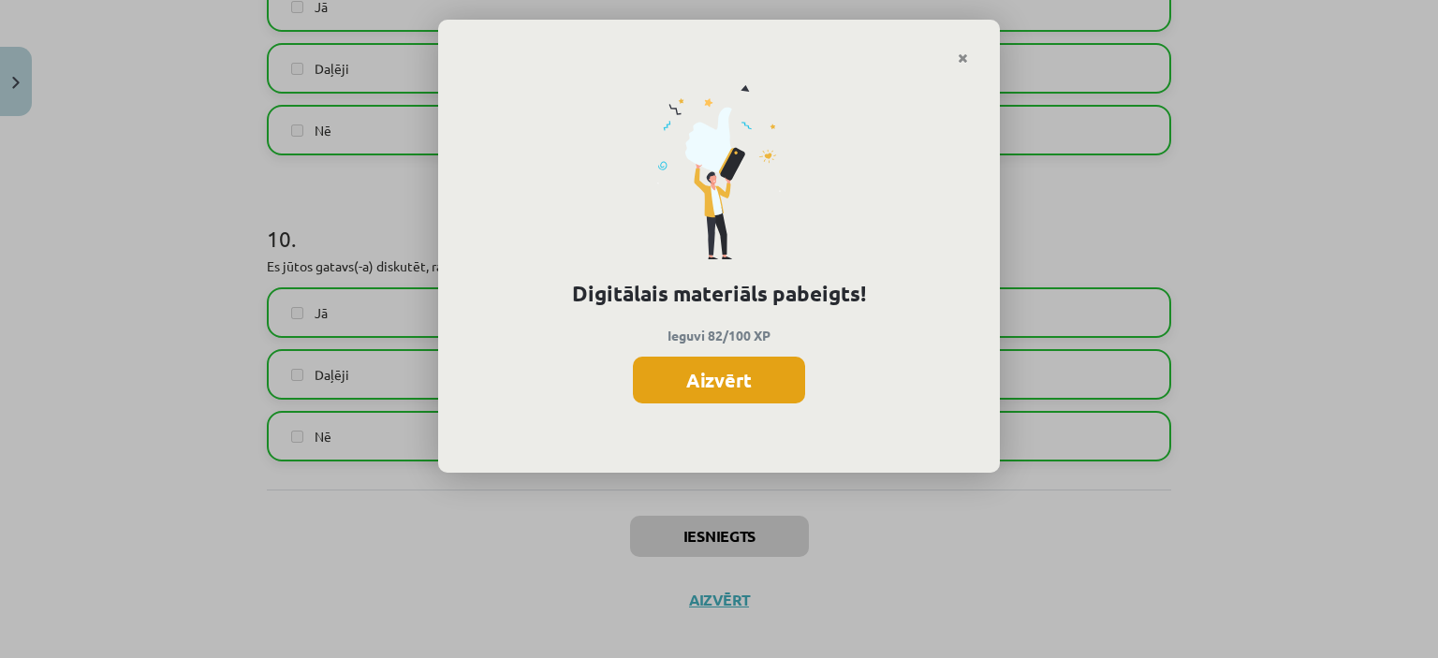
click at [731, 382] on button "Aizvērt" at bounding box center [719, 380] width 172 height 47
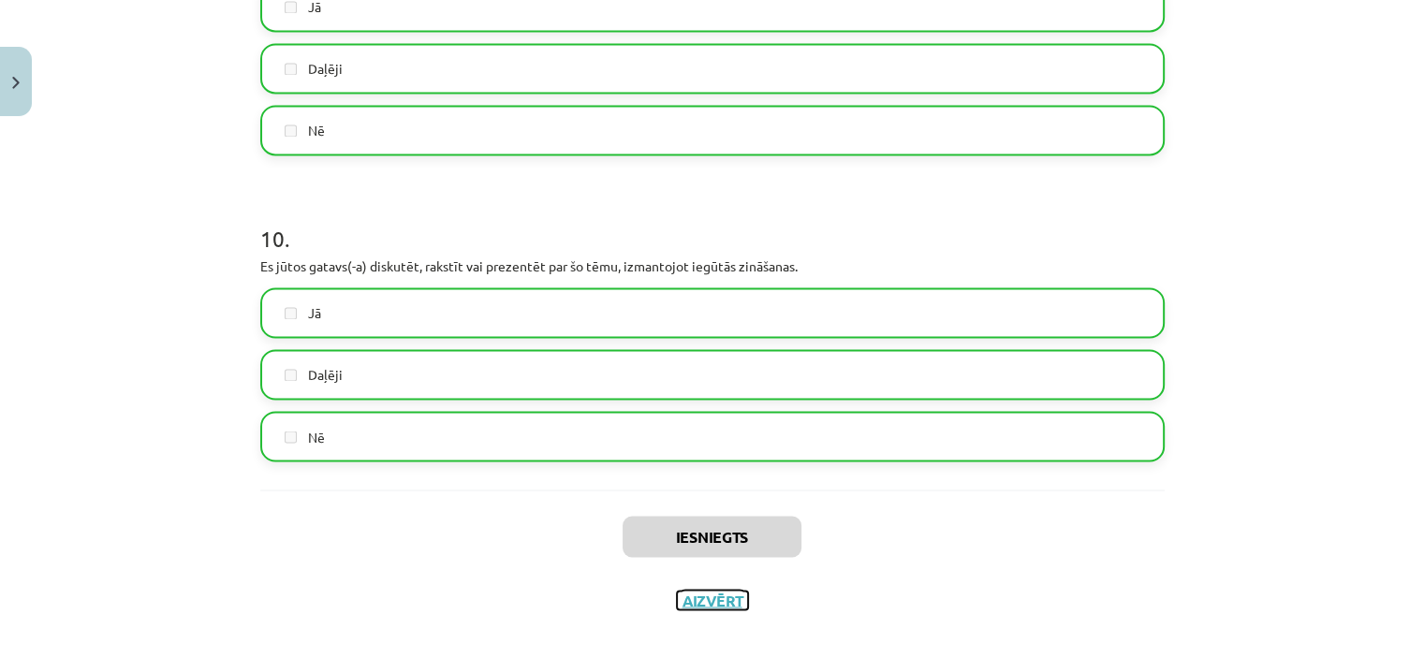
click at [705, 591] on button "Aizvērt" at bounding box center [712, 600] width 71 height 19
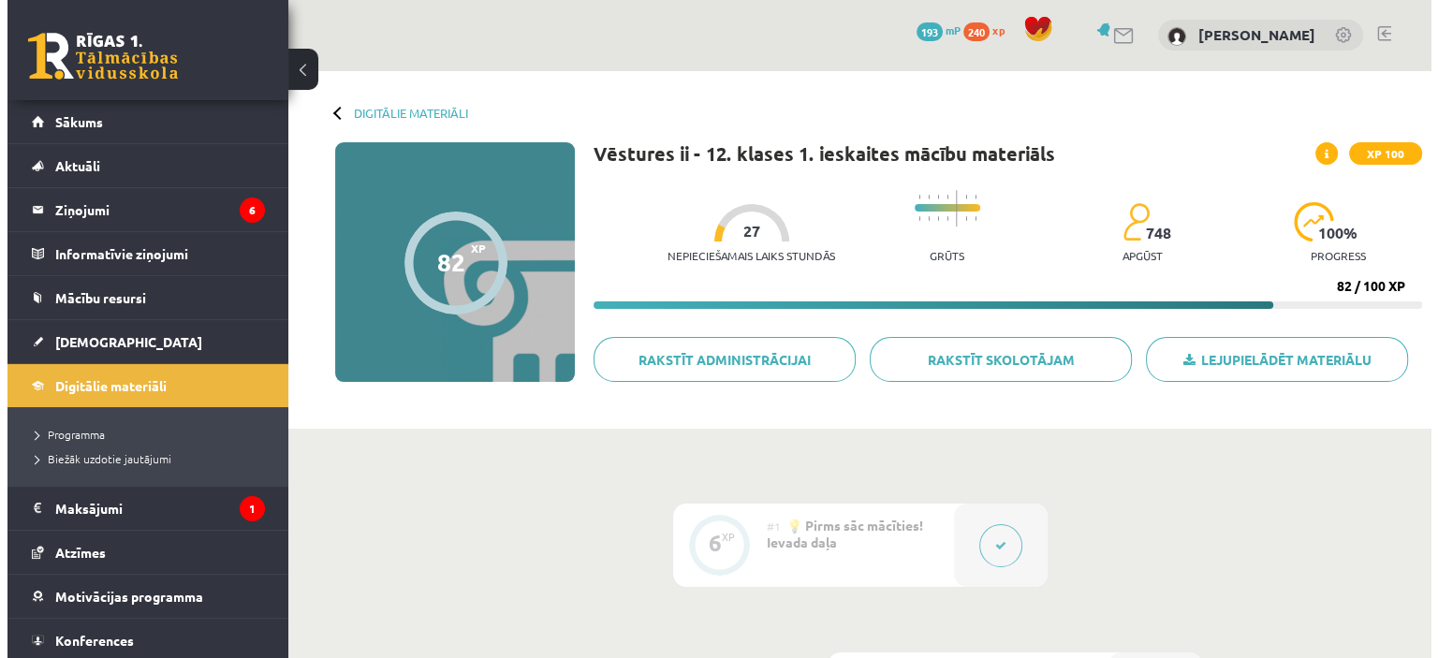
scroll to position [0, 0]
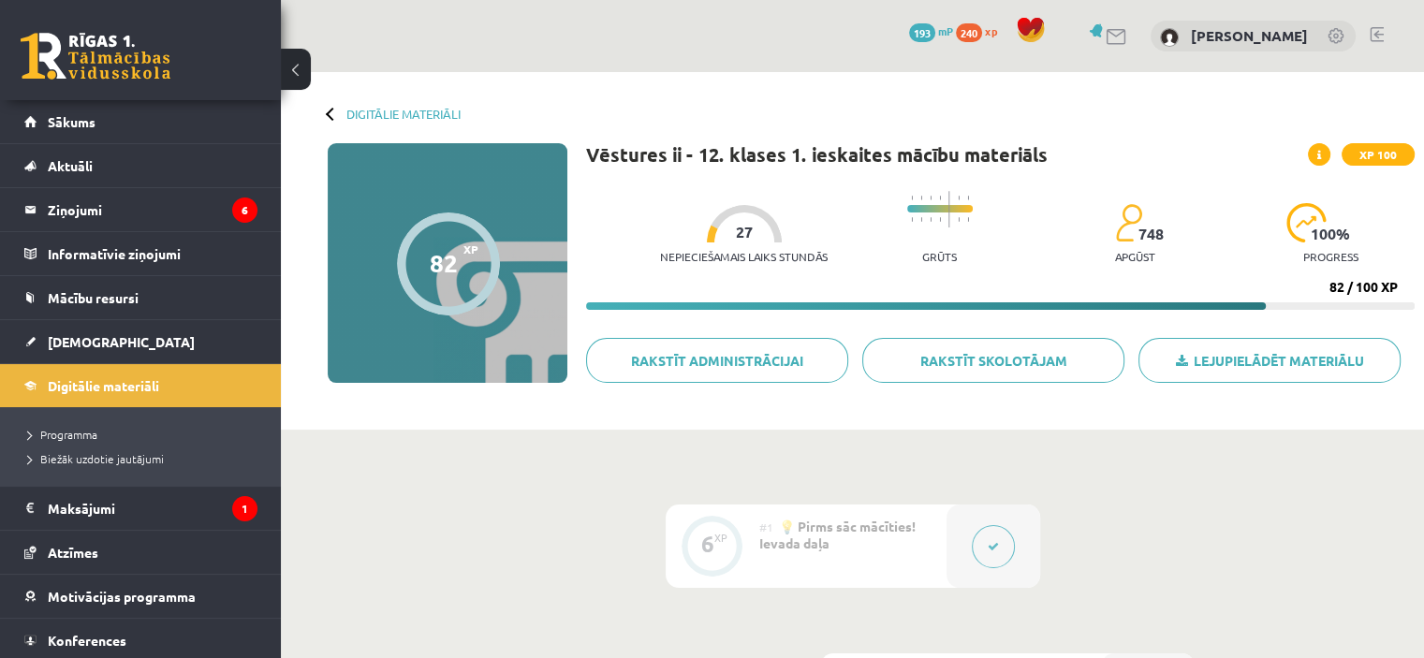
click at [392, 104] on div "Digitālie materiāli 82 XP XP 100 82 / 100 XP Vēstures ii - 12. klases 1. ieskai…" at bounding box center [852, 251] width 1143 height 358
click at [388, 115] on link "Digitālie materiāli" at bounding box center [403, 114] width 114 height 14
click at [135, 635] on link "Konferences" at bounding box center [140, 640] width 233 height 43
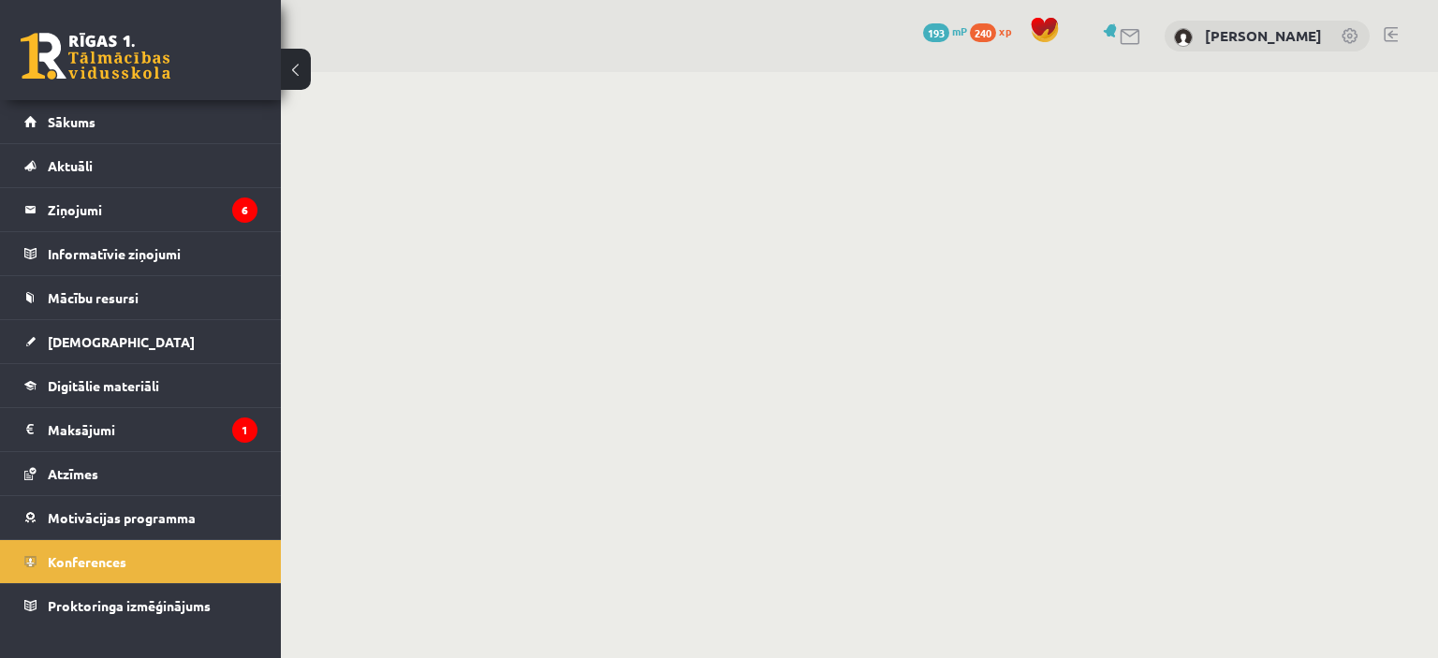
click at [658, 388] on body "0 Dāvanas 193 mP 240 xp Signija Gorana Sākums Aktuāli Kā mācīties eSKOLĀ Kontak…" at bounding box center [719, 329] width 1438 height 658
click at [139, 559] on link "Konferences" at bounding box center [140, 561] width 233 height 43
click at [154, 545] on link "Konferences" at bounding box center [140, 561] width 233 height 43
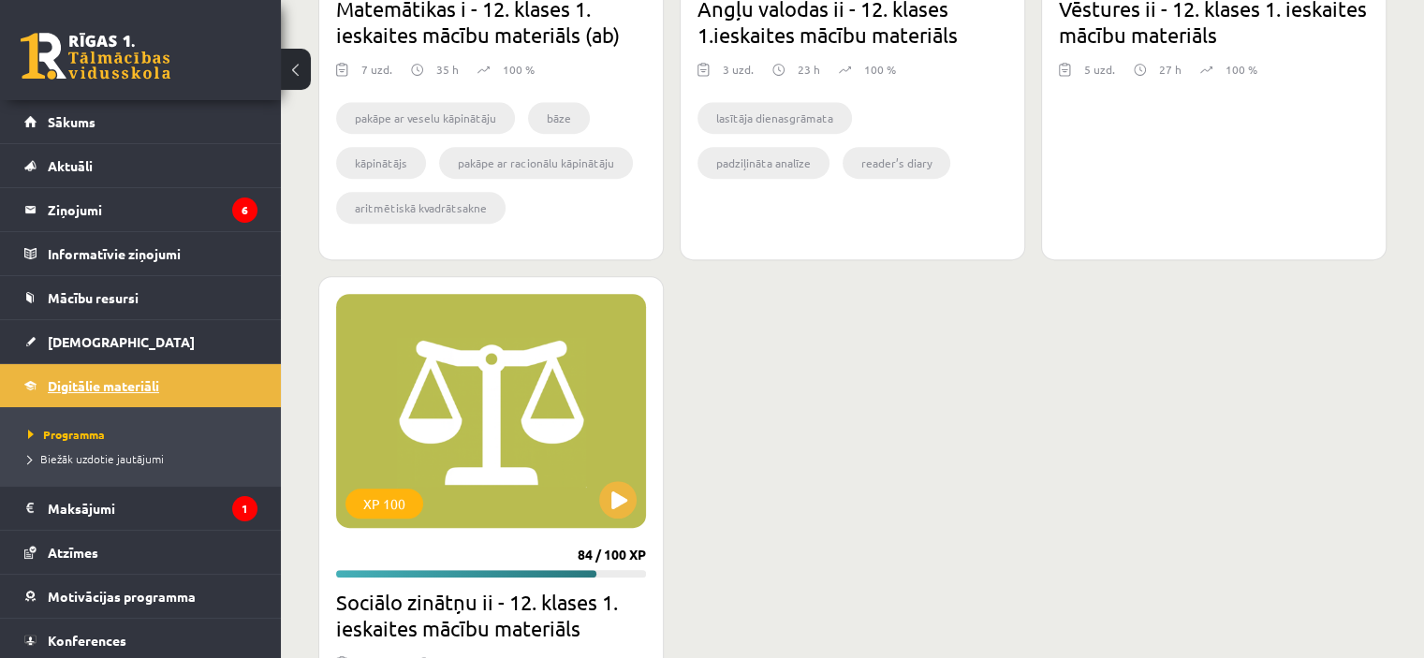
scroll to position [683, 0]
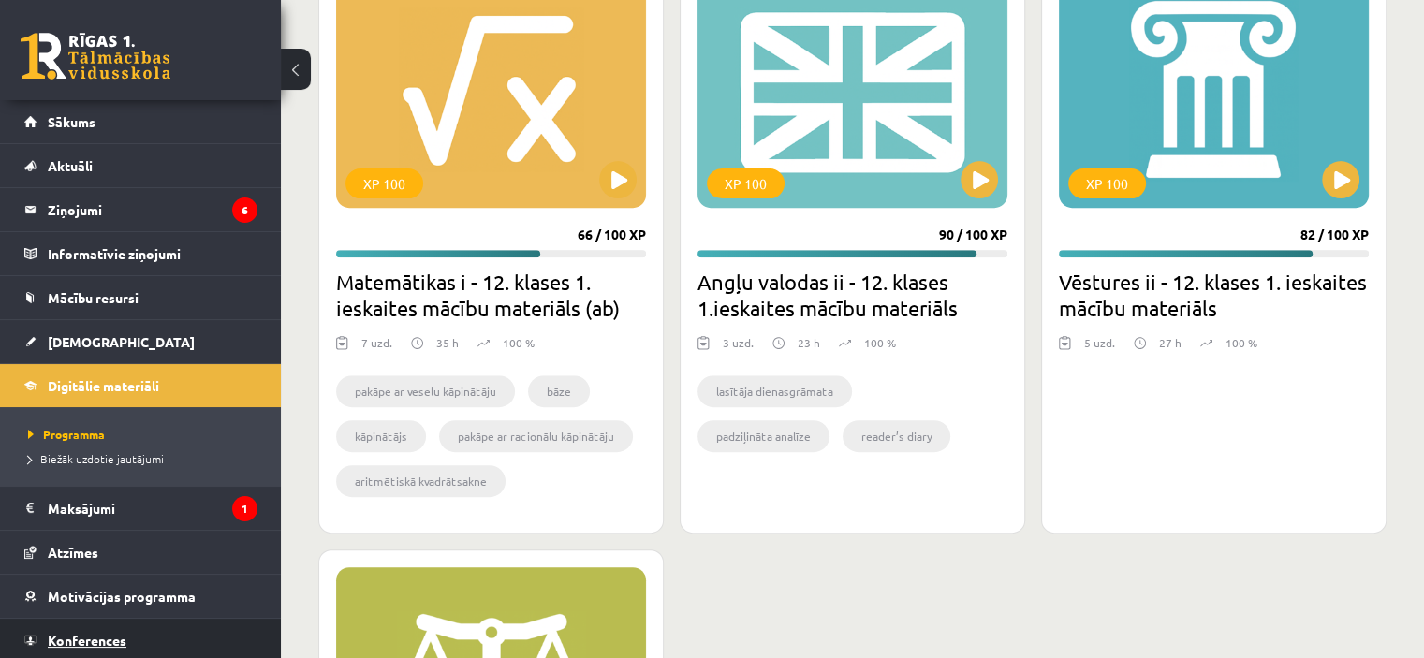
click at [101, 649] on link "Konferences" at bounding box center [140, 640] width 233 height 43
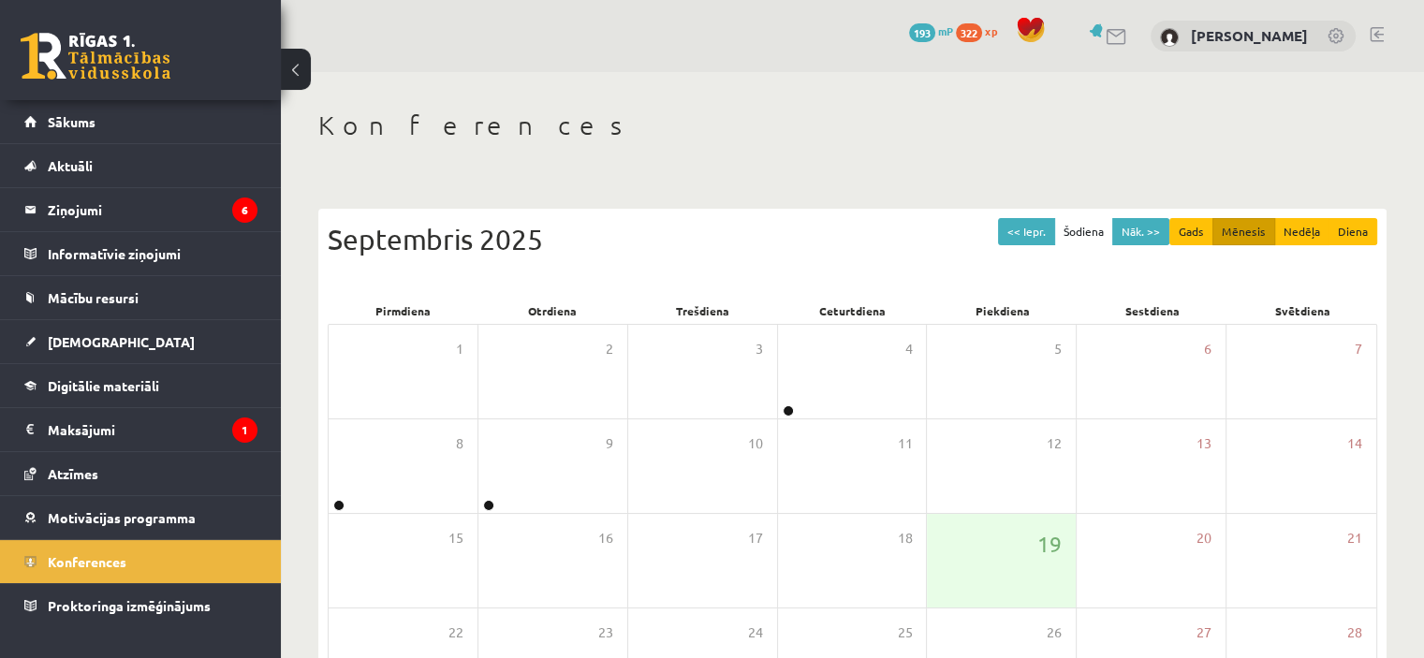
click at [1370, 27] on link at bounding box center [1377, 34] width 14 height 15
